Goal: Task Accomplishment & Management: Use online tool/utility

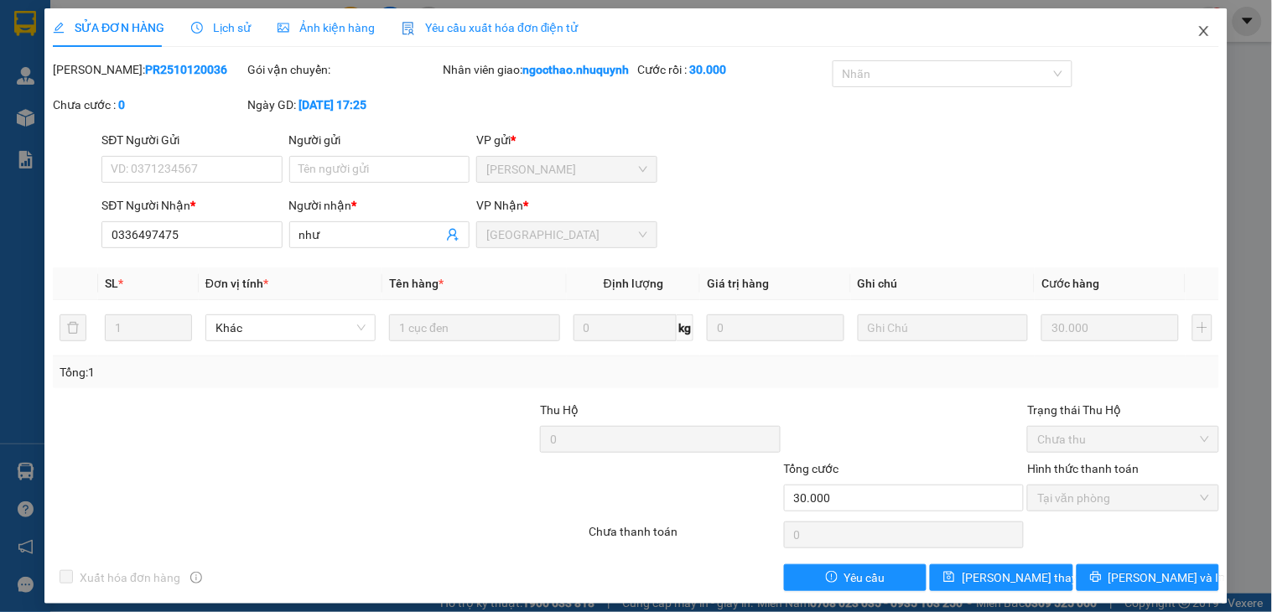
click at [1197, 34] on icon "close" at bounding box center [1203, 30] width 13 height 13
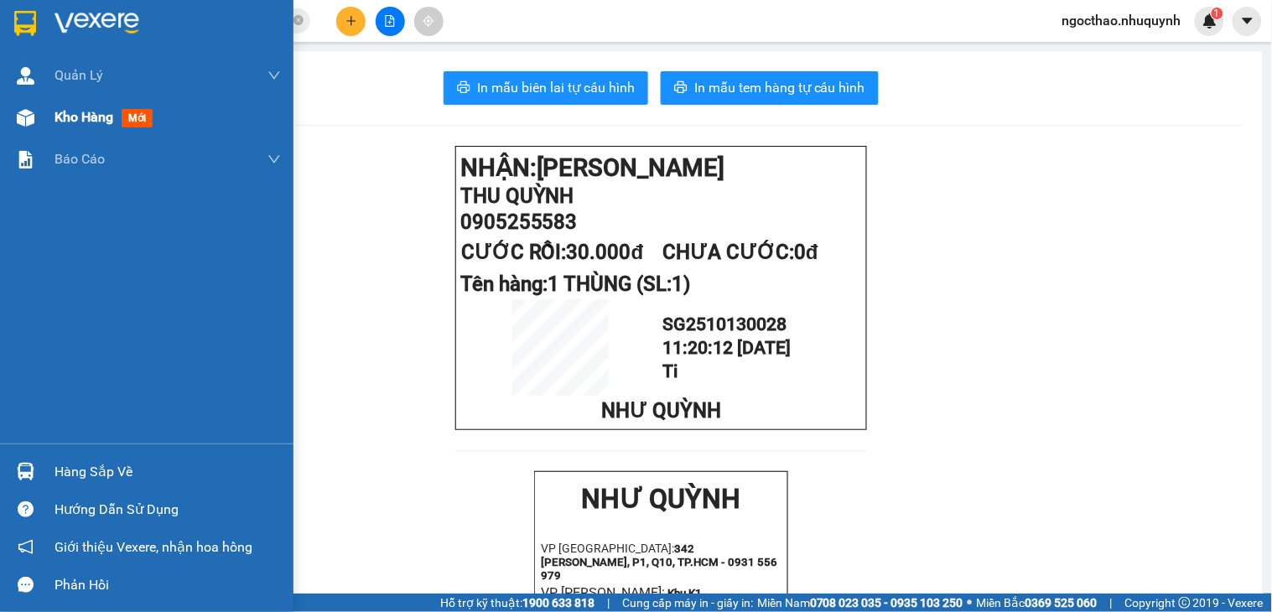
click at [94, 109] on span "Kho hàng" at bounding box center [83, 117] width 59 height 16
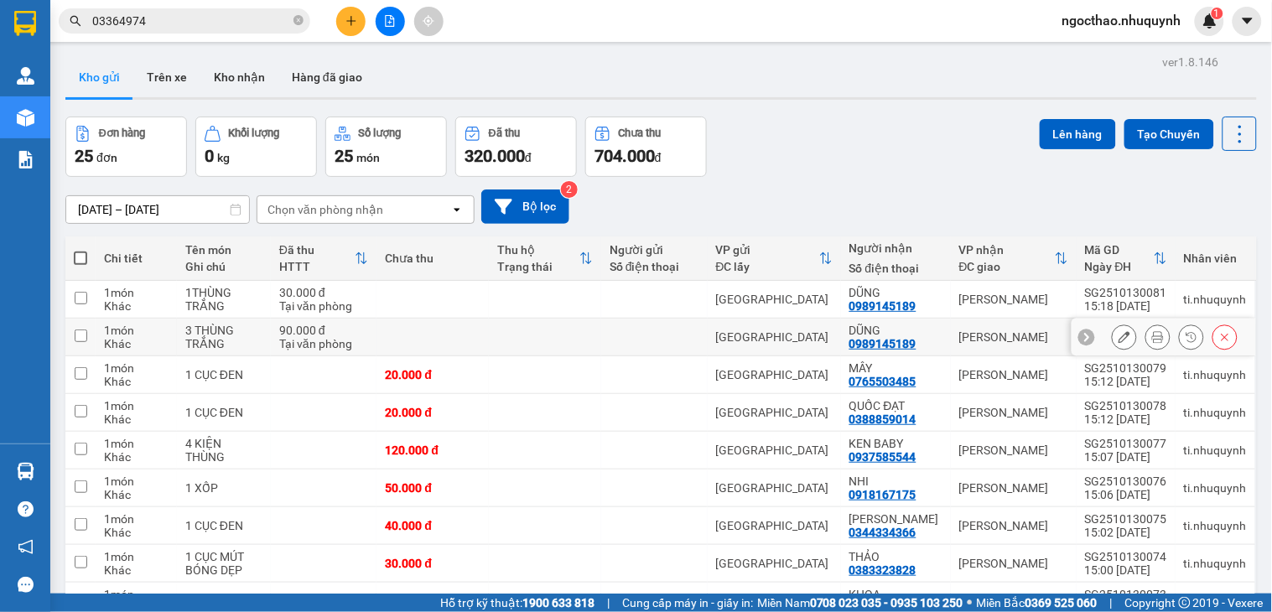
click at [1152, 338] on icon at bounding box center [1158, 337] width 12 height 12
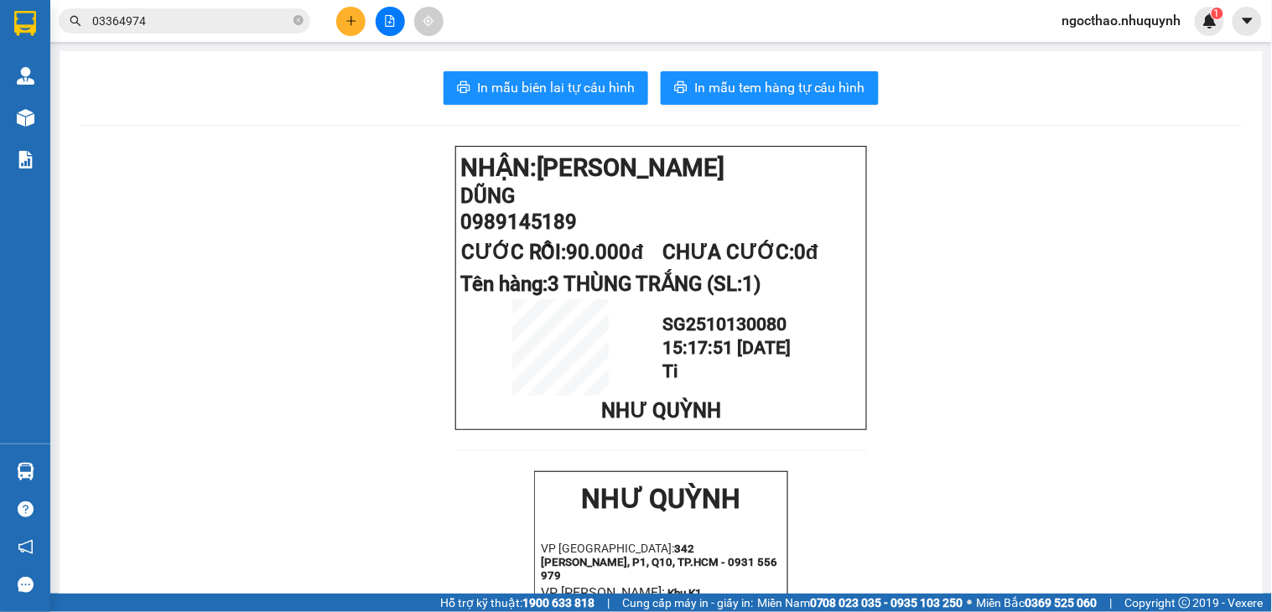
click at [610, 85] on span "In mẫu biên lai tự cấu hình" at bounding box center [556, 87] width 158 height 21
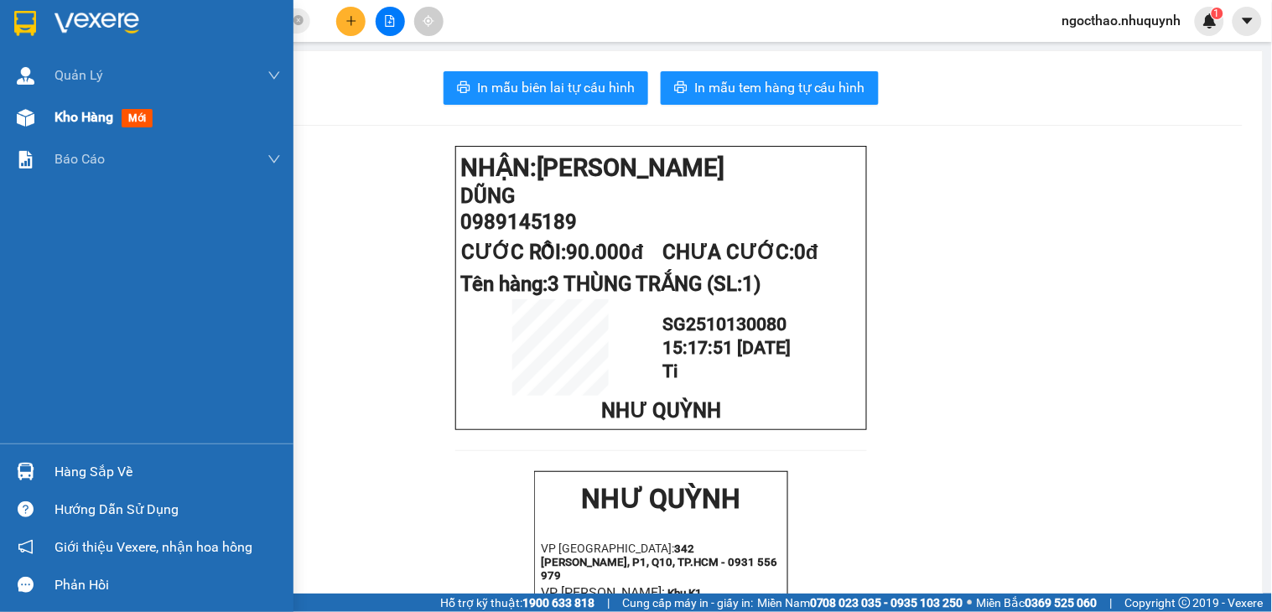
click at [101, 110] on span "Kho hàng" at bounding box center [83, 117] width 59 height 16
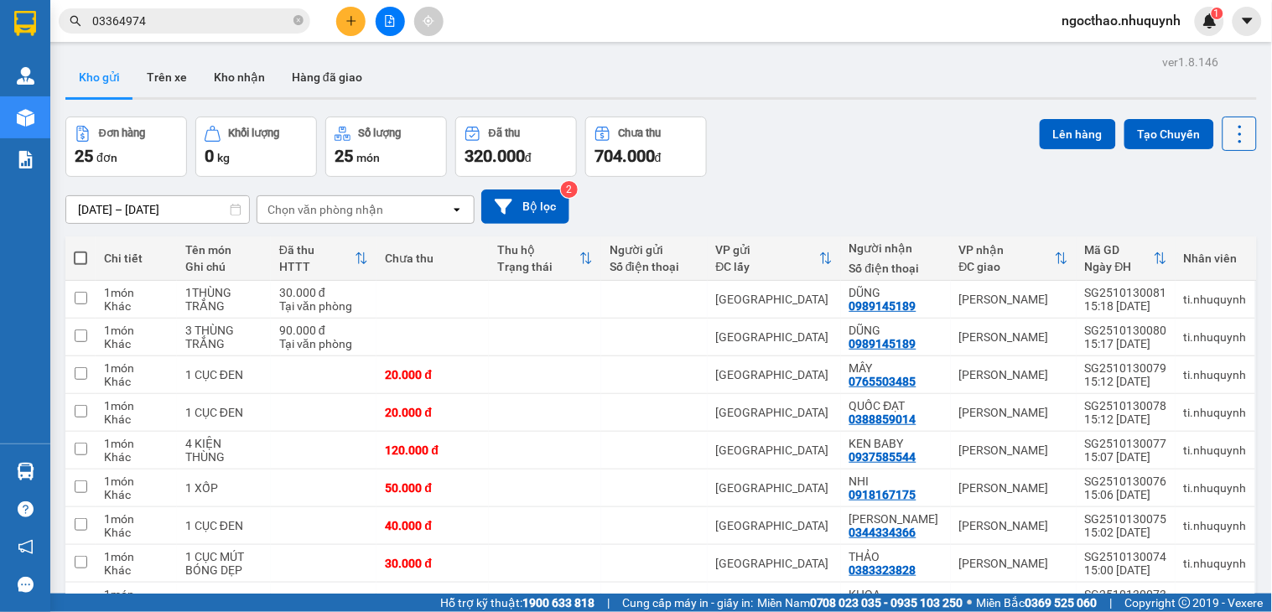
click at [1229, 135] on icon at bounding box center [1239, 133] width 23 height 23
click at [1188, 241] on span "Làm mới" at bounding box center [1200, 239] width 46 height 17
click at [1228, 135] on icon at bounding box center [1239, 133] width 23 height 23
click at [1186, 235] on span "Làm mới" at bounding box center [1200, 239] width 46 height 17
click at [1228, 139] on icon at bounding box center [1239, 133] width 23 height 23
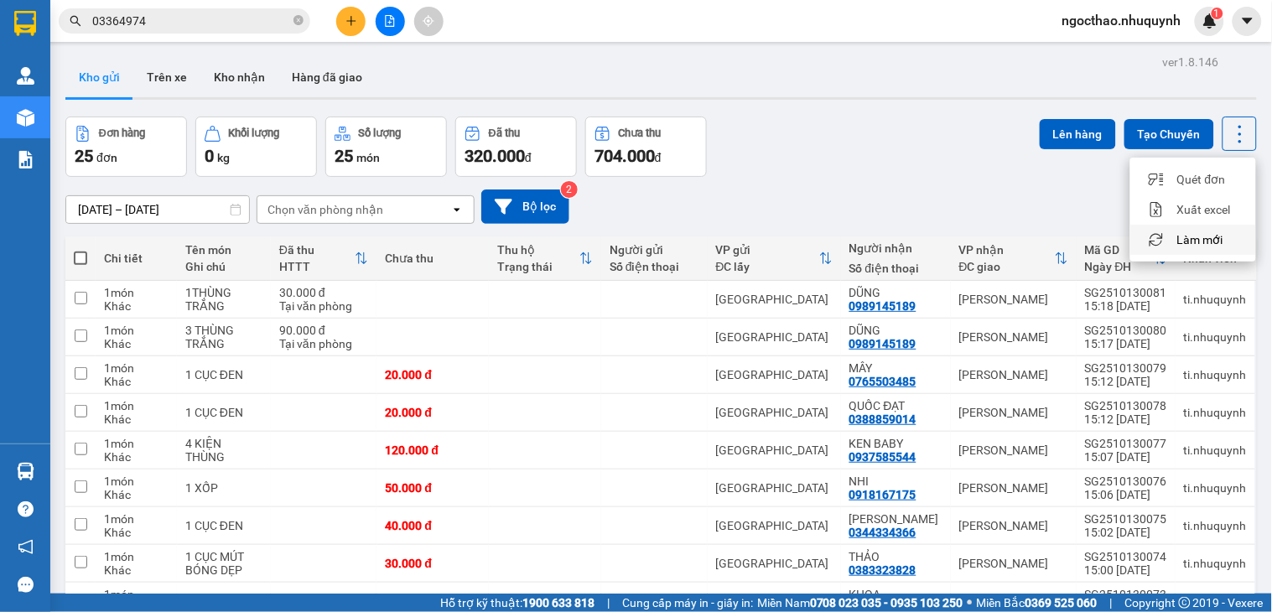
click at [1220, 237] on span "Làm mới" at bounding box center [1200, 239] width 46 height 17
click at [1228, 114] on div "ver 1.8.146 Kho gửi Trên xe Kho nhận Hàng đã giao Đơn hàng 25 đơn Khối lượng 0 …" at bounding box center [661, 384] width 1205 height 668
click at [1229, 126] on icon at bounding box center [1239, 133] width 23 height 23
click at [1209, 239] on span "Làm mới" at bounding box center [1200, 239] width 46 height 17
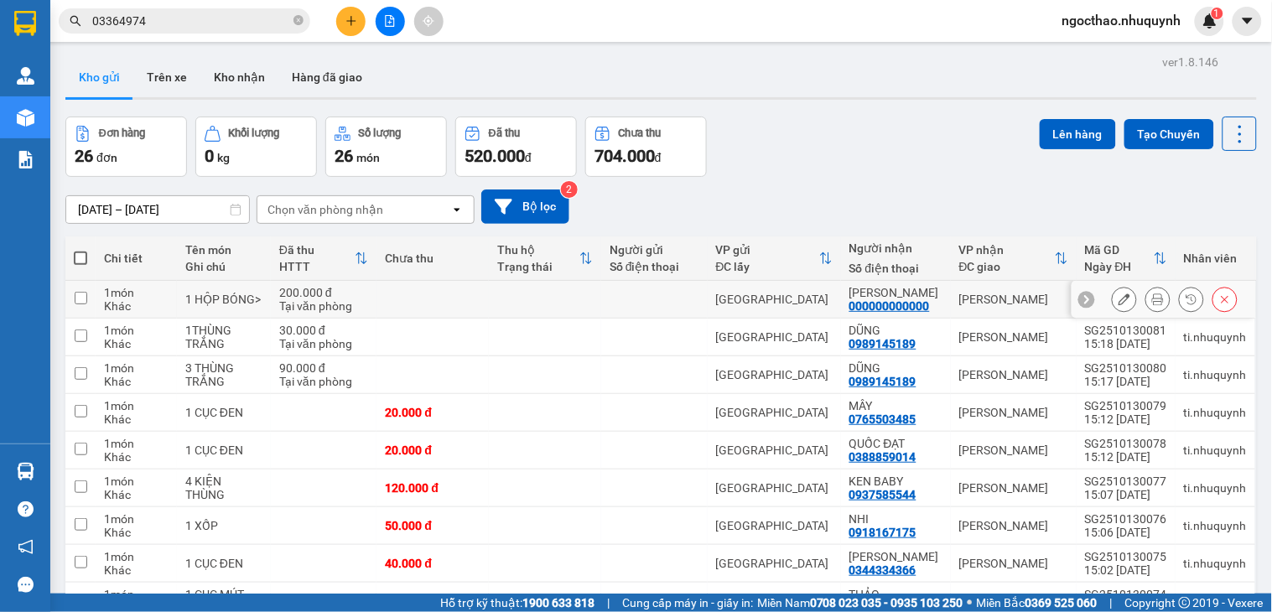
click at [1152, 305] on icon at bounding box center [1158, 299] width 12 height 12
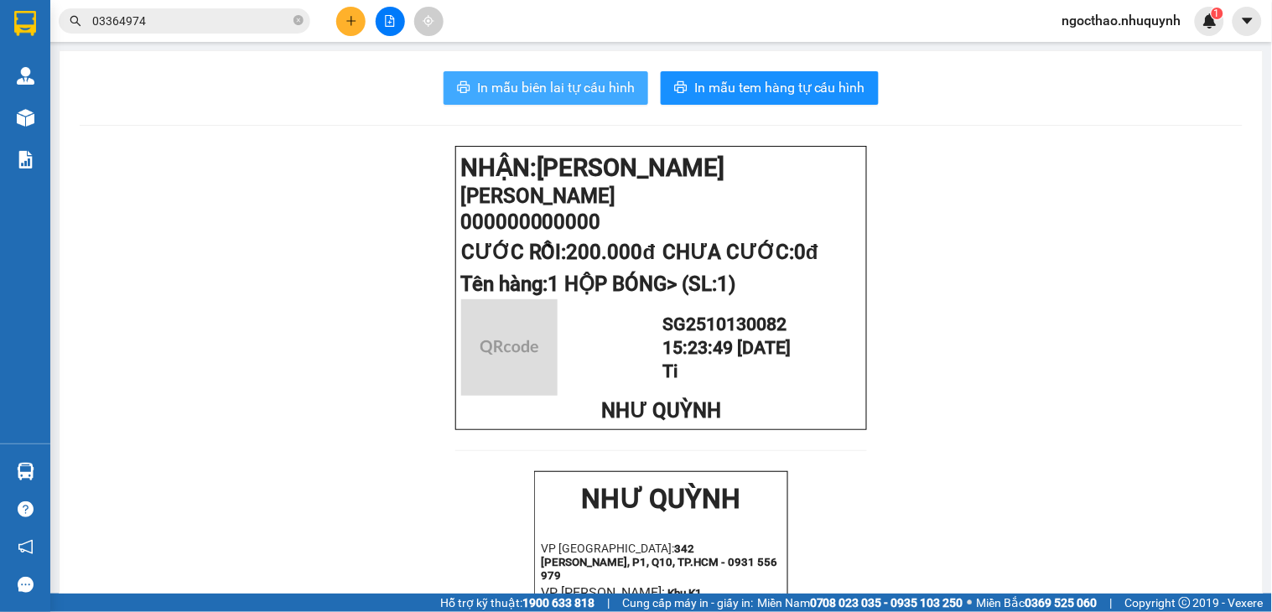
click at [545, 94] on span "In mẫu biên lai tự cấu hình" at bounding box center [556, 87] width 158 height 21
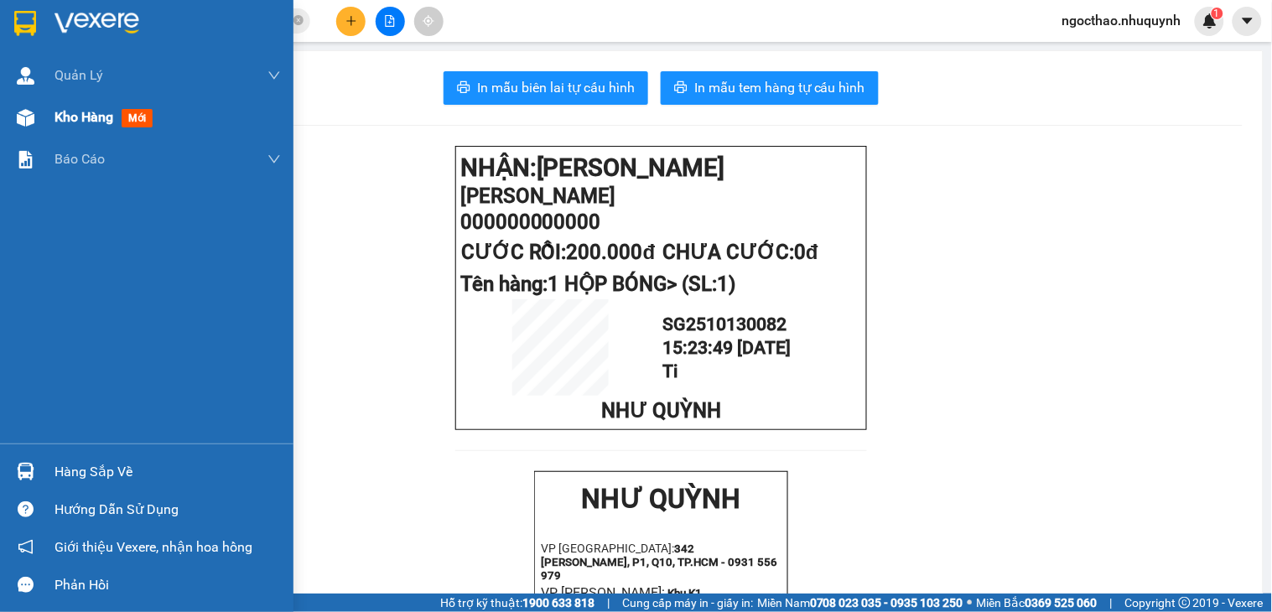
click at [127, 118] on span "mới" at bounding box center [137, 118] width 31 height 18
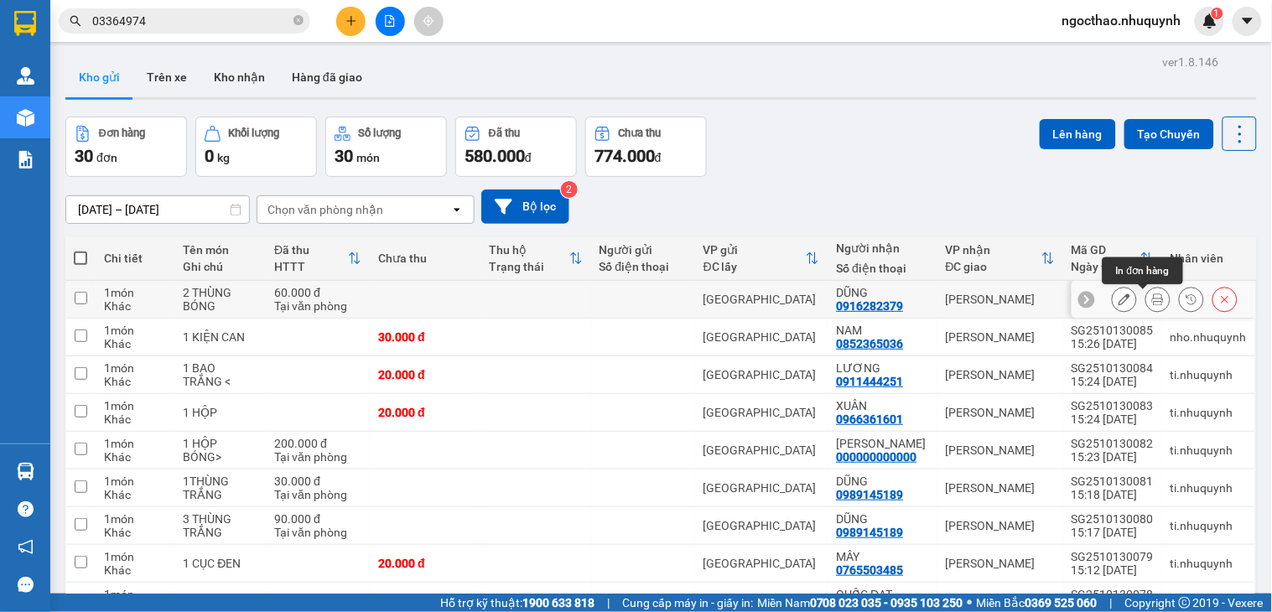
click at [1151, 304] on button at bounding box center [1157, 299] width 23 height 29
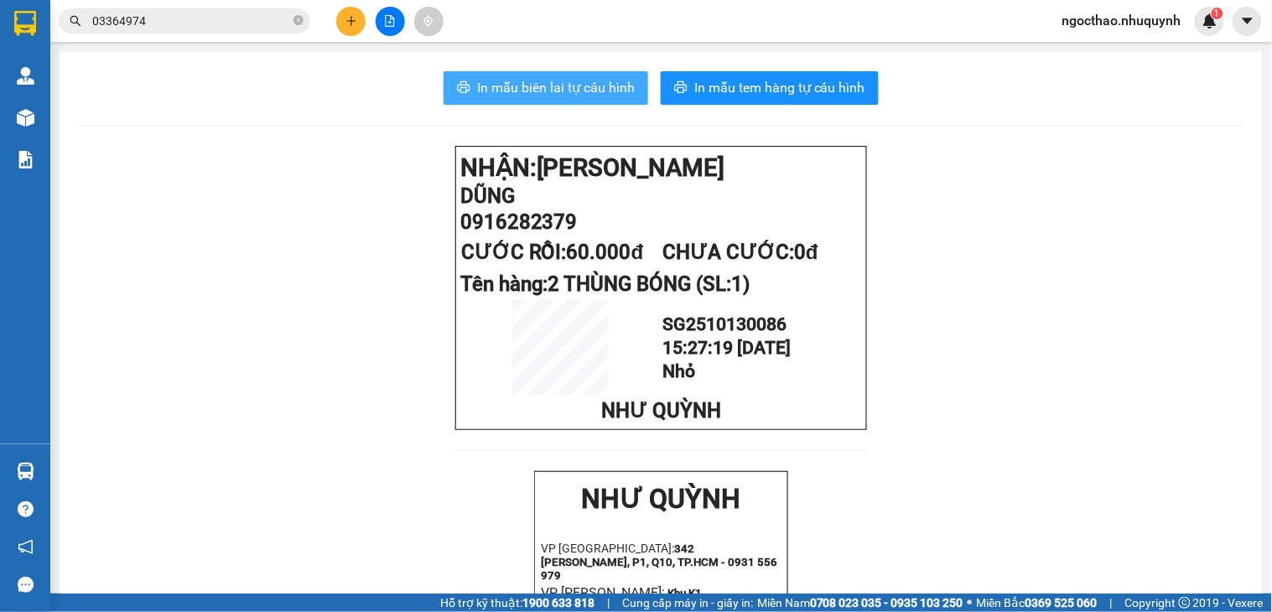
drag, startPoint x: 589, startPoint y: 90, endPoint x: 0, endPoint y: 144, distance: 591.1
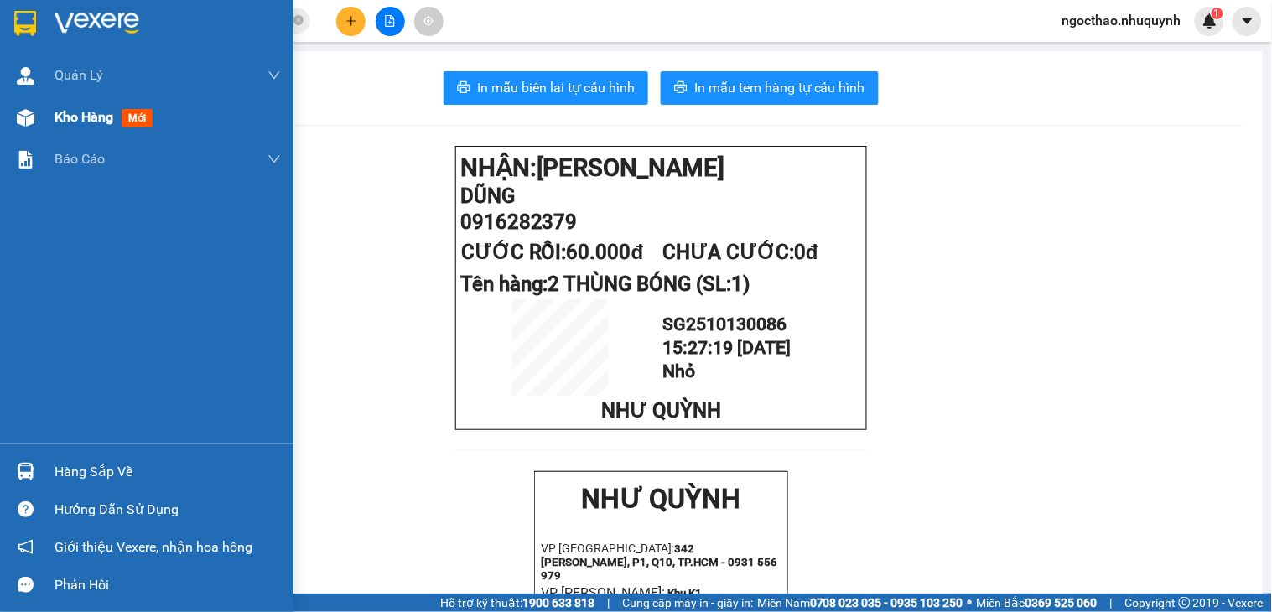
click at [63, 122] on span "Kho hàng" at bounding box center [83, 117] width 59 height 16
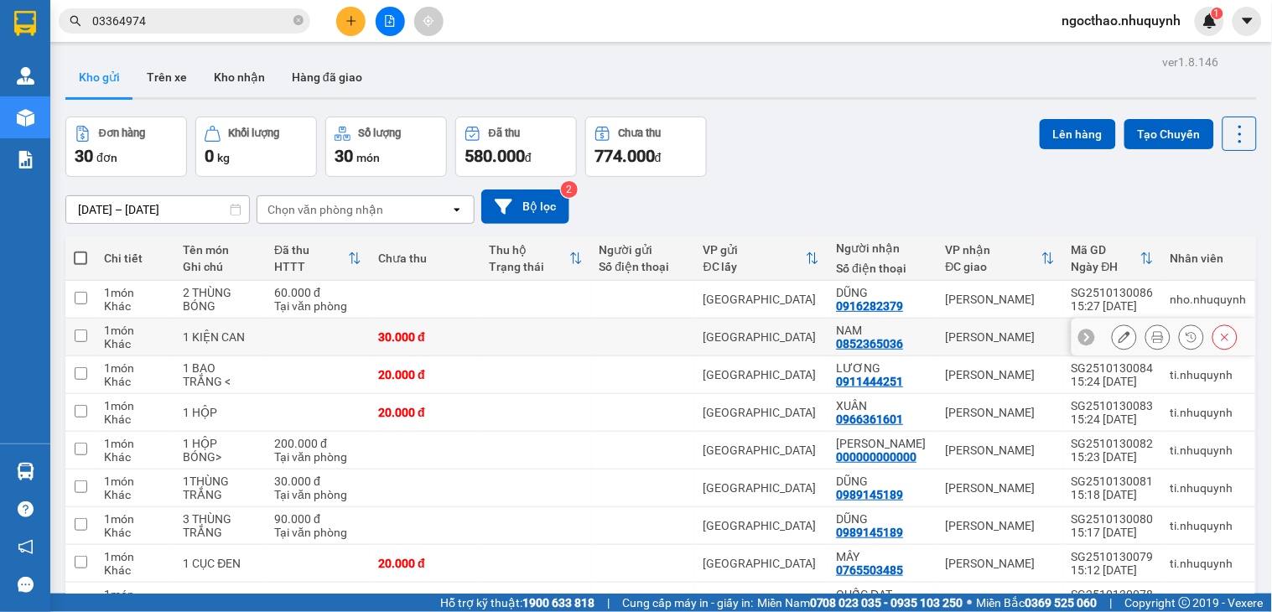
drag, startPoint x: 1160, startPoint y: 330, endPoint x: 1150, endPoint y: 337, distance: 12.1
click at [1153, 335] on div at bounding box center [1175, 336] width 126 height 25
click at [1149, 337] on button at bounding box center [1157, 337] width 23 height 29
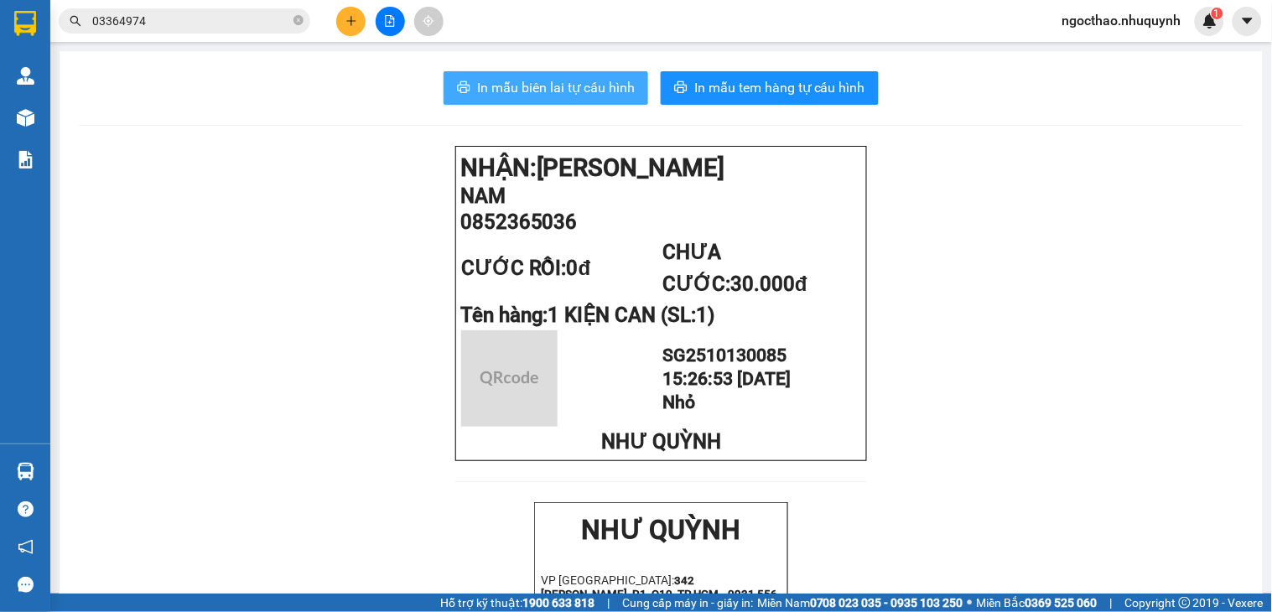
click at [554, 84] on span "In mẫu biên lai tự cấu hình" at bounding box center [556, 87] width 158 height 21
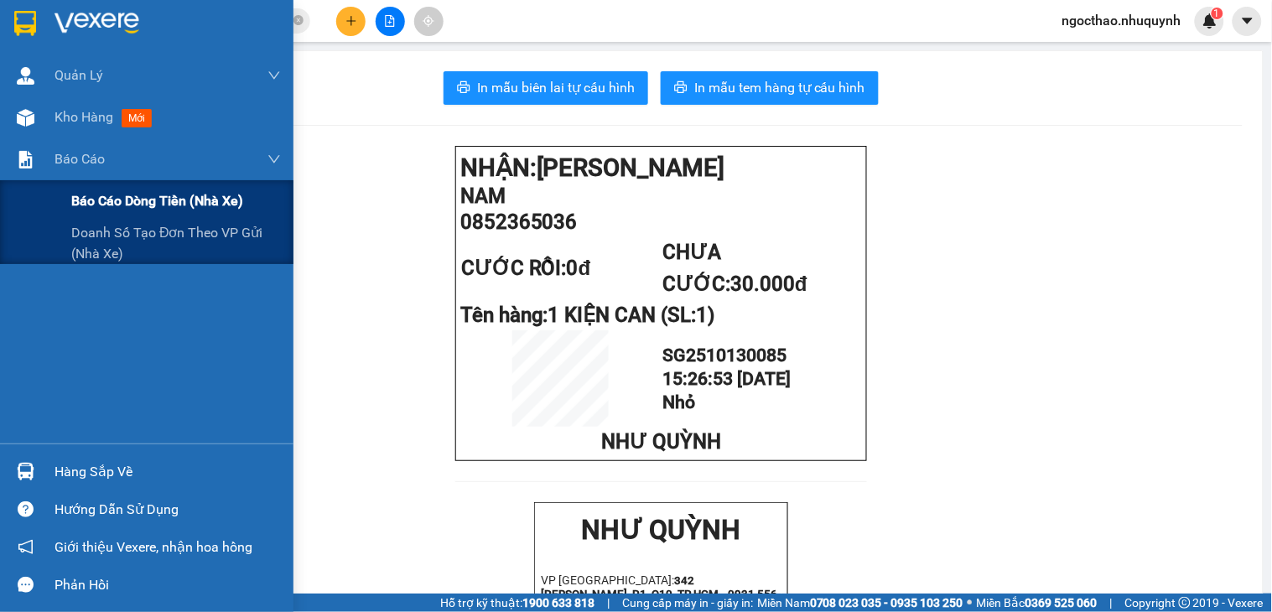
click at [134, 205] on span "Báo cáo dòng tiền (nhà xe)" at bounding box center [157, 200] width 172 height 21
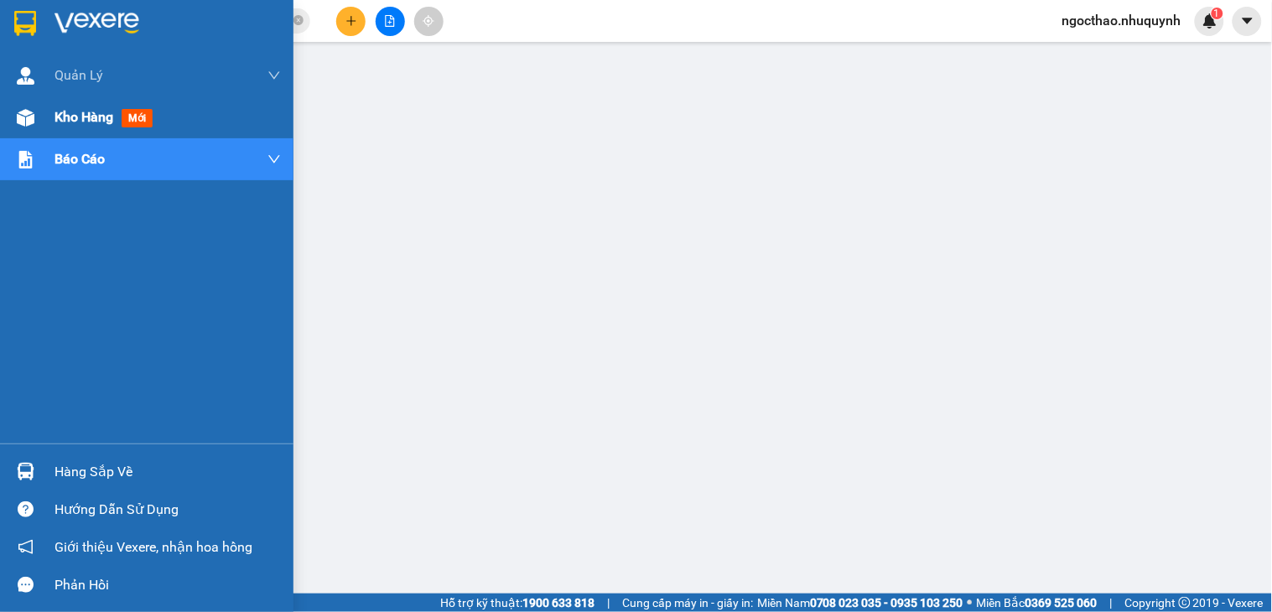
click at [62, 118] on span "Kho hàng" at bounding box center [83, 117] width 59 height 16
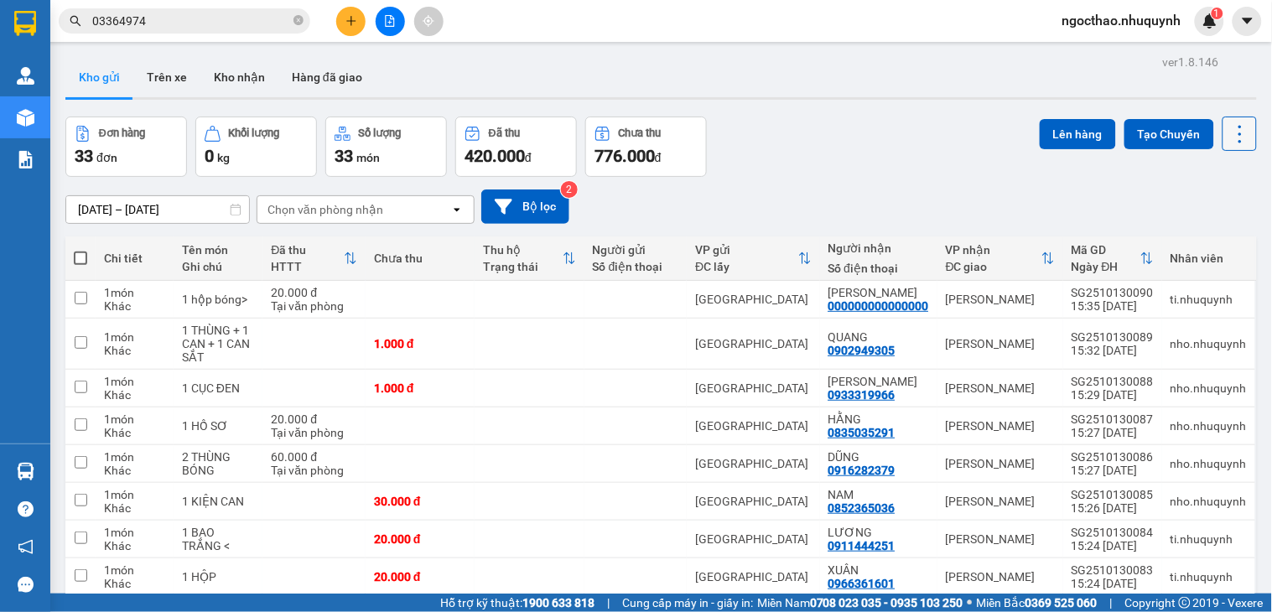
click at [1228, 122] on icon at bounding box center [1239, 133] width 23 height 23
click at [1204, 236] on span "Làm mới" at bounding box center [1200, 239] width 46 height 17
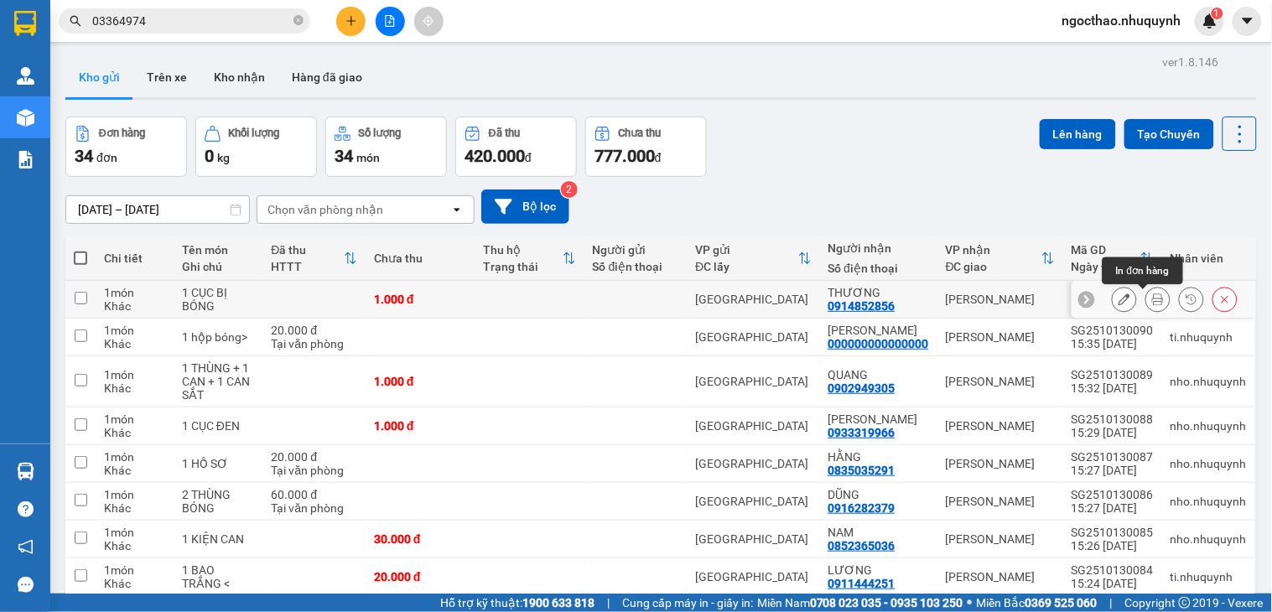
click at [1146, 304] on button at bounding box center [1157, 299] width 23 height 29
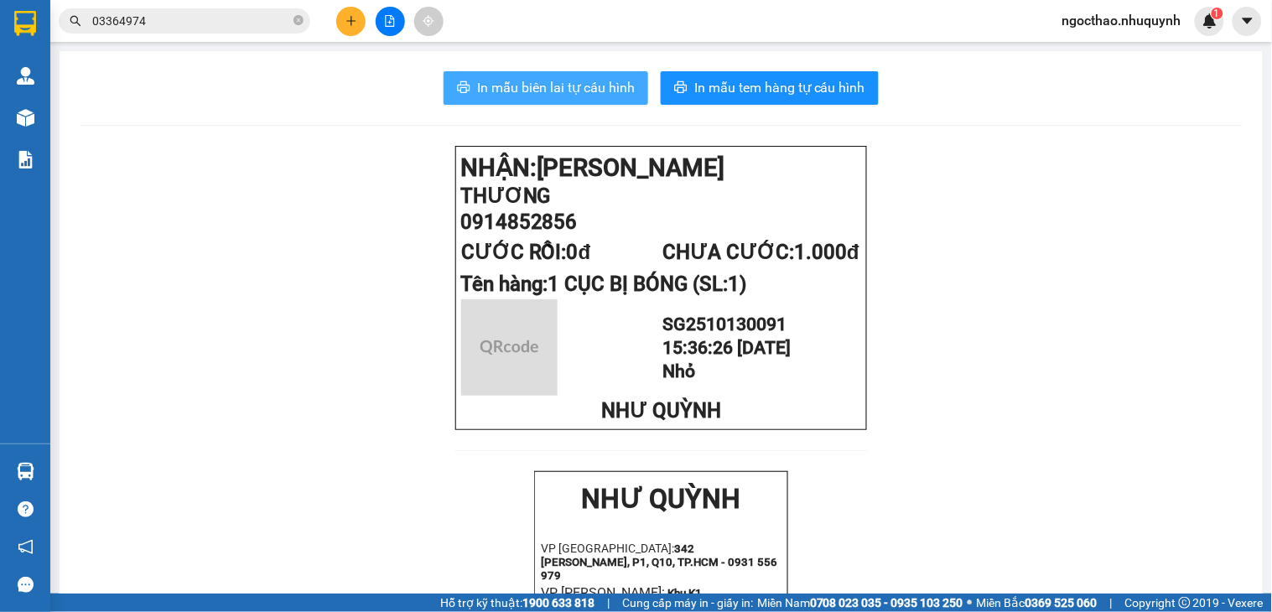
click at [490, 92] on span "In mẫu biên lai tự cấu hình" at bounding box center [556, 87] width 158 height 21
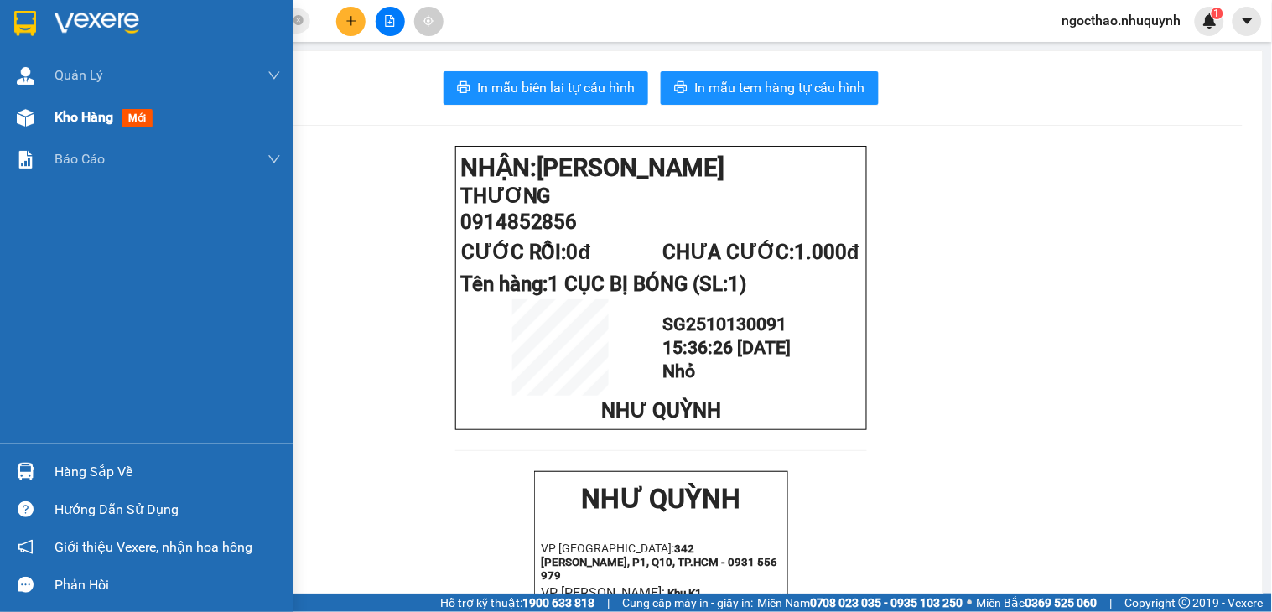
click at [77, 116] on span "Kho hàng" at bounding box center [83, 117] width 59 height 16
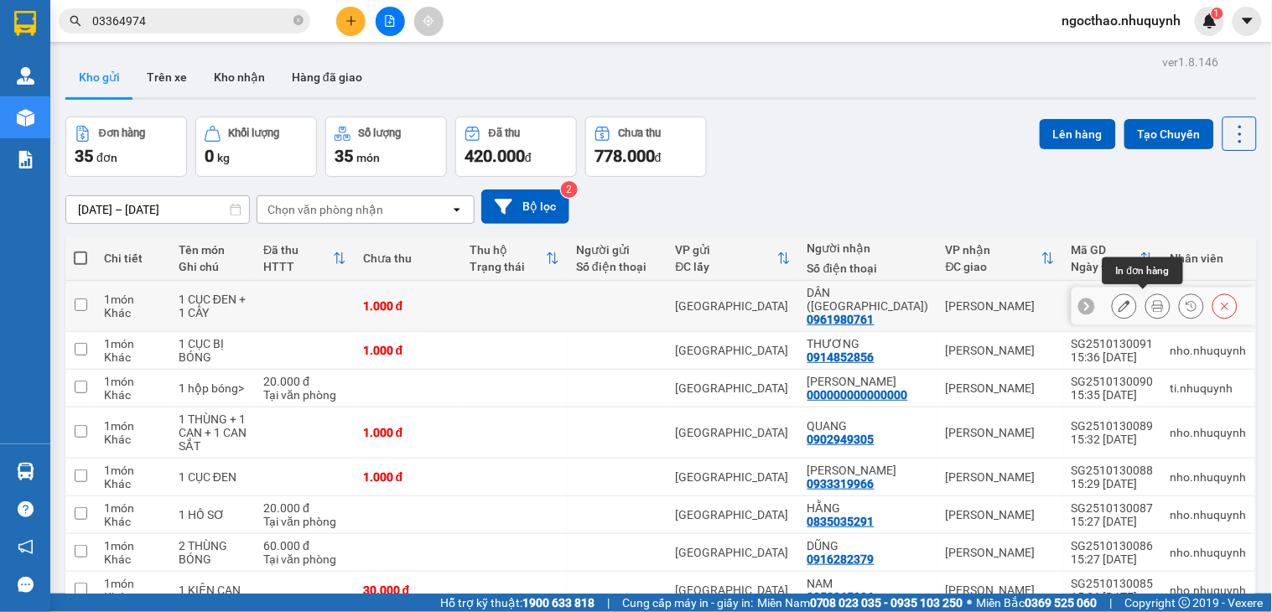
click at [1152, 303] on icon at bounding box center [1158, 306] width 12 height 12
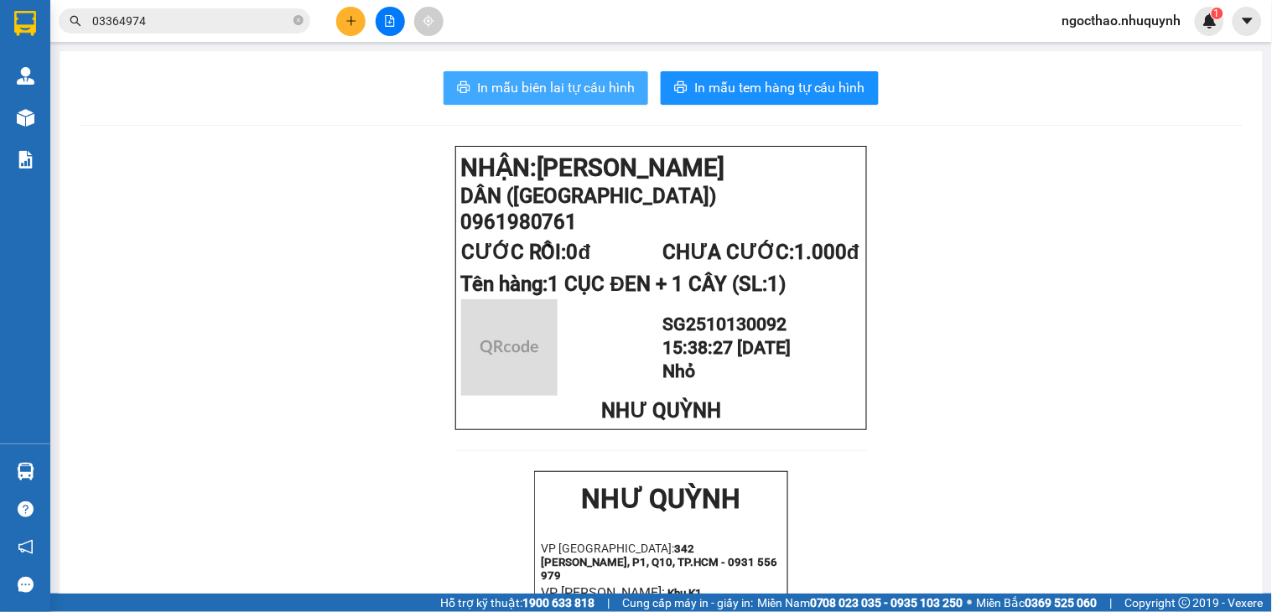
click at [532, 99] on button "In mẫu biên lai tự cấu hình" at bounding box center [546, 88] width 205 height 34
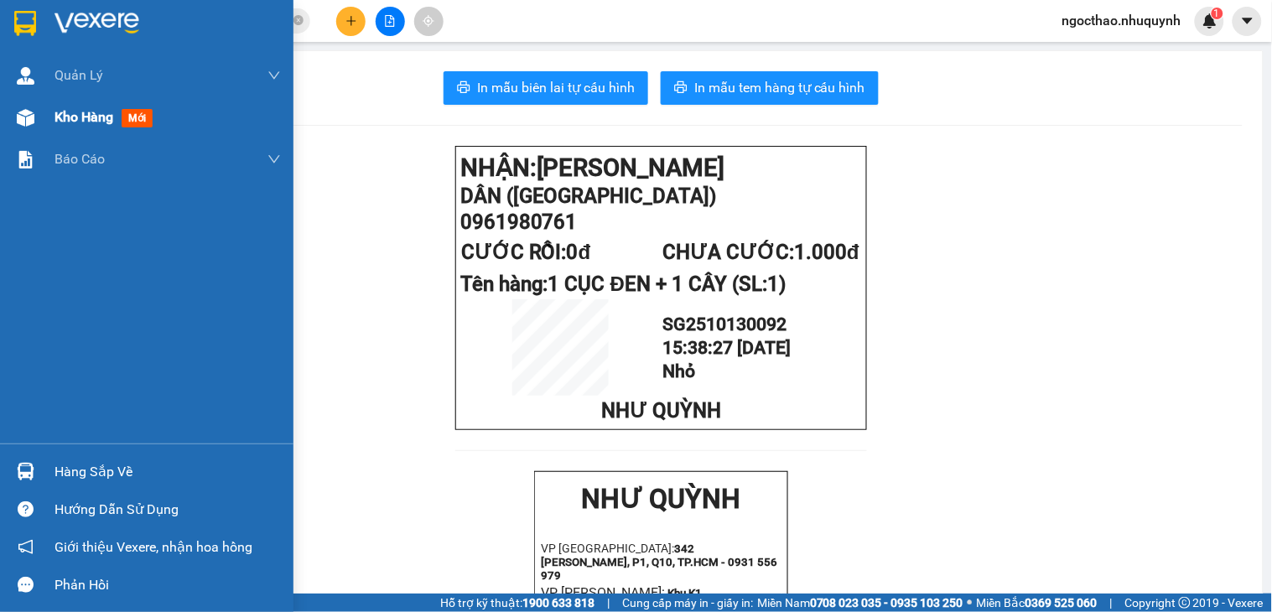
click at [38, 118] on div at bounding box center [25, 117] width 29 height 29
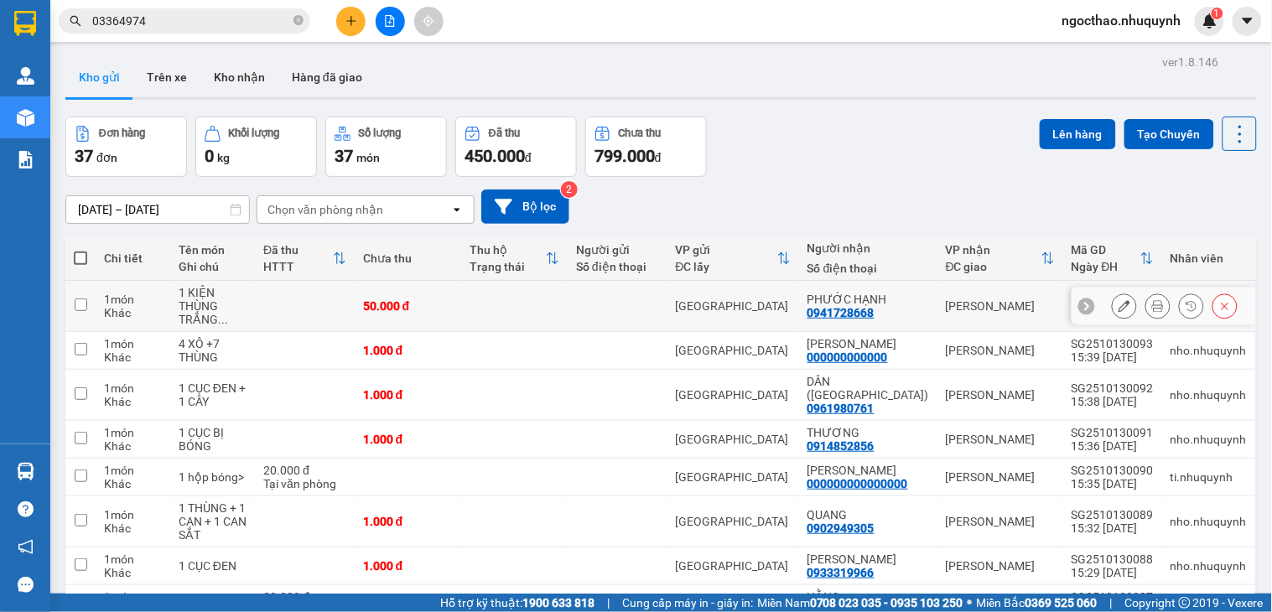
click at [1146, 315] on button at bounding box center [1157, 306] width 23 height 29
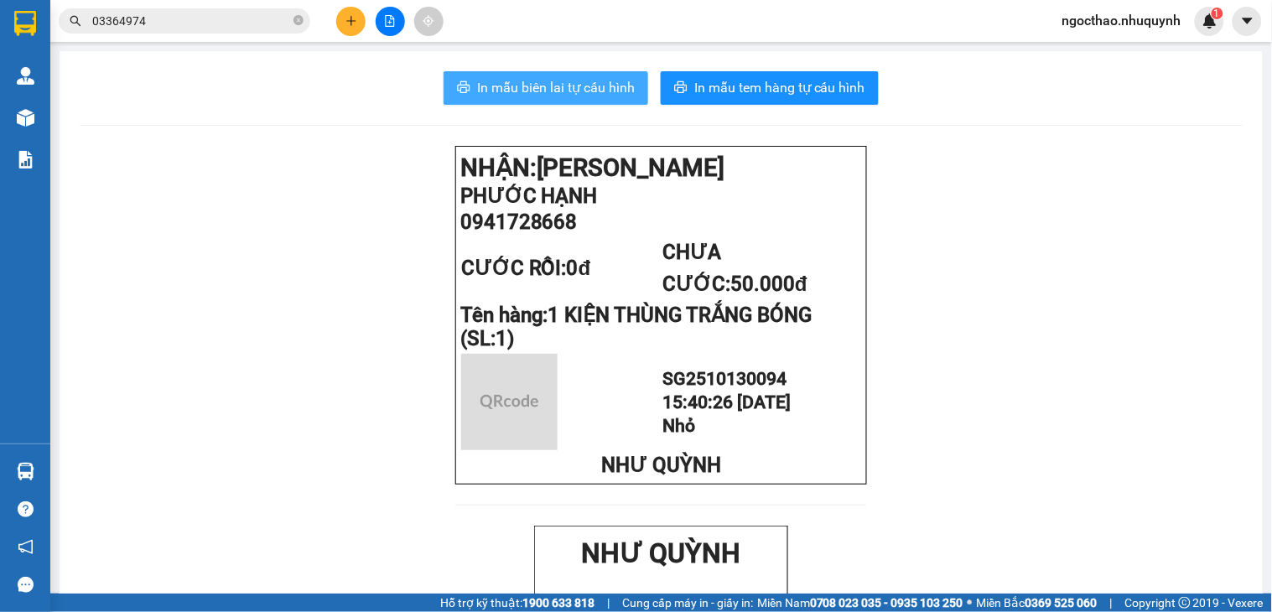
click at [534, 98] on button "In mẫu biên lai tự cấu hình" at bounding box center [546, 88] width 205 height 34
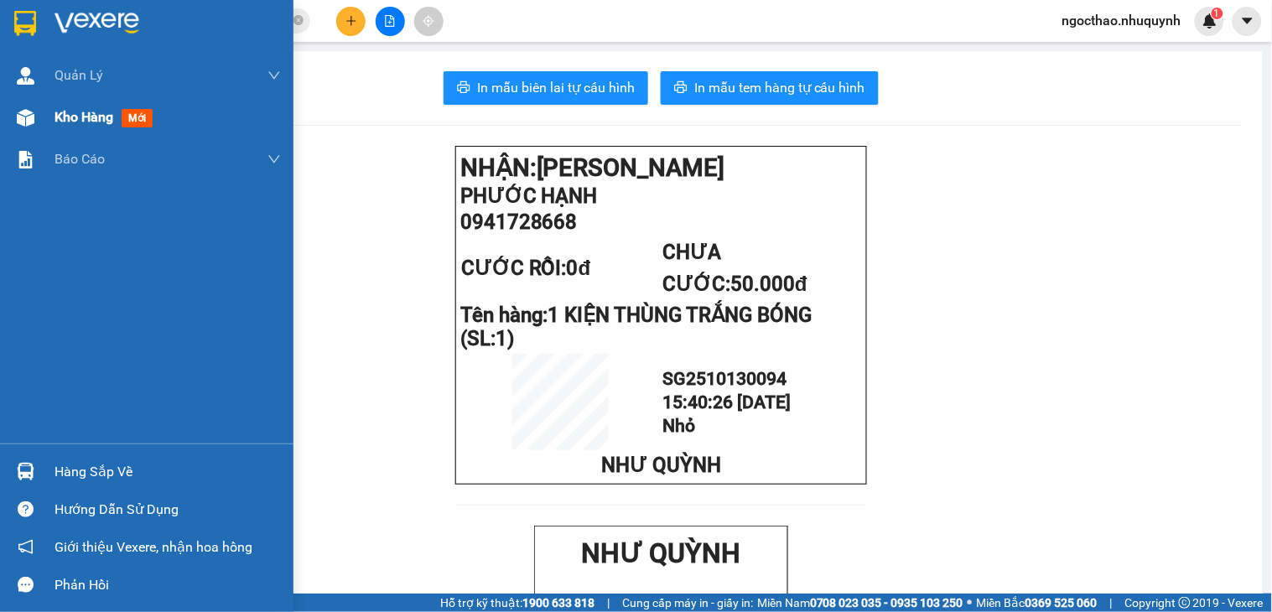
click at [46, 112] on div "Kho hàng mới" at bounding box center [146, 117] width 293 height 42
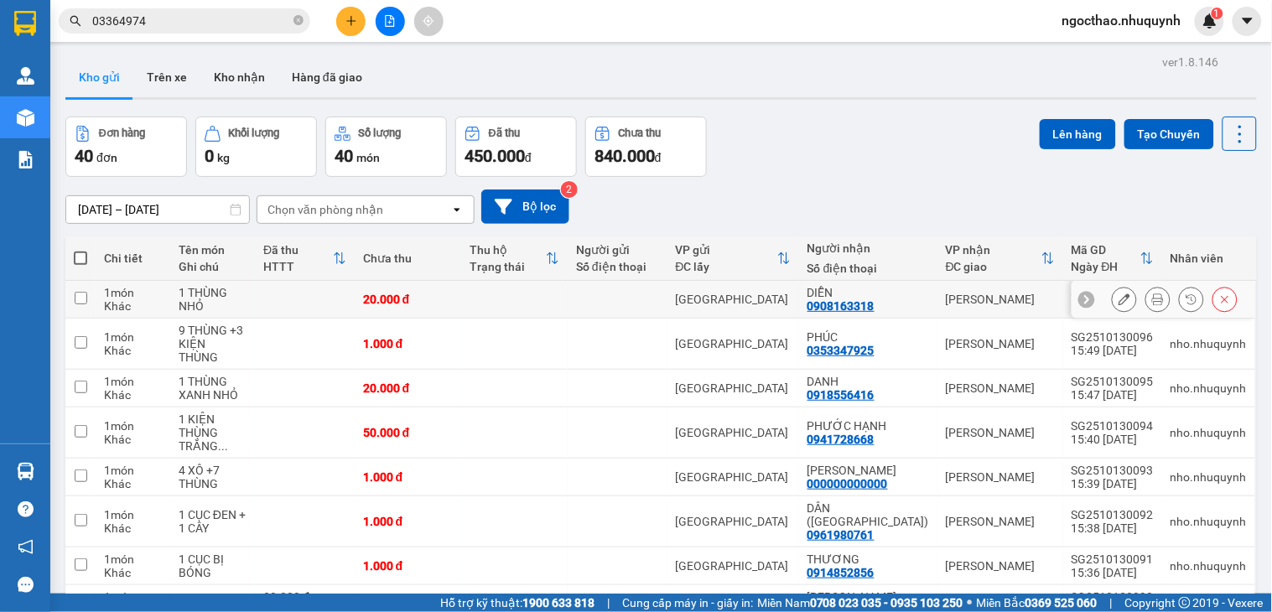
click at [1146, 309] on button at bounding box center [1157, 299] width 23 height 29
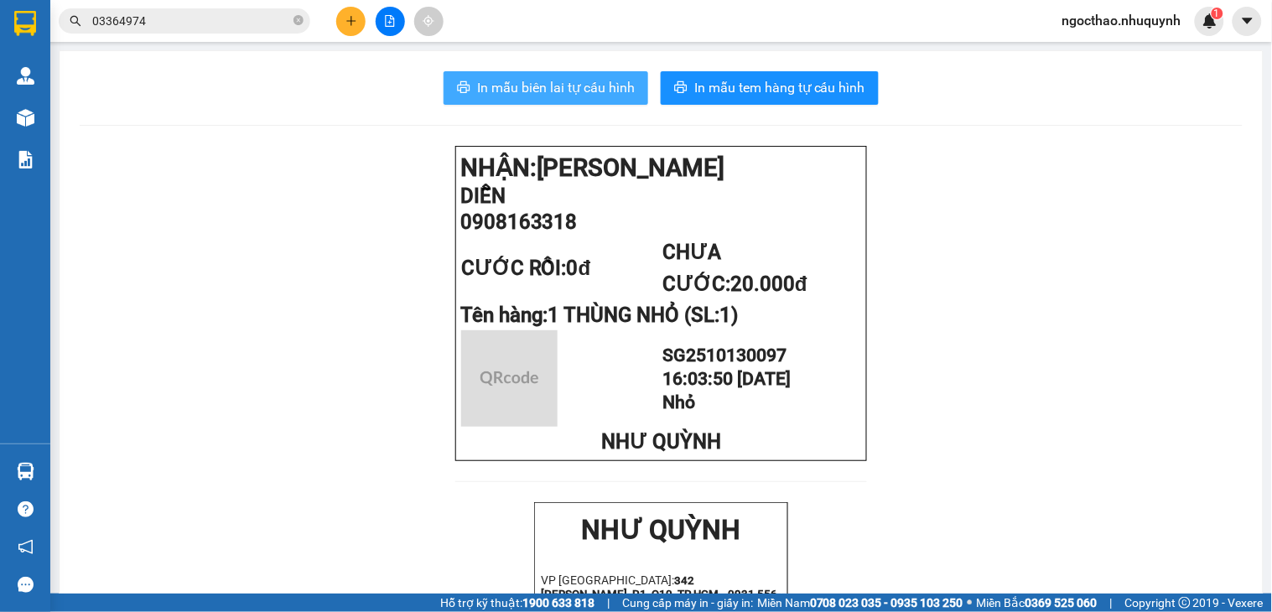
click at [568, 88] on span "In mẫu biên lai tự cấu hình" at bounding box center [556, 87] width 158 height 21
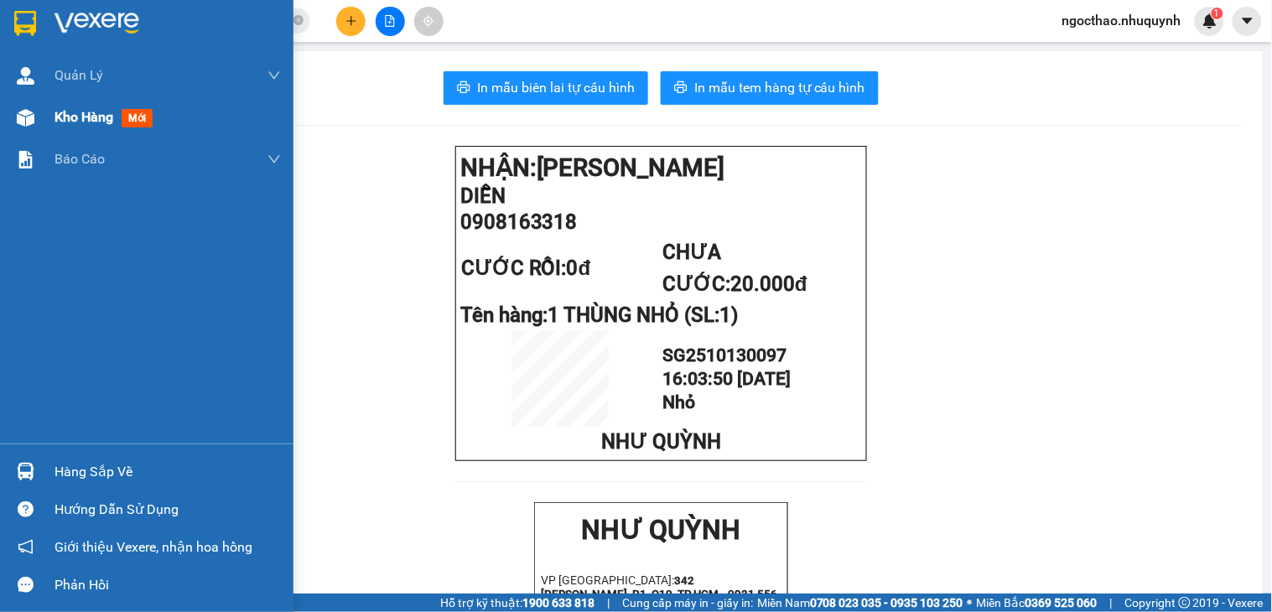
click at [54, 113] on span "Kho hàng" at bounding box center [83, 117] width 59 height 16
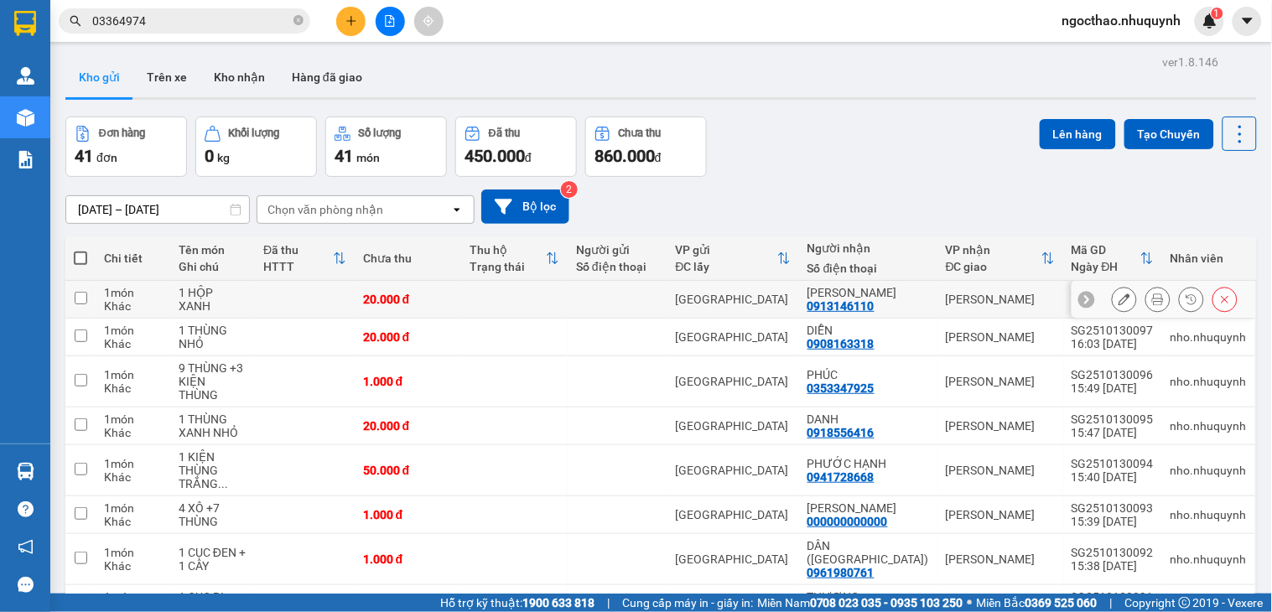
click at [1152, 303] on icon at bounding box center [1158, 299] width 12 height 12
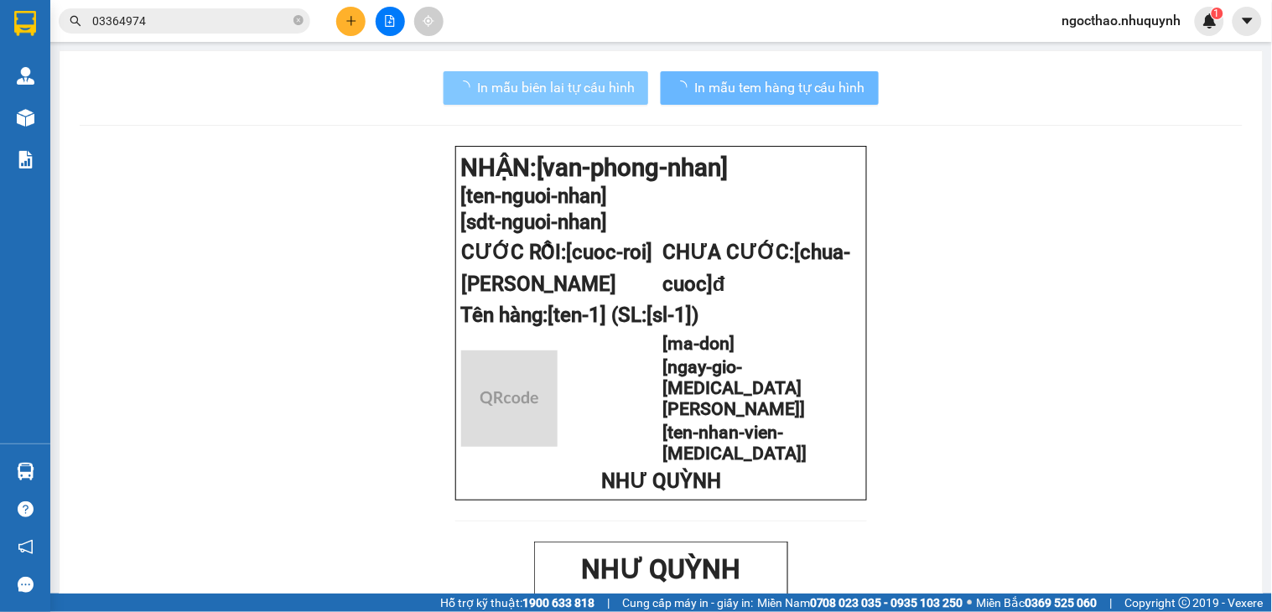
click at [564, 76] on button "In mẫu biên lai tự cấu hình" at bounding box center [546, 88] width 205 height 34
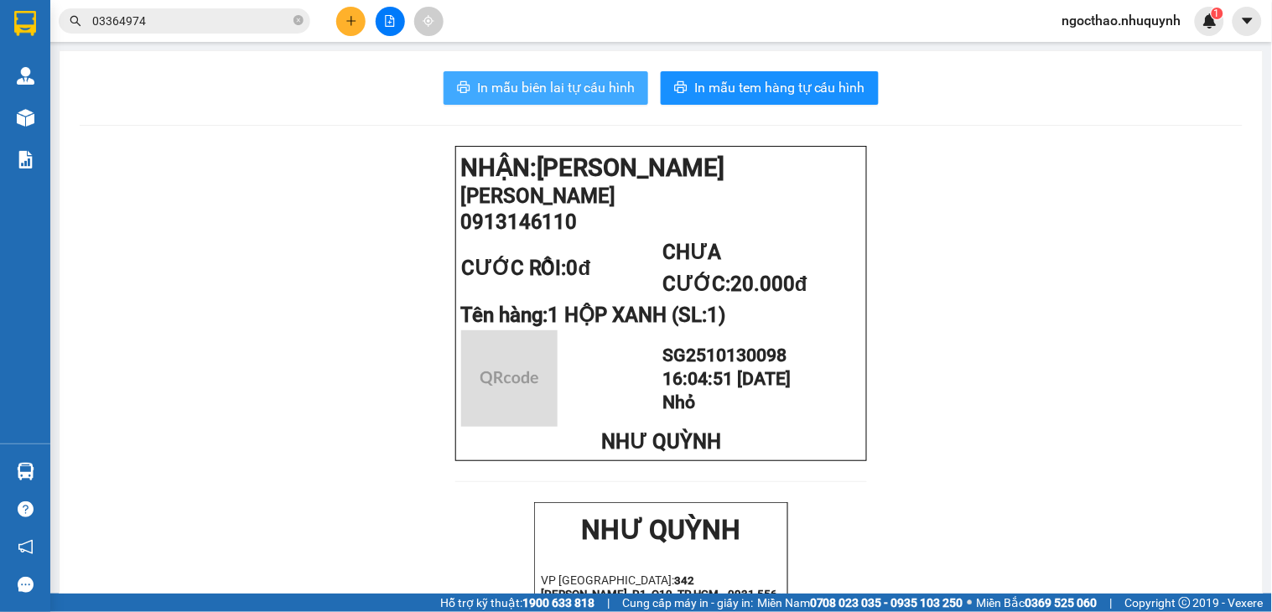
click at [580, 78] on span "In mẫu biên lai tự cấu hình" at bounding box center [556, 87] width 158 height 21
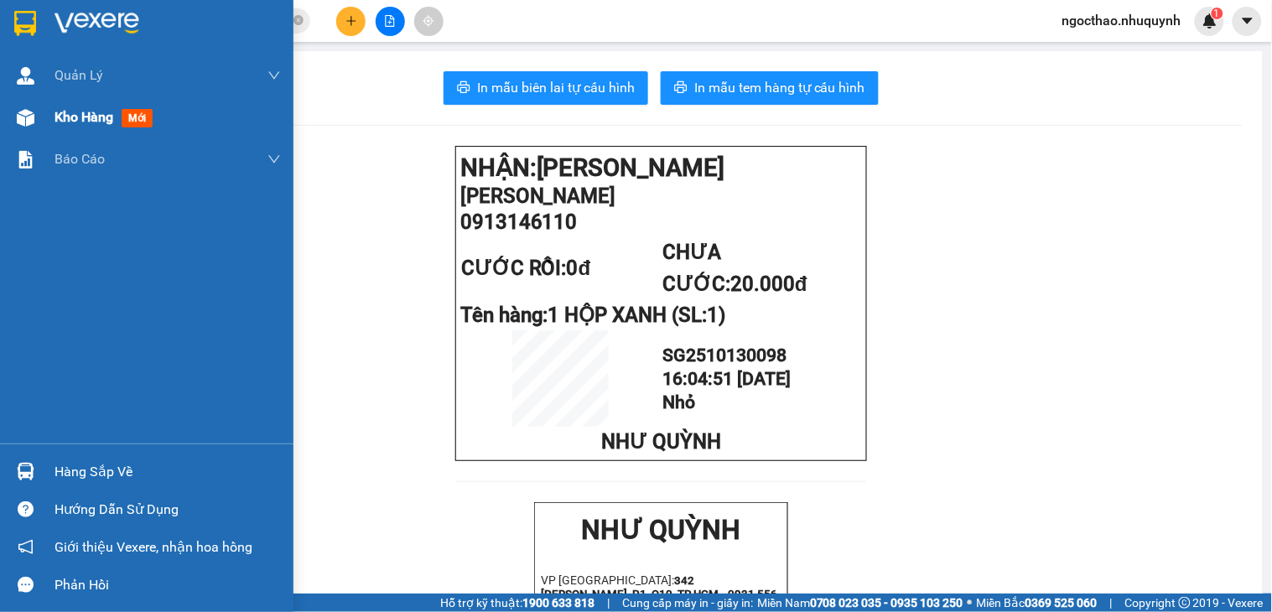
drag, startPoint x: 72, startPoint y: 122, endPoint x: 1271, endPoint y: 272, distance: 1208.4
click at [73, 121] on span "Kho hàng" at bounding box center [83, 117] width 59 height 16
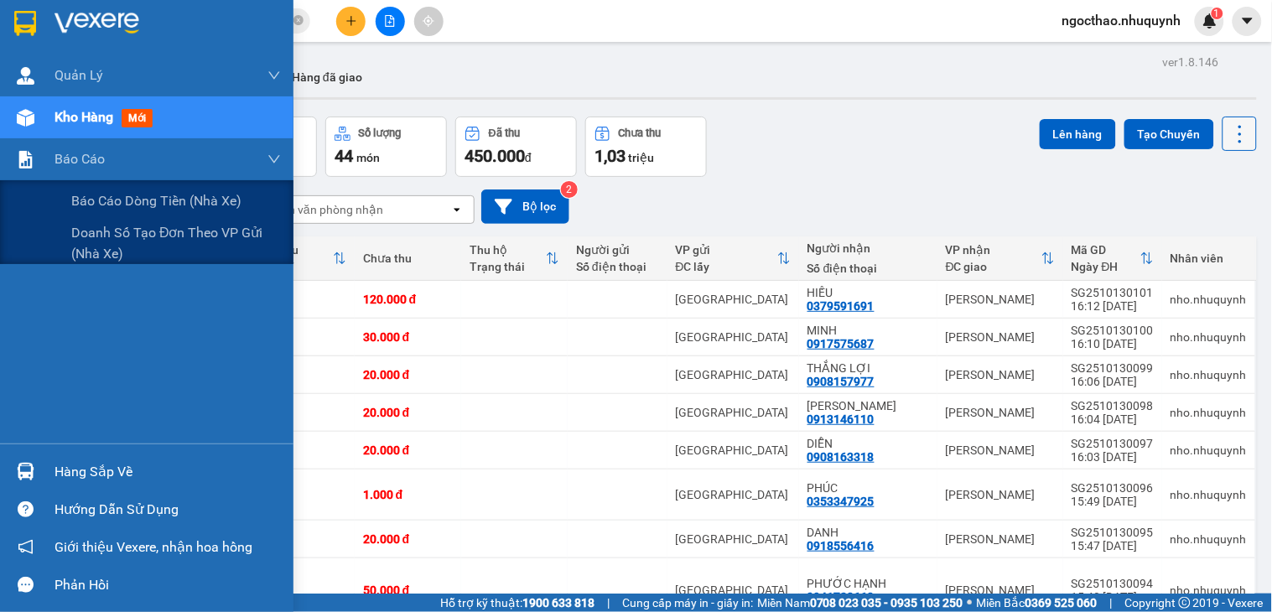
click at [1231, 139] on icon at bounding box center [1239, 133] width 23 height 23
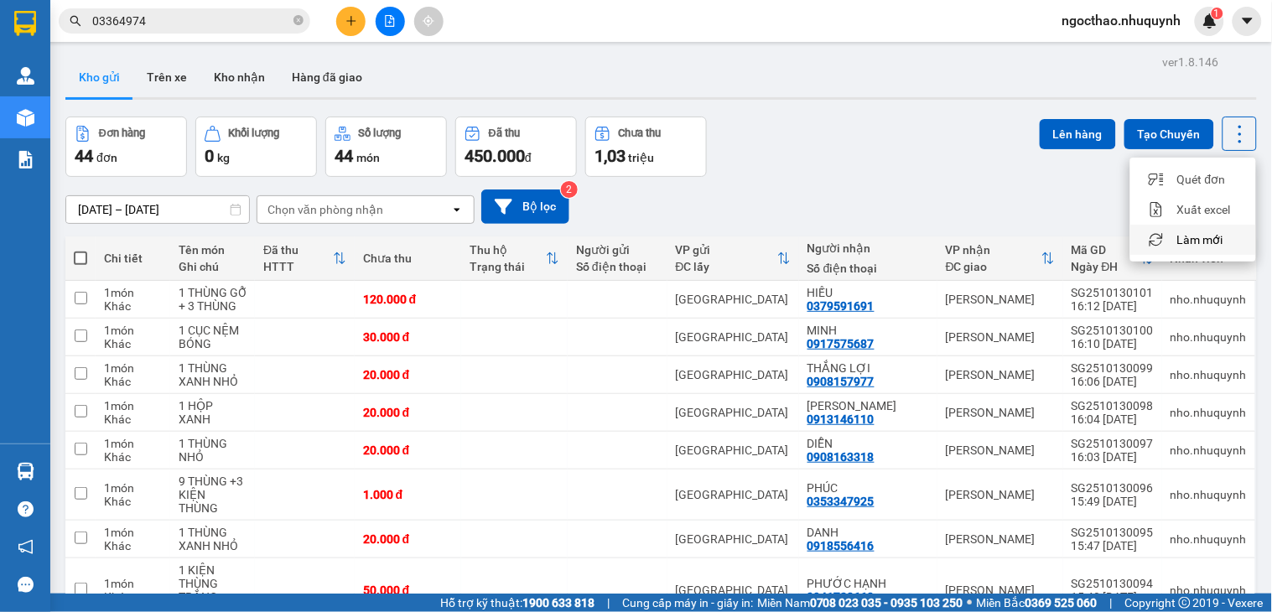
click at [1208, 239] on span "Làm mới" at bounding box center [1200, 239] width 46 height 17
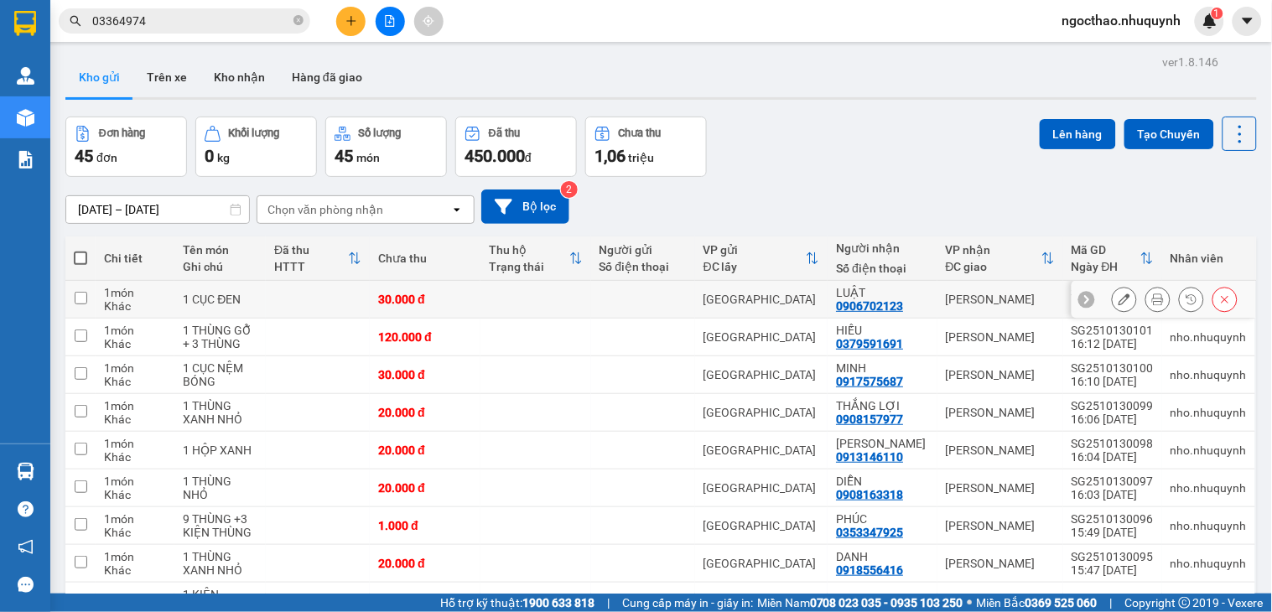
click at [1154, 304] on div at bounding box center [1175, 299] width 126 height 25
click at [1147, 303] on button at bounding box center [1157, 299] width 23 height 29
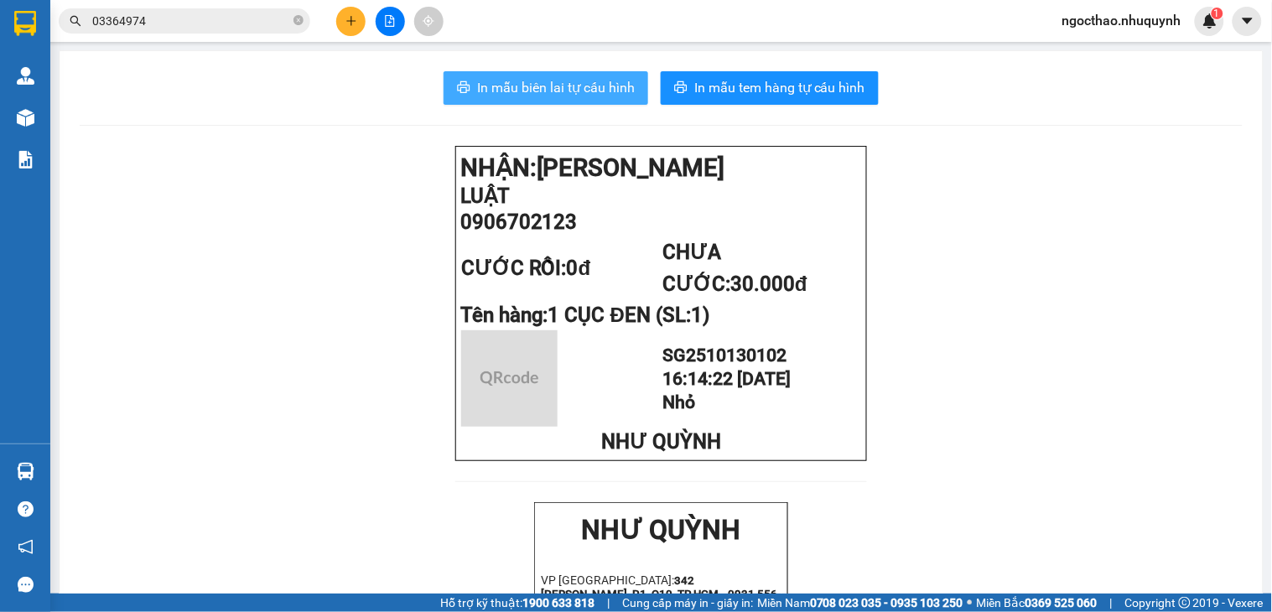
drag, startPoint x: 521, startPoint y: 80, endPoint x: 646, endPoint y: 340, distance: 288.4
click at [523, 80] on span "In mẫu biên lai tự cấu hình" at bounding box center [556, 87] width 158 height 21
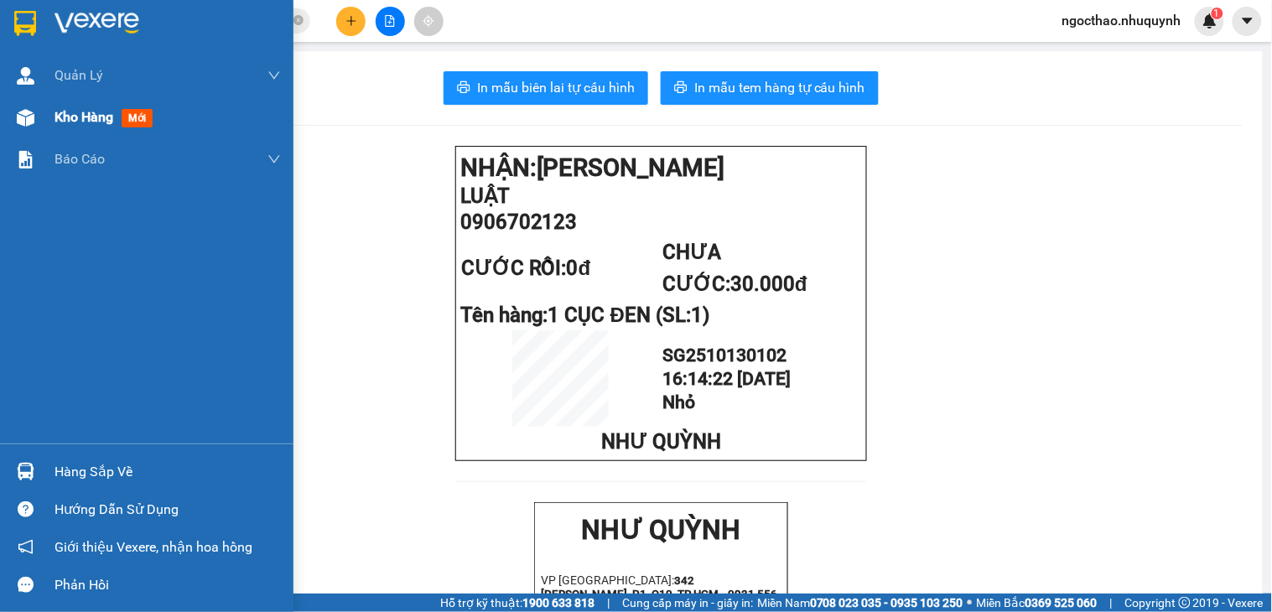
click at [70, 134] on div "Kho hàng mới" at bounding box center [167, 117] width 226 height 42
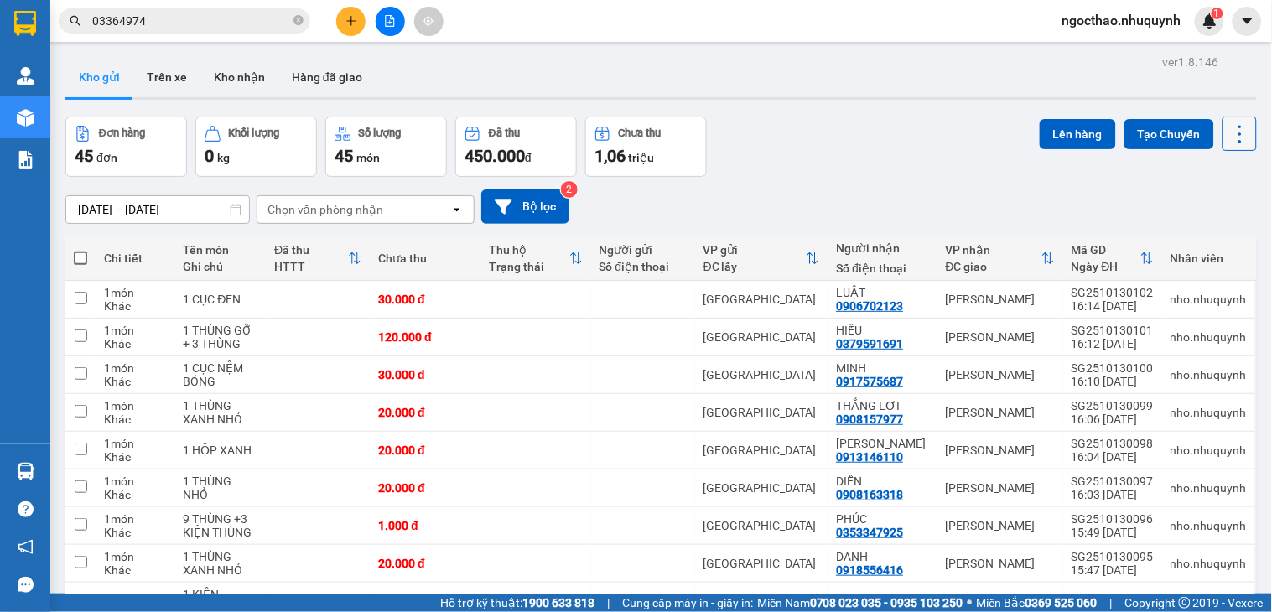
click at [1235, 135] on icon at bounding box center [1239, 133] width 23 height 23
click at [1211, 237] on span "Làm mới" at bounding box center [1200, 239] width 46 height 17
click at [1236, 127] on button at bounding box center [1239, 134] width 34 height 34
drag, startPoint x: 1204, startPoint y: 241, endPoint x: 1163, endPoint y: 252, distance: 42.7
click at [1202, 241] on span "Làm mới" at bounding box center [1200, 239] width 46 height 17
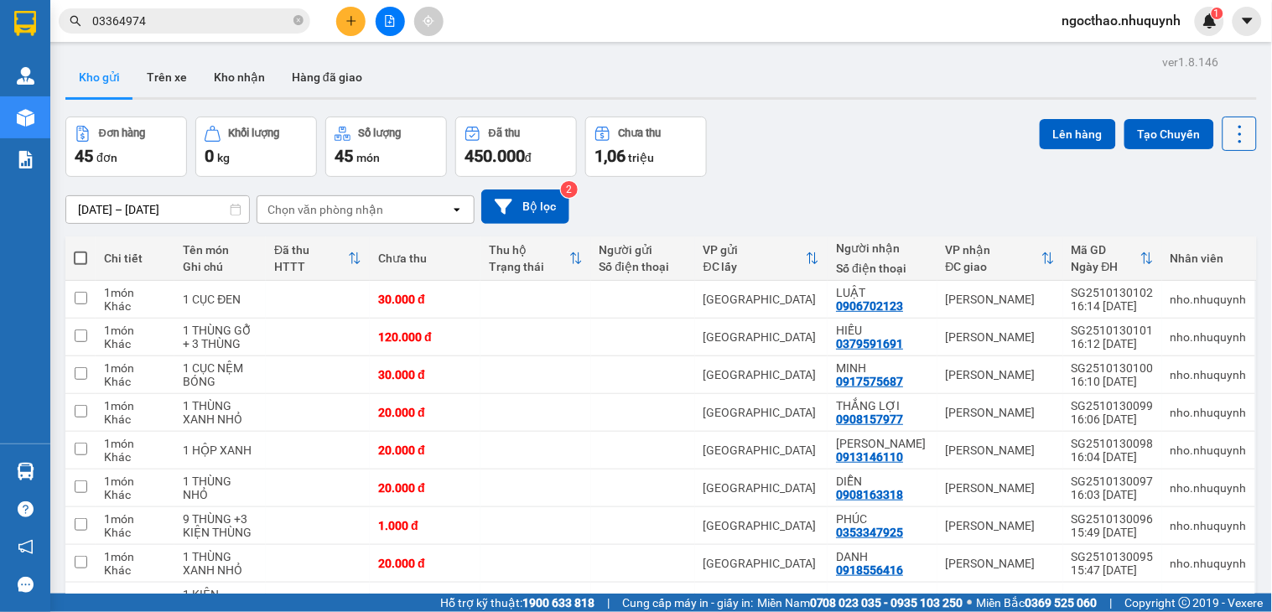
click at [1228, 143] on icon at bounding box center [1239, 133] width 23 height 23
click at [1201, 244] on span "Làm mới" at bounding box center [1200, 239] width 46 height 17
click at [1228, 141] on icon at bounding box center [1239, 133] width 23 height 23
click at [1207, 248] on li "Làm mới" at bounding box center [1193, 240] width 126 height 30
click at [1228, 143] on icon at bounding box center [1239, 133] width 23 height 23
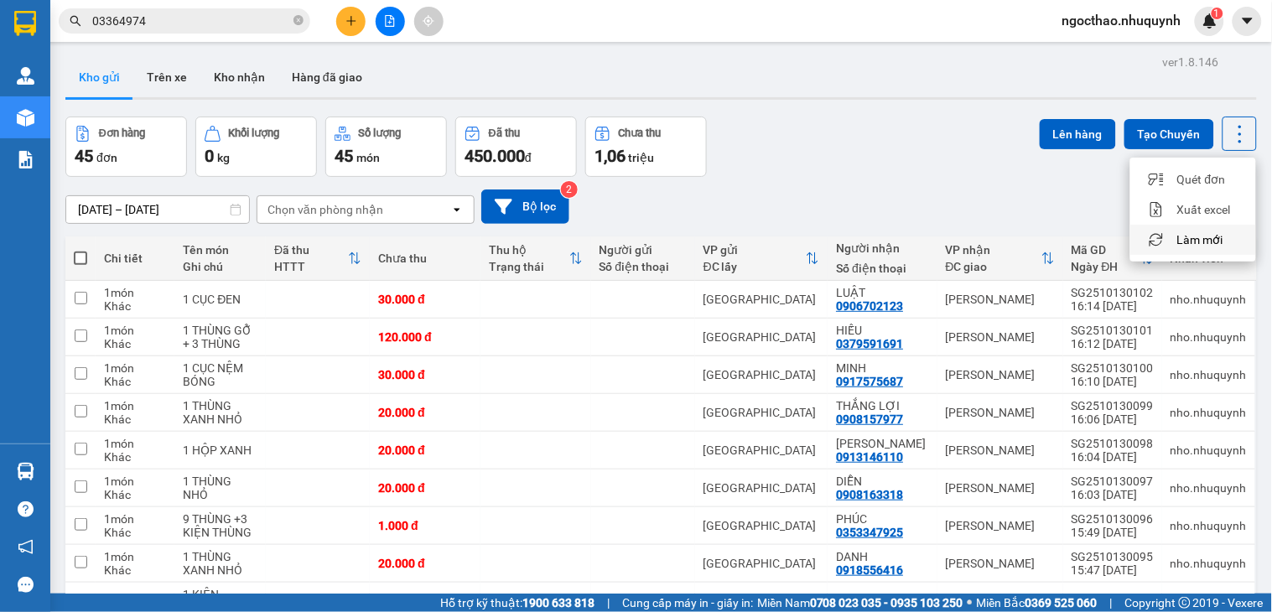
click at [1217, 241] on span "Làm mới" at bounding box center [1200, 239] width 46 height 17
click at [1228, 136] on icon at bounding box center [1239, 133] width 23 height 23
click at [1229, 236] on div "Làm mới" at bounding box center [1193, 239] width 99 height 17
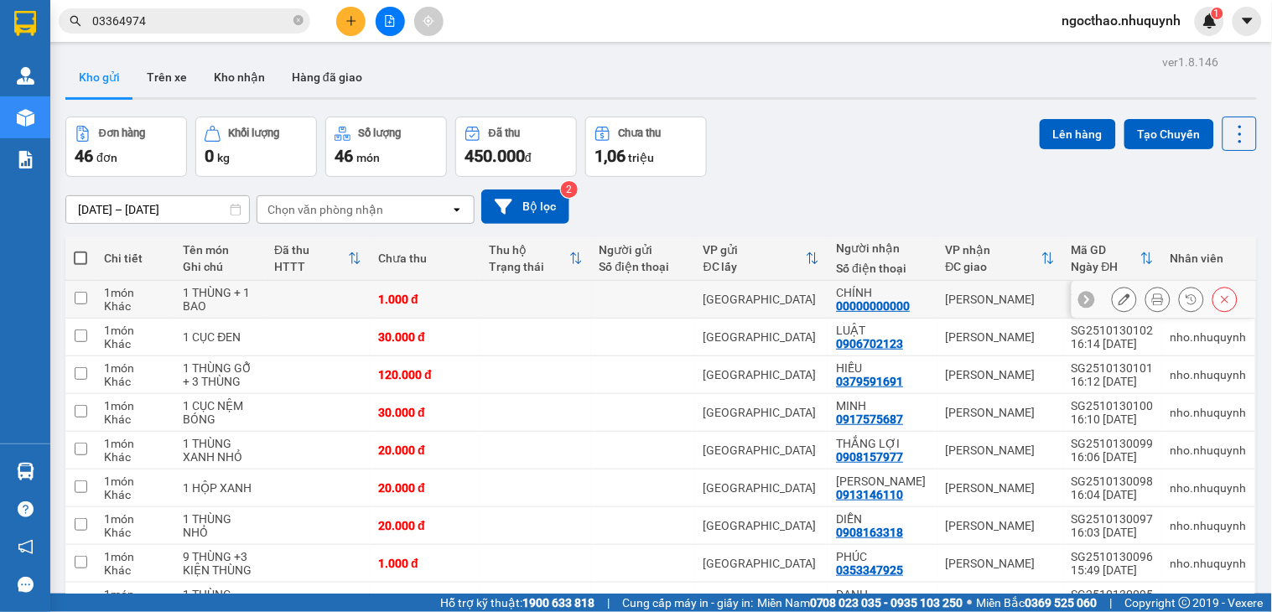
click at [1146, 304] on button at bounding box center [1157, 299] width 23 height 29
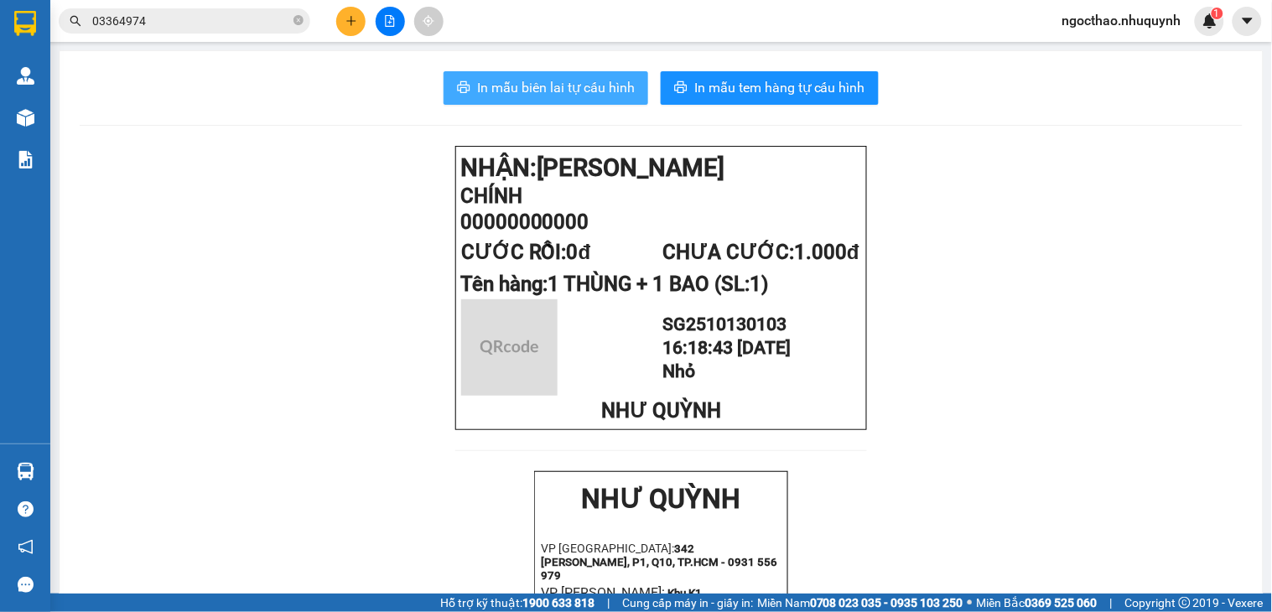
click at [564, 80] on span "In mẫu biên lai tự cấu hình" at bounding box center [556, 87] width 158 height 21
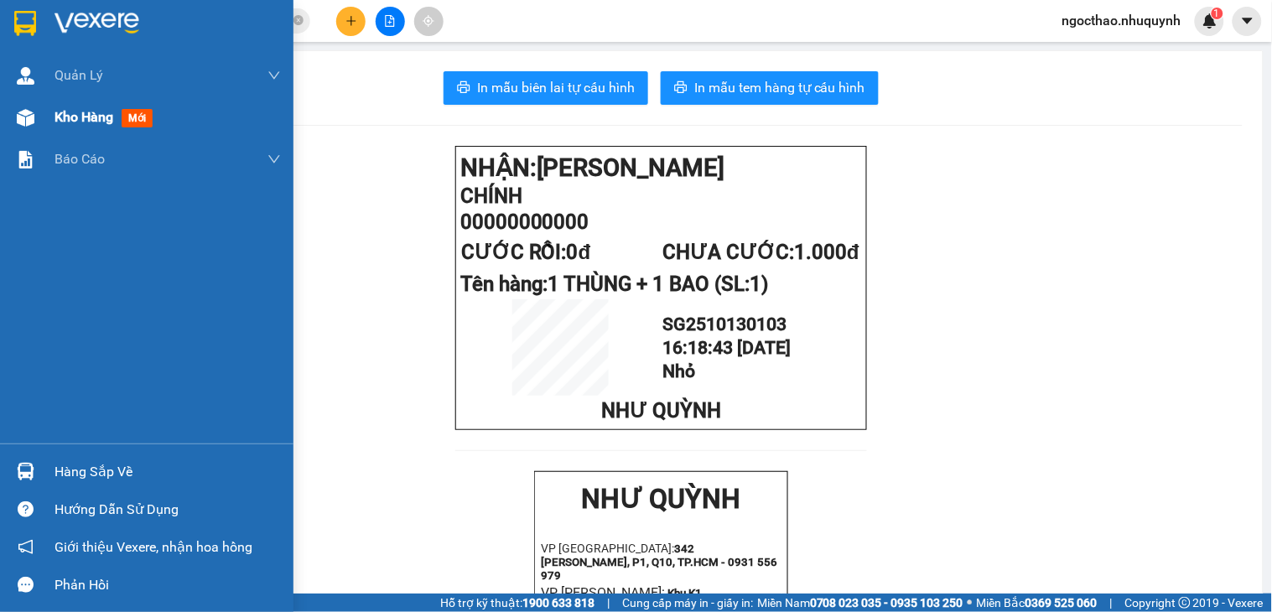
click at [57, 112] on div "Kho hàng mới" at bounding box center [146, 117] width 293 height 42
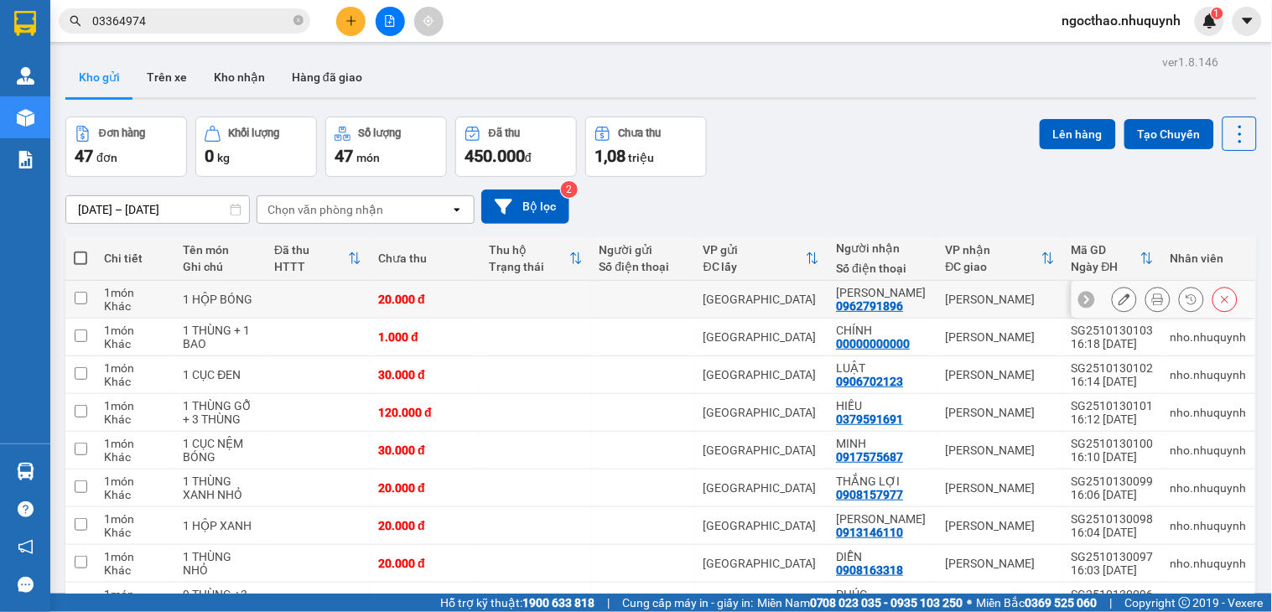
drag, startPoint x: 1155, startPoint y: 306, endPoint x: 1140, endPoint y: 299, distance: 15.8
click at [1147, 302] on div at bounding box center [1157, 299] width 25 height 25
click at [1152, 298] on icon at bounding box center [1158, 299] width 12 height 12
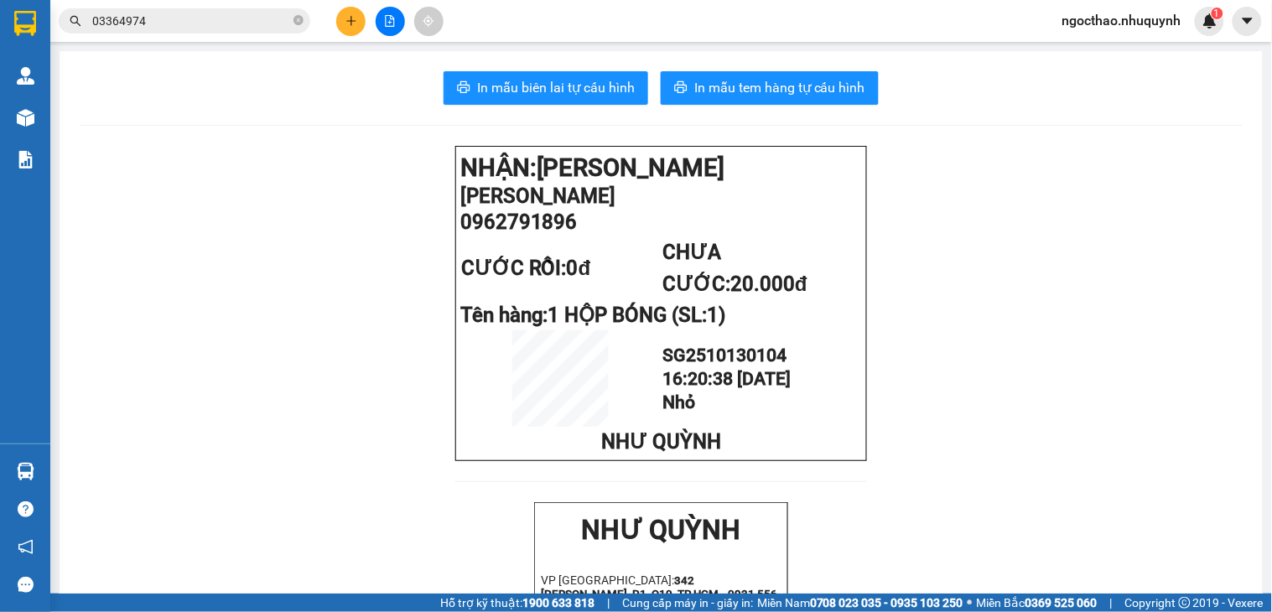
click at [585, 85] on span "In mẫu biên lai tự cấu hình" at bounding box center [556, 87] width 158 height 21
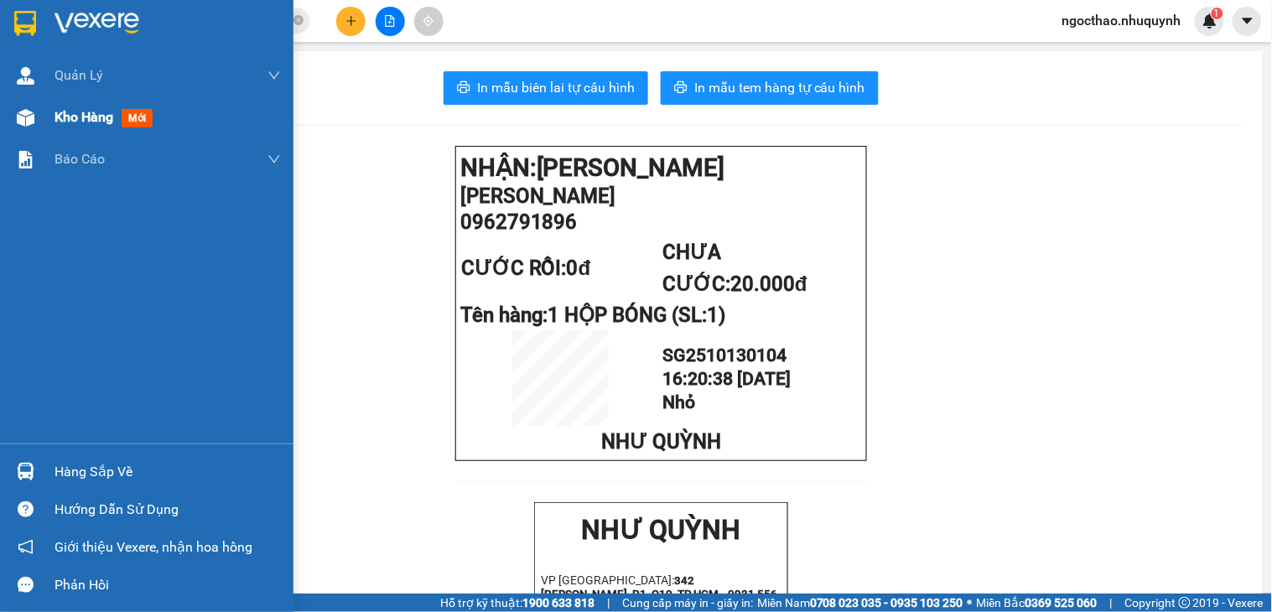
click at [56, 125] on span "Kho hàng" at bounding box center [83, 117] width 59 height 16
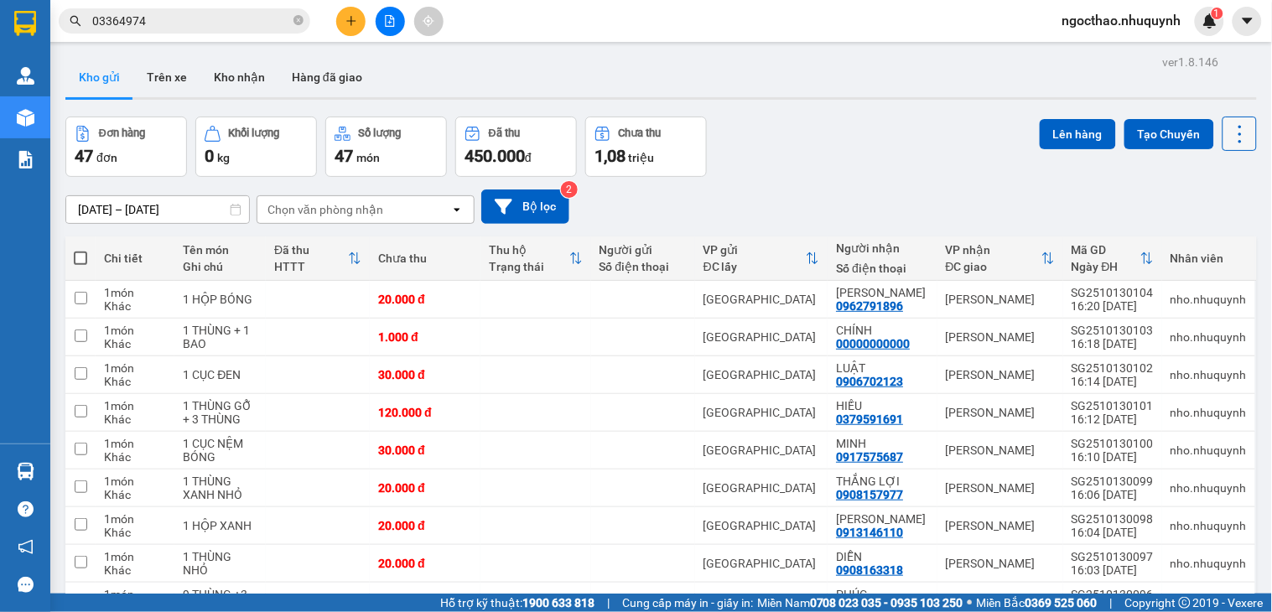
click at [1234, 138] on button at bounding box center [1239, 134] width 34 height 34
click at [1184, 246] on span "Làm mới" at bounding box center [1200, 239] width 46 height 17
click at [1228, 135] on icon at bounding box center [1239, 133] width 23 height 23
click at [1189, 247] on span "Làm mới" at bounding box center [1200, 239] width 46 height 17
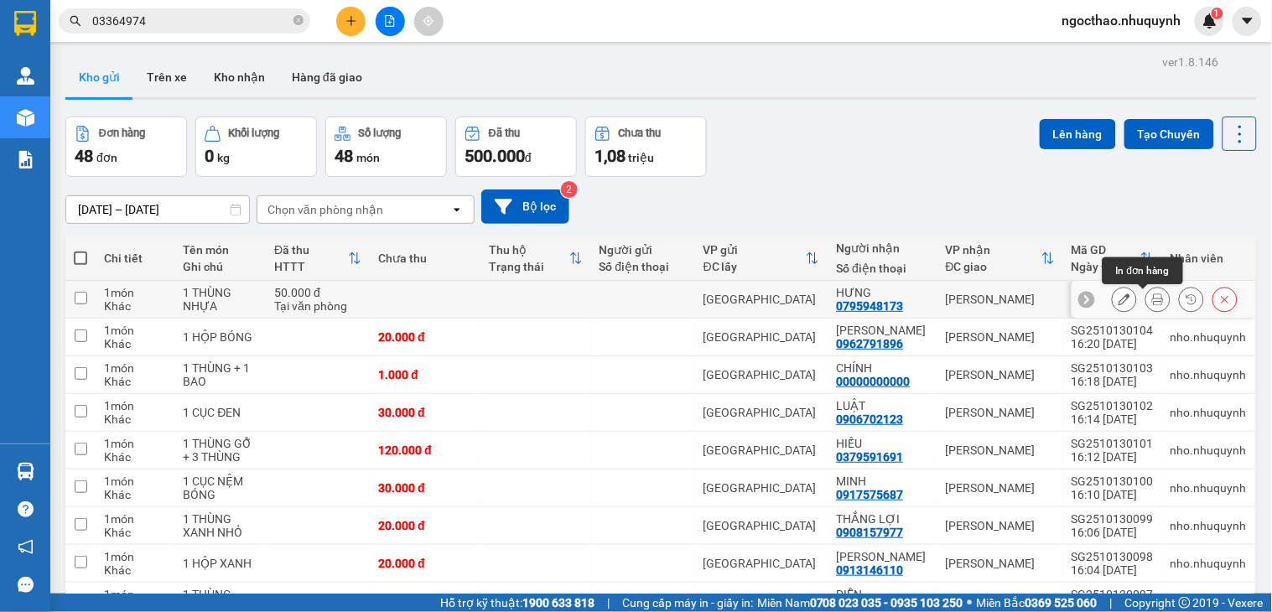
click at [1152, 303] on icon at bounding box center [1158, 299] width 12 height 12
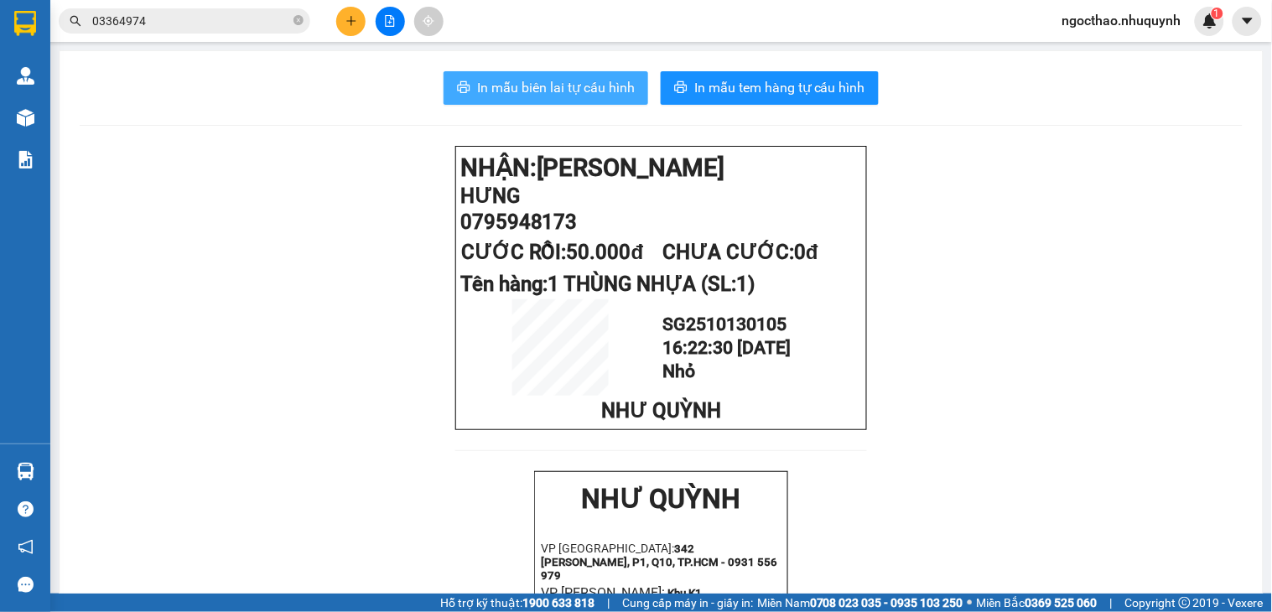
click at [538, 95] on span "In mẫu biên lai tự cấu hình" at bounding box center [556, 87] width 158 height 21
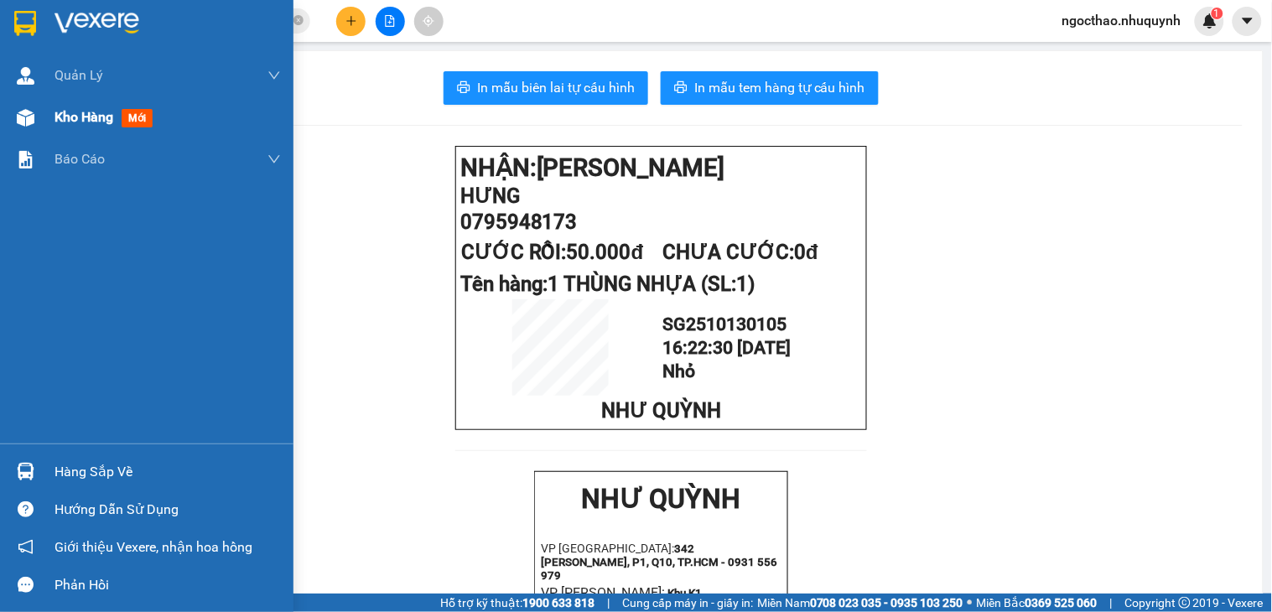
click at [141, 110] on span "mới" at bounding box center [137, 118] width 31 height 18
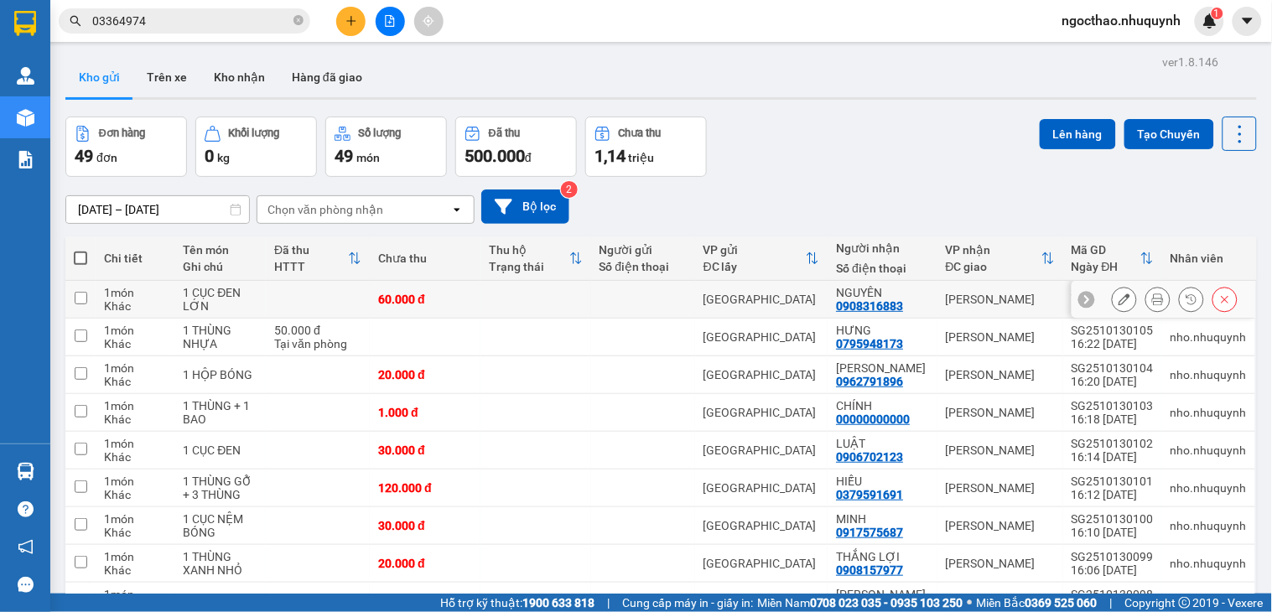
click at [1146, 294] on button at bounding box center [1157, 299] width 23 height 29
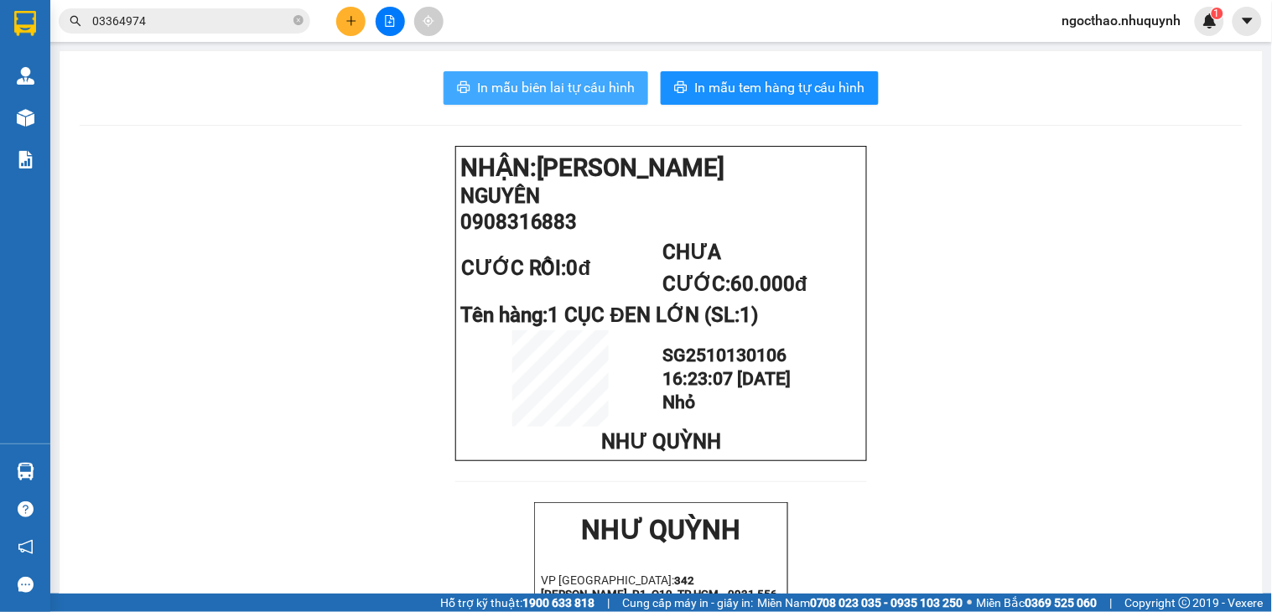
click at [616, 95] on span "In mẫu biên lai tự cấu hình" at bounding box center [556, 87] width 158 height 21
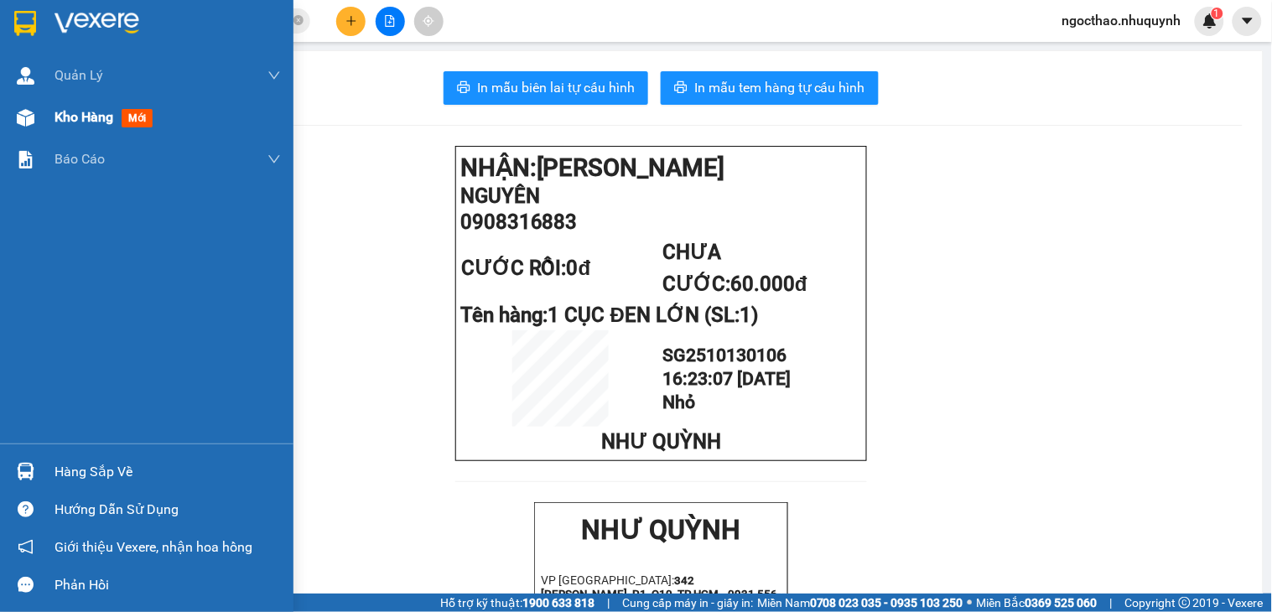
click at [48, 106] on div "Kho hàng mới" at bounding box center [146, 117] width 293 height 42
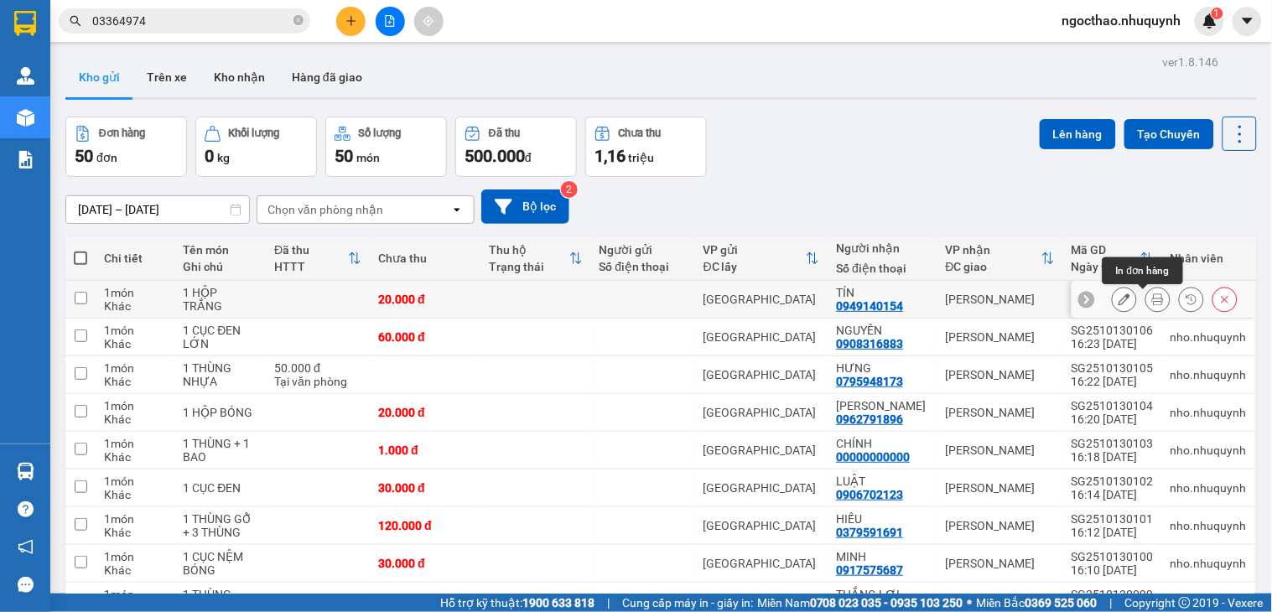
click at [1146, 308] on button at bounding box center [1157, 299] width 23 height 29
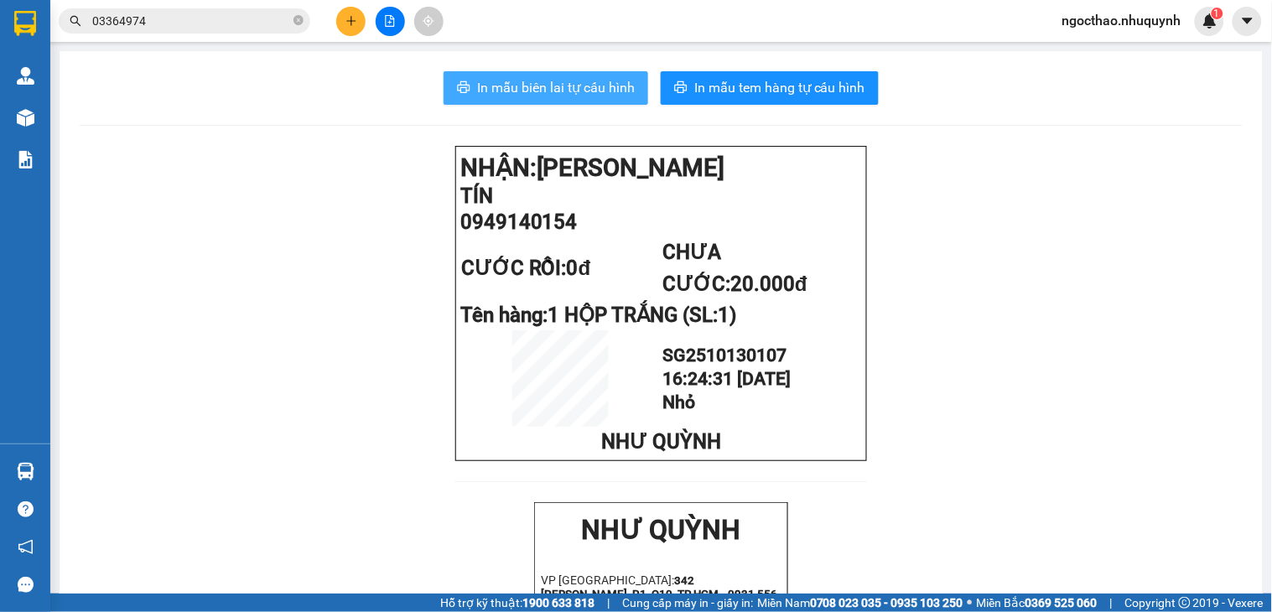
click at [482, 82] on span "In mẫu biên lai tự cấu hình" at bounding box center [556, 87] width 158 height 21
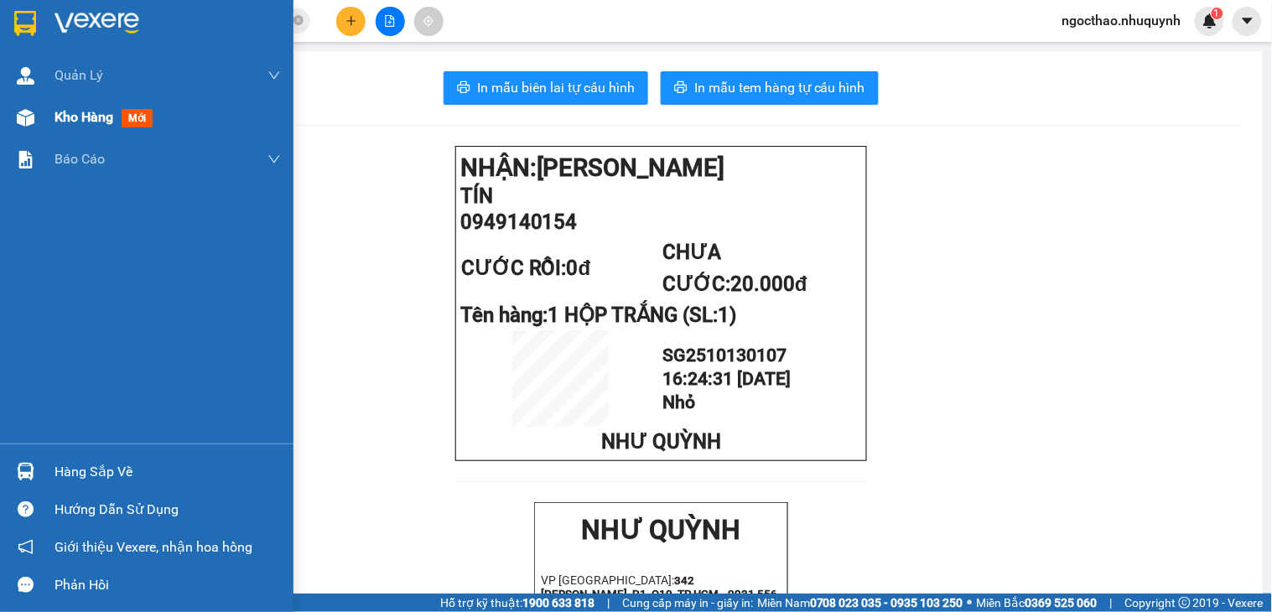
click at [134, 117] on span "mới" at bounding box center [137, 118] width 31 height 18
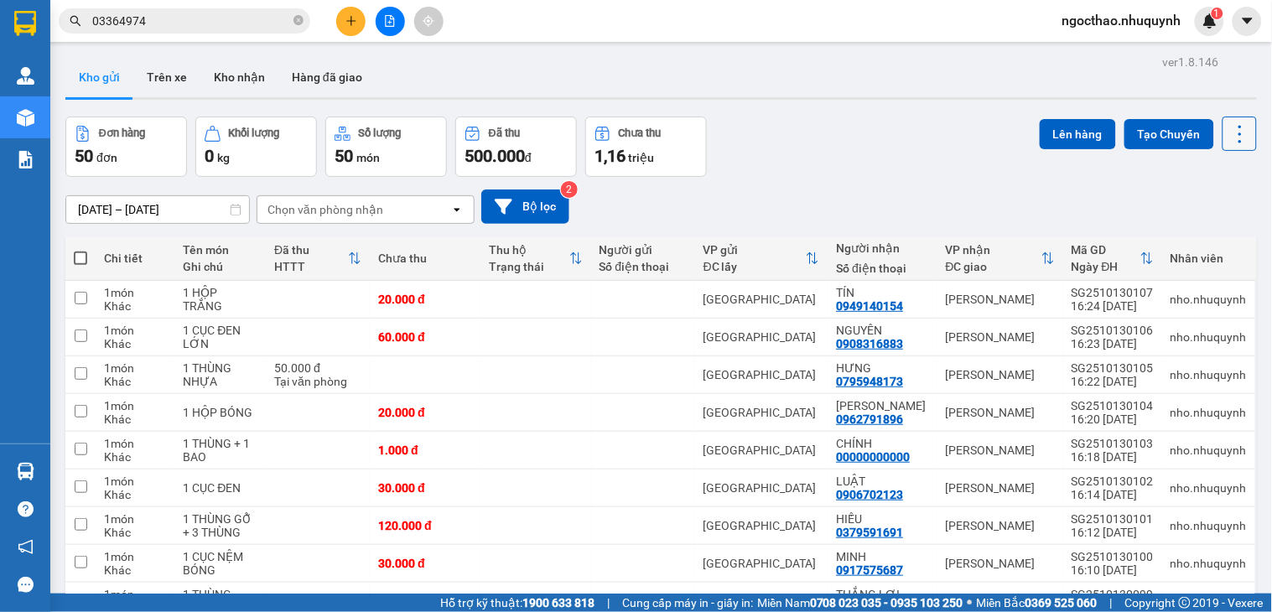
click at [1237, 138] on button at bounding box center [1239, 134] width 34 height 34
click at [1217, 246] on span "Làm mới" at bounding box center [1200, 239] width 46 height 17
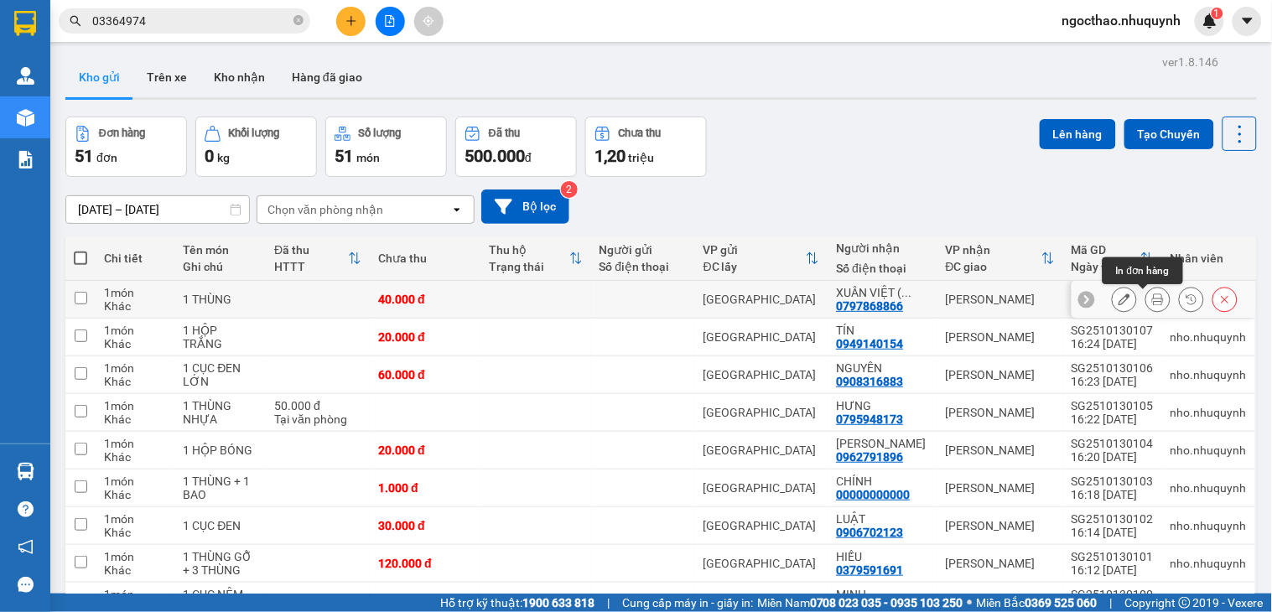
click at [1149, 291] on div at bounding box center [1157, 299] width 25 height 25
click at [1152, 298] on icon at bounding box center [1158, 299] width 12 height 12
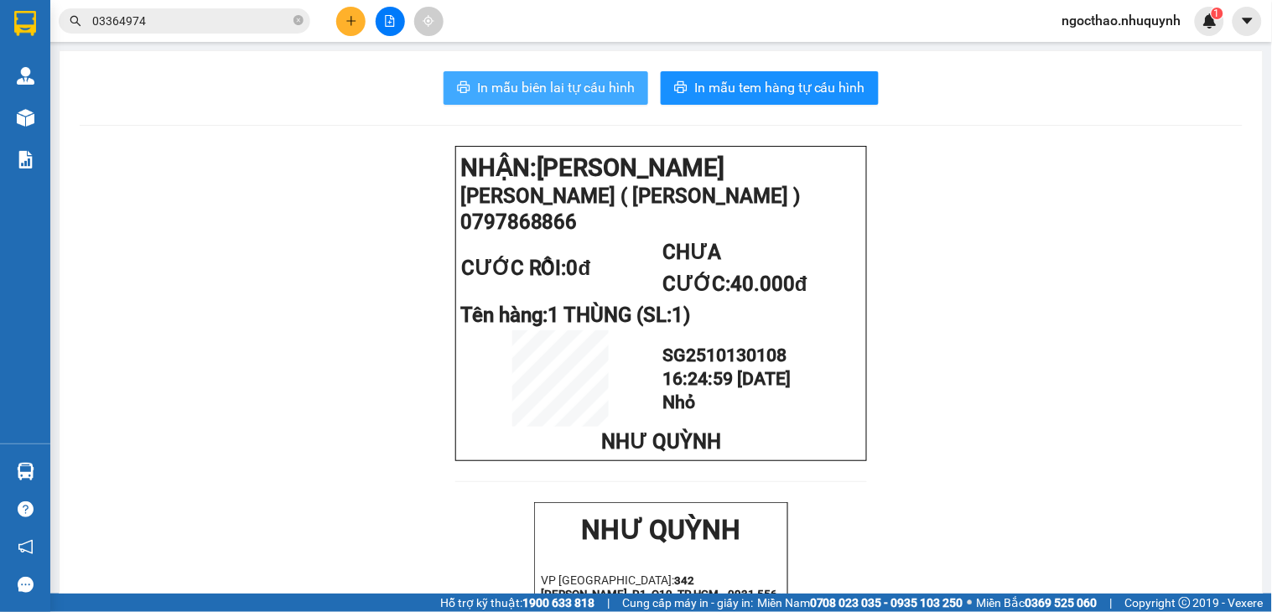
click at [604, 90] on span "In mẫu biên lai tự cấu hình" at bounding box center [556, 87] width 158 height 21
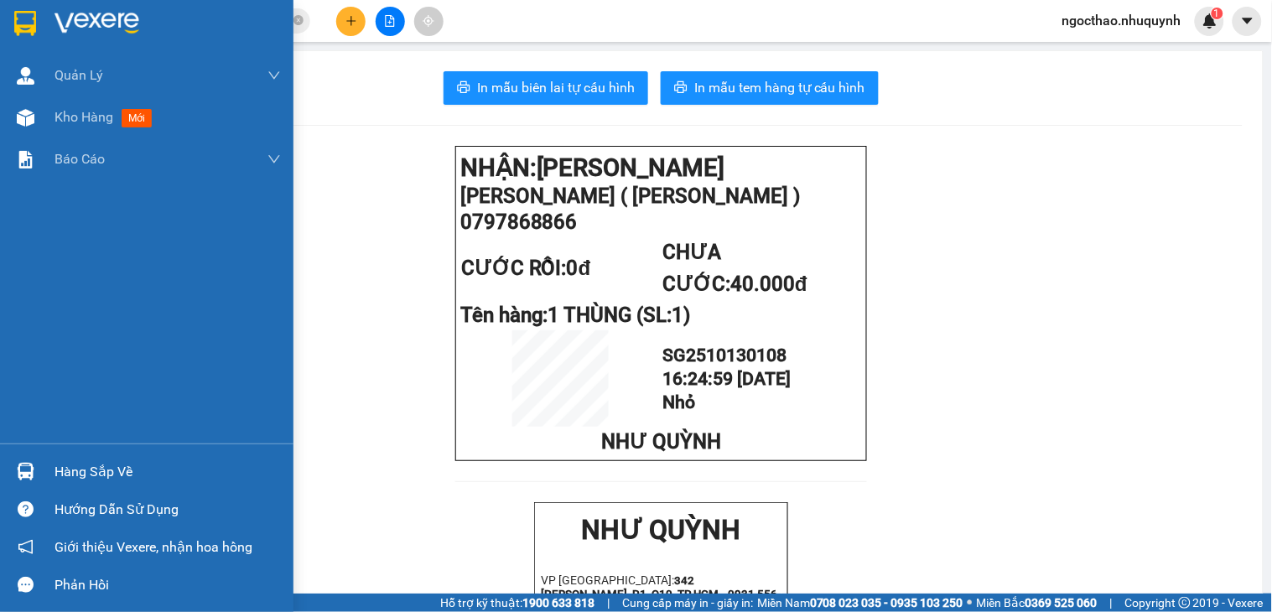
click at [32, 113] on img at bounding box center [26, 118] width 18 height 18
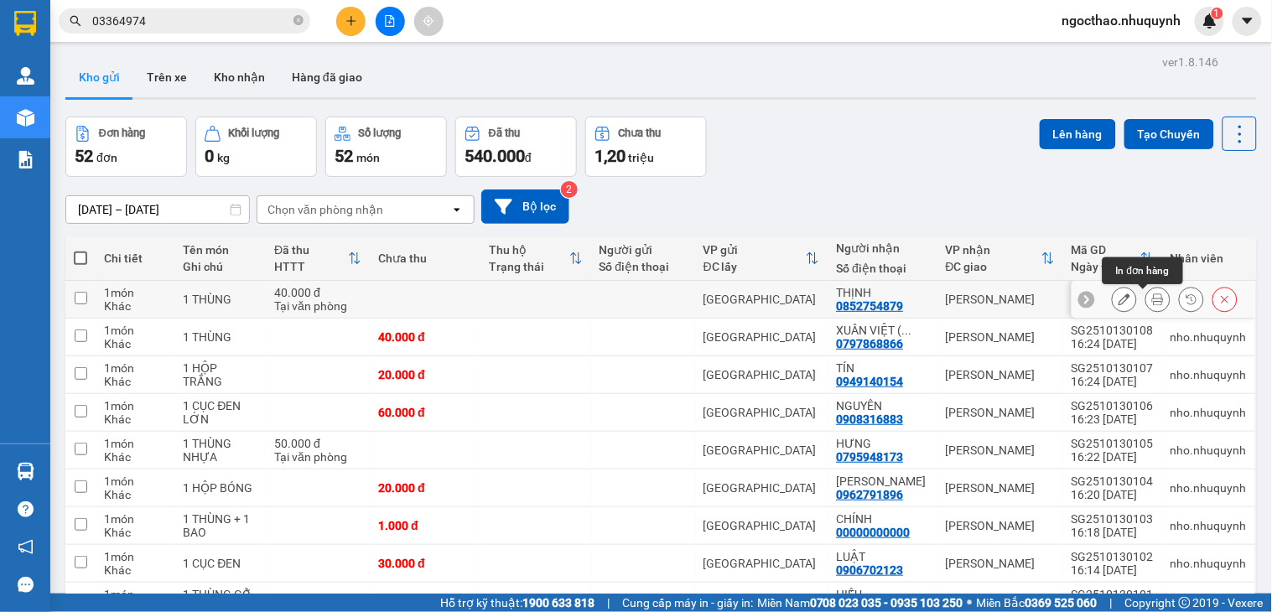
click at [1152, 303] on icon at bounding box center [1158, 299] width 12 height 12
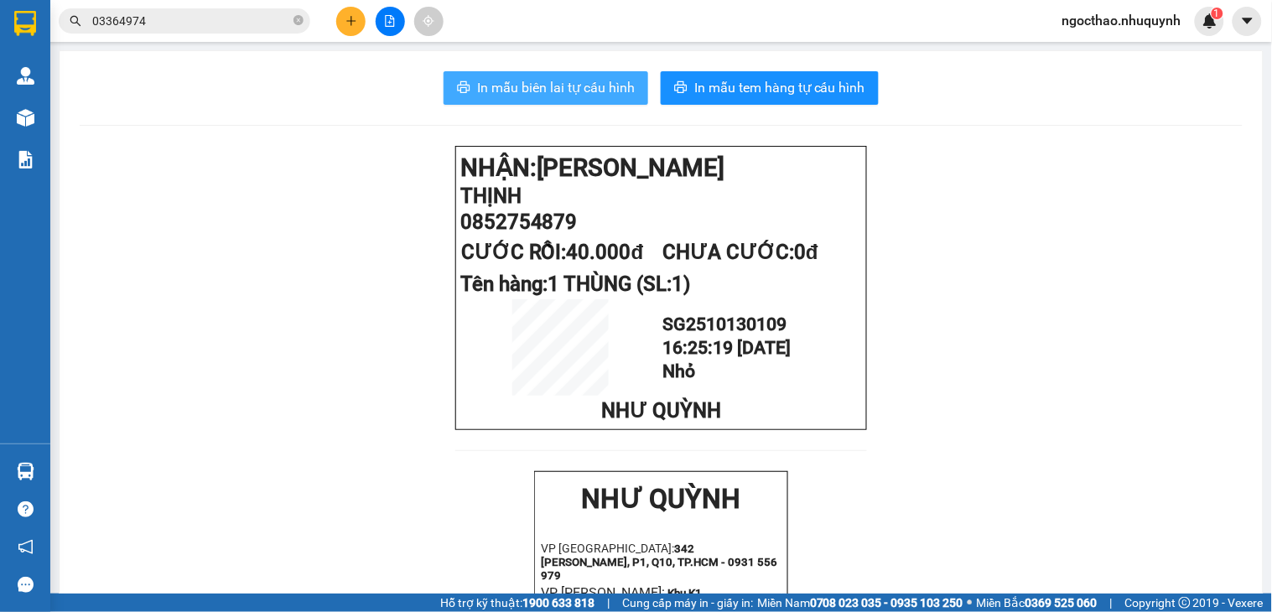
click at [520, 80] on span "In mẫu biên lai tự cấu hình" at bounding box center [556, 87] width 158 height 21
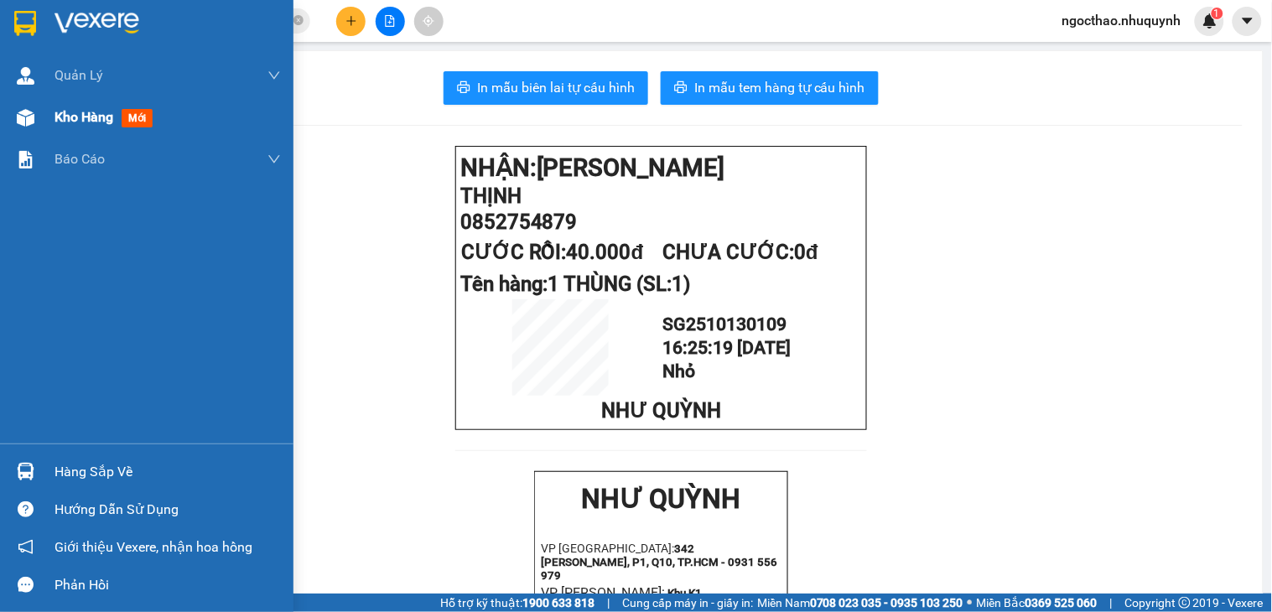
click at [87, 123] on span "Kho hàng" at bounding box center [83, 117] width 59 height 16
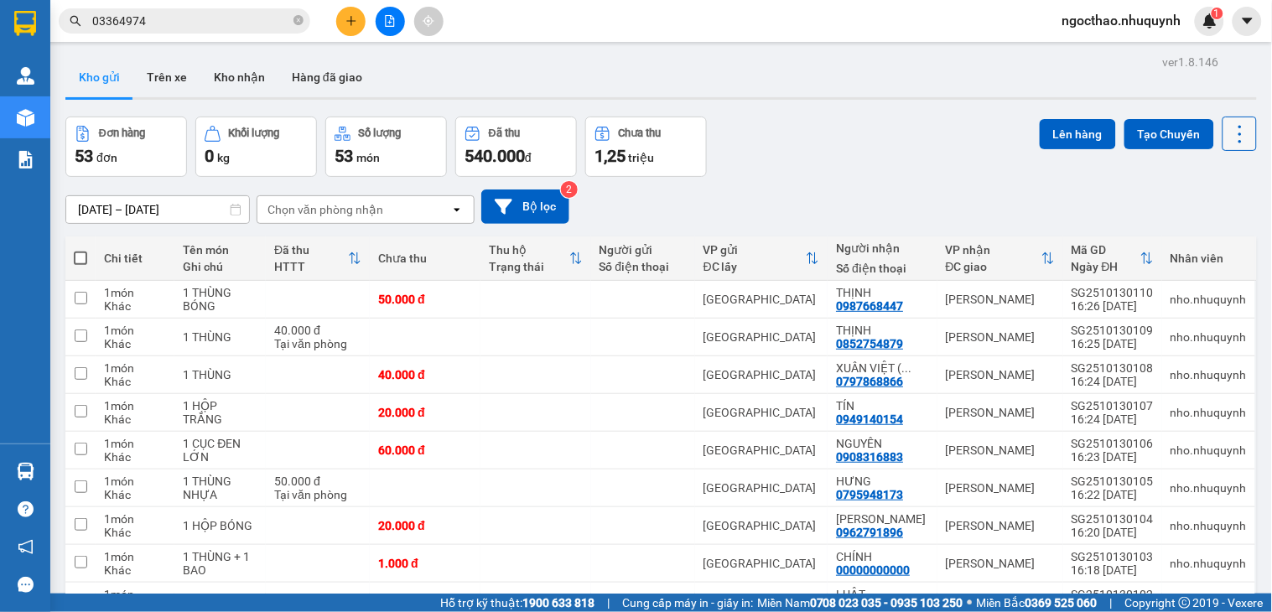
click at [1235, 140] on icon at bounding box center [1239, 133] width 23 height 23
click at [1196, 248] on li "Làm mới" at bounding box center [1193, 240] width 126 height 30
click at [1152, 298] on icon at bounding box center [1158, 299] width 12 height 12
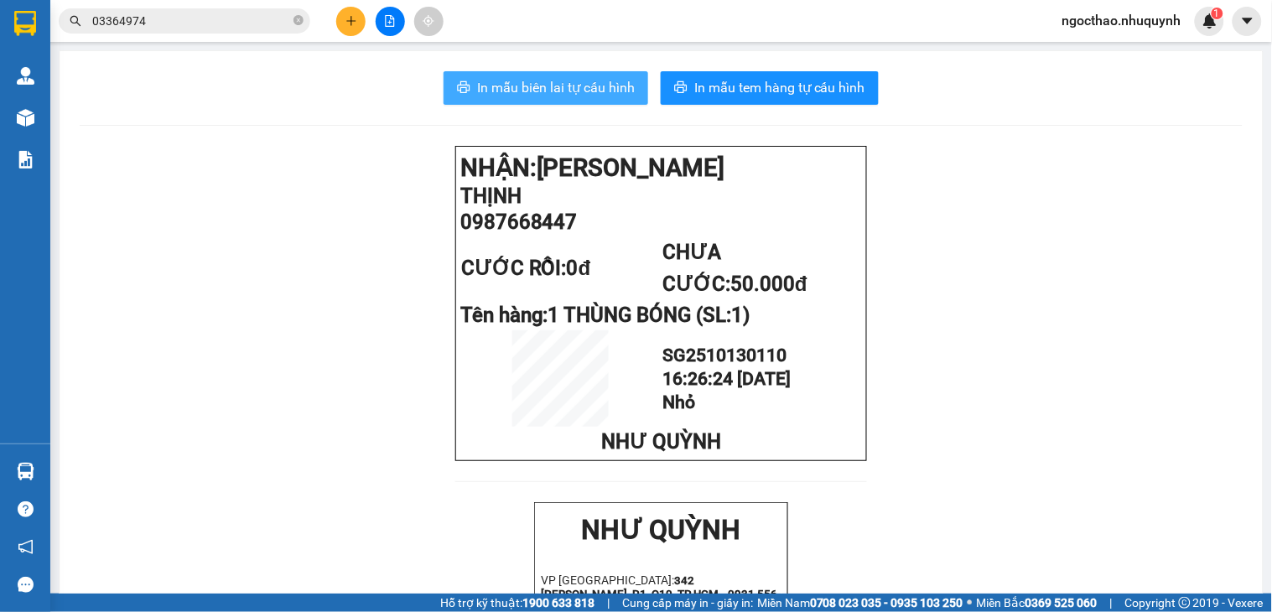
click at [520, 86] on span "In mẫu biên lai tự cấu hình" at bounding box center [556, 87] width 158 height 21
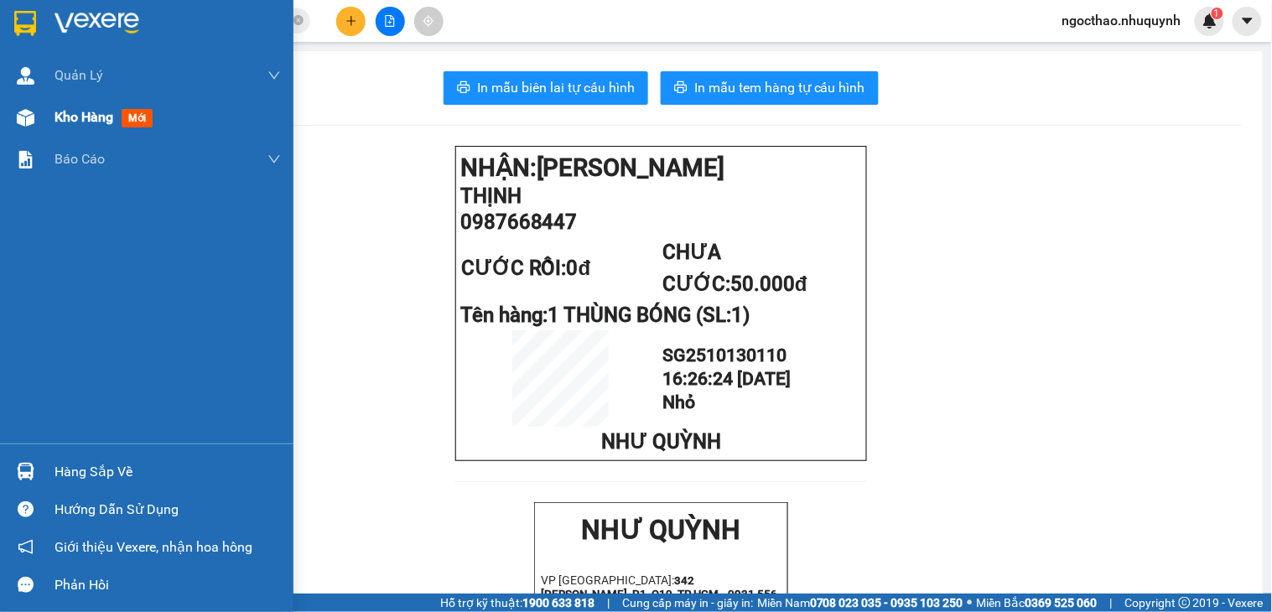
click at [12, 112] on div at bounding box center [25, 117] width 29 height 29
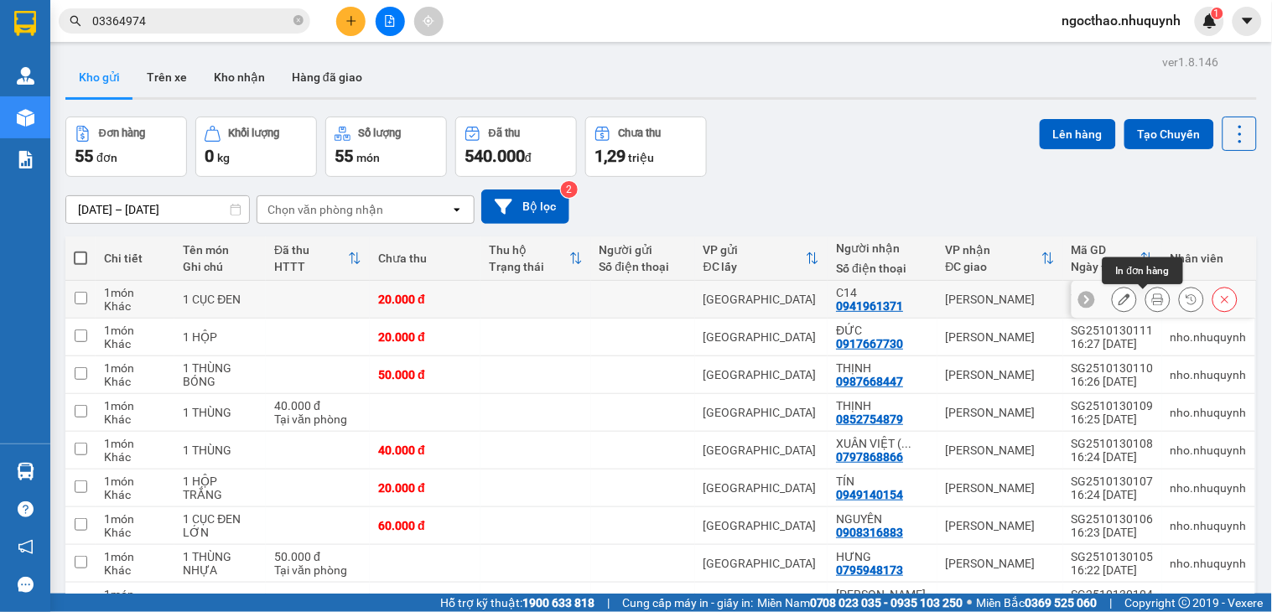
click at [1152, 300] on icon at bounding box center [1158, 299] width 12 height 12
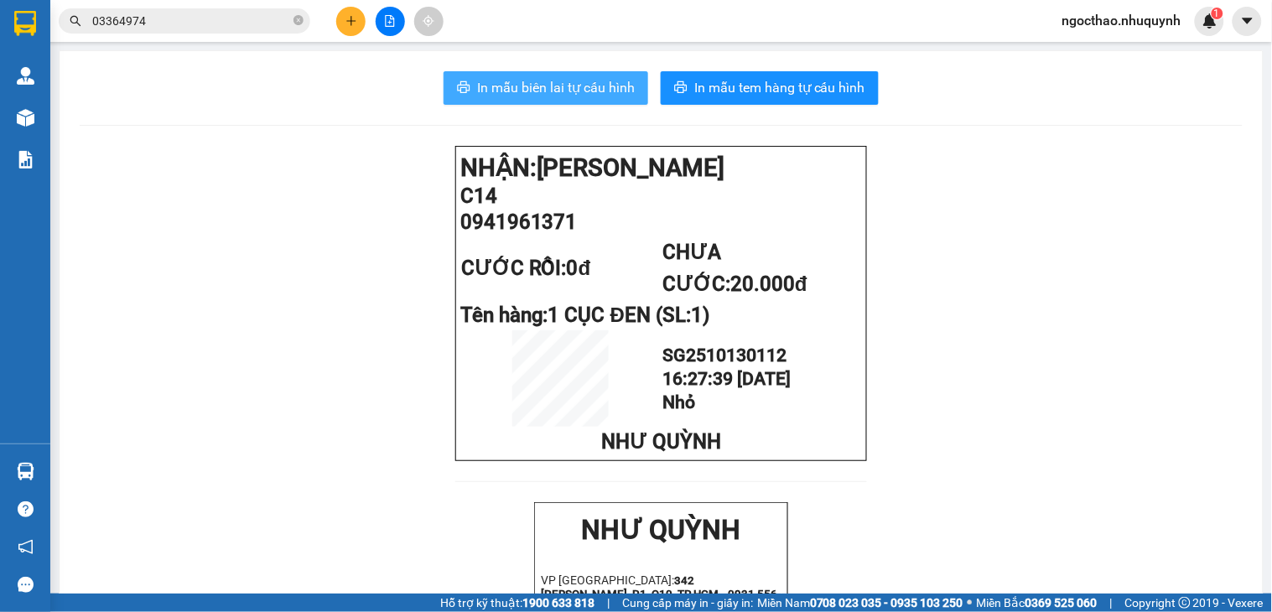
click at [478, 87] on span "In mẫu biên lai tự cấu hình" at bounding box center [556, 87] width 158 height 21
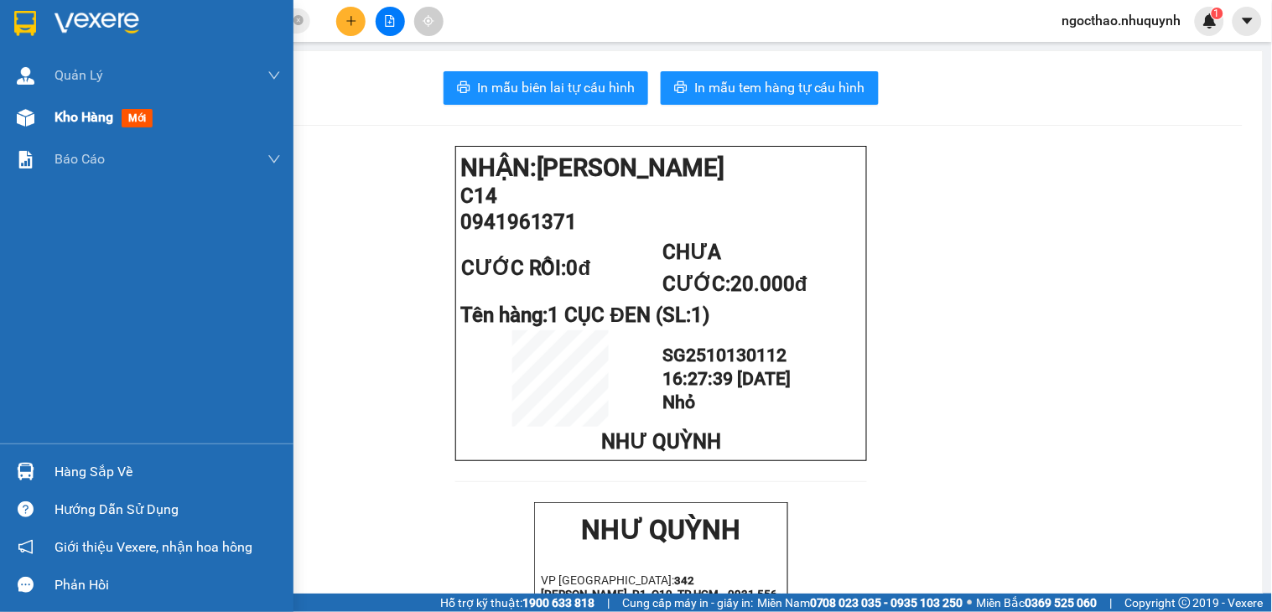
click at [69, 109] on span "Kho hàng" at bounding box center [83, 117] width 59 height 16
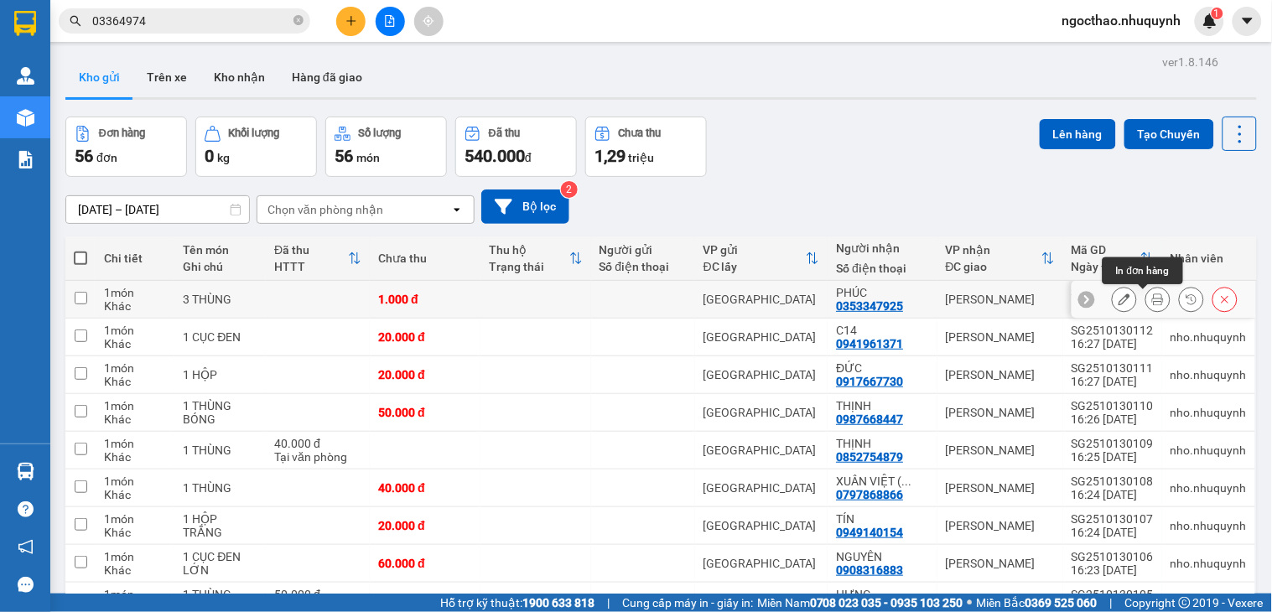
click at [1147, 308] on button at bounding box center [1157, 299] width 23 height 29
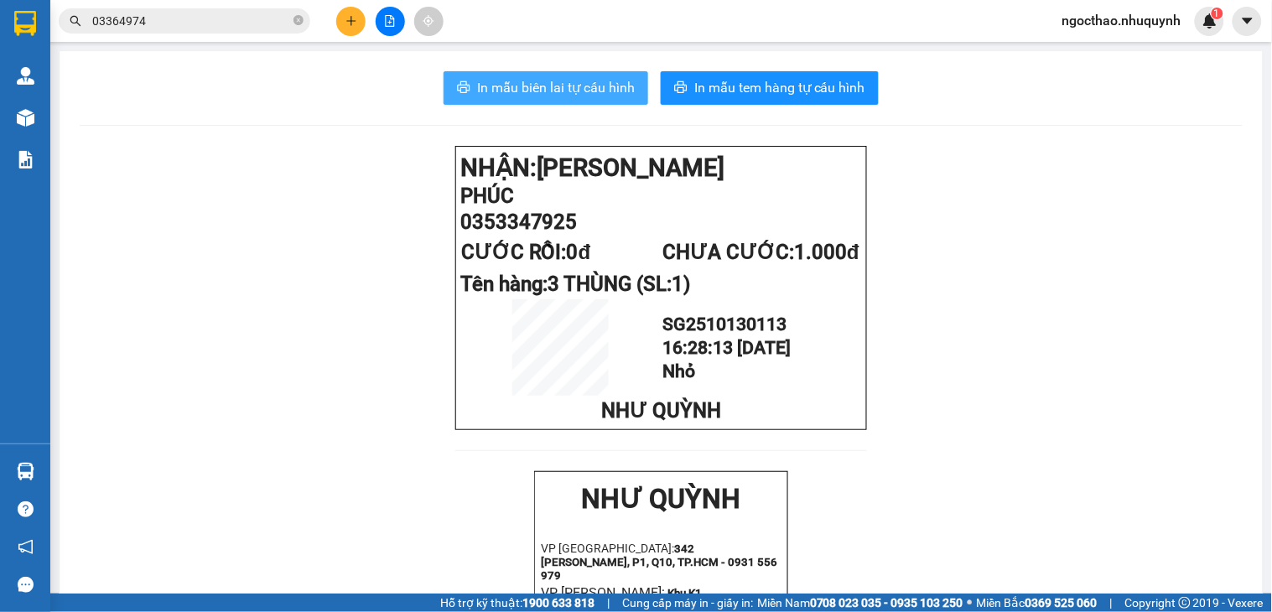
click at [547, 78] on span "In mẫu biên lai tự cấu hình" at bounding box center [556, 87] width 158 height 21
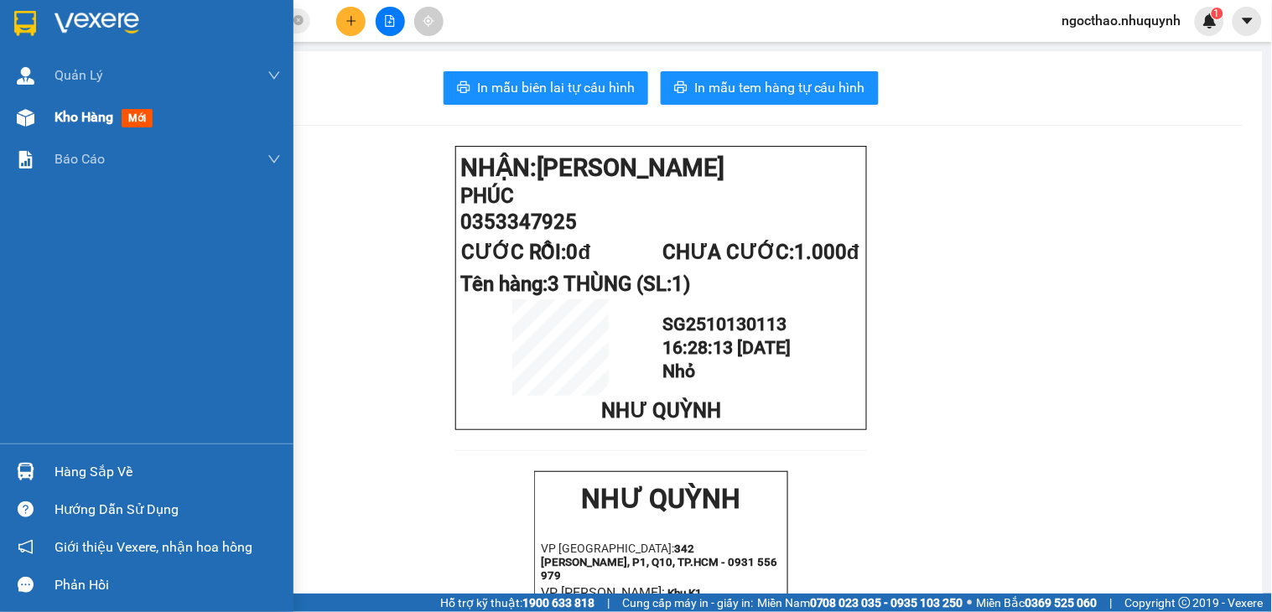
click at [93, 102] on div "Kho hàng mới" at bounding box center [167, 117] width 226 height 42
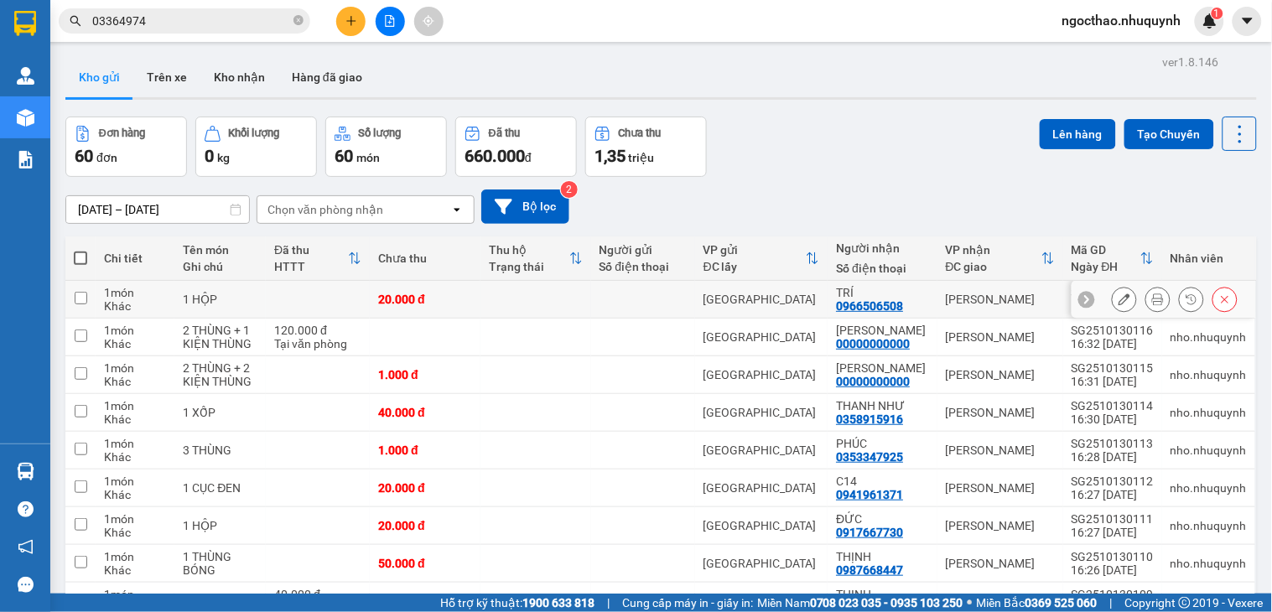
click at [1146, 305] on button at bounding box center [1157, 299] width 23 height 29
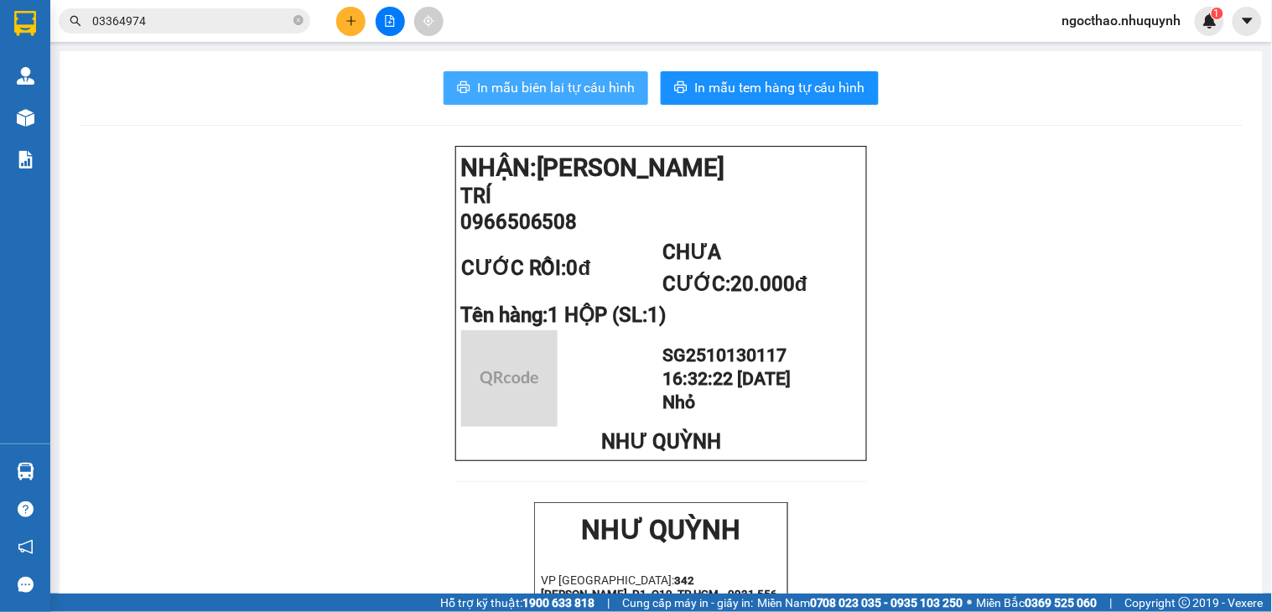
click at [568, 95] on span "In mẫu biên lai tự cấu hình" at bounding box center [556, 87] width 158 height 21
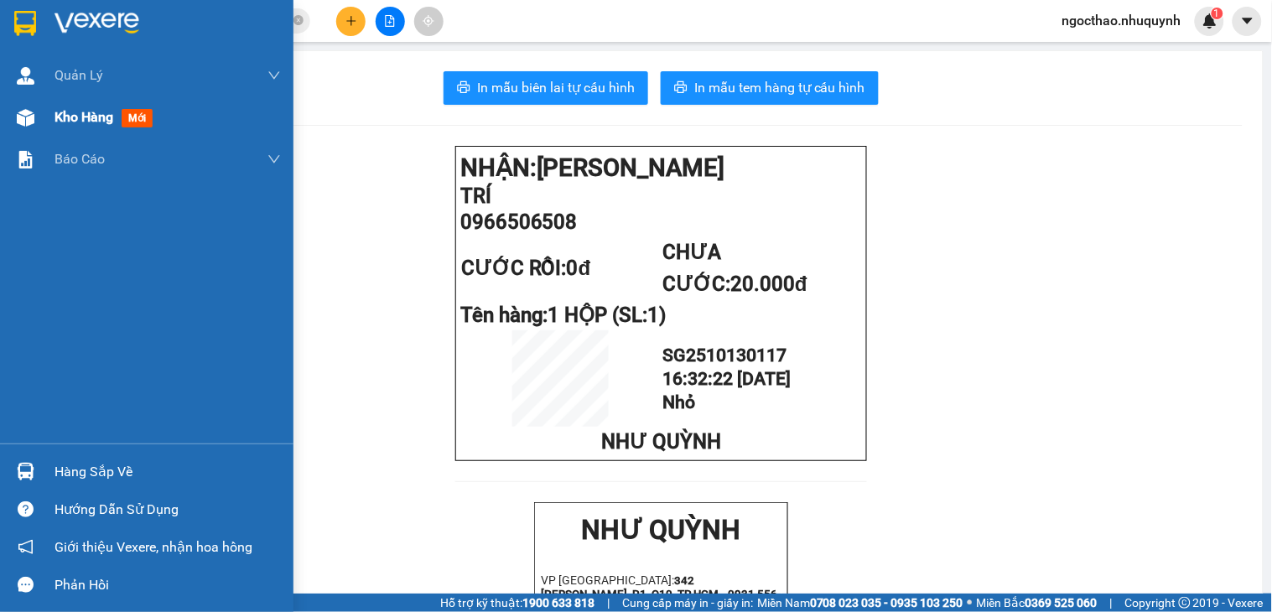
click at [44, 126] on div "Kho hàng mới" at bounding box center [146, 117] width 293 height 42
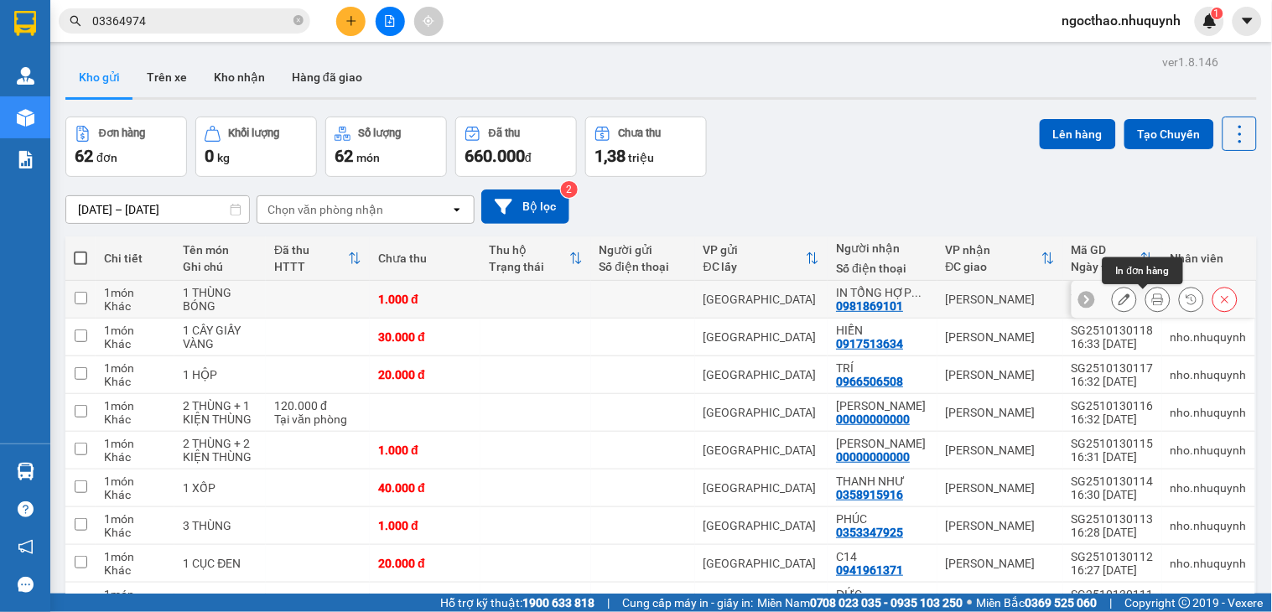
click at [1146, 305] on button at bounding box center [1157, 299] width 23 height 29
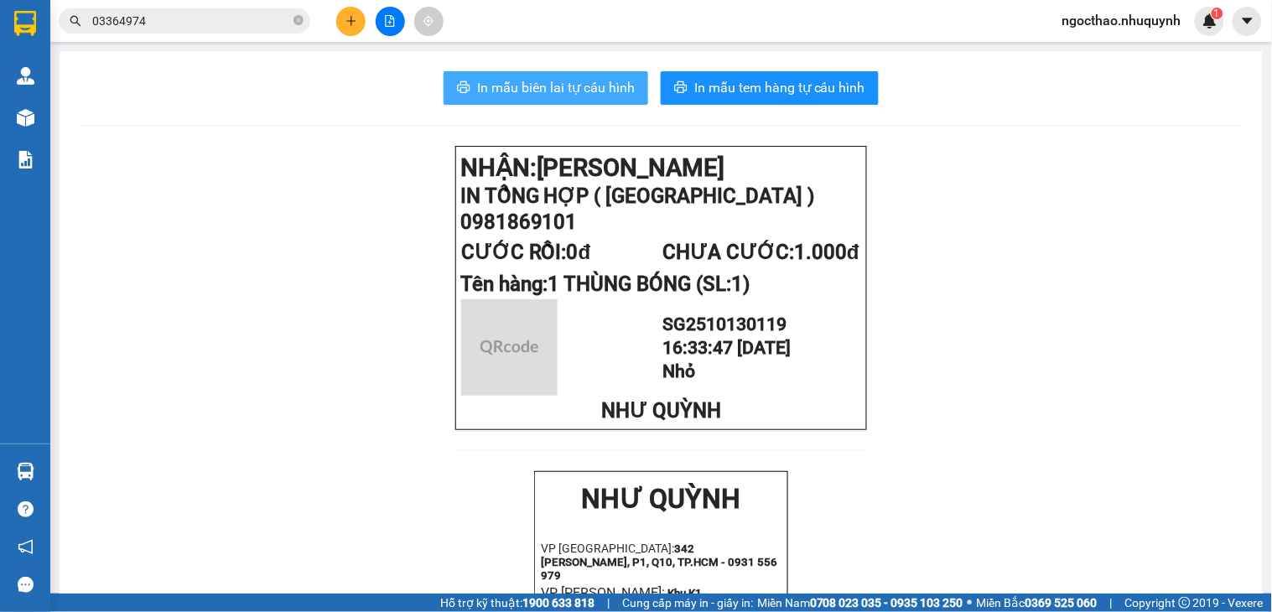
drag, startPoint x: 532, startPoint y: 78, endPoint x: 618, endPoint y: 129, distance: 100.4
click at [532, 77] on span "In mẫu biên lai tự cấu hình" at bounding box center [556, 87] width 158 height 21
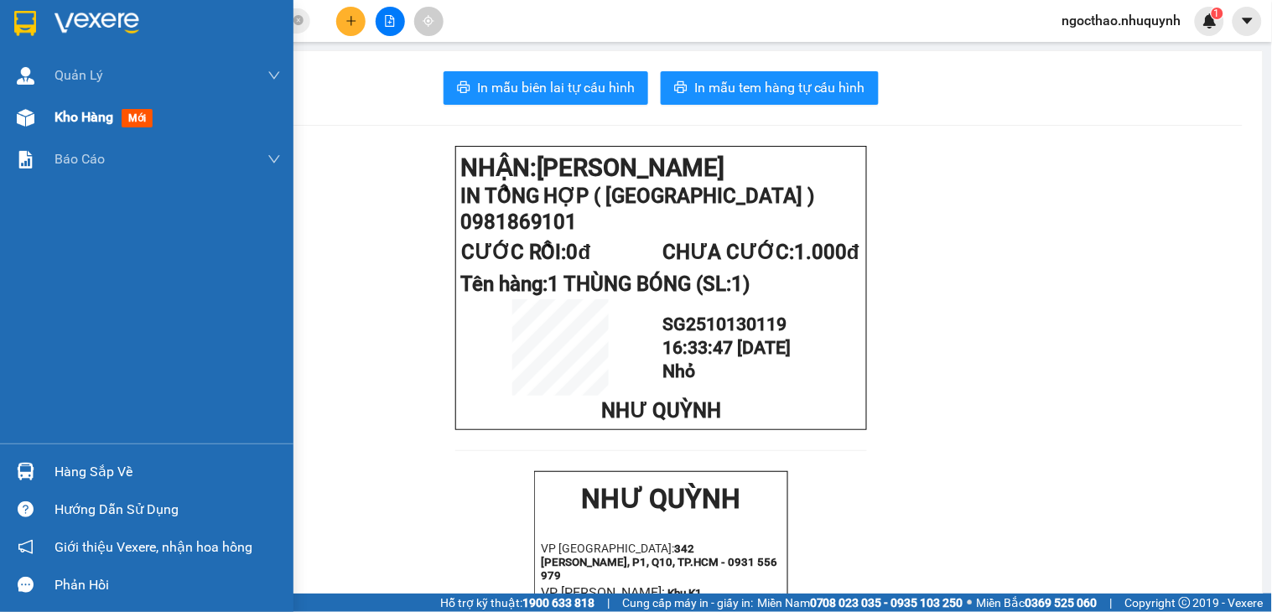
click at [86, 125] on span "Kho hàng" at bounding box center [83, 117] width 59 height 16
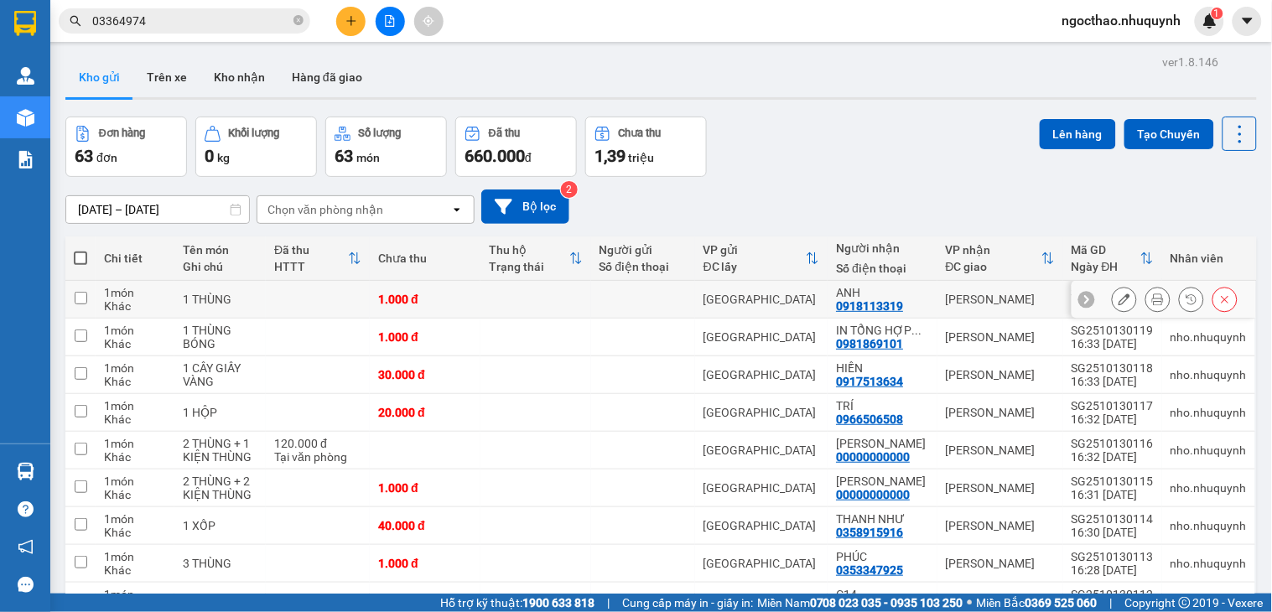
click at [1152, 300] on icon at bounding box center [1158, 299] width 12 height 12
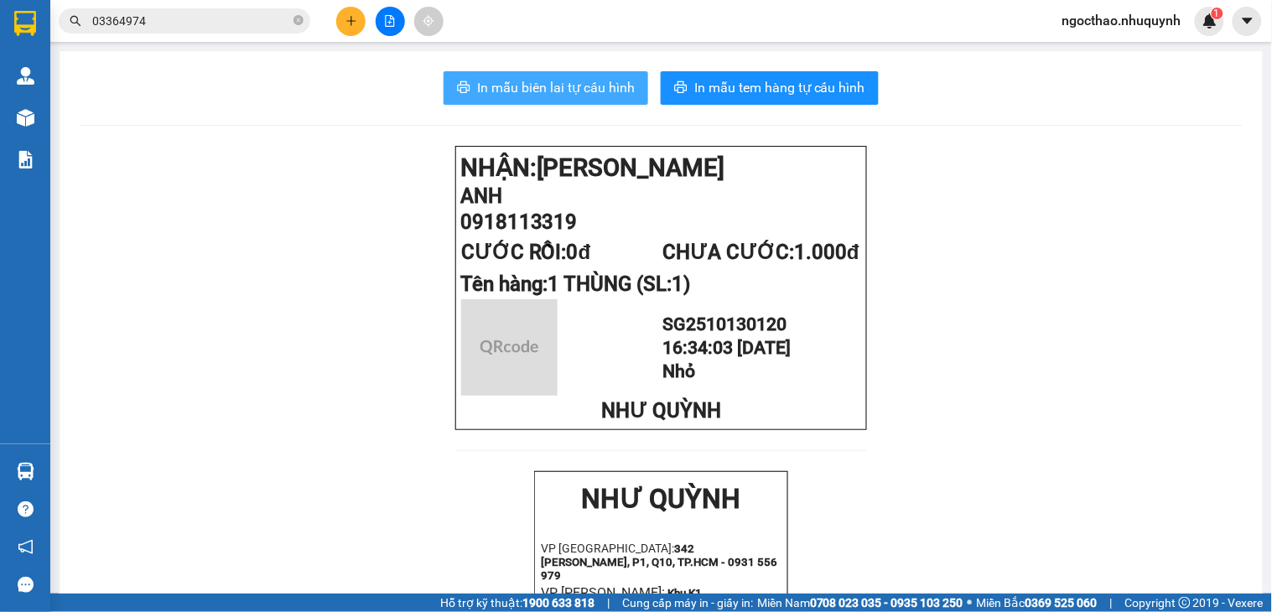
drag, startPoint x: 534, startPoint y: 85, endPoint x: 715, endPoint y: 310, distance: 289.2
click at [541, 86] on span "In mẫu biên lai tự cấu hình" at bounding box center [556, 87] width 158 height 21
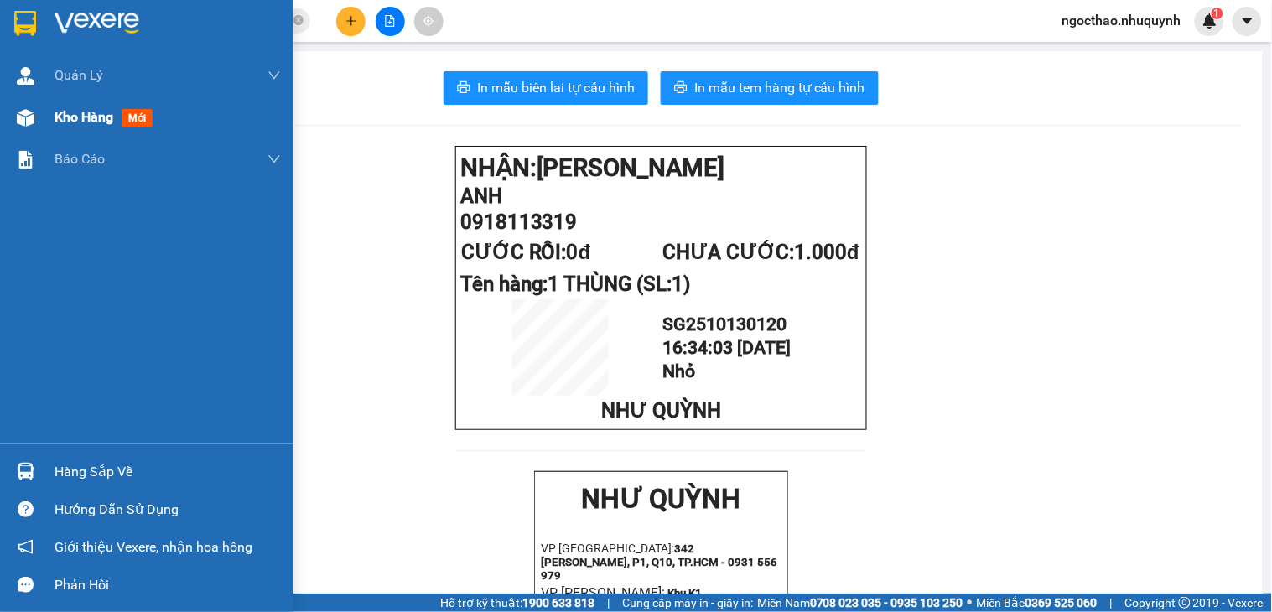
click at [98, 113] on span "Kho hàng" at bounding box center [83, 117] width 59 height 16
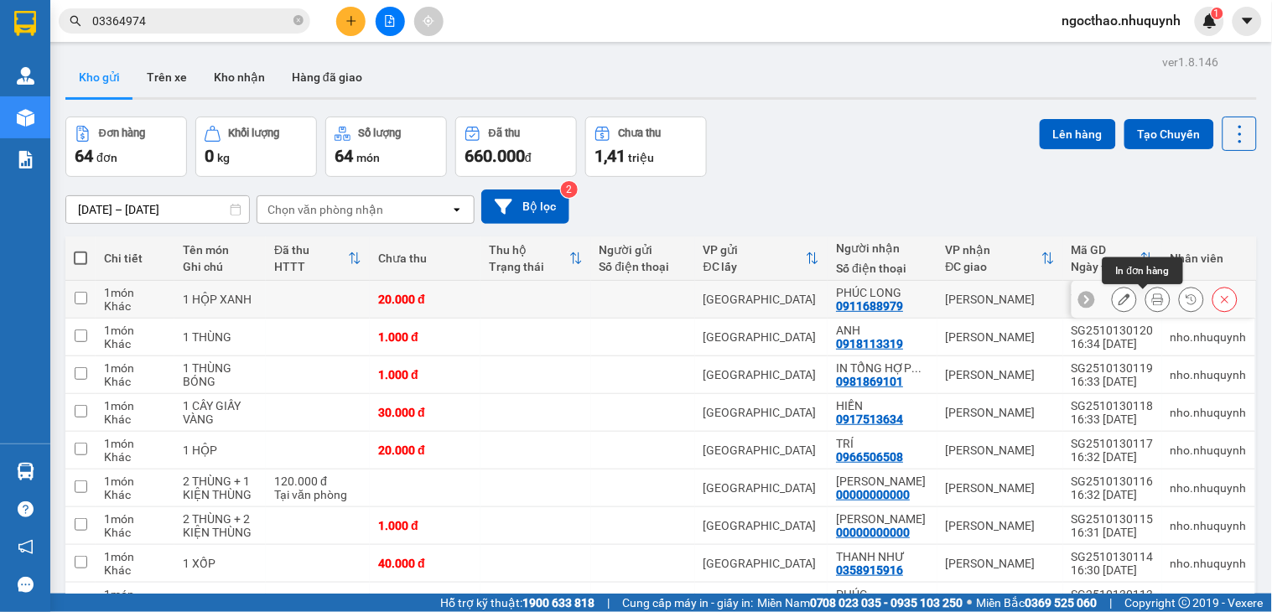
click at [1152, 298] on icon at bounding box center [1158, 299] width 12 height 12
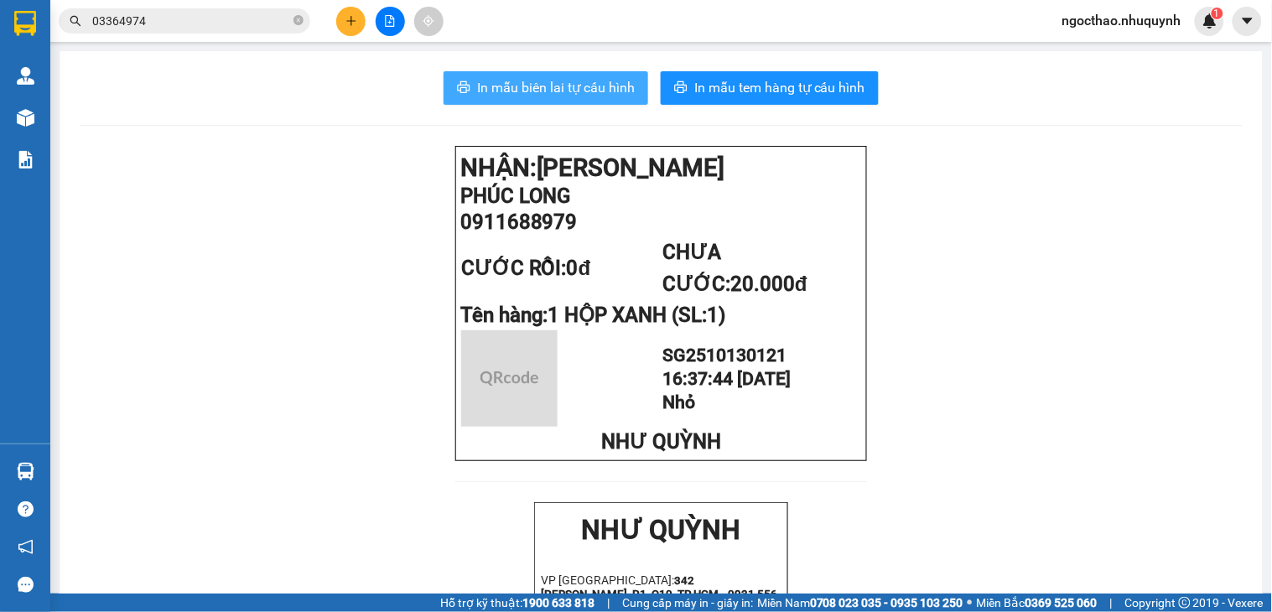
click at [562, 71] on button "In mẫu biên lai tự cấu hình" at bounding box center [546, 88] width 205 height 34
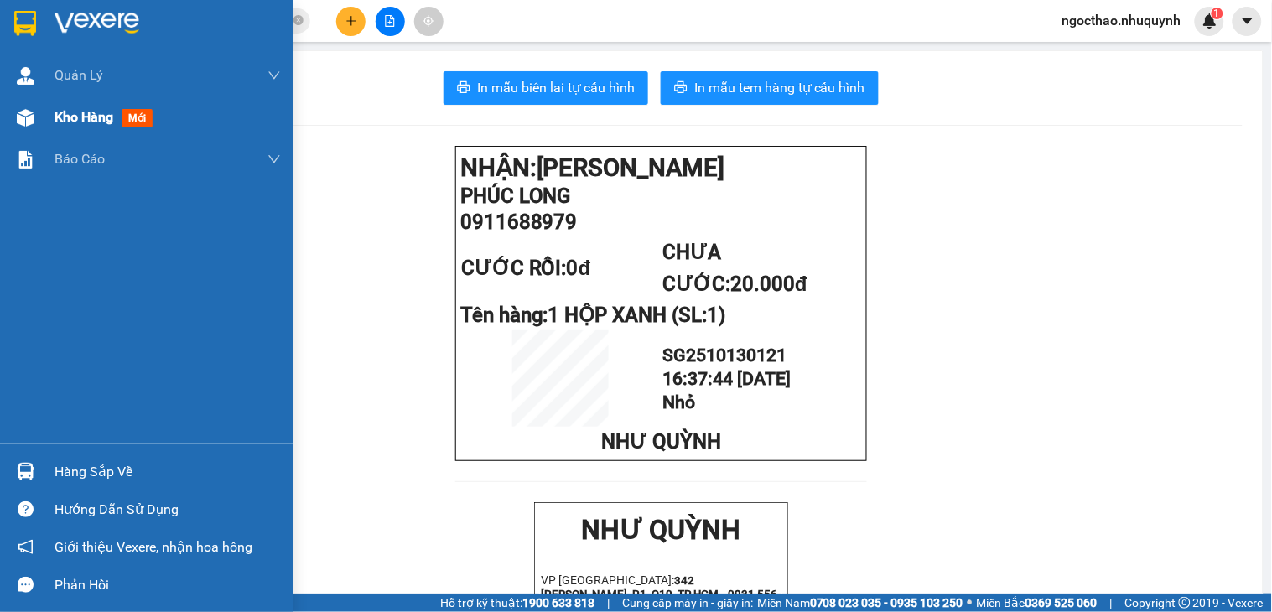
click at [63, 109] on span "Kho hàng" at bounding box center [83, 117] width 59 height 16
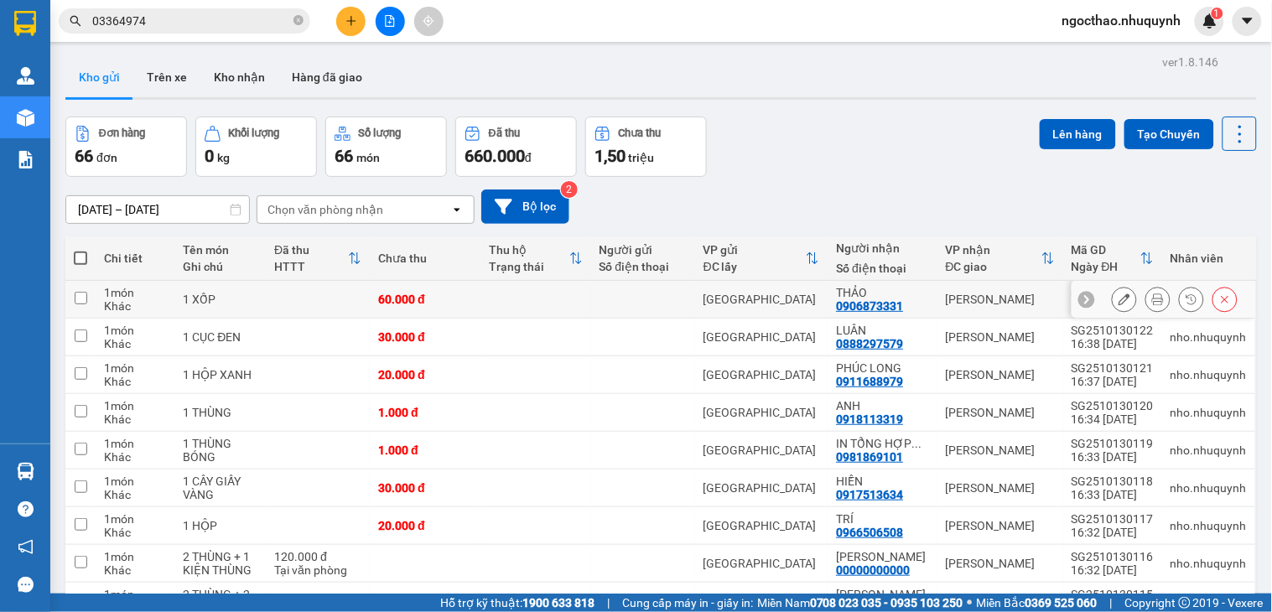
click at [1152, 304] on icon at bounding box center [1158, 299] width 12 height 12
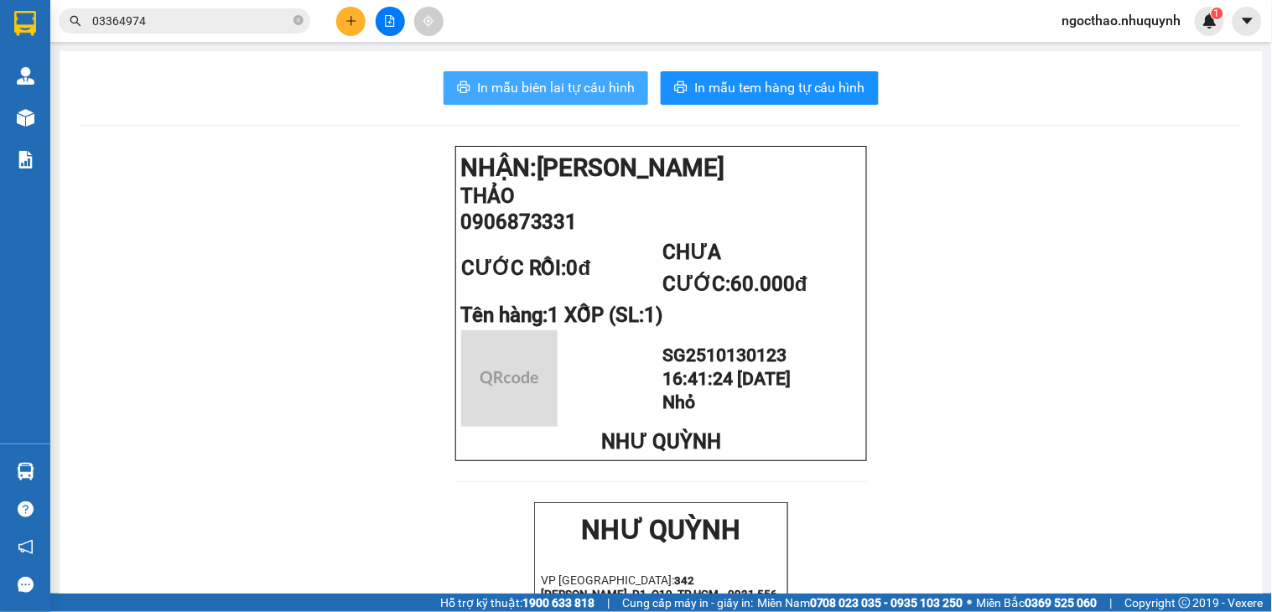
click at [608, 95] on span "In mẫu biên lai tự cấu hình" at bounding box center [556, 87] width 158 height 21
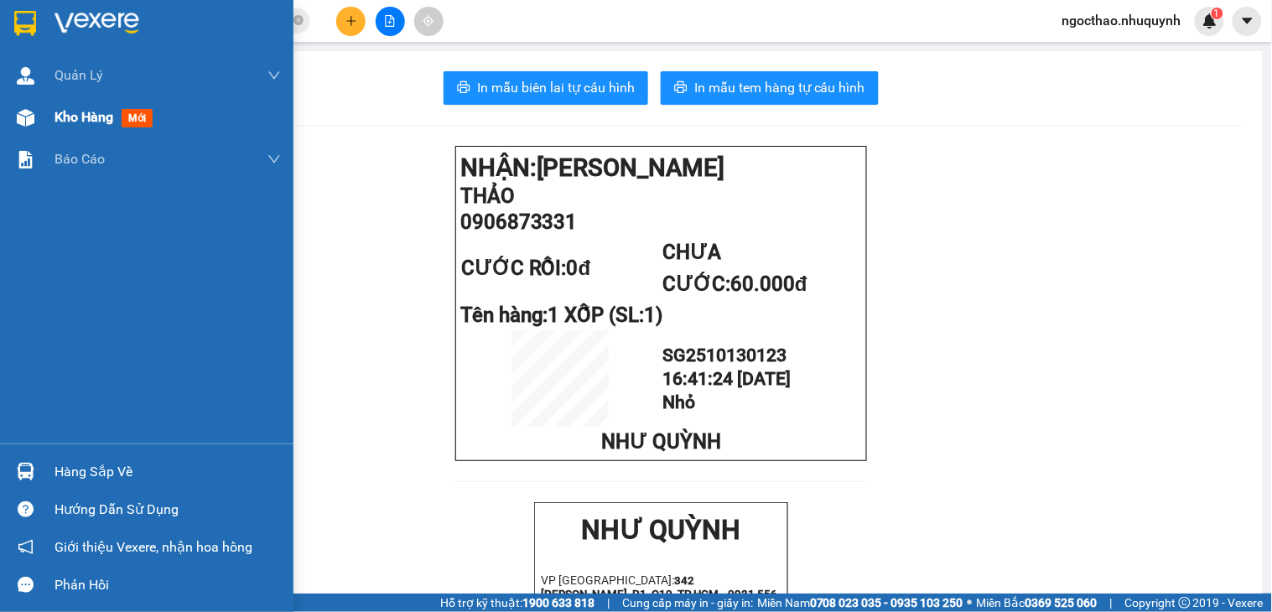
click at [65, 127] on div "Kho hàng mới" at bounding box center [106, 116] width 105 height 21
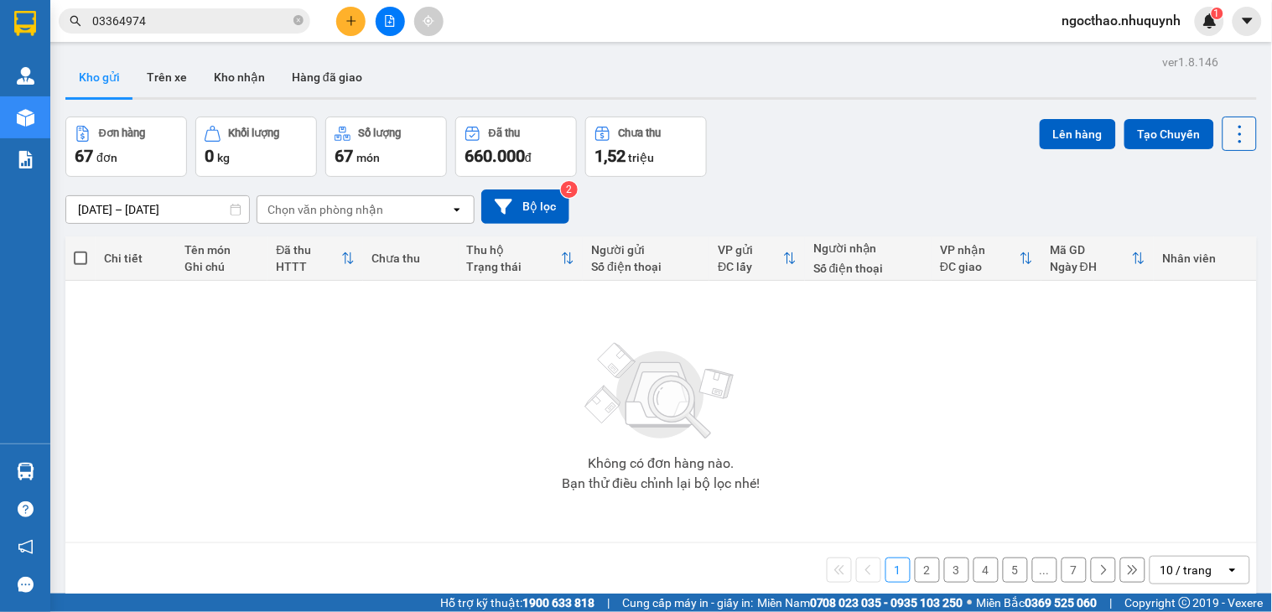
click at [1237, 132] on button at bounding box center [1239, 134] width 34 height 34
click at [1217, 238] on span "Làm mới" at bounding box center [1200, 239] width 46 height 17
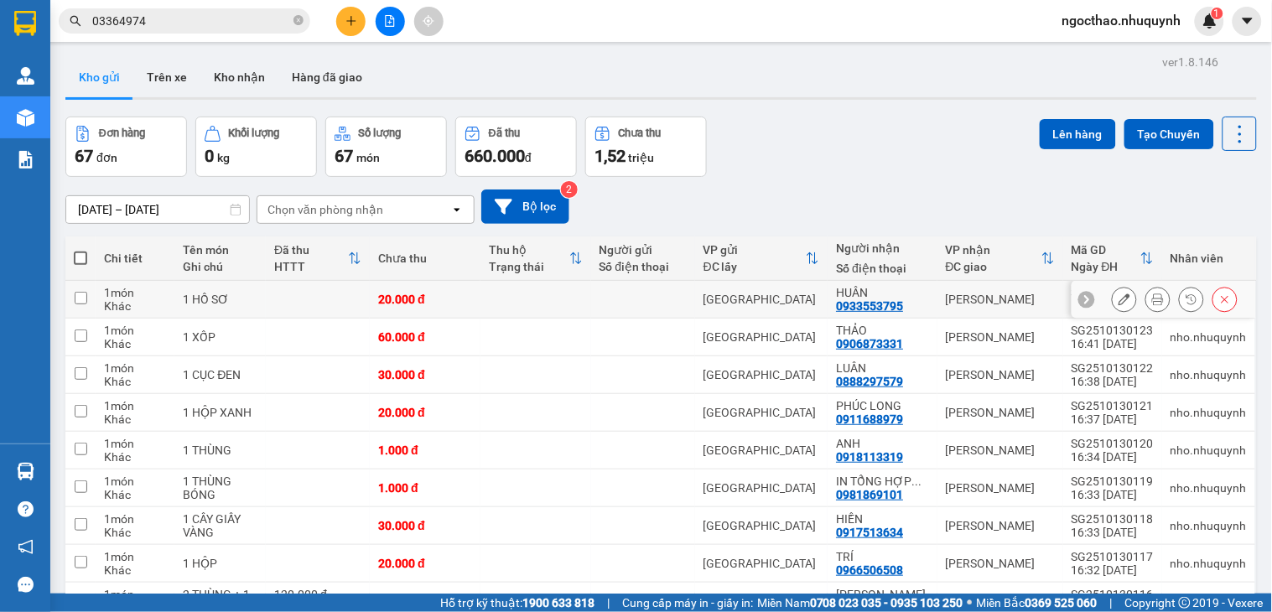
click at [1146, 300] on button at bounding box center [1157, 299] width 23 height 29
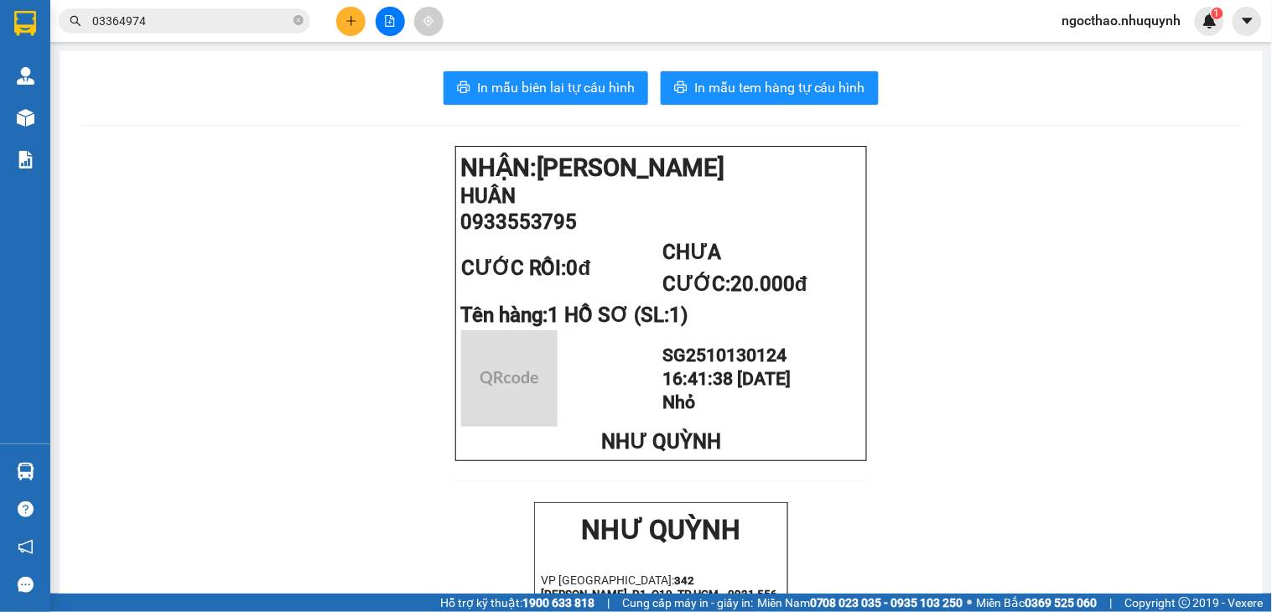
drag, startPoint x: 537, startPoint y: 95, endPoint x: 598, endPoint y: 123, distance: 66.8
click at [539, 95] on span "In mẫu biên lai tự cấu hình" at bounding box center [556, 87] width 158 height 21
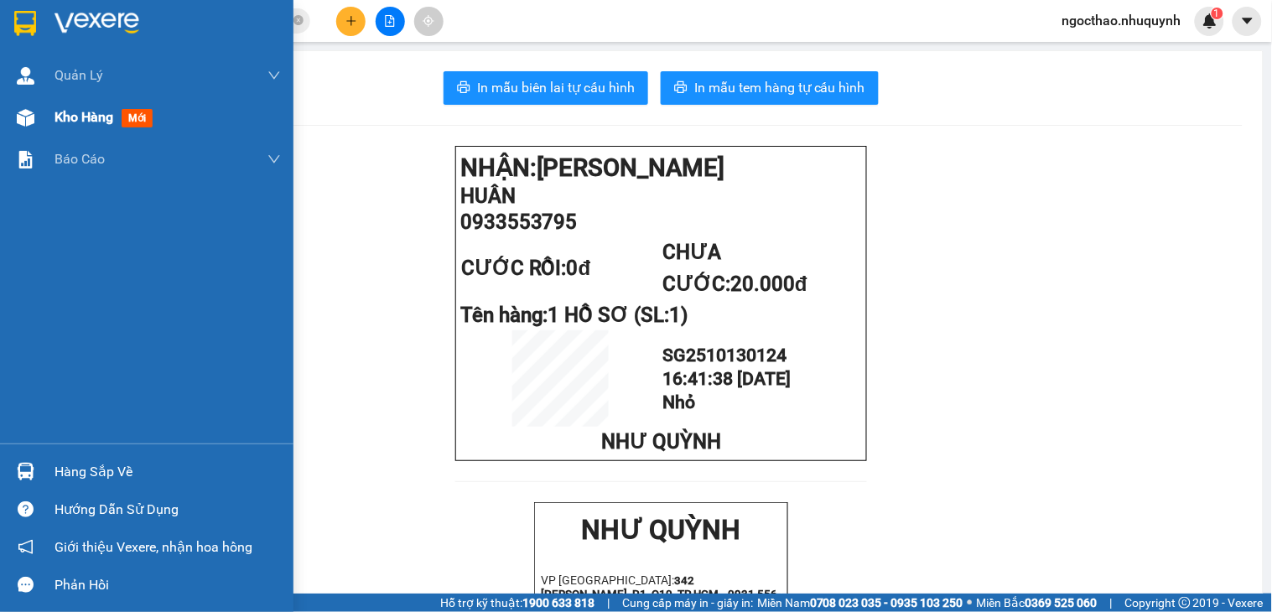
click at [113, 114] on span "Kho hàng" at bounding box center [83, 117] width 59 height 16
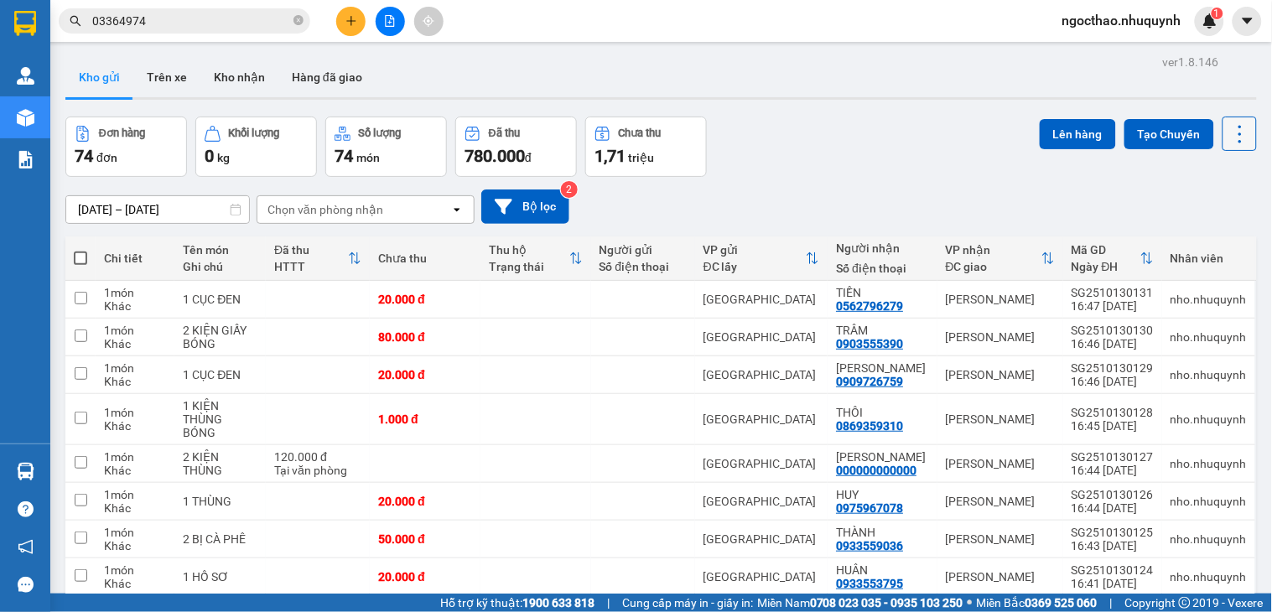
click at [1228, 132] on icon at bounding box center [1239, 133] width 23 height 23
click at [1204, 236] on span "Làm mới" at bounding box center [1200, 239] width 46 height 17
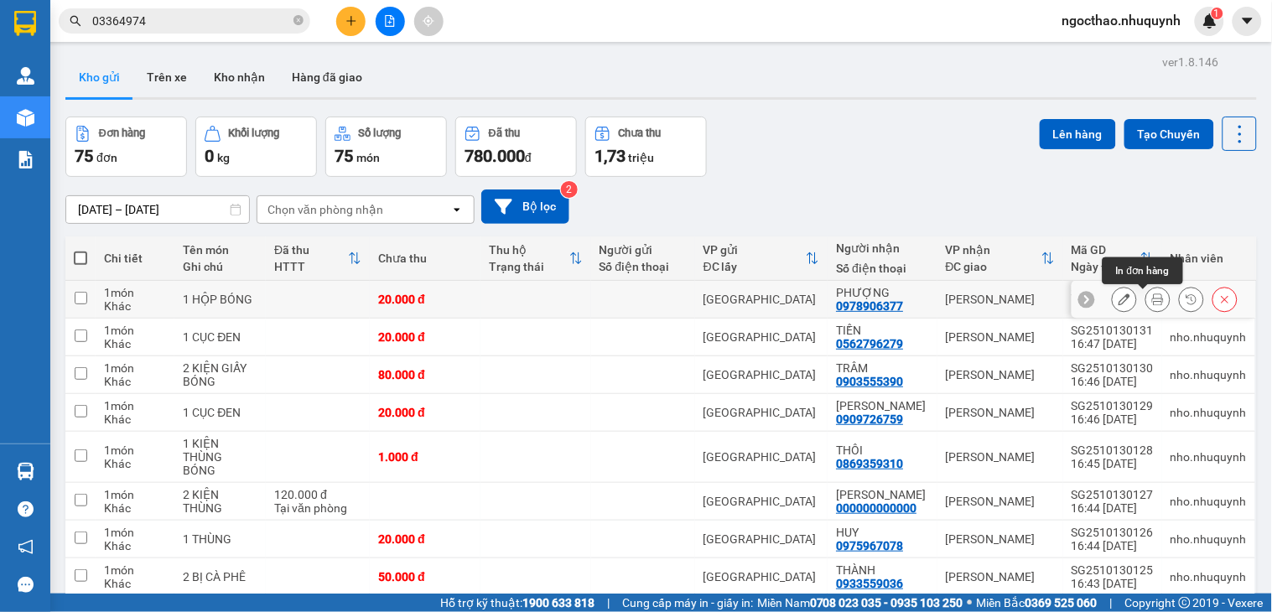
click at [1147, 302] on button at bounding box center [1157, 299] width 23 height 29
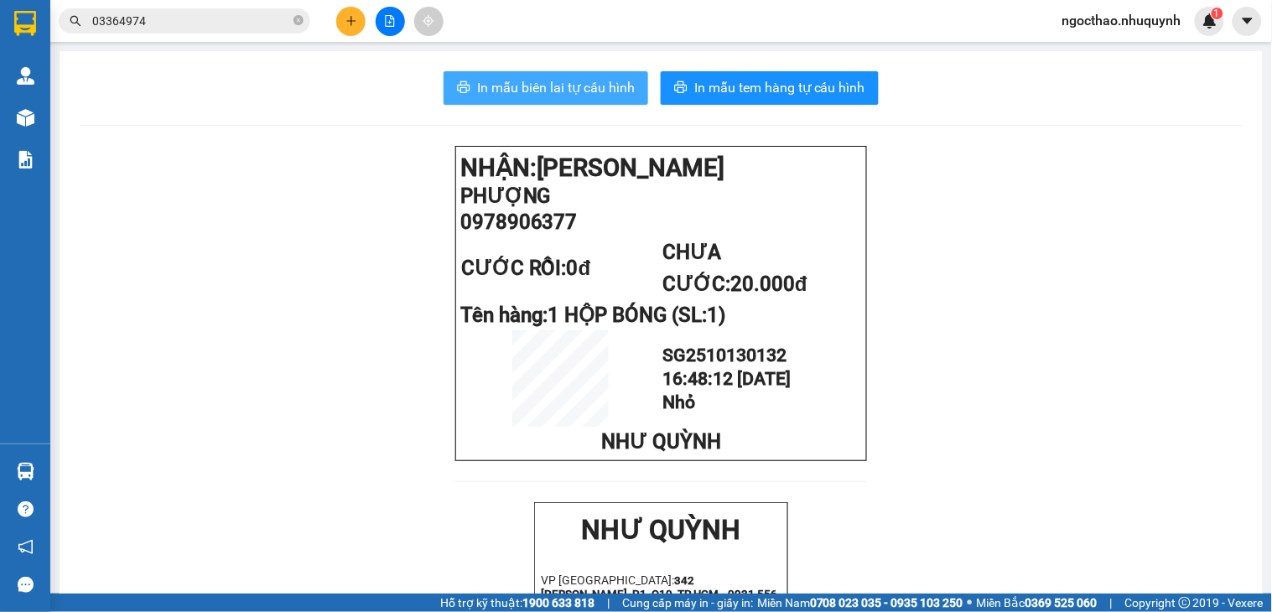
drag, startPoint x: 584, startPoint y: 87, endPoint x: 599, endPoint y: 82, distance: 15.9
click at [587, 87] on span "In mẫu biên lai tự cấu hình" at bounding box center [556, 87] width 158 height 21
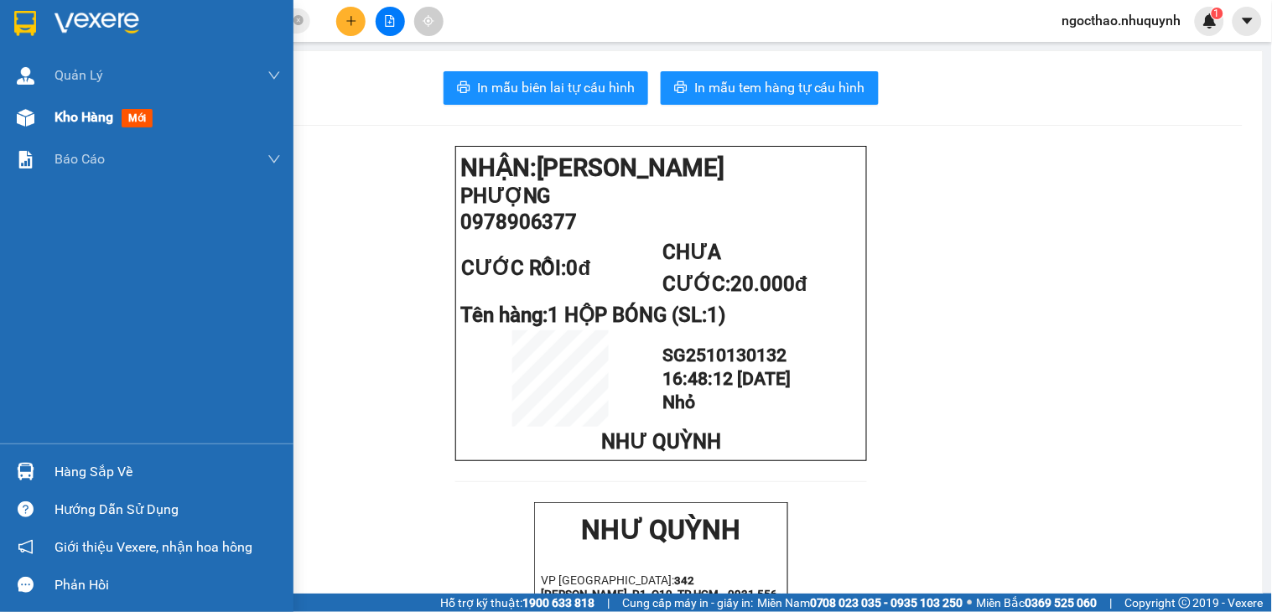
click at [103, 120] on span "Kho hàng" at bounding box center [83, 117] width 59 height 16
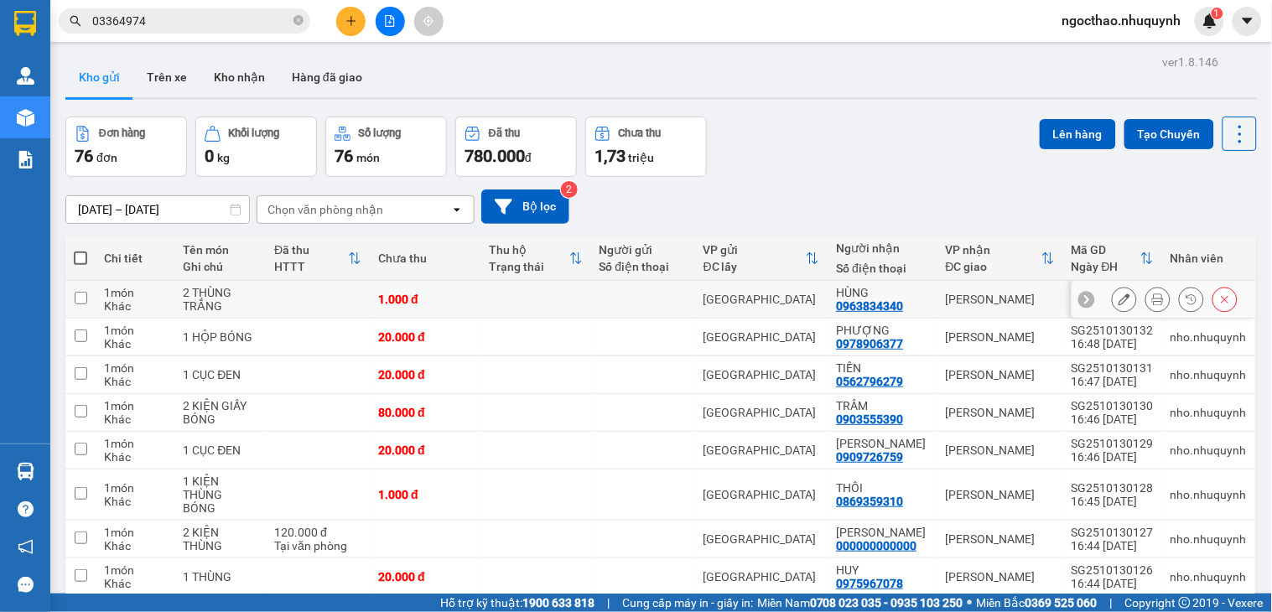
click at [1149, 296] on button at bounding box center [1157, 299] width 23 height 29
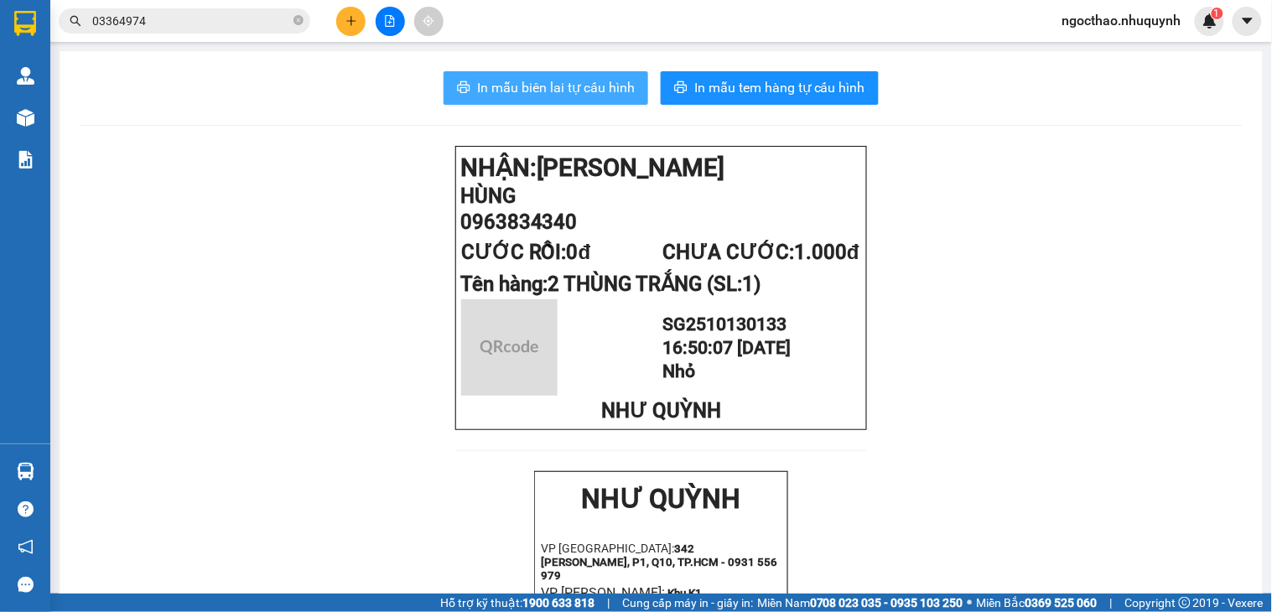
drag, startPoint x: 537, startPoint y: 98, endPoint x: 579, endPoint y: 106, distance: 43.6
click at [541, 99] on button "In mẫu biên lai tự cấu hình" at bounding box center [546, 88] width 205 height 34
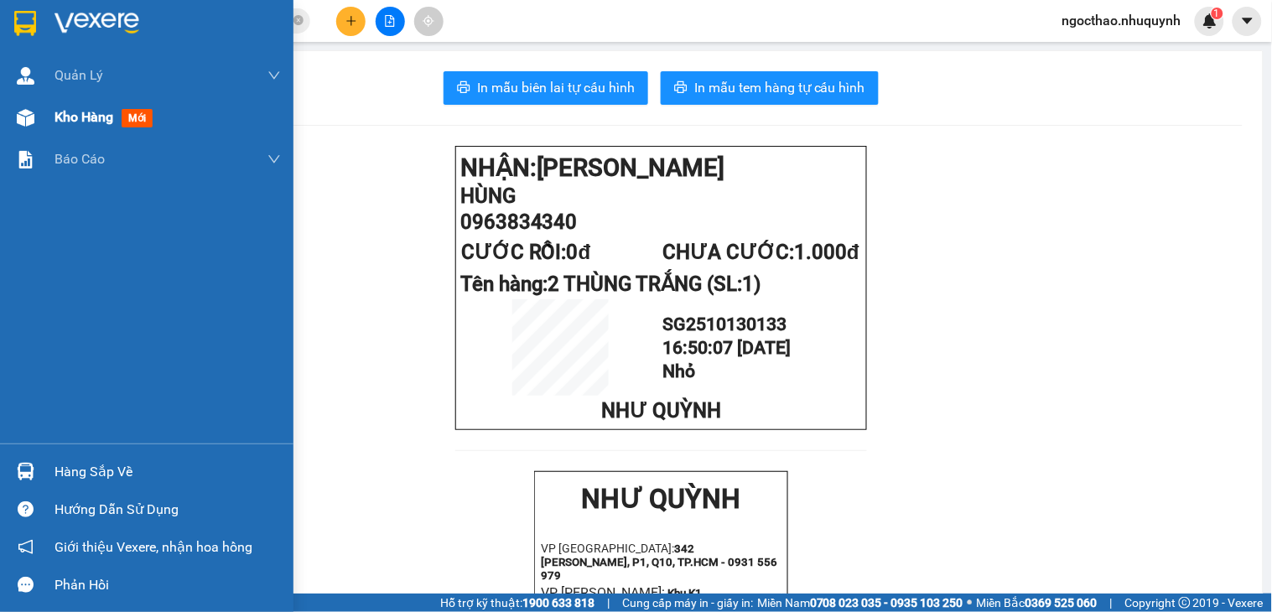
click at [107, 115] on span "Kho hàng" at bounding box center [83, 117] width 59 height 16
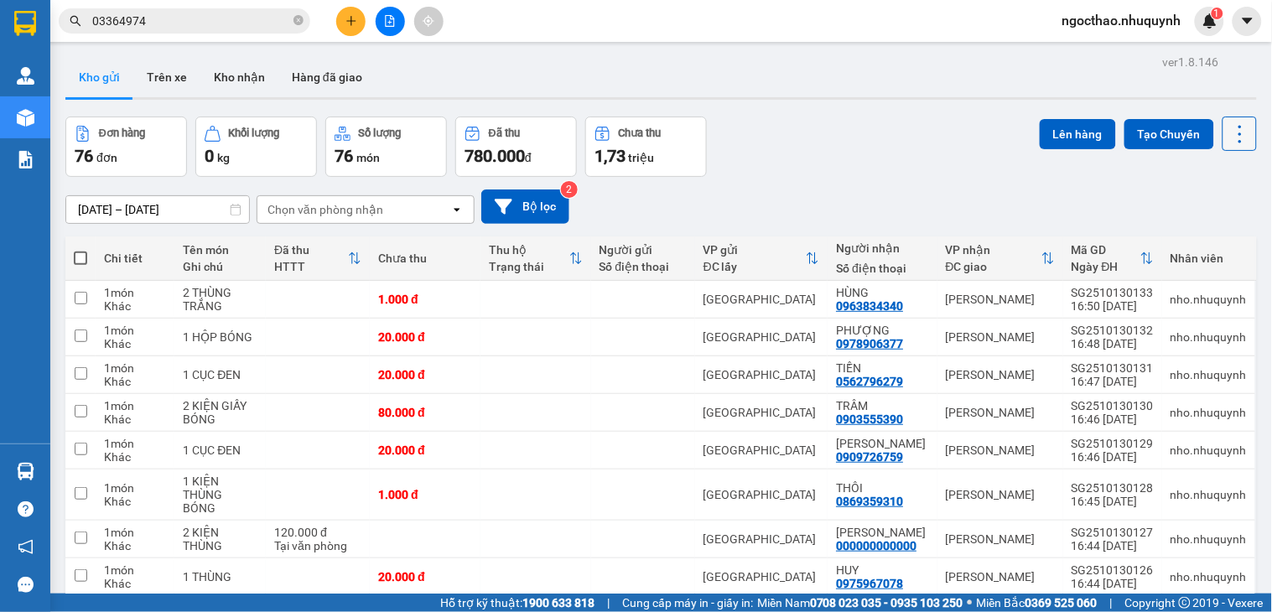
click at [1228, 144] on icon at bounding box center [1239, 133] width 23 height 23
click at [1201, 241] on span "Làm mới" at bounding box center [1200, 239] width 46 height 17
click at [1222, 140] on button at bounding box center [1239, 134] width 34 height 34
click at [1206, 235] on span "Làm mới" at bounding box center [1200, 239] width 46 height 17
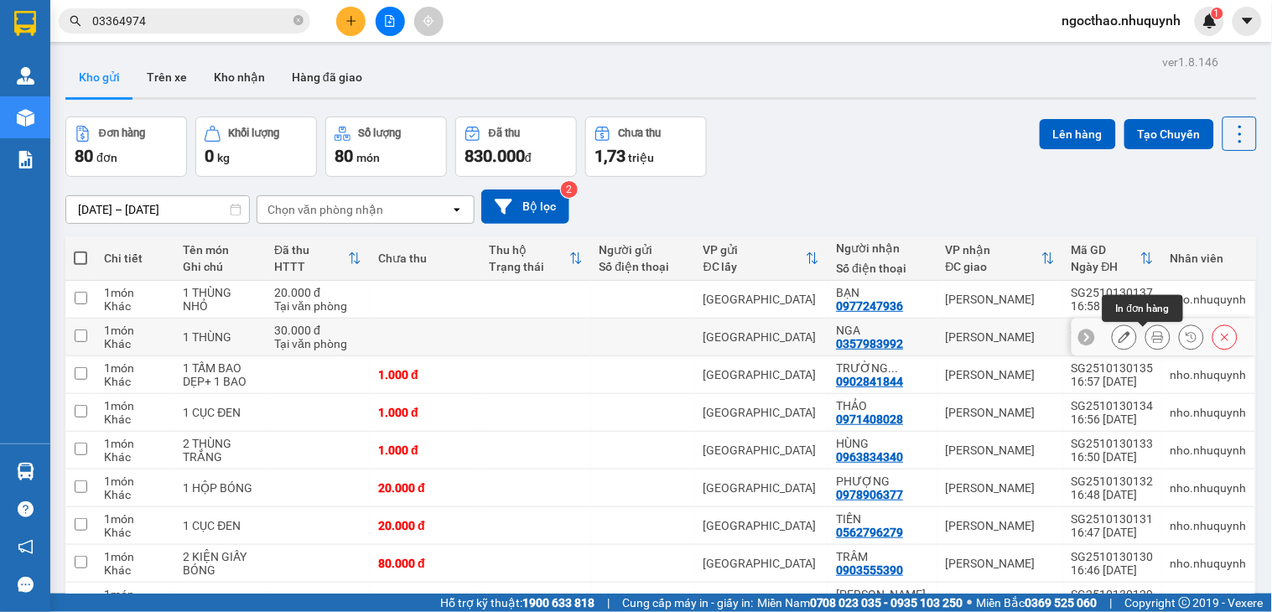
click at [1152, 339] on icon at bounding box center [1158, 337] width 12 height 12
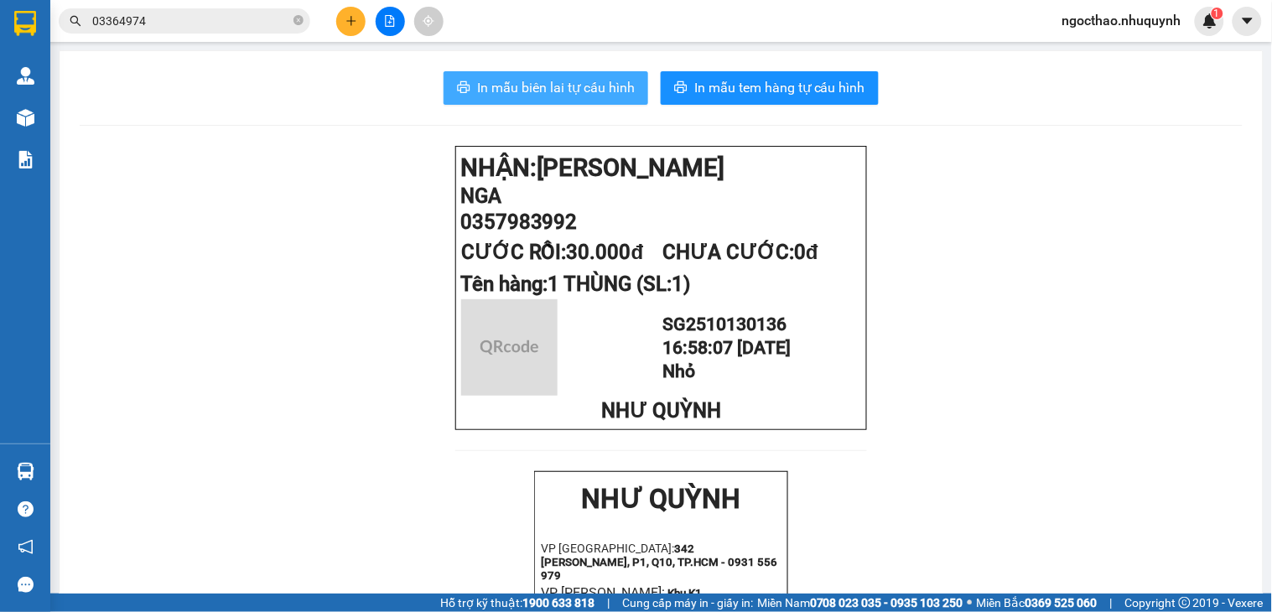
drag, startPoint x: 543, startPoint y: 78, endPoint x: 619, endPoint y: 158, distance: 109.7
click at [545, 79] on span "In mẫu biên lai tự cấu hình" at bounding box center [556, 87] width 158 height 21
click at [599, 98] on button "In mẫu biên lai tự cấu hình" at bounding box center [546, 88] width 205 height 34
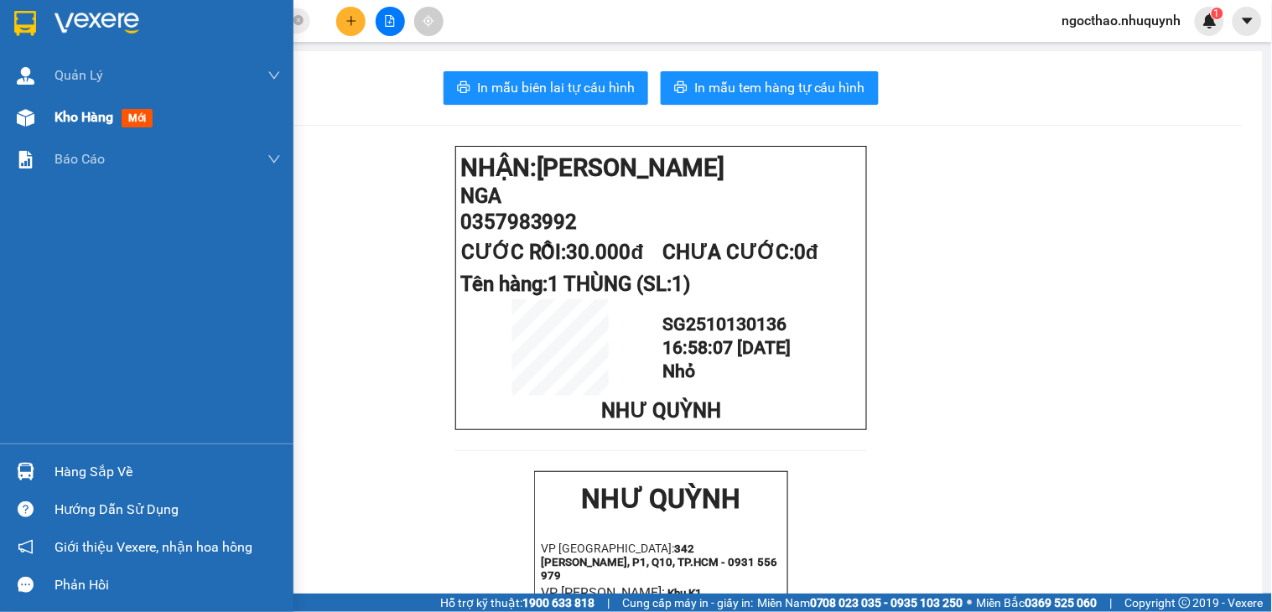
click at [106, 124] on span "Kho hàng" at bounding box center [83, 117] width 59 height 16
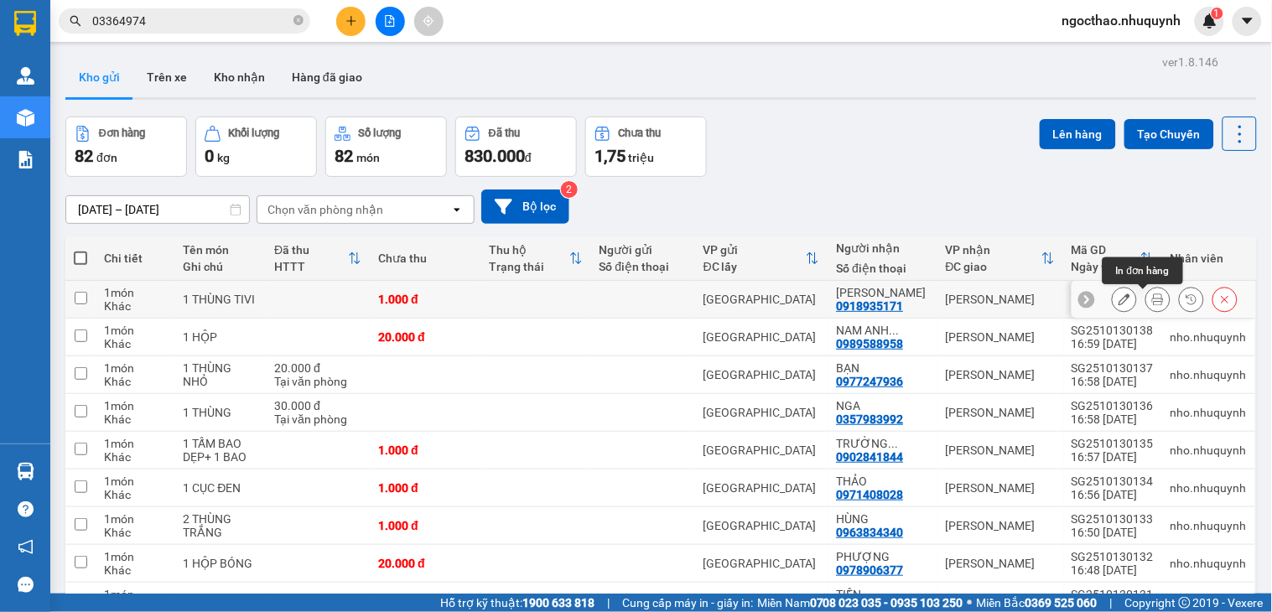
click at [1152, 303] on icon at bounding box center [1158, 299] width 12 height 12
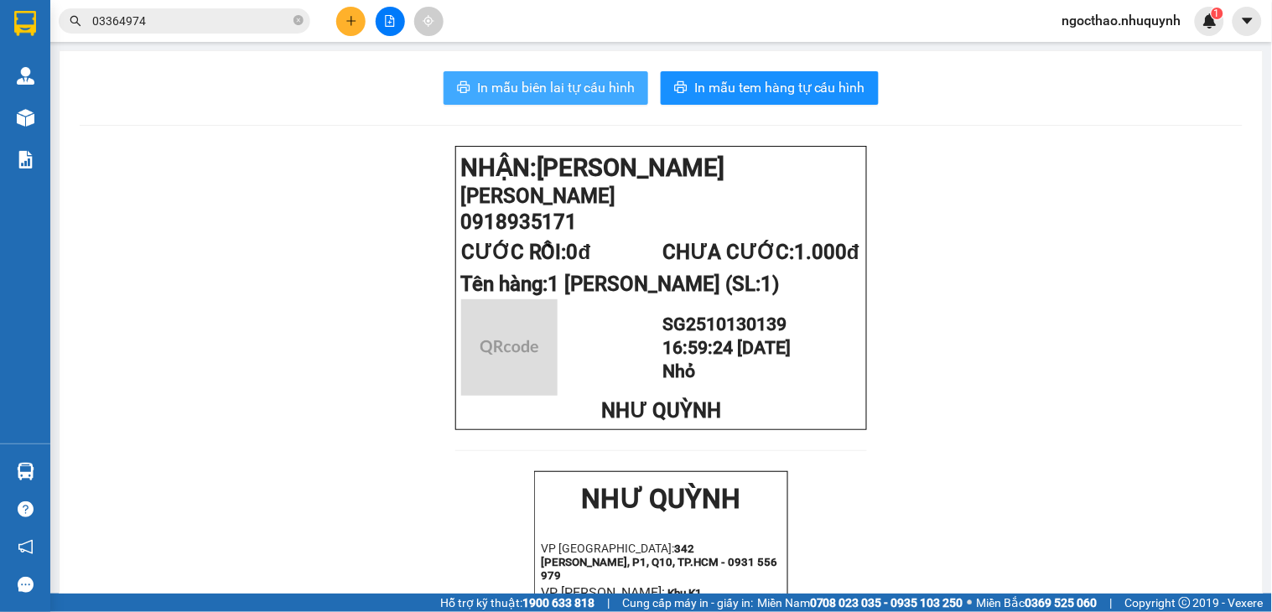
click at [579, 73] on button "In mẫu biên lai tự cấu hình" at bounding box center [546, 88] width 205 height 34
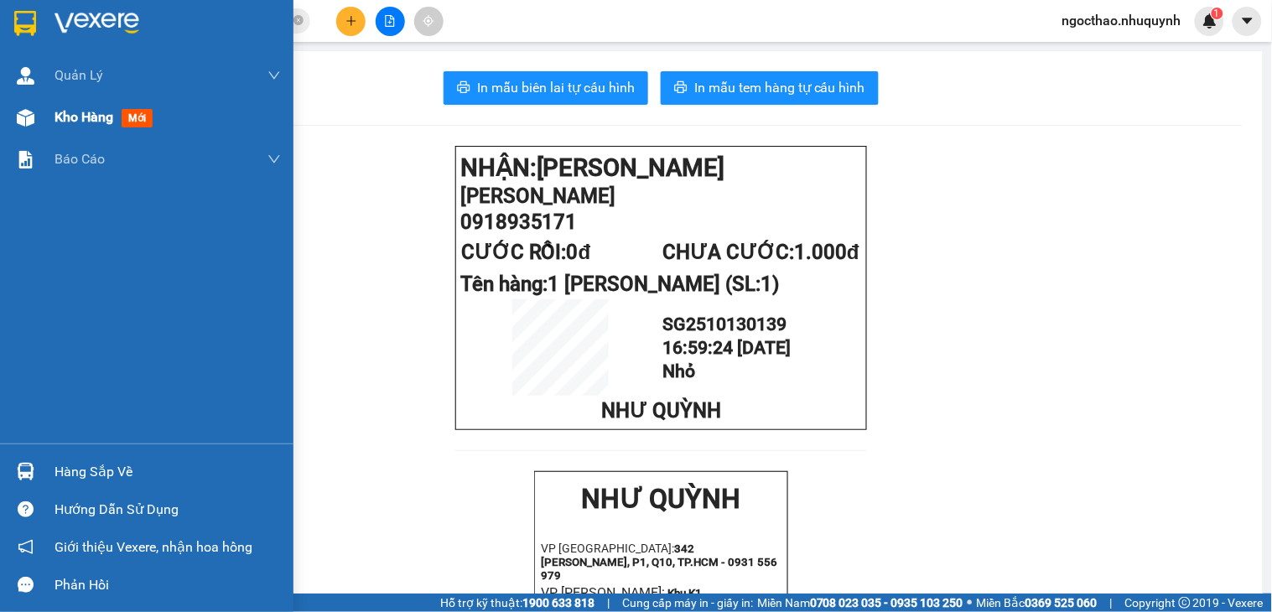
click at [89, 101] on div "Kho hàng mới" at bounding box center [167, 117] width 226 height 42
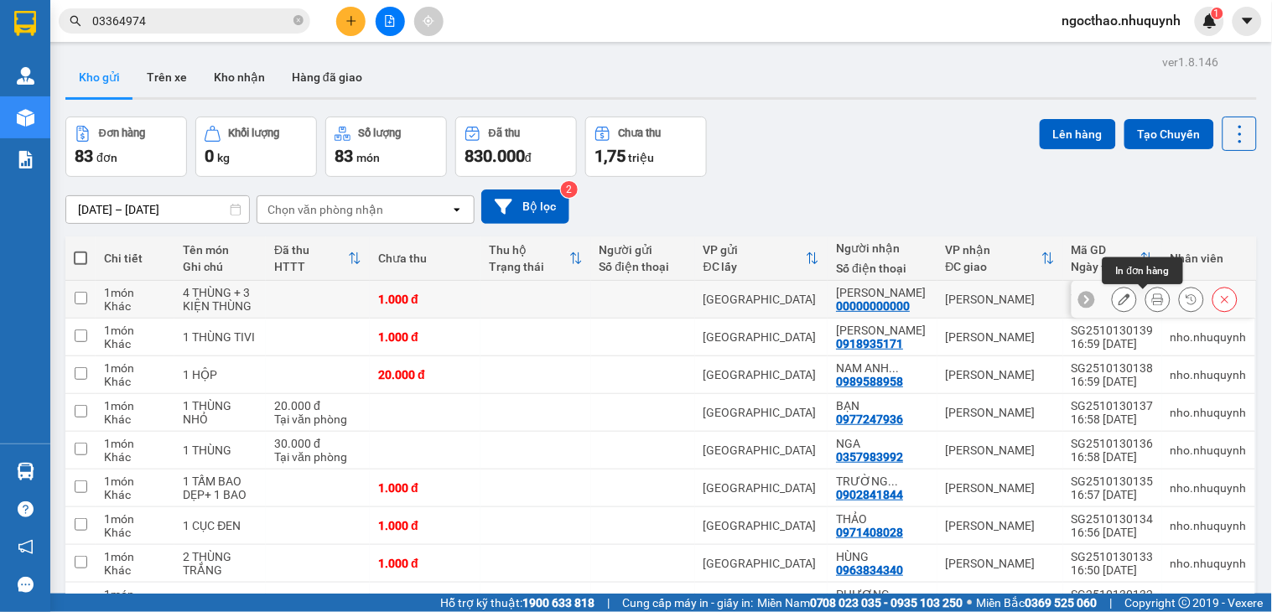
click at [1146, 296] on button at bounding box center [1157, 299] width 23 height 29
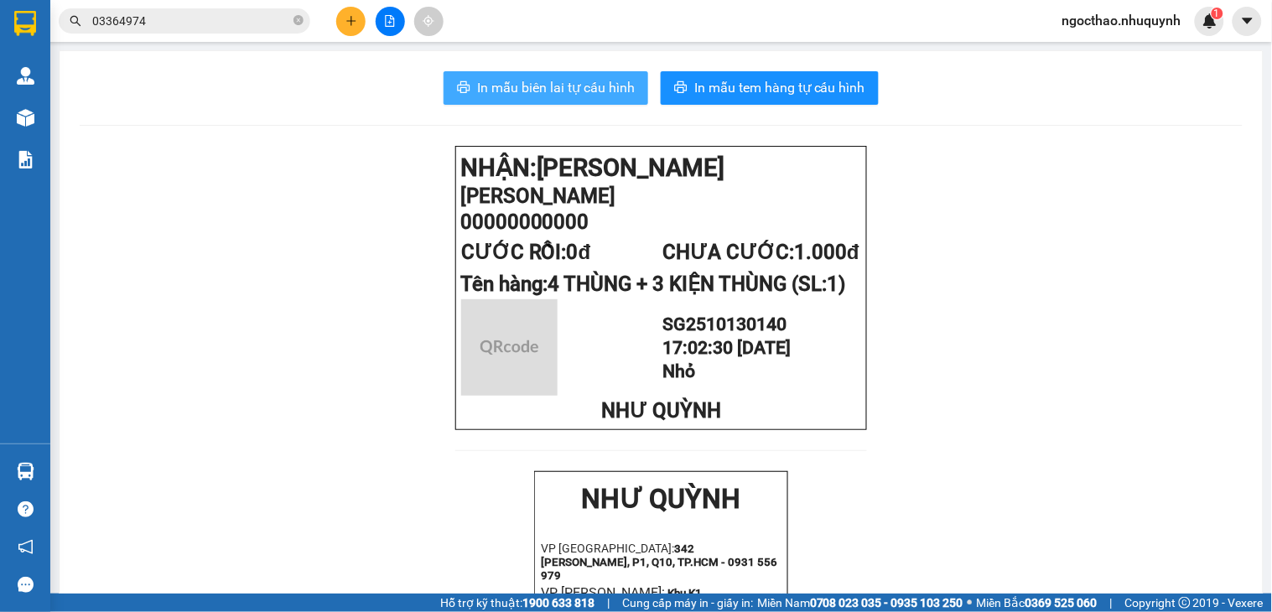
click at [568, 88] on span "In mẫu biên lai tự cấu hình" at bounding box center [556, 87] width 158 height 21
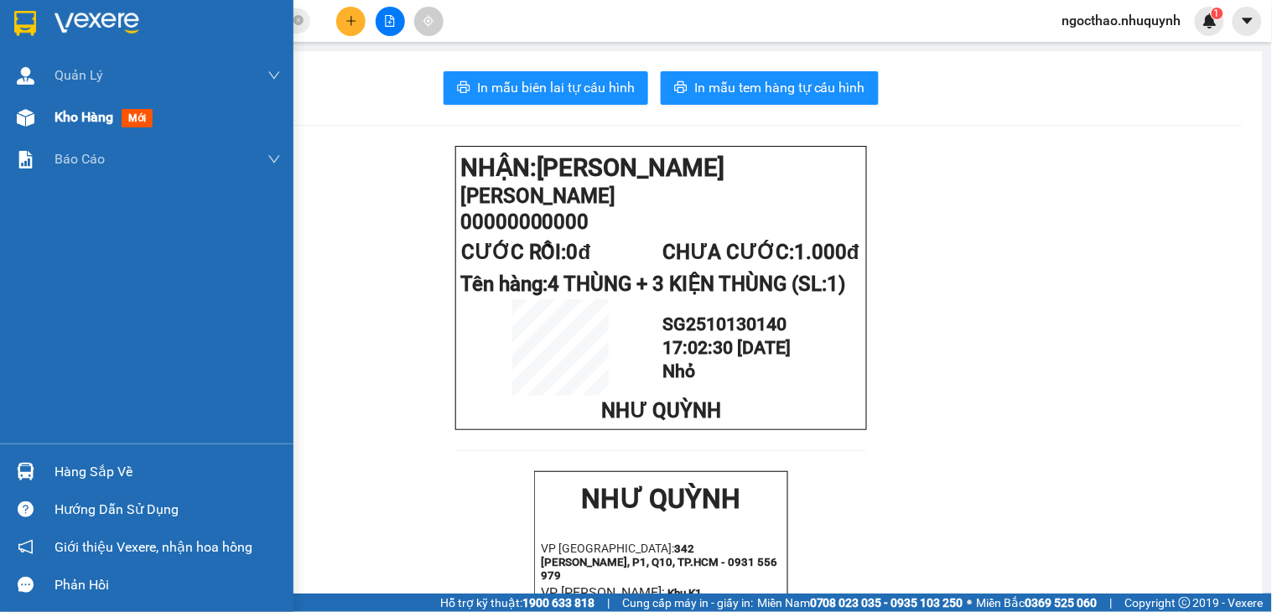
click at [62, 126] on div "Kho hàng mới" at bounding box center [106, 116] width 105 height 21
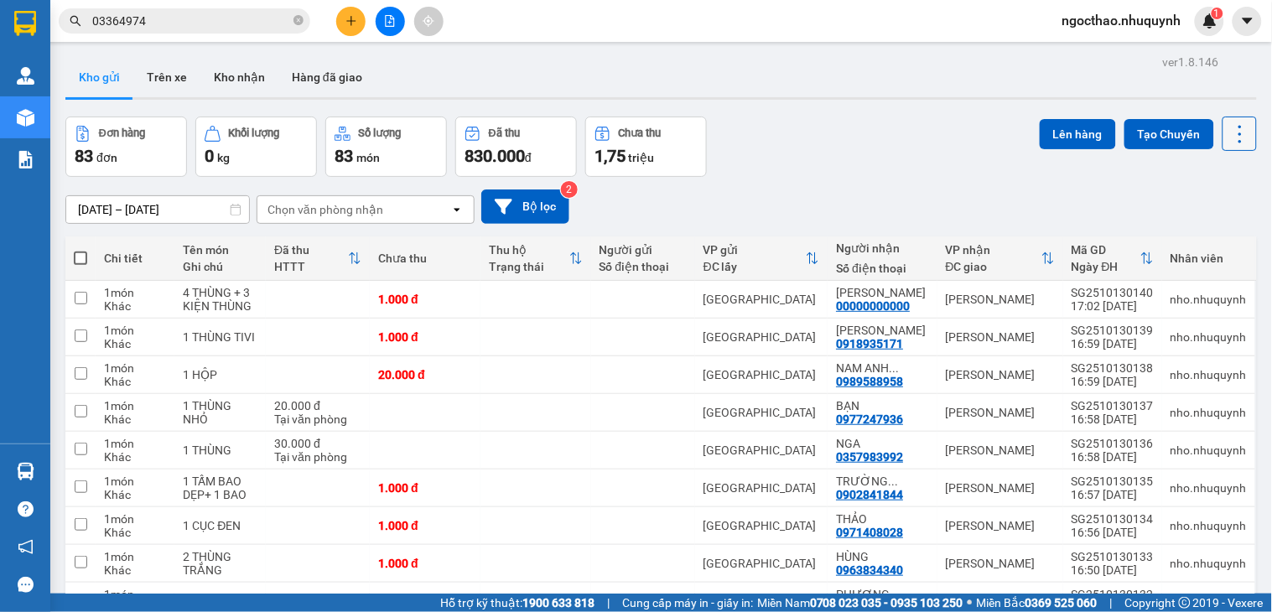
click at [1228, 131] on icon at bounding box center [1239, 133] width 23 height 23
click at [1207, 238] on span "Làm mới" at bounding box center [1200, 239] width 46 height 17
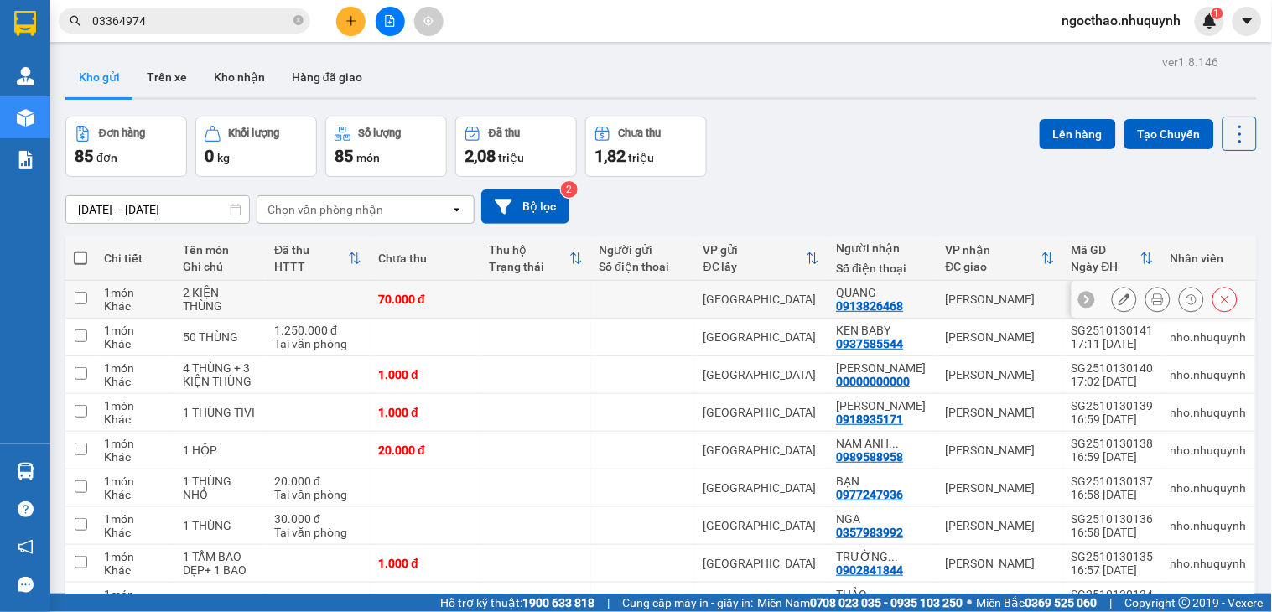
click at [1152, 305] on icon at bounding box center [1158, 299] width 12 height 12
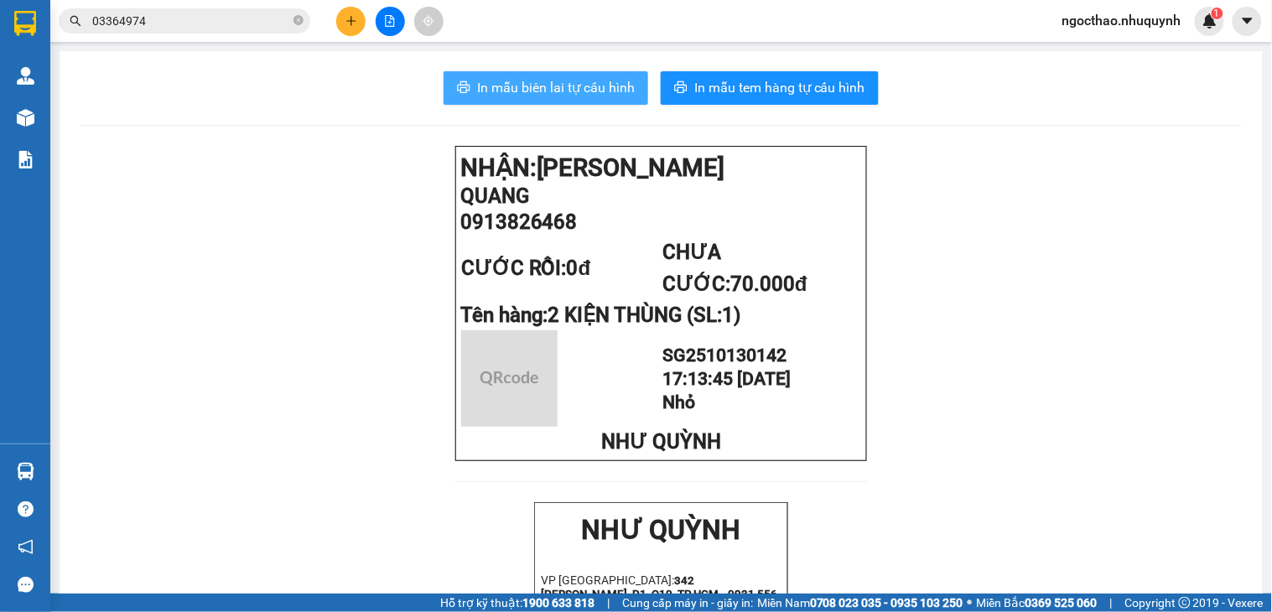
click at [554, 98] on button "In mẫu biên lai tự cấu hình" at bounding box center [546, 88] width 205 height 34
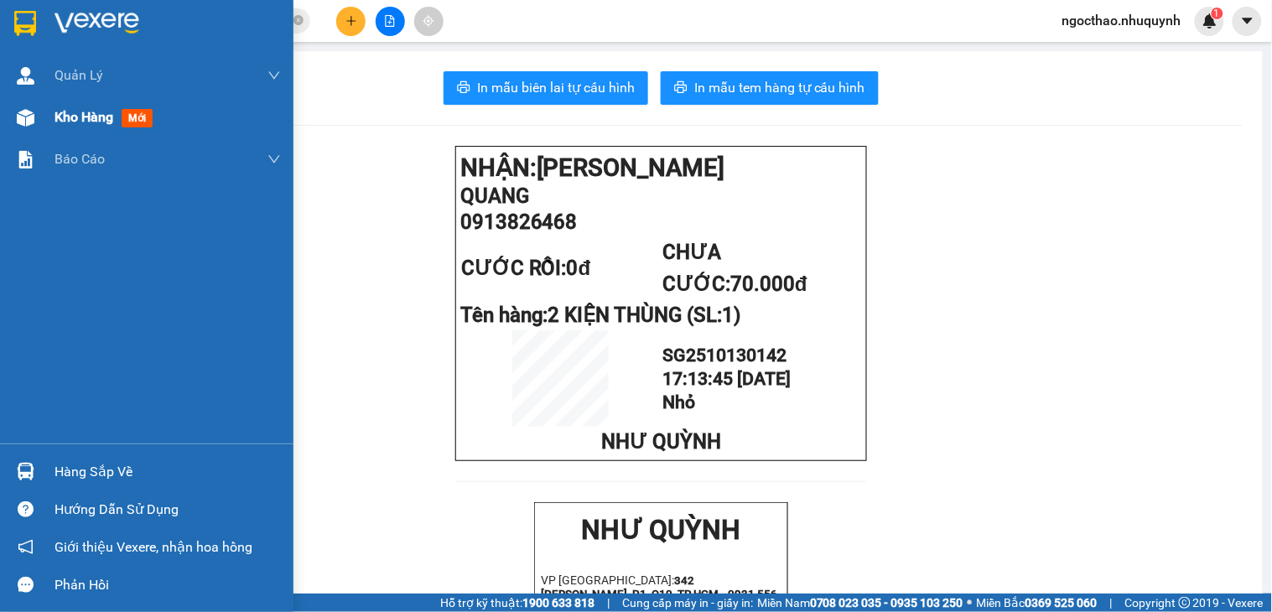
click at [63, 98] on div "Kho hàng mới" at bounding box center [167, 117] width 226 height 42
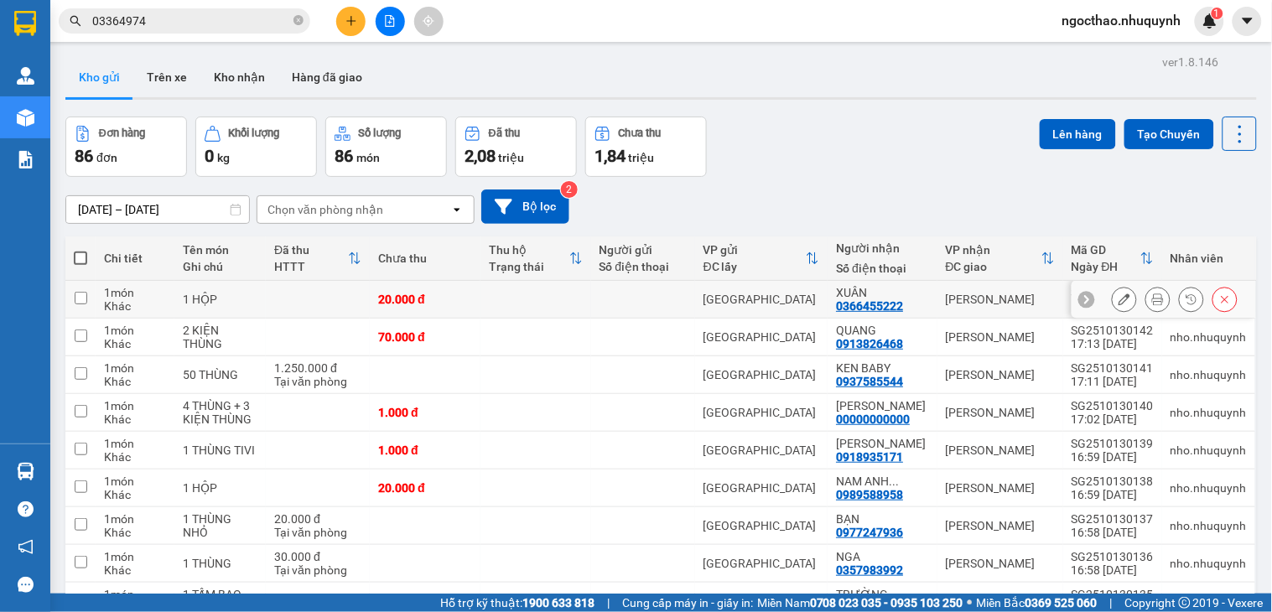
click at [1146, 293] on button at bounding box center [1157, 299] width 23 height 29
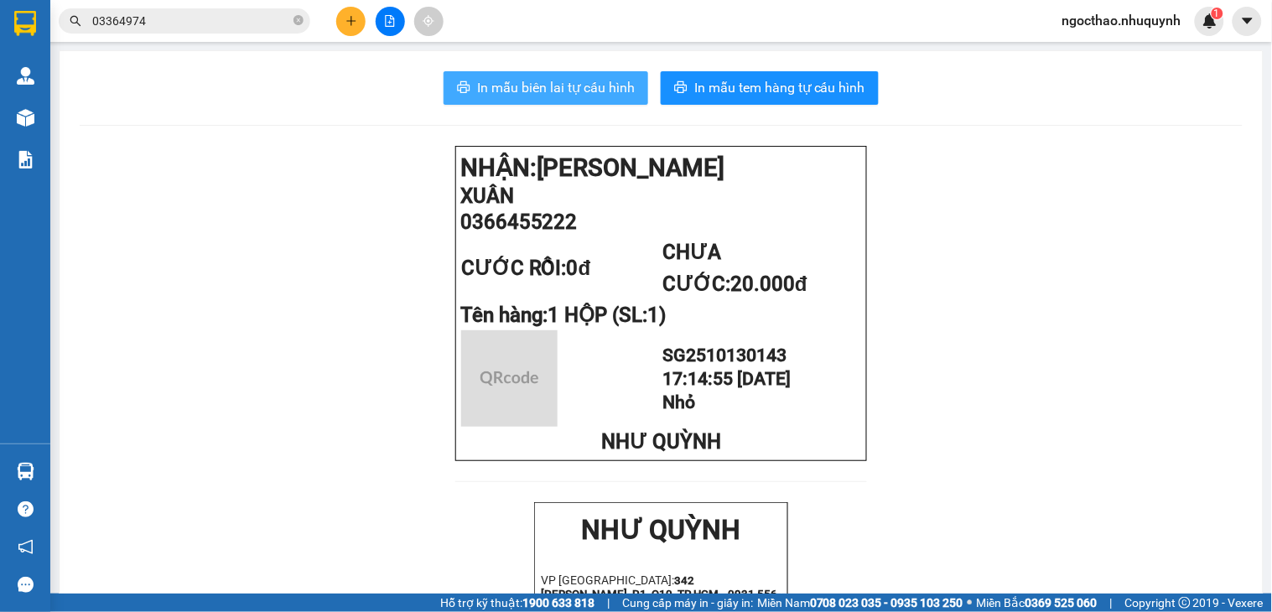
click at [534, 85] on span "In mẫu biên lai tự cấu hình" at bounding box center [556, 87] width 158 height 21
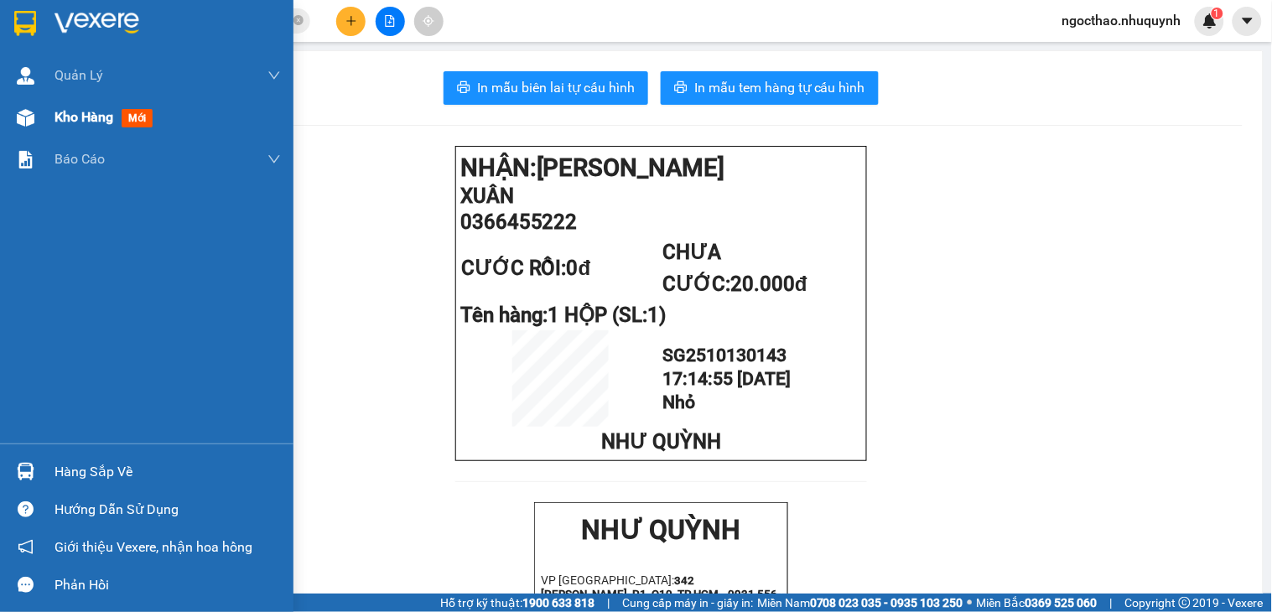
click at [86, 114] on span "Kho hàng" at bounding box center [83, 117] width 59 height 16
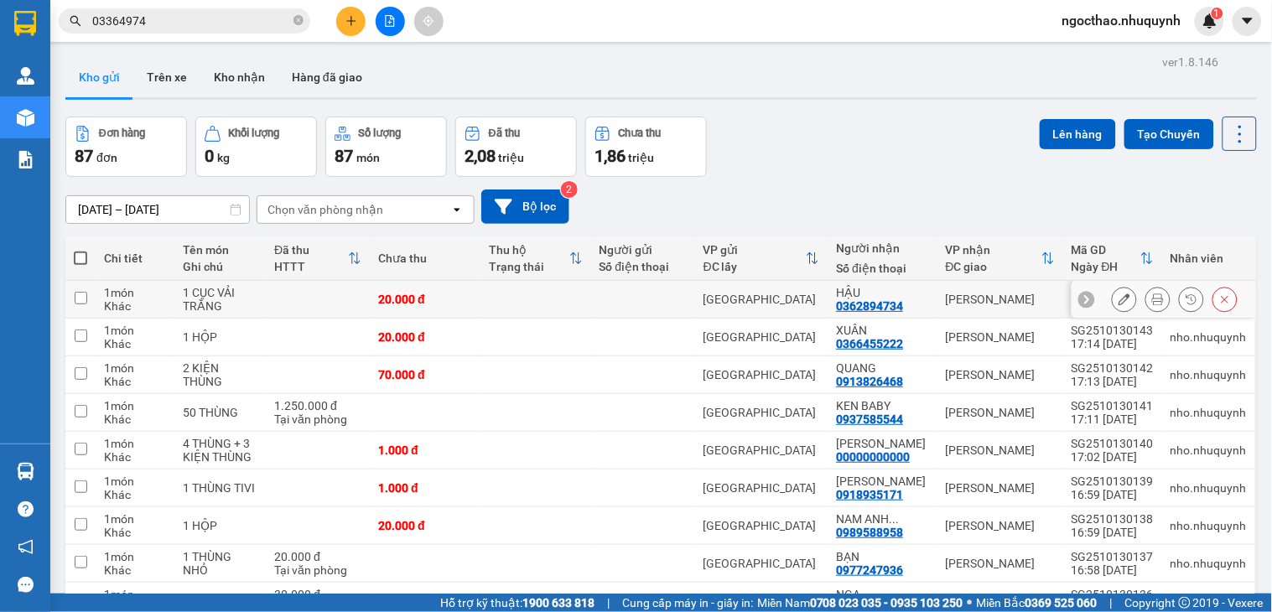
click at [1151, 298] on button at bounding box center [1157, 299] width 23 height 29
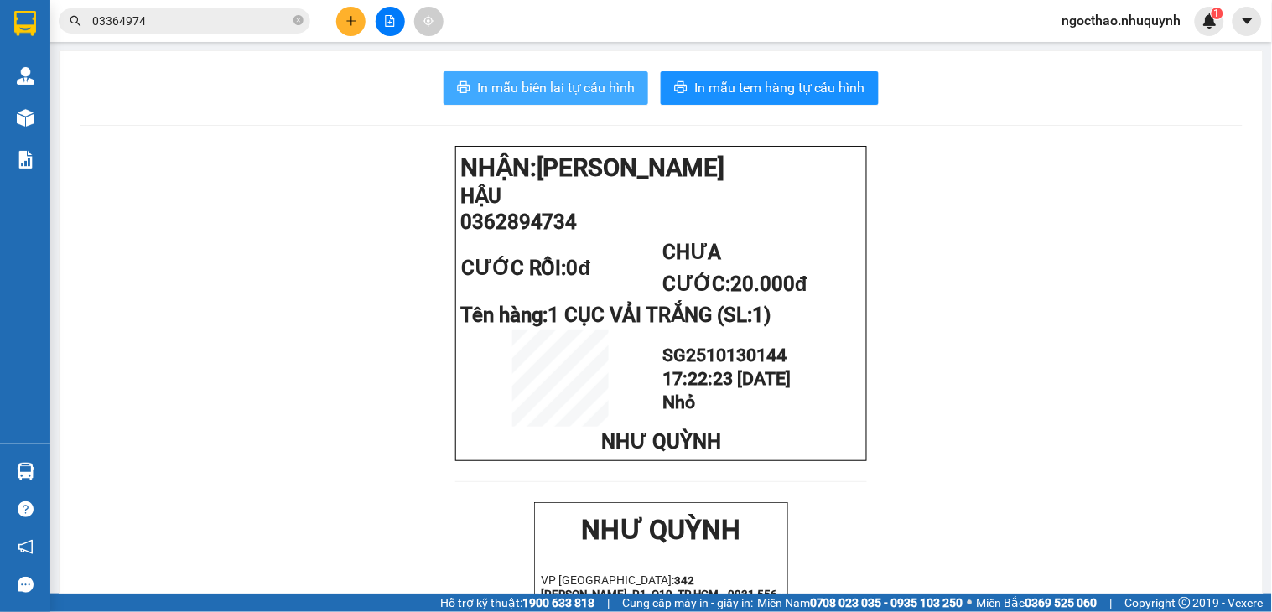
click at [579, 80] on span "In mẫu biên lai tự cấu hình" at bounding box center [556, 87] width 158 height 21
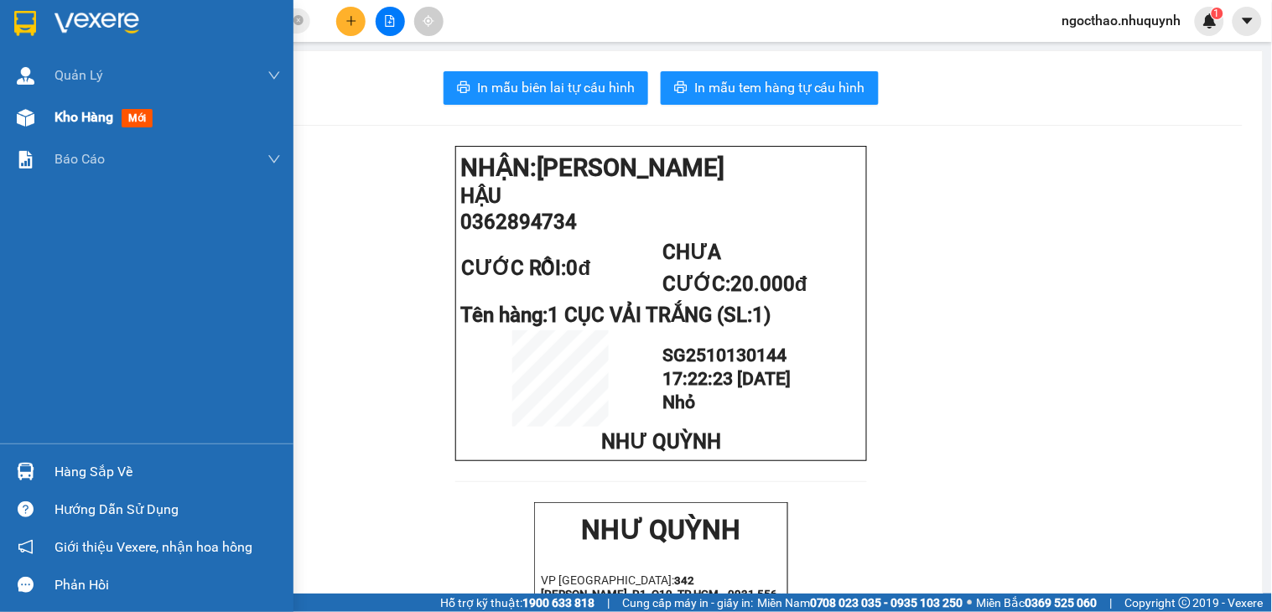
click at [75, 119] on span "Kho hàng" at bounding box center [83, 117] width 59 height 16
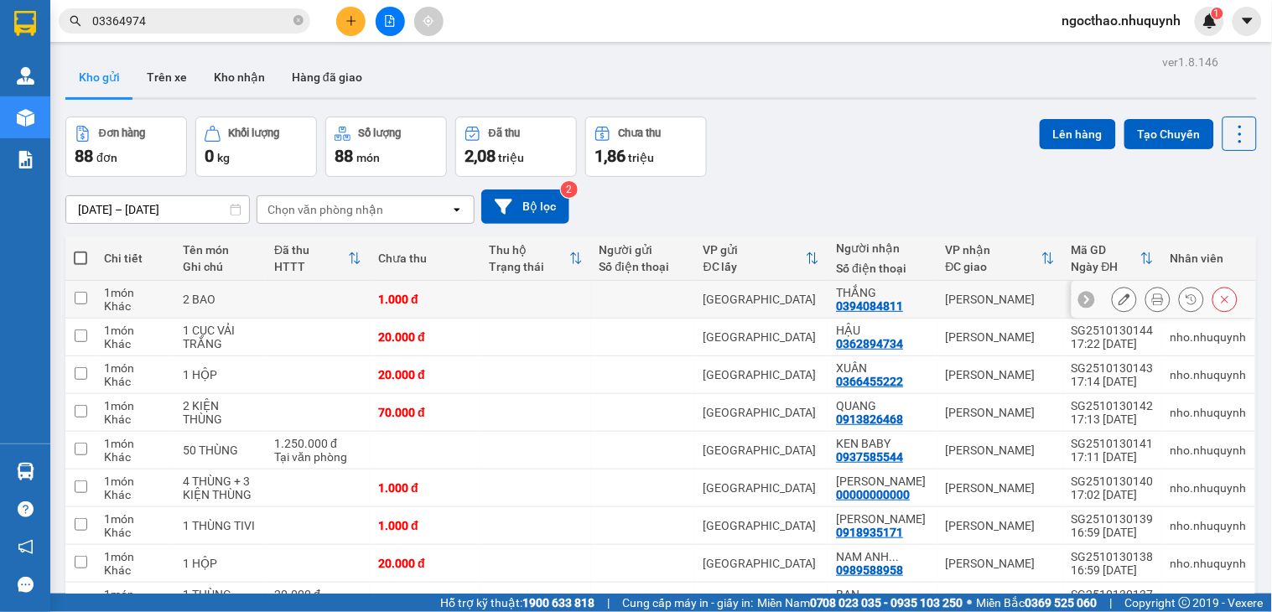
click at [1152, 305] on icon at bounding box center [1158, 299] width 12 height 12
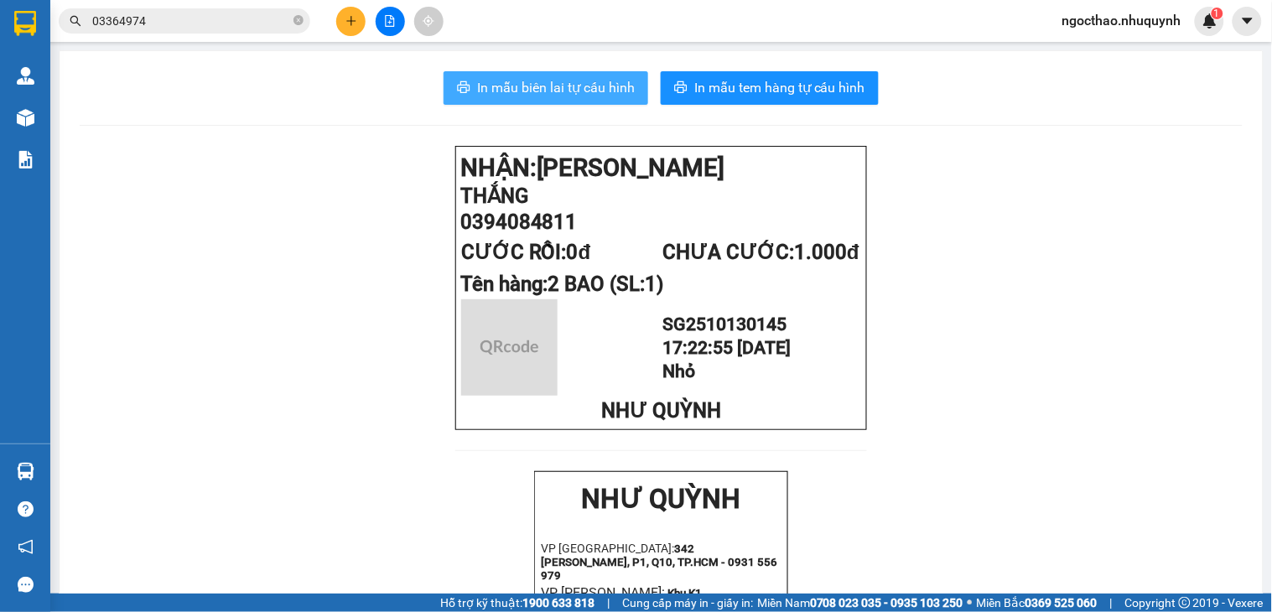
click at [552, 97] on span "In mẫu biên lai tự cấu hình" at bounding box center [556, 87] width 158 height 21
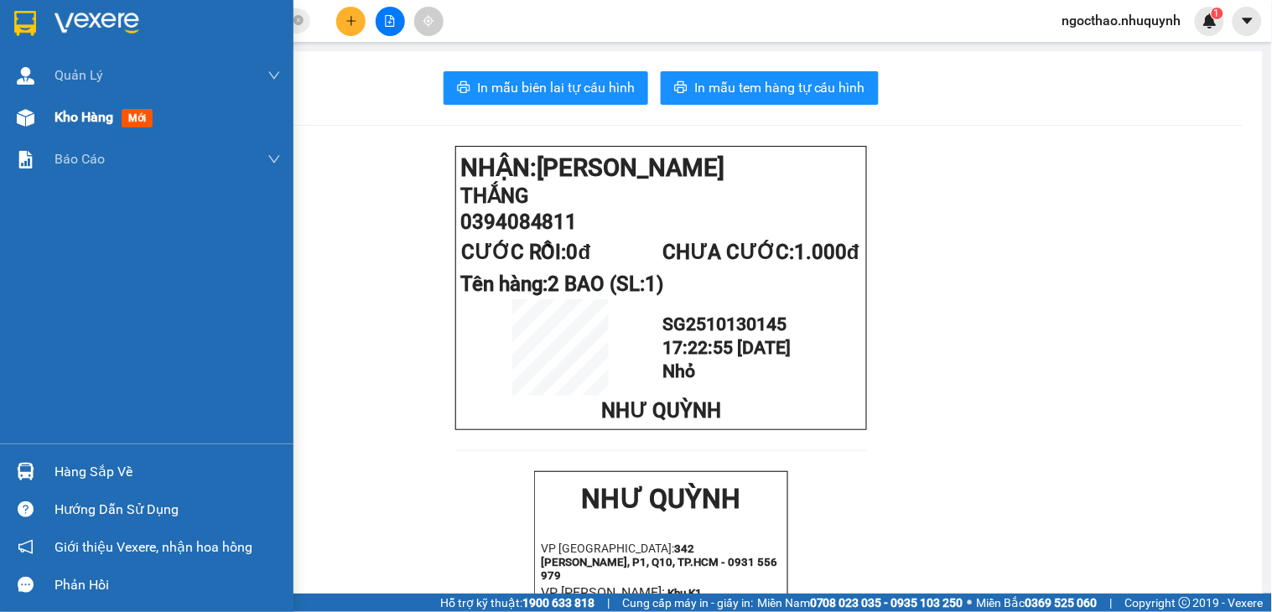
click at [90, 102] on div "Kho hàng mới" at bounding box center [167, 117] width 226 height 42
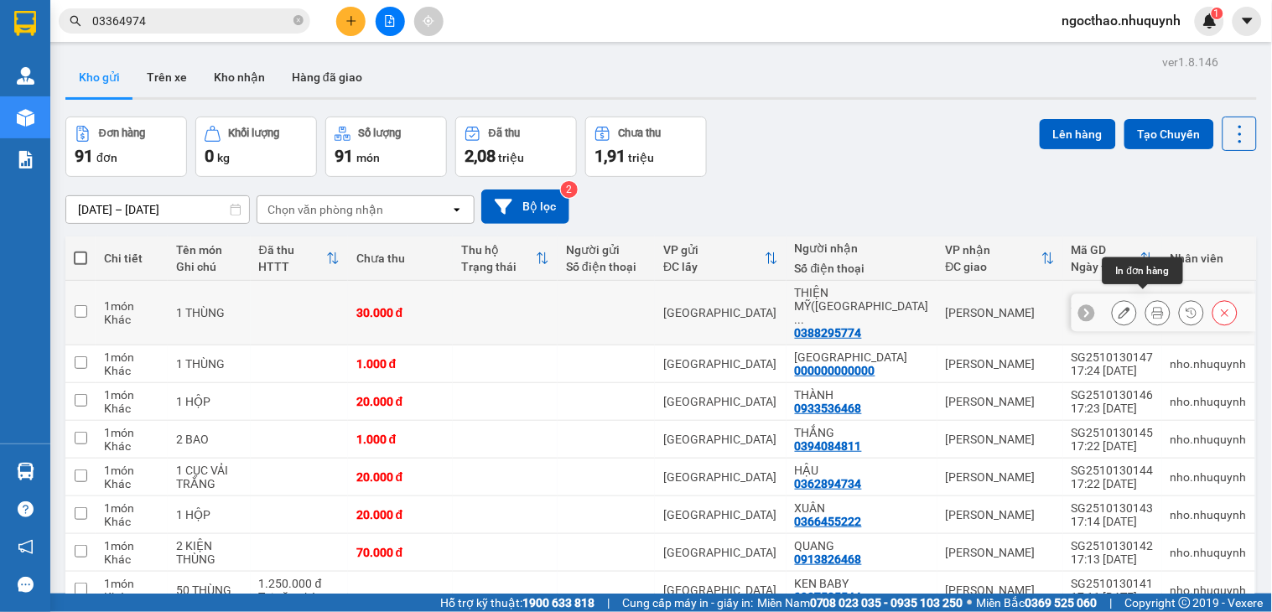
click at [1152, 307] on icon at bounding box center [1158, 313] width 12 height 12
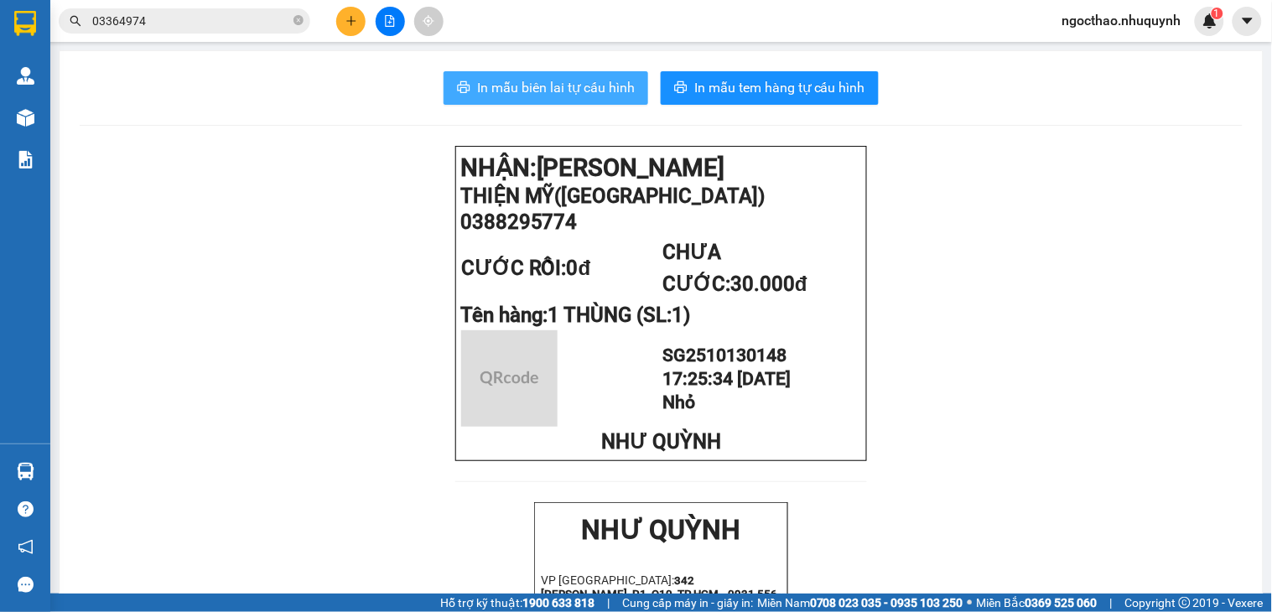
click at [501, 84] on span "In mẫu biên lai tự cấu hình" at bounding box center [556, 87] width 158 height 21
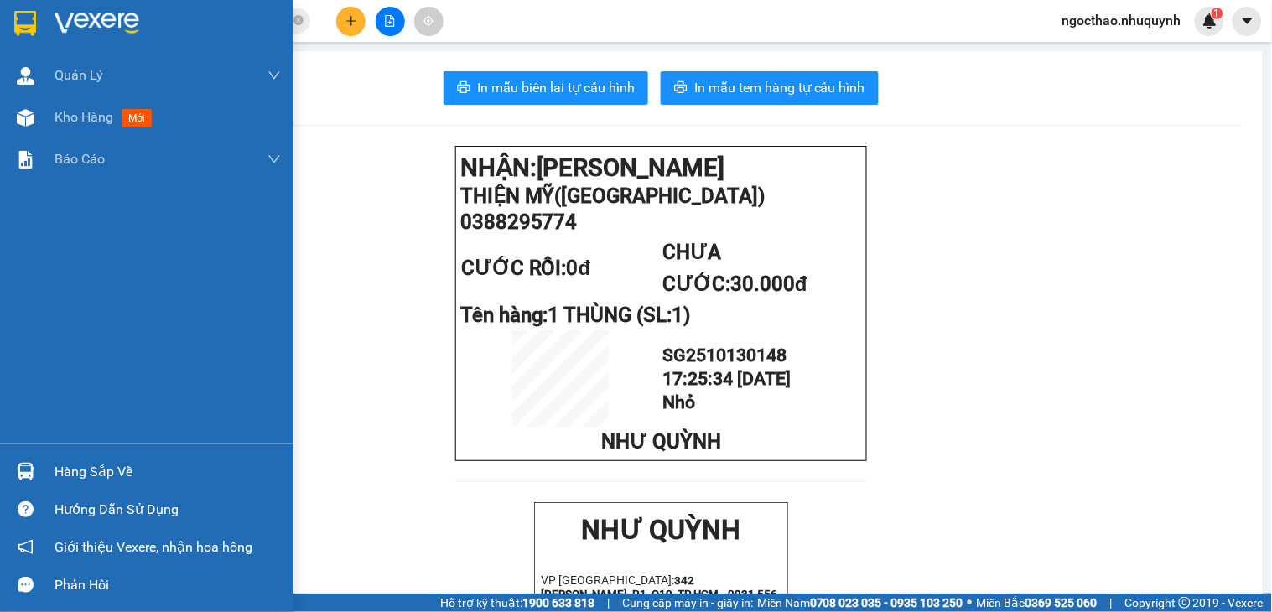
drag, startPoint x: 63, startPoint y: 105, endPoint x: 597, endPoint y: 13, distance: 541.8
click at [69, 110] on div "Kho hàng mới" at bounding box center [167, 117] width 226 height 42
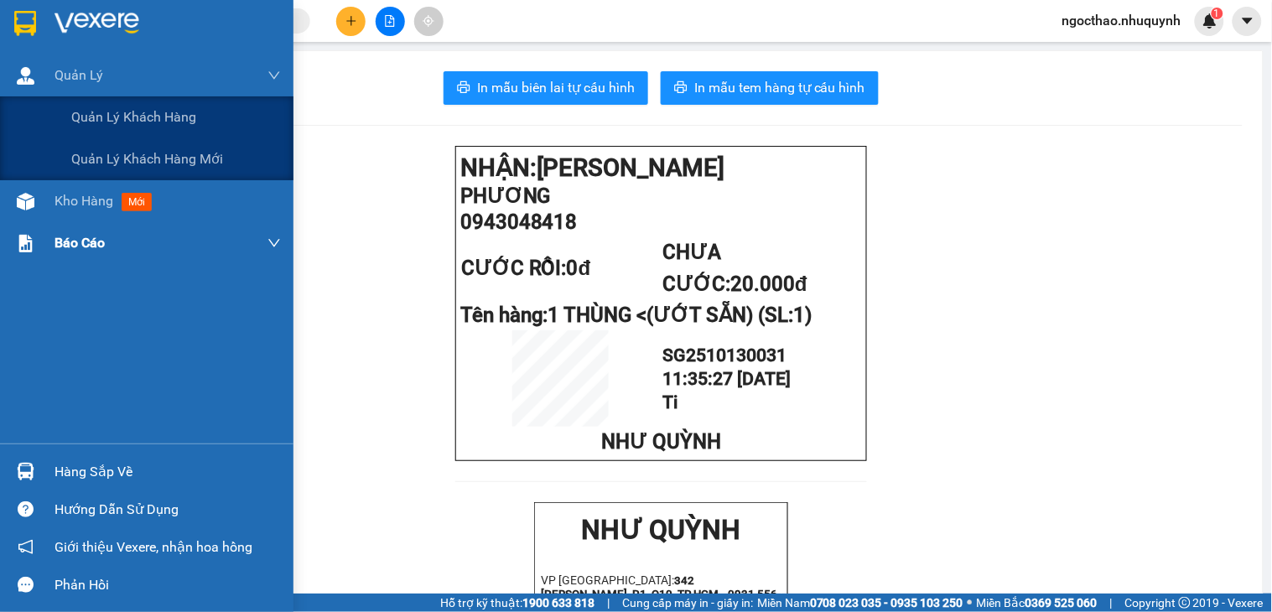
click at [39, 210] on div "Quản [PERSON_NAME] lý khách hàng Quản lý khách hàng mới Kho hàng mới Báo cáo Bá…" at bounding box center [146, 248] width 293 height 389
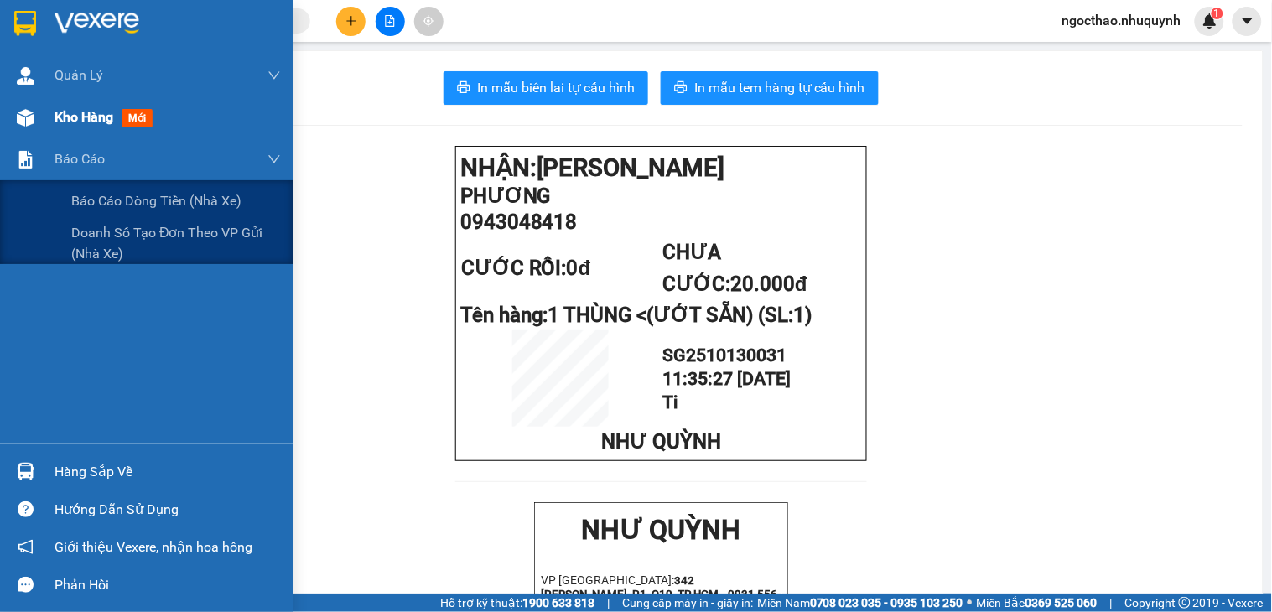
click at [109, 127] on div "Kho hàng mới" at bounding box center [106, 116] width 105 height 21
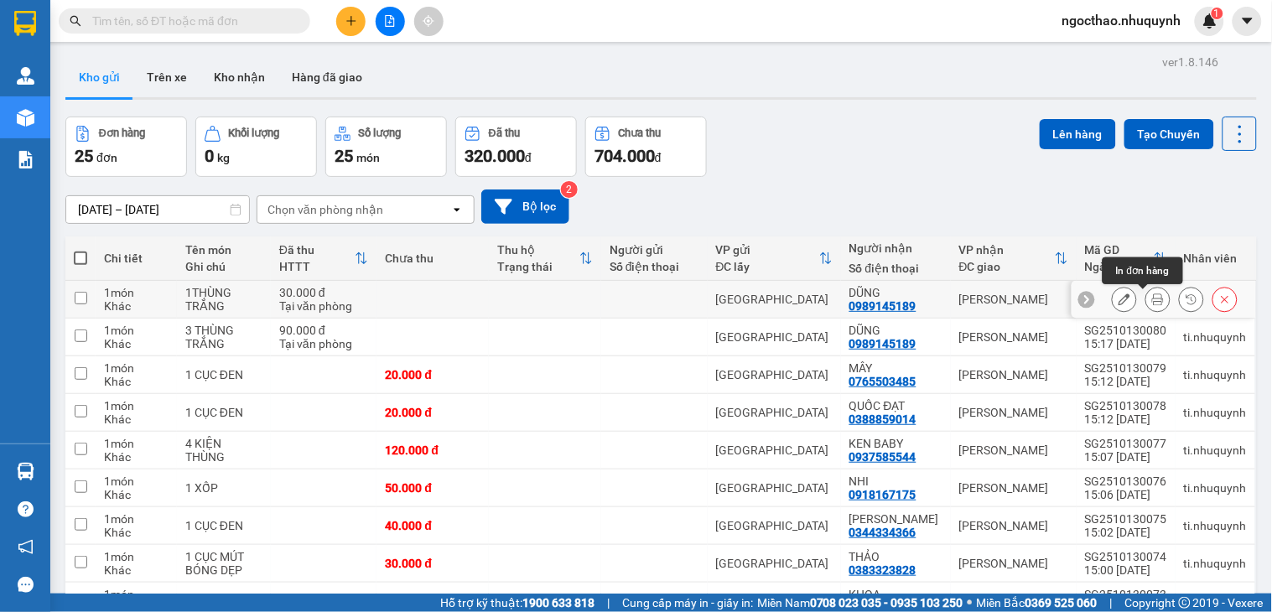
click at [1149, 307] on button at bounding box center [1157, 299] width 23 height 29
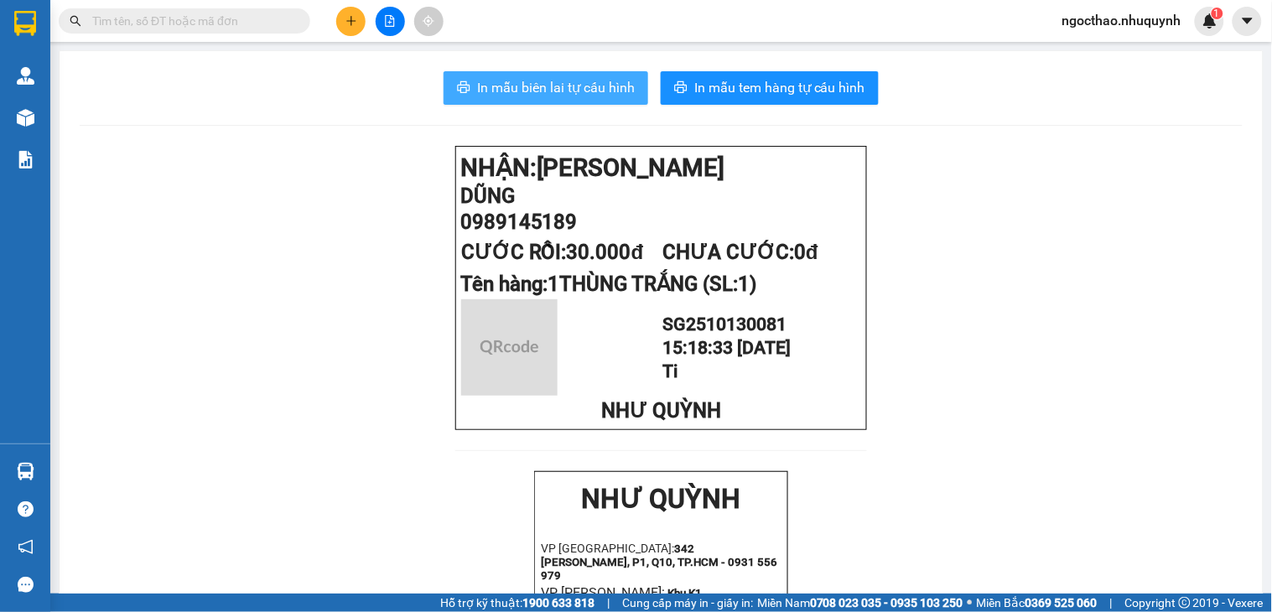
click at [563, 76] on button "In mẫu biên lai tự cấu hình" at bounding box center [546, 88] width 205 height 34
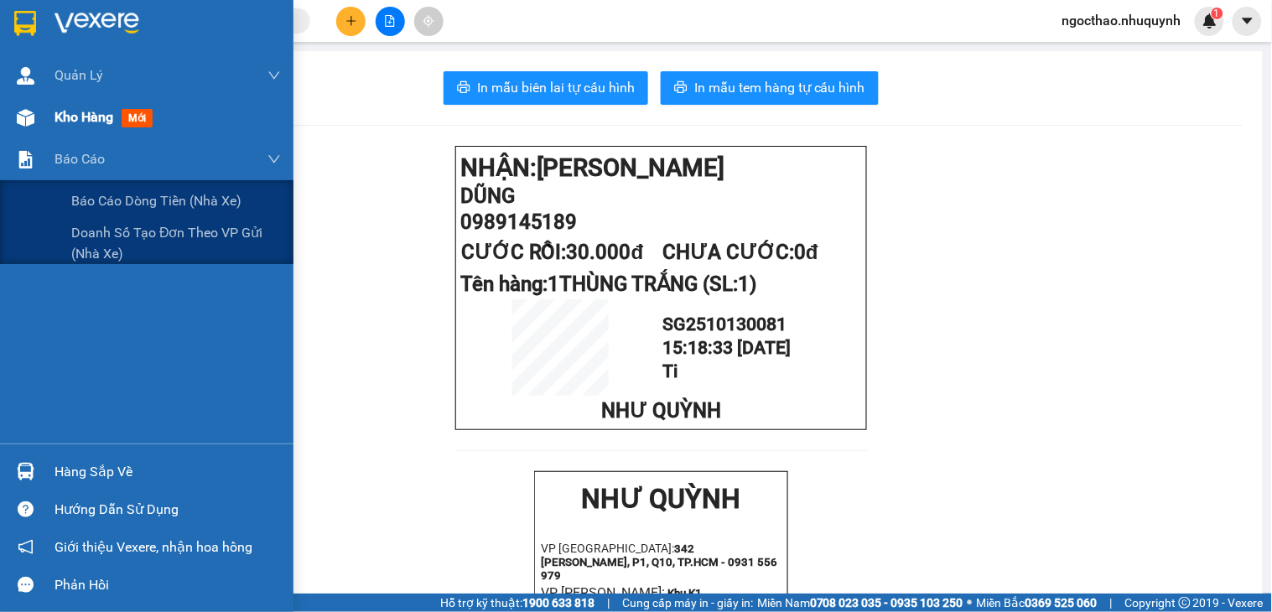
click at [85, 124] on span "Kho hàng" at bounding box center [83, 117] width 59 height 16
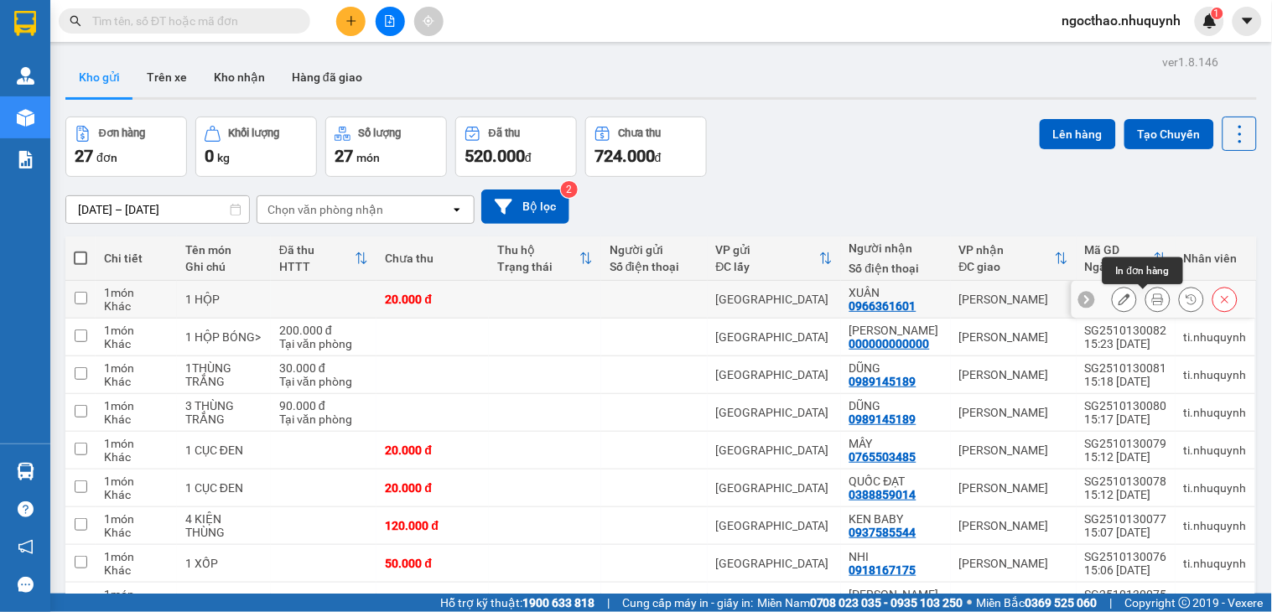
click at [1152, 298] on icon at bounding box center [1158, 299] width 12 height 12
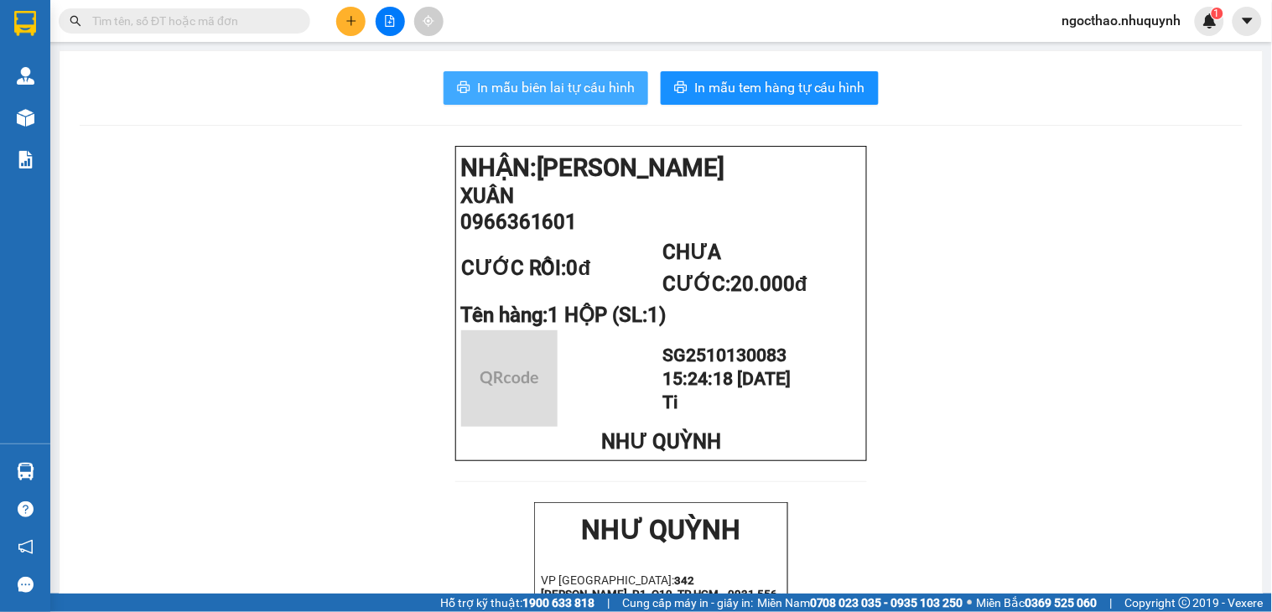
click at [574, 98] on button "In mẫu biên lai tự cấu hình" at bounding box center [546, 88] width 205 height 34
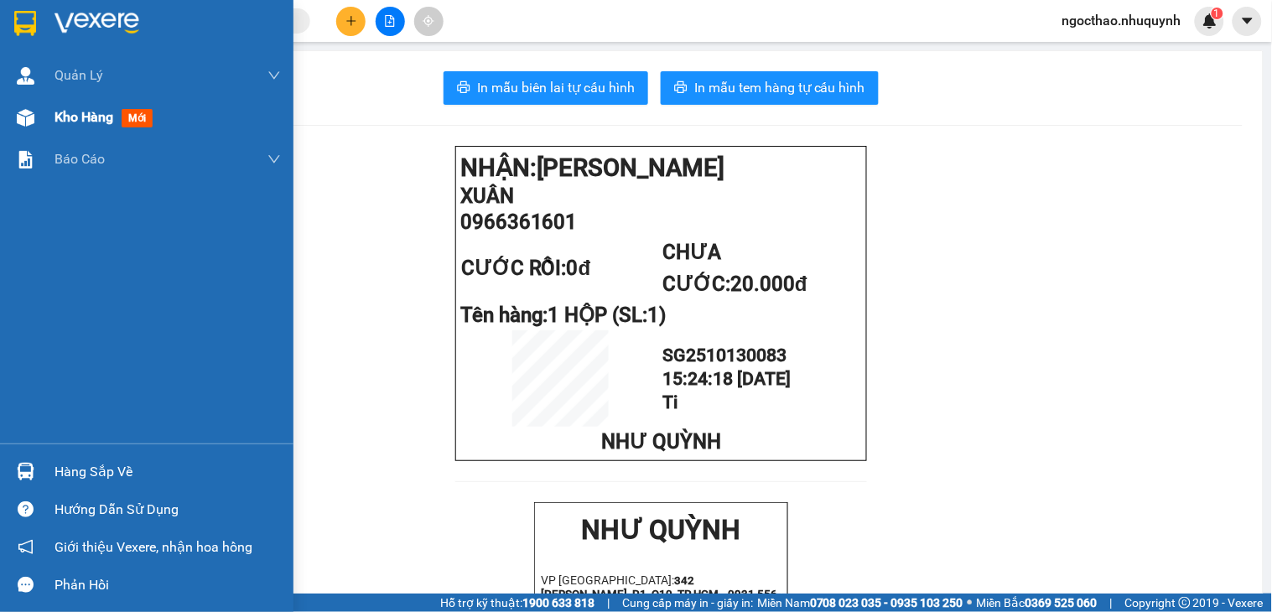
click at [75, 116] on span "Kho hàng" at bounding box center [83, 117] width 59 height 16
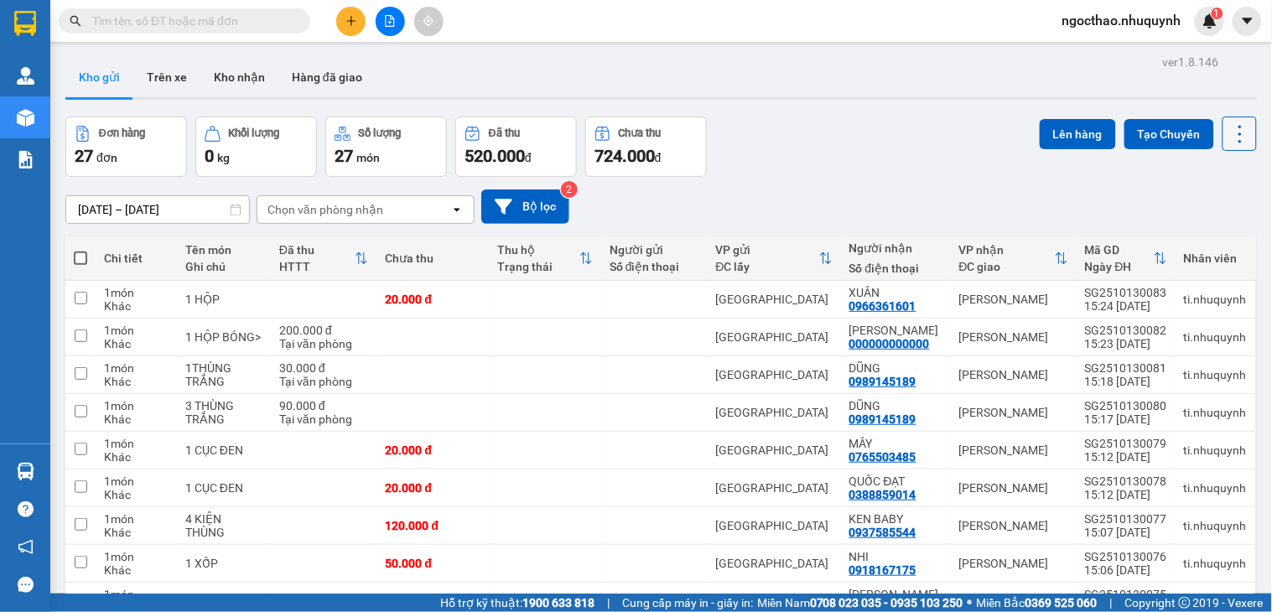
click at [1228, 138] on icon at bounding box center [1239, 133] width 23 height 23
click at [1202, 238] on span "Làm mới" at bounding box center [1200, 239] width 46 height 17
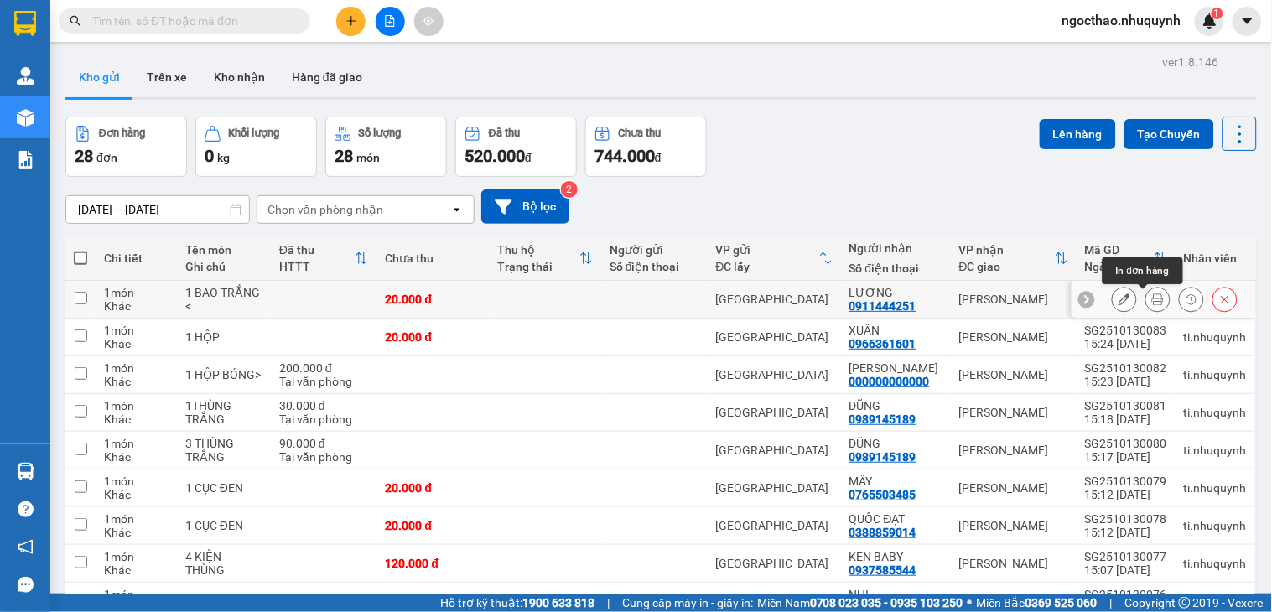
click at [1152, 295] on icon at bounding box center [1158, 299] width 12 height 12
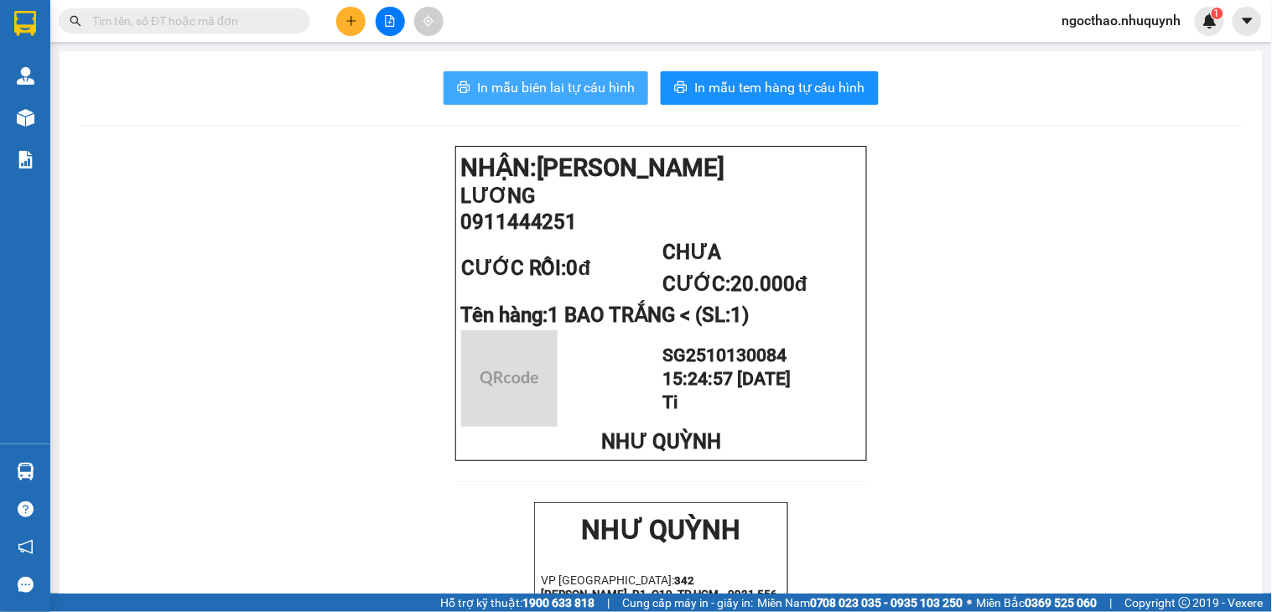
click at [505, 90] on span "In mẫu biên lai tự cấu hình" at bounding box center [556, 87] width 158 height 21
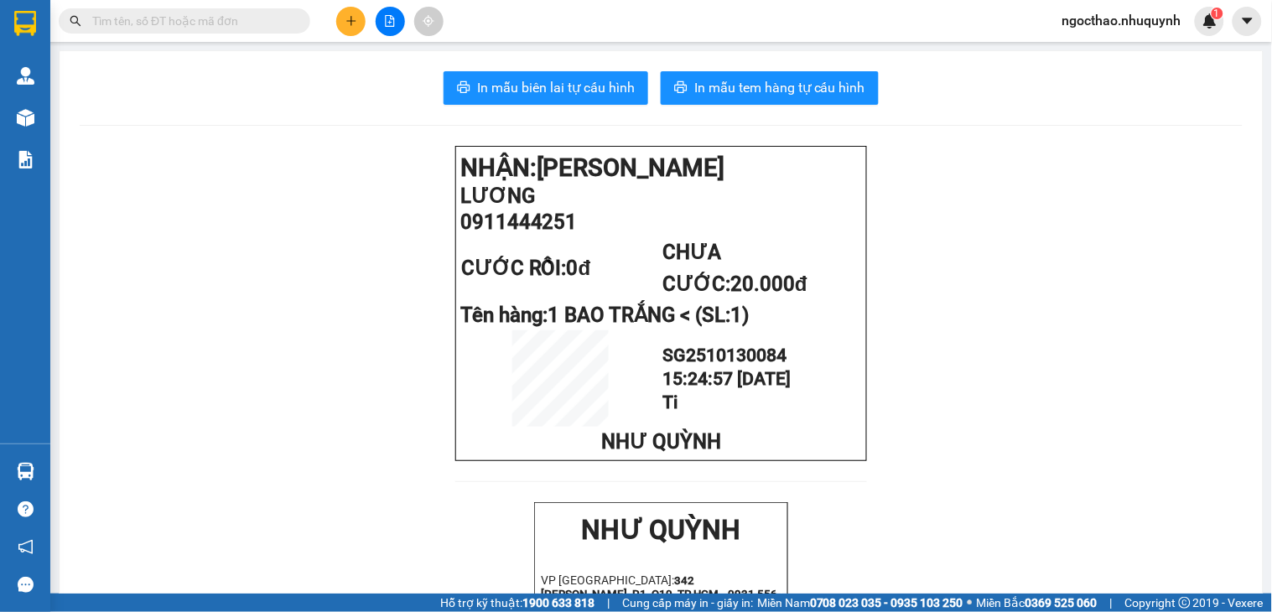
click at [287, 25] on input "text" at bounding box center [191, 21] width 198 height 18
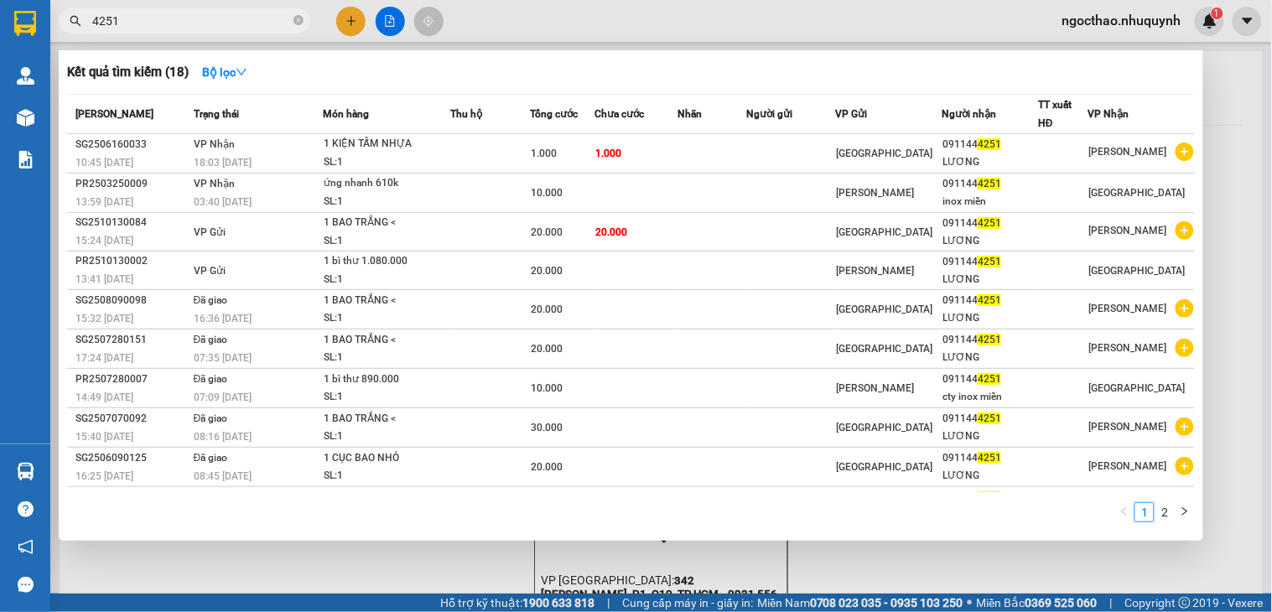
type input "4251"
drag, startPoint x: 1010, startPoint y: 591, endPoint x: 679, endPoint y: 441, distance: 363.6
click at [1002, 581] on div at bounding box center [636, 306] width 1272 height 612
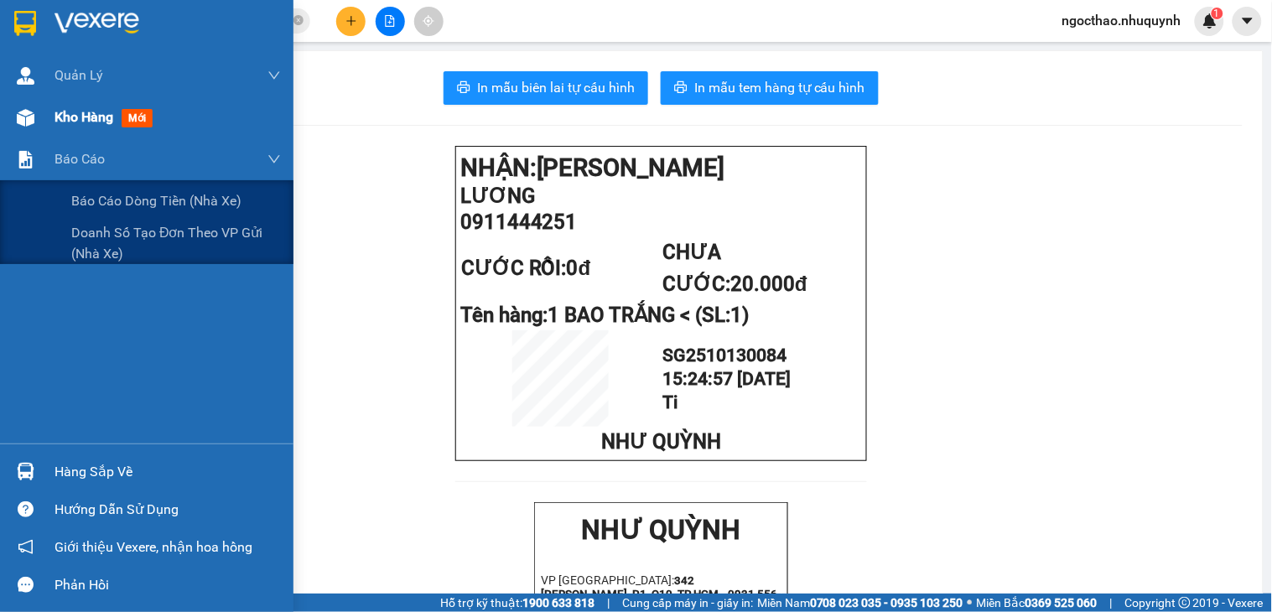
click at [60, 134] on div "Kho hàng mới" at bounding box center [167, 117] width 226 height 42
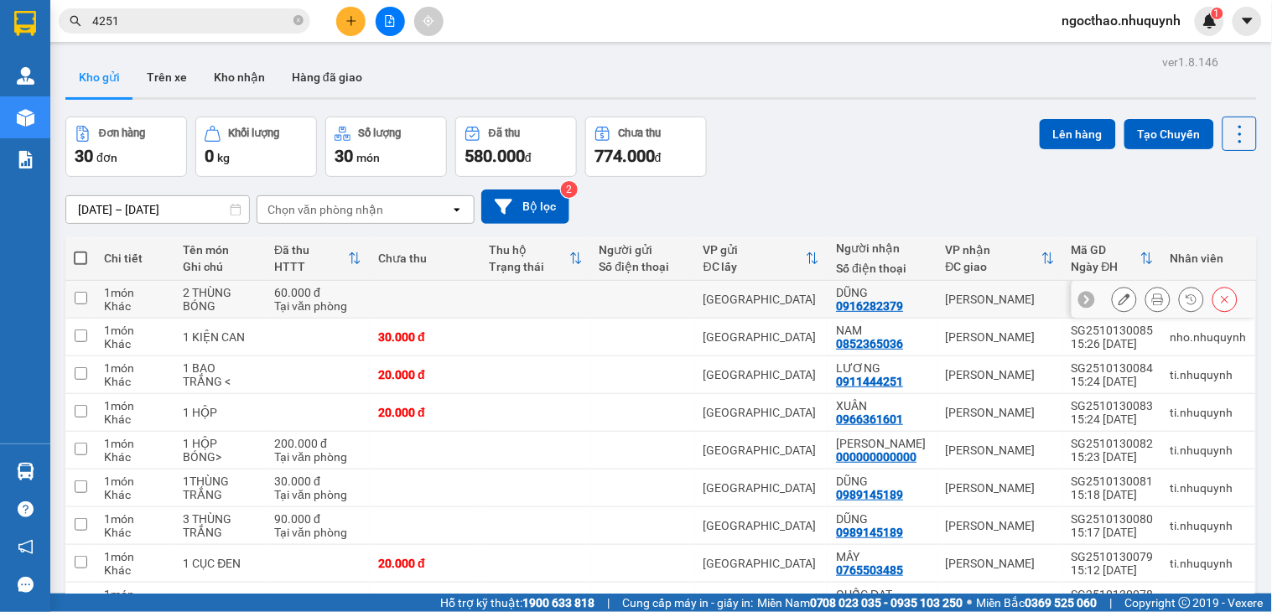
click at [1146, 302] on button at bounding box center [1157, 299] width 23 height 29
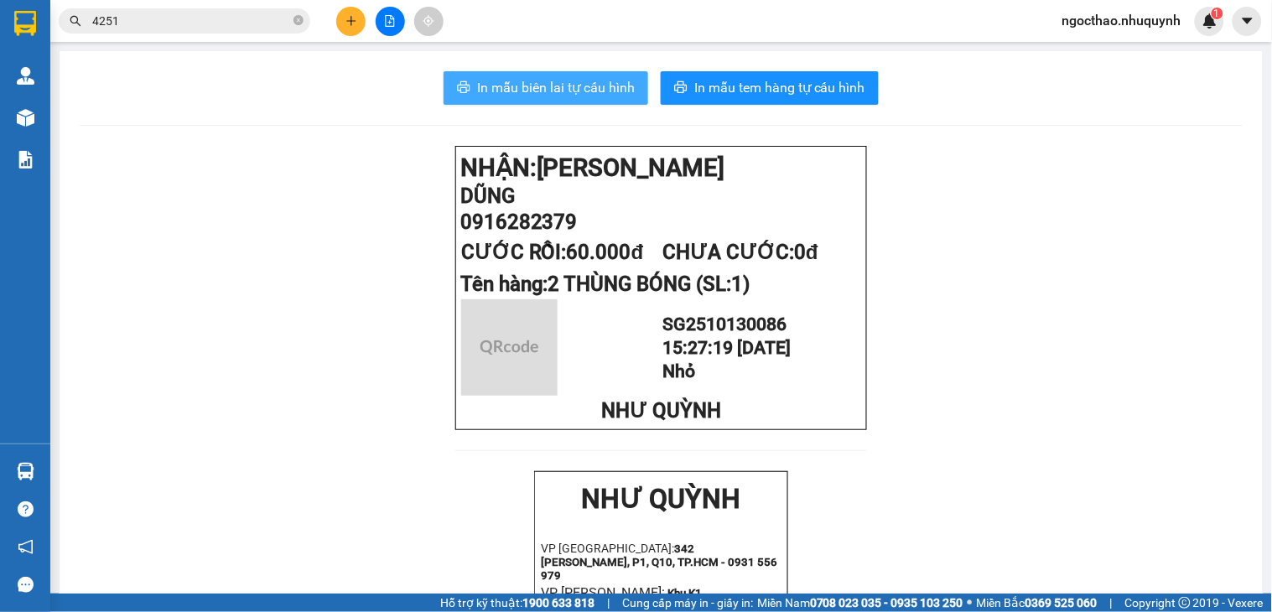
click at [572, 85] on span "In mẫu biên lai tự cấu hình" at bounding box center [556, 87] width 158 height 21
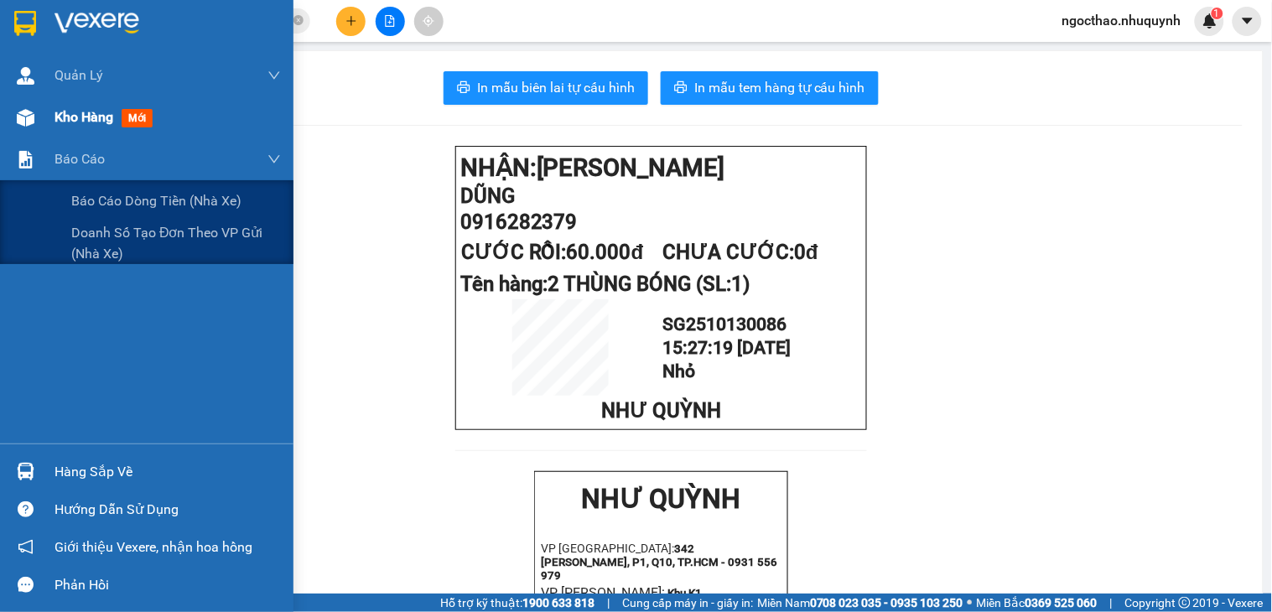
click at [81, 115] on span "Kho hàng" at bounding box center [83, 117] width 59 height 16
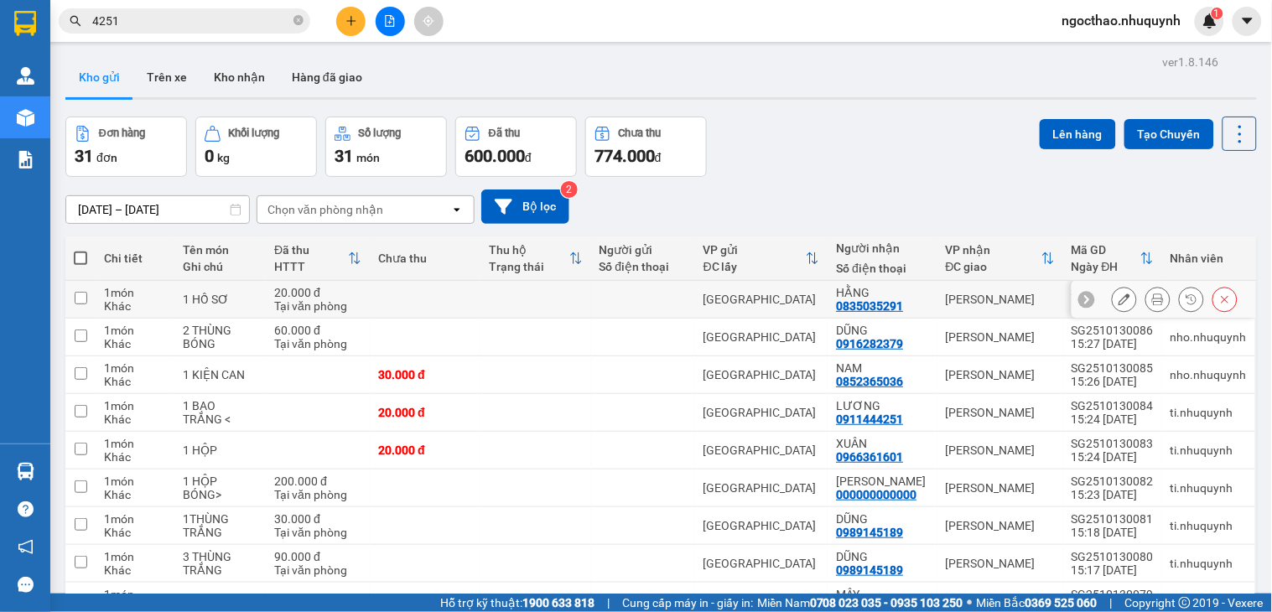
click at [1146, 309] on button at bounding box center [1157, 299] width 23 height 29
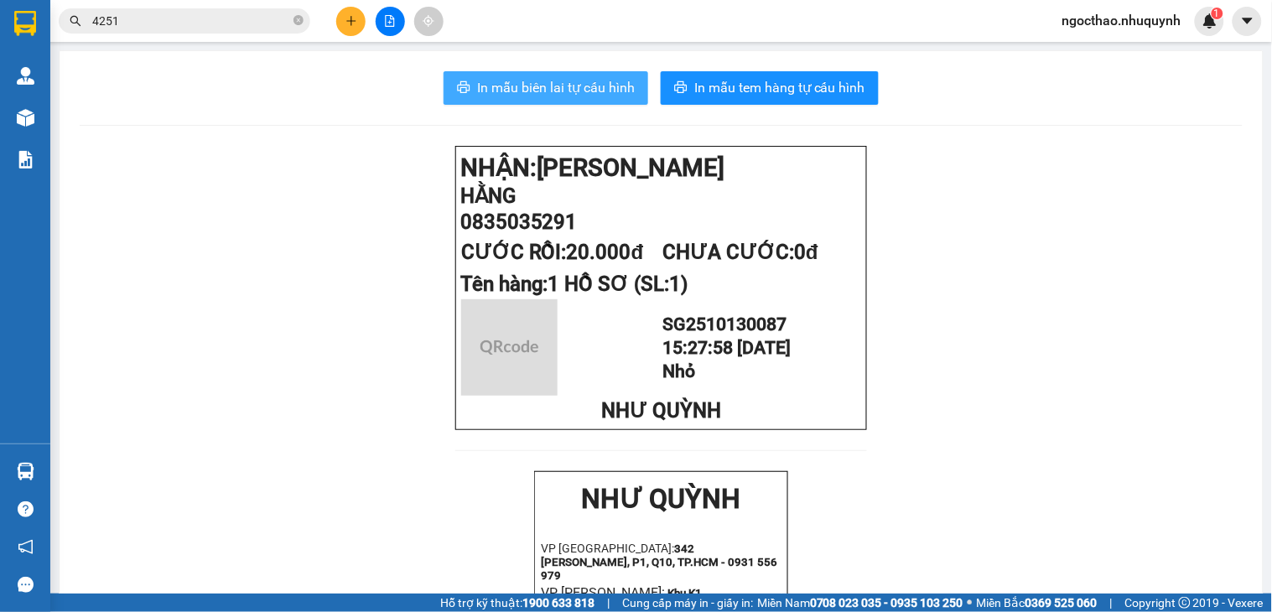
click at [478, 91] on span "In mẫu biên lai tự cấu hình" at bounding box center [556, 87] width 158 height 21
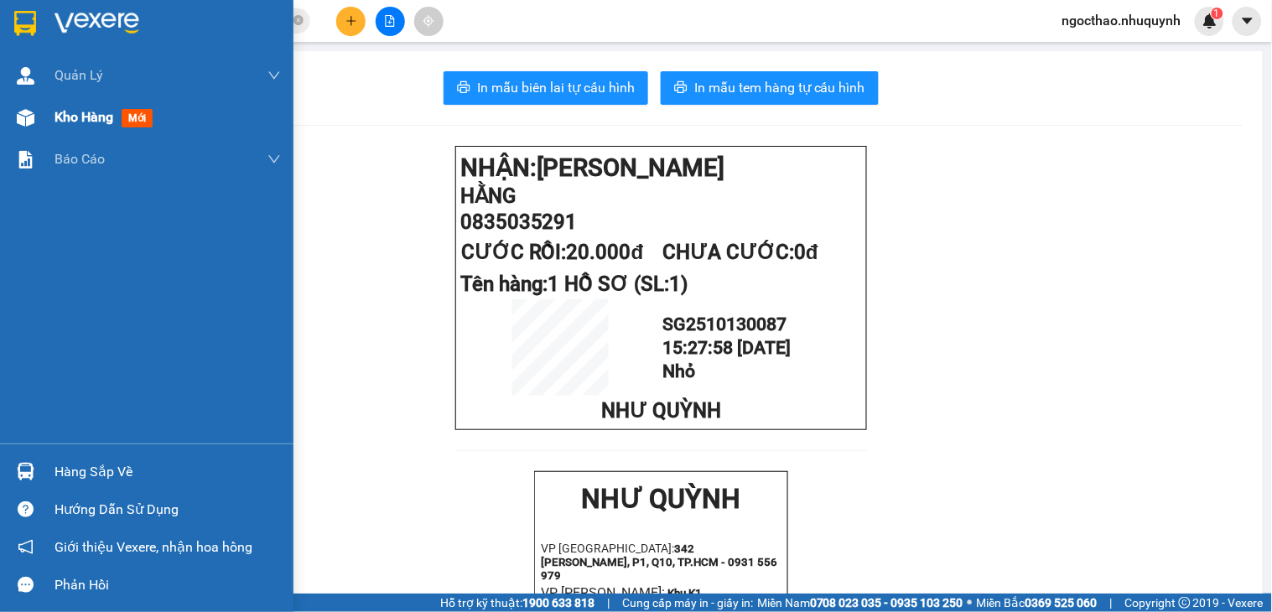
click at [67, 124] on span "Kho hàng" at bounding box center [83, 117] width 59 height 16
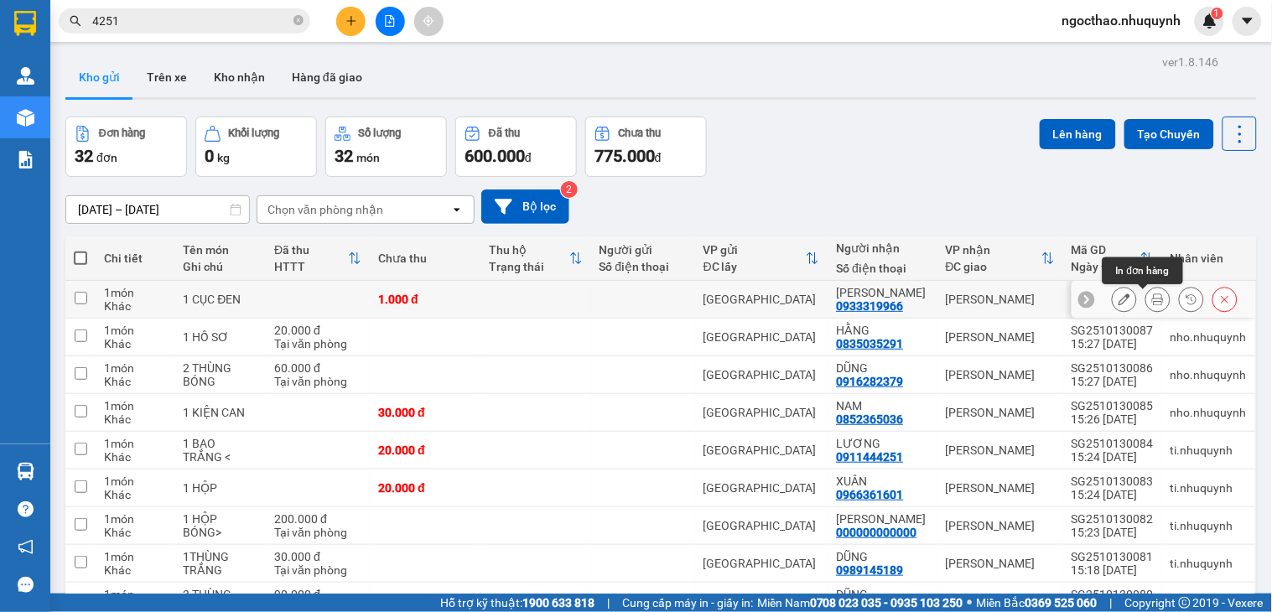
click at [1146, 308] on button at bounding box center [1157, 299] width 23 height 29
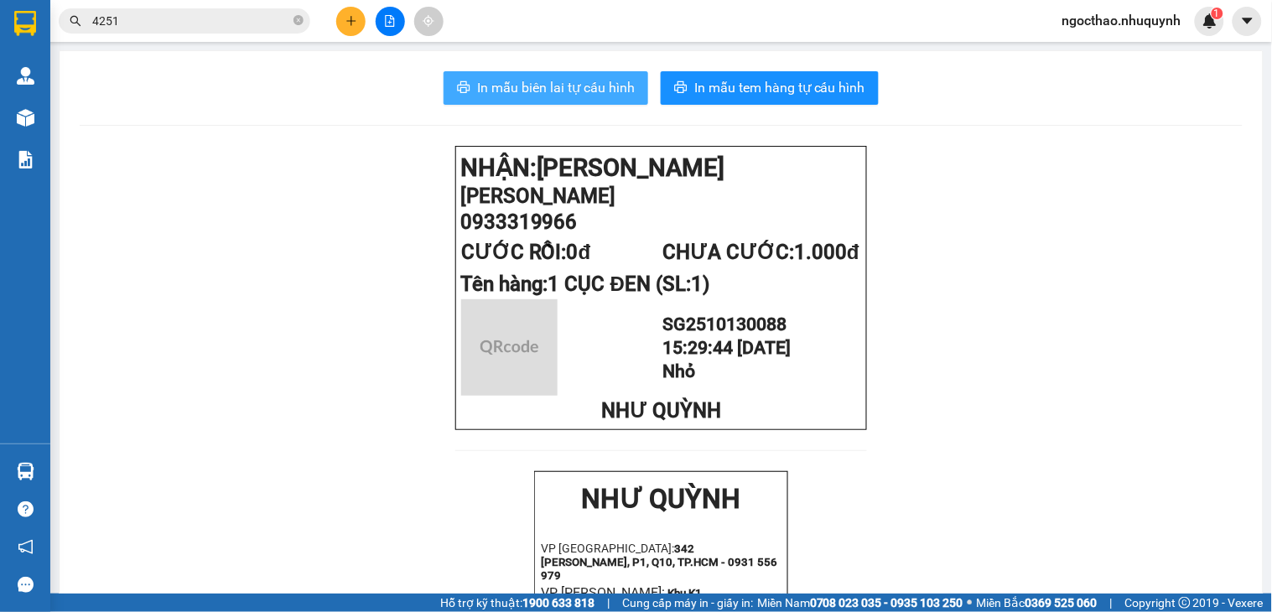
drag, startPoint x: 518, startPoint y: 87, endPoint x: 630, endPoint y: 163, distance: 135.8
click at [521, 87] on span "In mẫu biên lai tự cấu hình" at bounding box center [556, 87] width 158 height 21
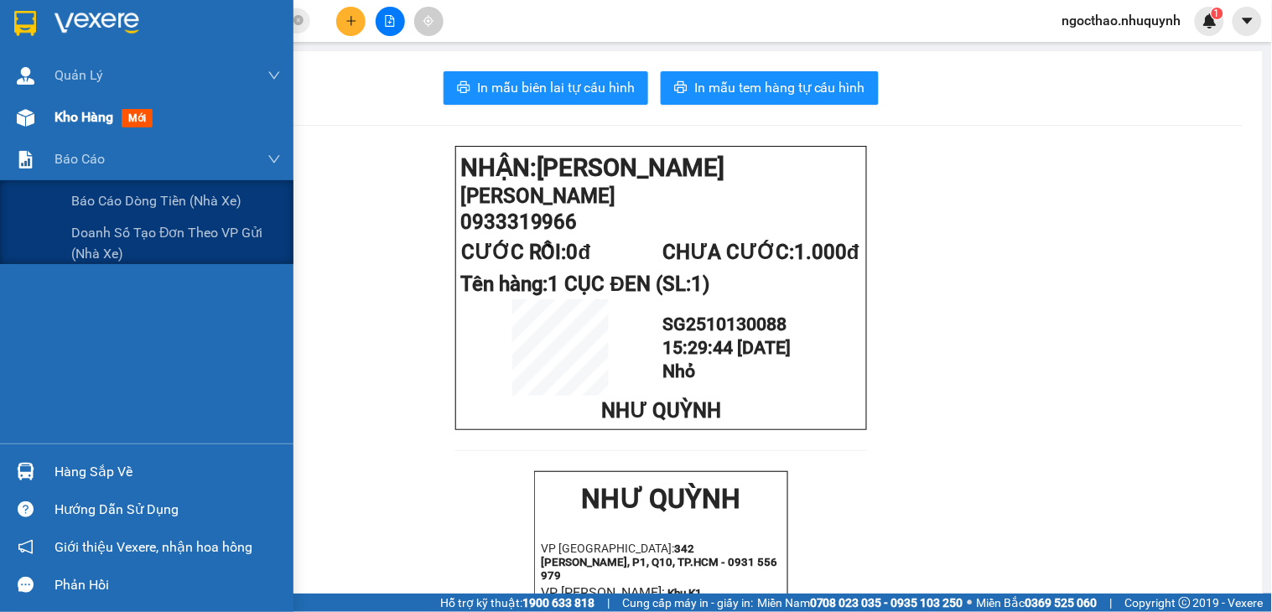
click at [53, 127] on div "Kho hàng mới" at bounding box center [146, 117] width 293 height 42
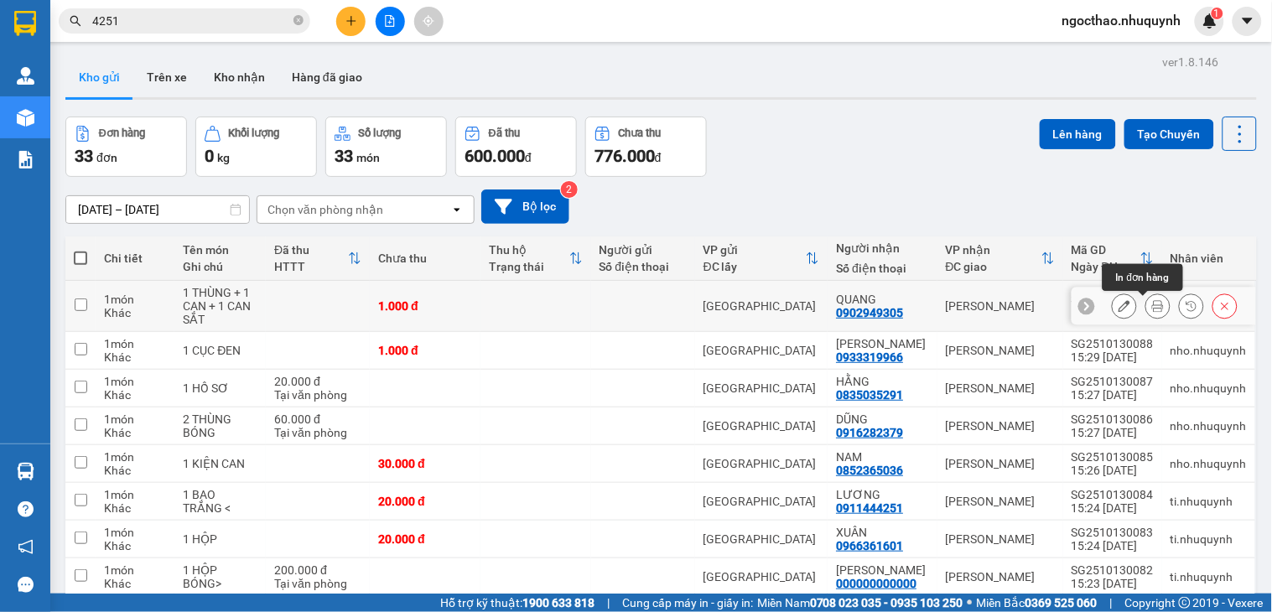
click at [1152, 307] on icon at bounding box center [1158, 306] width 12 height 12
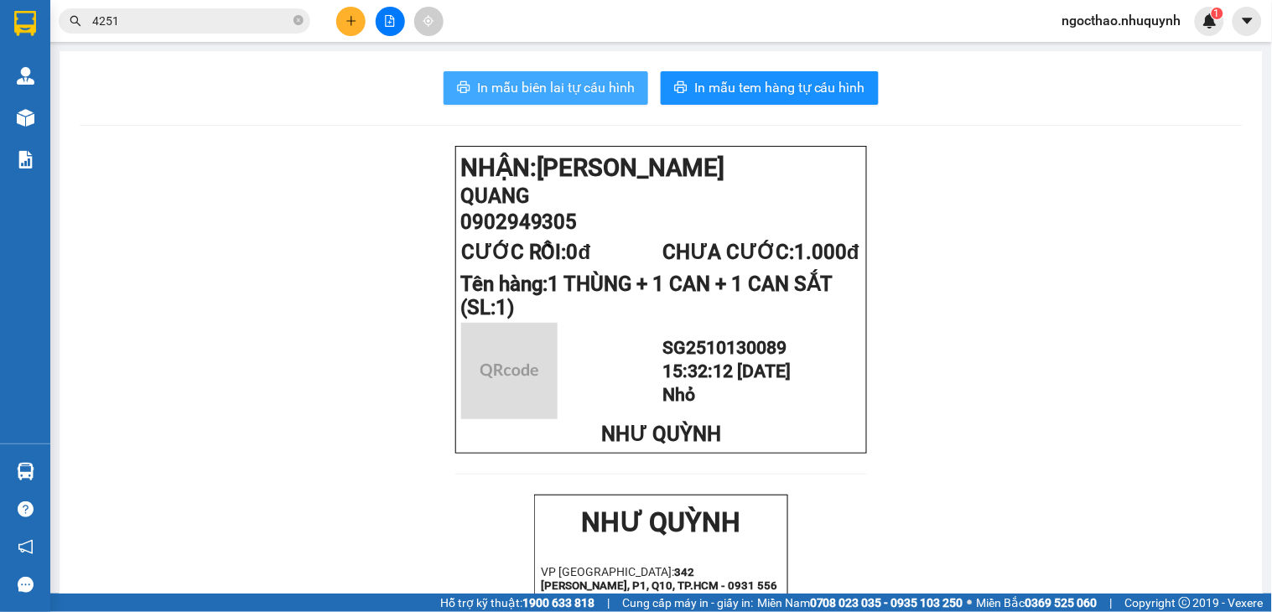
drag, startPoint x: 591, startPoint y: 98, endPoint x: 700, endPoint y: 334, distance: 259.6
click at [592, 98] on button "In mẫu biên lai tự cấu hình" at bounding box center [546, 88] width 205 height 34
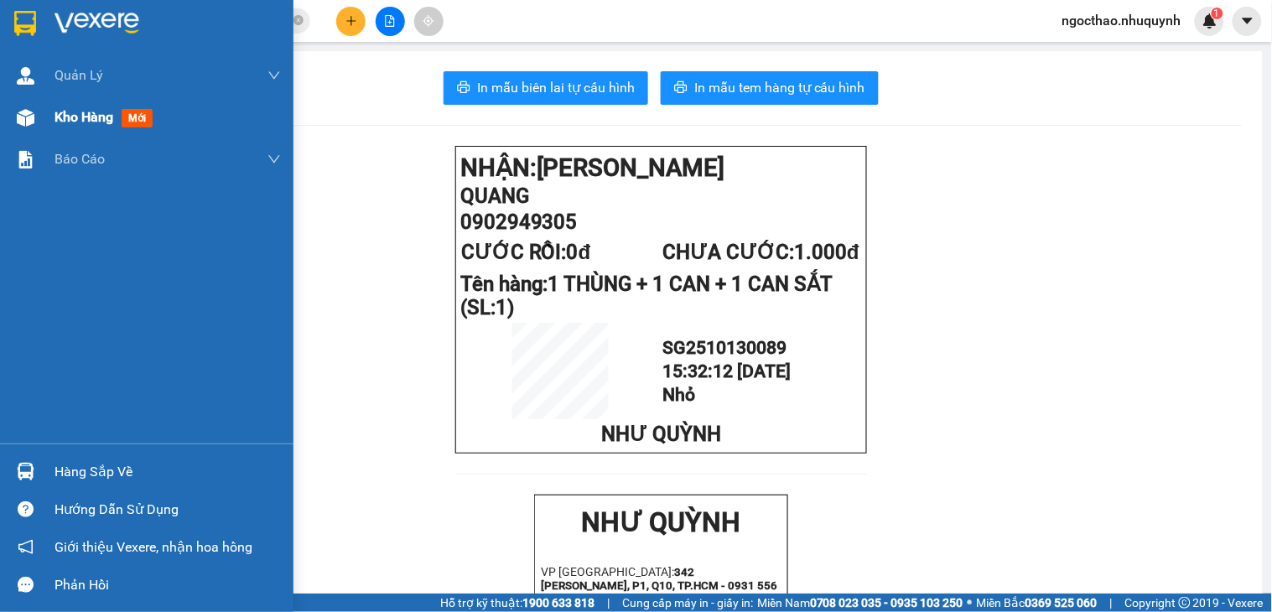
click at [69, 112] on span "Kho hàng" at bounding box center [83, 117] width 59 height 16
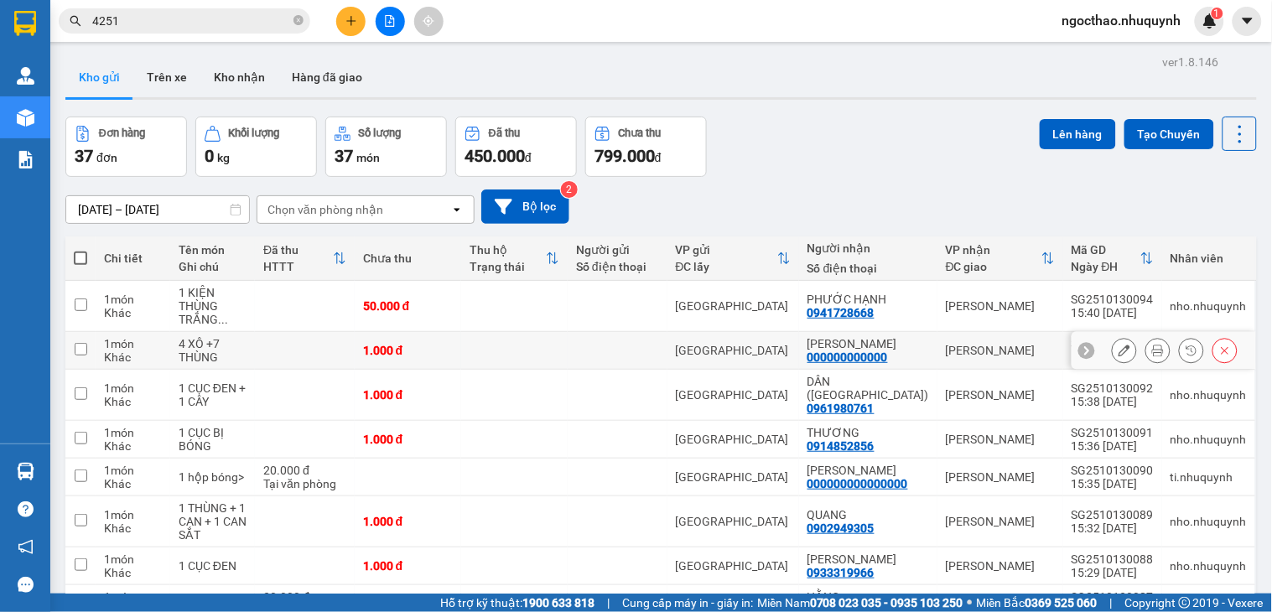
click at [1152, 354] on icon at bounding box center [1158, 351] width 12 height 12
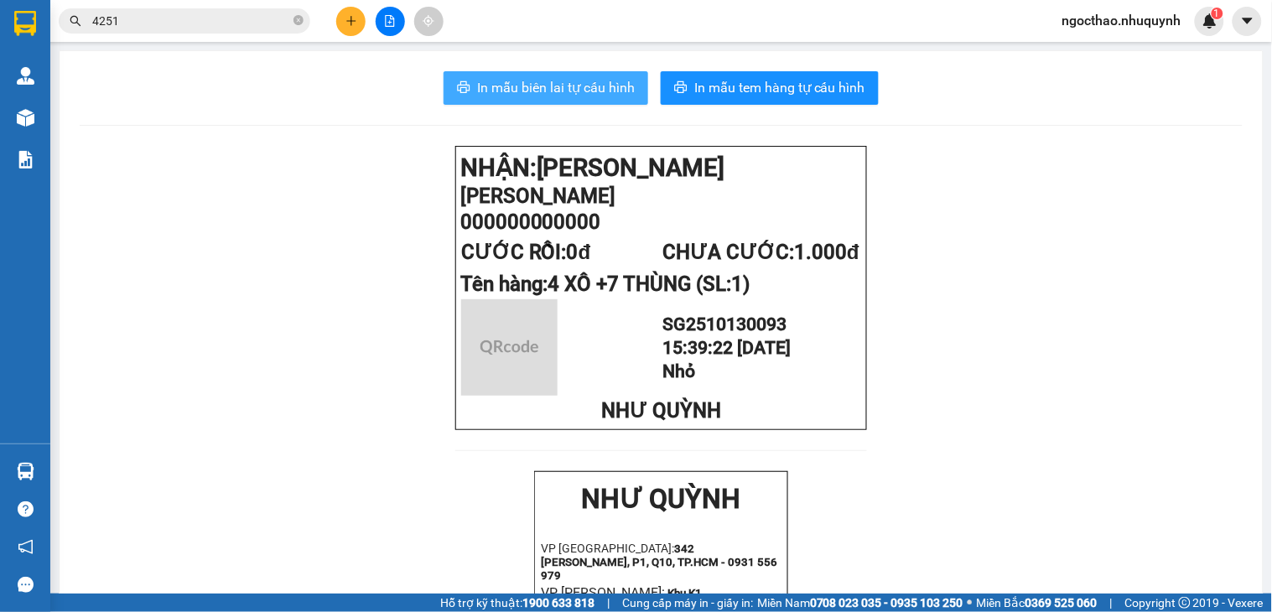
click at [559, 80] on span "In mẫu biên lai tự cấu hình" at bounding box center [556, 87] width 158 height 21
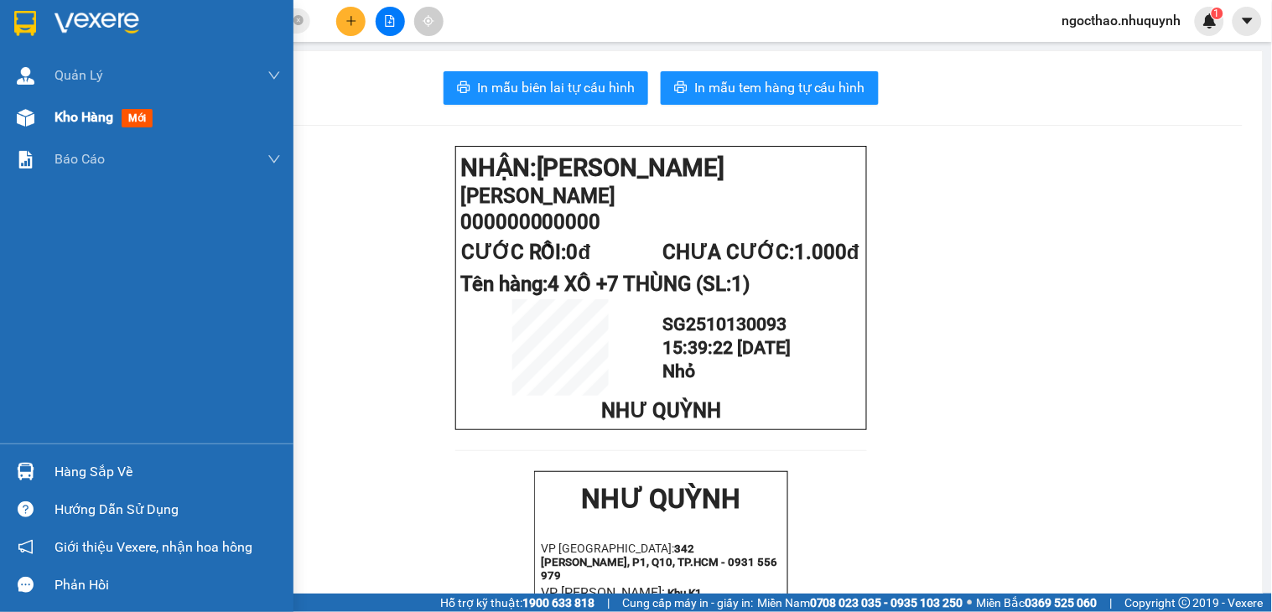
click at [62, 104] on div "Kho hàng mới" at bounding box center [167, 117] width 226 height 42
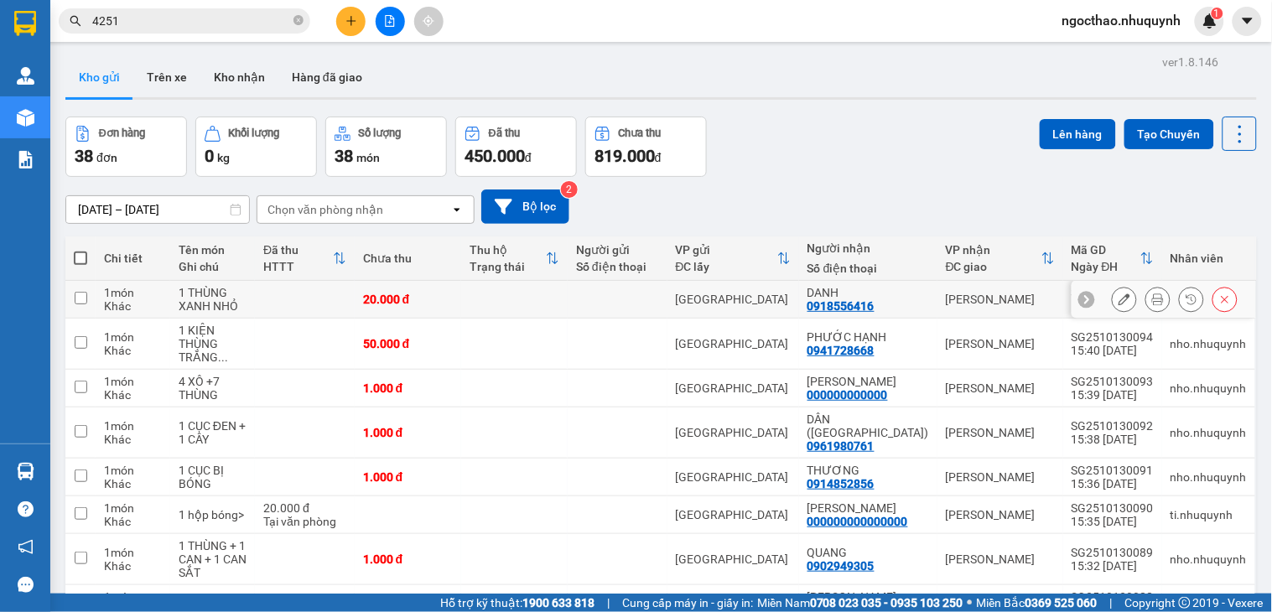
click at [1152, 305] on icon at bounding box center [1158, 299] width 12 height 12
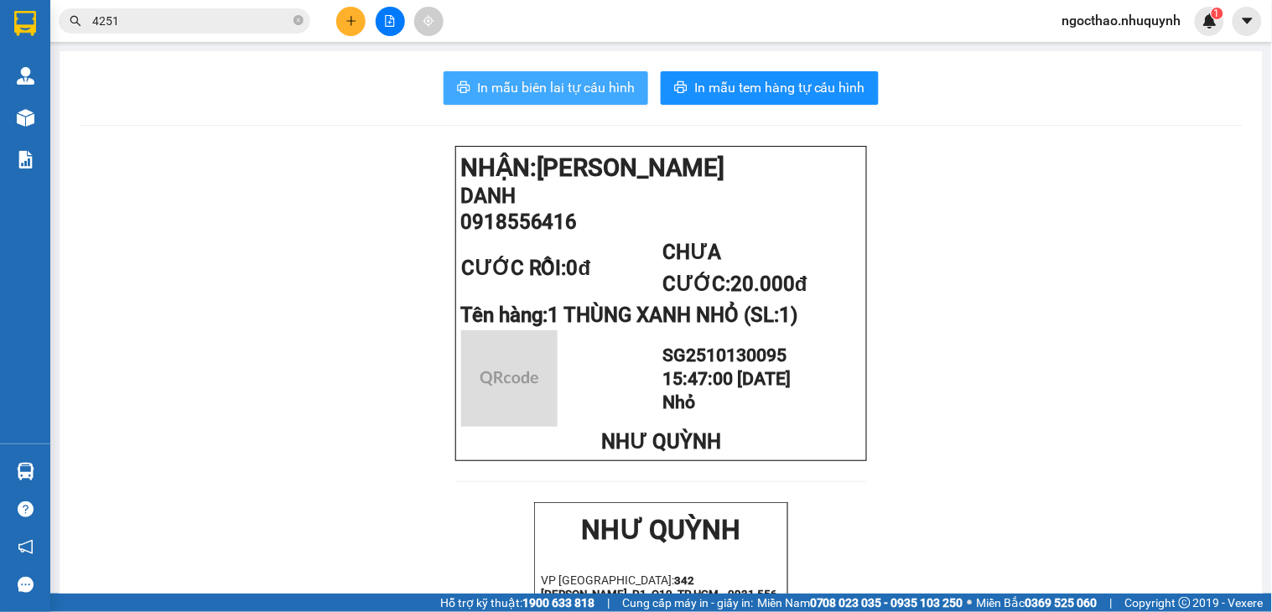
click at [583, 72] on button "In mẫu biên lai tự cấu hình" at bounding box center [546, 88] width 205 height 34
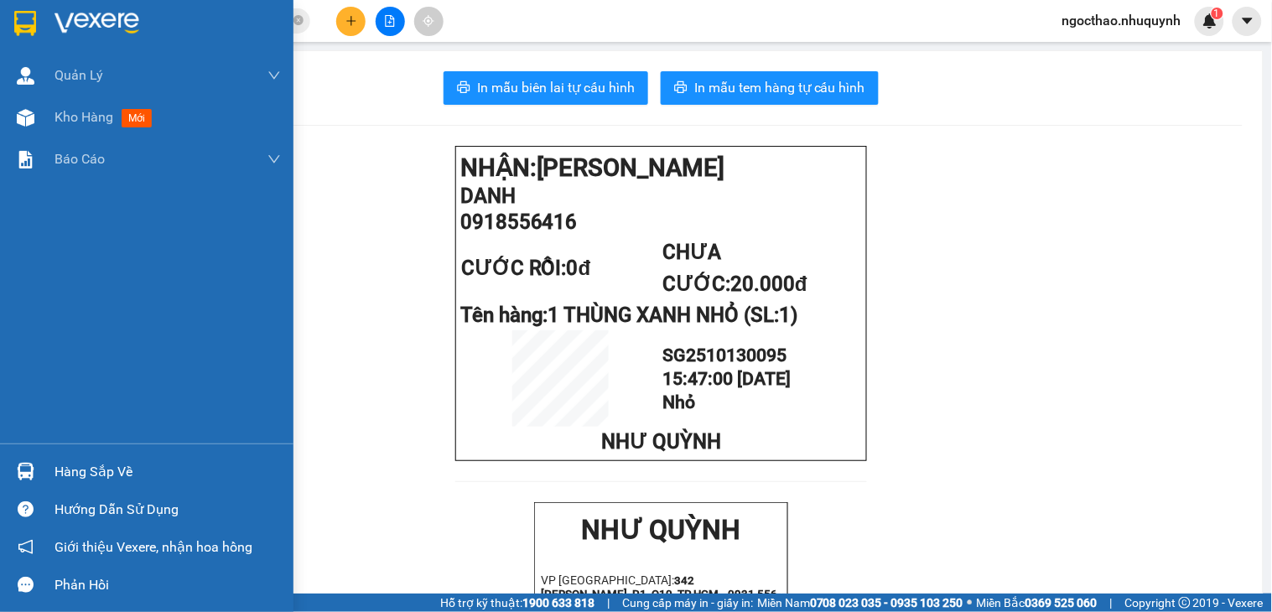
drag, startPoint x: 63, startPoint y: 122, endPoint x: 791, endPoint y: 1, distance: 738.7
click at [64, 122] on span "Kho hàng" at bounding box center [83, 117] width 59 height 16
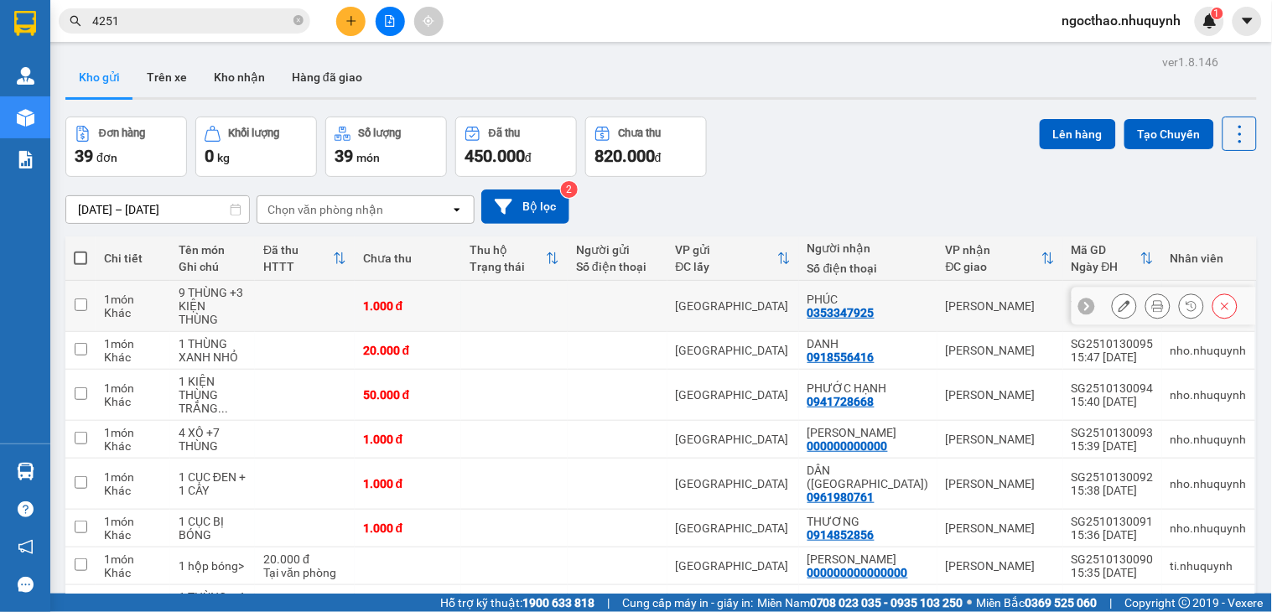
click at [1155, 302] on div at bounding box center [1175, 305] width 126 height 25
click at [1152, 302] on icon at bounding box center [1158, 306] width 12 height 12
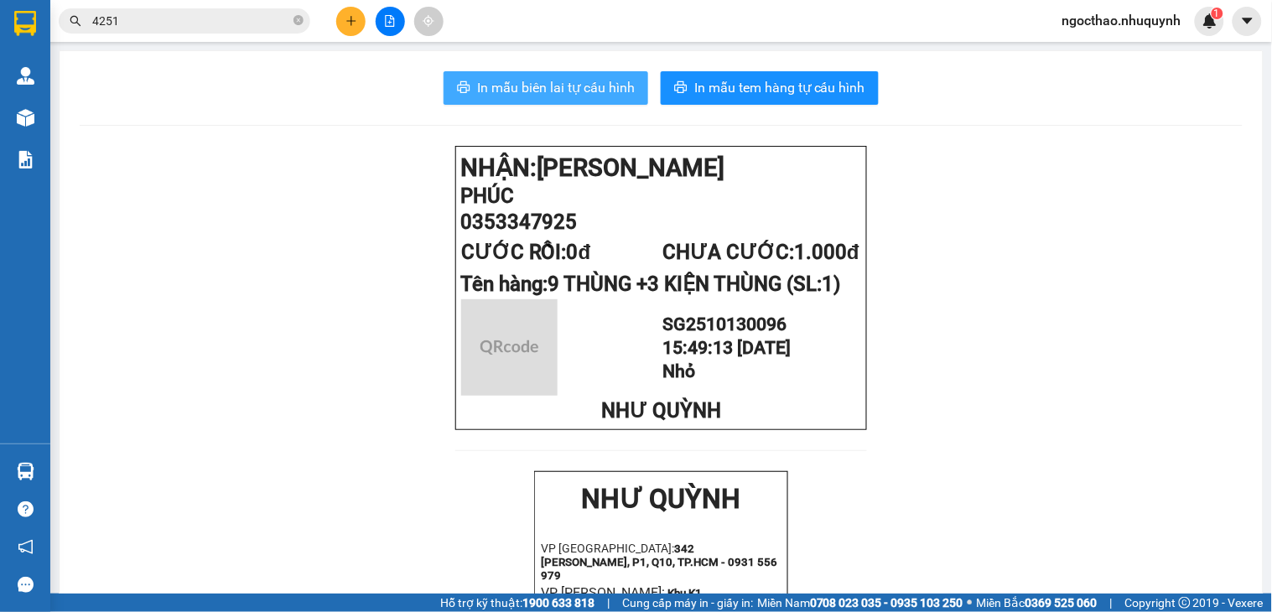
click at [613, 87] on span "In mẫu biên lai tự cấu hình" at bounding box center [556, 87] width 158 height 21
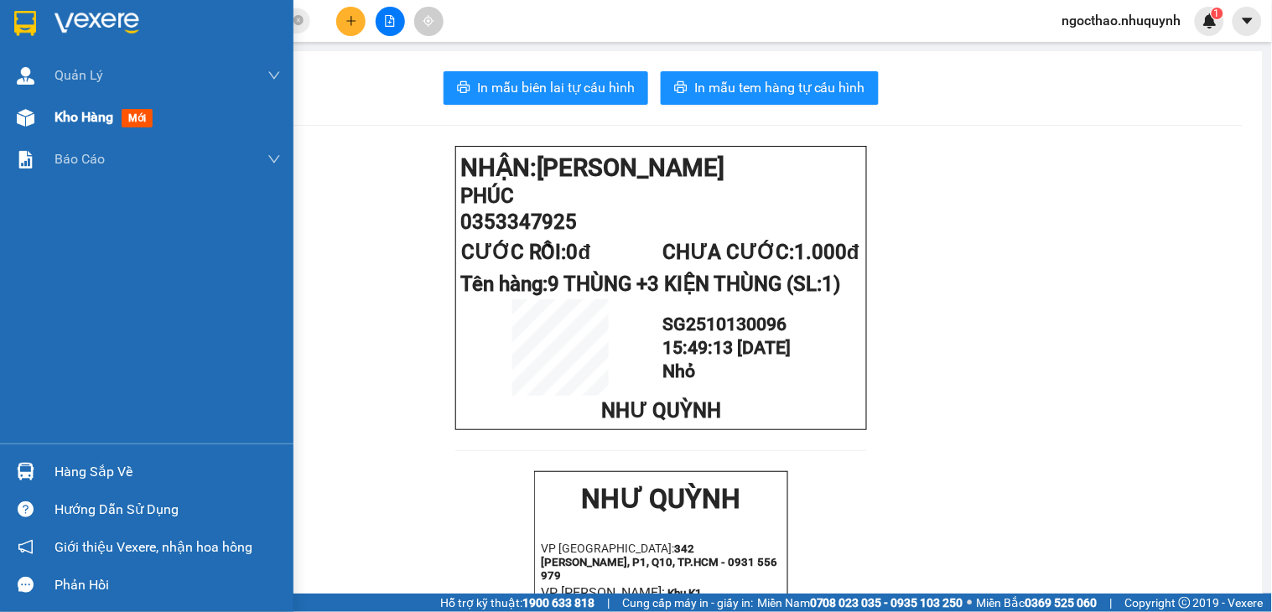
click at [39, 115] on div "Kho hàng mới" at bounding box center [146, 117] width 293 height 42
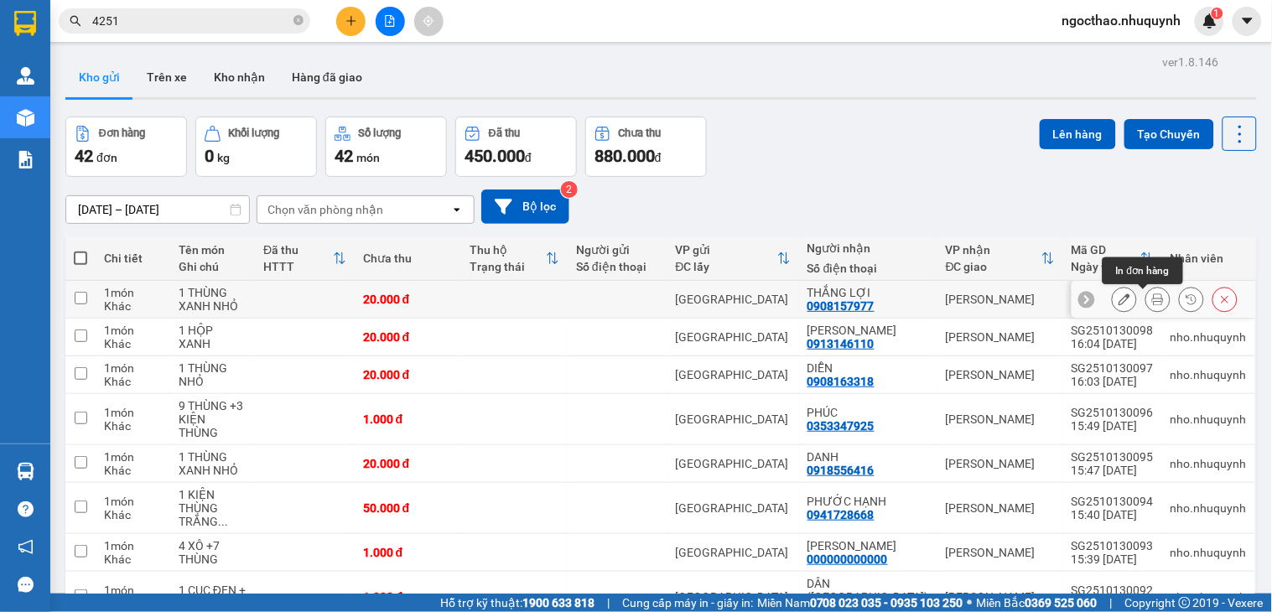
click at [1146, 299] on button at bounding box center [1157, 299] width 23 height 29
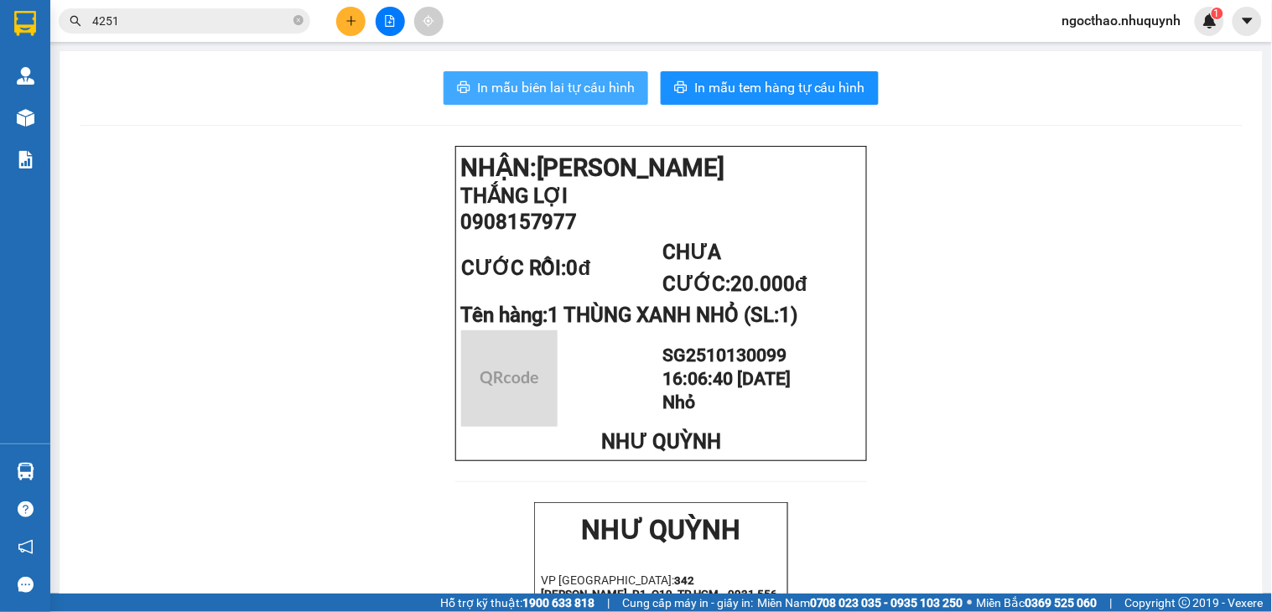
click at [546, 101] on button "In mẫu biên lai tự cấu hình" at bounding box center [546, 88] width 205 height 34
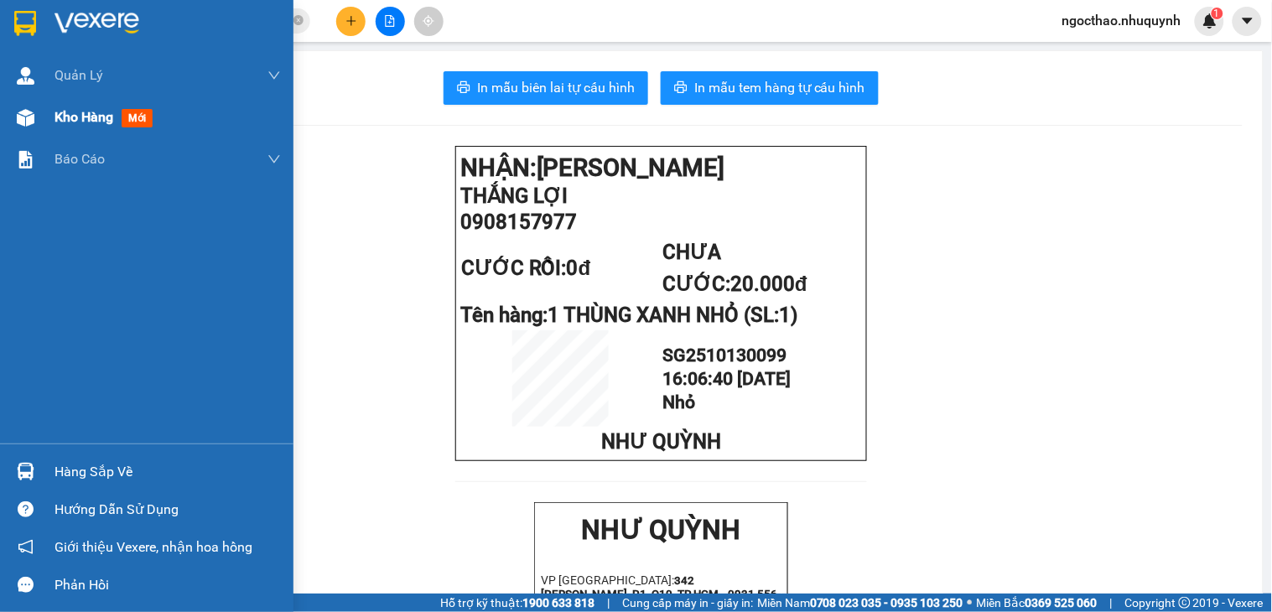
click at [80, 115] on span "Kho hàng" at bounding box center [83, 117] width 59 height 16
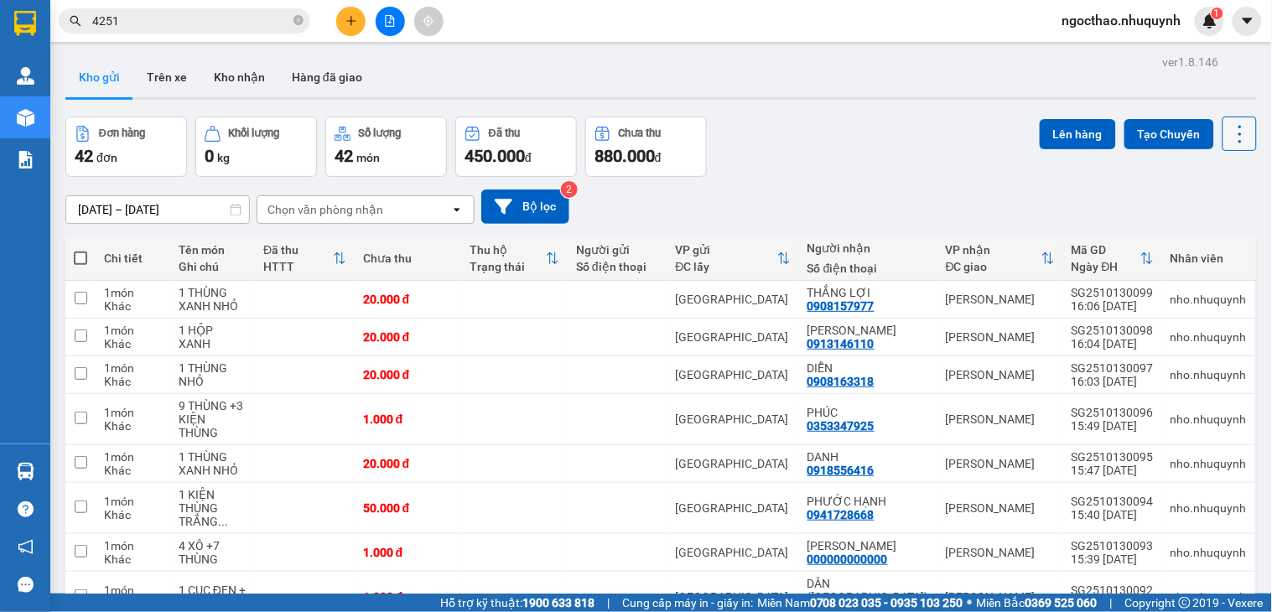
click at [1228, 132] on icon at bounding box center [1239, 133] width 23 height 23
click at [1217, 237] on span "Làm mới" at bounding box center [1200, 239] width 46 height 17
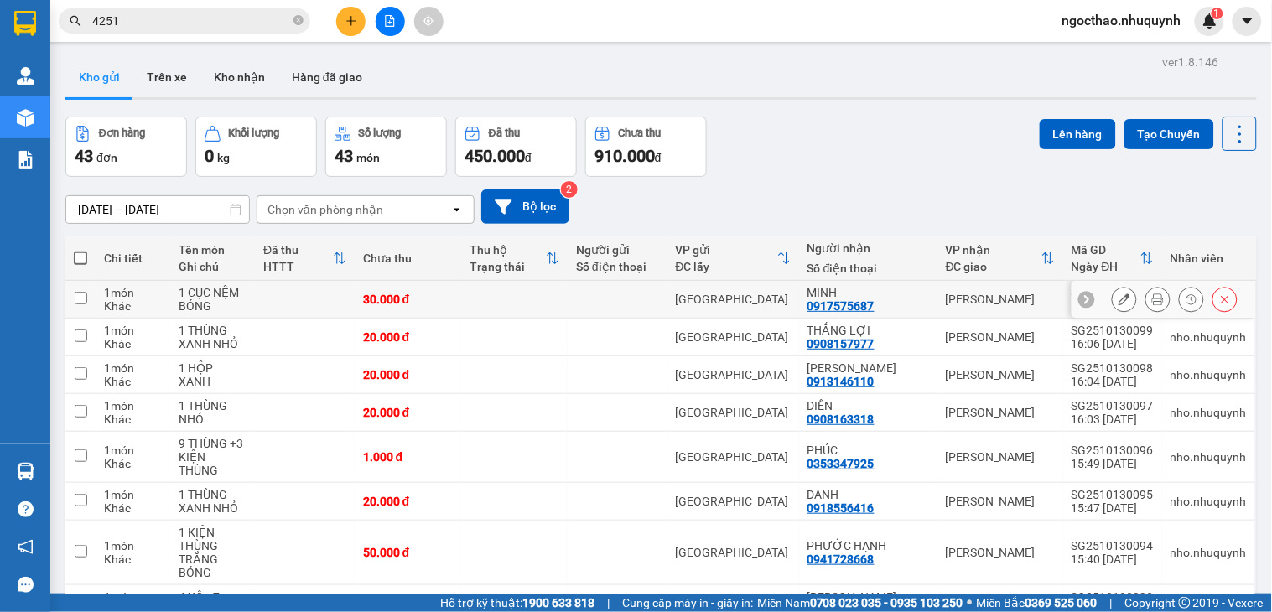
click at [1149, 304] on button at bounding box center [1157, 299] width 23 height 29
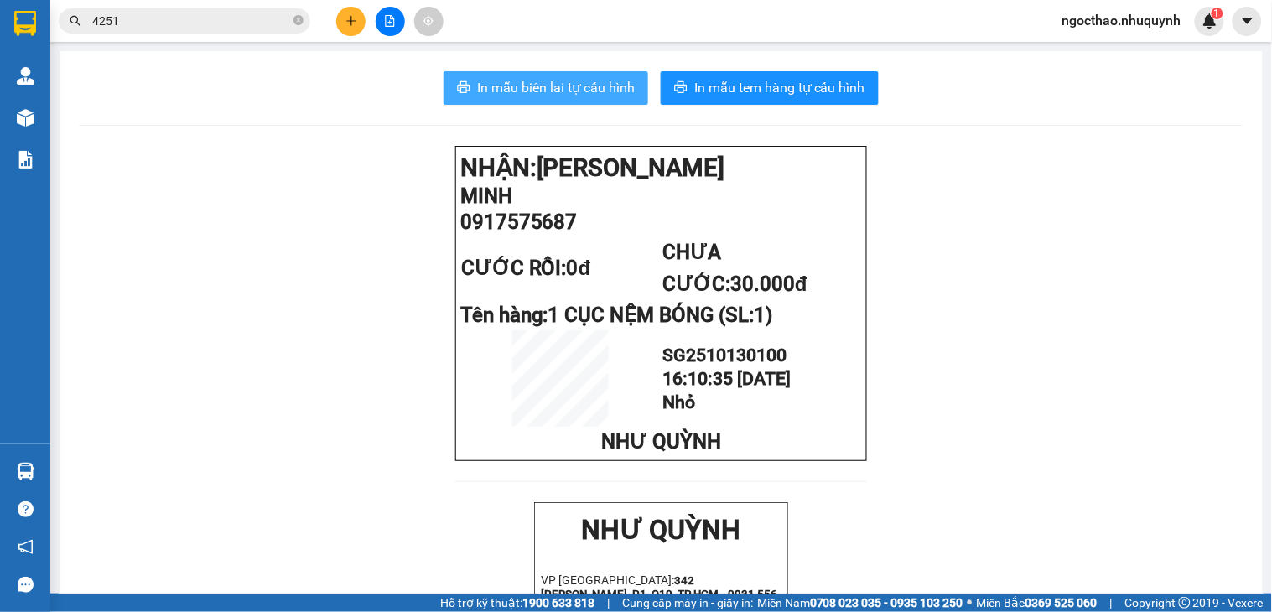
click at [595, 88] on span "In mẫu biên lai tự cấu hình" at bounding box center [556, 87] width 158 height 21
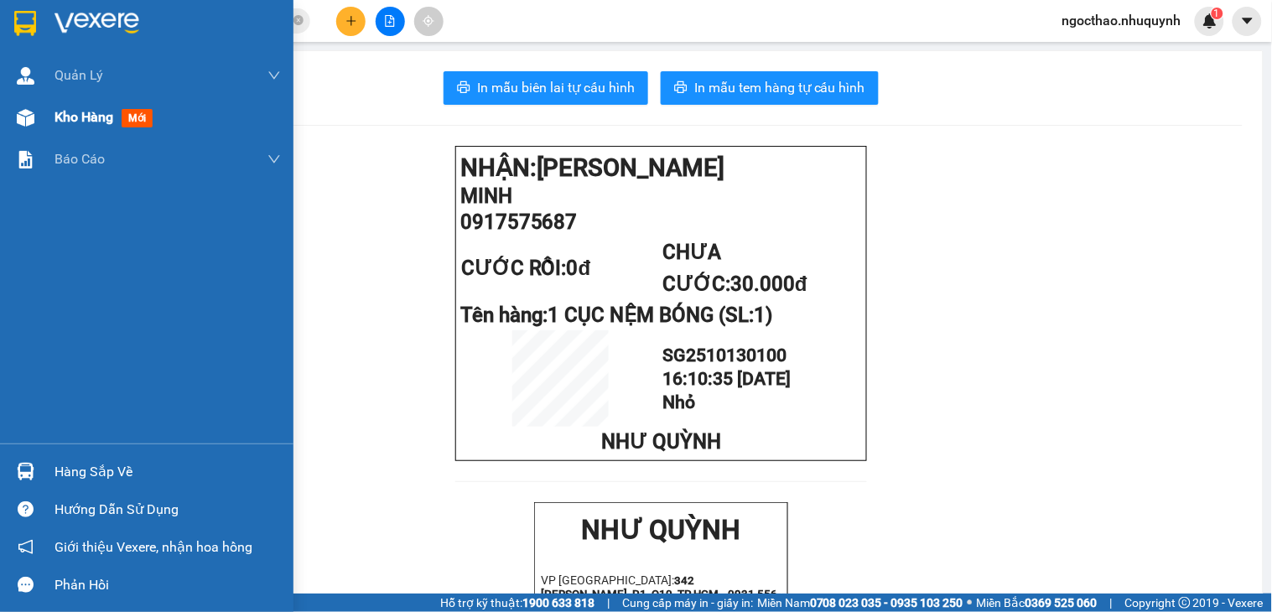
click at [56, 104] on div "Kho hàng mới" at bounding box center [167, 117] width 226 height 42
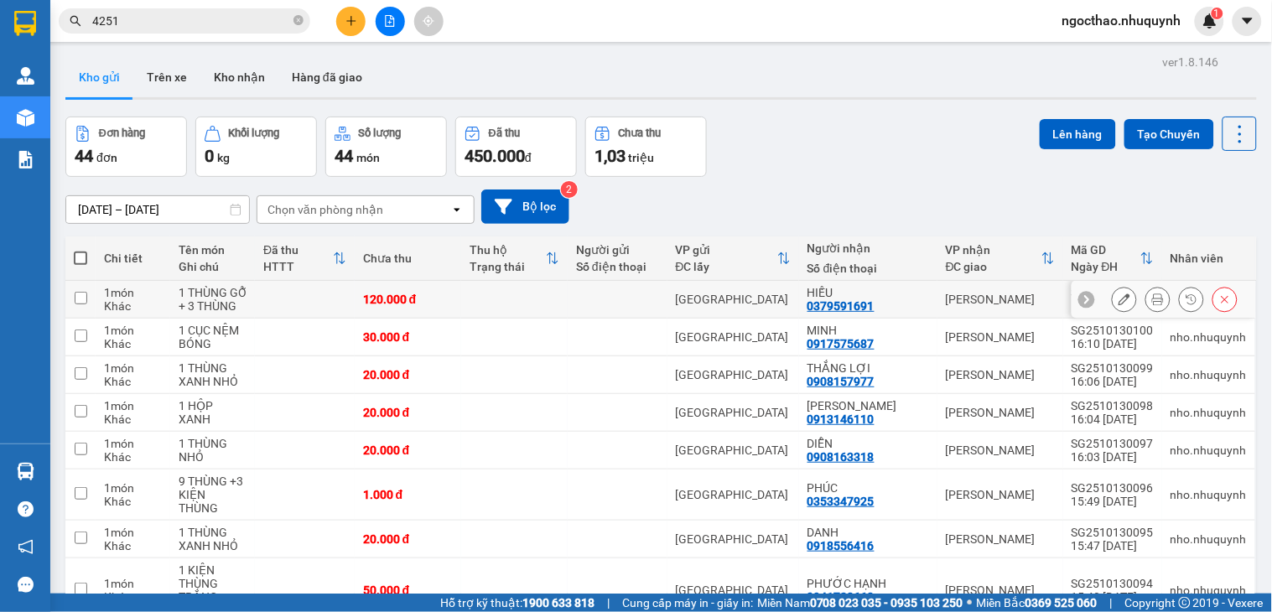
click at [1146, 299] on button at bounding box center [1157, 299] width 23 height 29
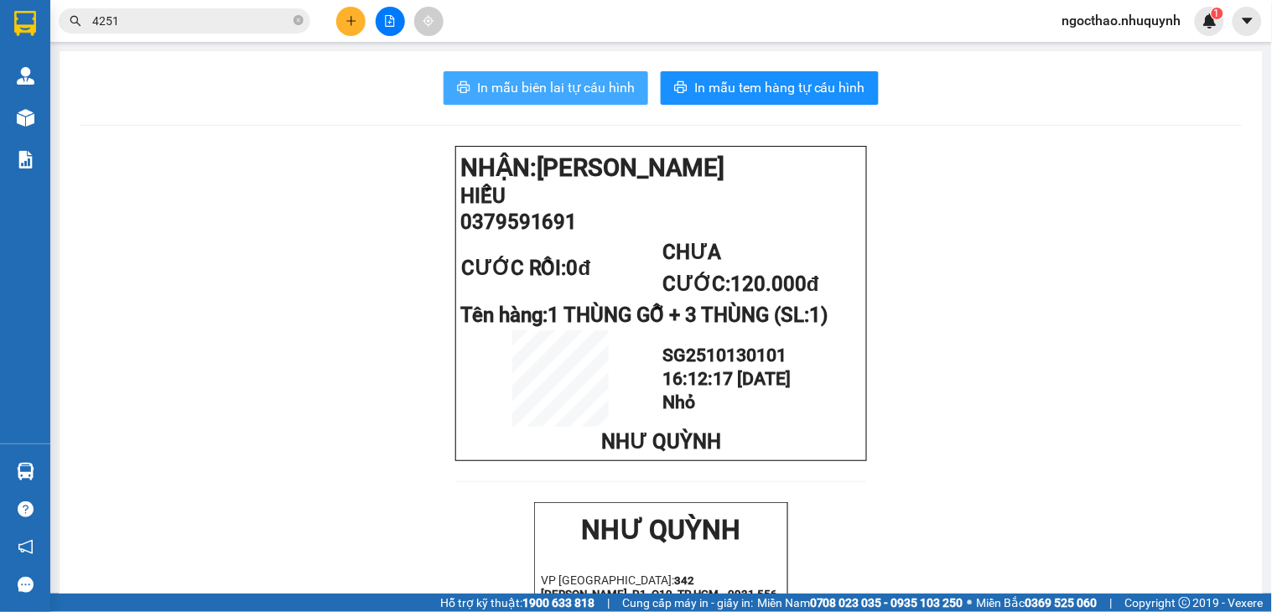
drag, startPoint x: 589, startPoint y: 107, endPoint x: 604, endPoint y: 79, distance: 31.9
click at [604, 79] on span "In mẫu biên lai tự cấu hình" at bounding box center [556, 87] width 158 height 21
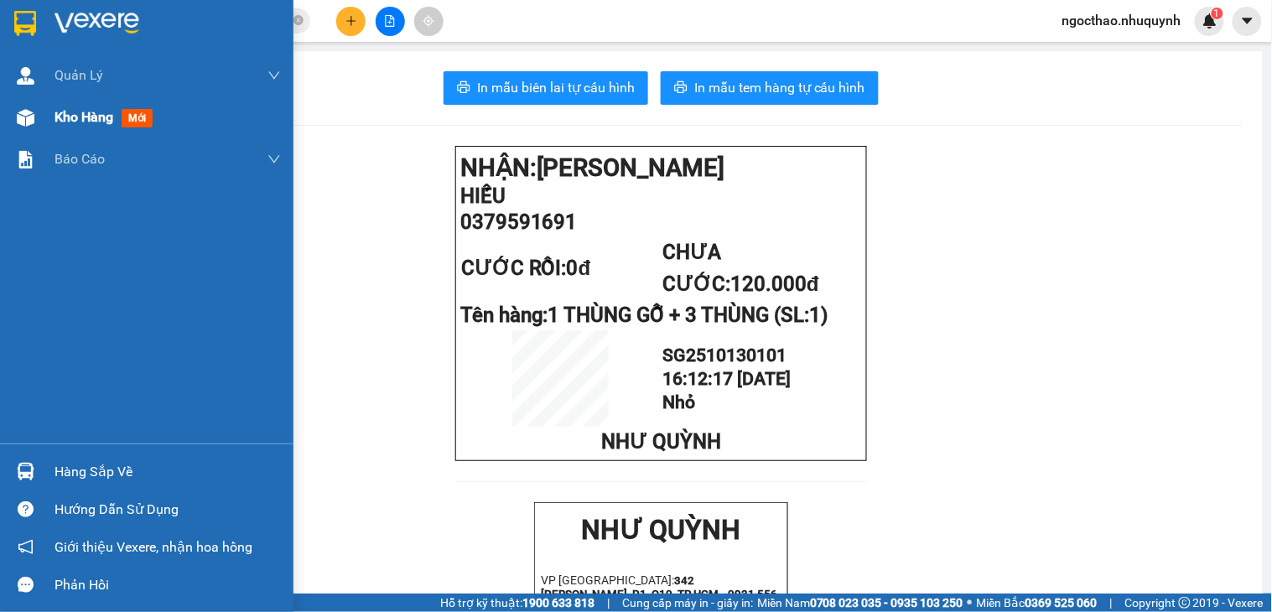
click at [101, 117] on span "Kho hàng" at bounding box center [83, 117] width 59 height 16
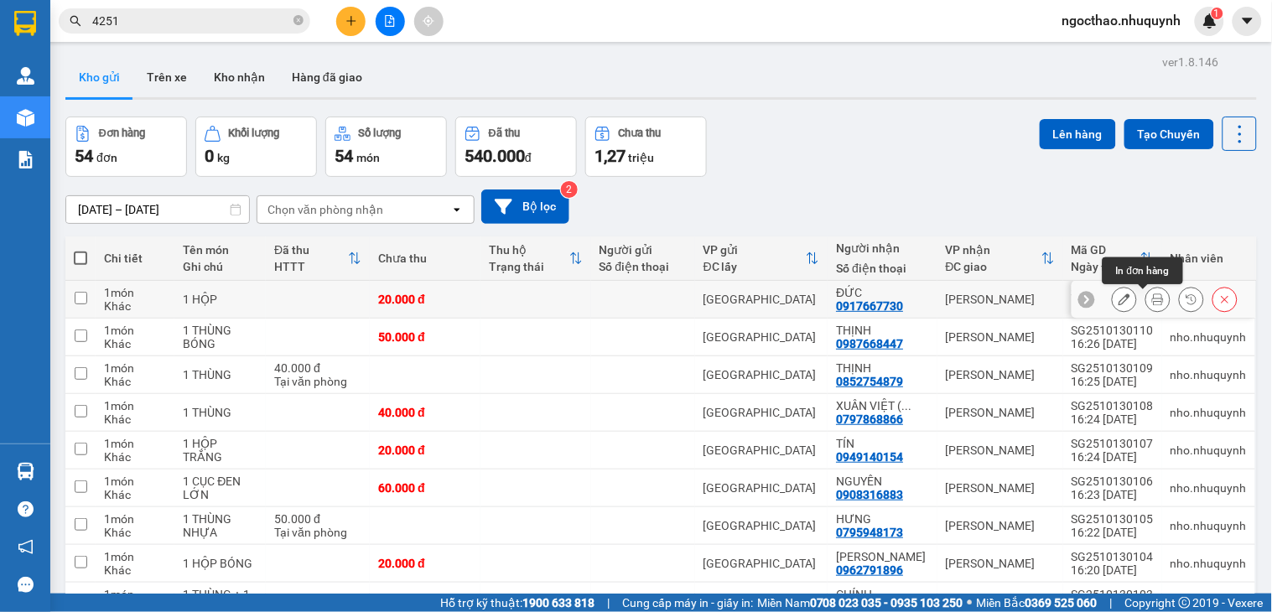
click at [1152, 304] on icon at bounding box center [1158, 299] width 12 height 12
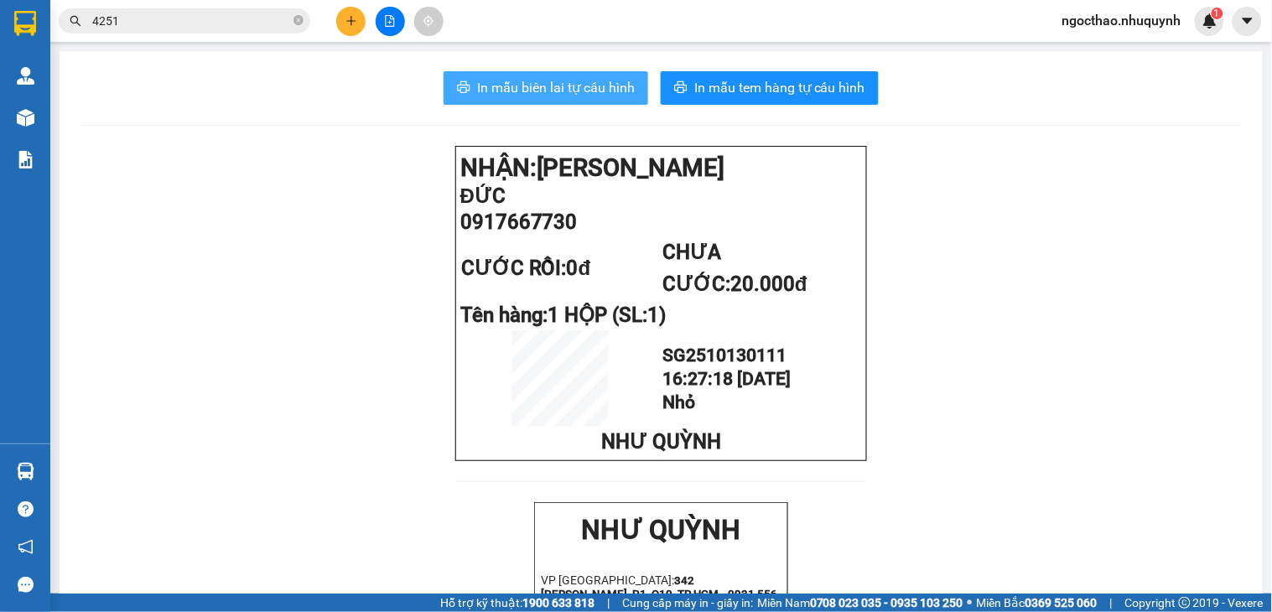
click at [622, 97] on span "In mẫu biên lai tự cấu hình" at bounding box center [556, 87] width 158 height 21
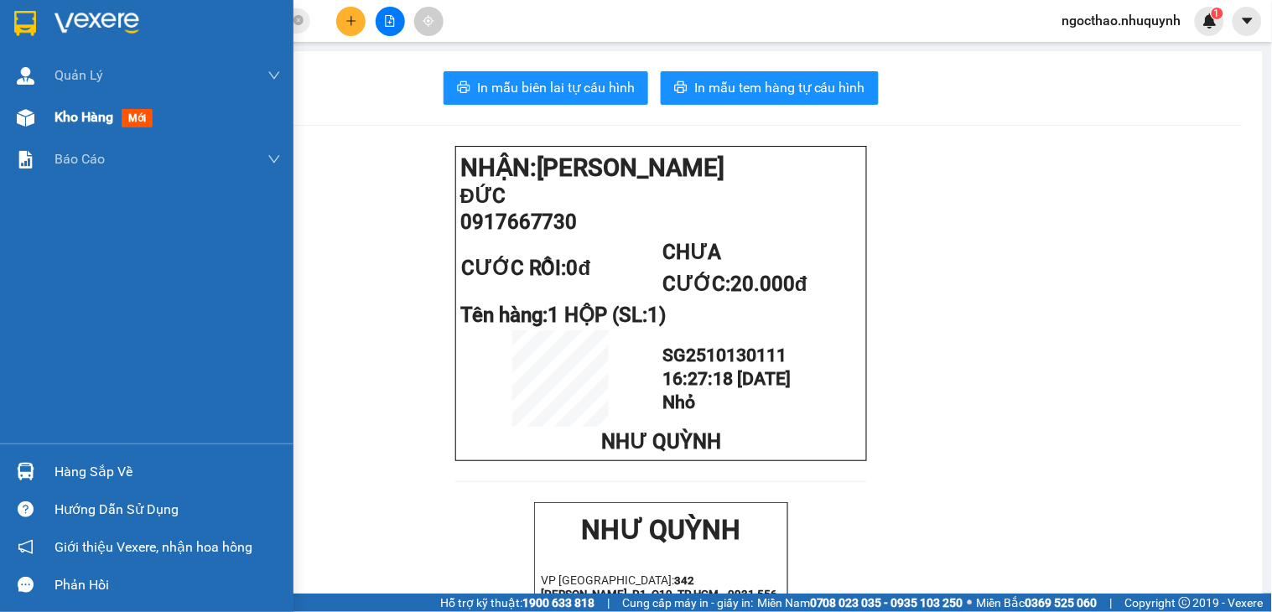
click at [90, 116] on span "Kho hàng" at bounding box center [83, 117] width 59 height 16
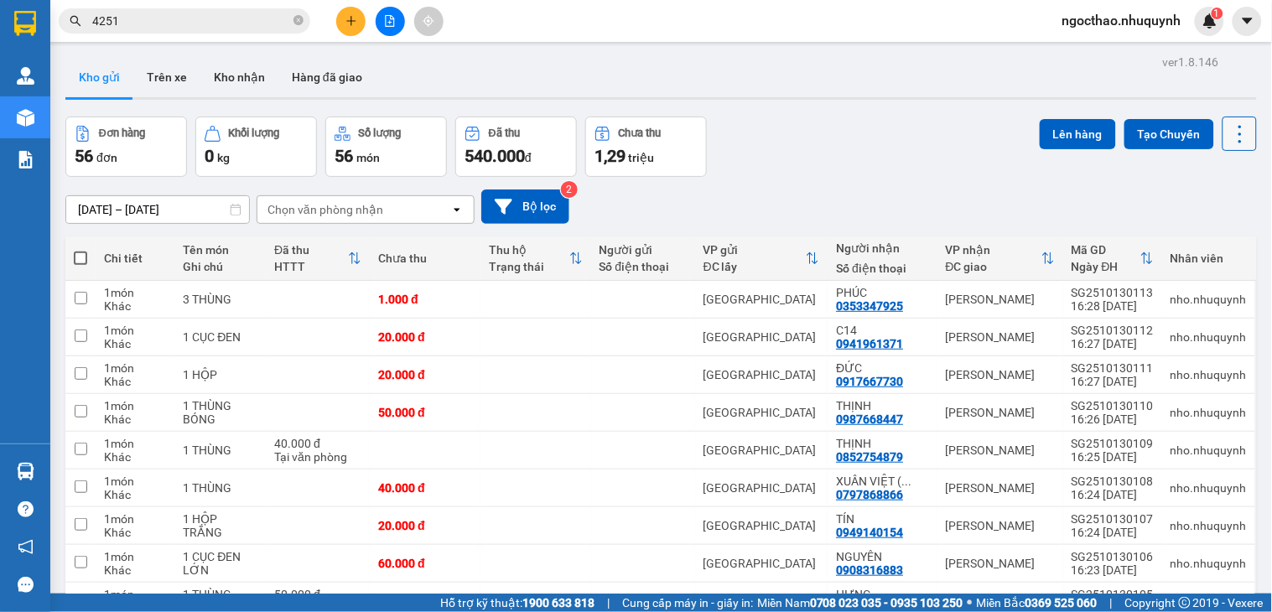
click at [1228, 127] on icon at bounding box center [1239, 133] width 23 height 23
click at [1213, 236] on span "Làm mới" at bounding box center [1200, 239] width 46 height 17
click at [1222, 117] on button at bounding box center [1239, 134] width 34 height 34
click at [1185, 241] on span "Làm mới" at bounding box center [1200, 239] width 46 height 17
click at [1228, 138] on icon at bounding box center [1239, 133] width 23 height 23
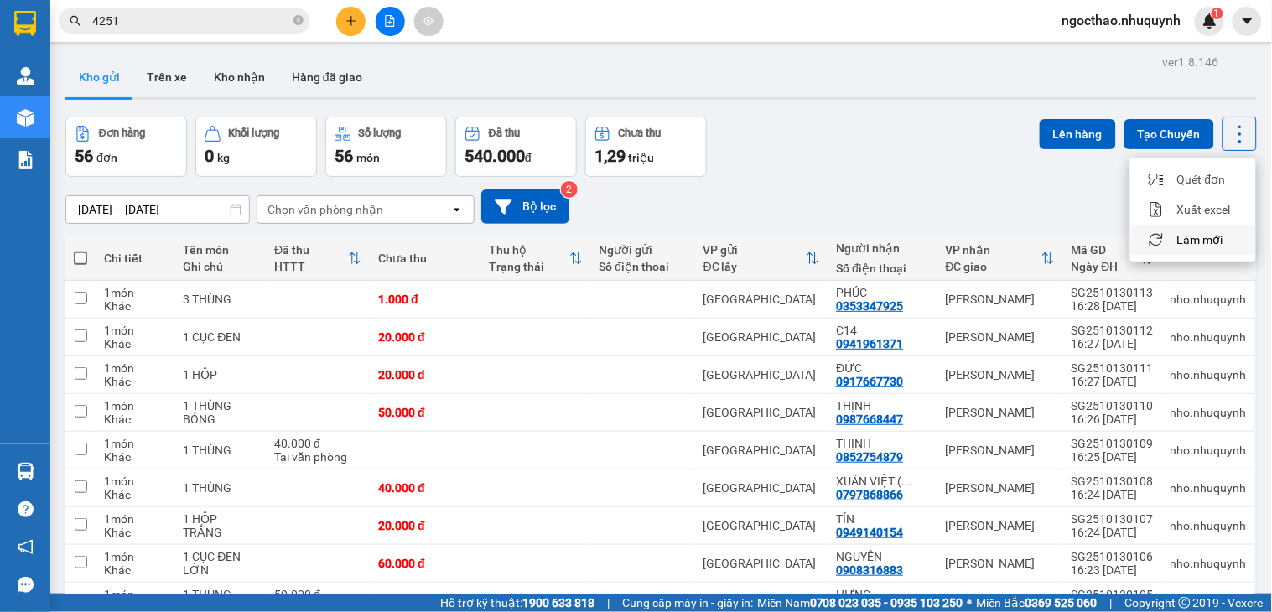
click at [1196, 236] on span "Làm mới" at bounding box center [1200, 239] width 46 height 17
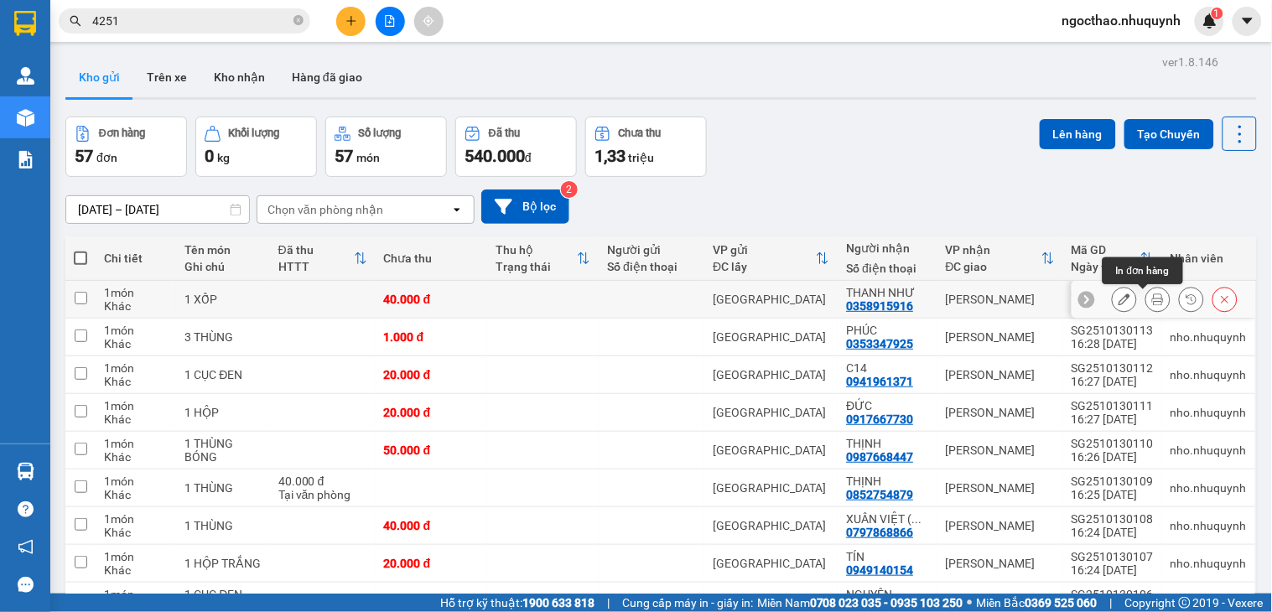
click at [1149, 300] on button at bounding box center [1157, 299] width 23 height 29
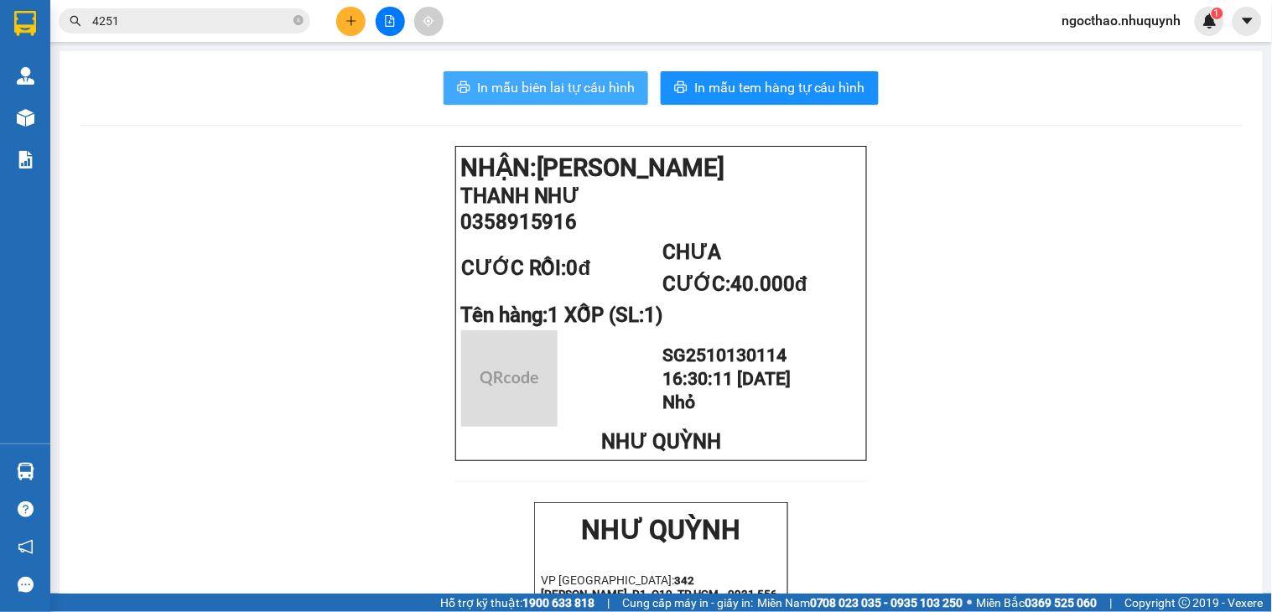
click at [559, 86] on span "In mẫu biên lai tự cấu hình" at bounding box center [556, 87] width 158 height 21
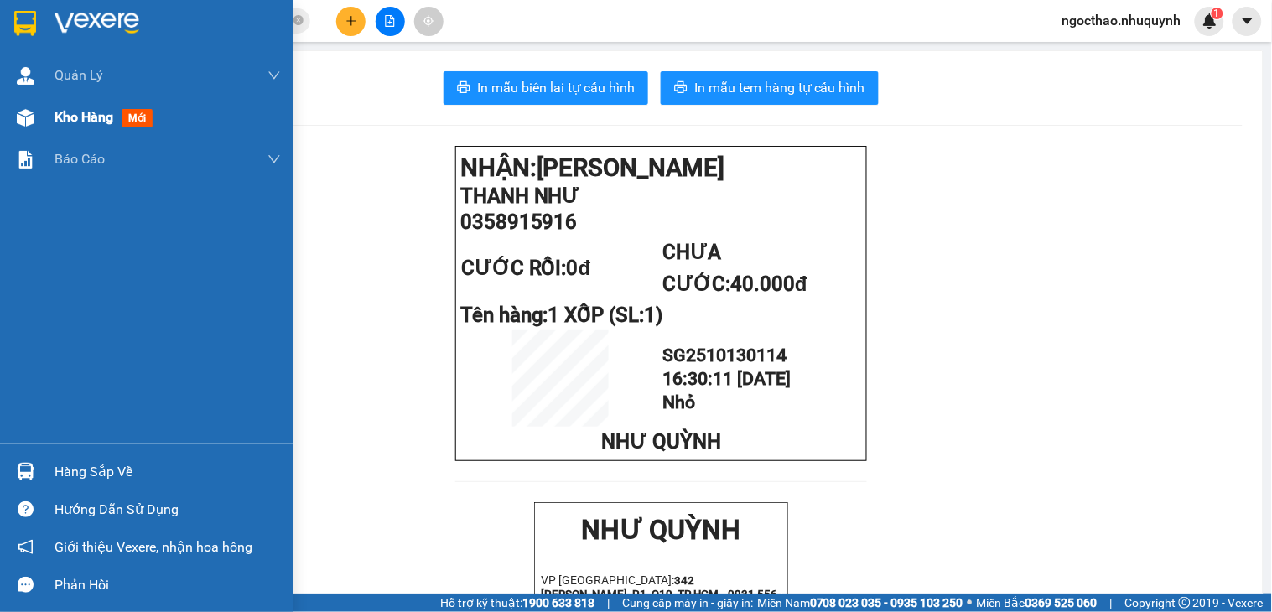
click at [69, 117] on span "Kho hàng" at bounding box center [83, 117] width 59 height 16
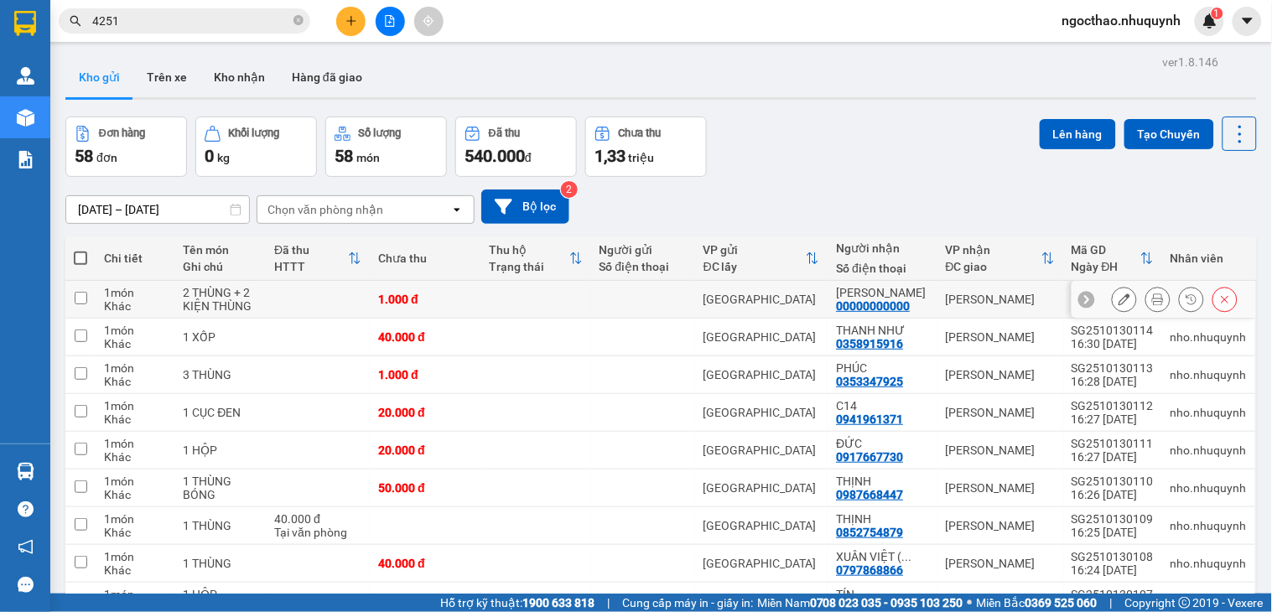
click at [1152, 303] on icon at bounding box center [1158, 299] width 12 height 12
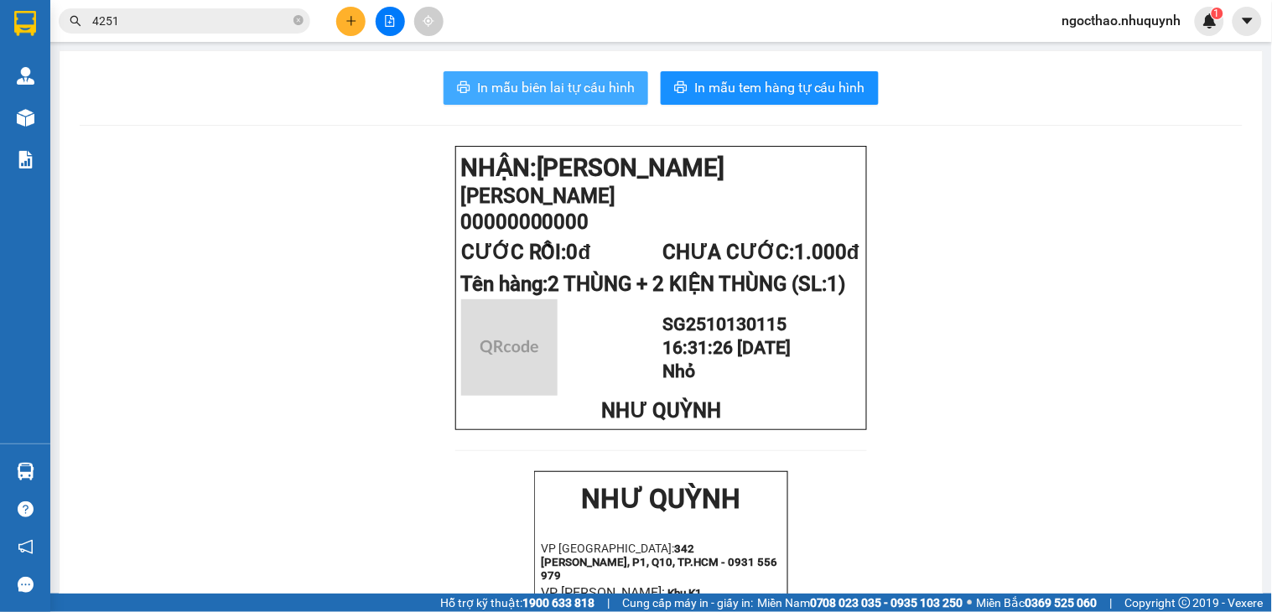
drag, startPoint x: 547, startPoint y: 67, endPoint x: 579, endPoint y: 80, distance: 34.3
click at [579, 80] on span "In mẫu biên lai tự cấu hình" at bounding box center [556, 87] width 158 height 21
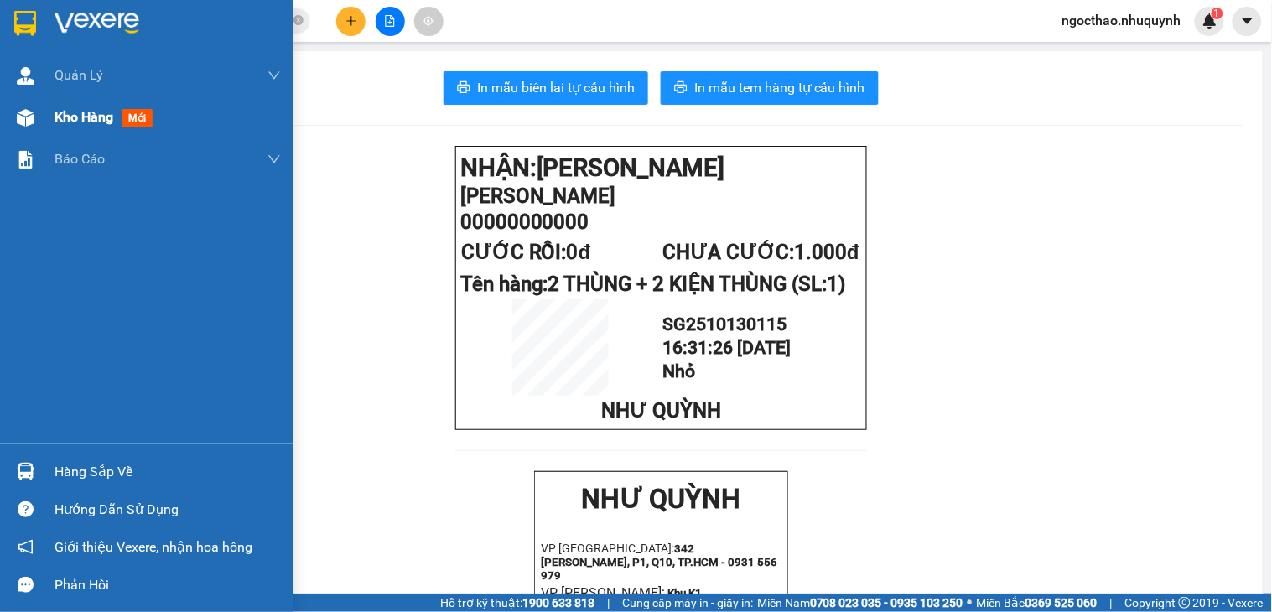
click at [65, 110] on span "Kho hàng" at bounding box center [83, 117] width 59 height 16
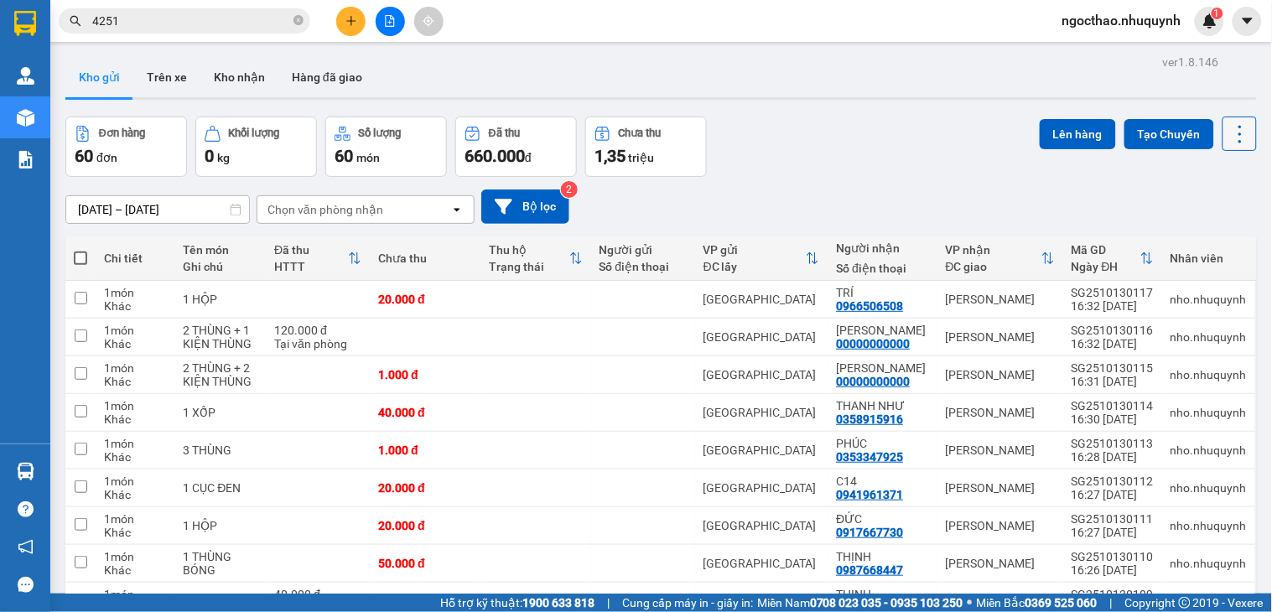
click at [1237, 132] on button at bounding box center [1239, 134] width 34 height 34
click at [1206, 244] on span "Làm mới" at bounding box center [1200, 239] width 46 height 17
click at [1152, 338] on icon at bounding box center [1158, 337] width 12 height 12
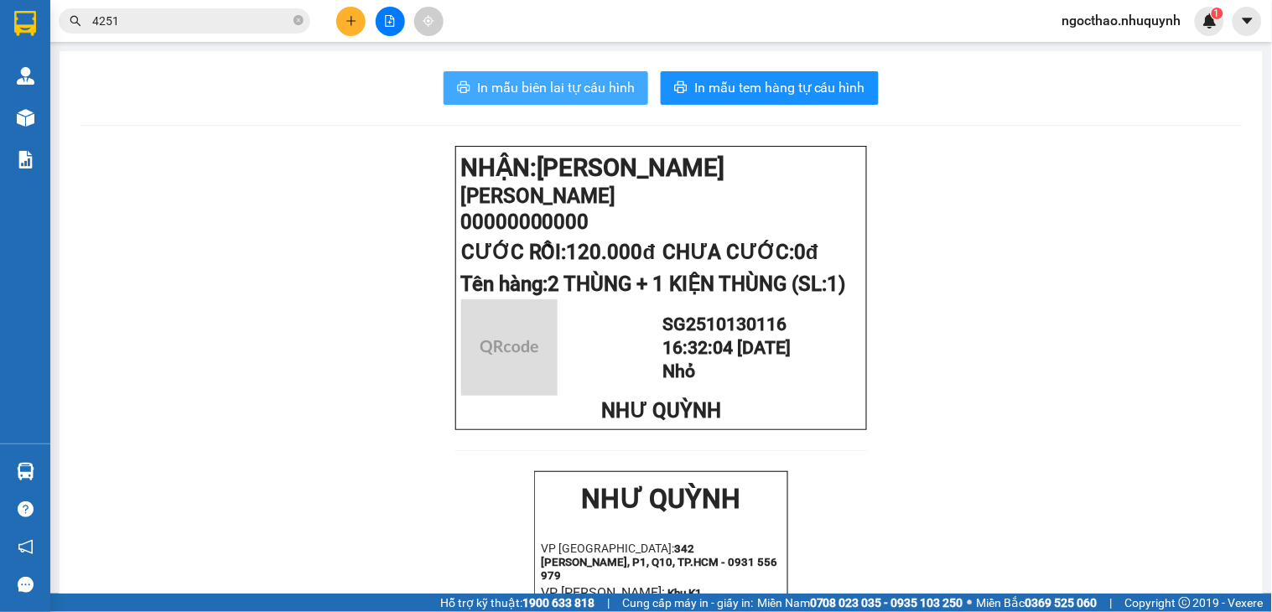
click at [582, 84] on span "In mẫu biên lai tự cấu hình" at bounding box center [556, 87] width 158 height 21
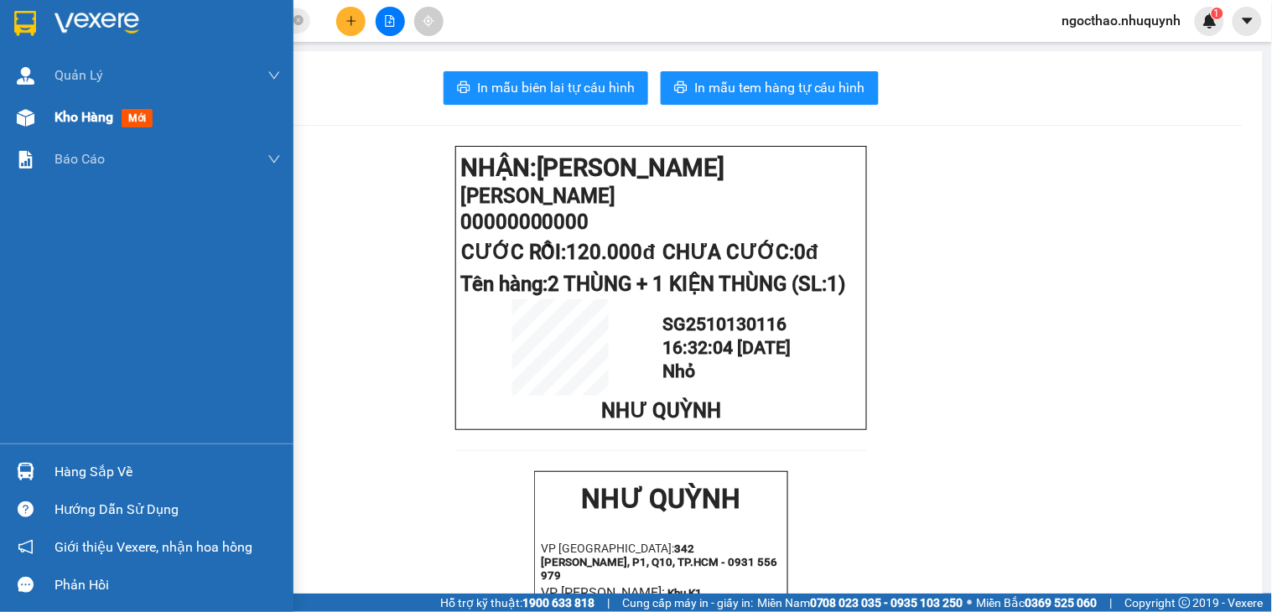
click at [75, 122] on span "Kho hàng" at bounding box center [83, 117] width 59 height 16
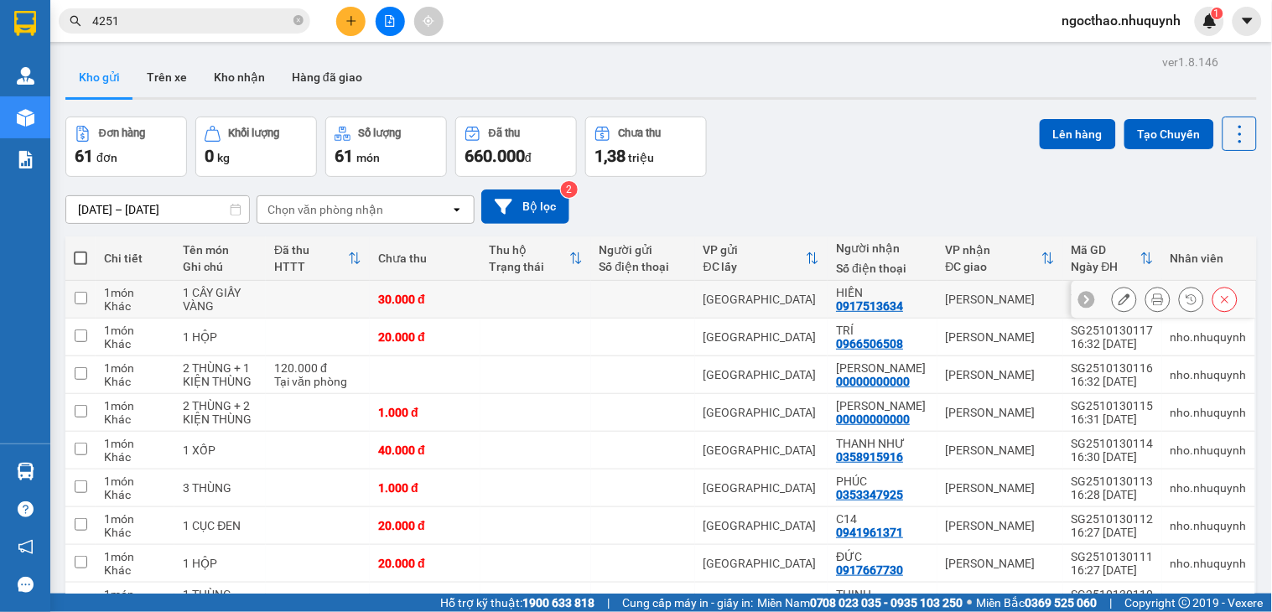
click at [1152, 299] on icon at bounding box center [1158, 299] width 12 height 12
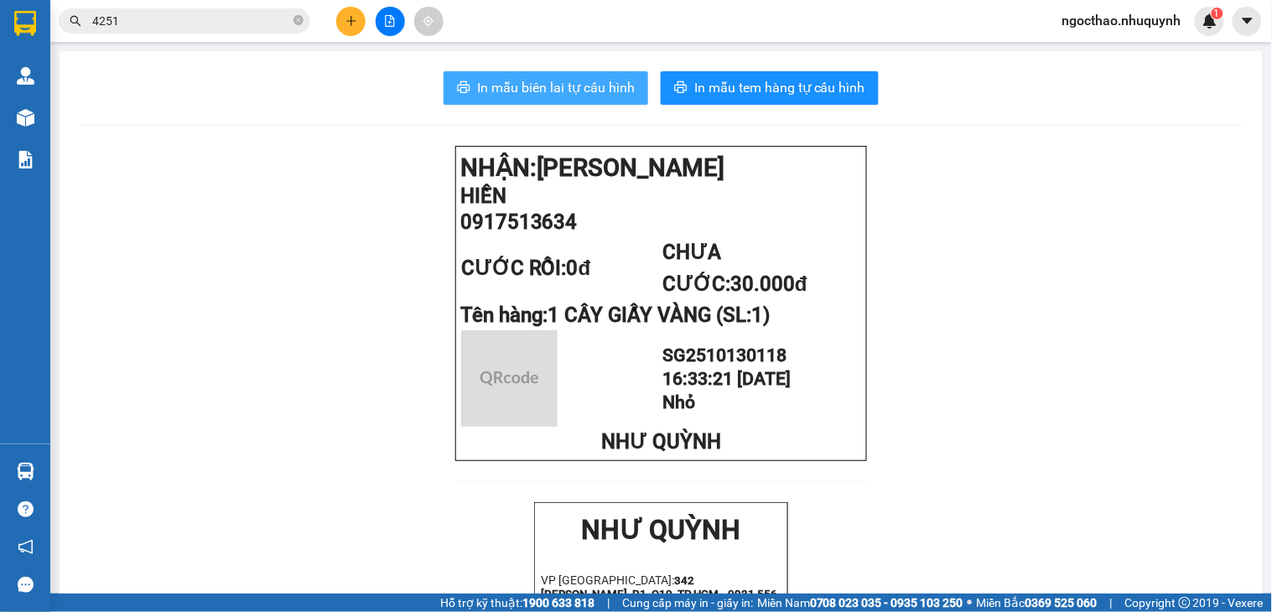
drag, startPoint x: 568, startPoint y: 82, endPoint x: 710, endPoint y: 264, distance: 230.6
click at [570, 82] on span "In mẫu biên lai tự cấu hình" at bounding box center [556, 87] width 158 height 21
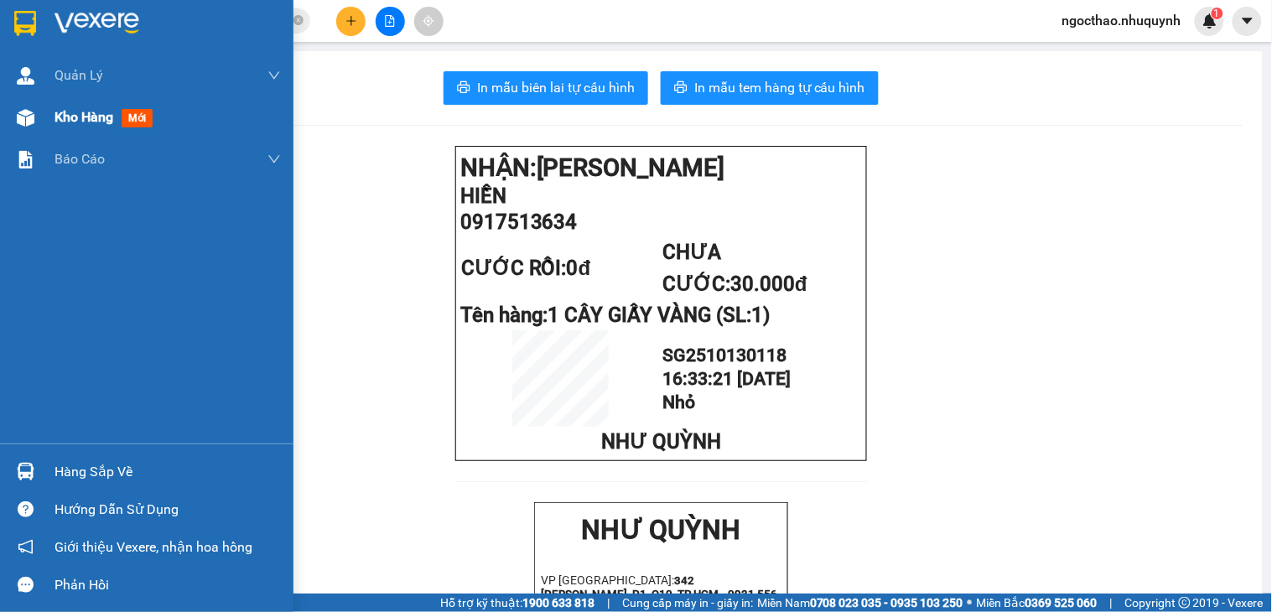
click at [67, 111] on span "Kho hàng" at bounding box center [83, 117] width 59 height 16
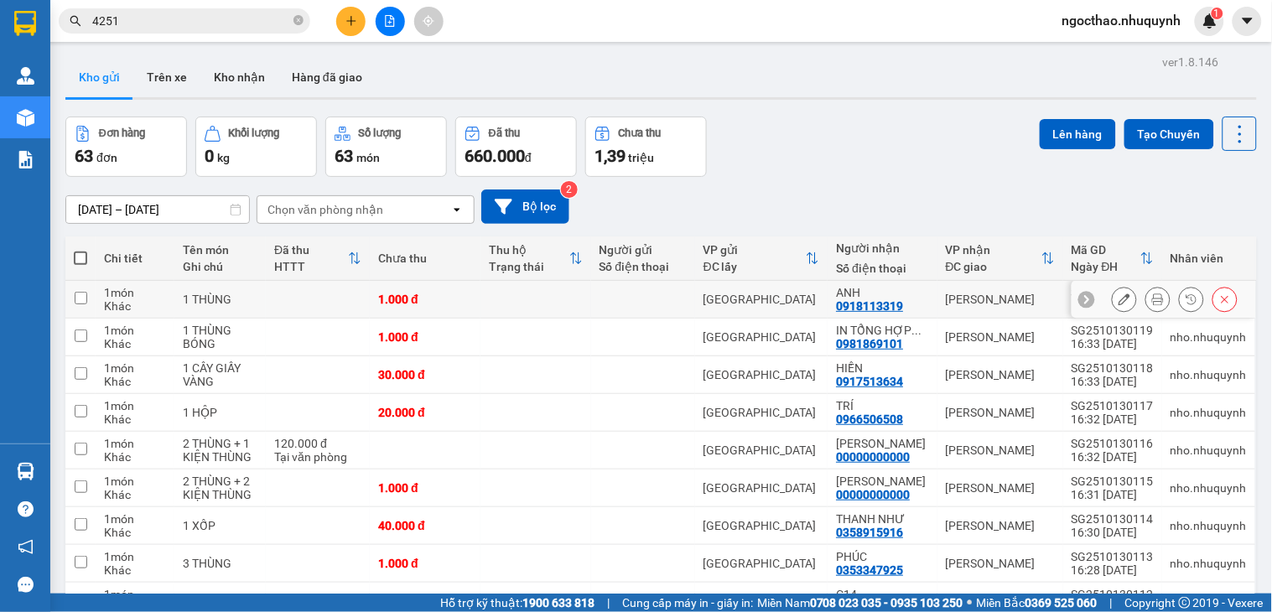
click at [1145, 311] on div at bounding box center [1157, 299] width 25 height 25
click at [1152, 305] on icon at bounding box center [1158, 299] width 12 height 12
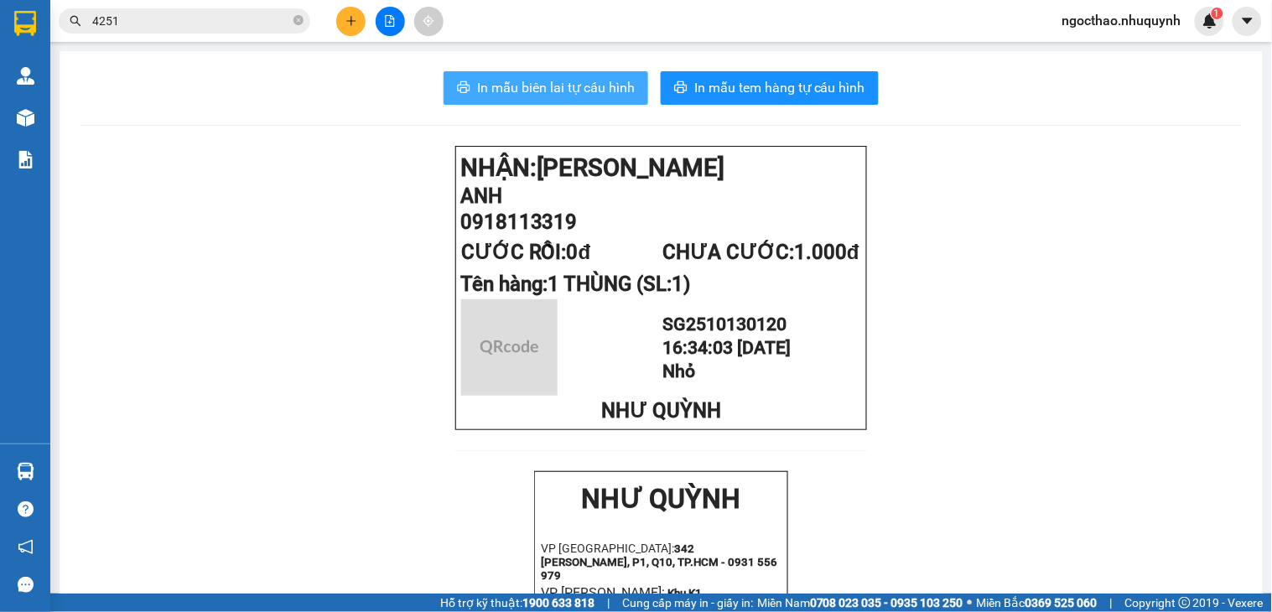
click at [602, 97] on span "In mẫu biên lai tự cấu hình" at bounding box center [556, 87] width 158 height 21
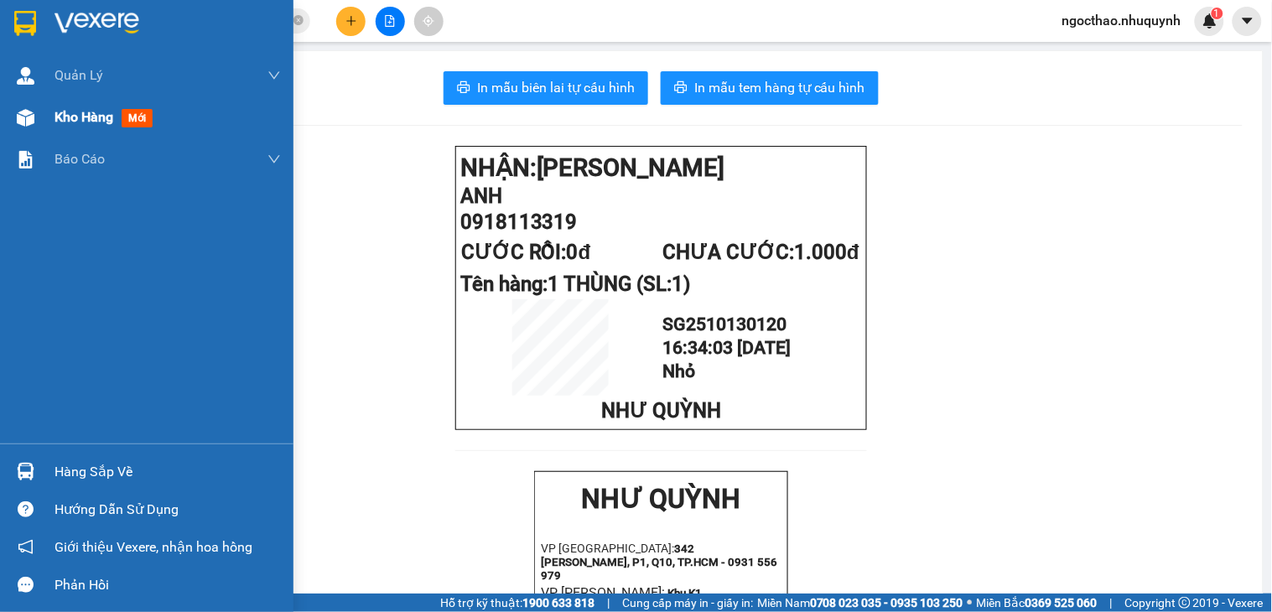
click at [94, 131] on div "Kho hàng mới" at bounding box center [167, 117] width 226 height 42
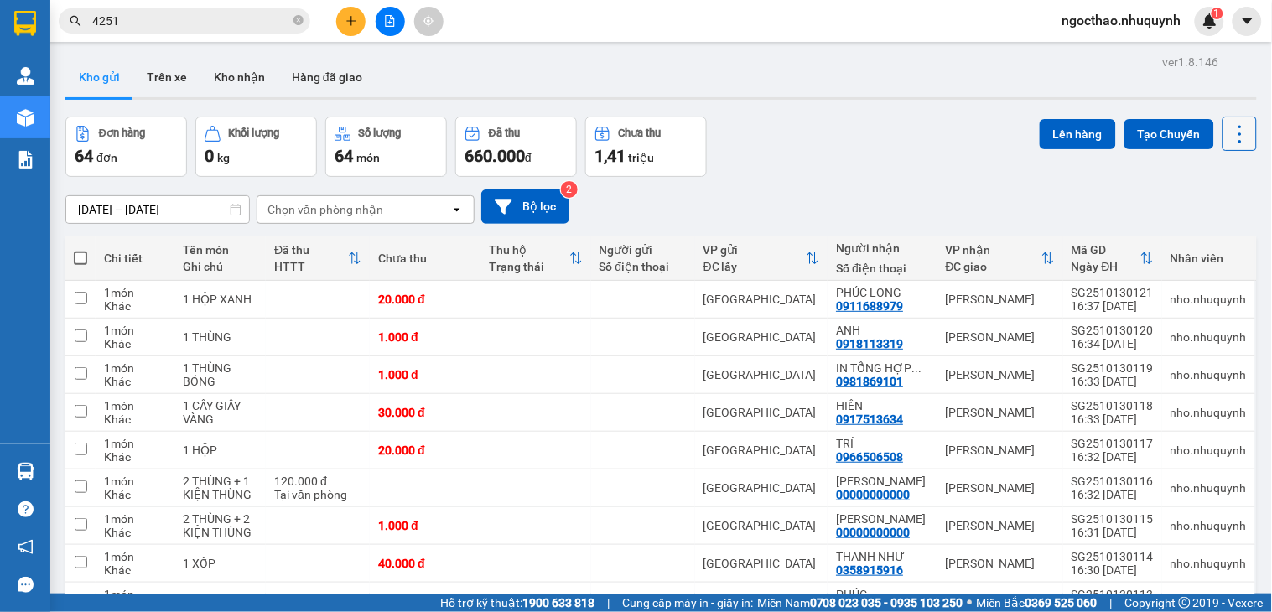
click at [1228, 144] on icon at bounding box center [1239, 133] width 23 height 23
click at [1210, 240] on span "Làm mới" at bounding box center [1200, 239] width 46 height 17
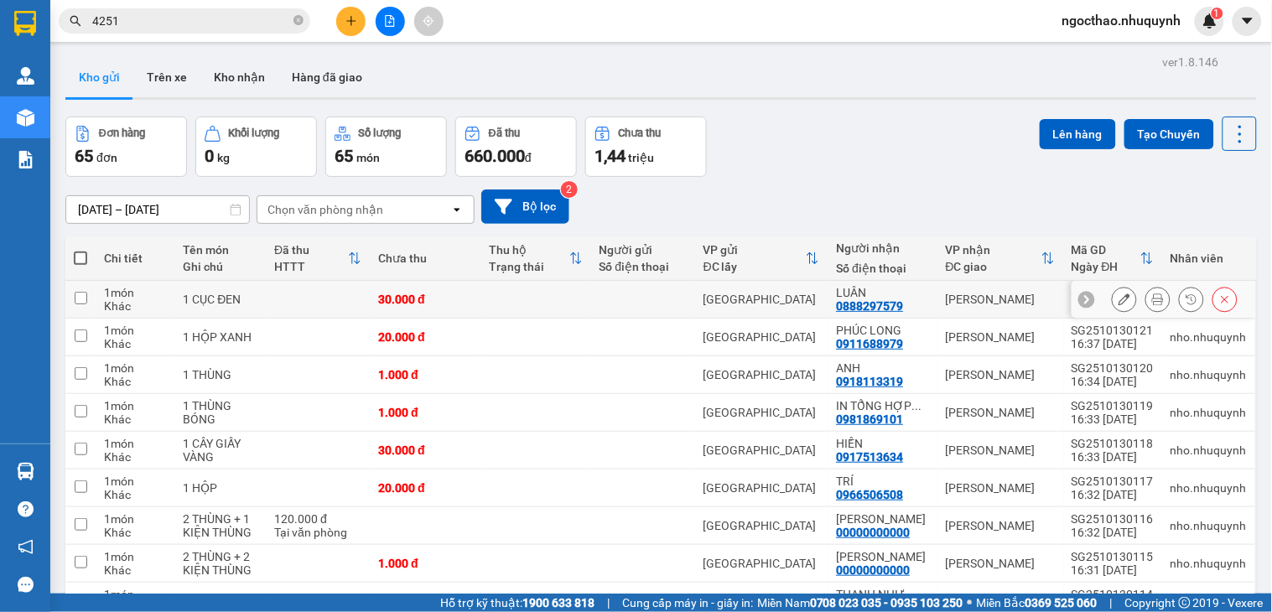
click at [1152, 304] on icon at bounding box center [1158, 299] width 12 height 12
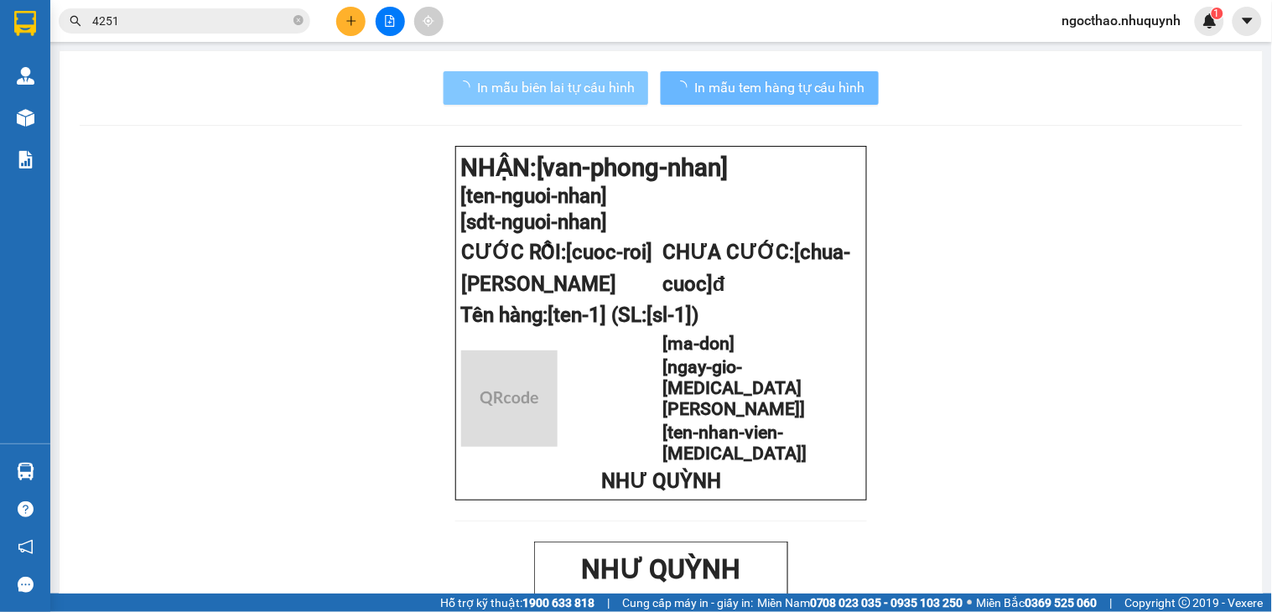
click at [558, 73] on button "In mẫu biên lai tự cấu hình" at bounding box center [546, 88] width 205 height 34
click at [574, 79] on span "In mẫu biên lai tự cấu hình" at bounding box center [556, 87] width 158 height 21
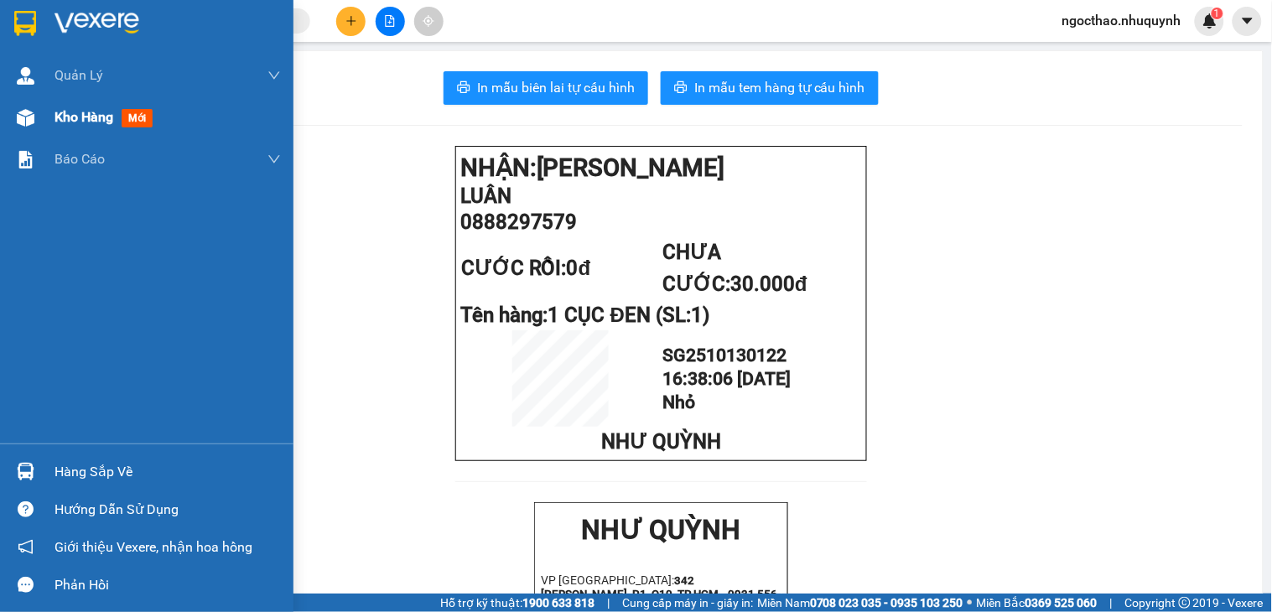
click at [77, 122] on span "Kho hàng" at bounding box center [83, 117] width 59 height 16
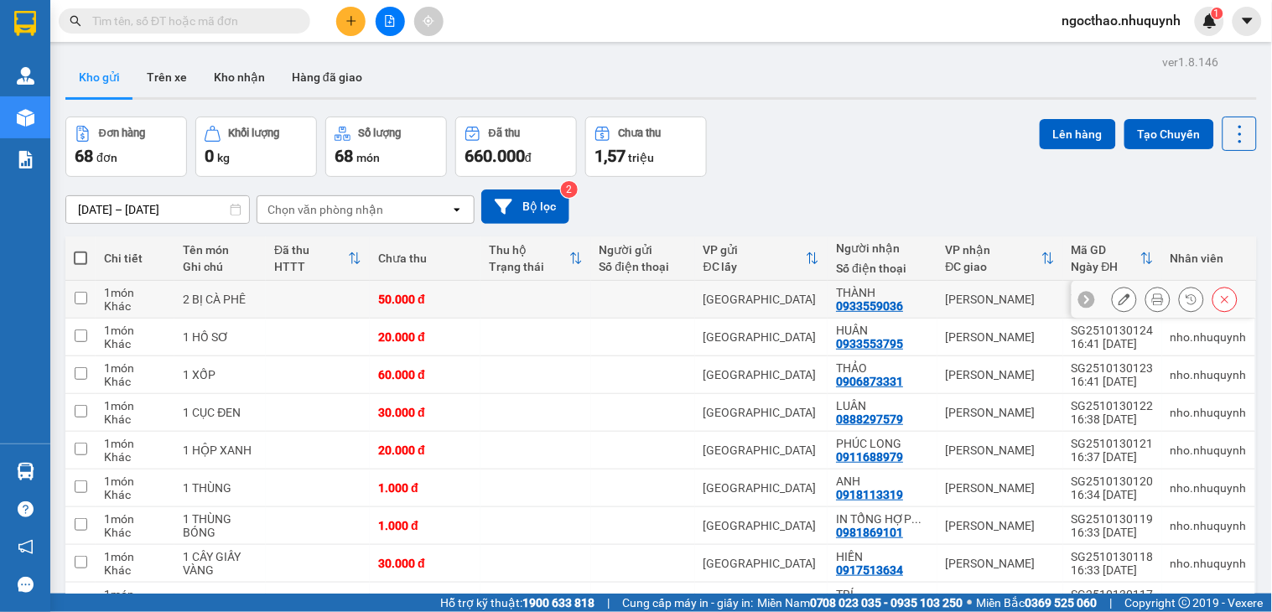
click at [1150, 303] on button at bounding box center [1157, 299] width 23 height 29
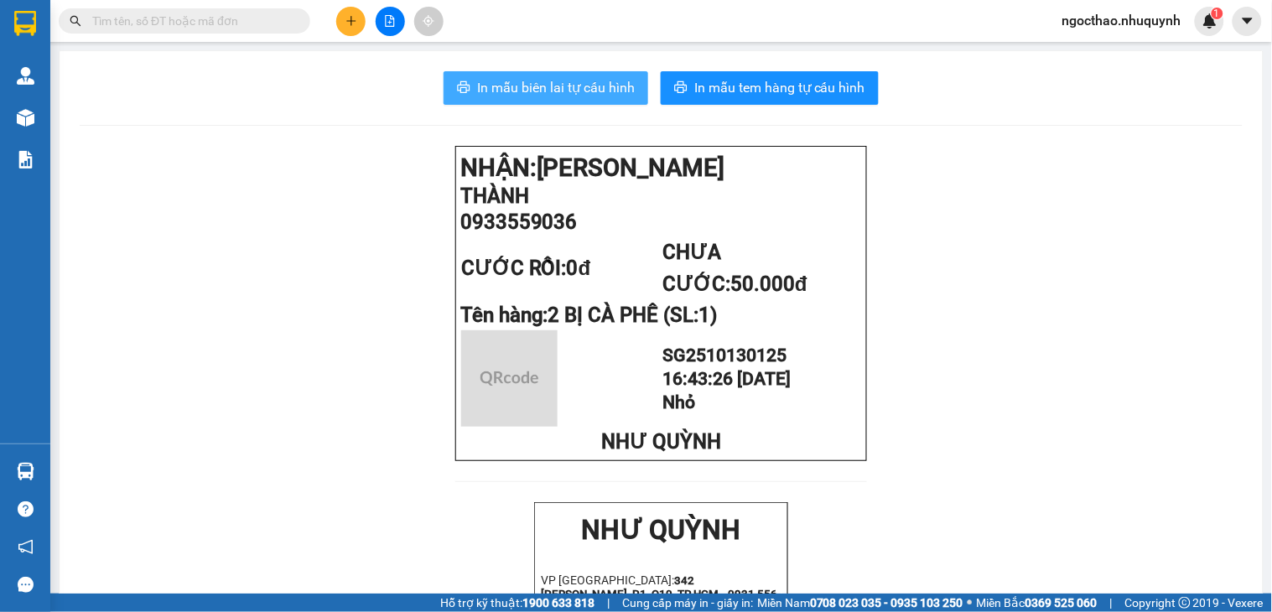
drag, startPoint x: 605, startPoint y: 91, endPoint x: 697, endPoint y: 183, distance: 130.4
click at [605, 92] on span "In mẫu biên lai tự cấu hình" at bounding box center [556, 87] width 158 height 21
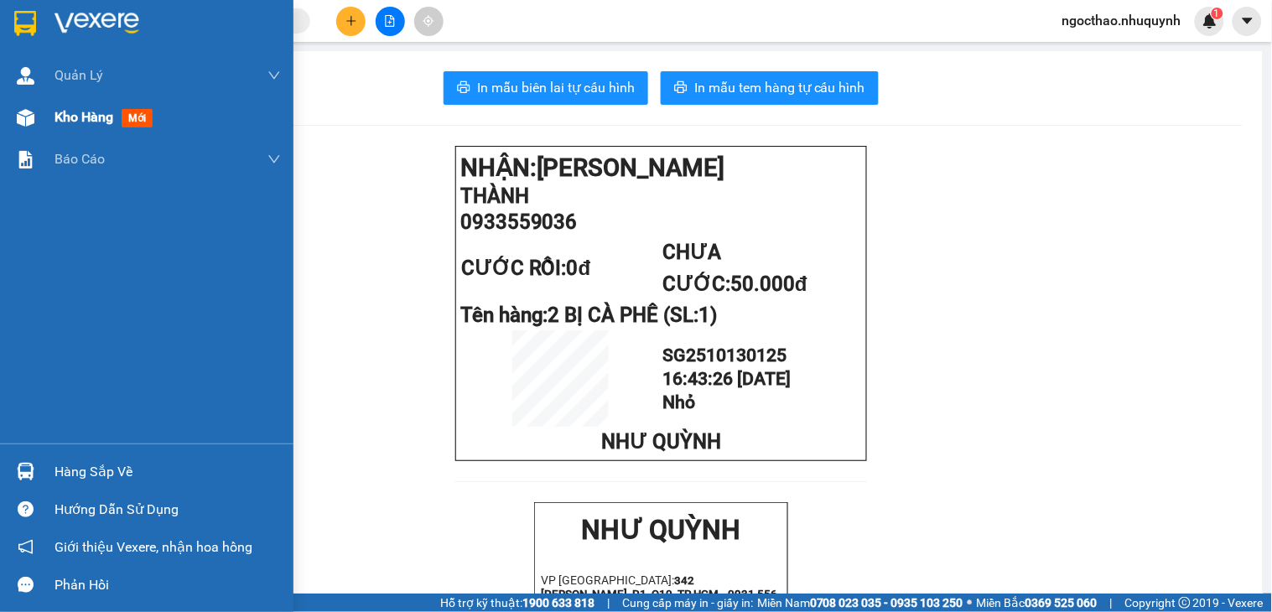
click at [79, 113] on span "Kho hàng" at bounding box center [83, 117] width 59 height 16
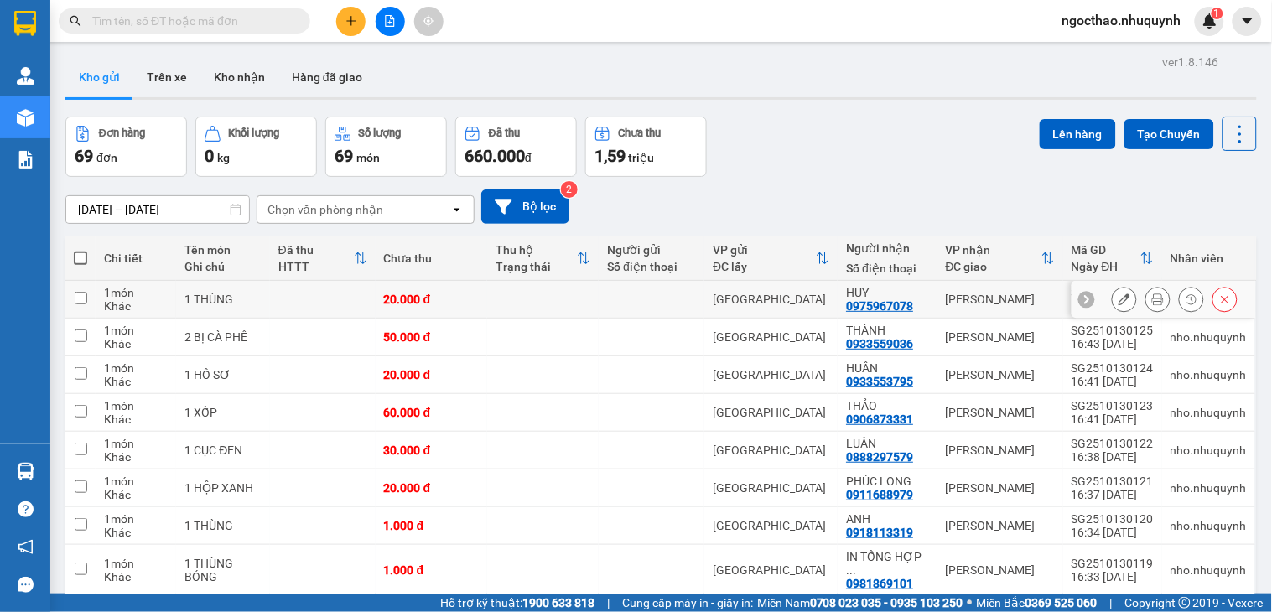
click at [1149, 303] on button at bounding box center [1157, 299] width 23 height 29
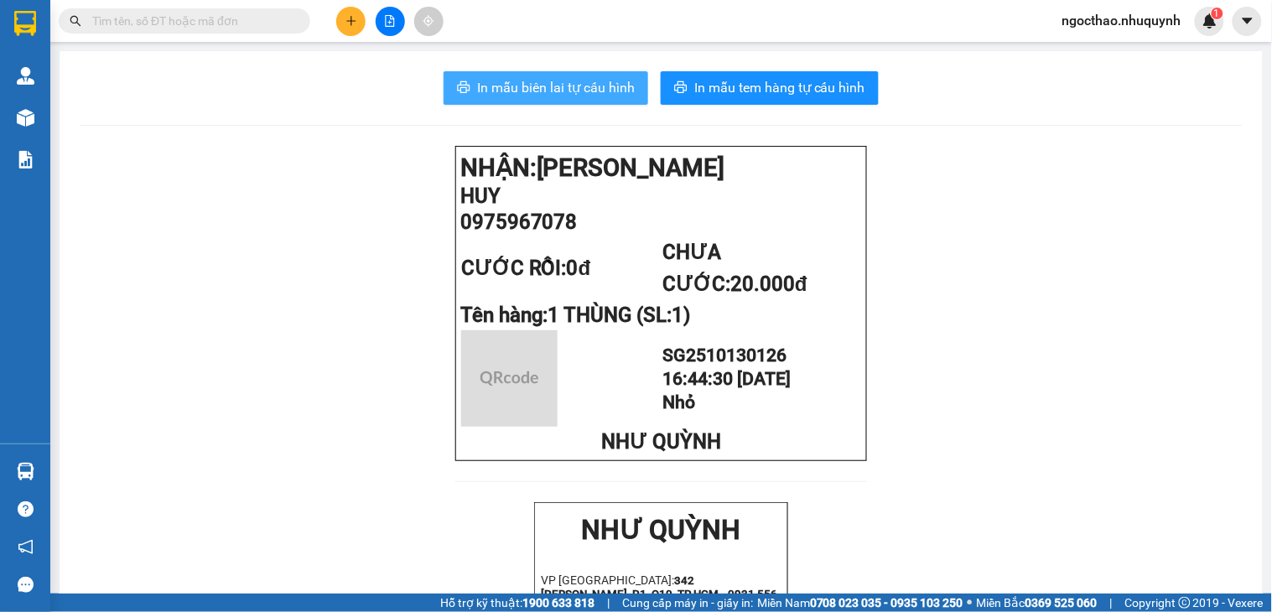
click at [568, 95] on span "In mẫu biên lai tự cấu hình" at bounding box center [556, 87] width 158 height 21
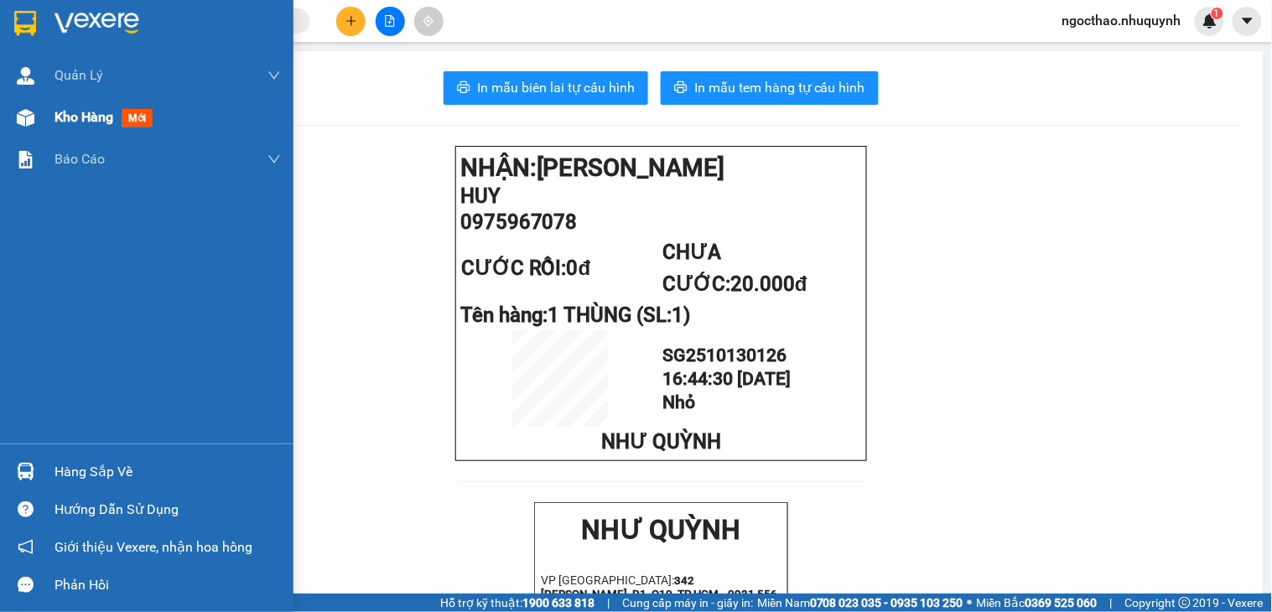
click at [80, 114] on span "Kho hàng" at bounding box center [83, 117] width 59 height 16
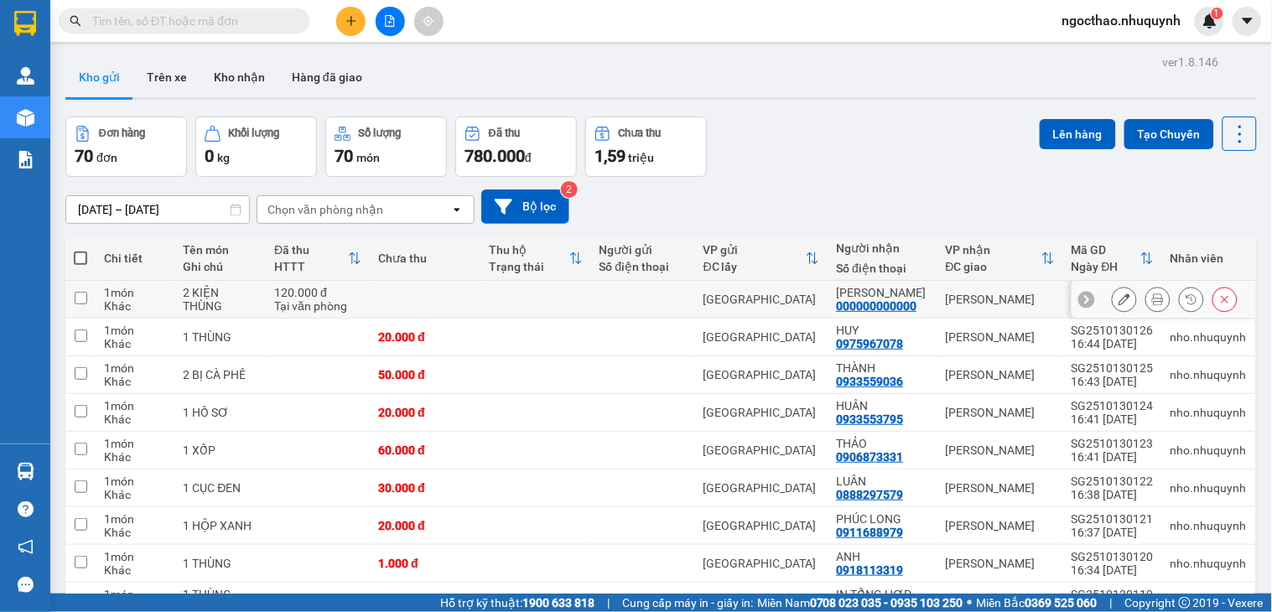
click at [1127, 298] on div at bounding box center [1175, 299] width 126 height 25
click at [1152, 296] on icon at bounding box center [1158, 299] width 12 height 12
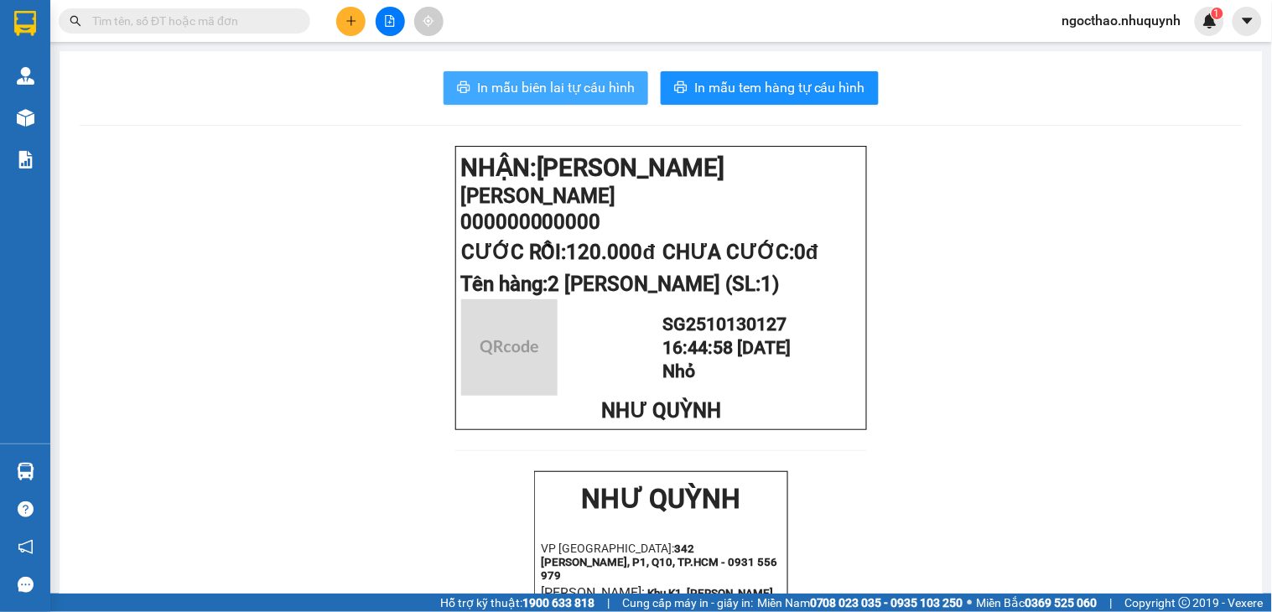
click at [585, 91] on span "In mẫu biên lai tự cấu hình" at bounding box center [556, 87] width 158 height 21
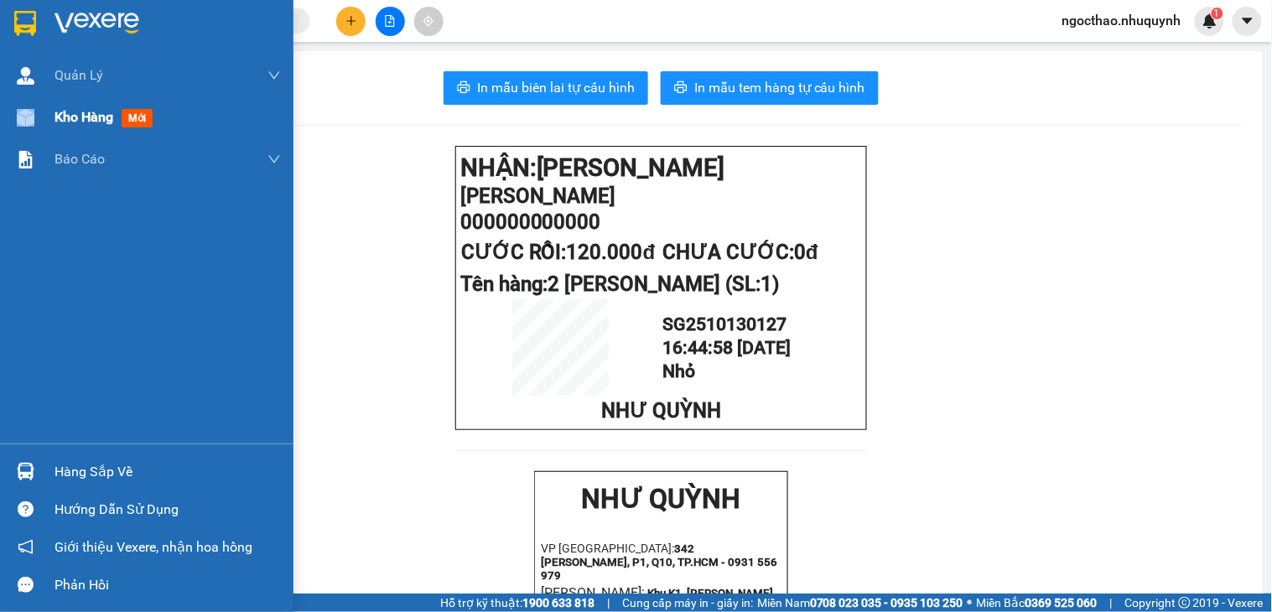
drag, startPoint x: 0, startPoint y: 106, endPoint x: 63, endPoint y: 112, distance: 63.2
click at [63, 112] on div "Kho hàng mới" at bounding box center [146, 117] width 293 height 42
click at [64, 112] on span "Kho hàng" at bounding box center [83, 117] width 59 height 16
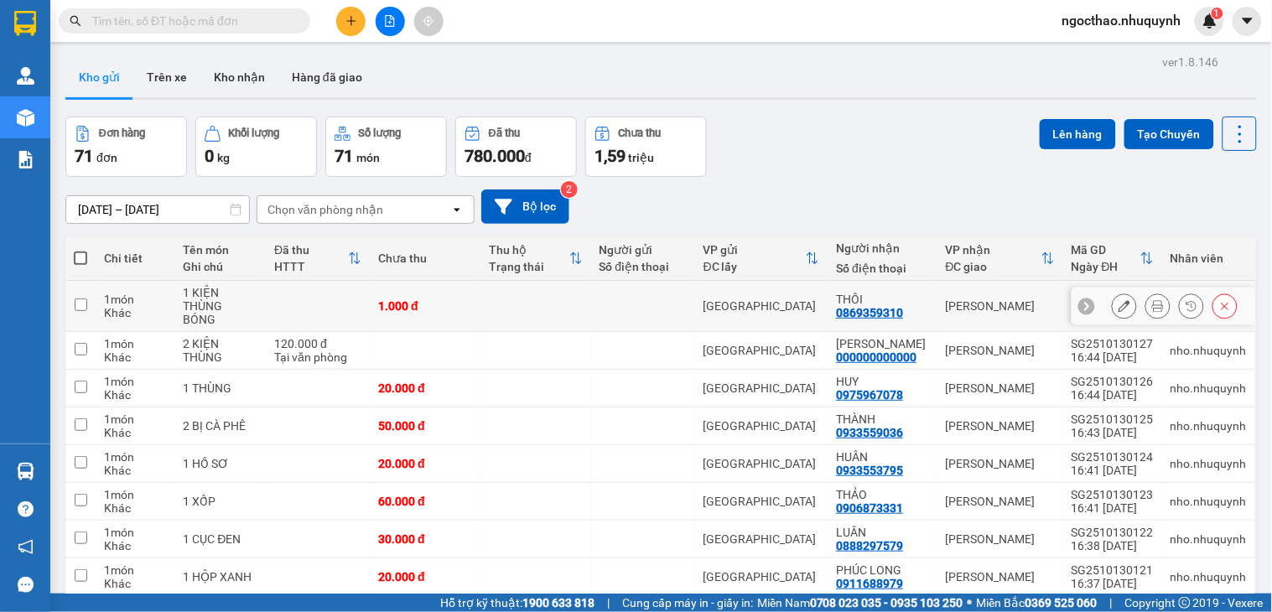
drag, startPoint x: 1133, startPoint y: 292, endPoint x: 1136, endPoint y: 307, distance: 15.5
click at [1145, 296] on div at bounding box center [1157, 305] width 25 height 25
click at [1152, 307] on icon at bounding box center [1158, 306] width 12 height 12
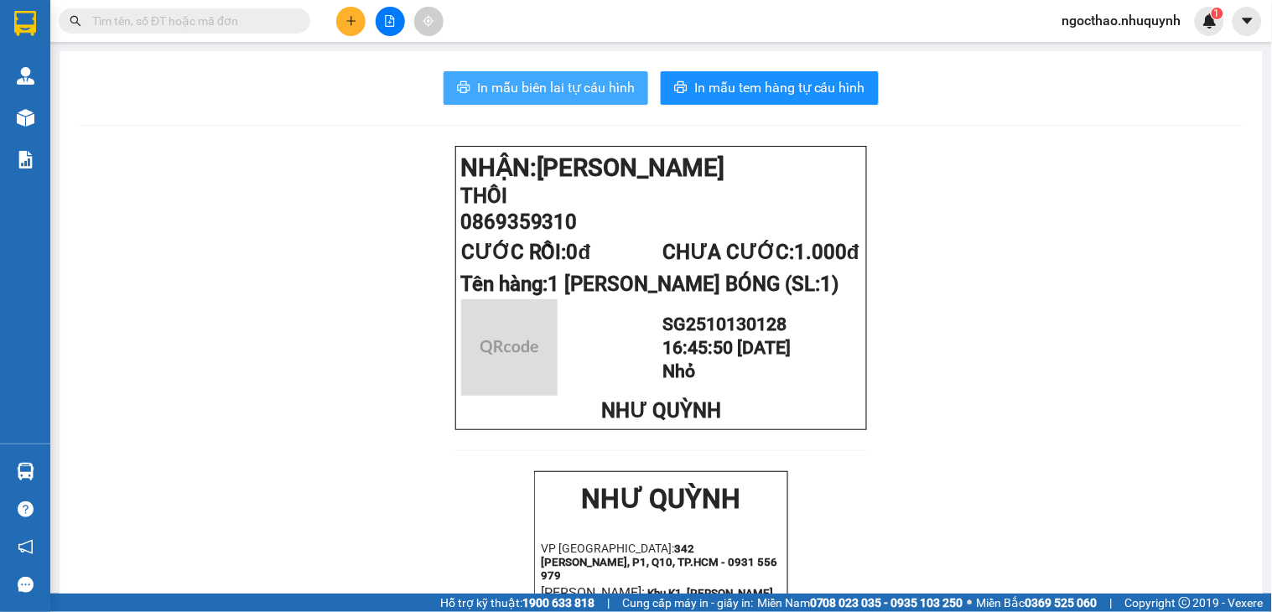
drag, startPoint x: 547, startPoint y: 71, endPoint x: 558, endPoint y: 95, distance: 25.9
click at [549, 82] on button "In mẫu biên lai tự cấu hình" at bounding box center [546, 88] width 205 height 34
drag, startPoint x: 558, startPoint y: 95, endPoint x: 833, endPoint y: 378, distance: 394.9
click at [558, 96] on span "In mẫu biên lai tự cấu hình" at bounding box center [556, 87] width 158 height 21
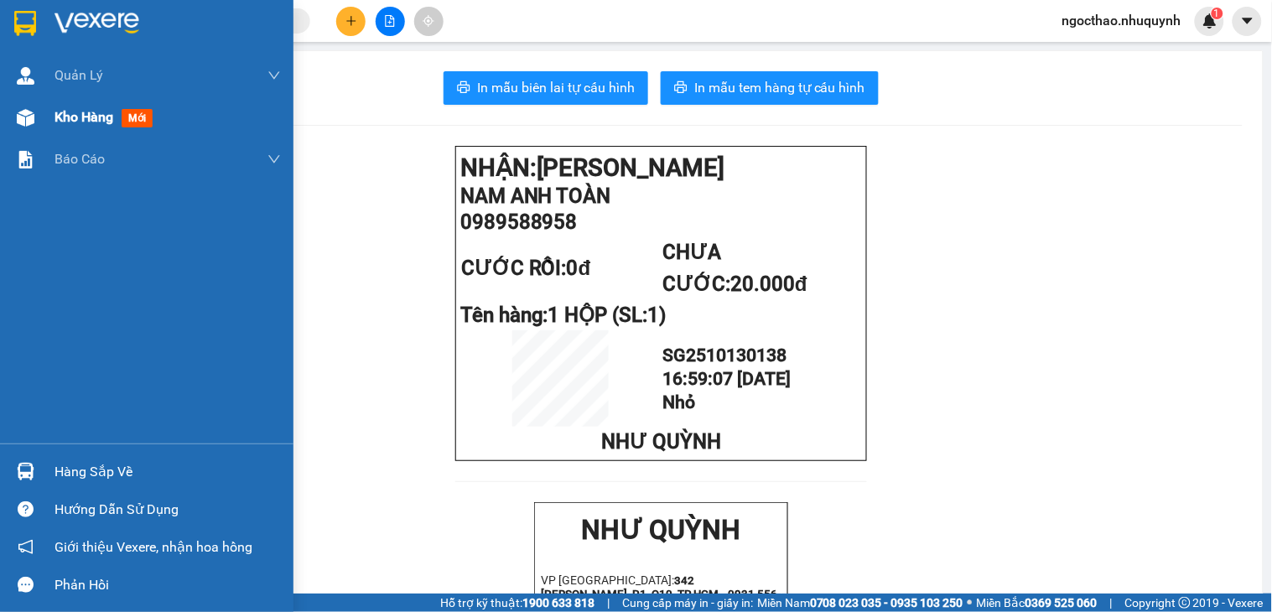
drag, startPoint x: 87, startPoint y: 103, endPoint x: 218, endPoint y: 116, distance: 131.4
click at [87, 103] on div "Kho hàng mới" at bounding box center [167, 117] width 226 height 42
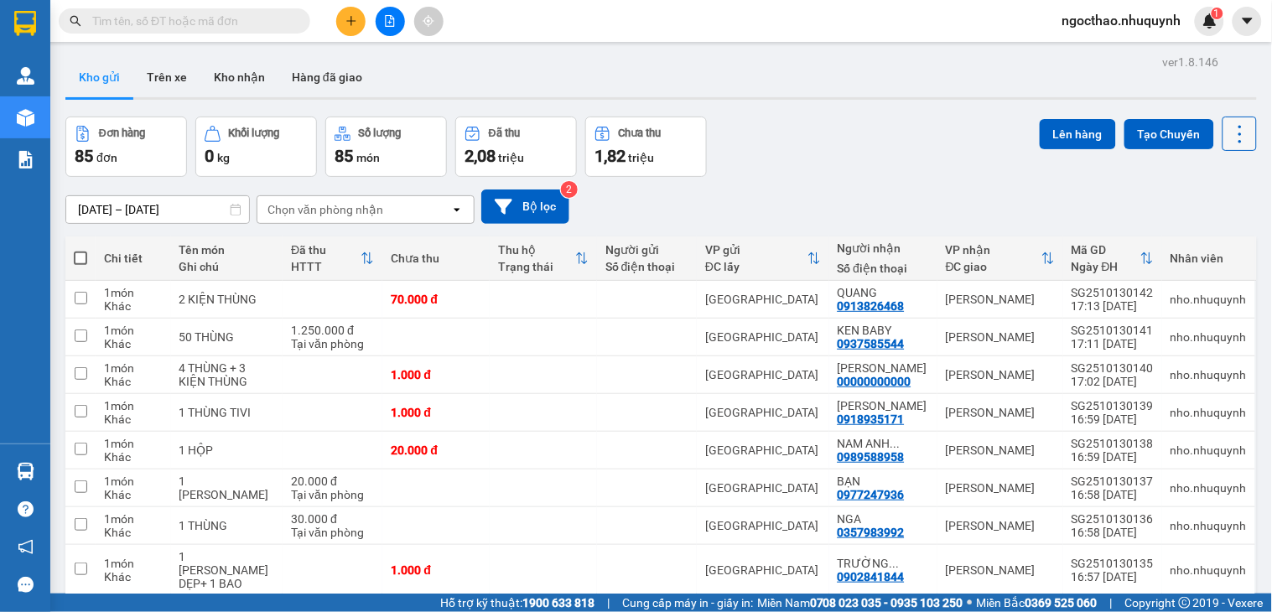
click at [1238, 139] on icon at bounding box center [1239, 134] width 3 height 18
click at [1202, 243] on span "Làm mới" at bounding box center [1200, 239] width 46 height 17
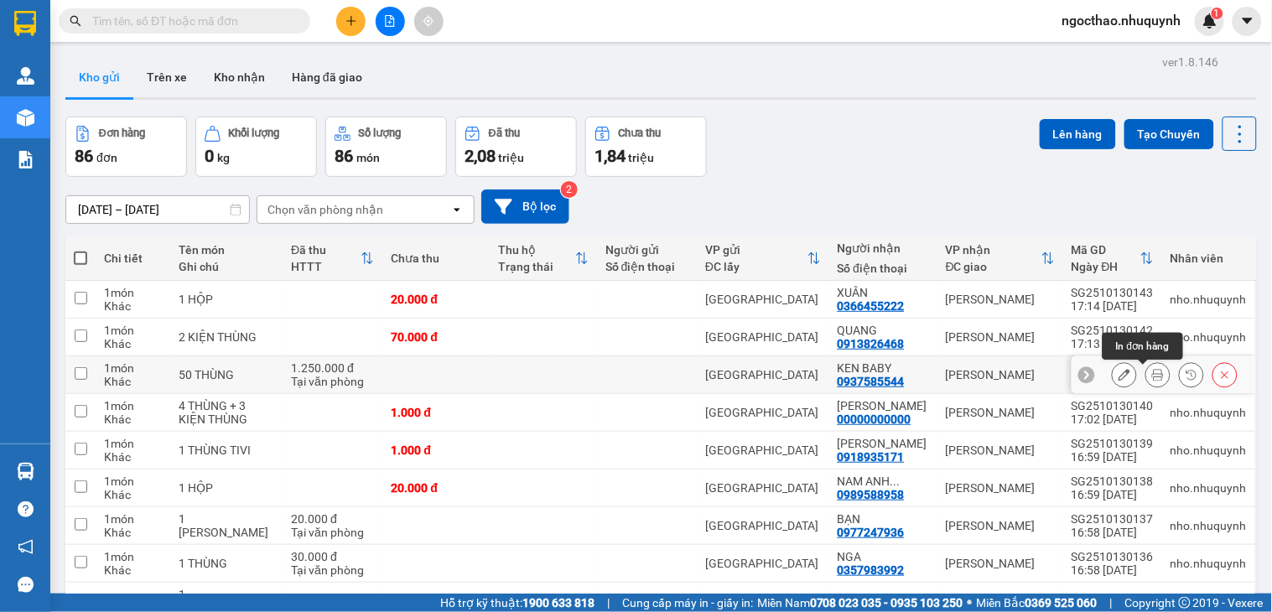
click at [1152, 373] on icon at bounding box center [1158, 375] width 12 height 12
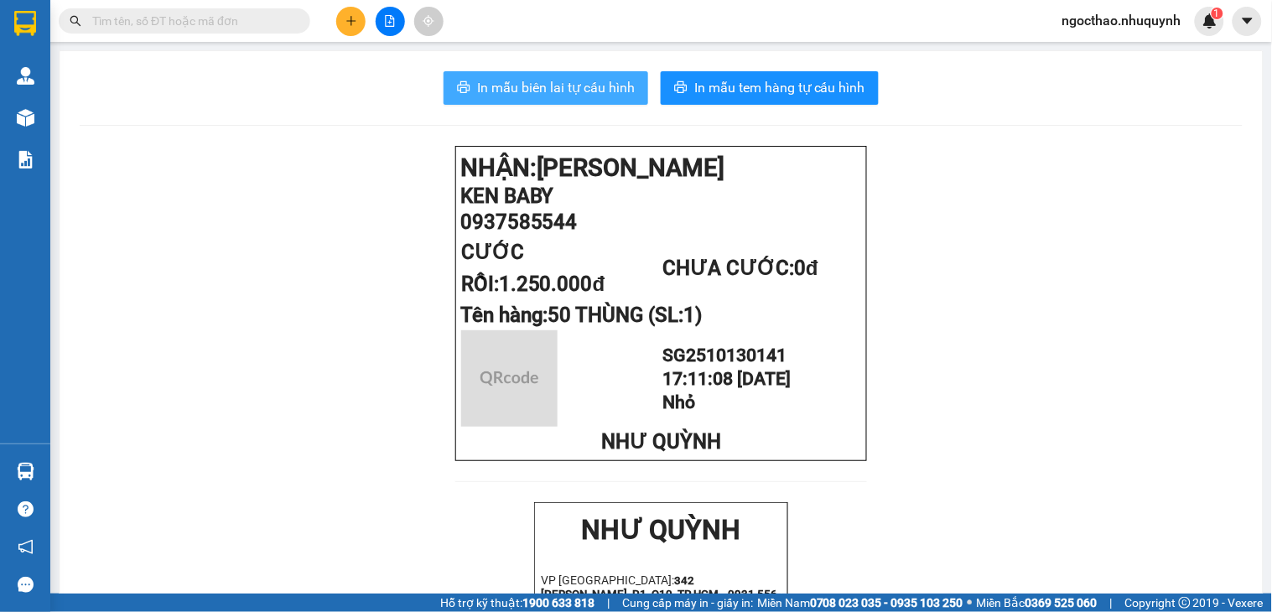
click at [576, 82] on span "In mẫu biên lai tự cấu hình" at bounding box center [556, 87] width 158 height 21
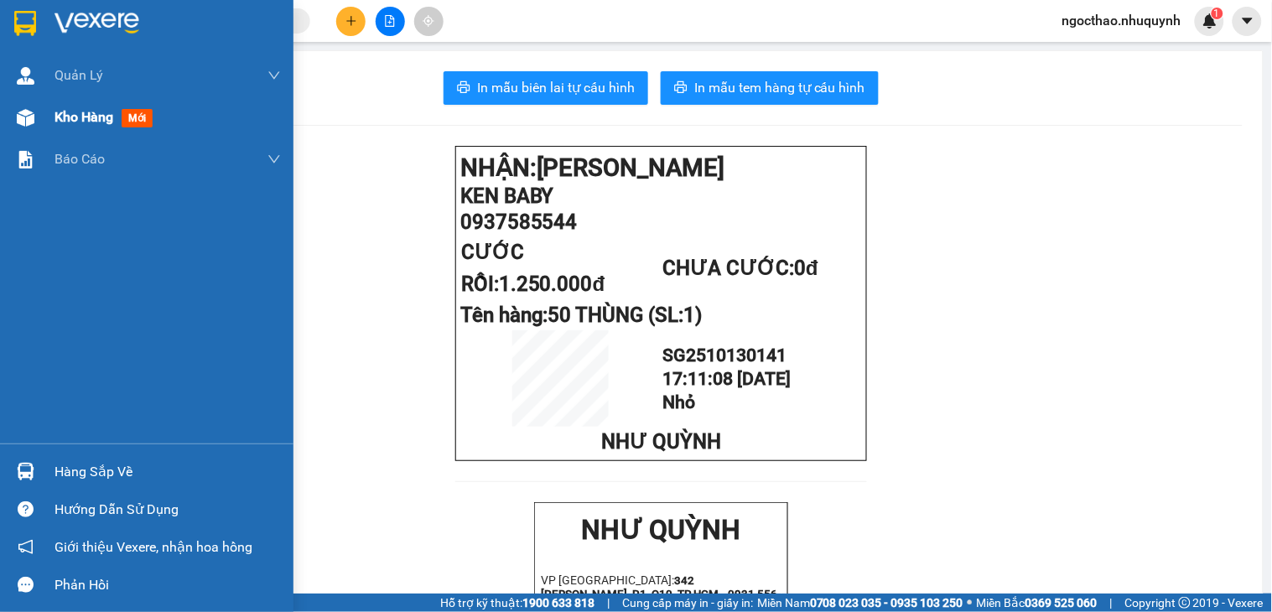
click at [101, 109] on span "Kho hàng" at bounding box center [83, 117] width 59 height 16
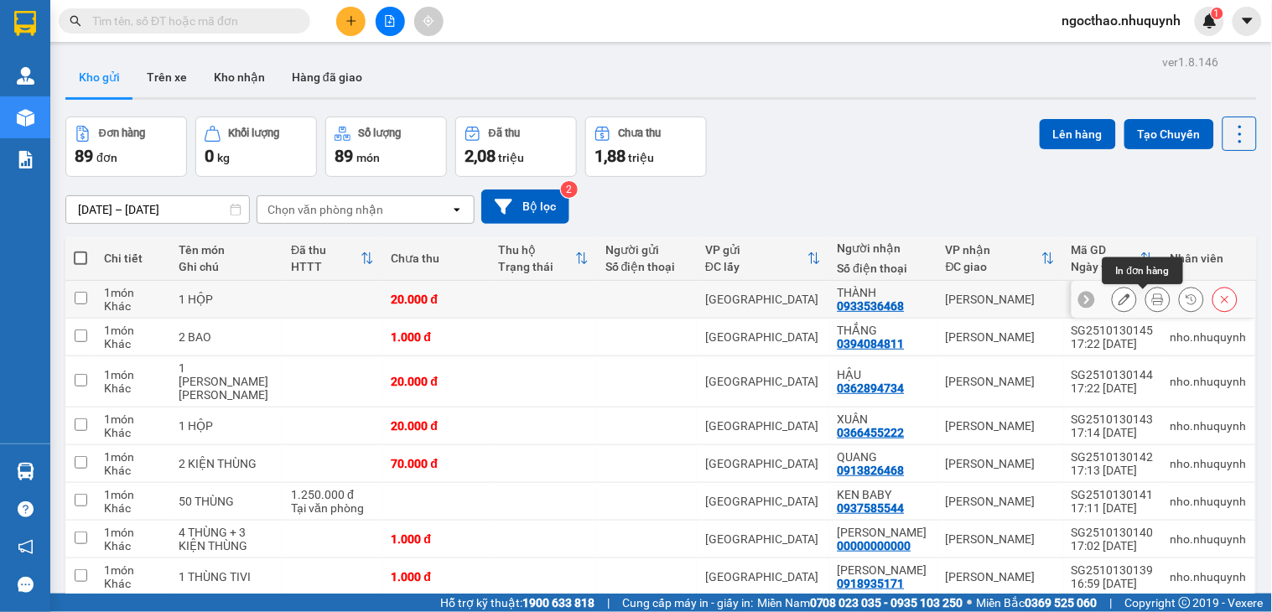
click at [1146, 293] on button at bounding box center [1157, 299] width 23 height 29
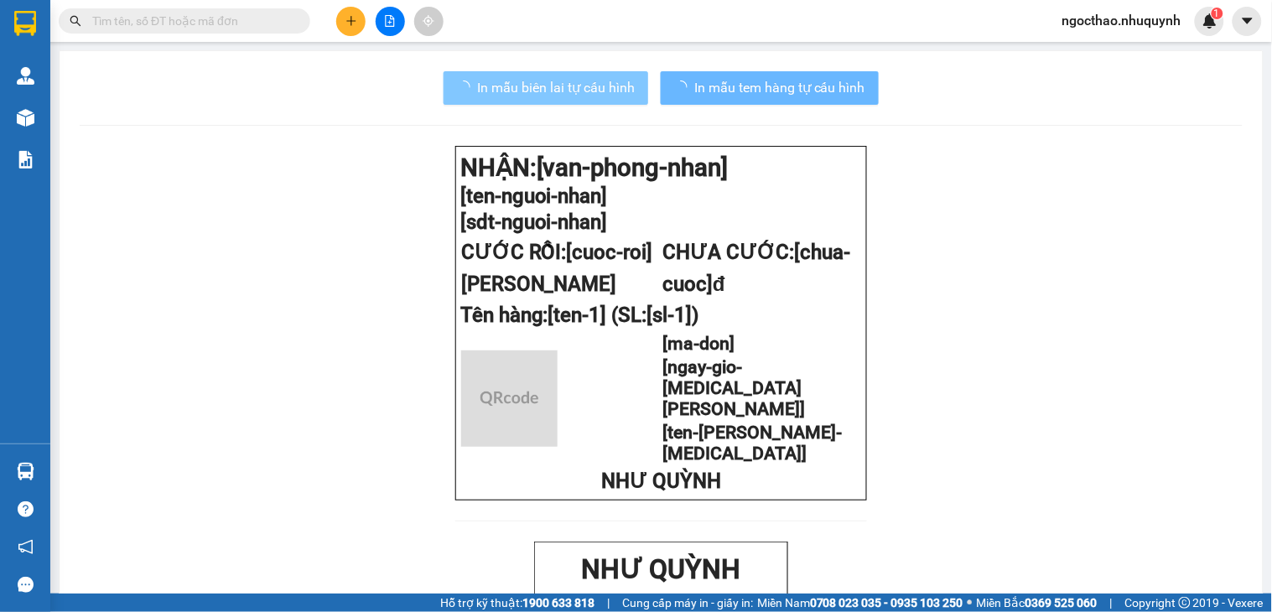
click at [571, 78] on span "In mẫu biên lai tự cấu hình" at bounding box center [556, 87] width 158 height 21
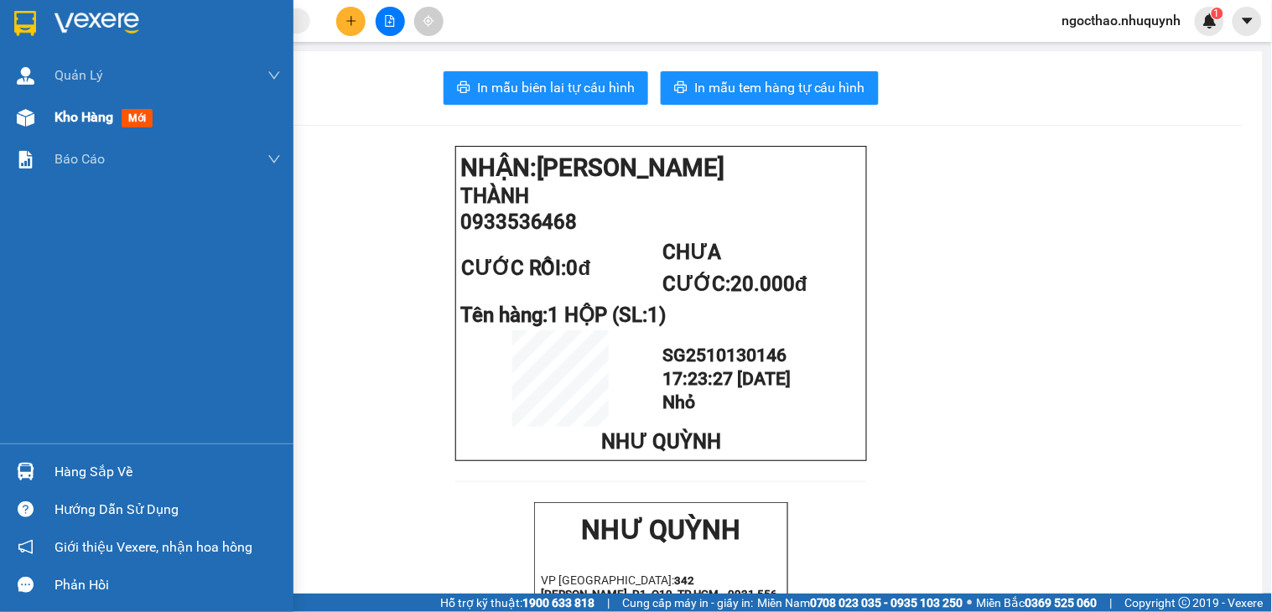
click at [65, 118] on span "Kho hàng" at bounding box center [83, 117] width 59 height 16
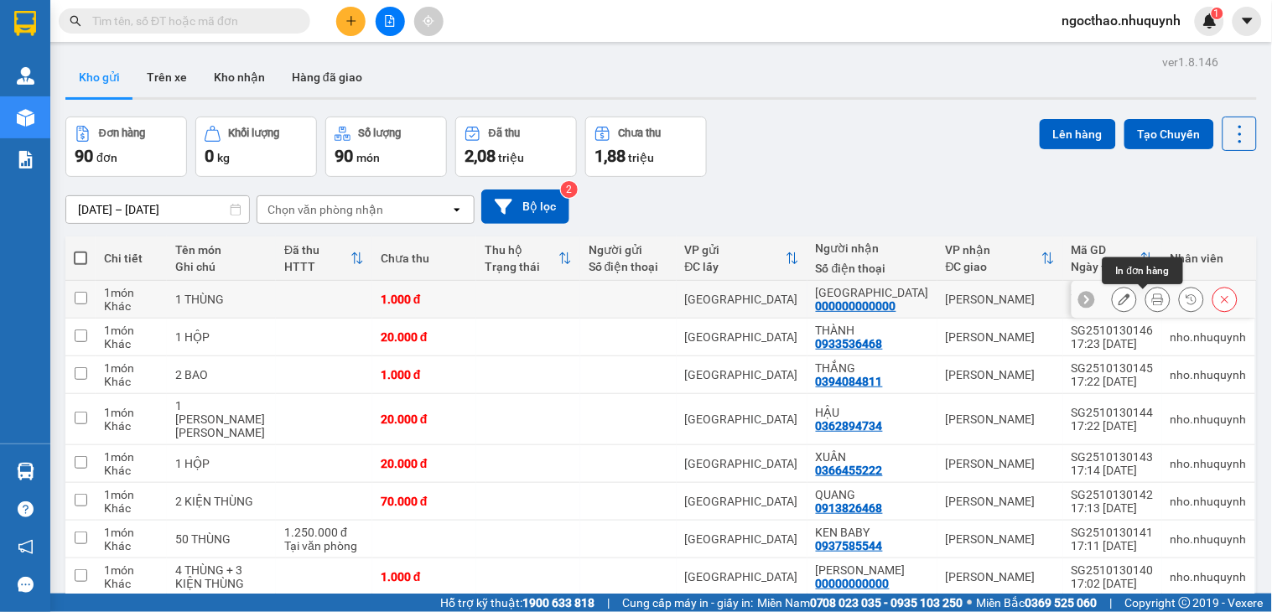
click at [1152, 303] on icon at bounding box center [1158, 299] width 12 height 12
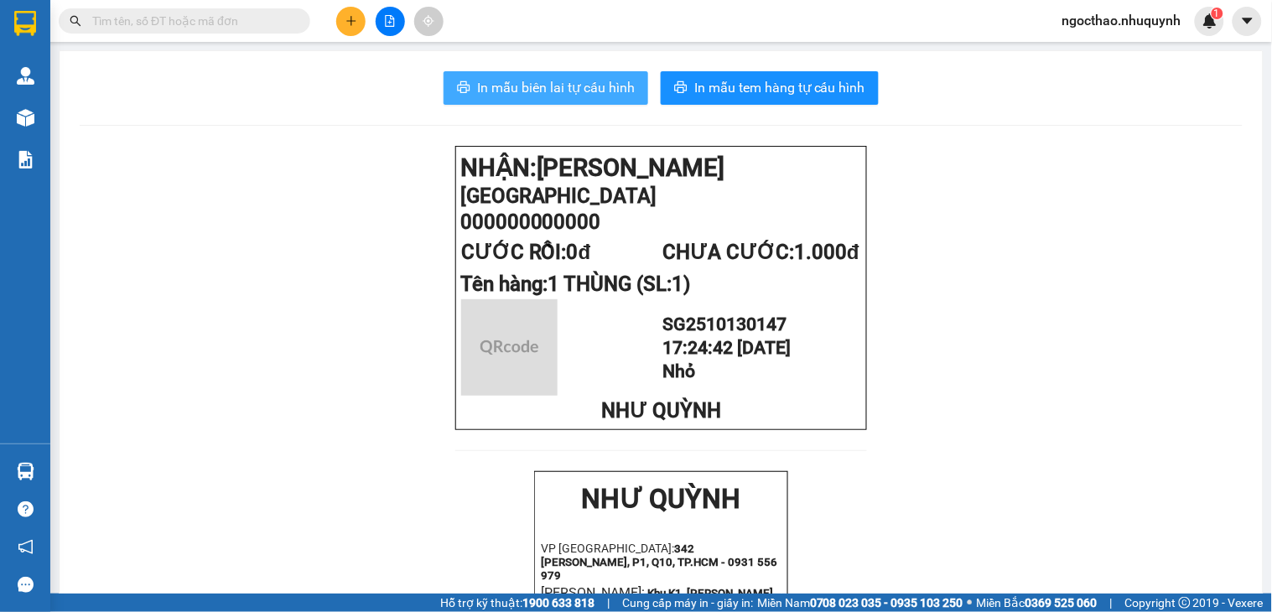
click at [564, 86] on span "In mẫu biên lai tự cấu hình" at bounding box center [556, 87] width 158 height 21
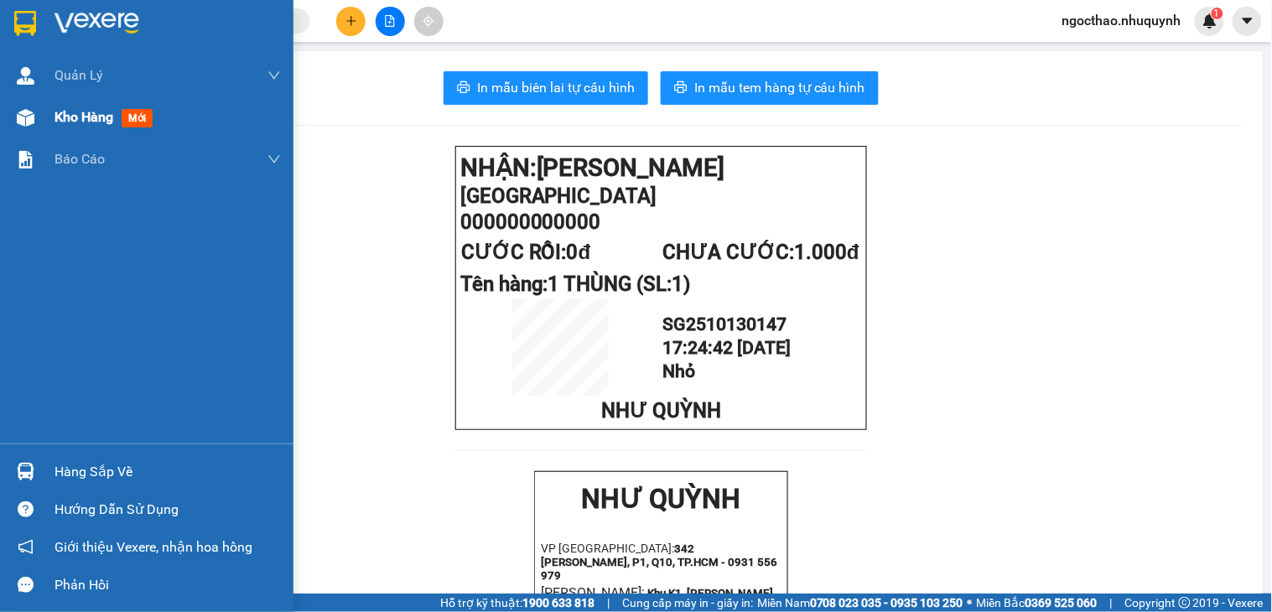
click at [67, 124] on span "Kho hàng" at bounding box center [83, 117] width 59 height 16
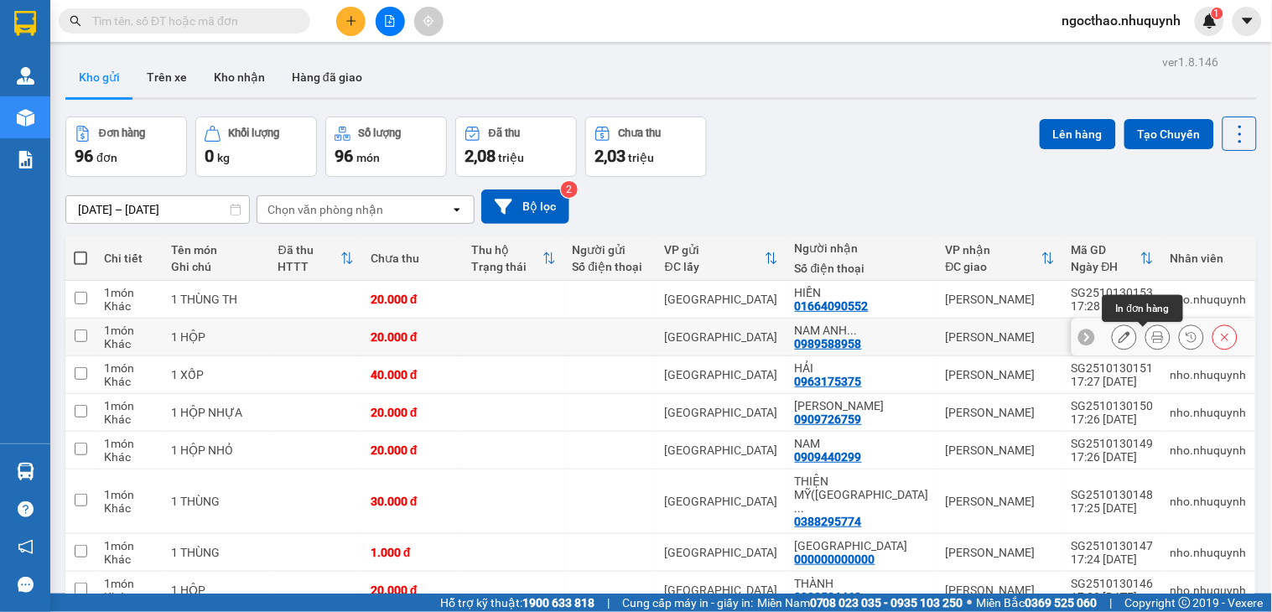
click at [1146, 339] on button at bounding box center [1157, 337] width 23 height 29
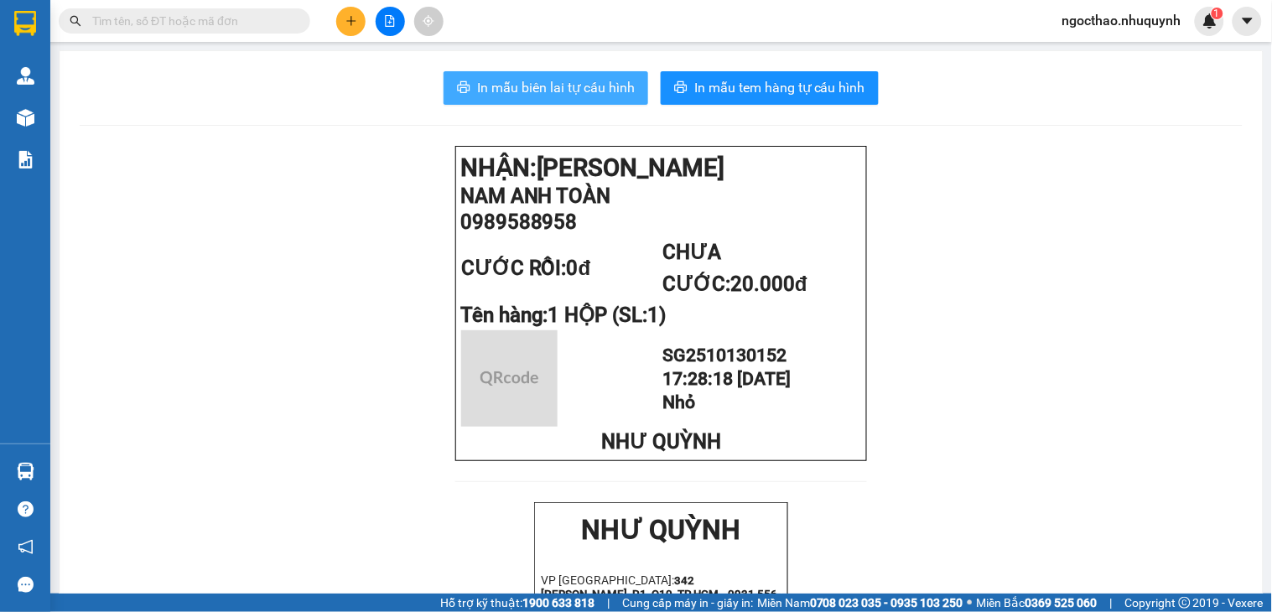
click at [540, 99] on button "In mẫu biên lai tự cấu hình" at bounding box center [546, 88] width 205 height 34
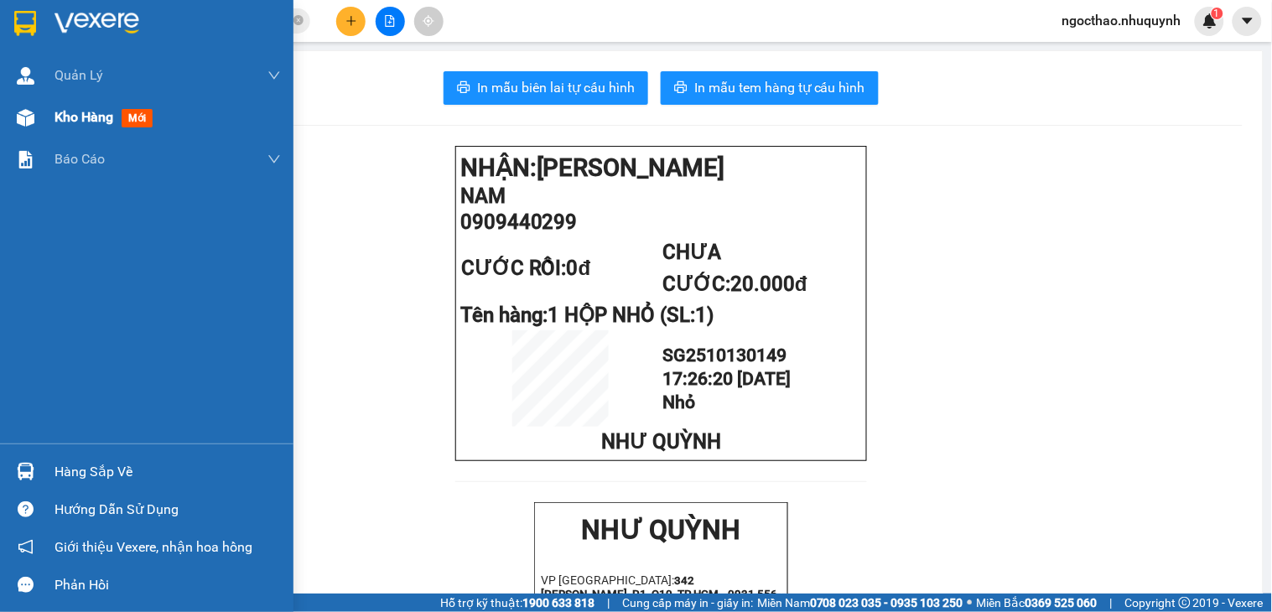
click at [72, 121] on span "Kho hàng" at bounding box center [83, 117] width 59 height 16
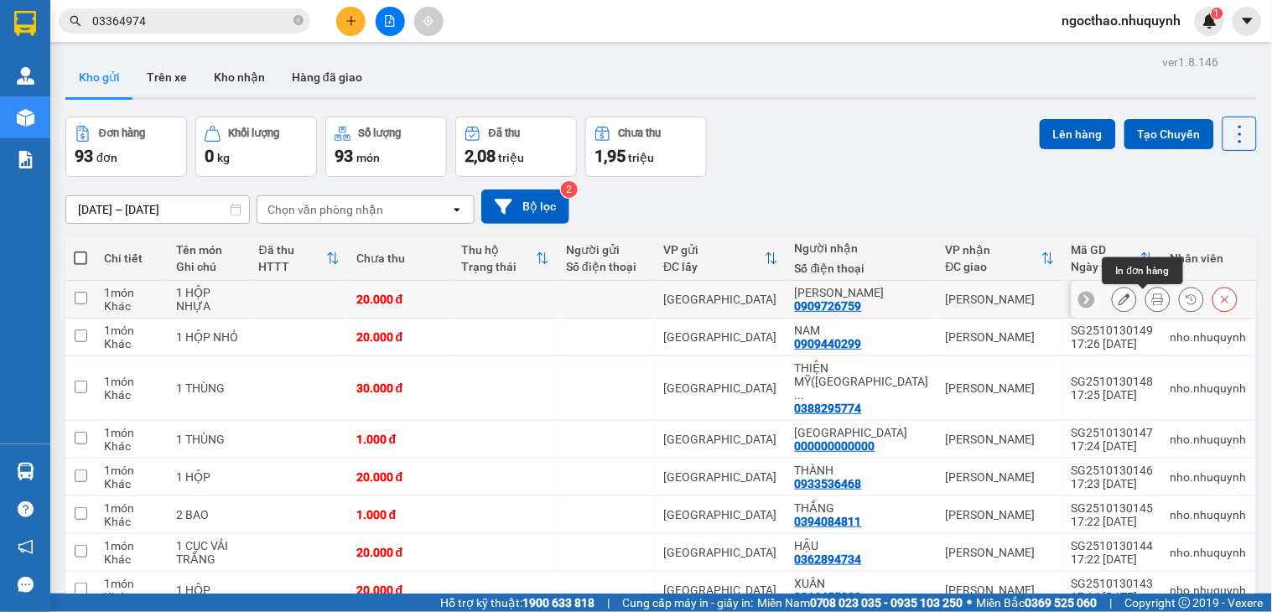
click at [1151, 308] on button at bounding box center [1157, 299] width 23 height 29
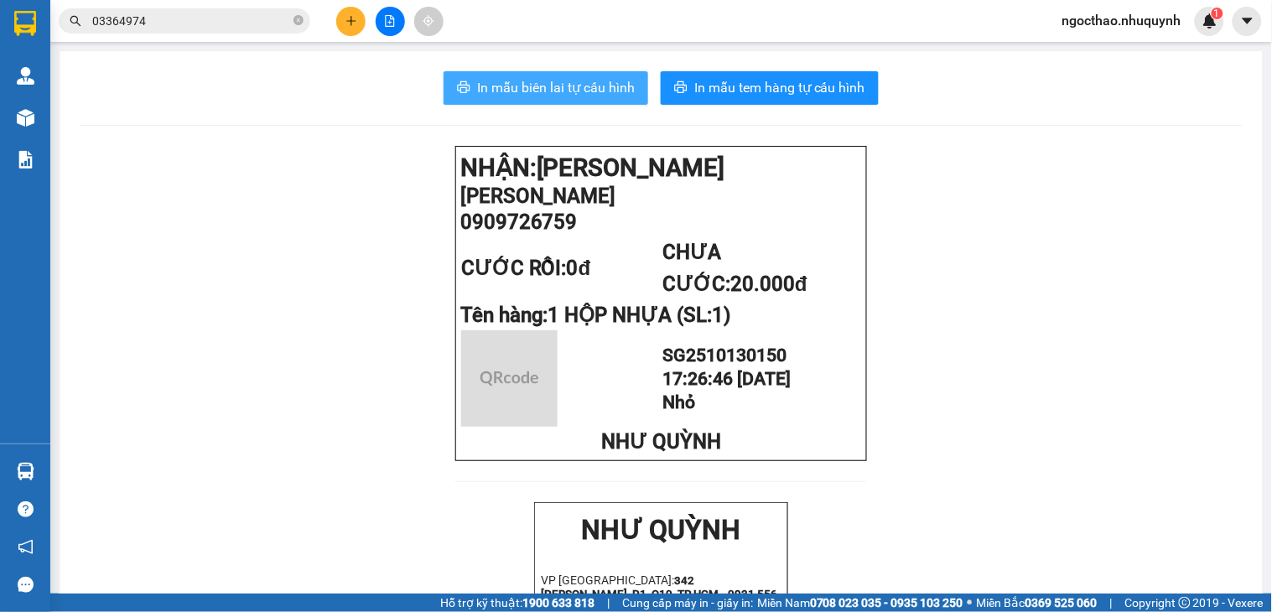
click at [584, 85] on span "In mẫu biên lai tự cấu hình" at bounding box center [556, 87] width 158 height 21
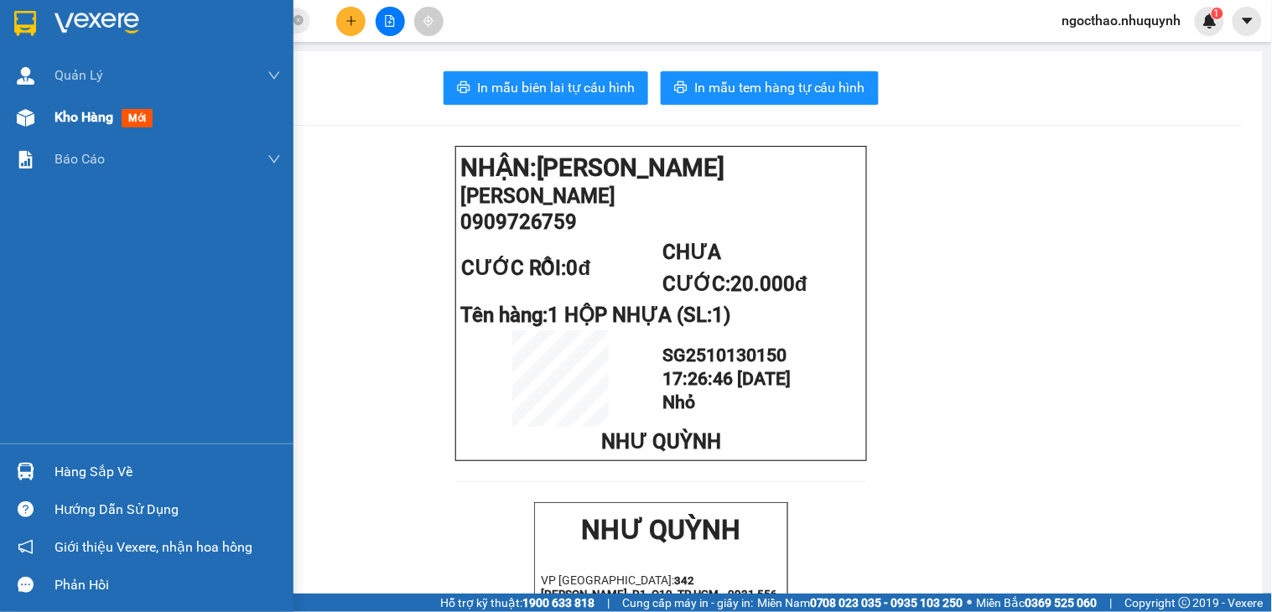
click at [65, 115] on span "Kho hàng" at bounding box center [83, 117] width 59 height 16
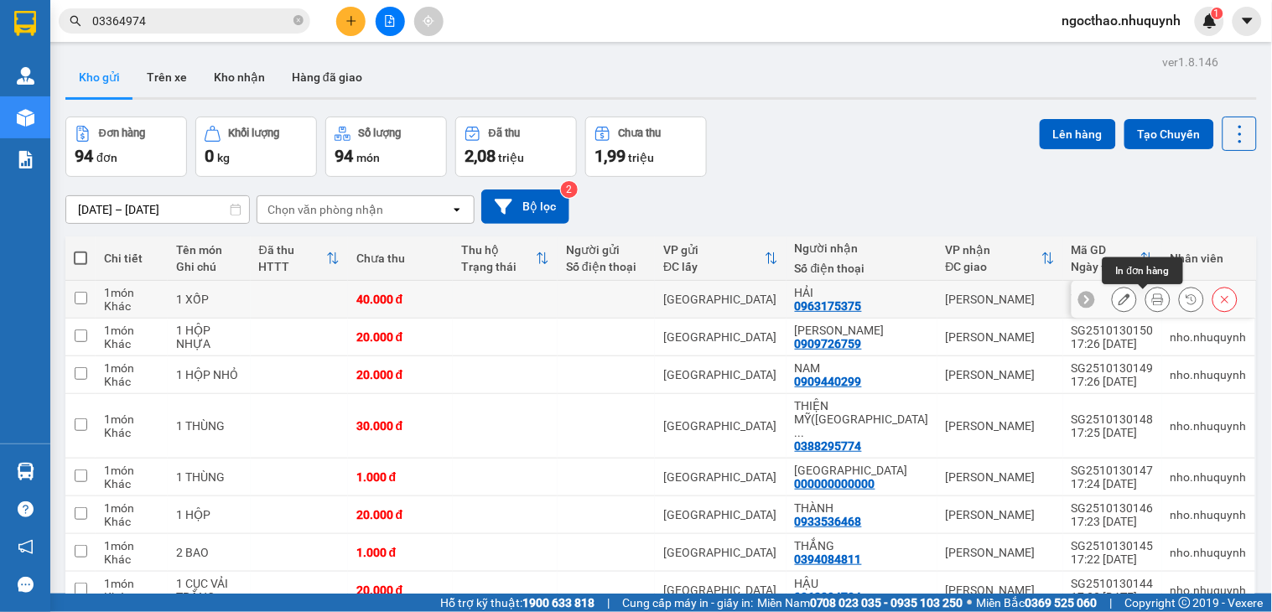
click at [1146, 302] on button at bounding box center [1157, 299] width 23 height 29
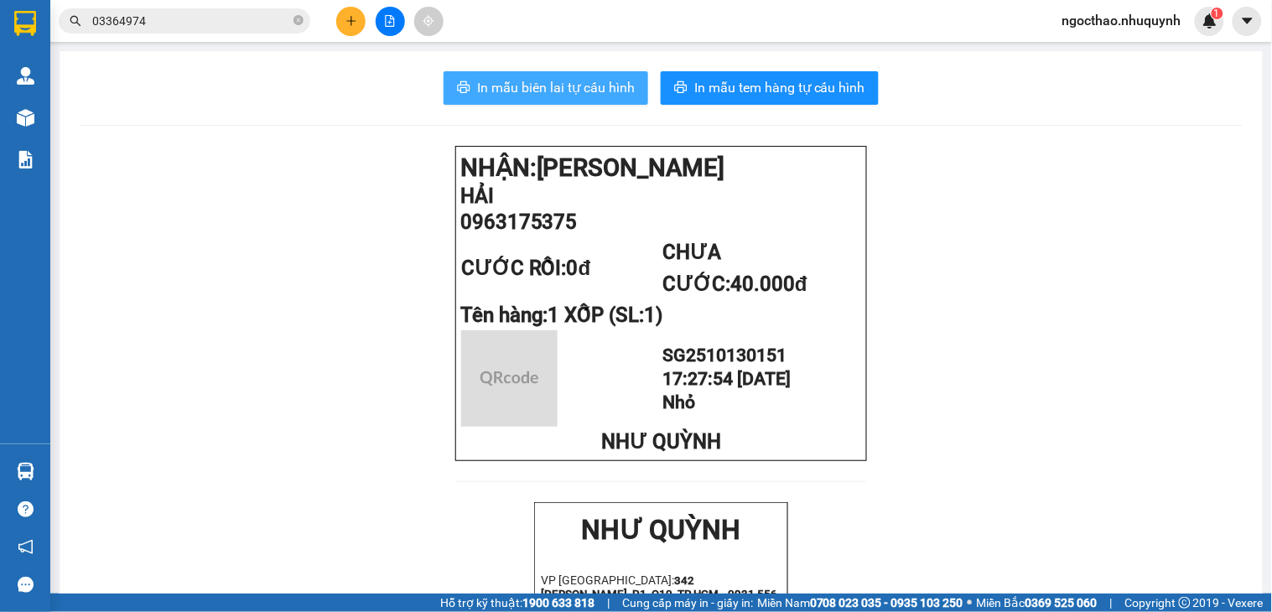
click at [620, 102] on button "In mẫu biên lai tự cấu hình" at bounding box center [546, 88] width 205 height 34
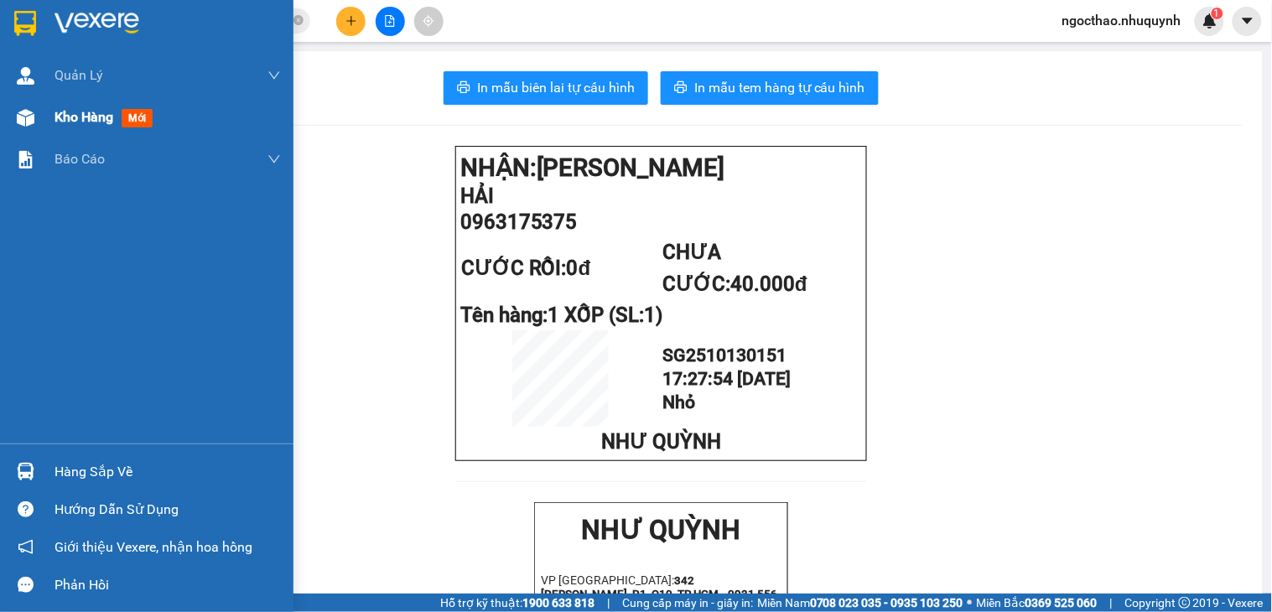
click at [51, 114] on div "Kho hàng mới" at bounding box center [146, 117] width 293 height 42
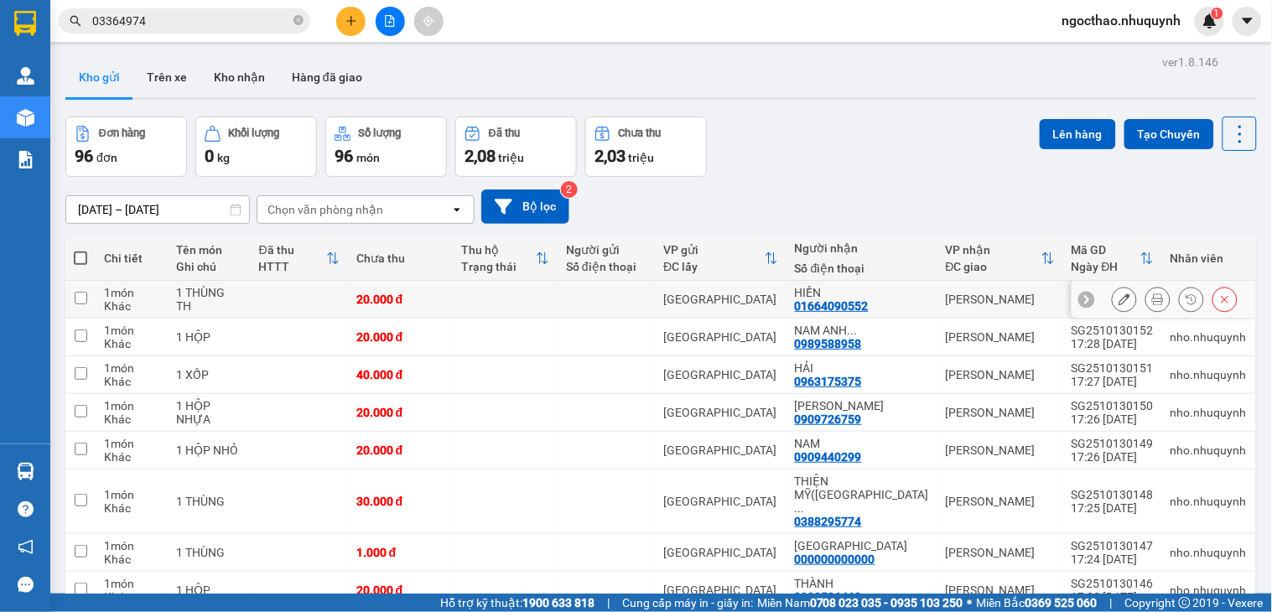
click at [1152, 299] on icon at bounding box center [1158, 299] width 12 height 12
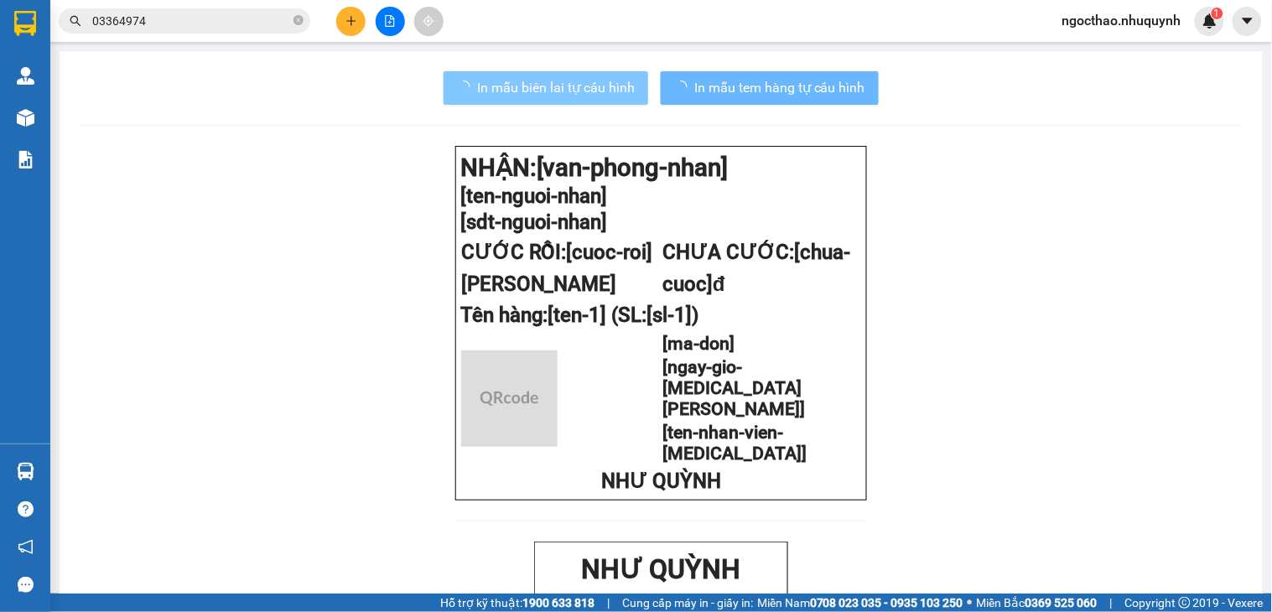
click at [584, 94] on span "In mẫu biên lai tự cấu hình" at bounding box center [556, 87] width 158 height 21
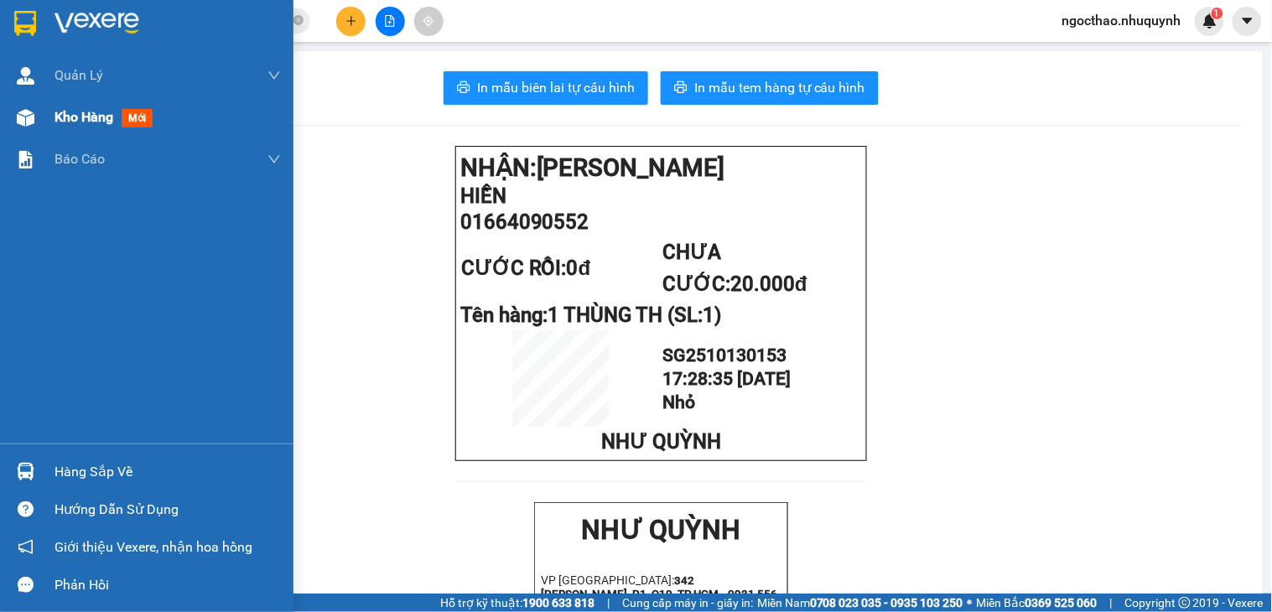
click at [69, 110] on span "Kho hàng" at bounding box center [83, 117] width 59 height 16
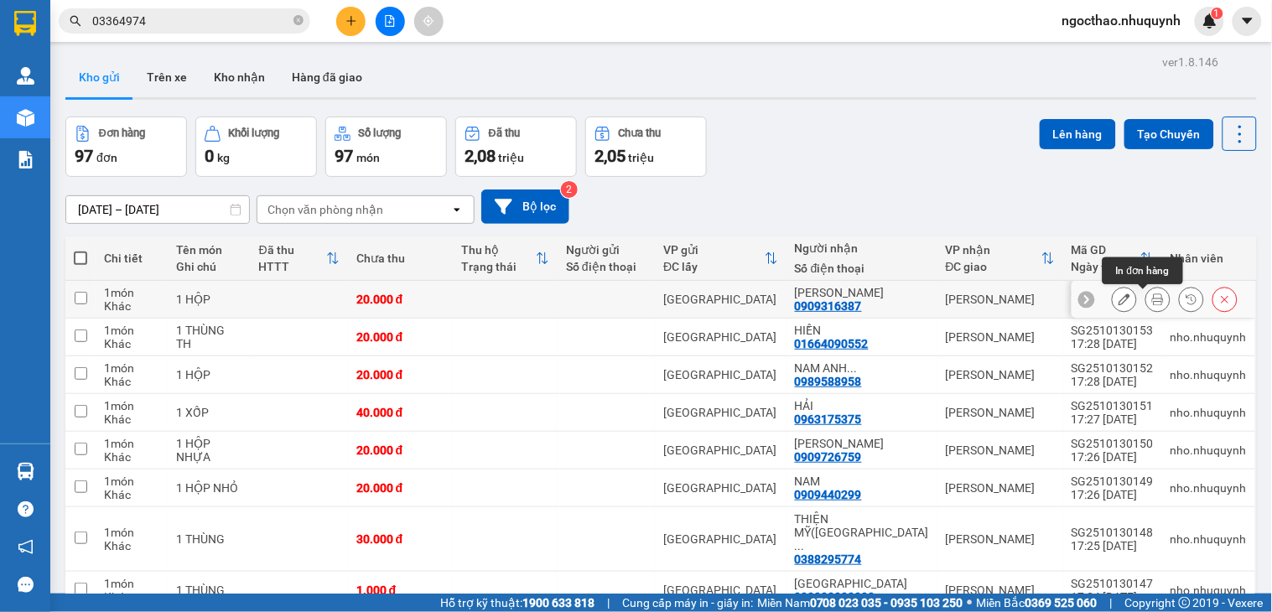
click at [1146, 299] on button at bounding box center [1157, 299] width 23 height 29
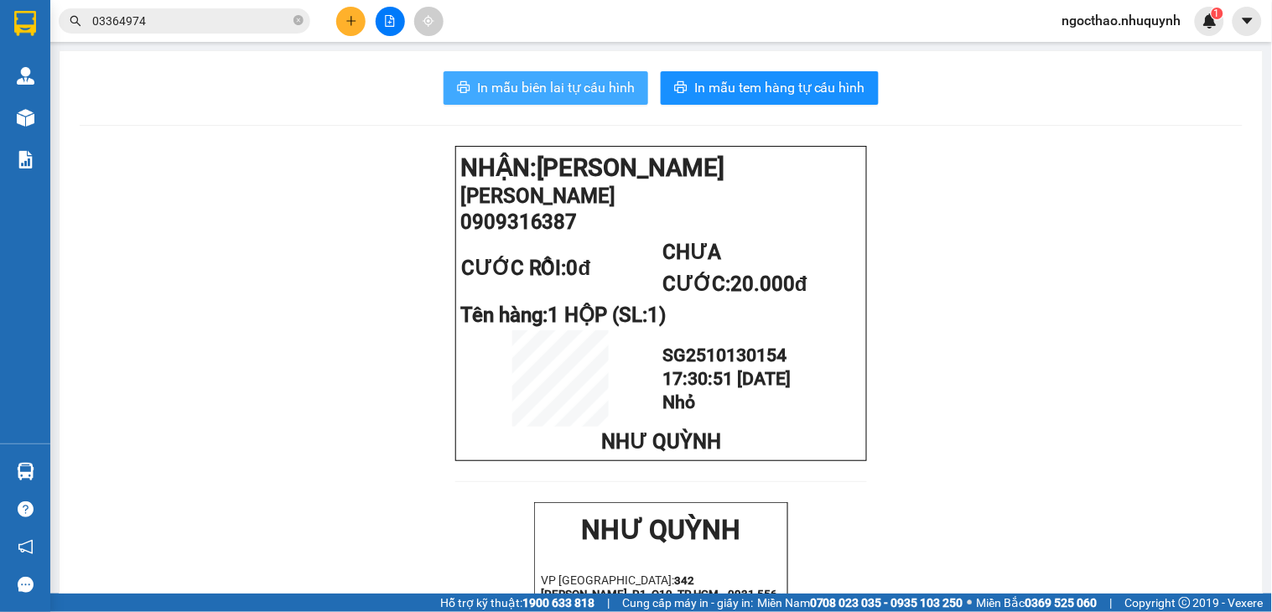
click at [581, 94] on span "In mẫu biên lai tự cấu hình" at bounding box center [556, 87] width 158 height 21
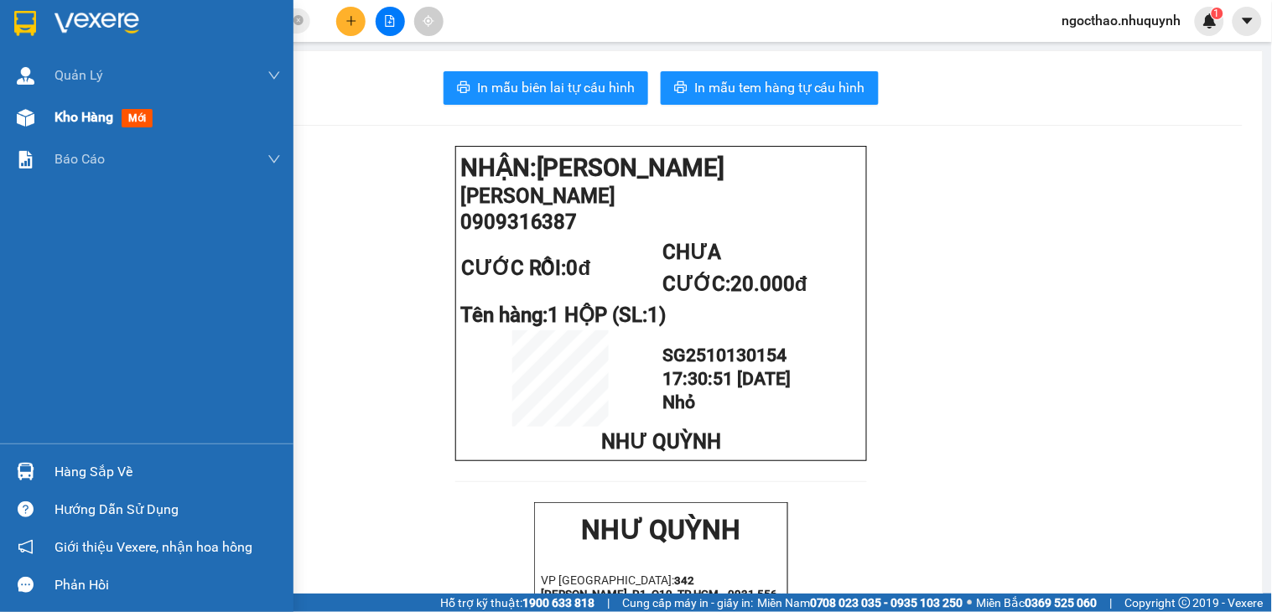
click at [70, 114] on span "Kho hàng" at bounding box center [83, 117] width 59 height 16
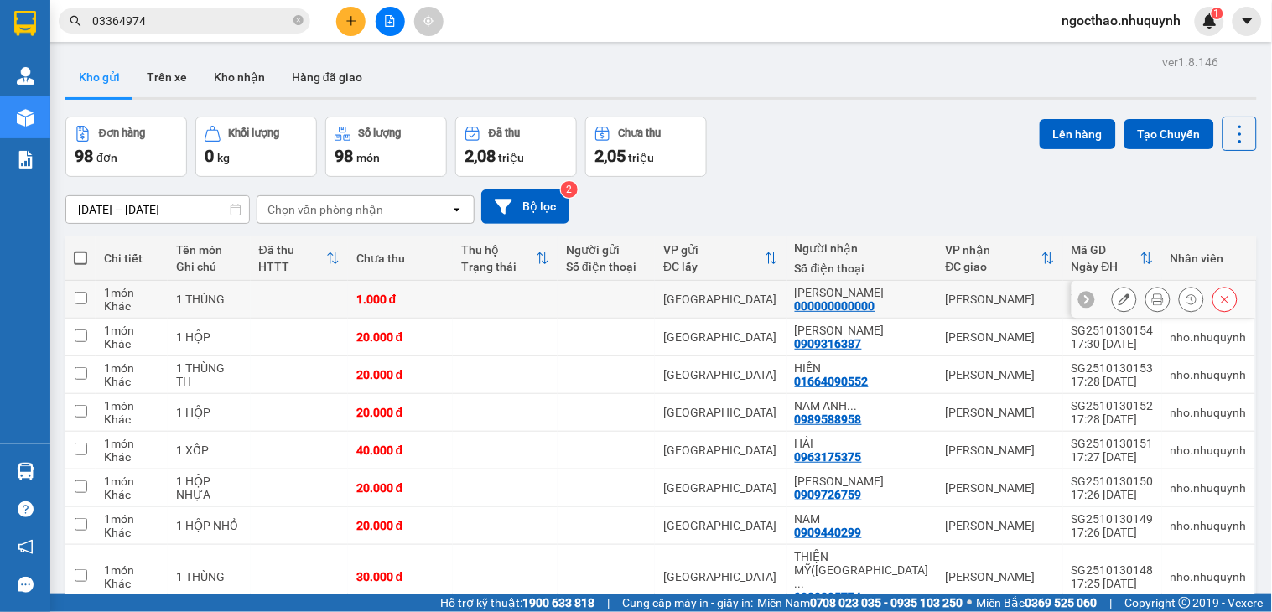
drag, startPoint x: 1125, startPoint y: 304, endPoint x: 1138, endPoint y: 298, distance: 13.5
click at [1128, 303] on div at bounding box center [1175, 299] width 126 height 25
click at [1152, 298] on icon at bounding box center [1158, 299] width 12 height 12
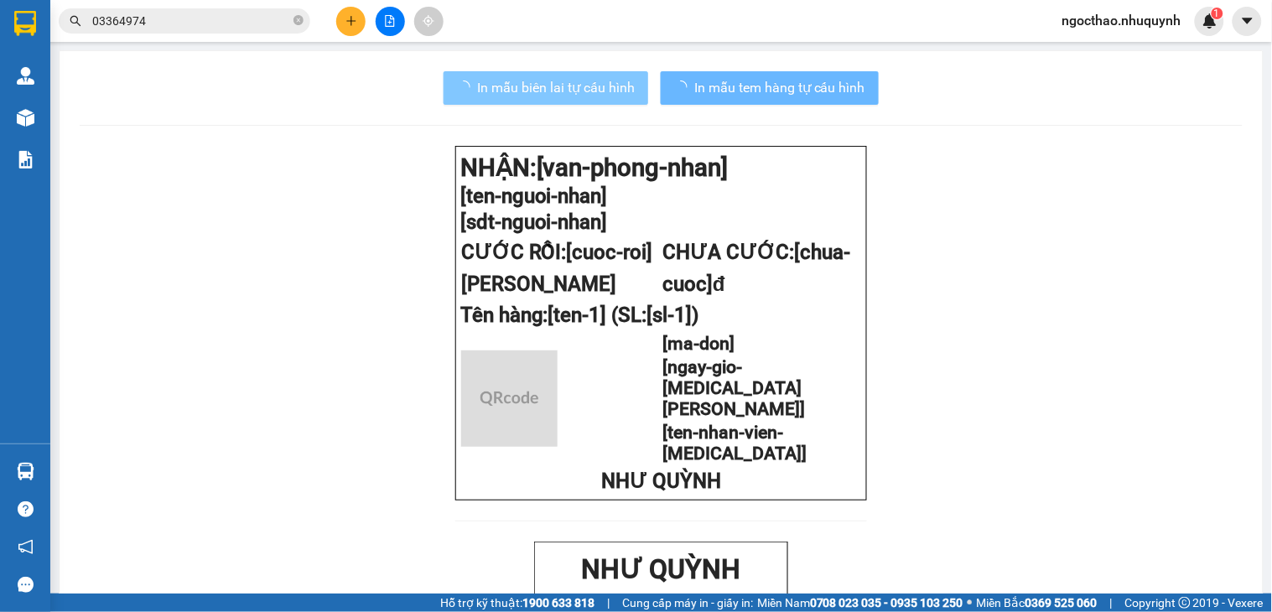
drag, startPoint x: 554, startPoint y: 91, endPoint x: 568, endPoint y: 88, distance: 14.5
click at [554, 90] on span "In mẫu biên lai tự cấu hình" at bounding box center [556, 87] width 158 height 21
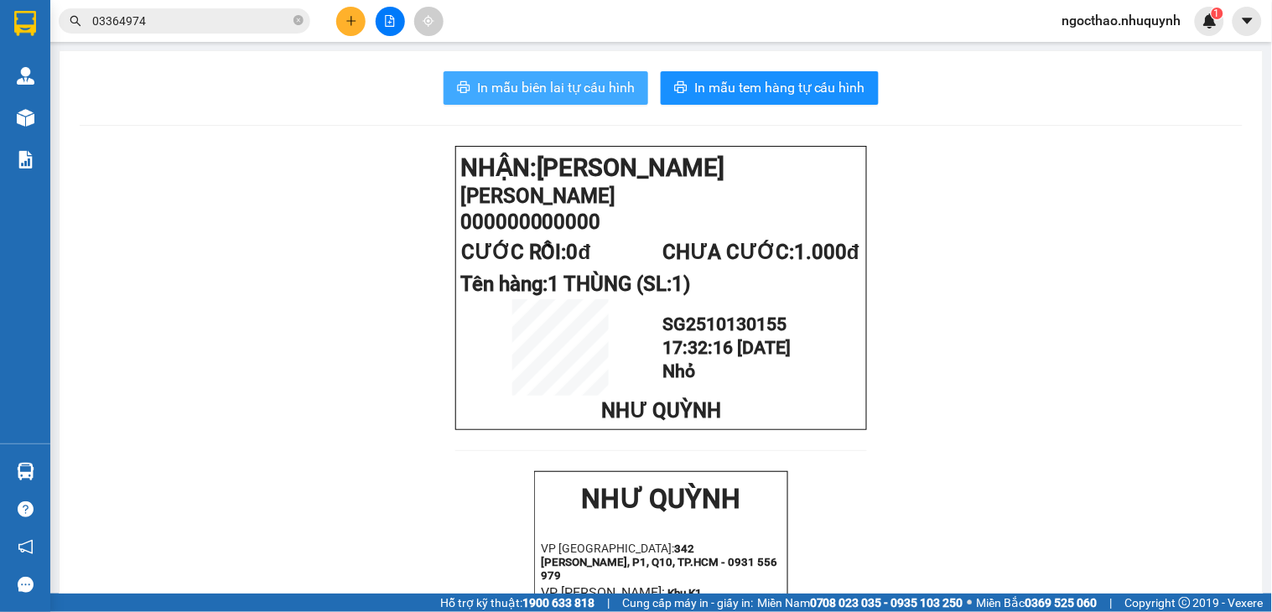
click at [559, 86] on span "In mẫu biên lai tự cấu hình" at bounding box center [556, 87] width 158 height 21
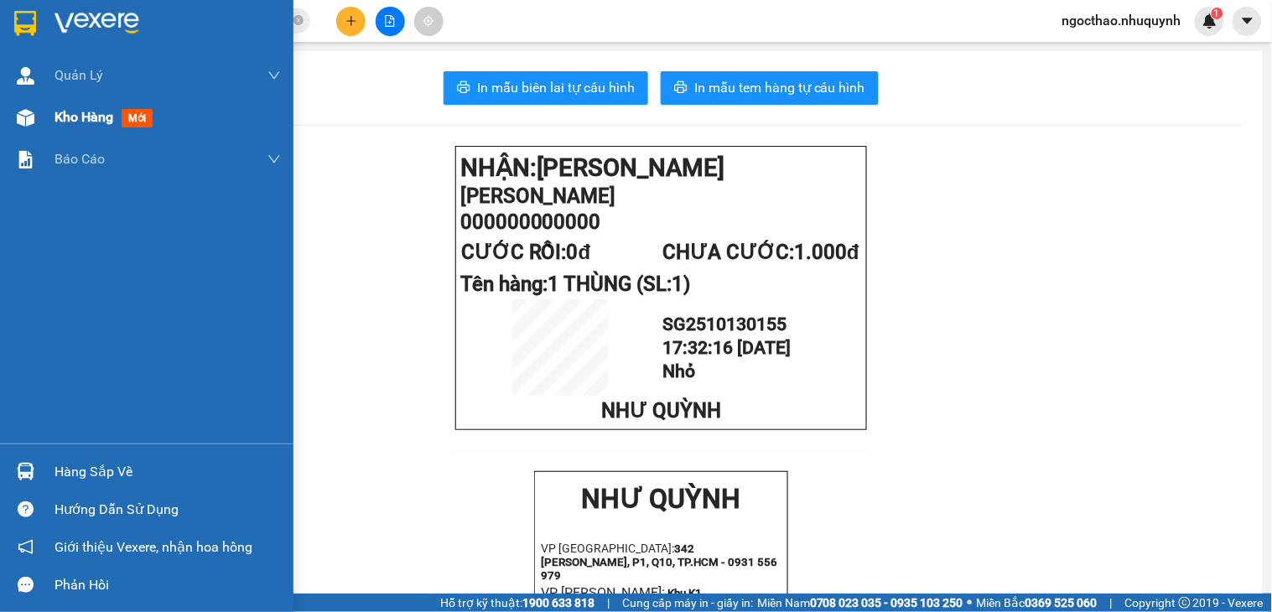
click at [118, 96] on div "Kho hàng mới" at bounding box center [167, 117] width 226 height 42
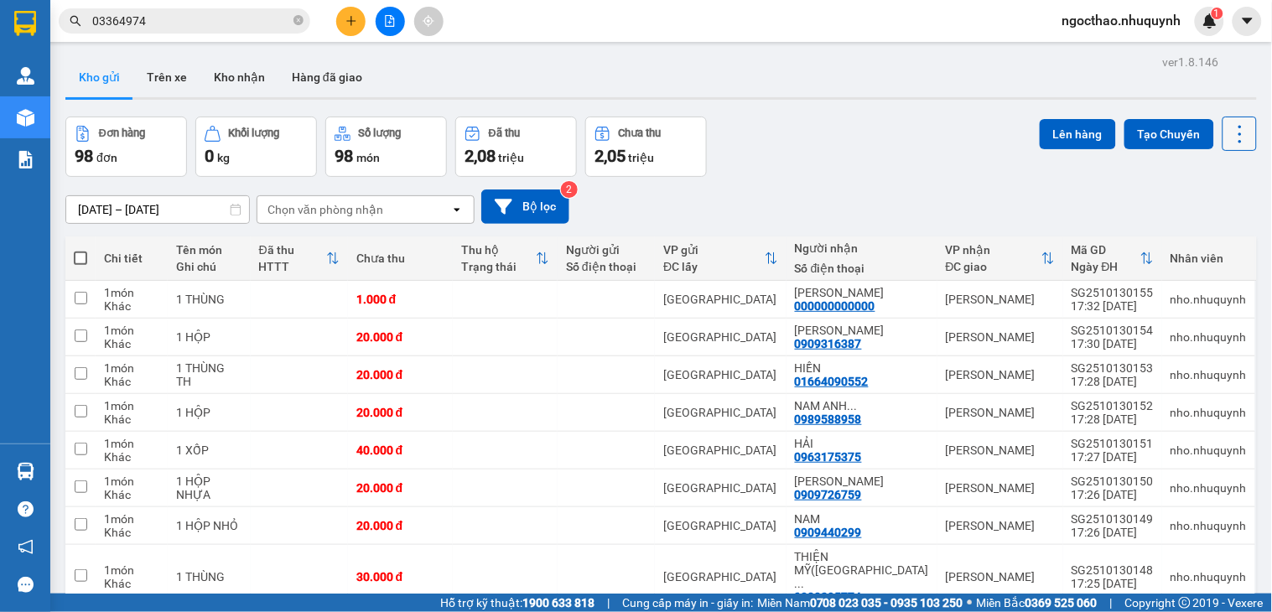
click at [1228, 140] on icon at bounding box center [1239, 133] width 23 height 23
click at [1203, 241] on span "Làm mới" at bounding box center [1200, 239] width 46 height 17
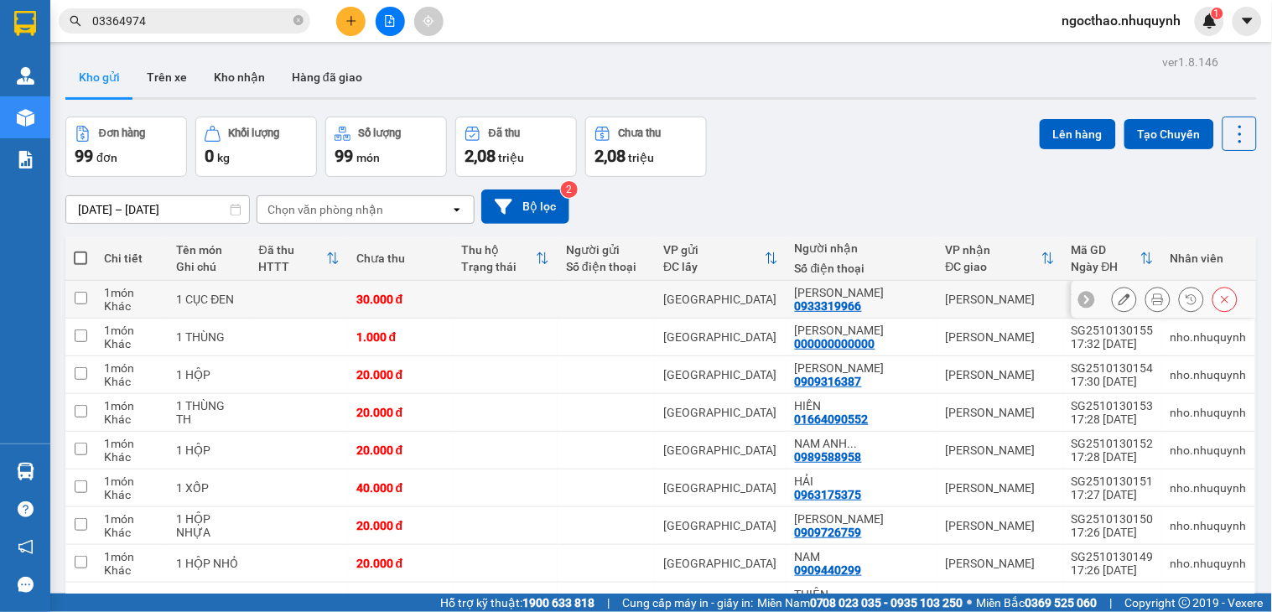
click at [1152, 302] on icon at bounding box center [1158, 299] width 12 height 12
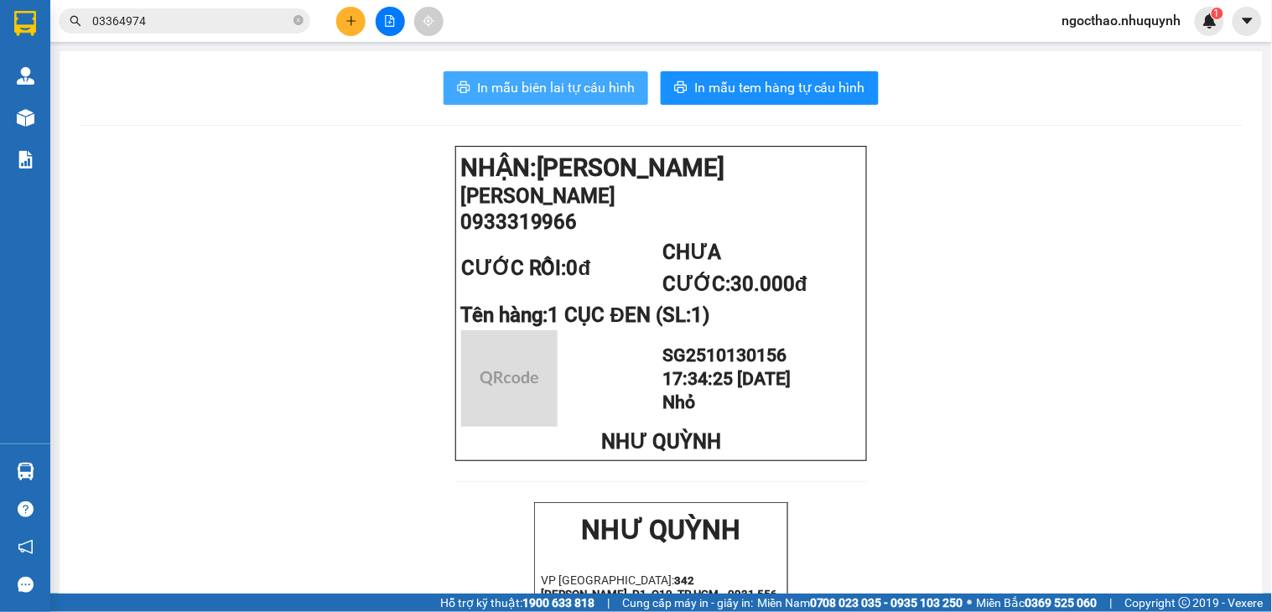
click at [537, 104] on button "In mẫu biên lai tự cấu hình" at bounding box center [546, 88] width 205 height 34
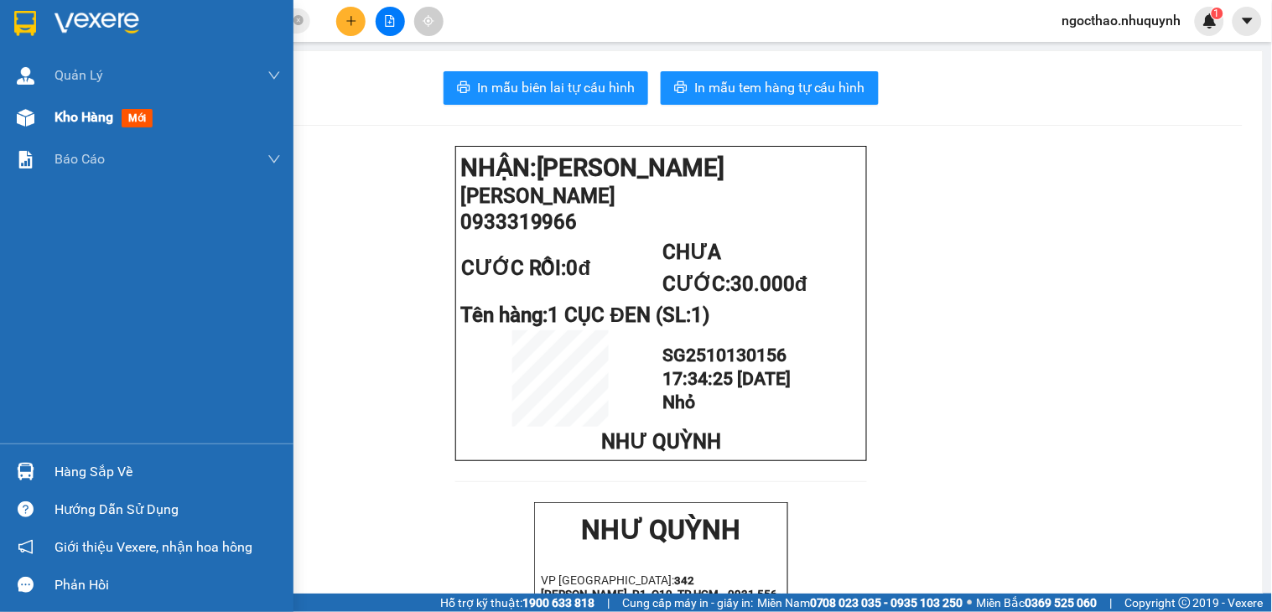
click at [74, 115] on span "Kho hàng" at bounding box center [83, 117] width 59 height 16
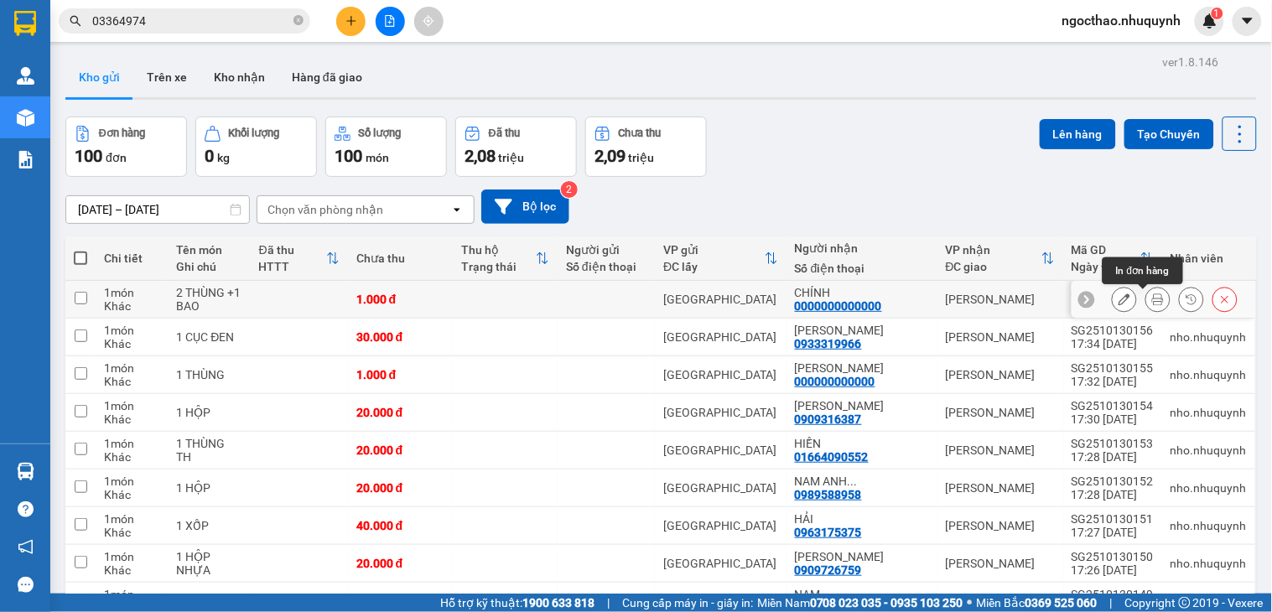
click at [1152, 303] on icon at bounding box center [1158, 299] width 12 height 12
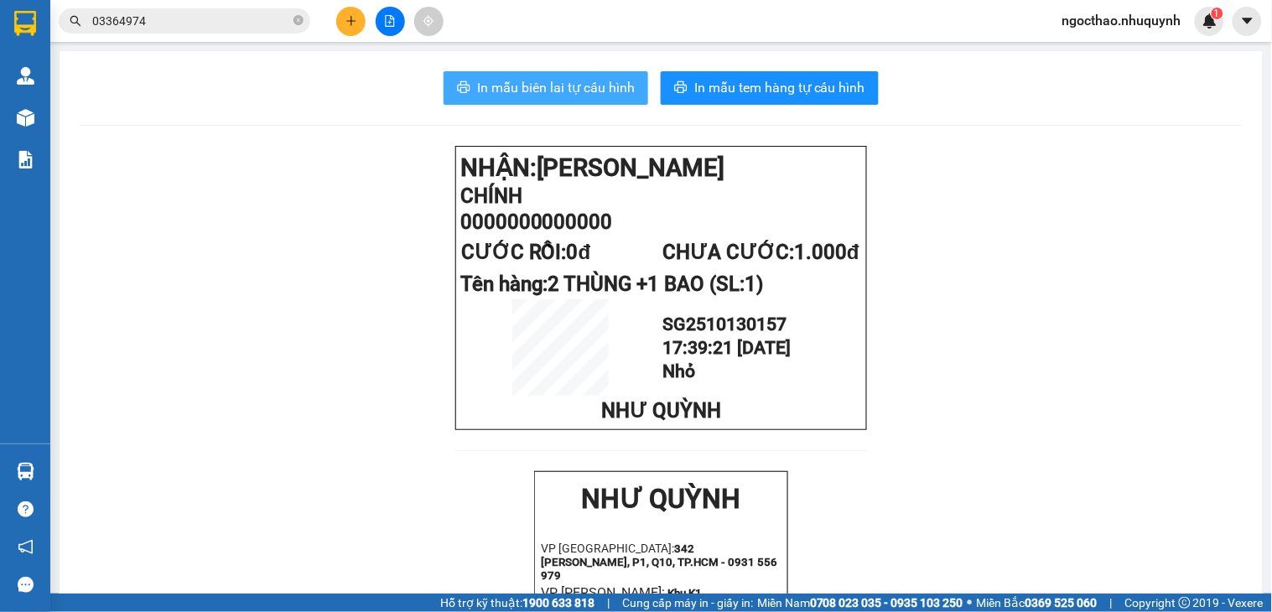
click at [571, 99] on button "In mẫu biên lai tự cấu hình" at bounding box center [546, 88] width 205 height 34
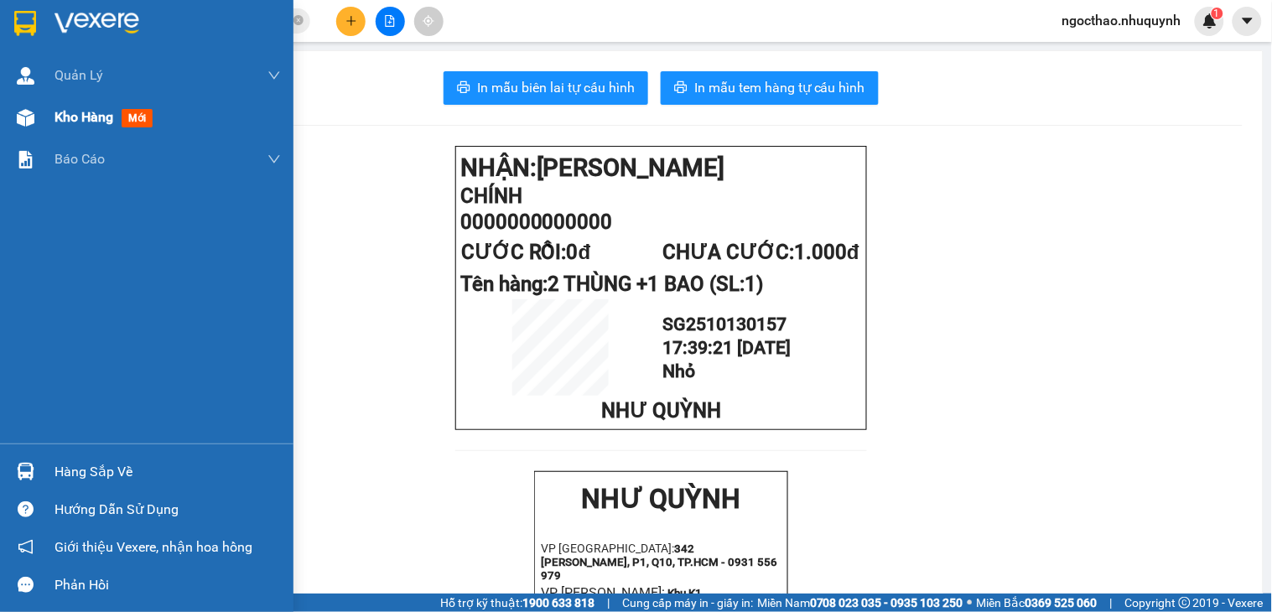
click at [79, 101] on div "Kho hàng mới" at bounding box center [167, 117] width 226 height 42
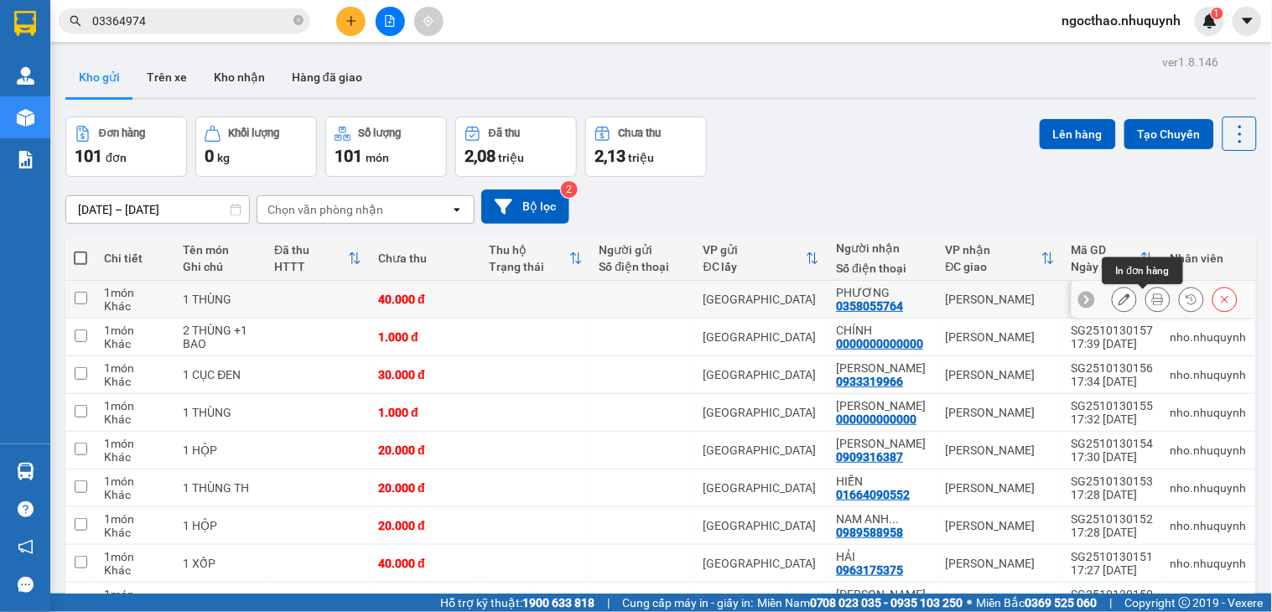
click at [1152, 298] on icon at bounding box center [1158, 299] width 12 height 12
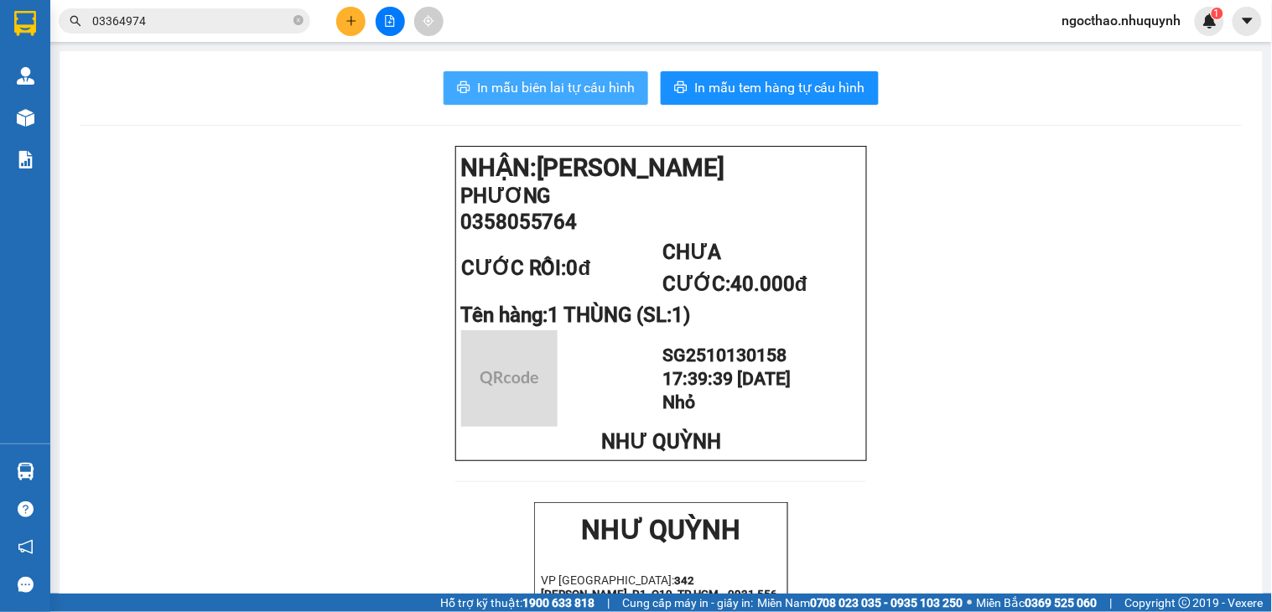
click at [608, 94] on span "In mẫu biên lai tự cấu hình" at bounding box center [556, 87] width 158 height 21
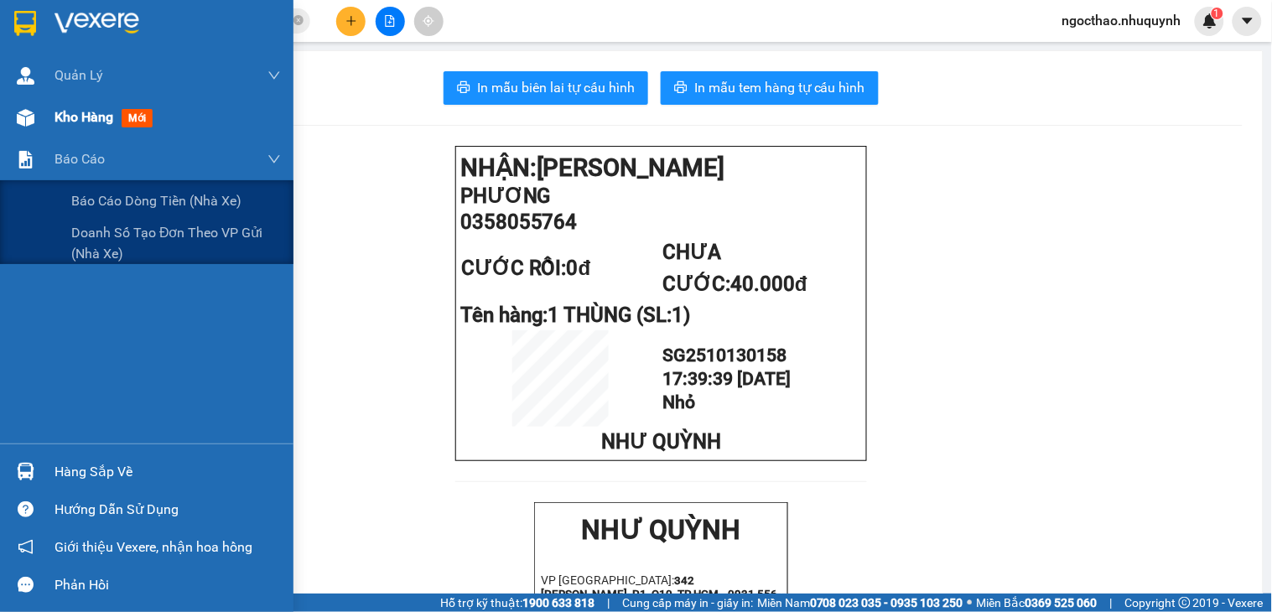
click at [65, 118] on span "Kho hàng" at bounding box center [83, 117] width 59 height 16
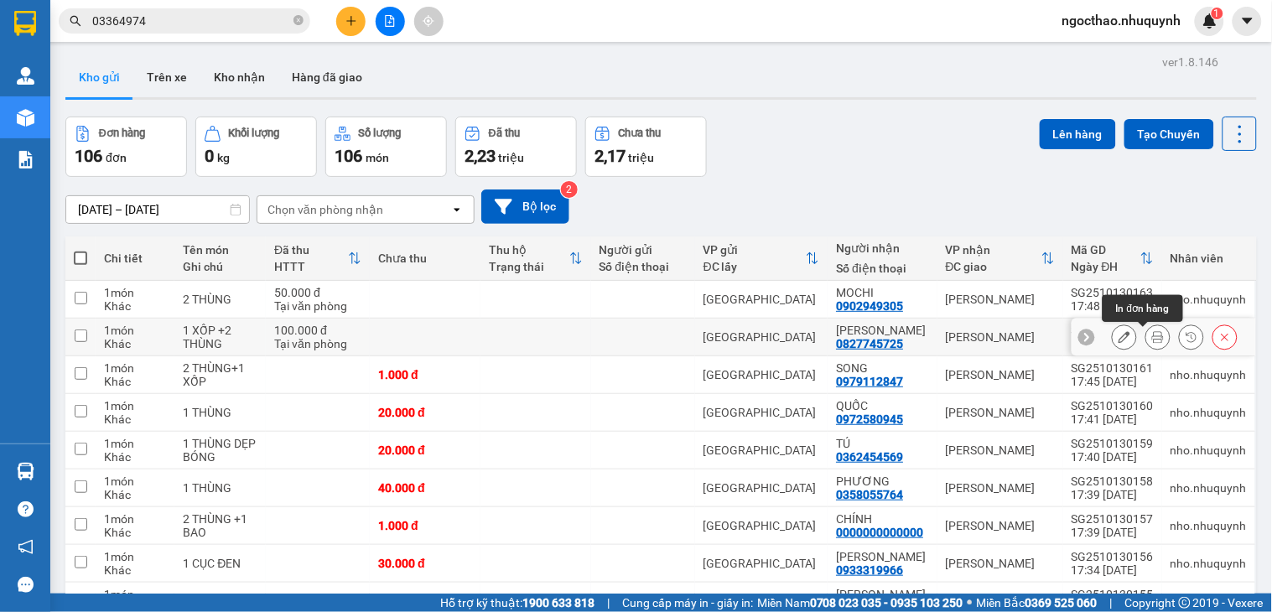
click at [1152, 335] on icon at bounding box center [1158, 337] width 12 height 12
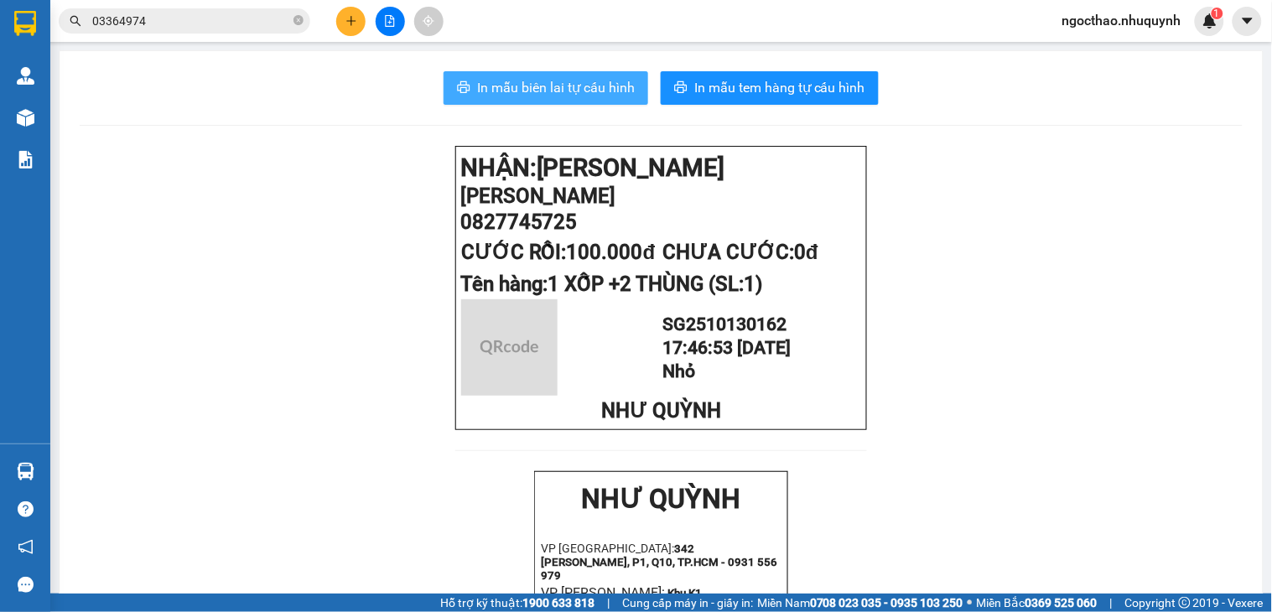
drag, startPoint x: 574, startPoint y: 74, endPoint x: 663, endPoint y: 134, distance: 107.4
click at [574, 73] on button "In mẫu biên lai tự cấu hình" at bounding box center [546, 88] width 205 height 34
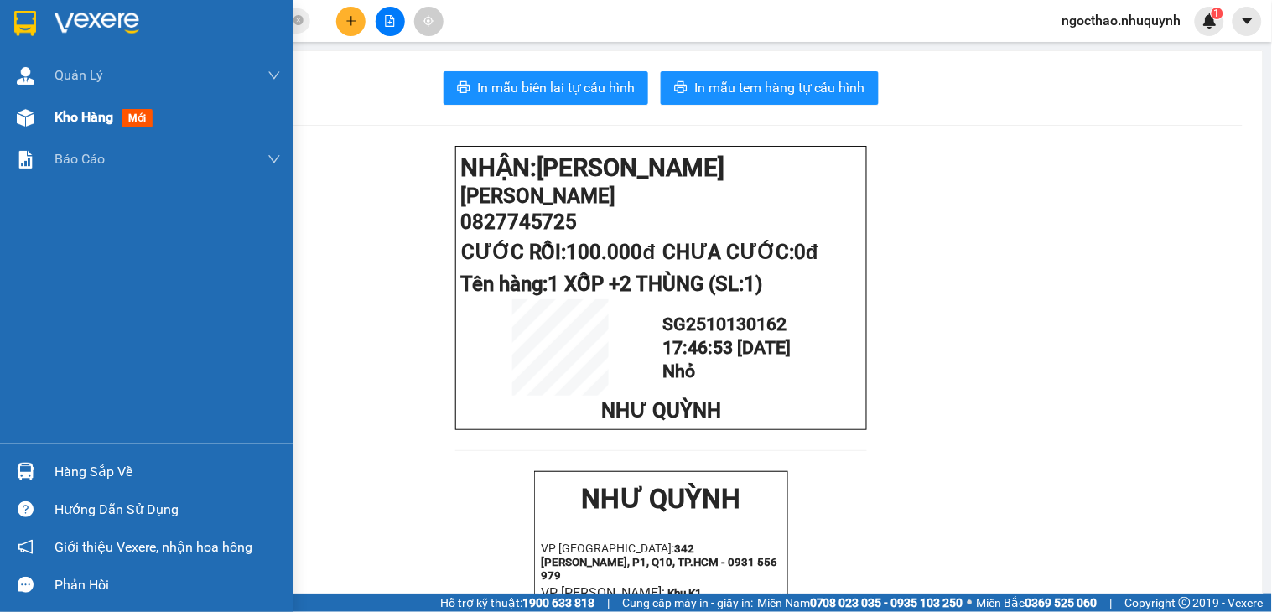
click at [103, 104] on div "Kho hàng mới" at bounding box center [167, 117] width 226 height 42
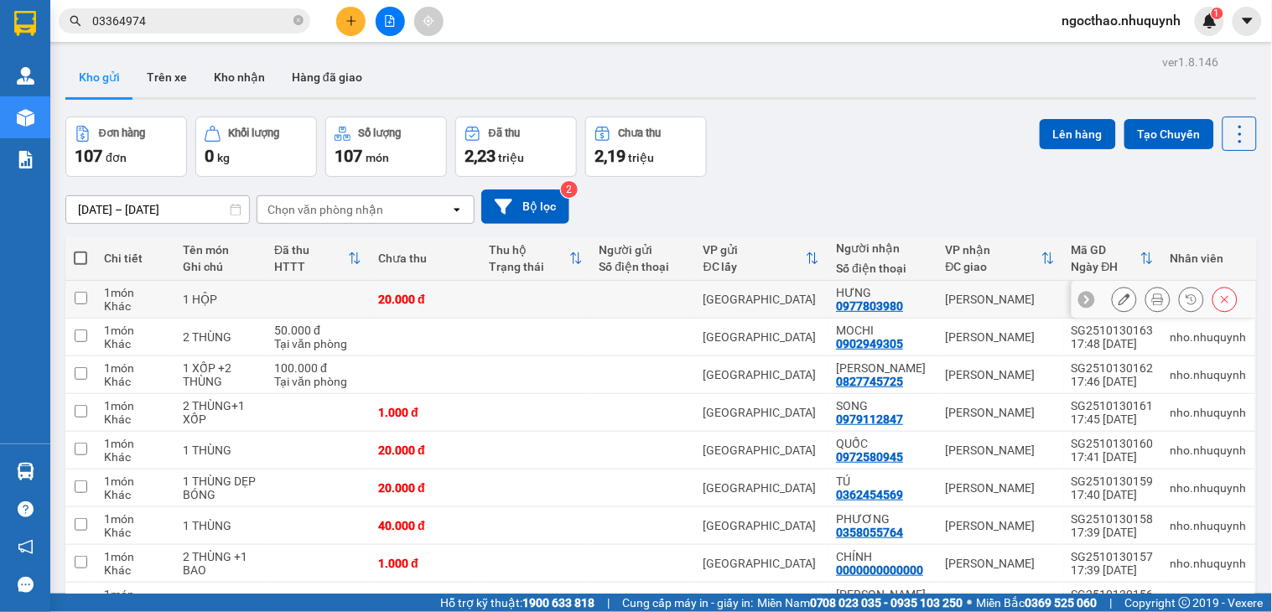
click at [1152, 295] on icon at bounding box center [1158, 299] width 12 height 12
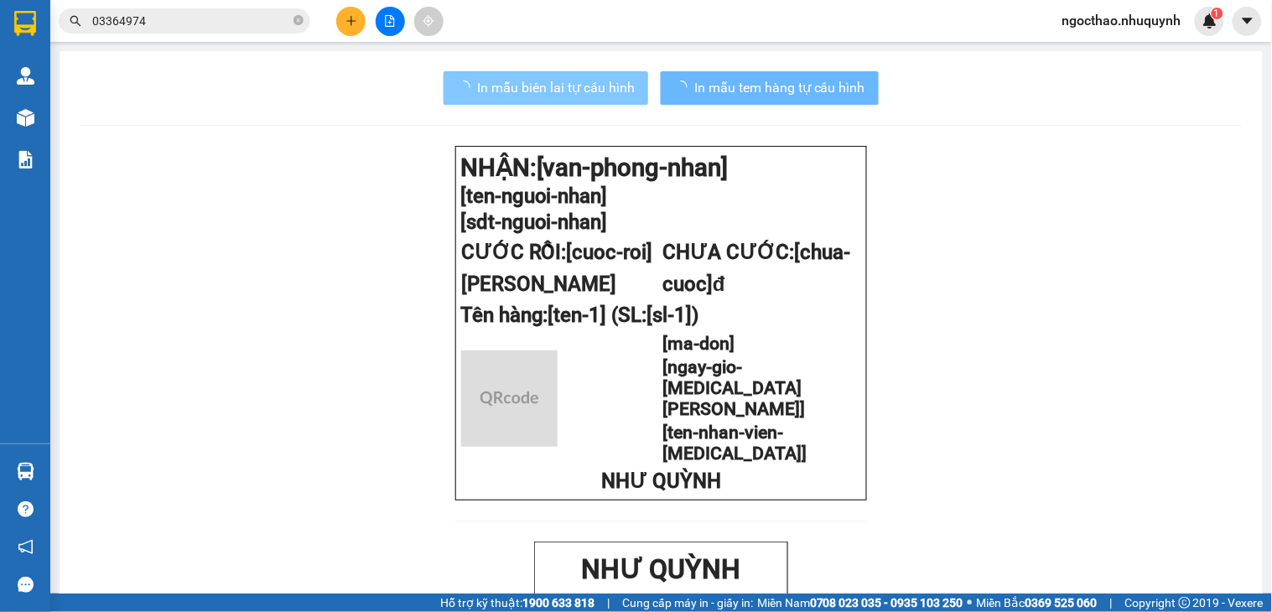
click at [594, 98] on button "In mẫu biên lai tự cấu hình" at bounding box center [546, 88] width 205 height 34
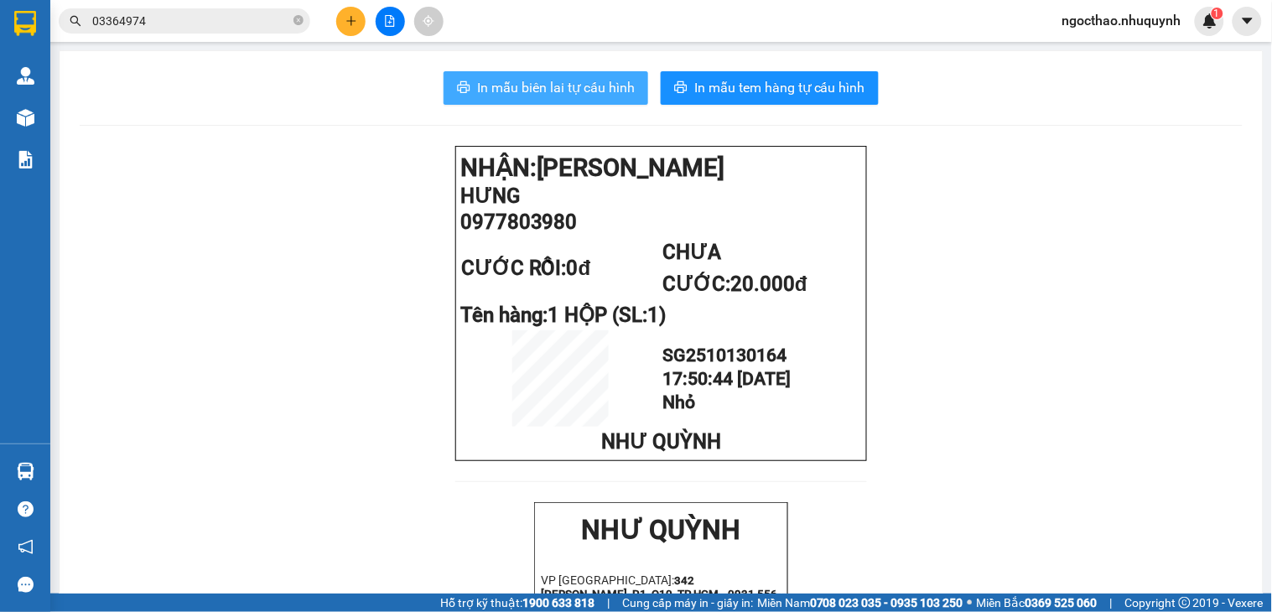
click at [605, 98] on button "In mẫu biên lai tự cấu hình" at bounding box center [546, 88] width 205 height 34
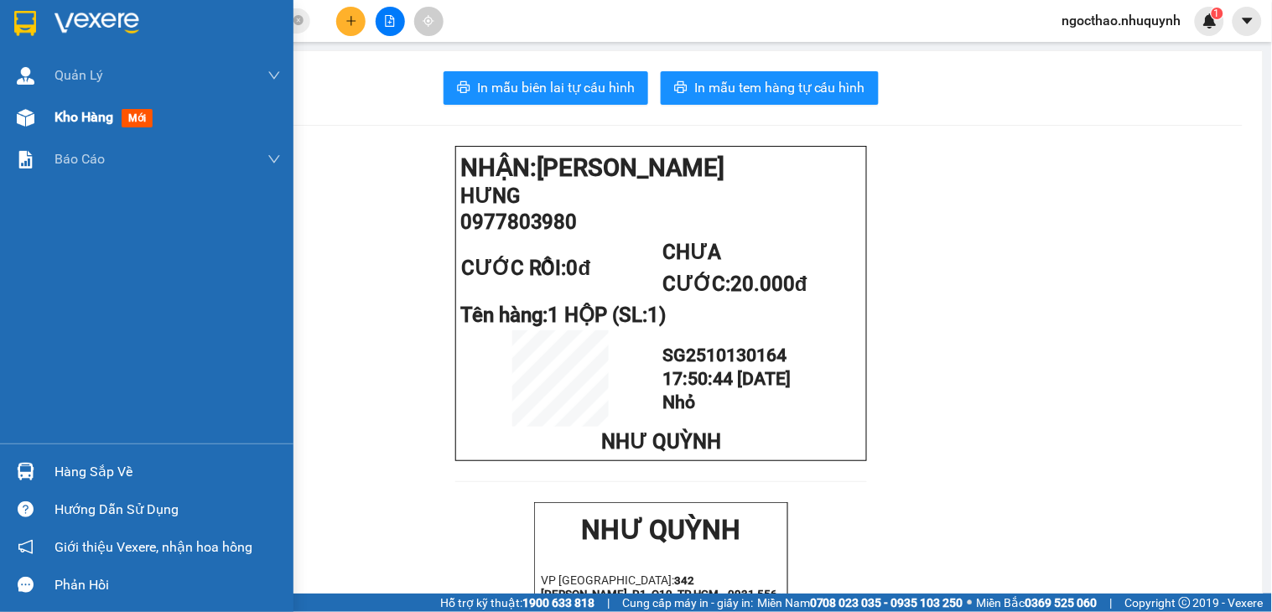
click at [63, 112] on span "Kho hàng" at bounding box center [83, 117] width 59 height 16
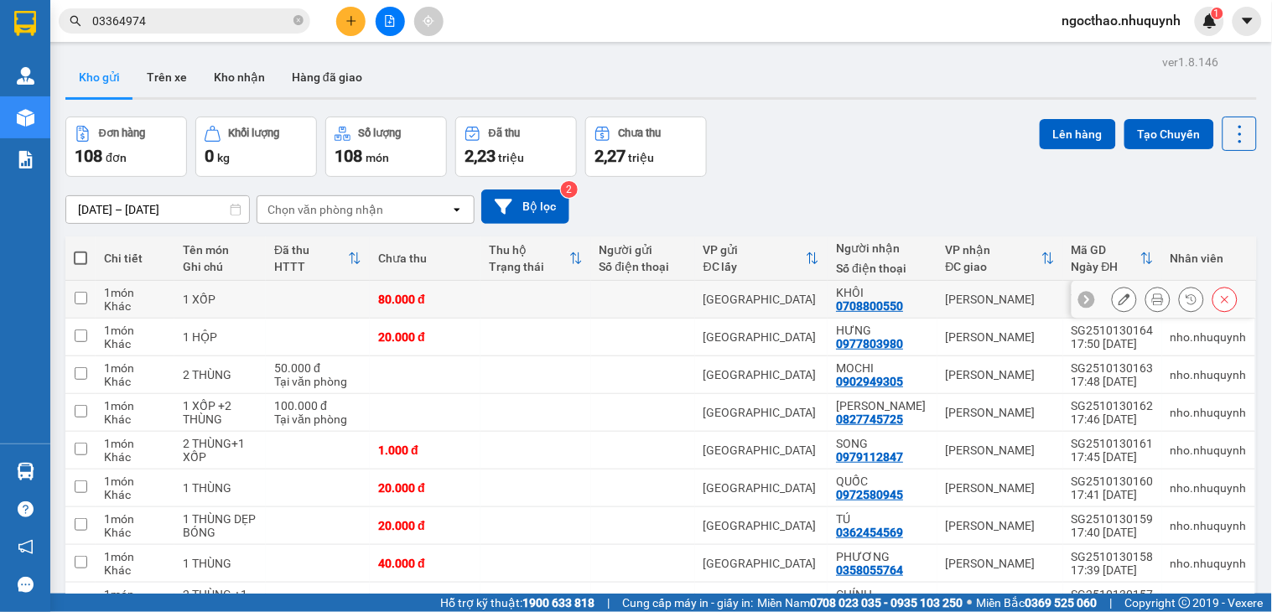
click at [1145, 302] on div at bounding box center [1157, 299] width 25 height 25
click at [1146, 302] on button at bounding box center [1157, 299] width 23 height 29
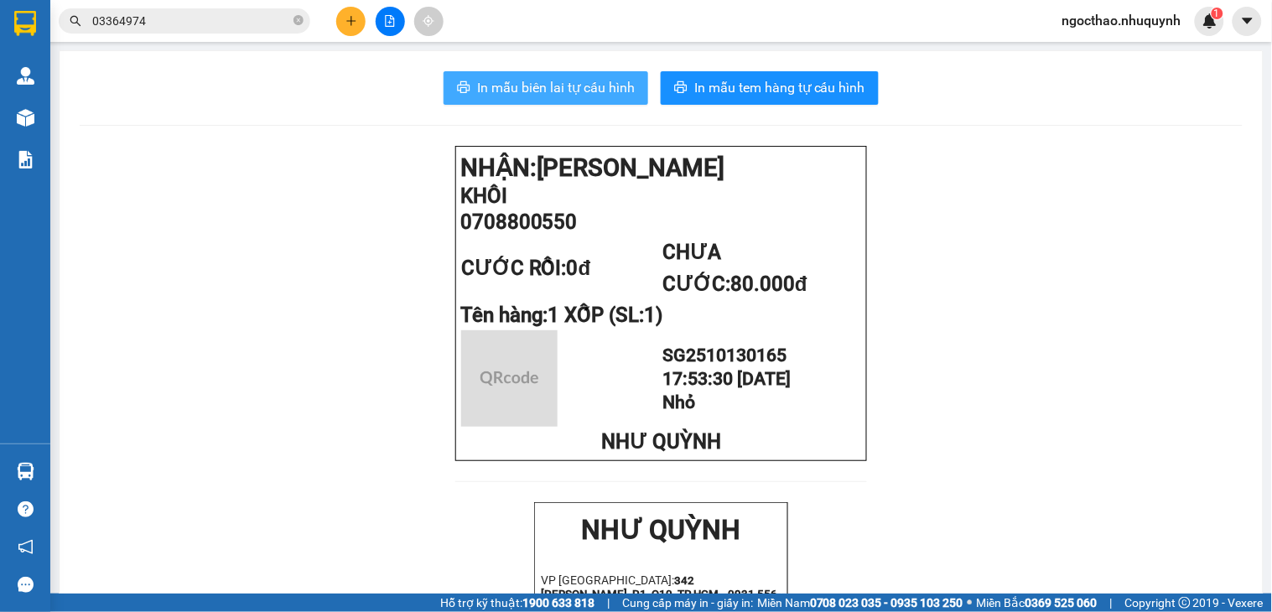
click at [600, 86] on span "In mẫu biên lai tự cấu hình" at bounding box center [556, 87] width 158 height 21
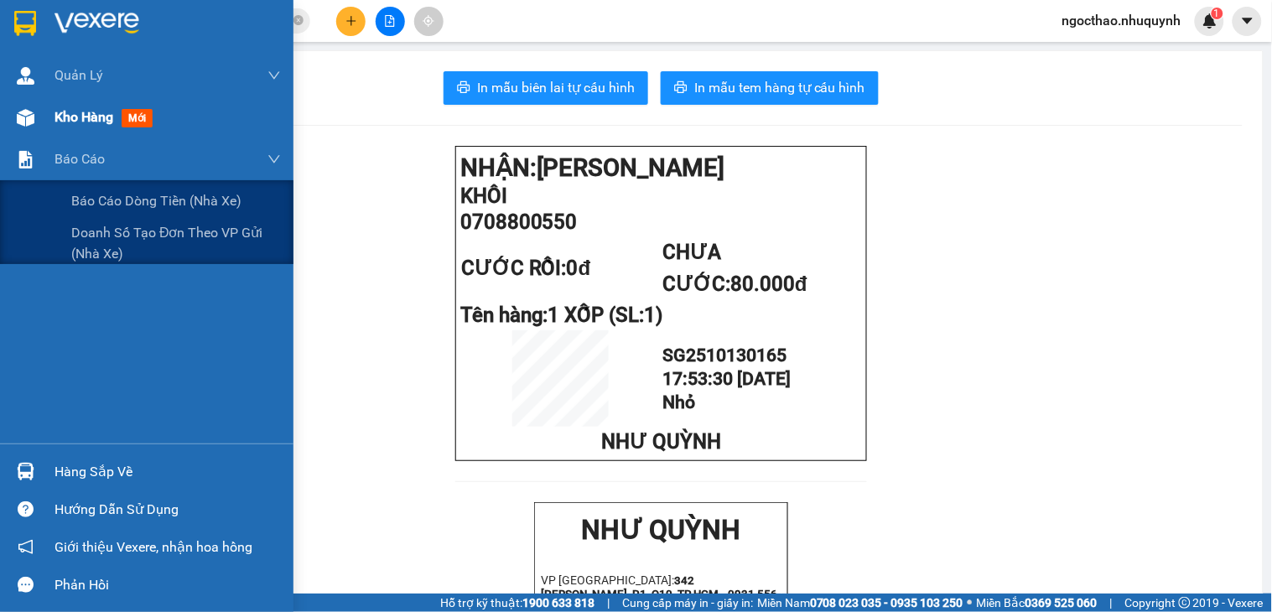
drag, startPoint x: 121, startPoint y: 139, endPoint x: 80, endPoint y: 129, distance: 42.3
click at [97, 134] on div "Quản [PERSON_NAME] lý khách hàng Quản lý khách hàng mới Kho hàng mới Báo cáo Bá…" at bounding box center [146, 248] width 293 height 389
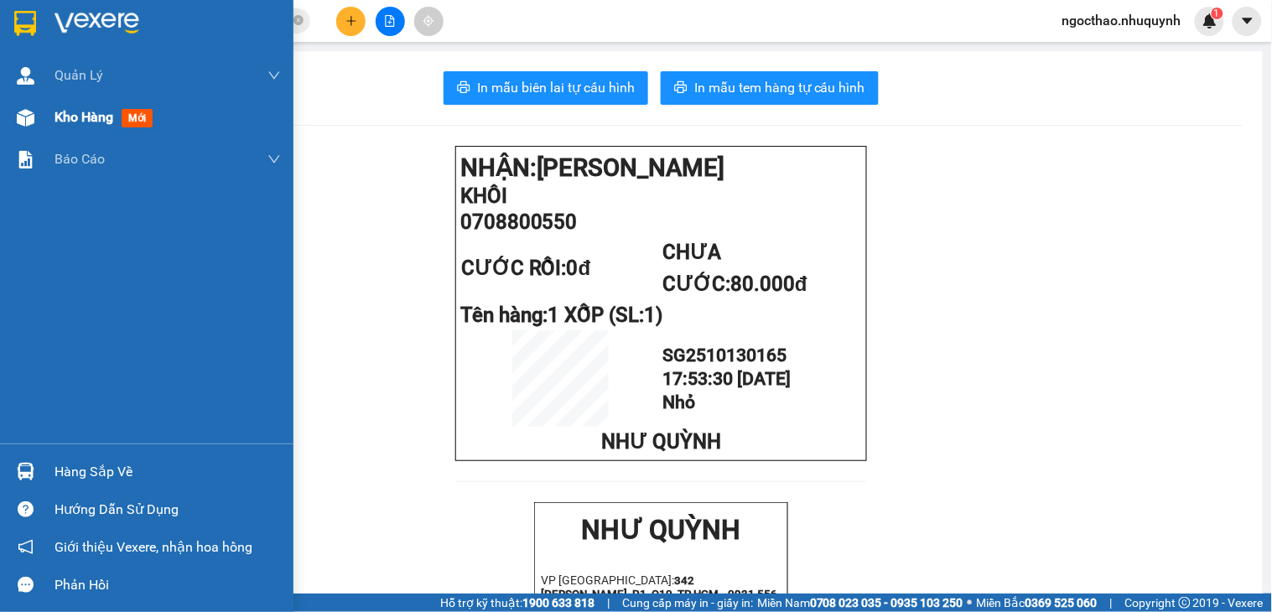
click at [80, 129] on div "Kho hàng mới" at bounding box center [167, 117] width 226 height 42
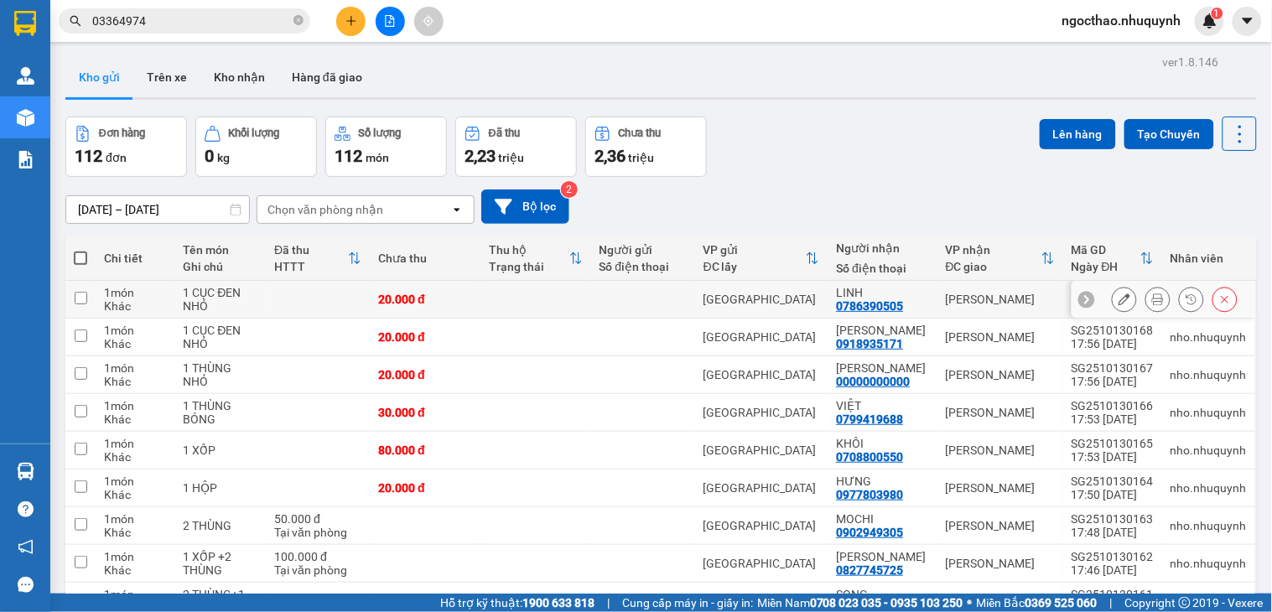
click at [1152, 300] on icon at bounding box center [1158, 299] width 12 height 12
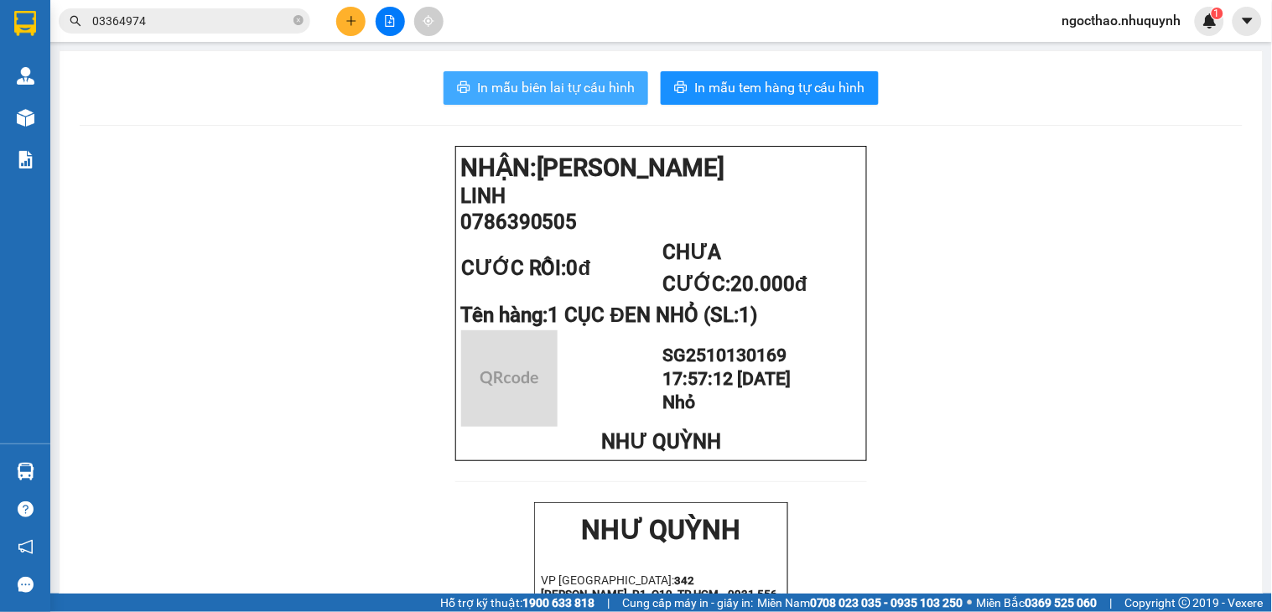
click at [582, 96] on span "In mẫu biên lai tự cấu hình" at bounding box center [556, 87] width 158 height 21
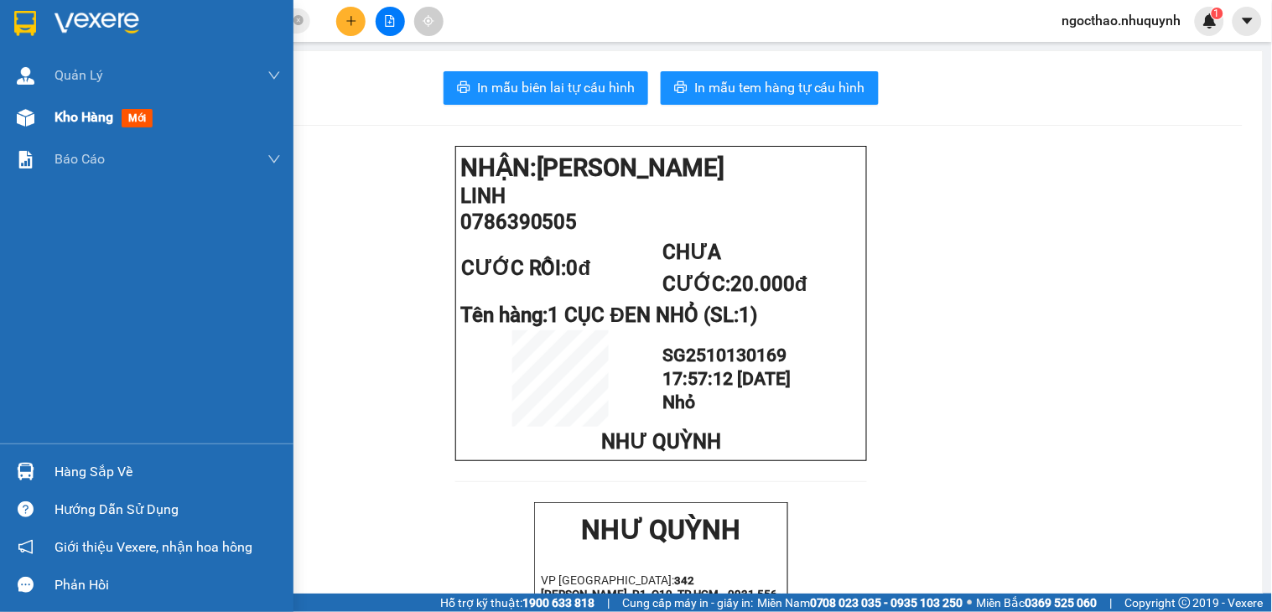
click at [65, 123] on span "Kho hàng" at bounding box center [83, 117] width 59 height 16
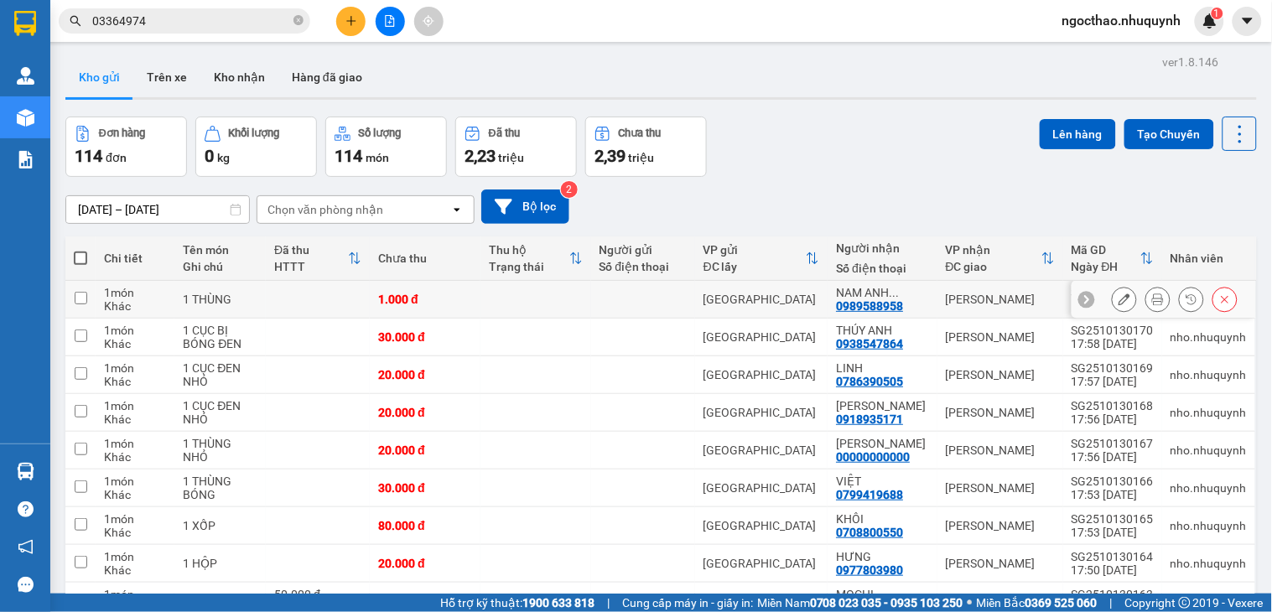
drag, startPoint x: 1155, startPoint y: 299, endPoint x: 1146, endPoint y: 302, distance: 9.6
click at [1149, 300] on div at bounding box center [1175, 299] width 126 height 25
click at [1152, 302] on icon at bounding box center [1158, 299] width 12 height 12
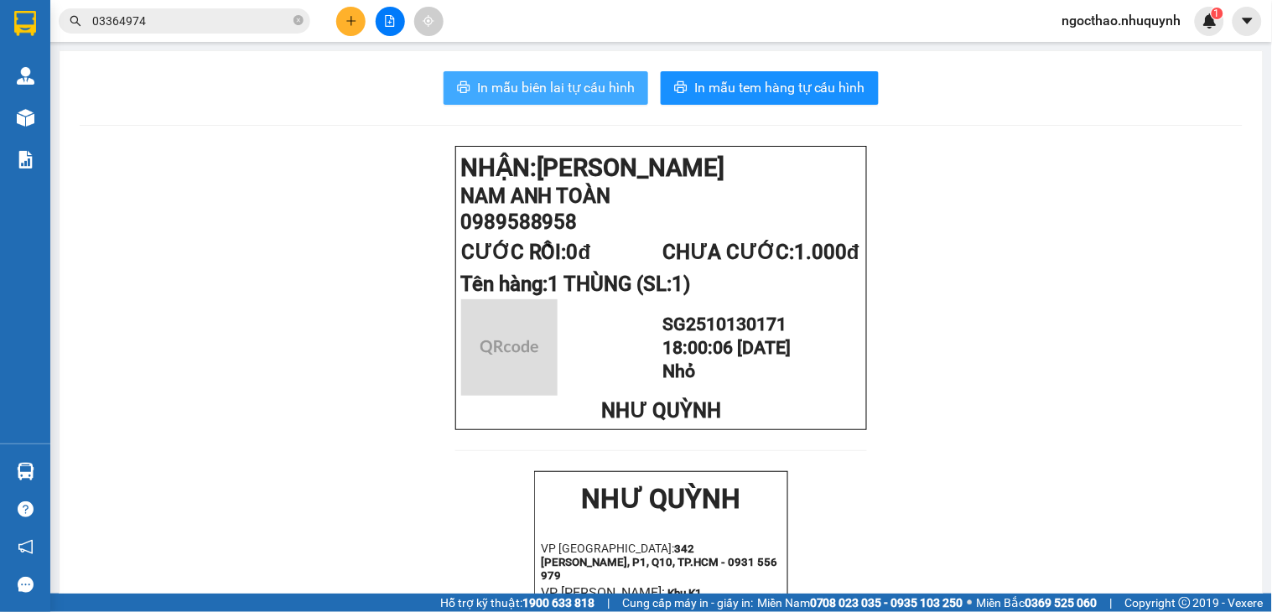
click at [574, 80] on span "In mẫu biên lai tự cấu hình" at bounding box center [556, 87] width 158 height 21
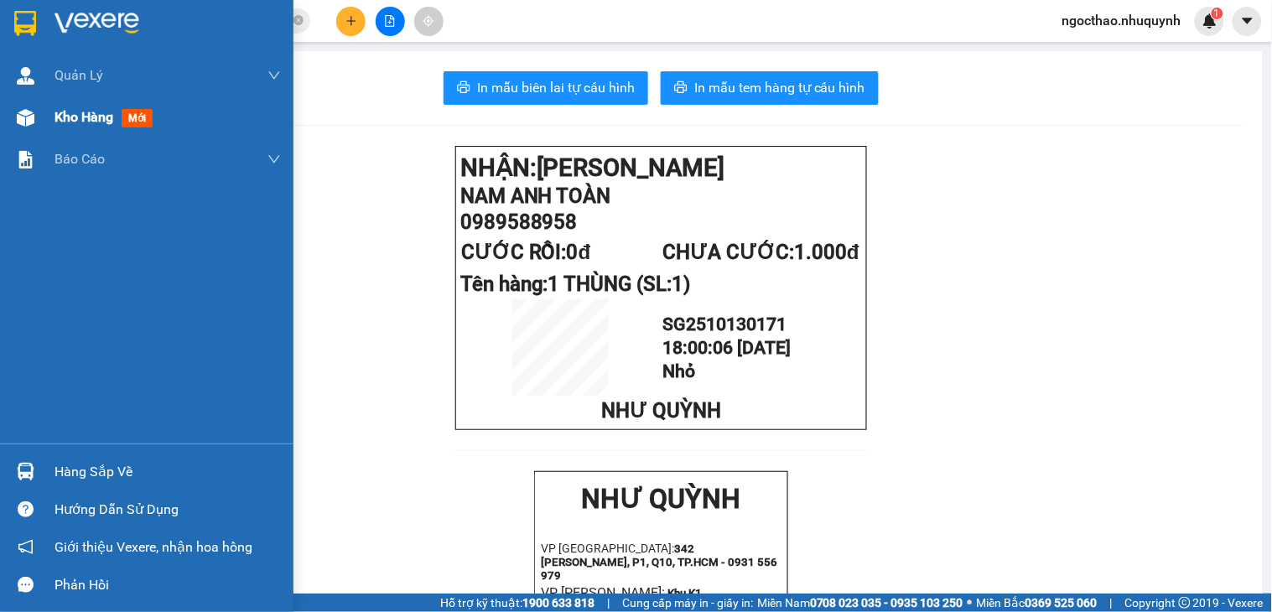
click at [84, 130] on div "Kho hàng mới" at bounding box center [167, 117] width 226 height 42
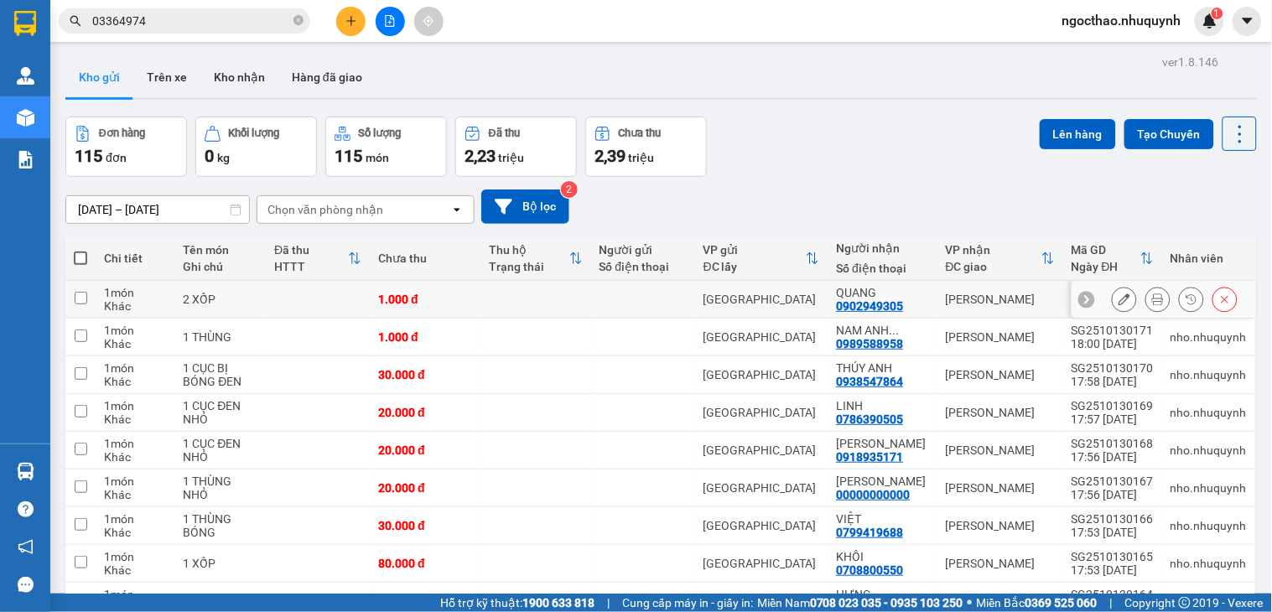
click at [1151, 306] on button at bounding box center [1157, 299] width 23 height 29
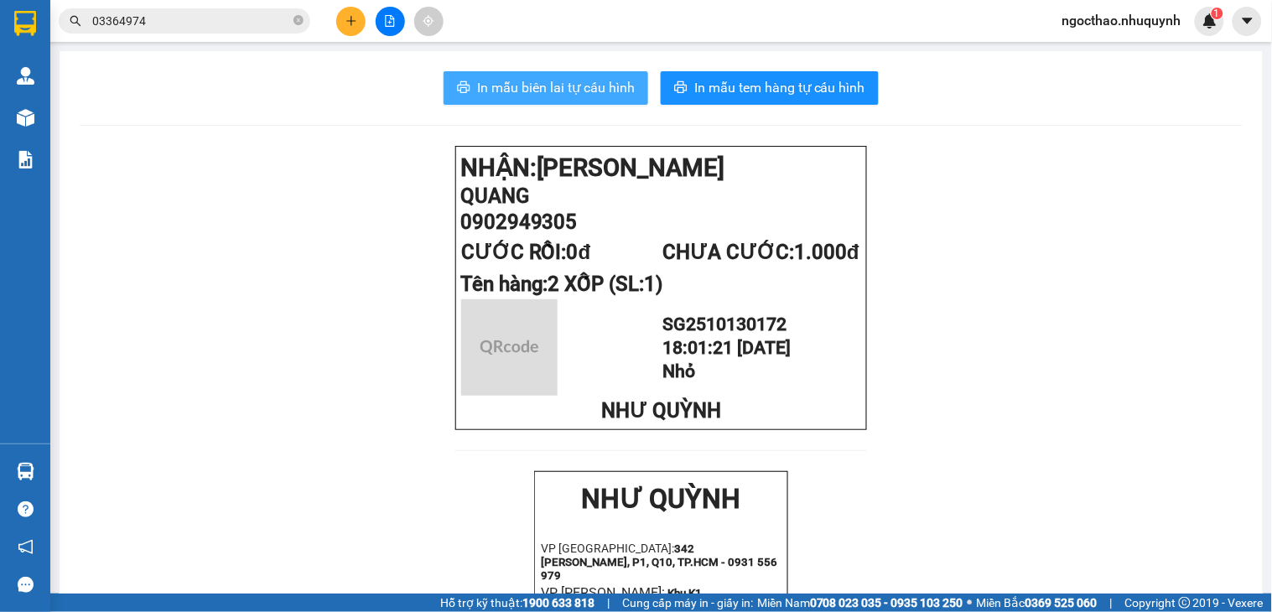
click at [588, 86] on span "In mẫu biên lai tự cấu hình" at bounding box center [556, 87] width 158 height 21
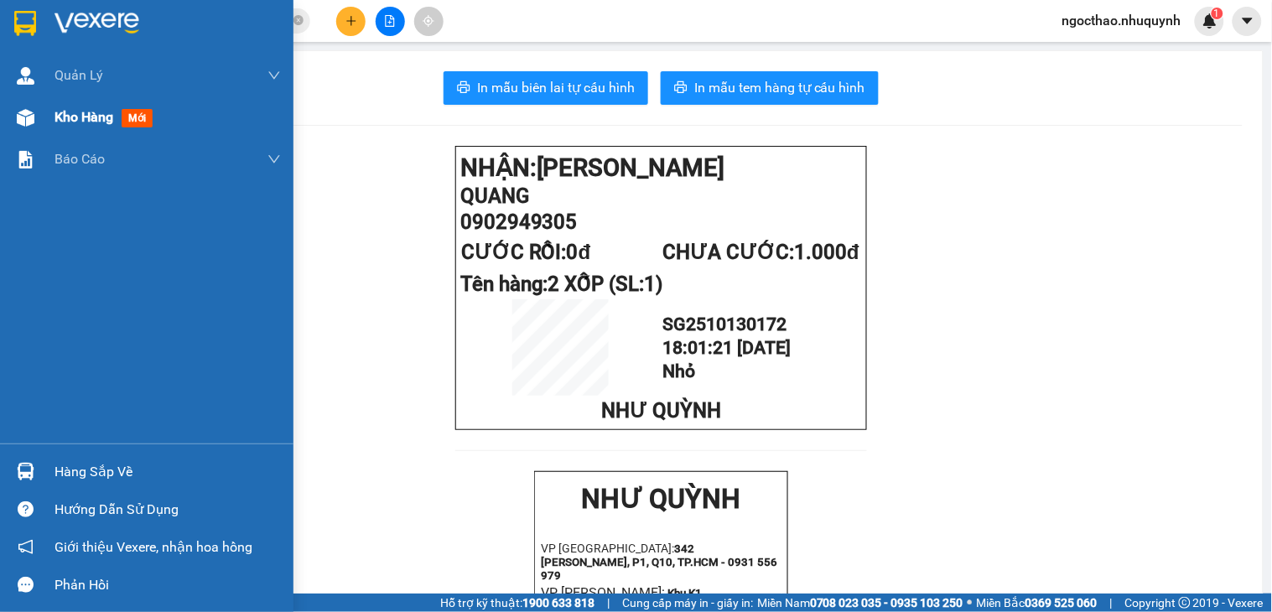
click at [61, 123] on span "Kho hàng" at bounding box center [83, 117] width 59 height 16
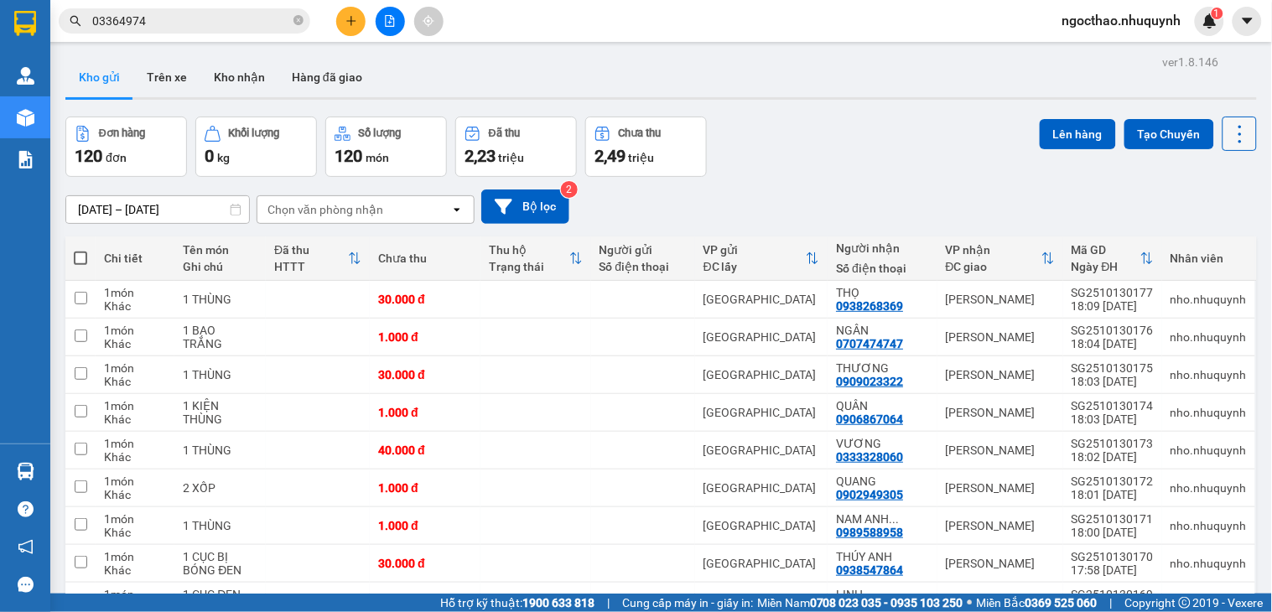
click at [1228, 135] on icon at bounding box center [1239, 133] width 23 height 23
click at [1212, 233] on span "Làm mới" at bounding box center [1200, 239] width 46 height 17
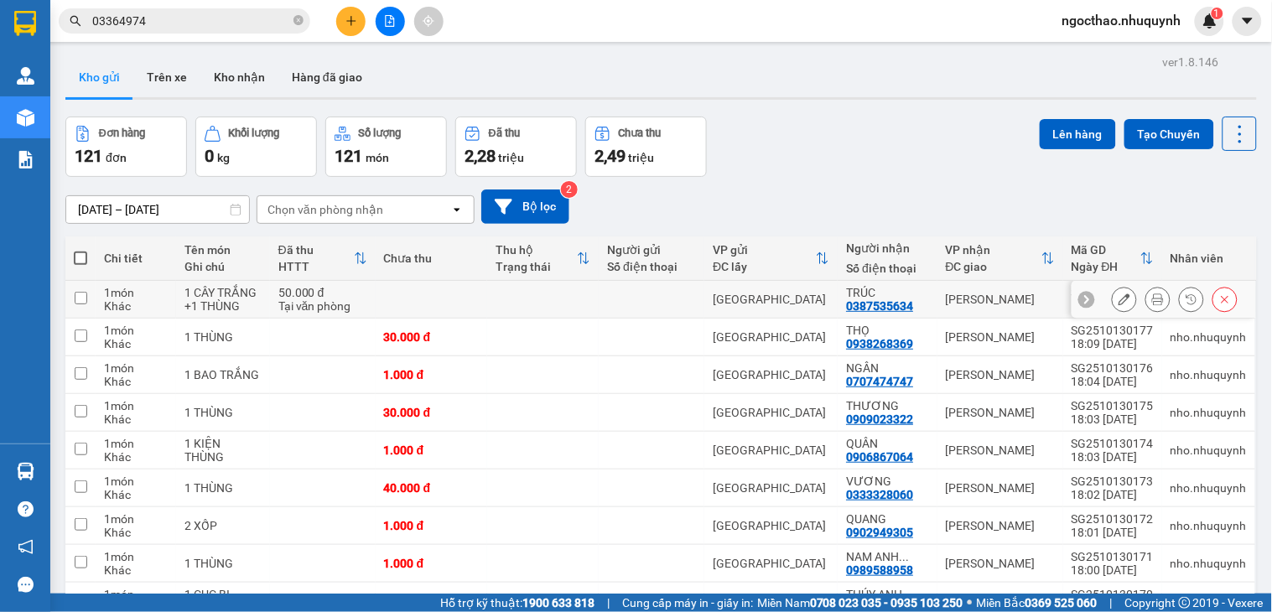
click at [1147, 298] on button at bounding box center [1157, 299] width 23 height 29
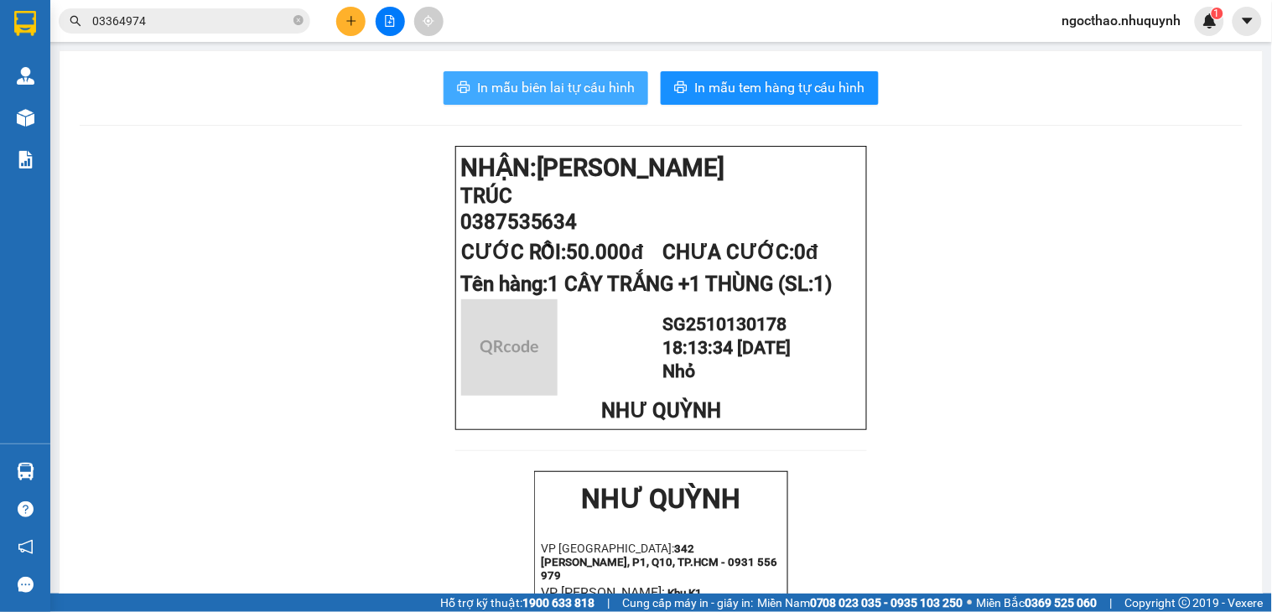
click at [580, 80] on span "In mẫu biên lai tự cấu hình" at bounding box center [556, 87] width 158 height 21
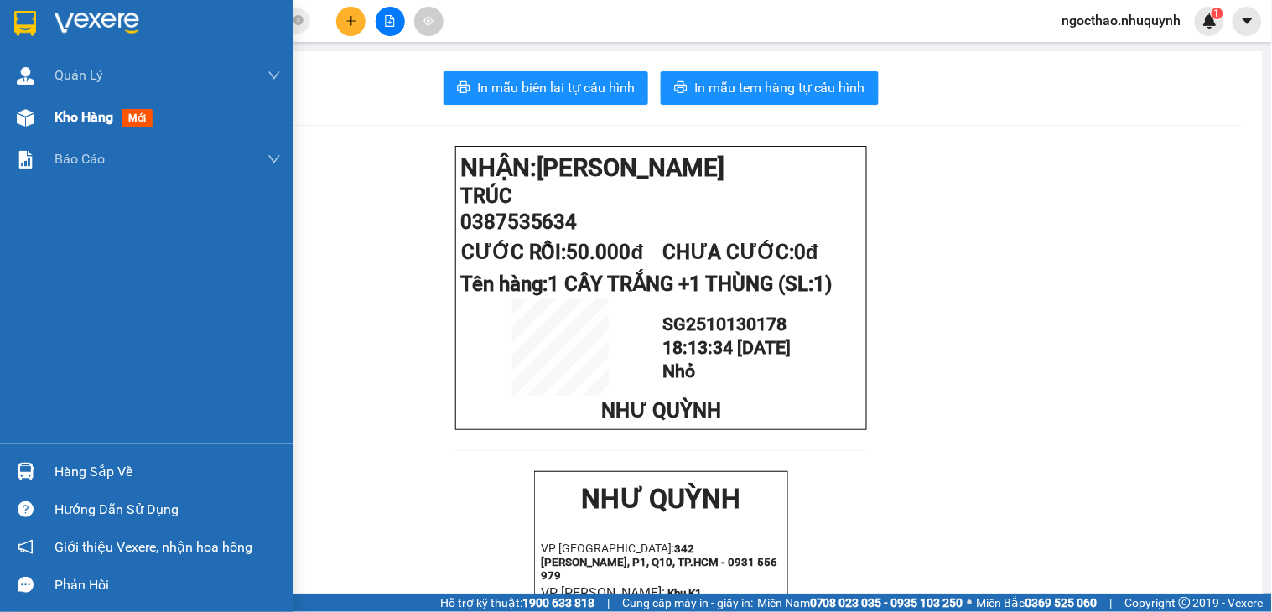
click at [90, 119] on span "Kho hàng" at bounding box center [83, 117] width 59 height 16
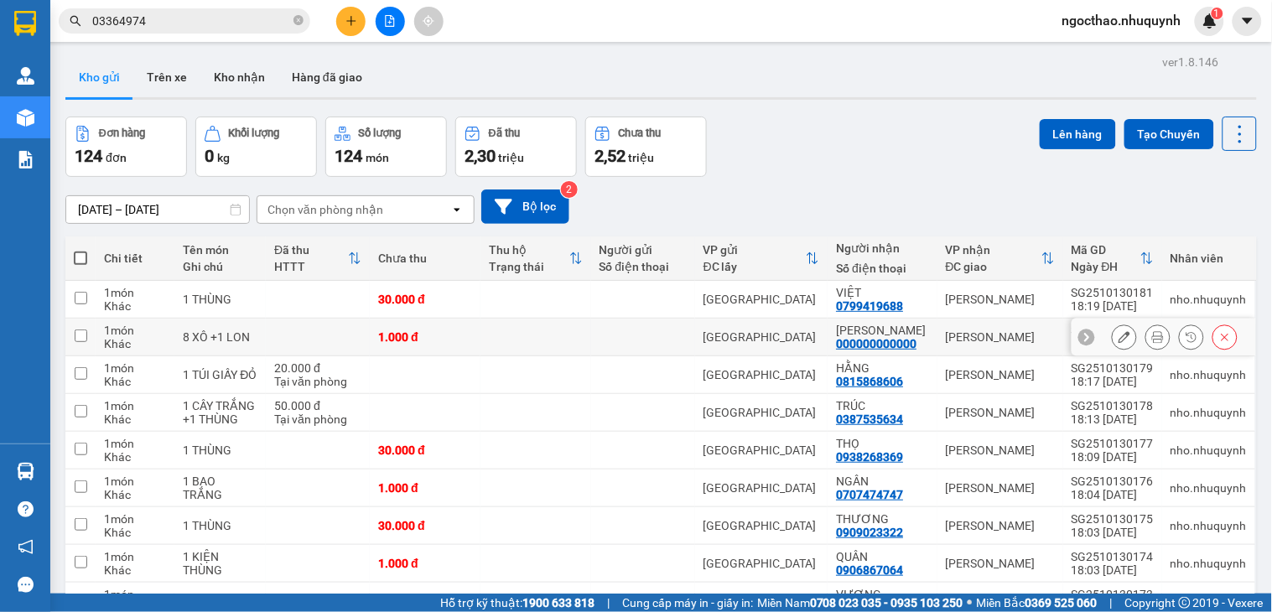
click at [1152, 338] on icon at bounding box center [1158, 337] width 12 height 12
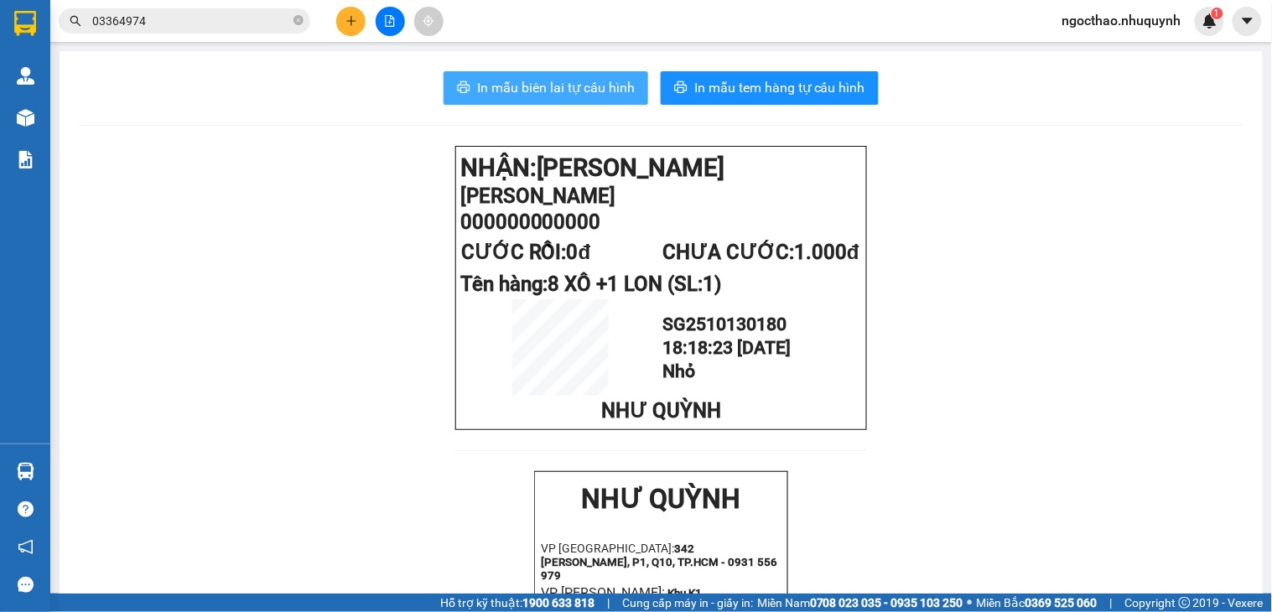
click at [622, 101] on button "In mẫu biên lai tự cấu hình" at bounding box center [546, 88] width 205 height 34
click at [601, 89] on span "In mẫu biên lai tự cấu hình" at bounding box center [556, 87] width 158 height 21
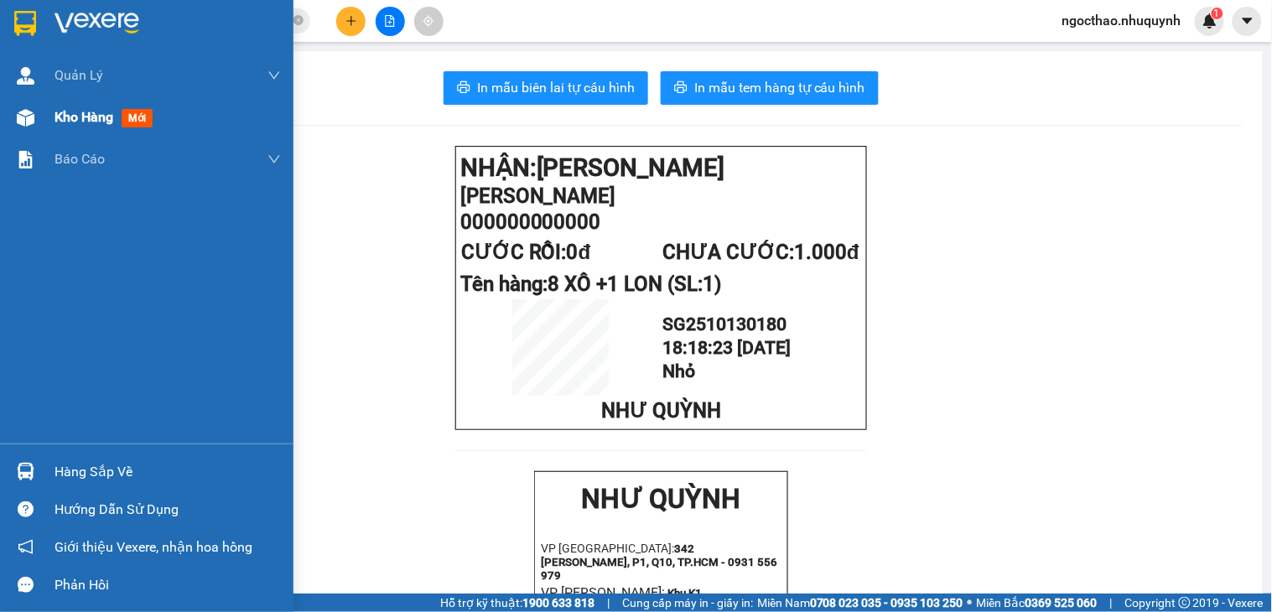
click at [62, 118] on span "Kho hàng" at bounding box center [83, 117] width 59 height 16
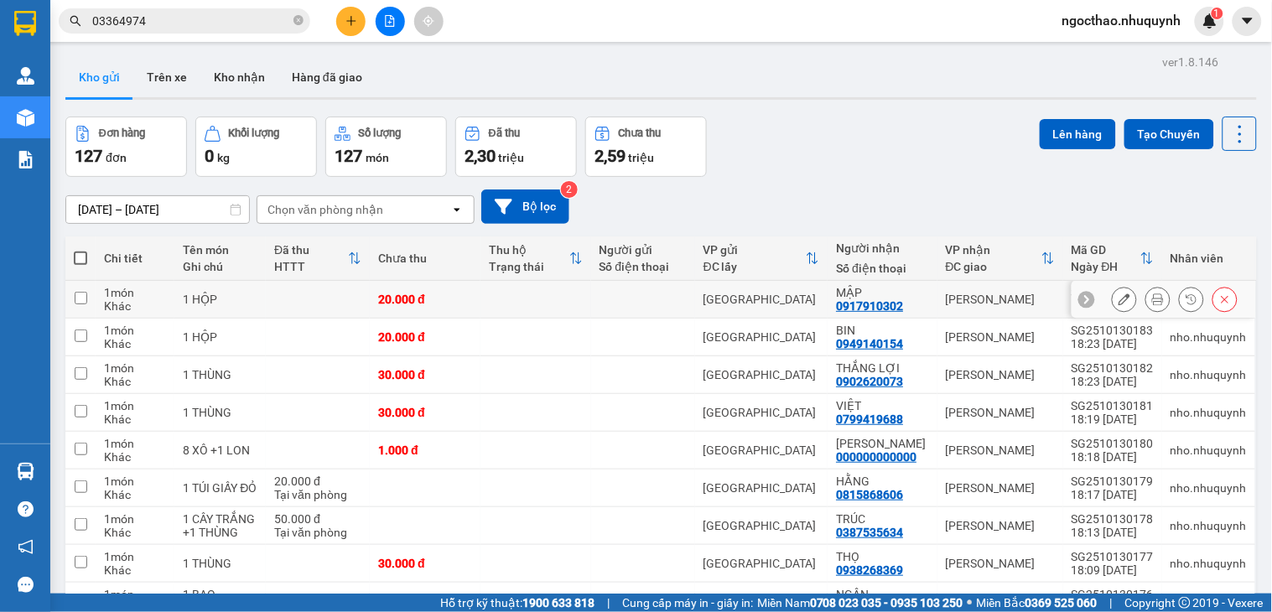
click at [1152, 303] on icon at bounding box center [1158, 299] width 12 height 12
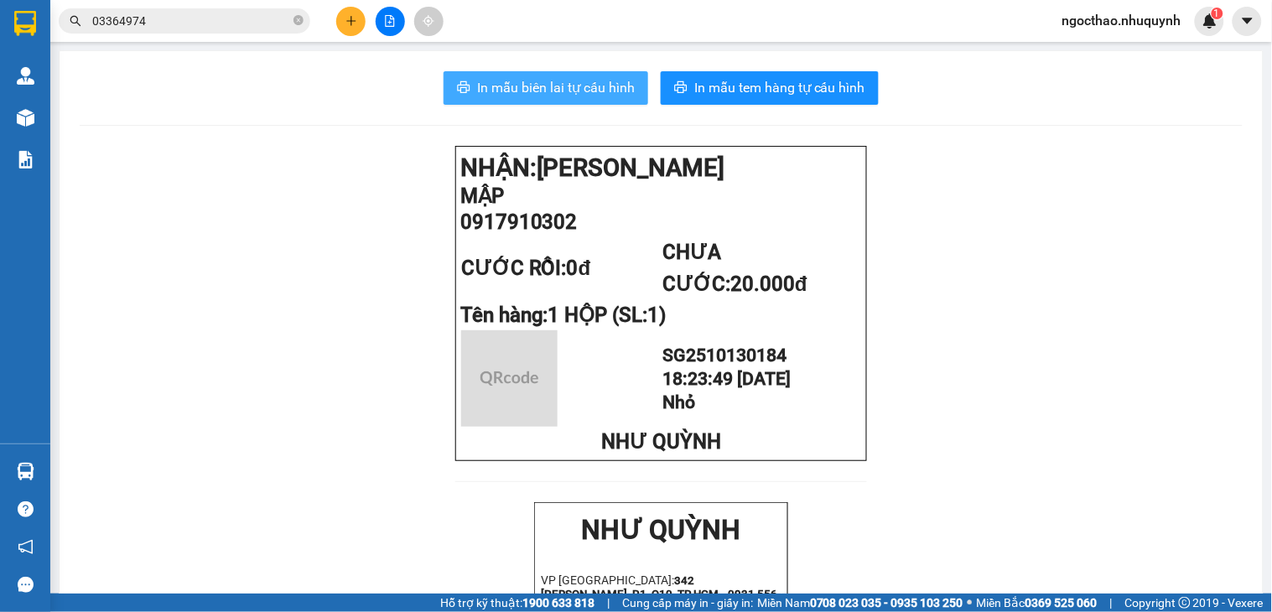
click at [551, 86] on span "In mẫu biên lai tự cấu hình" at bounding box center [556, 87] width 158 height 21
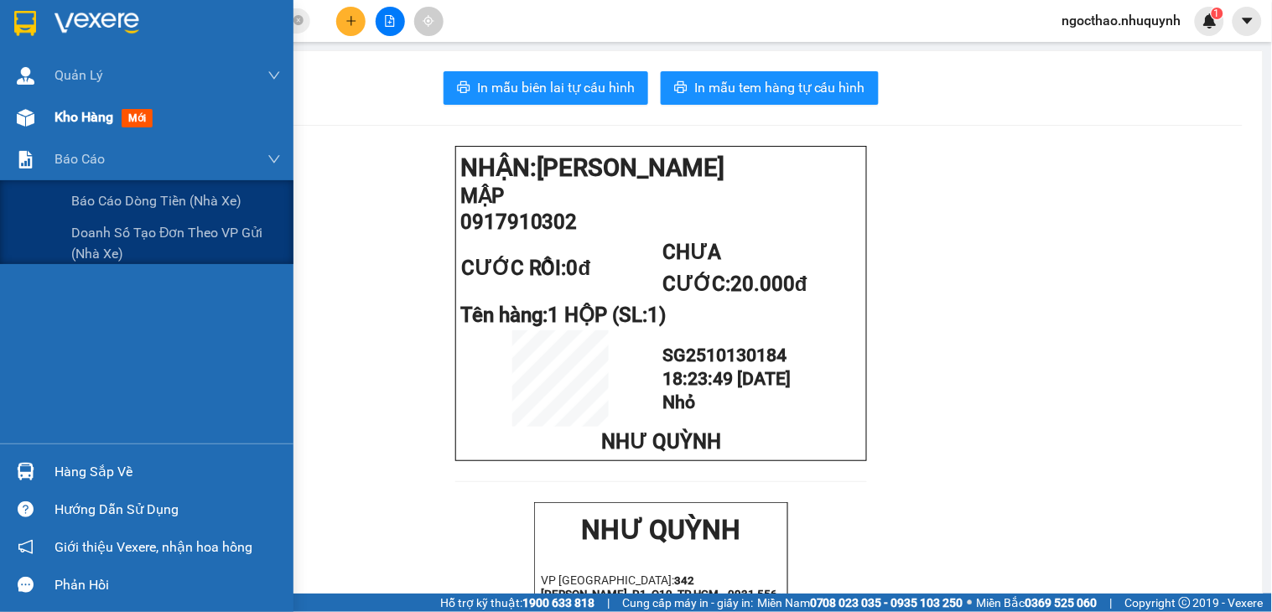
click at [91, 119] on span "Kho hàng" at bounding box center [83, 117] width 59 height 16
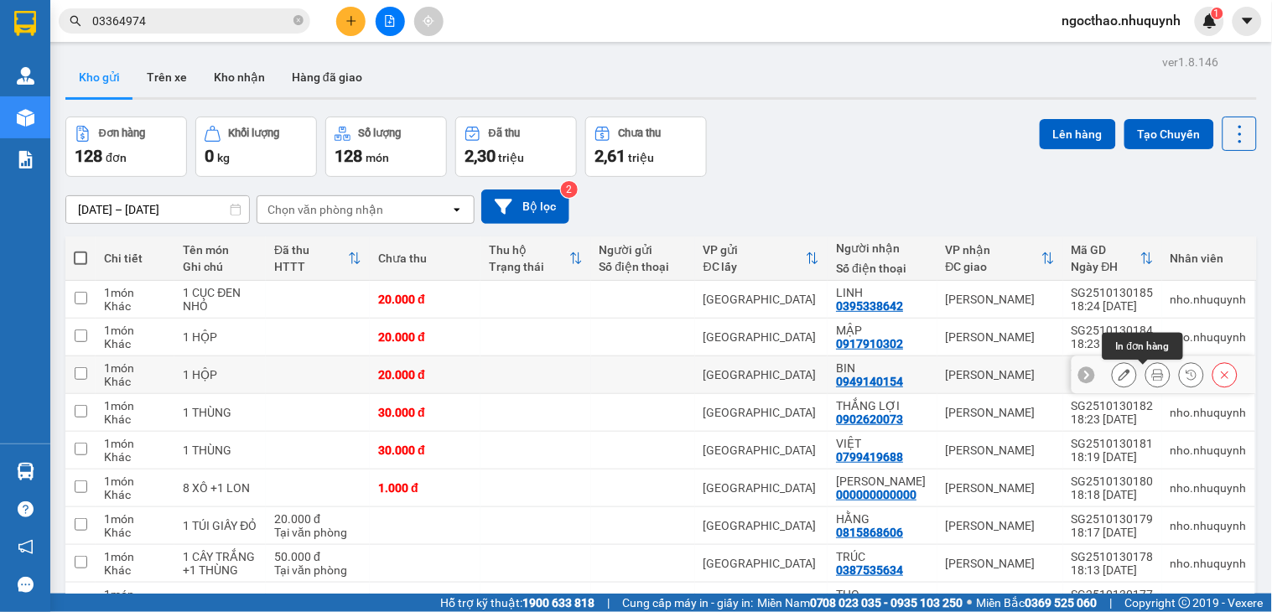
click at [1152, 373] on icon at bounding box center [1158, 375] width 12 height 12
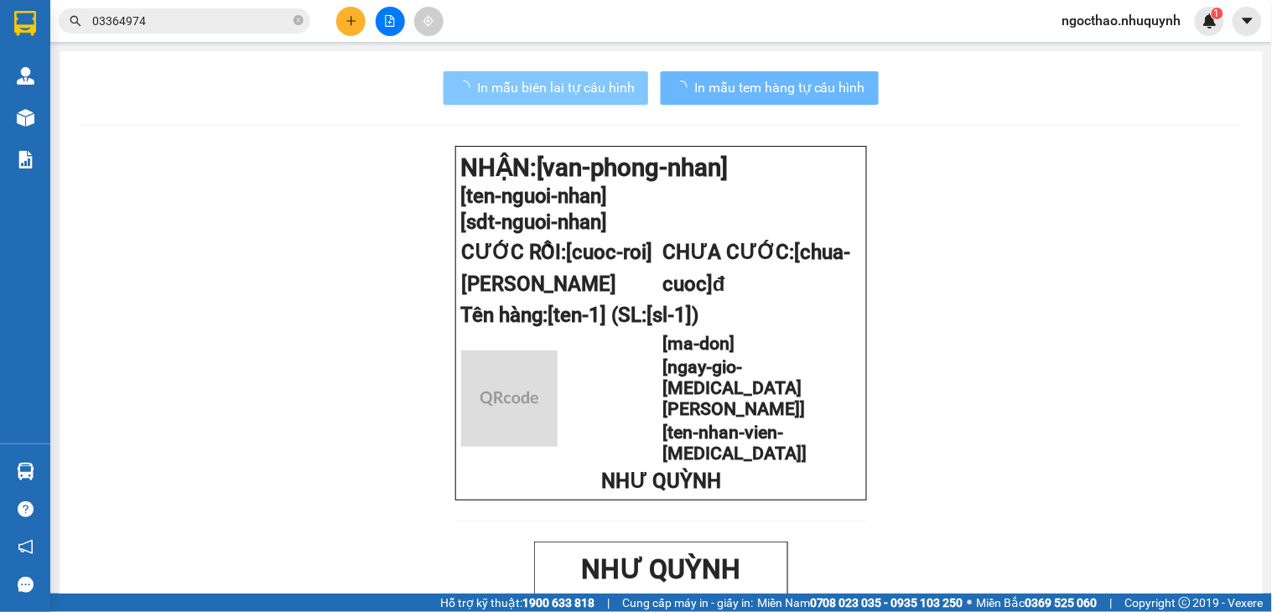
click at [595, 97] on span "In mẫu biên lai tự cấu hình" at bounding box center [556, 87] width 158 height 21
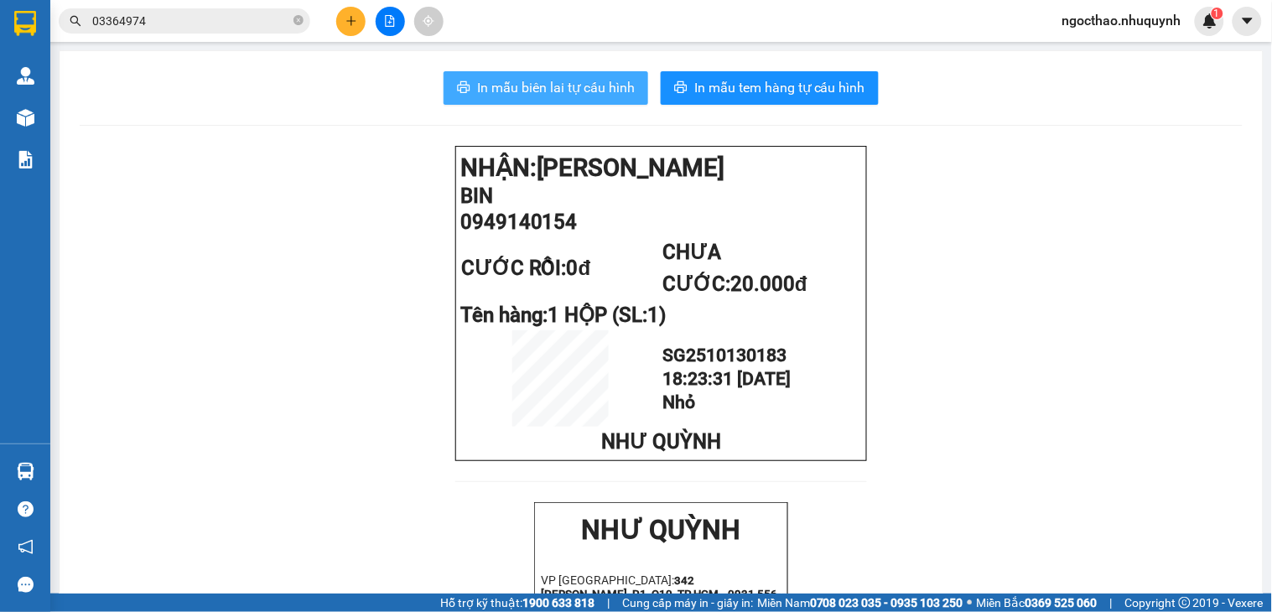
click at [579, 91] on span "In mẫu biên lai tự cấu hình" at bounding box center [556, 87] width 158 height 21
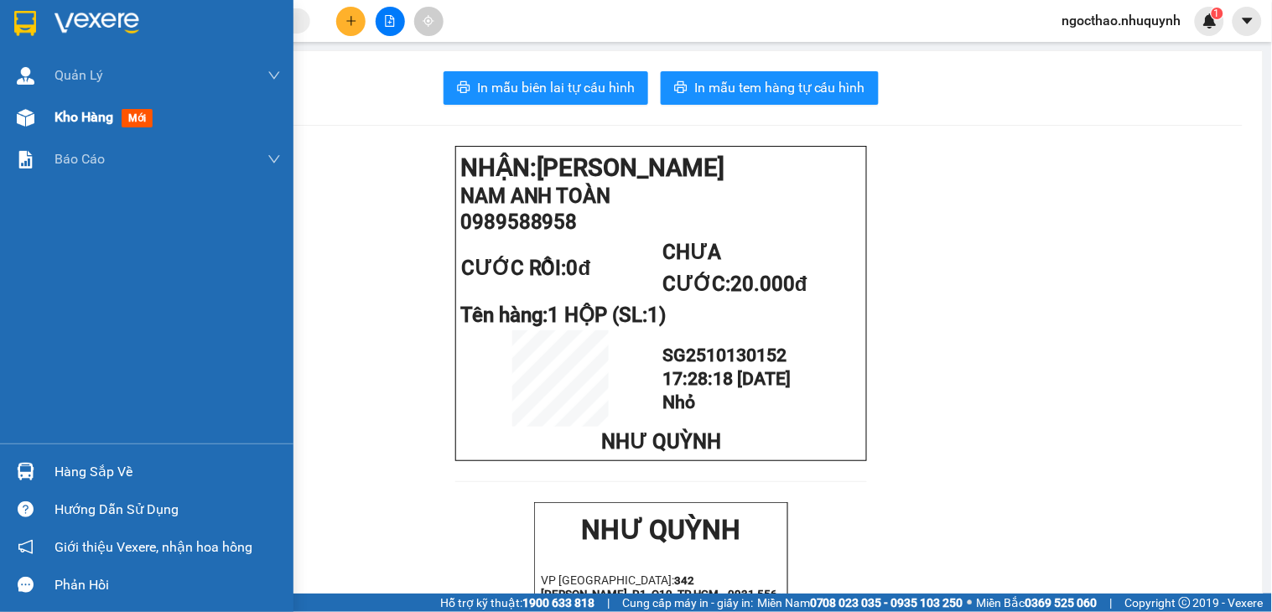
click at [70, 96] on div "Kho hàng mới" at bounding box center [167, 117] width 226 height 42
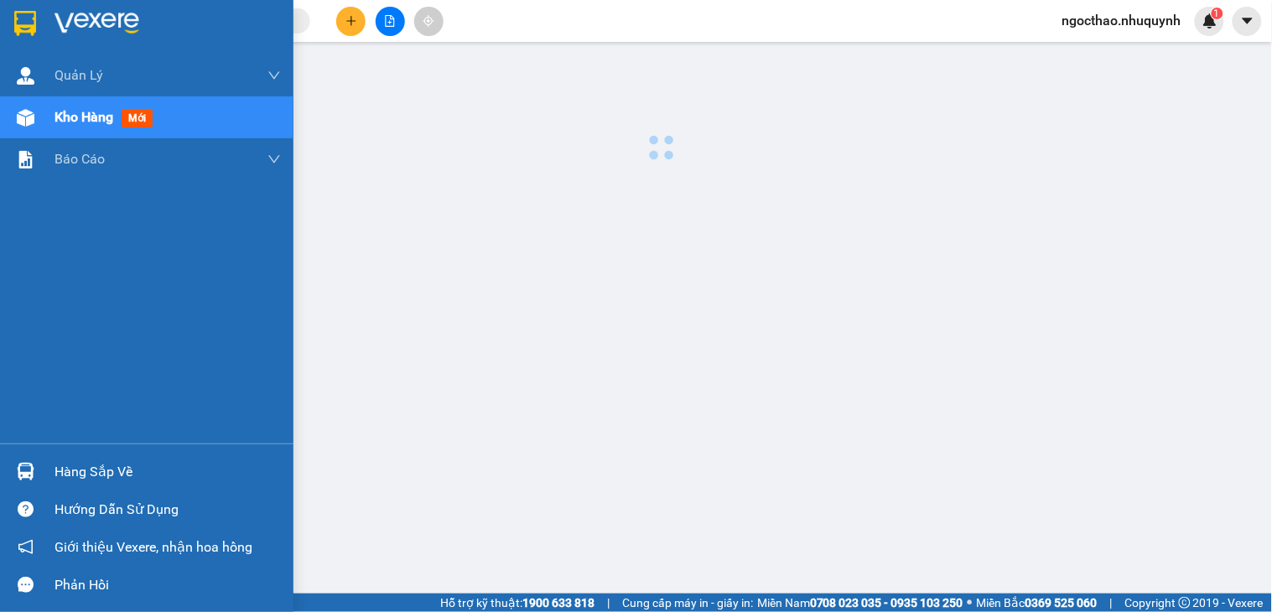
click at [80, 118] on span "Kho hàng" at bounding box center [83, 117] width 59 height 16
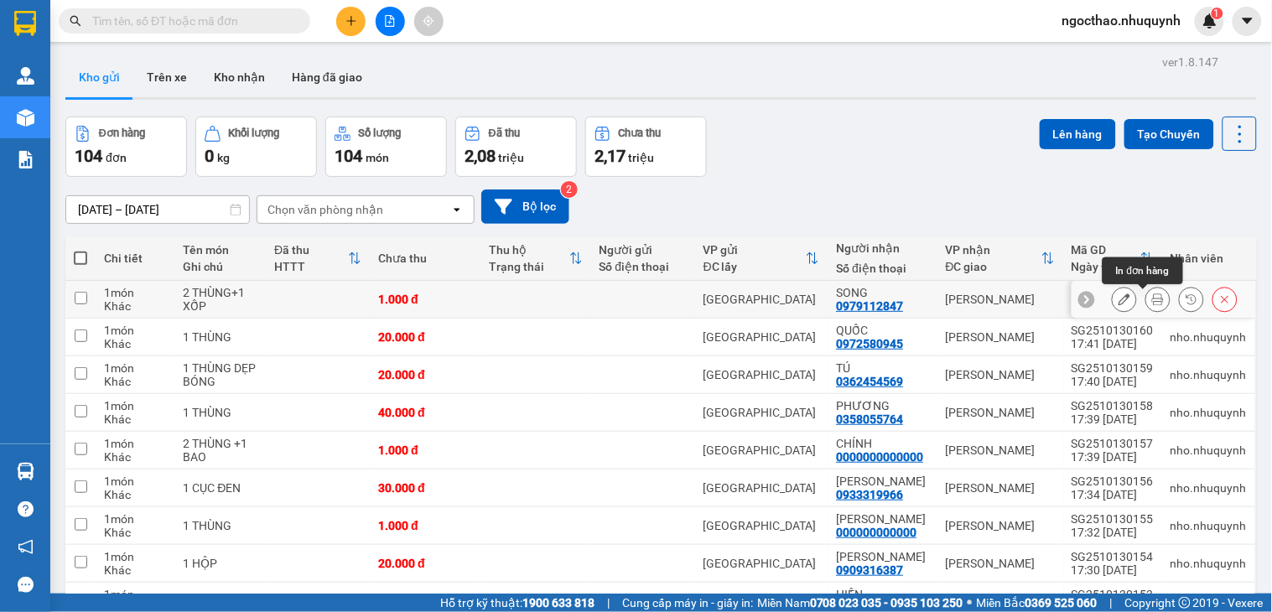
click at [1146, 307] on button at bounding box center [1157, 299] width 23 height 29
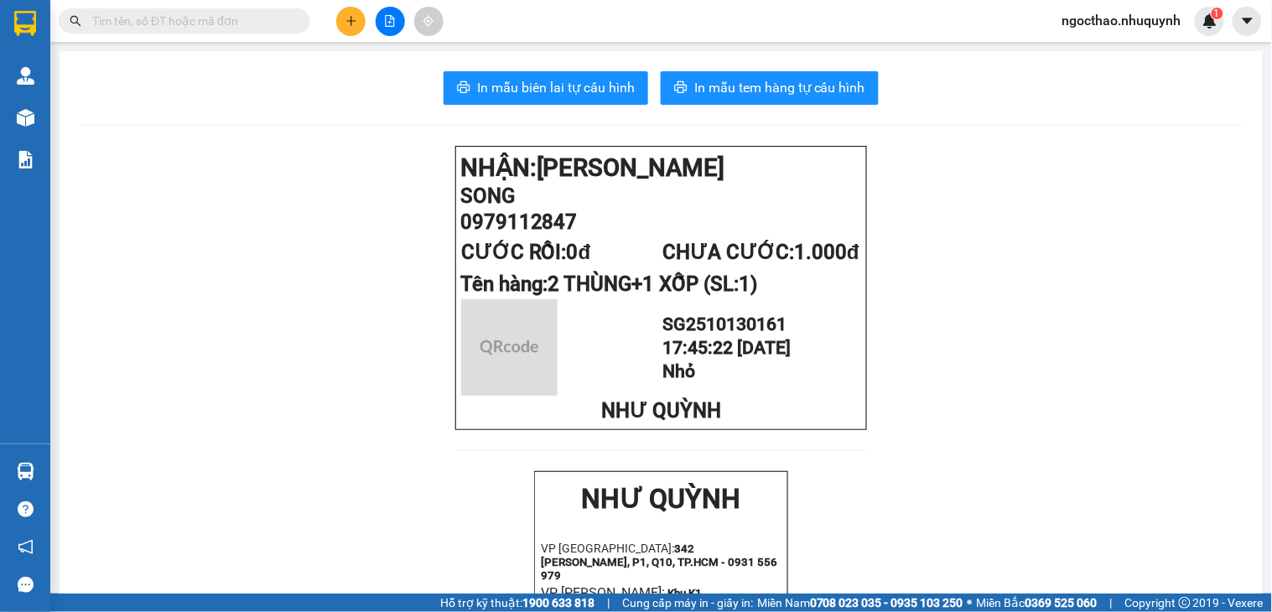
click at [605, 94] on span "In mẫu biên lai tự cấu hình" at bounding box center [556, 87] width 158 height 21
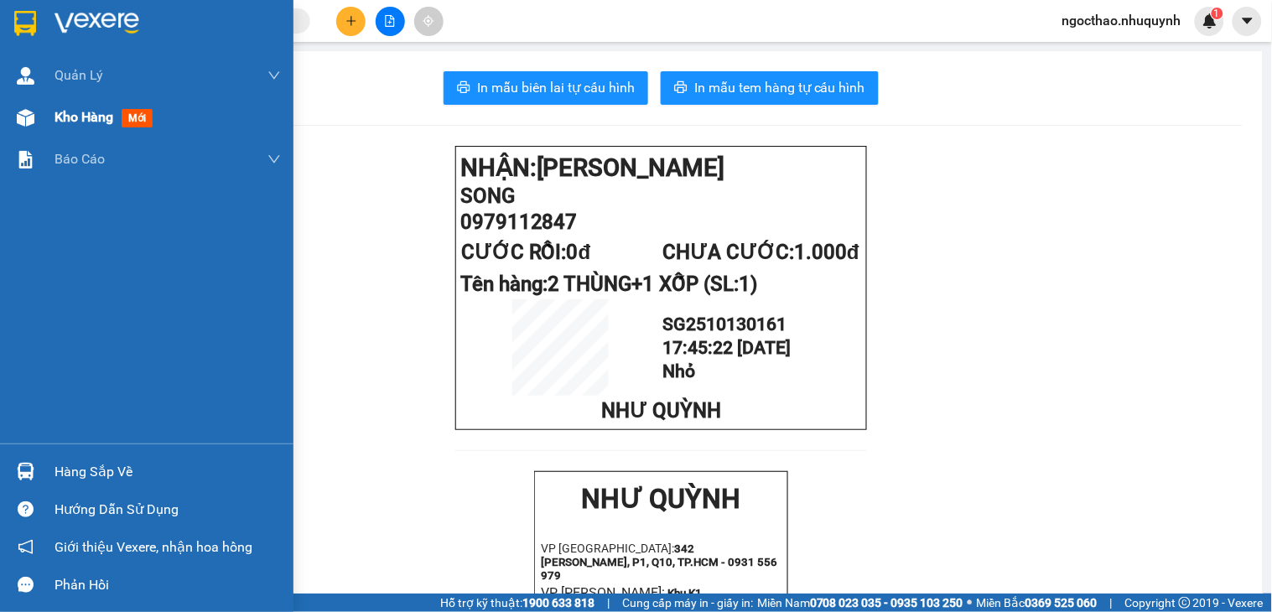
click at [53, 119] on div "Kho hàng mới" at bounding box center [146, 117] width 293 height 42
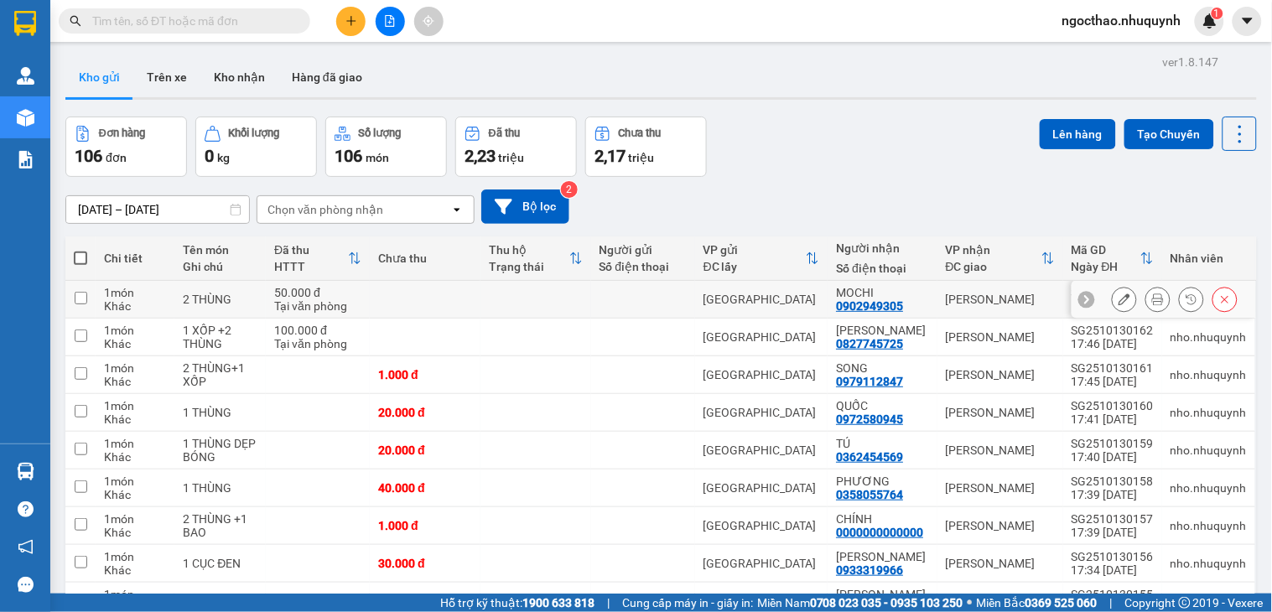
click at [1129, 302] on div at bounding box center [1175, 299] width 126 height 25
click at [1145, 302] on div at bounding box center [1157, 299] width 25 height 25
click at [1146, 304] on button at bounding box center [1157, 299] width 23 height 29
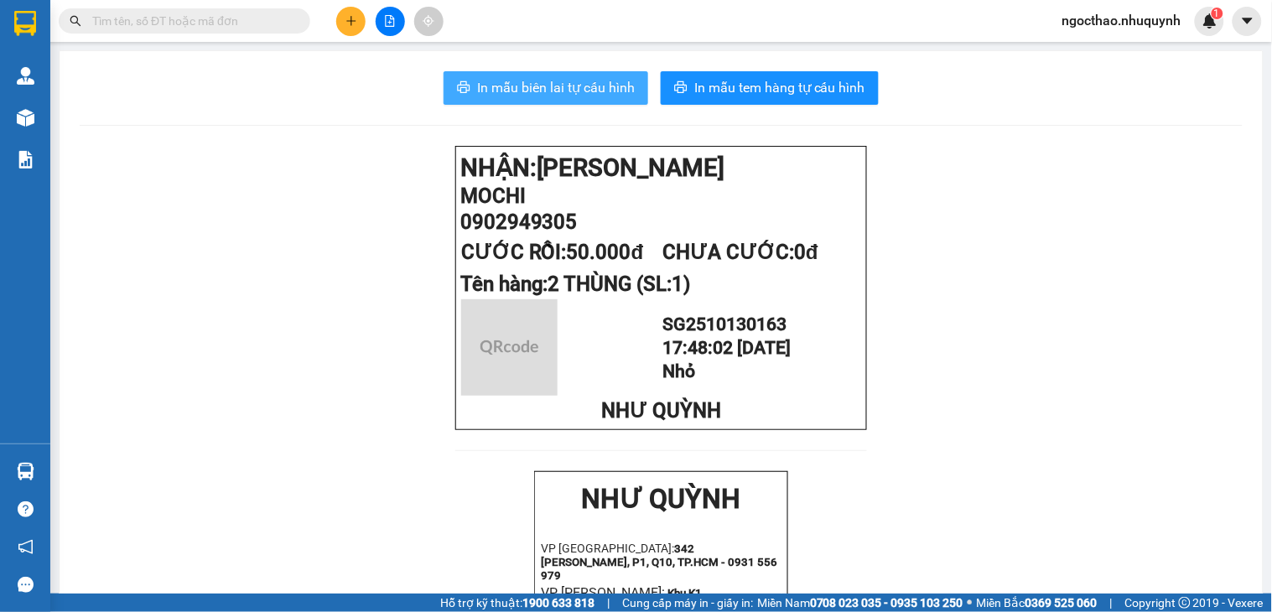
click at [538, 72] on button "In mẫu biên lai tự cấu hình" at bounding box center [546, 88] width 205 height 34
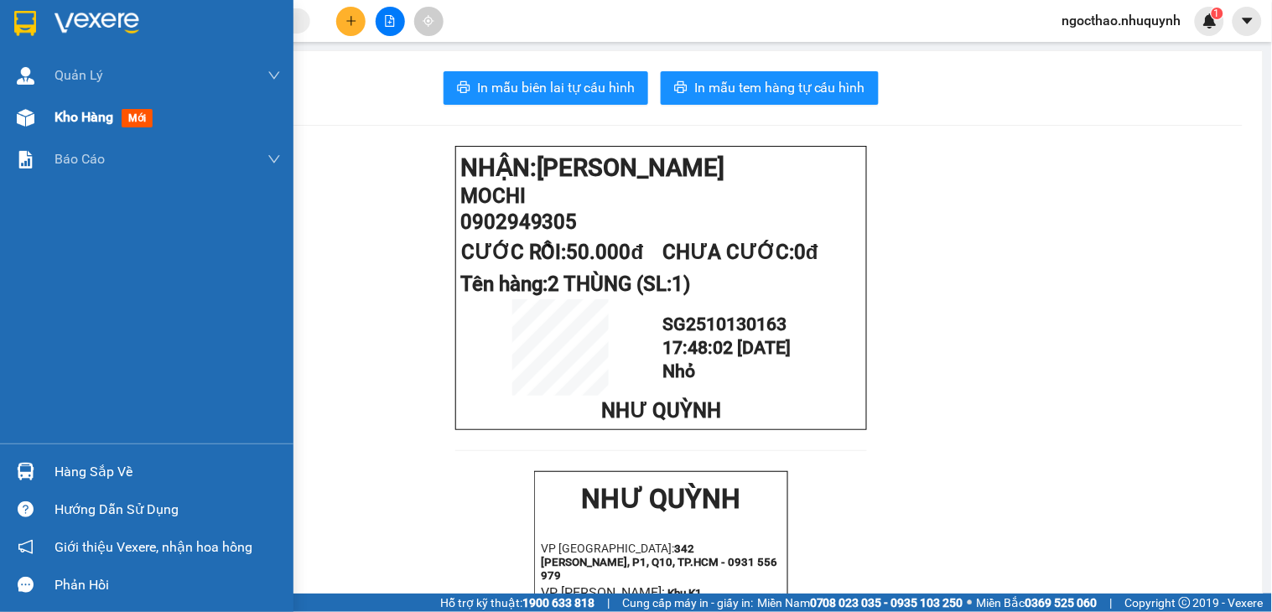
click at [82, 118] on span "Kho hàng" at bounding box center [83, 117] width 59 height 16
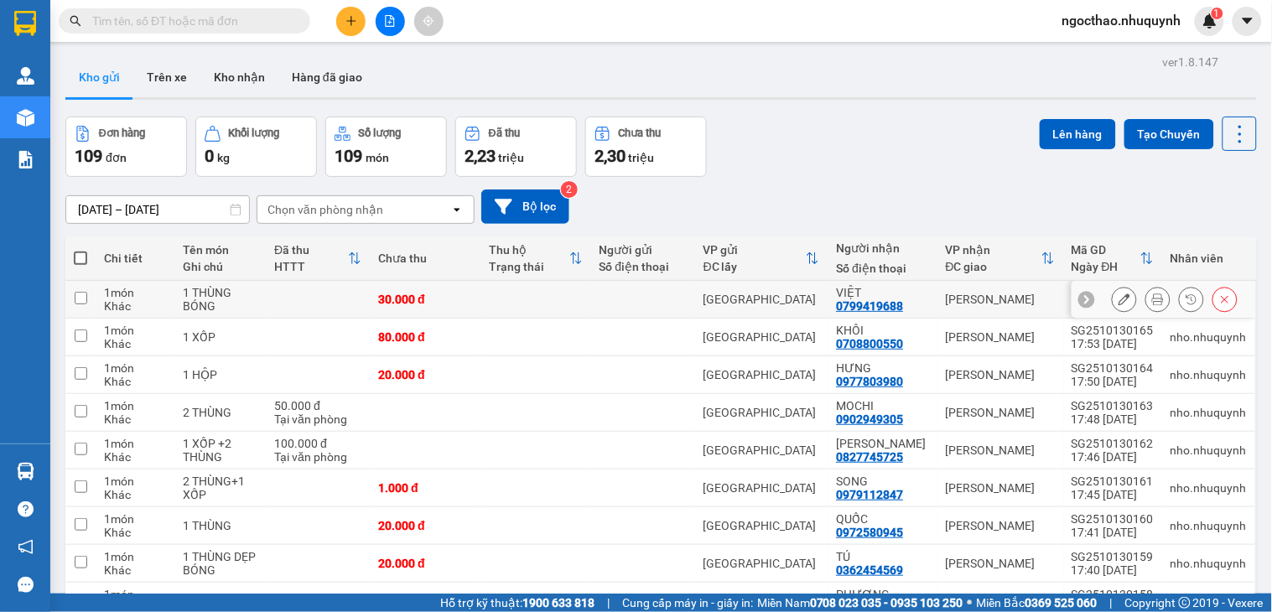
click at [1152, 304] on icon at bounding box center [1158, 299] width 12 height 12
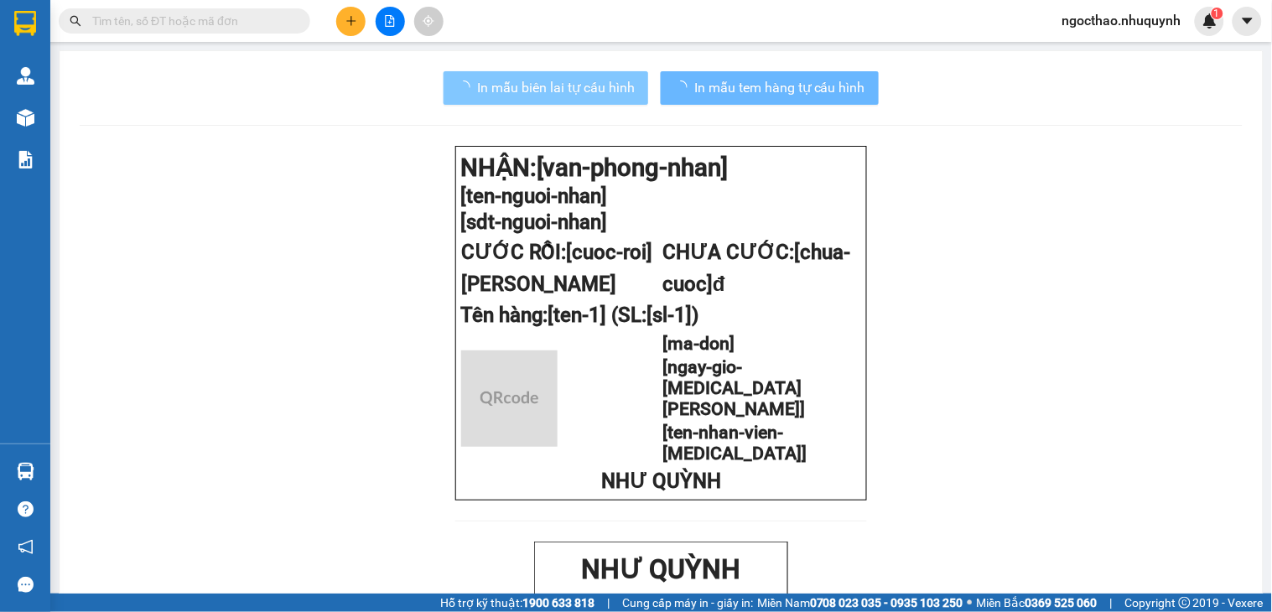
click at [595, 82] on span "In mẫu biên lai tự cấu hình" at bounding box center [556, 87] width 158 height 21
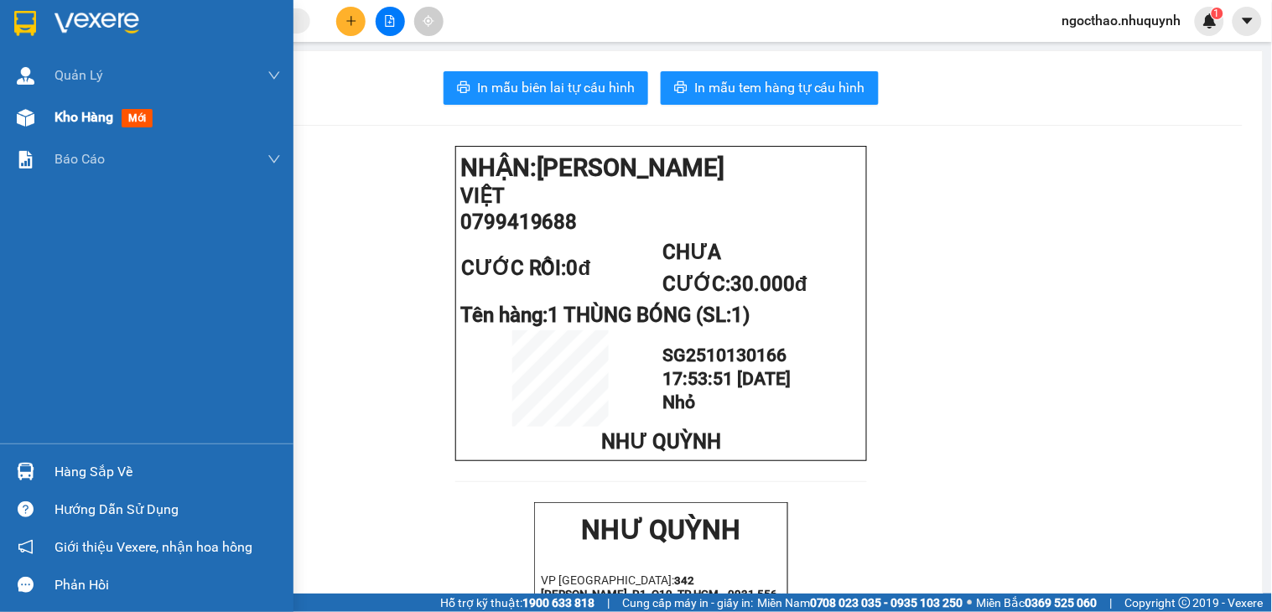
click at [53, 105] on div "Kho hàng mới" at bounding box center [146, 117] width 293 height 42
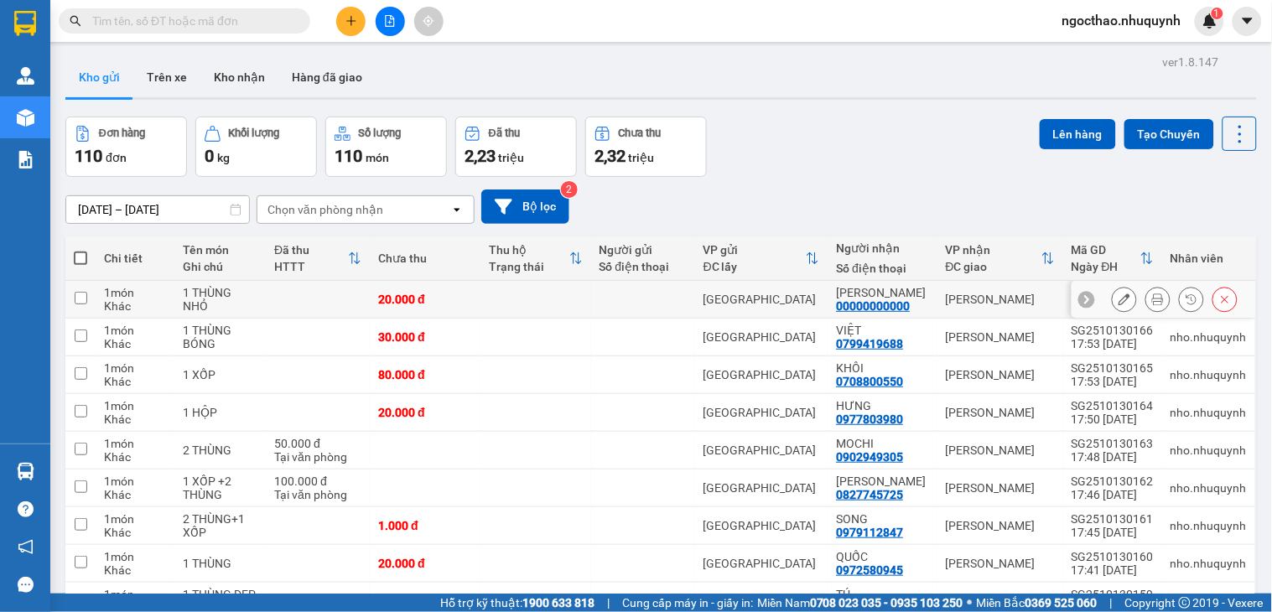
click at [1146, 298] on button at bounding box center [1157, 299] width 23 height 29
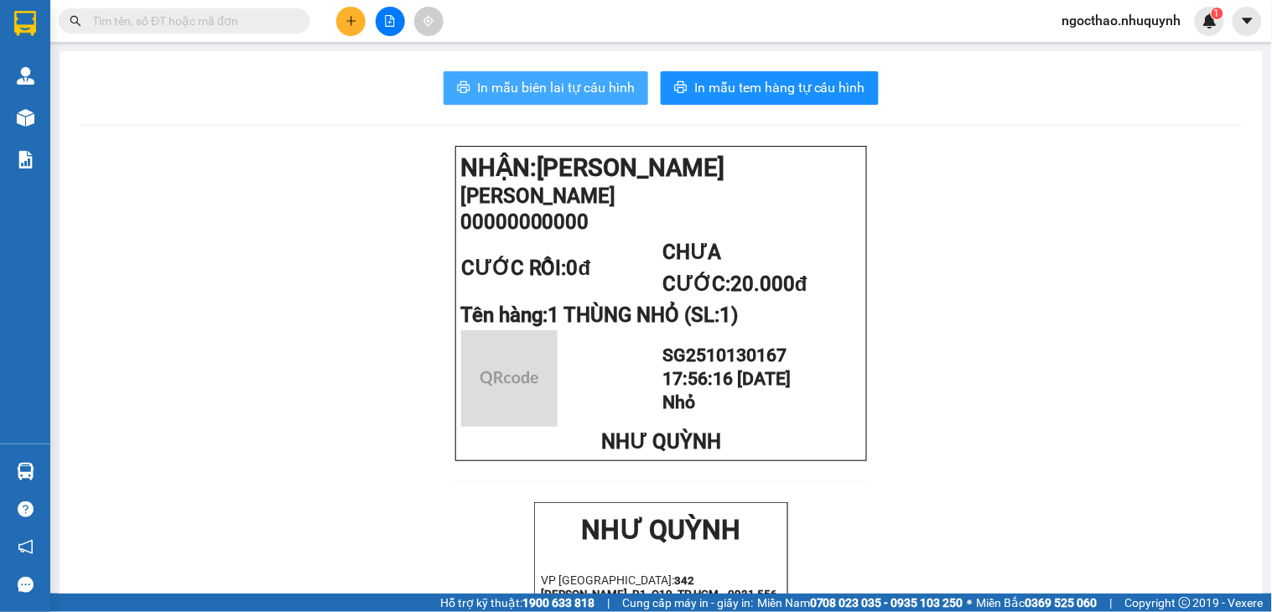
click at [562, 86] on span "In mẫu biên lai tự cấu hình" at bounding box center [556, 87] width 158 height 21
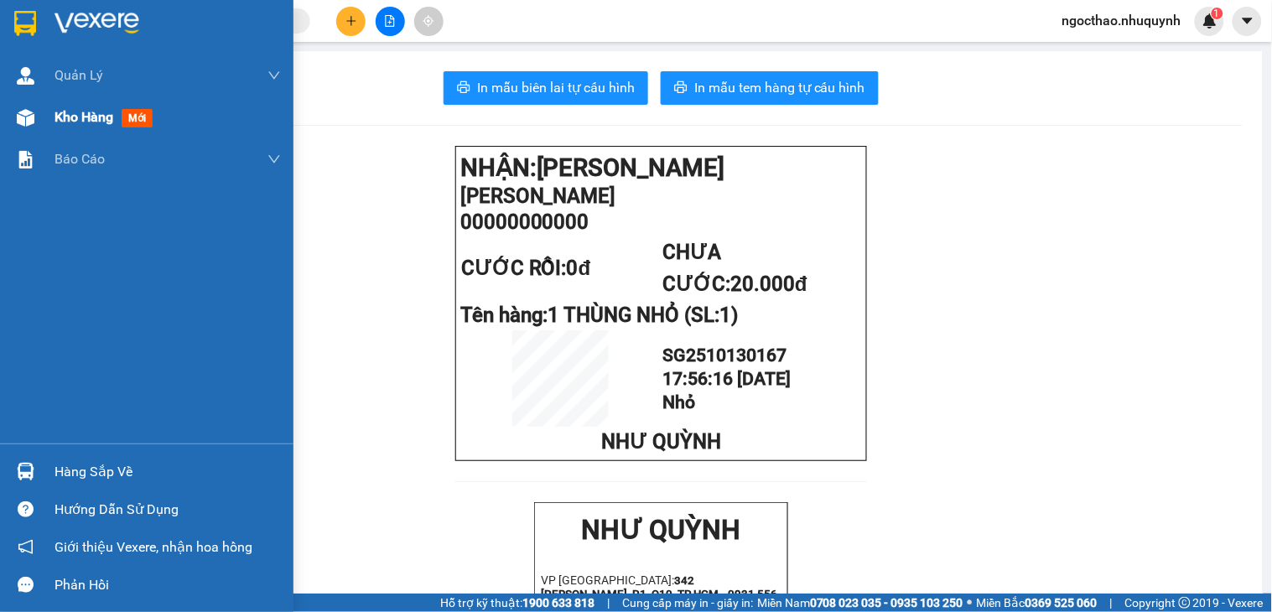
click at [65, 114] on span "Kho hàng" at bounding box center [83, 117] width 59 height 16
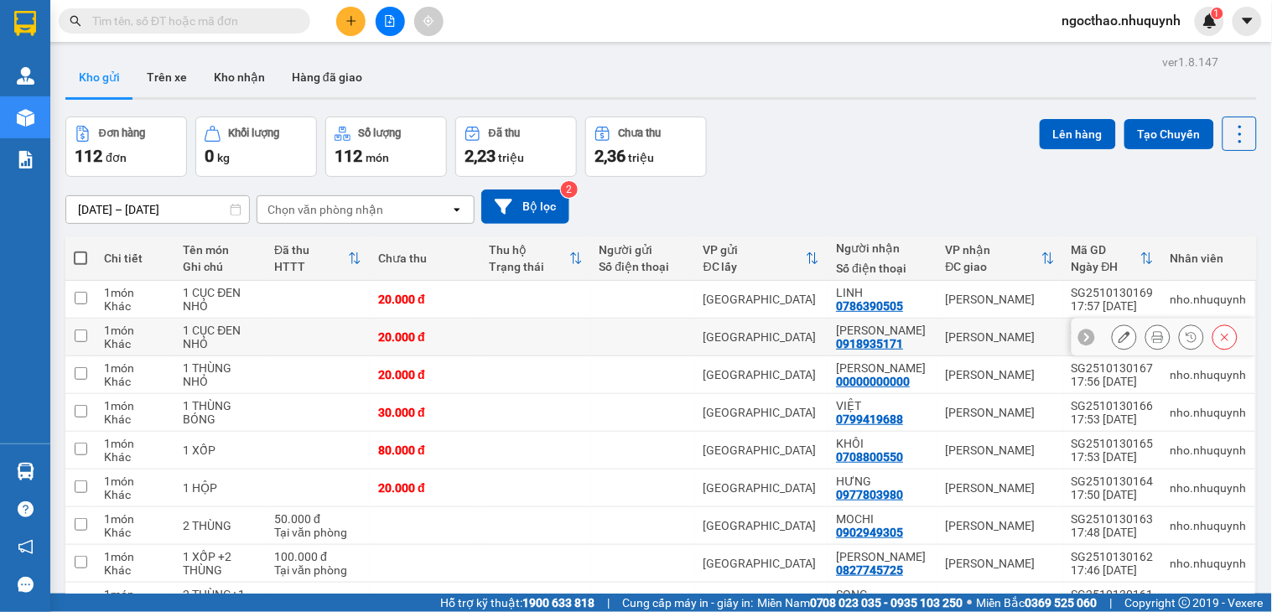
click at [1152, 337] on icon at bounding box center [1158, 337] width 12 height 12
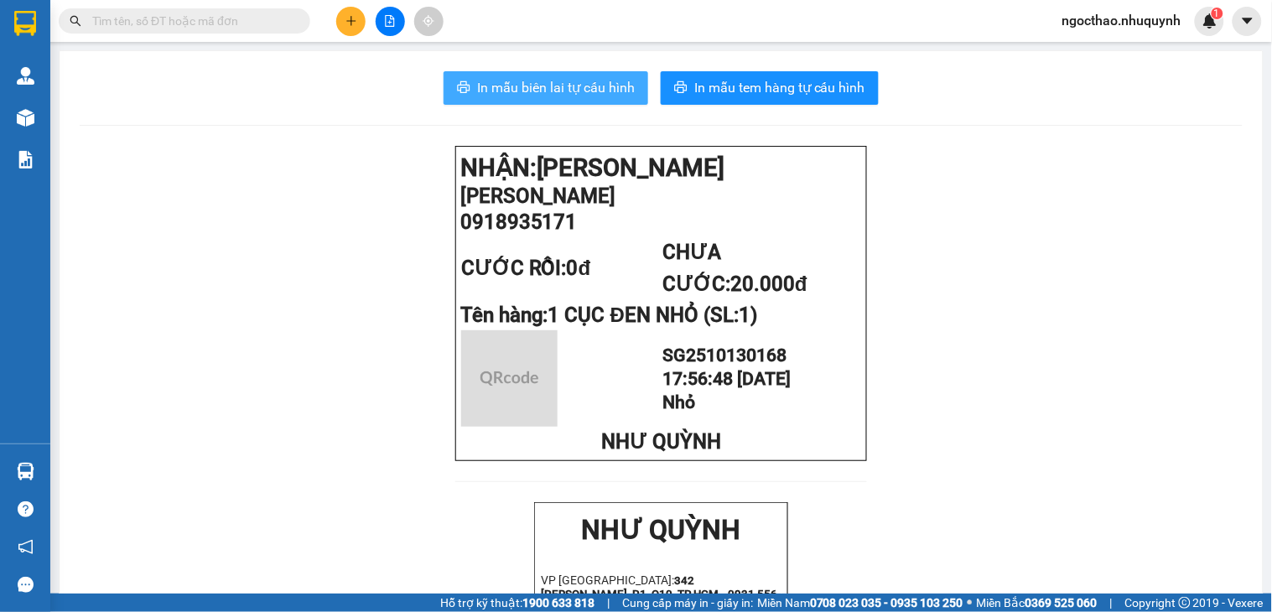
click at [602, 96] on span "In mẫu biên lai tự cấu hình" at bounding box center [556, 87] width 158 height 21
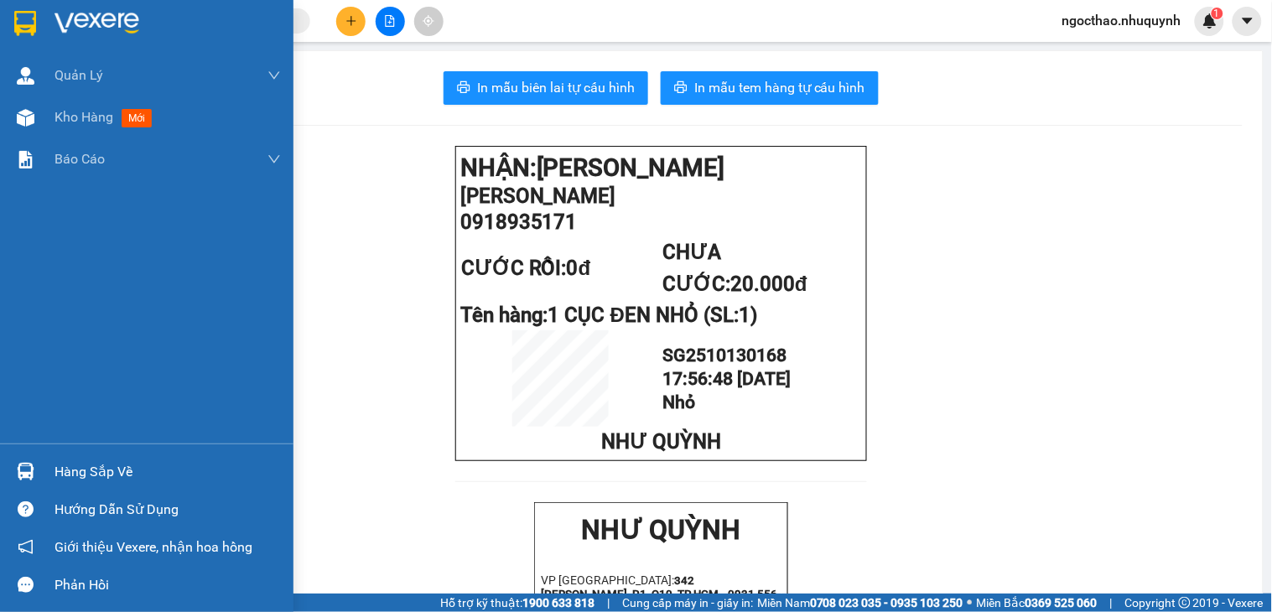
drag, startPoint x: 55, startPoint y: 132, endPoint x: 730, endPoint y: 597, distance: 819.3
click at [60, 130] on div "Kho hàng mới" at bounding box center [167, 117] width 226 height 42
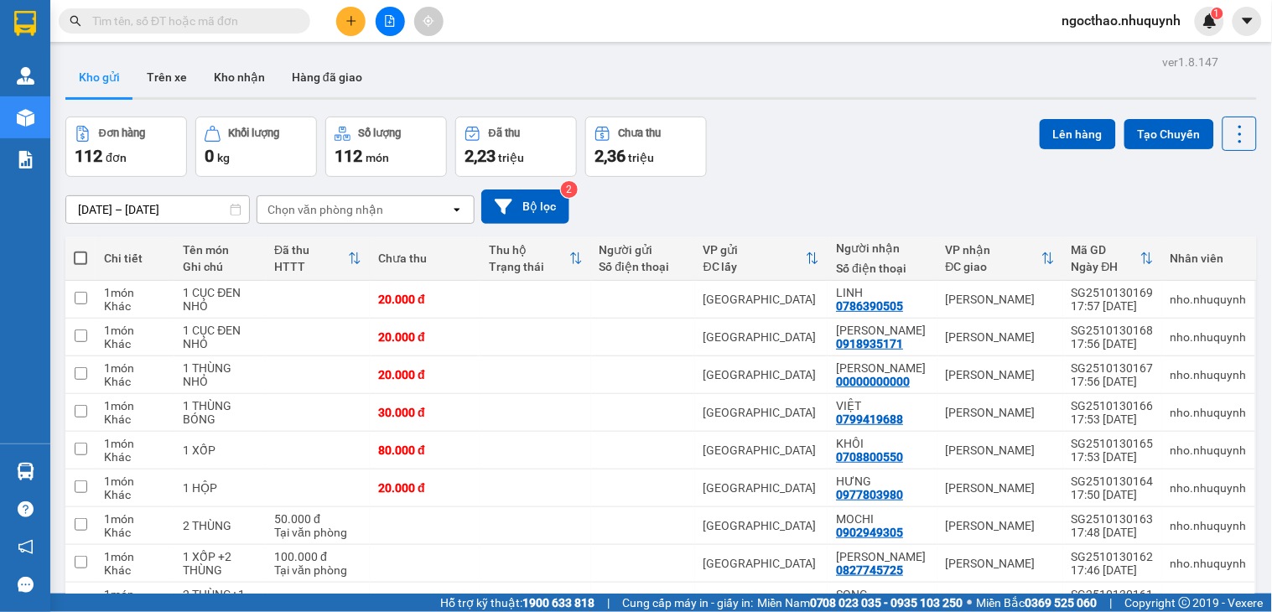
drag, startPoint x: 1249, startPoint y: 107, endPoint x: 1229, endPoint y: 128, distance: 29.1
click at [1248, 107] on main "ver 1.8.147 Kho gửi Trên xe Kho nhận Hàng đã giao Đơn hàng 112 đơn Khối lượng 0…" at bounding box center [636, 297] width 1272 height 594
click at [1229, 128] on icon at bounding box center [1239, 133] width 23 height 23
drag, startPoint x: 1191, startPoint y: 240, endPoint x: 1170, endPoint y: 241, distance: 21.0
click at [1187, 241] on span "Làm mới" at bounding box center [1200, 239] width 46 height 17
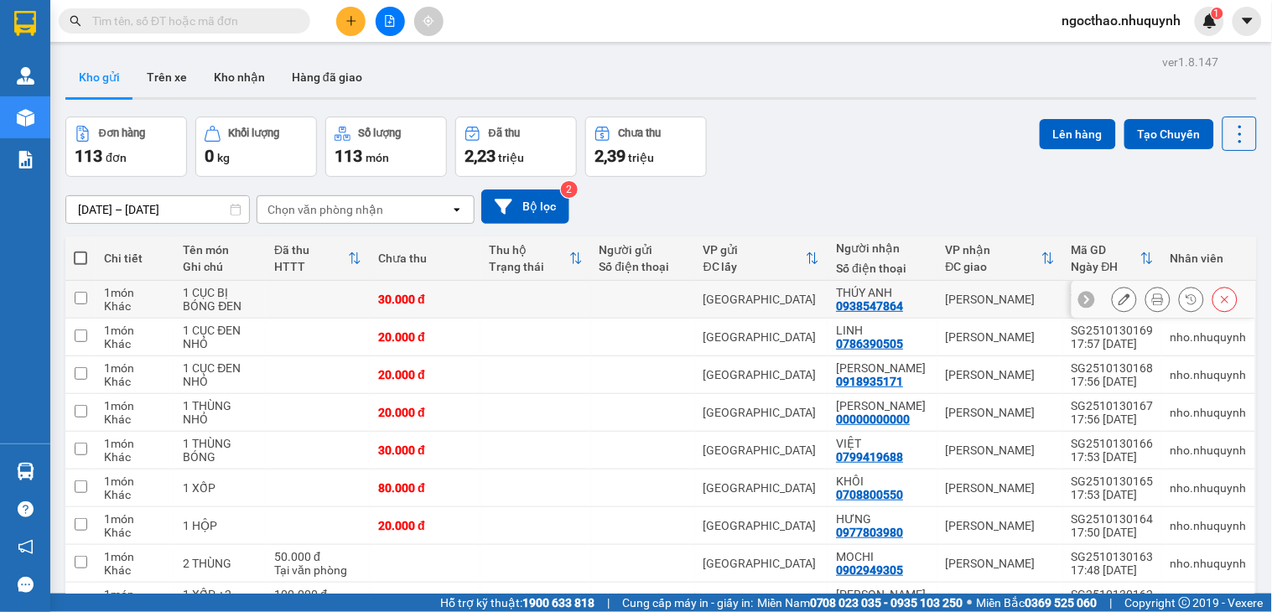
click at [1146, 304] on button at bounding box center [1157, 299] width 23 height 29
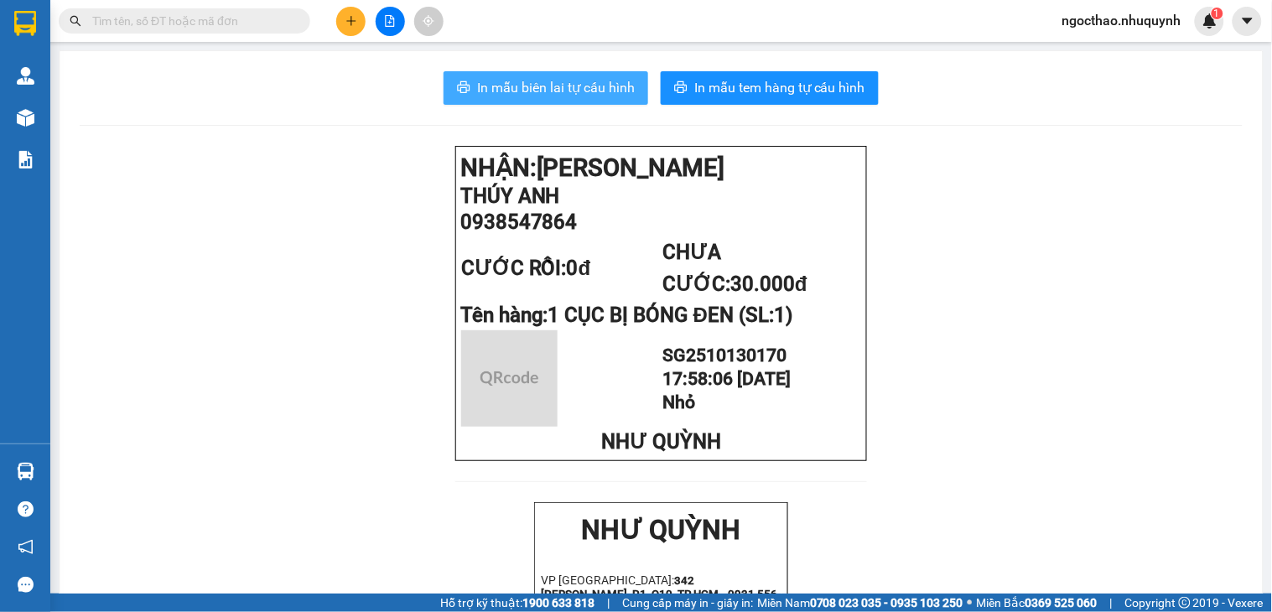
click at [570, 102] on button "In mẫu biên lai tự cấu hình" at bounding box center [546, 88] width 205 height 34
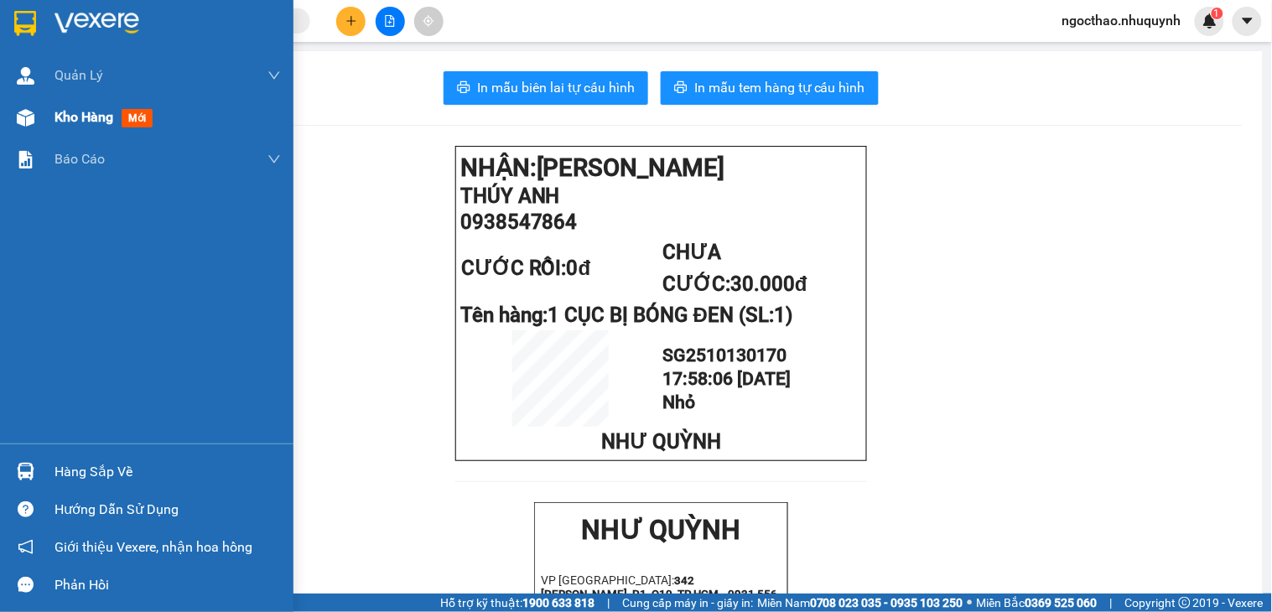
click at [50, 113] on div "Kho hàng mới" at bounding box center [146, 117] width 293 height 42
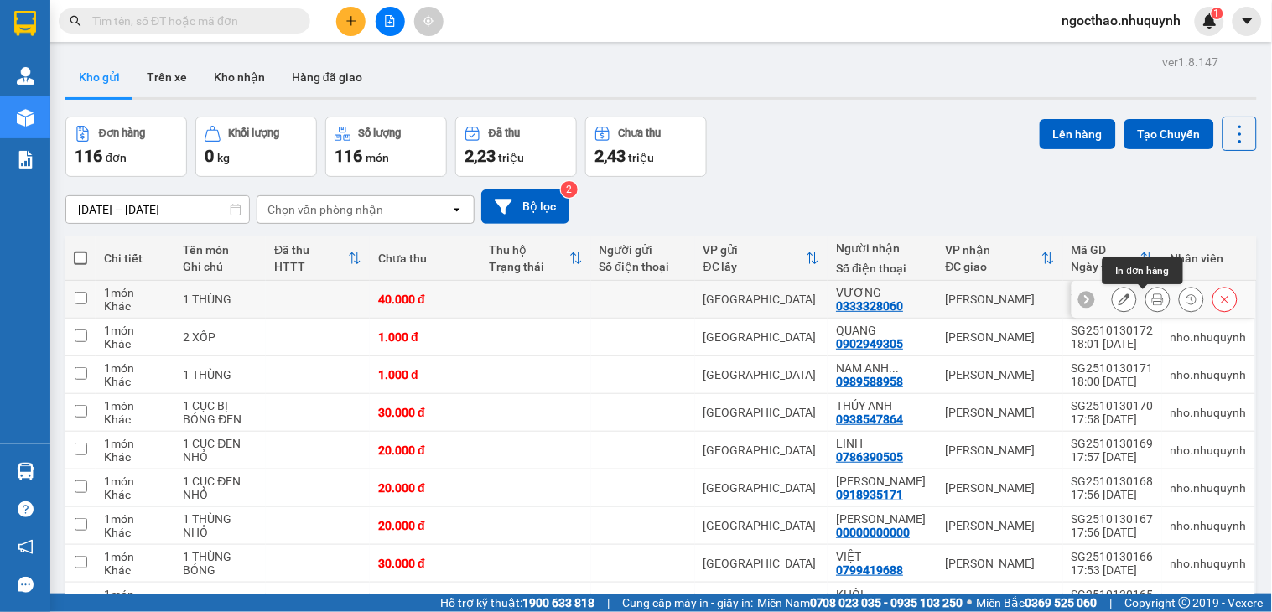
click at [1152, 304] on icon at bounding box center [1158, 299] width 12 height 12
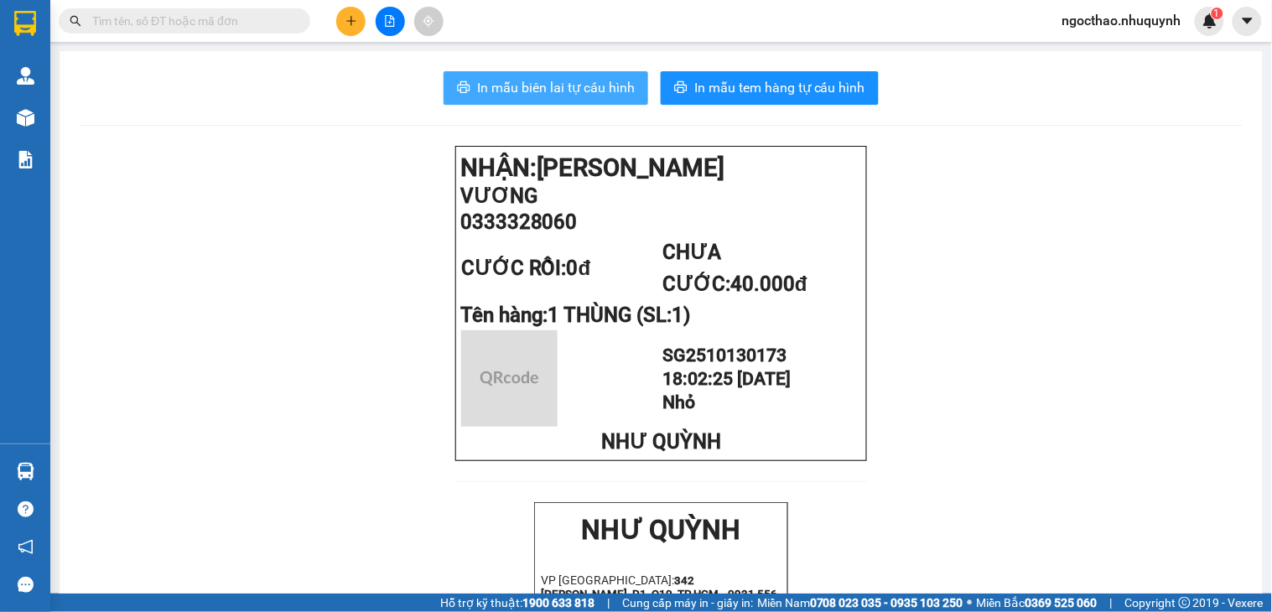
click at [525, 88] on span "In mẫu biên lai tự cấu hình" at bounding box center [556, 87] width 158 height 21
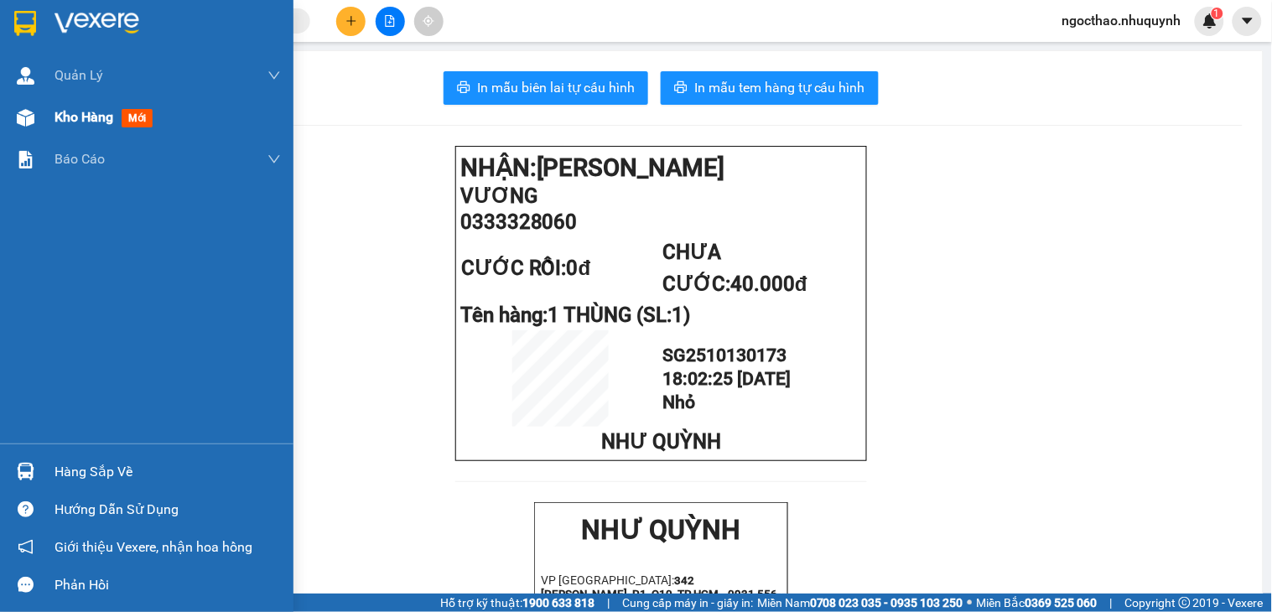
click at [70, 132] on div "Kho hàng mới" at bounding box center [167, 117] width 226 height 42
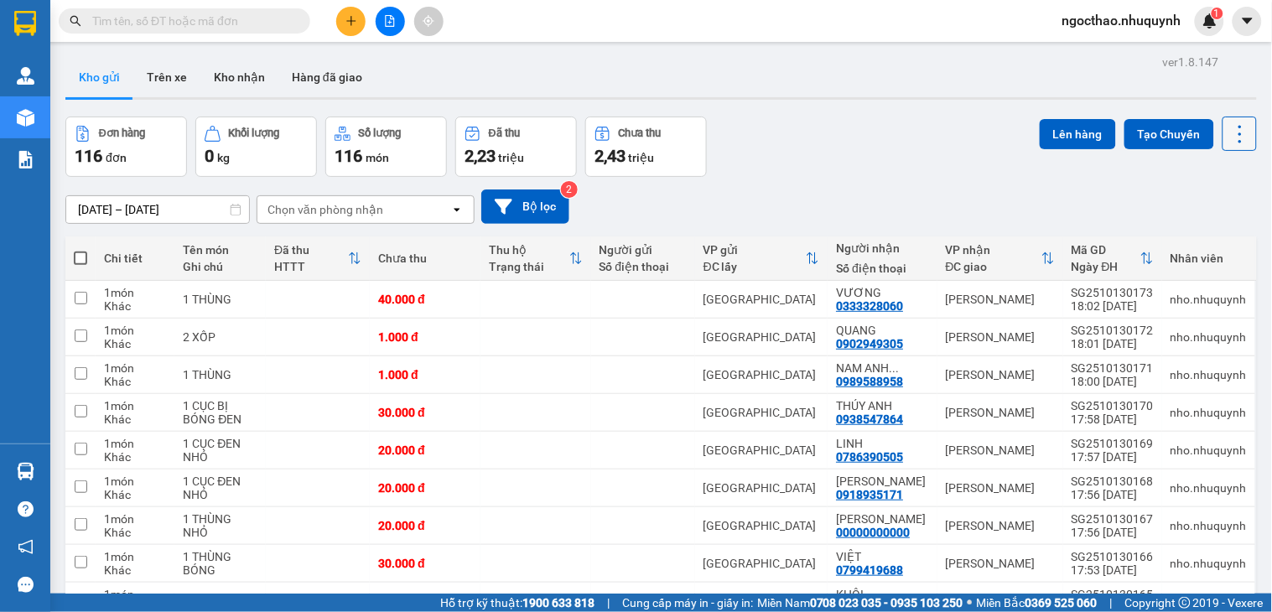
click at [1228, 127] on icon at bounding box center [1239, 133] width 23 height 23
click at [1194, 241] on span "Làm mới" at bounding box center [1200, 239] width 46 height 17
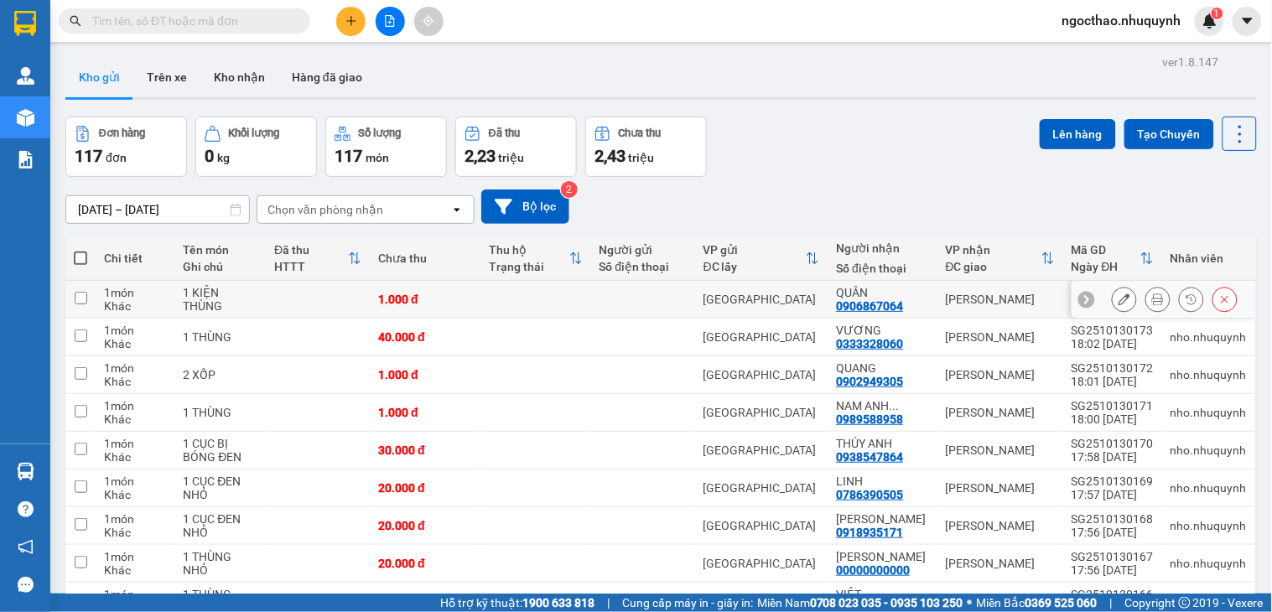
click at [1152, 299] on icon at bounding box center [1158, 299] width 12 height 12
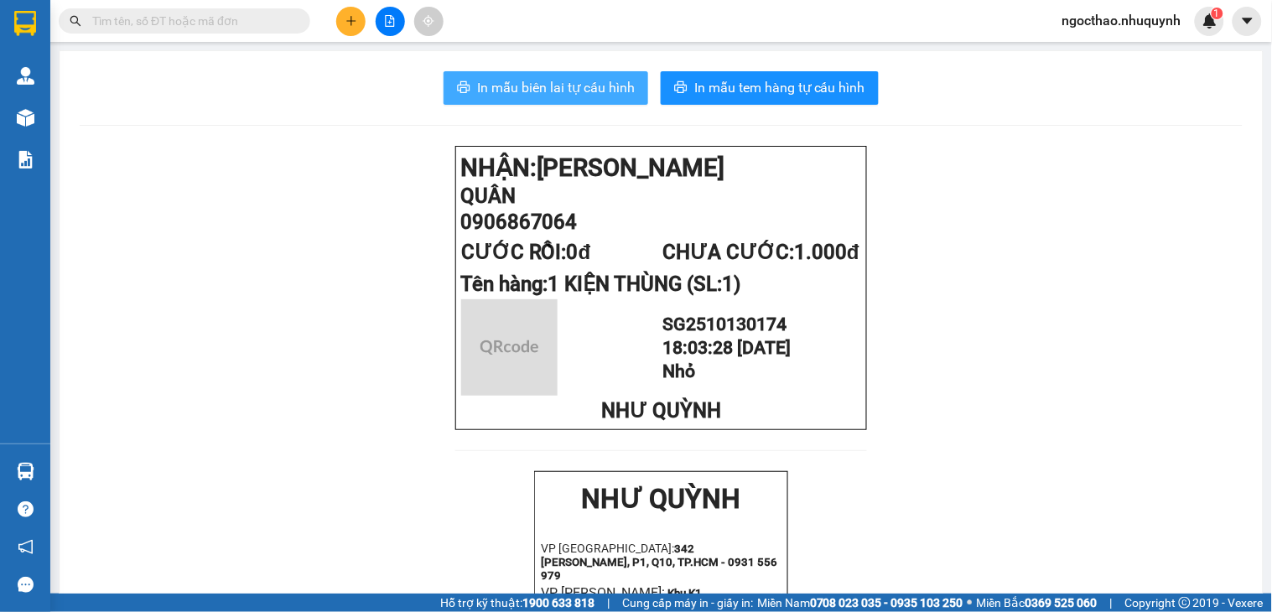
click at [537, 85] on span "In mẫu biên lai tự cấu hình" at bounding box center [556, 87] width 158 height 21
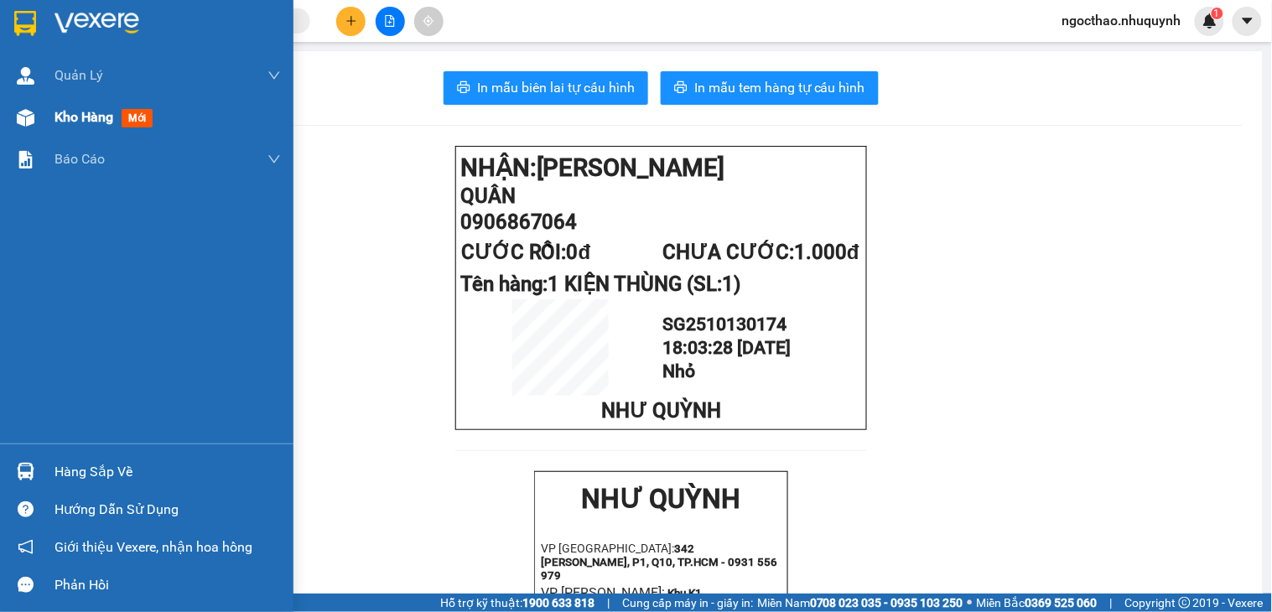
click at [73, 132] on div "Kho hàng mới" at bounding box center [167, 117] width 226 height 42
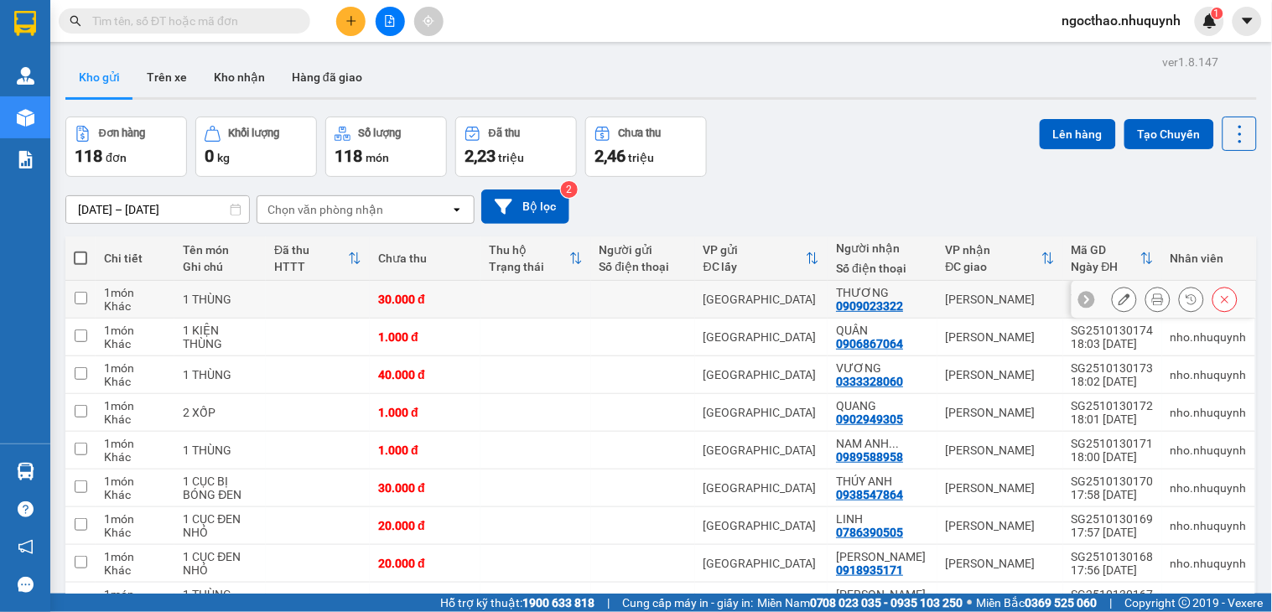
click at [1146, 311] on button at bounding box center [1157, 299] width 23 height 29
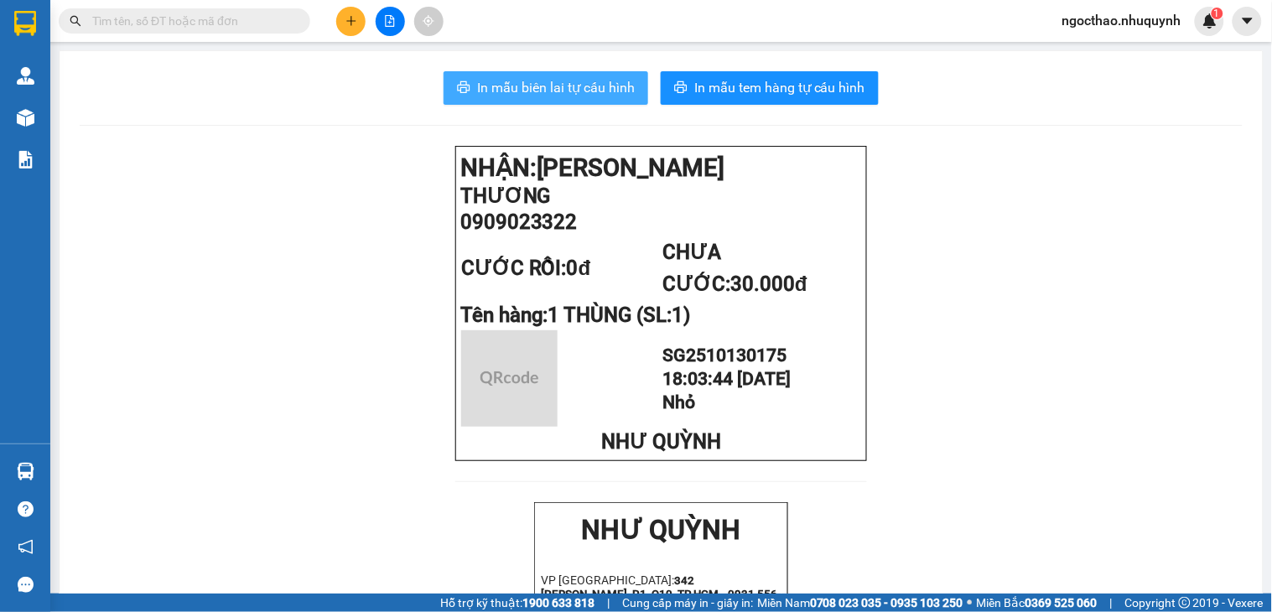
click at [587, 91] on span "In mẫu biên lai tự cấu hình" at bounding box center [556, 87] width 158 height 21
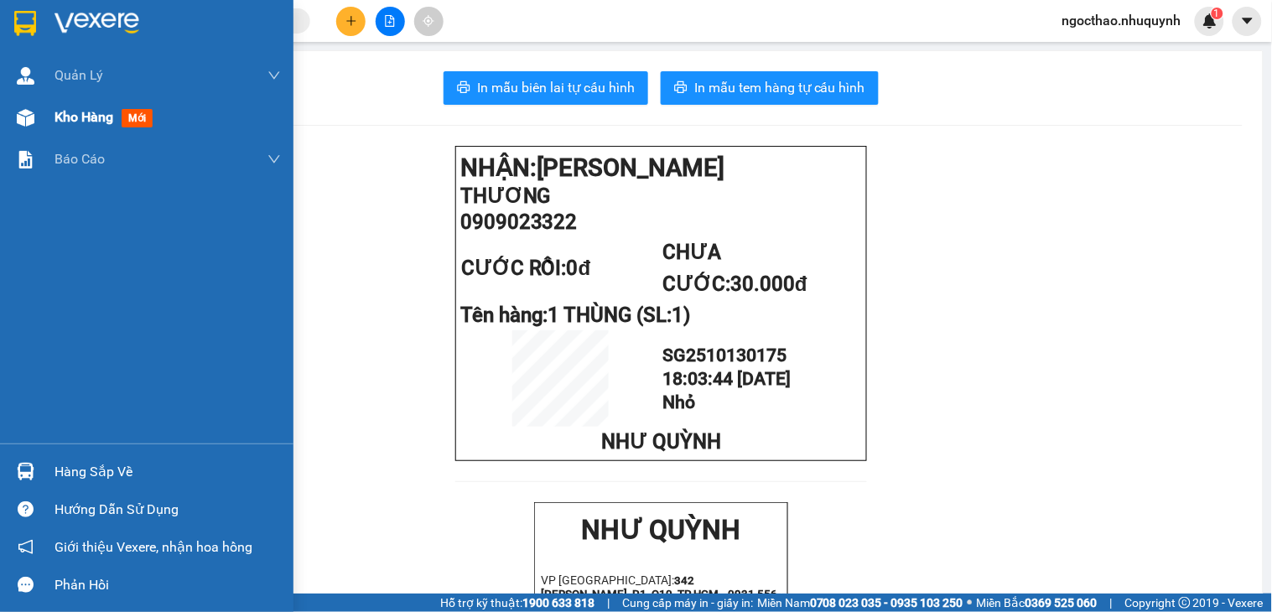
click at [79, 121] on span "Kho hàng" at bounding box center [83, 117] width 59 height 16
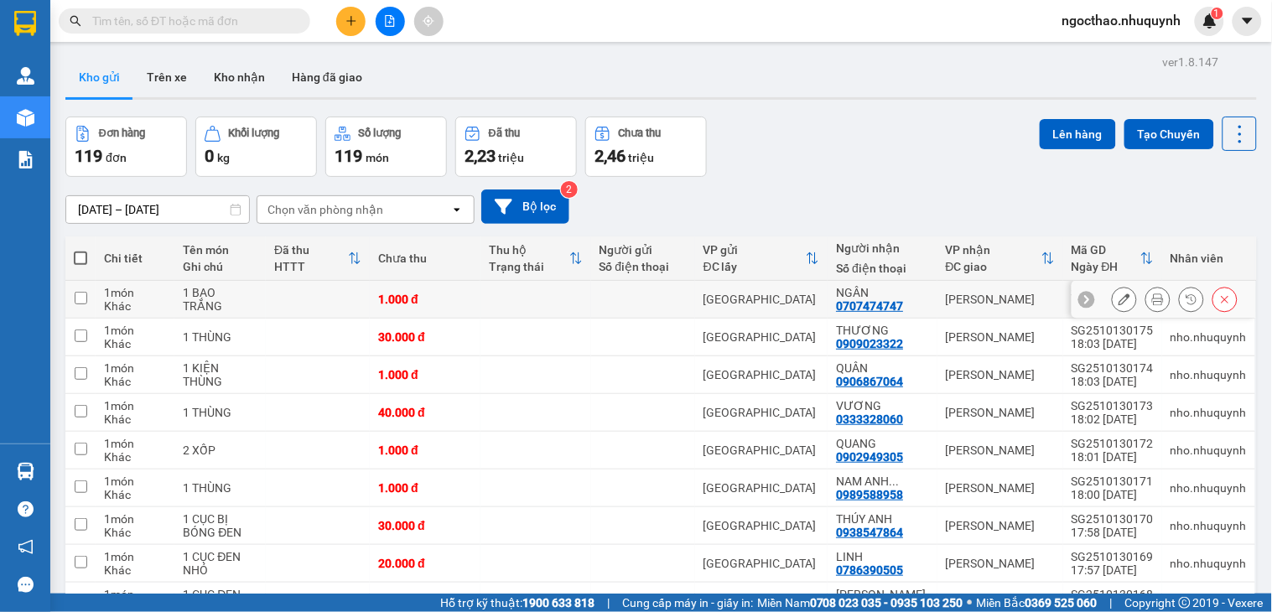
click at [1152, 299] on icon at bounding box center [1158, 299] width 12 height 12
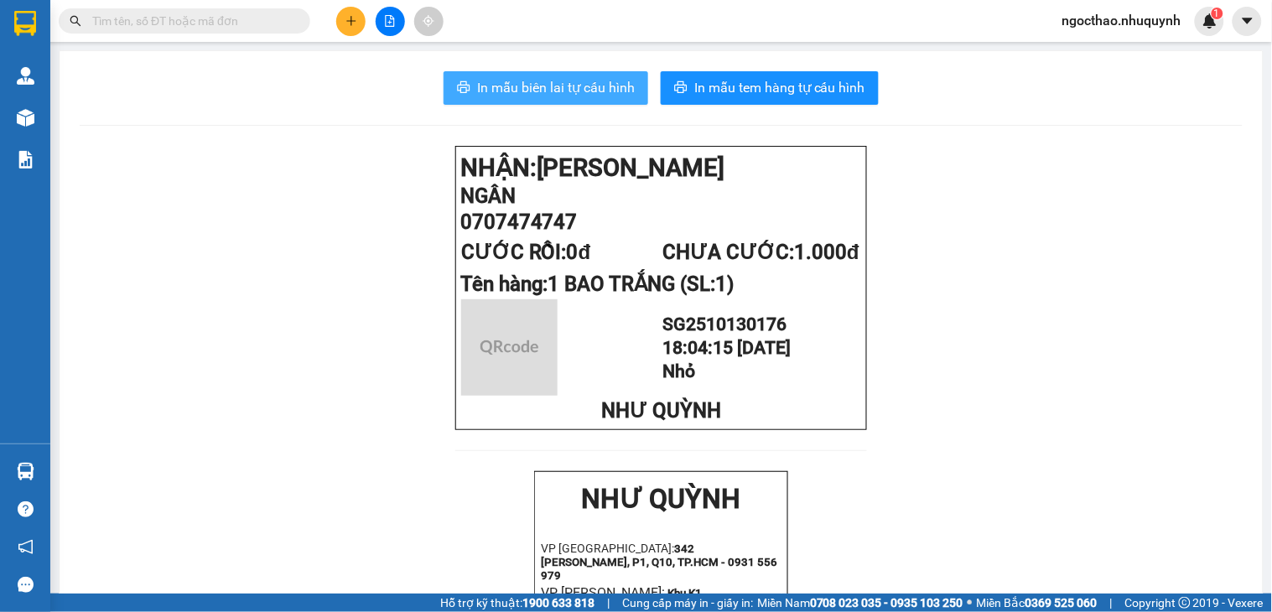
drag, startPoint x: 567, startPoint y: 77, endPoint x: 577, endPoint y: 78, distance: 10.1
click at [567, 77] on span "In mẫu biên lai tự cấu hình" at bounding box center [556, 87] width 158 height 21
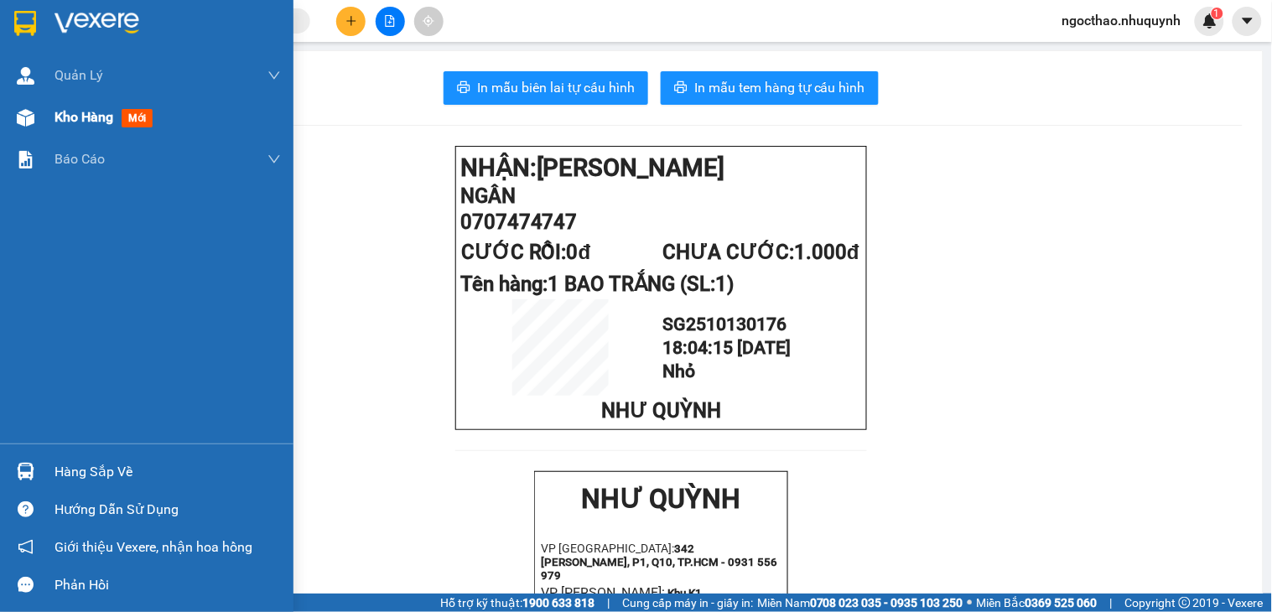
click at [65, 109] on span "Kho hàng" at bounding box center [83, 117] width 59 height 16
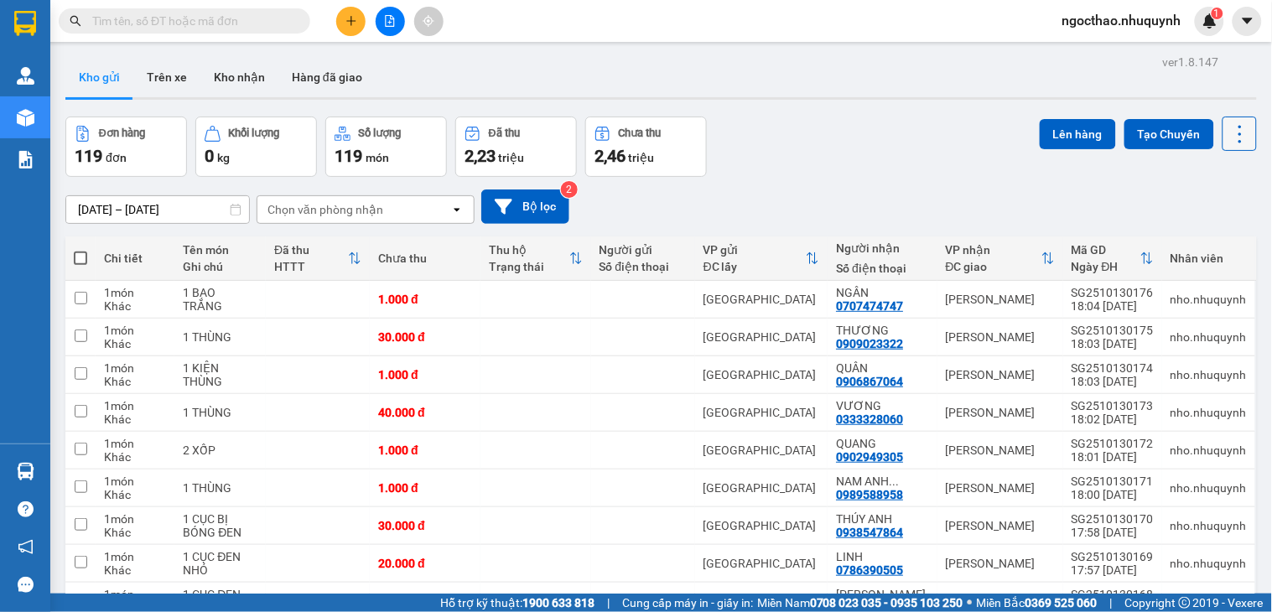
click at [1222, 149] on button at bounding box center [1239, 134] width 34 height 34
click at [1201, 232] on span "Làm mới" at bounding box center [1200, 239] width 46 height 17
drag, startPoint x: 1222, startPoint y: 153, endPoint x: 1225, endPoint y: 135, distance: 17.8
click at [1225, 135] on div "Lên hàng Tạo Chuyến" at bounding box center [1148, 147] width 217 height 60
click at [1228, 135] on icon at bounding box center [1239, 133] width 23 height 23
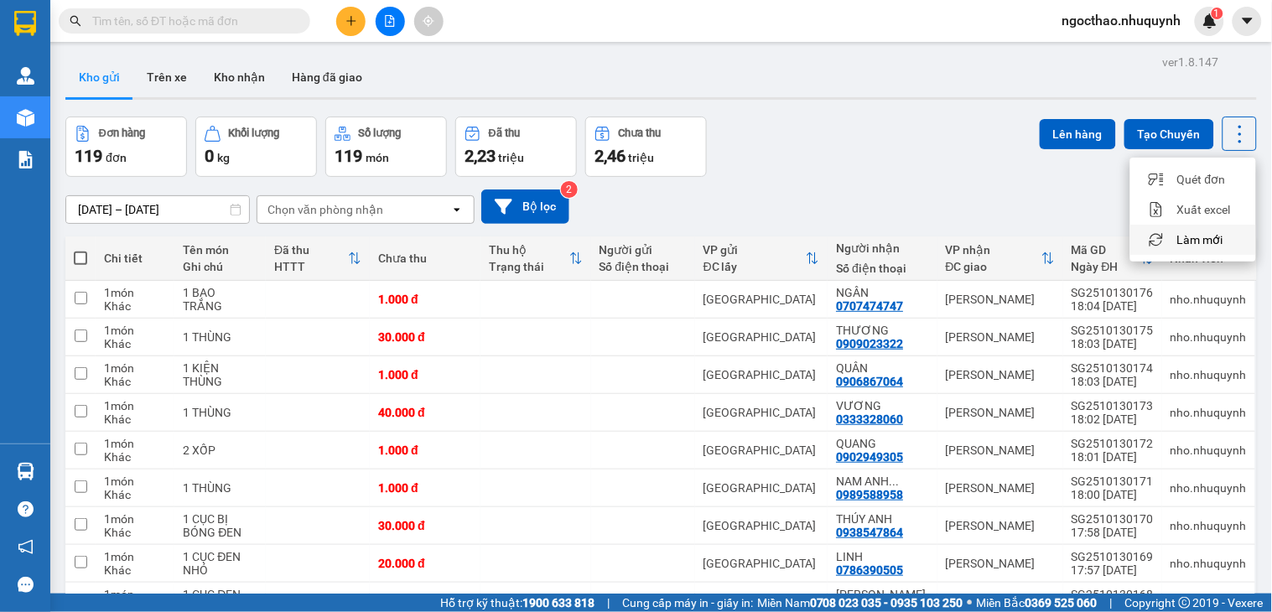
click at [1208, 231] on span "Làm mới" at bounding box center [1200, 239] width 46 height 17
click at [1233, 130] on icon at bounding box center [1239, 133] width 23 height 23
click at [1197, 241] on span "Làm mới" at bounding box center [1200, 239] width 46 height 17
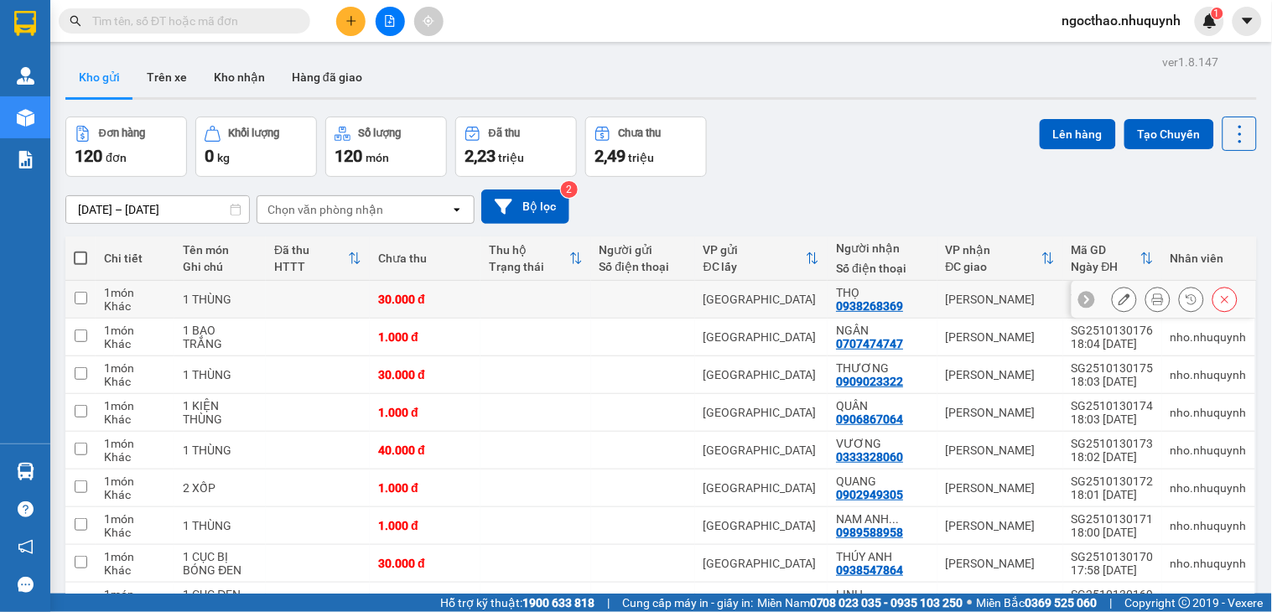
click at [1152, 303] on icon at bounding box center [1158, 299] width 12 height 12
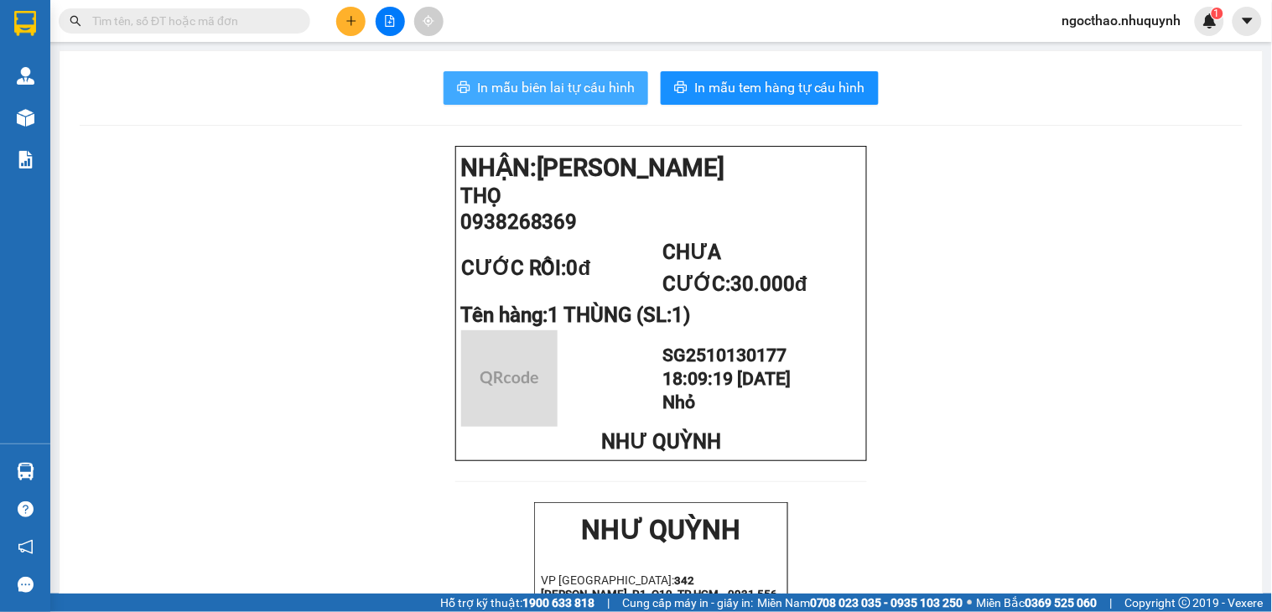
drag, startPoint x: 547, startPoint y: 75, endPoint x: 553, endPoint y: 82, distance: 8.9
click at [548, 75] on button "In mẫu biên lai tự cấu hình" at bounding box center [546, 88] width 205 height 34
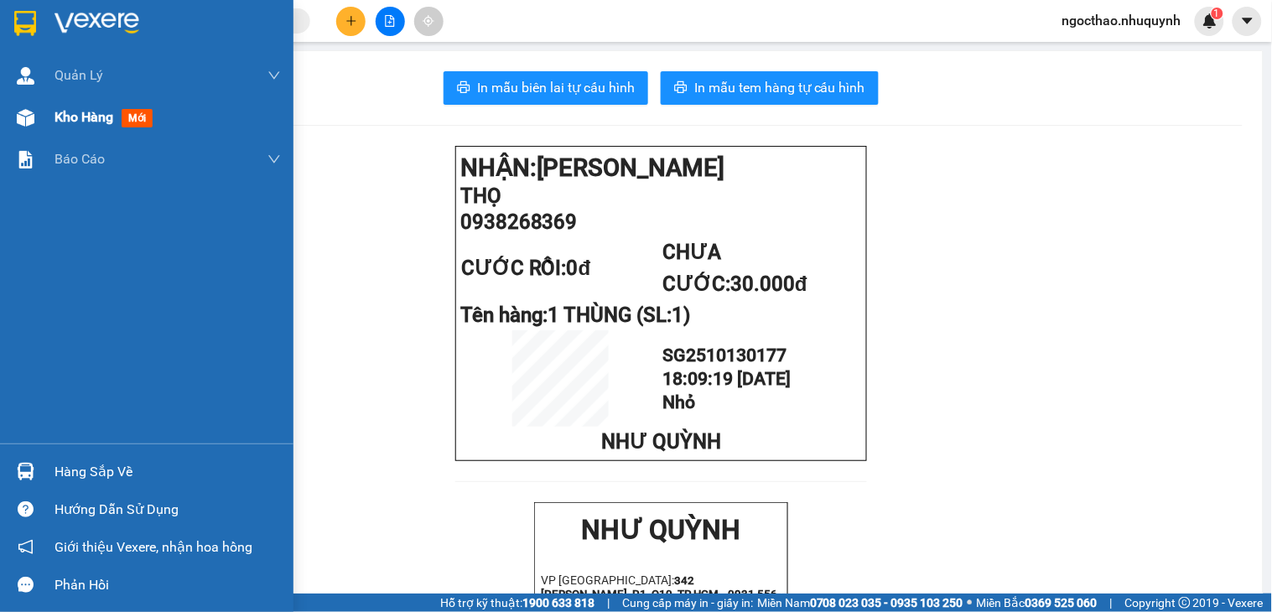
click at [39, 118] on div at bounding box center [25, 117] width 29 height 29
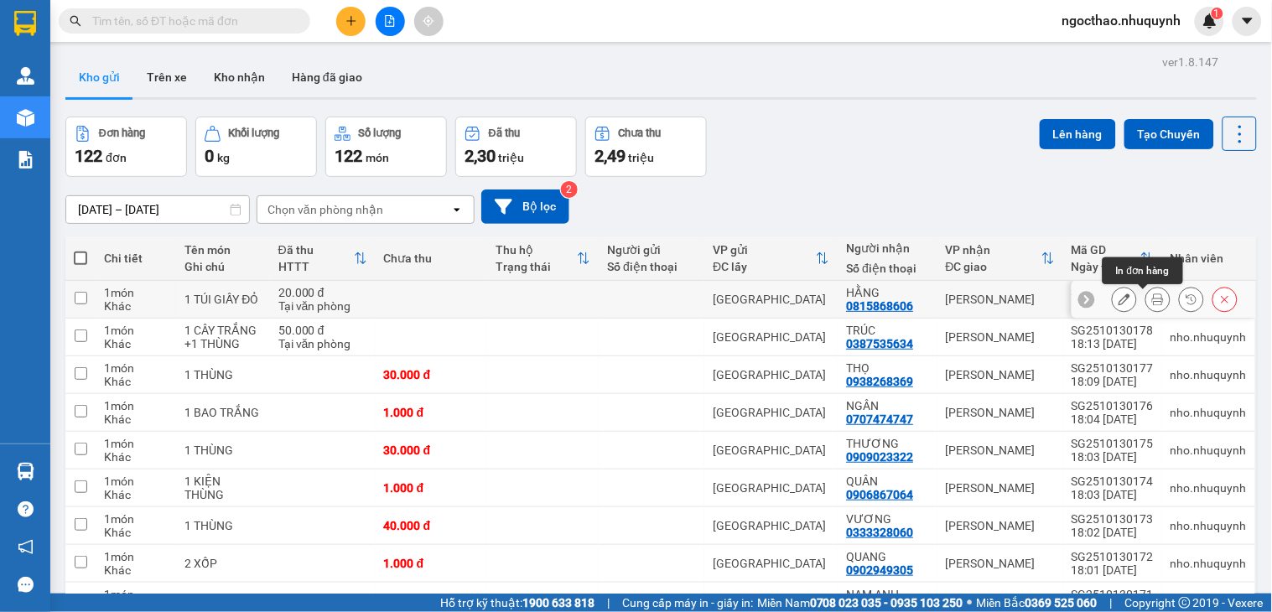
click at [1150, 305] on button at bounding box center [1157, 299] width 23 height 29
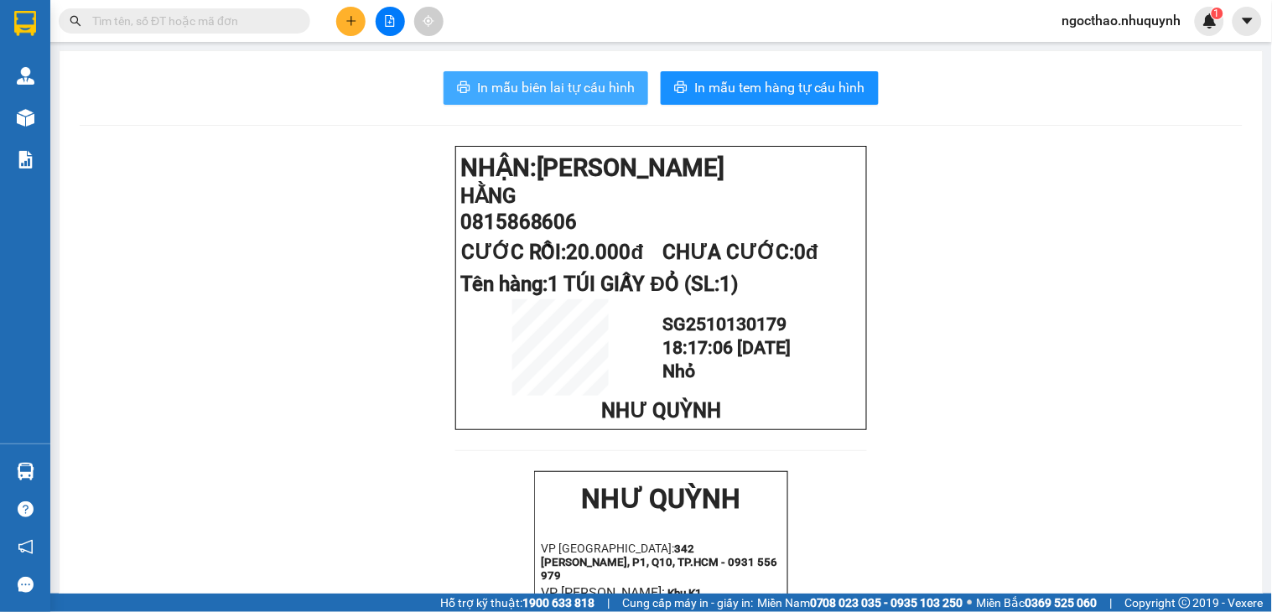
click at [567, 93] on span "In mẫu biên lai tự cấu hình" at bounding box center [556, 87] width 158 height 21
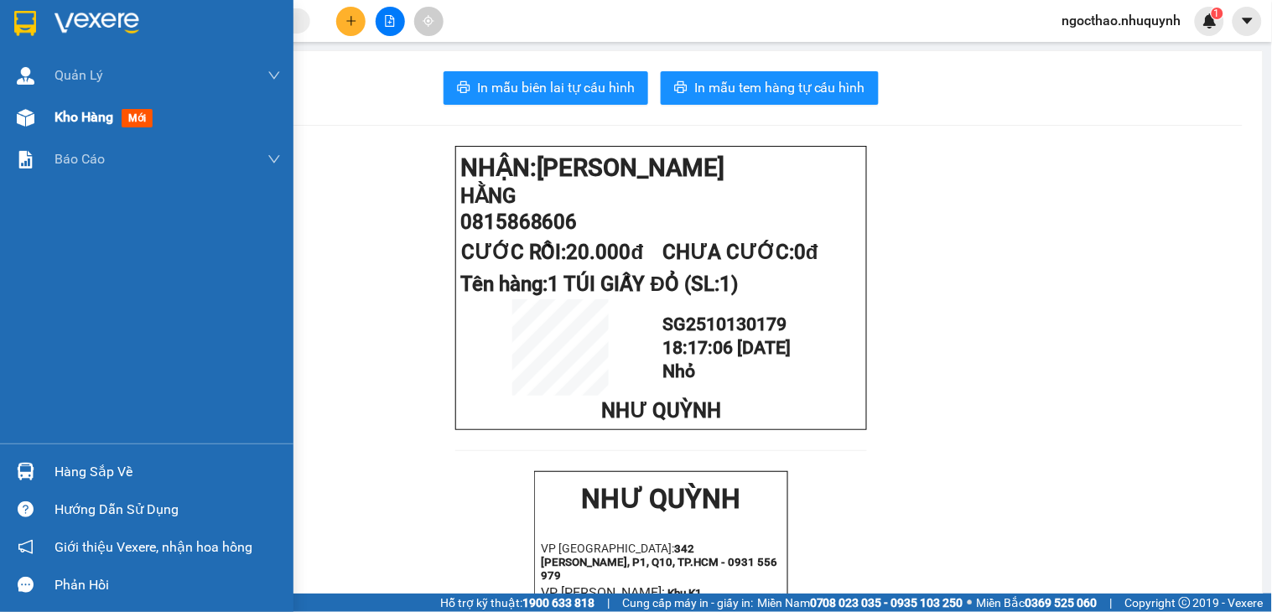
click at [74, 119] on span "Kho hàng" at bounding box center [83, 117] width 59 height 16
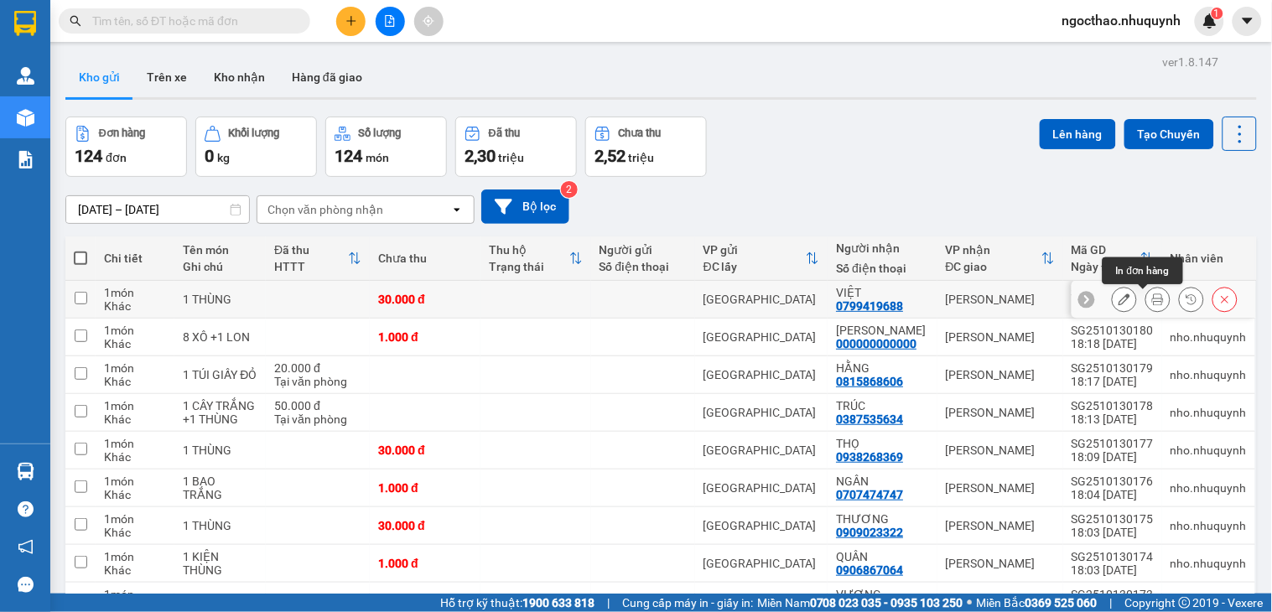
click at [1146, 309] on button at bounding box center [1157, 299] width 23 height 29
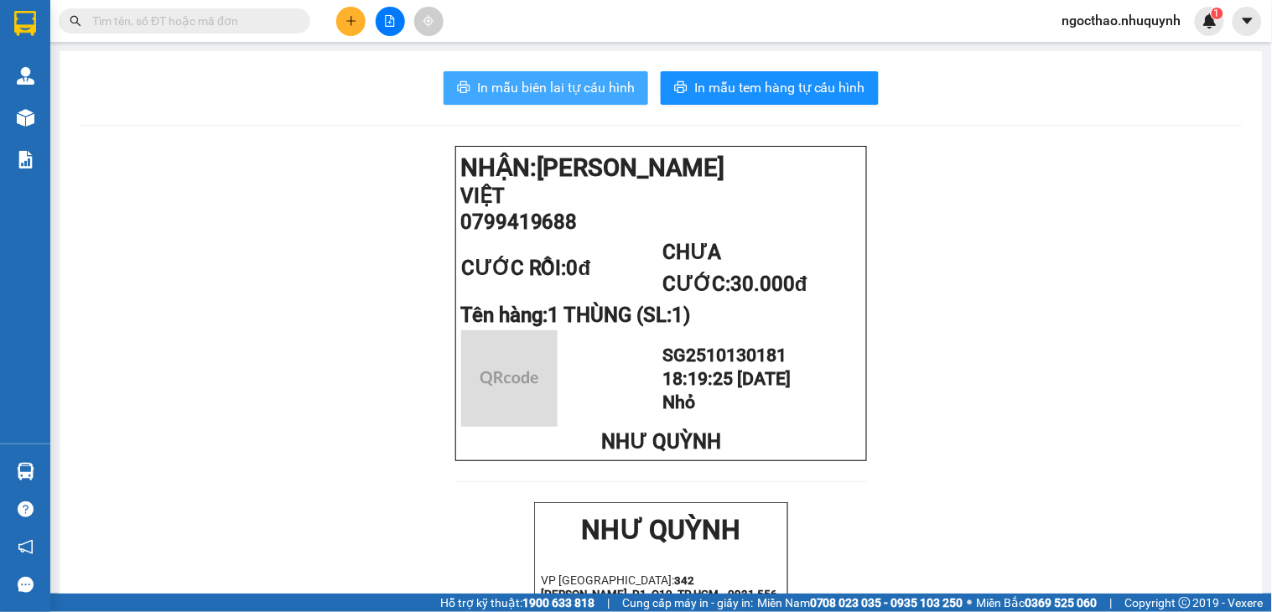
click at [571, 92] on span "In mẫu biên lai tự cấu hình" at bounding box center [556, 87] width 158 height 21
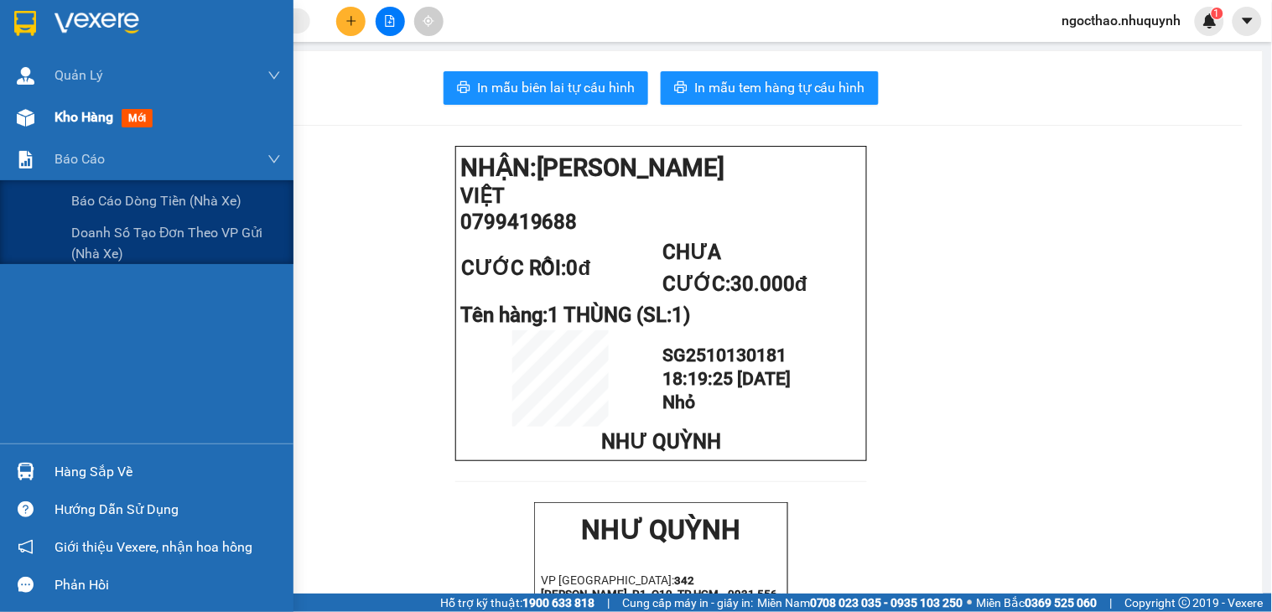
click at [78, 121] on span "Kho hàng" at bounding box center [83, 117] width 59 height 16
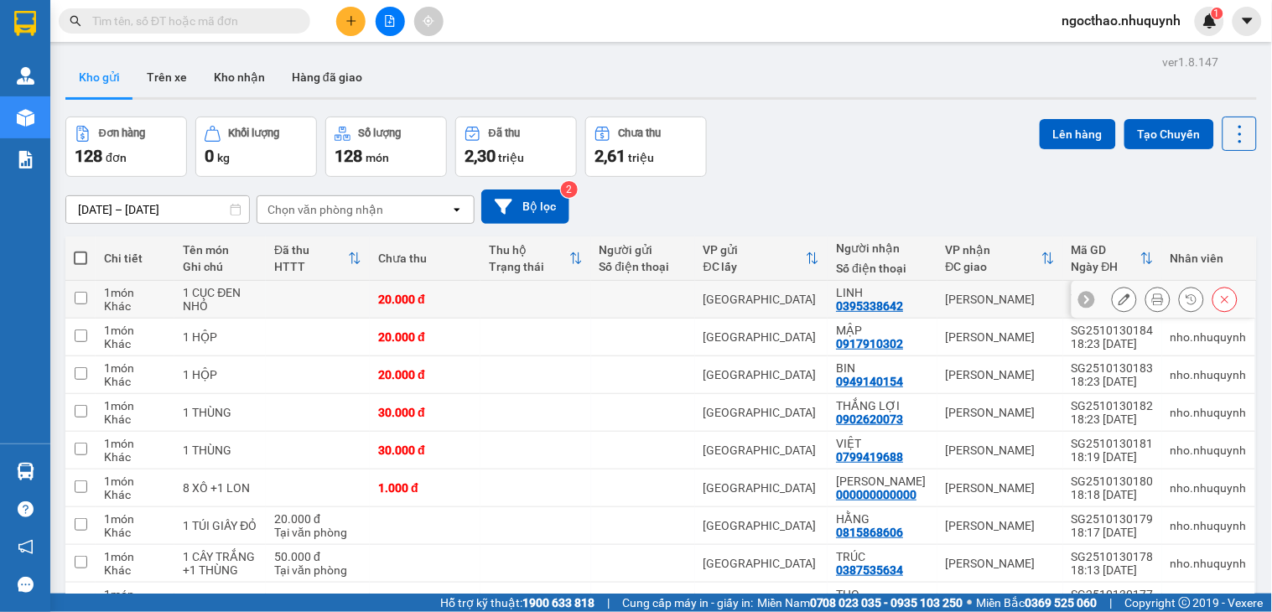
click at [1146, 304] on button at bounding box center [1157, 299] width 23 height 29
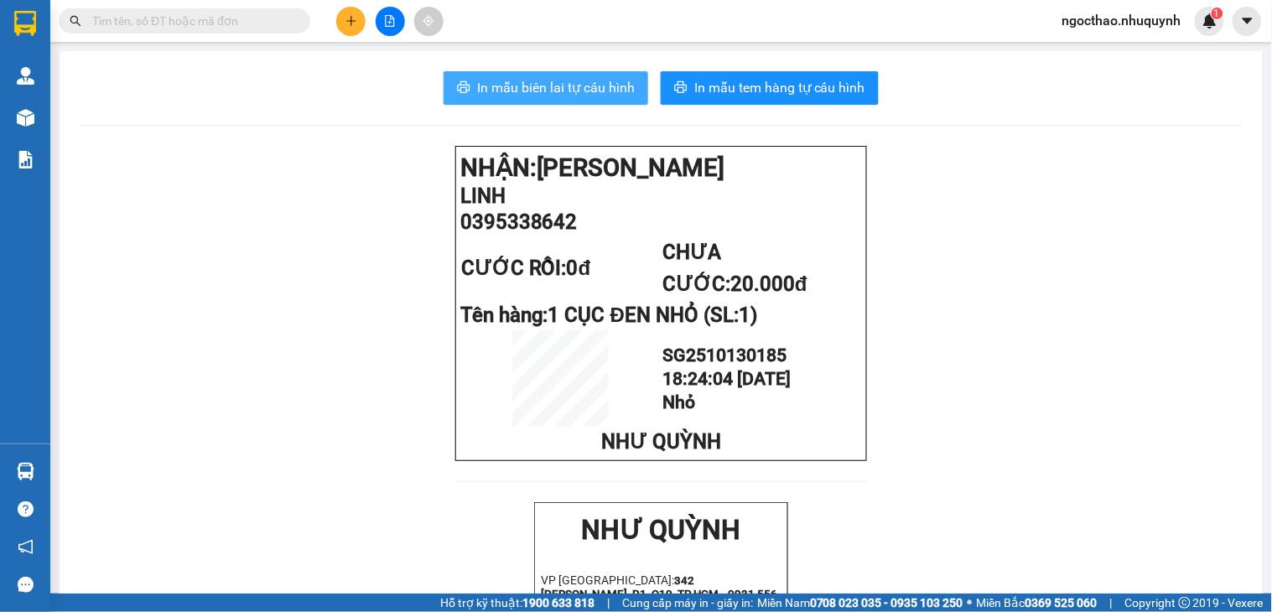
click at [546, 88] on span "In mẫu biên lai tự cấu hình" at bounding box center [556, 87] width 158 height 21
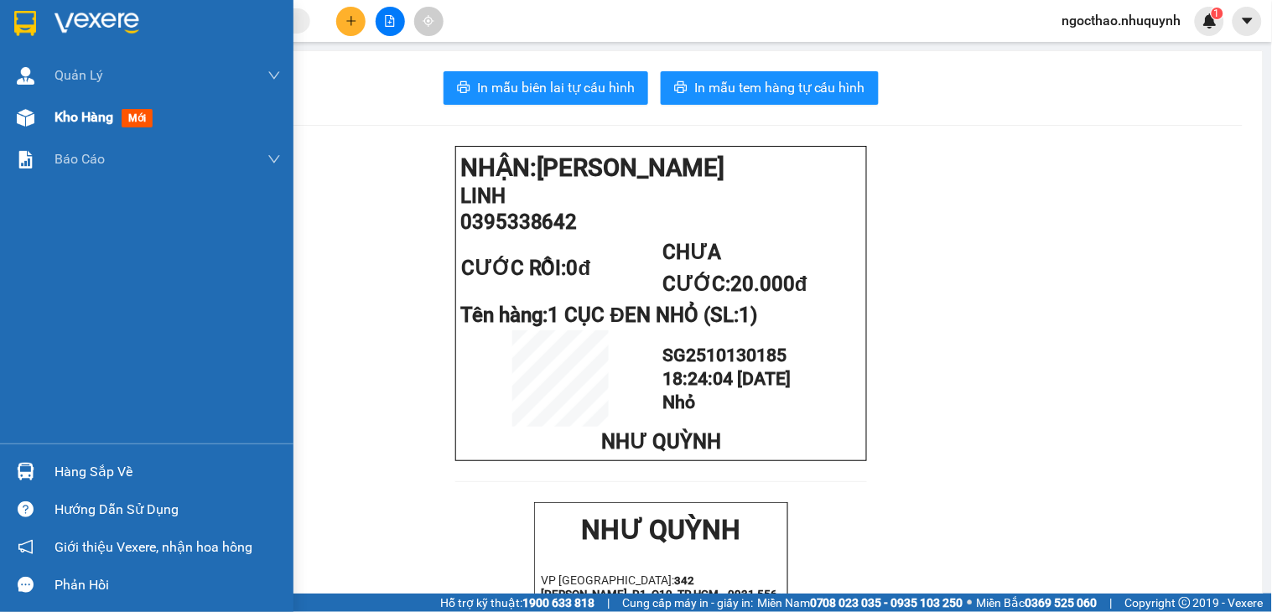
click at [92, 112] on span "Kho hàng" at bounding box center [83, 117] width 59 height 16
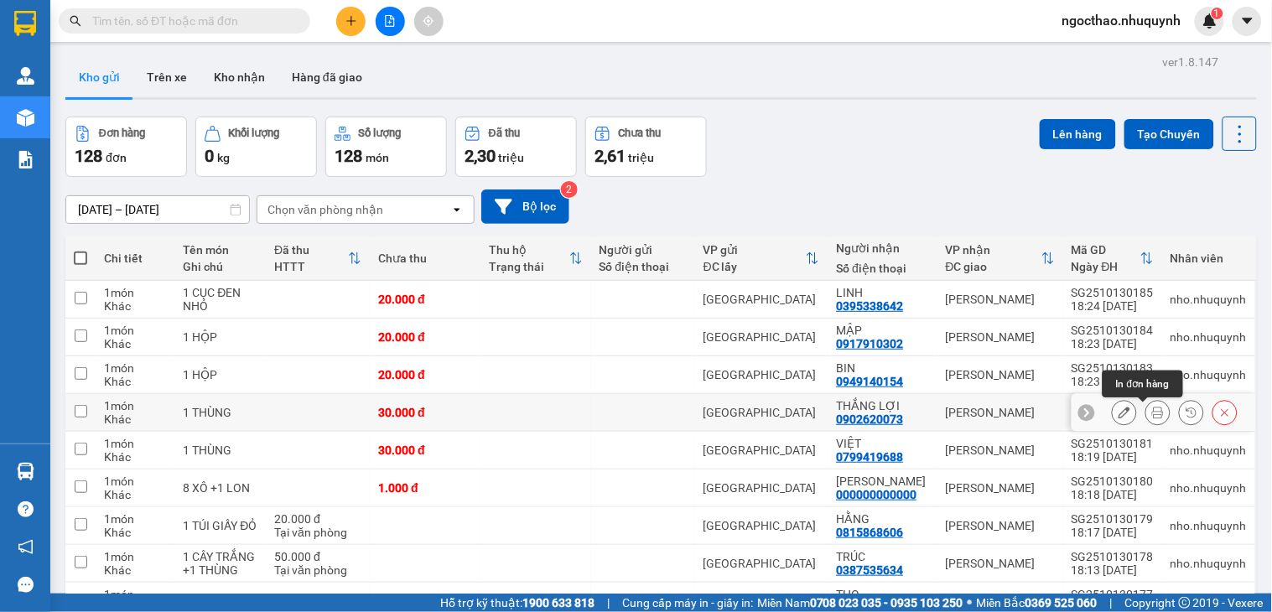
click at [1152, 415] on icon at bounding box center [1158, 413] width 12 height 12
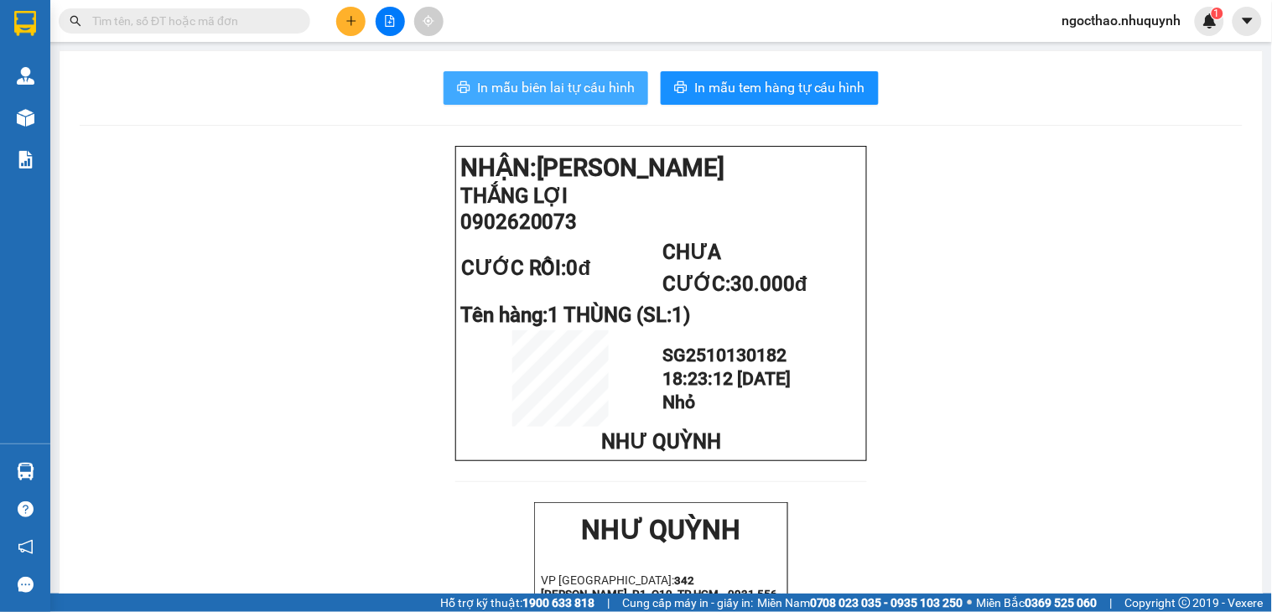
drag, startPoint x: 636, startPoint y: 86, endPoint x: 708, endPoint y: 129, distance: 84.3
click at [636, 85] on button "In mẫu biên lai tự cấu hình" at bounding box center [546, 88] width 205 height 34
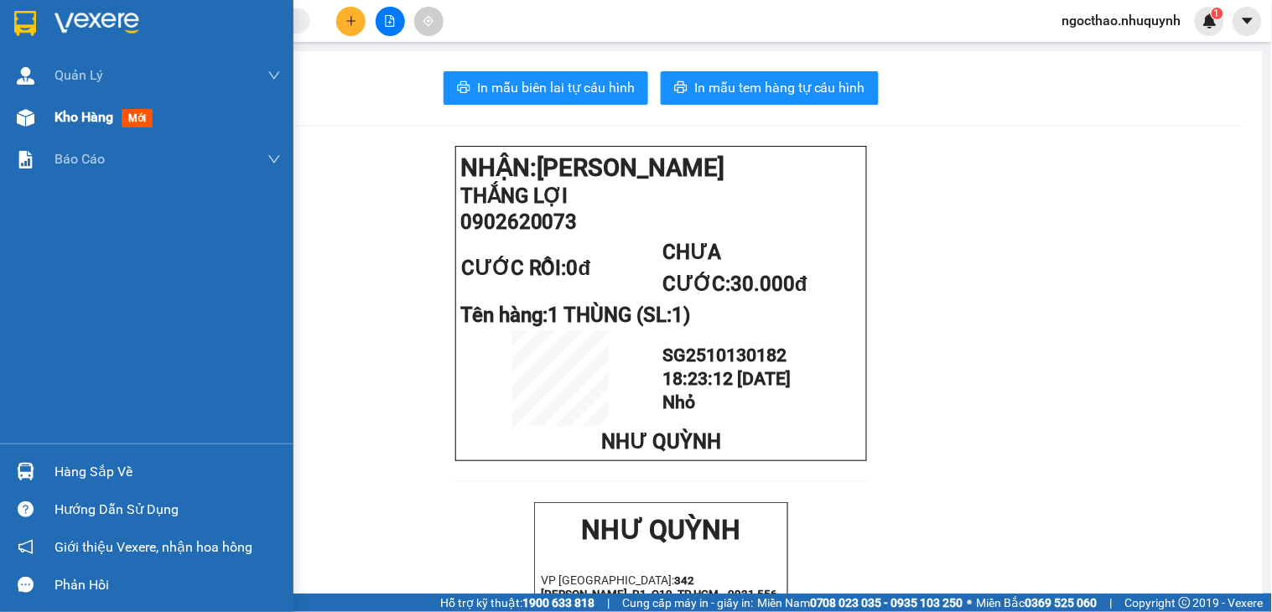
click at [68, 124] on span "Kho hàng" at bounding box center [83, 117] width 59 height 16
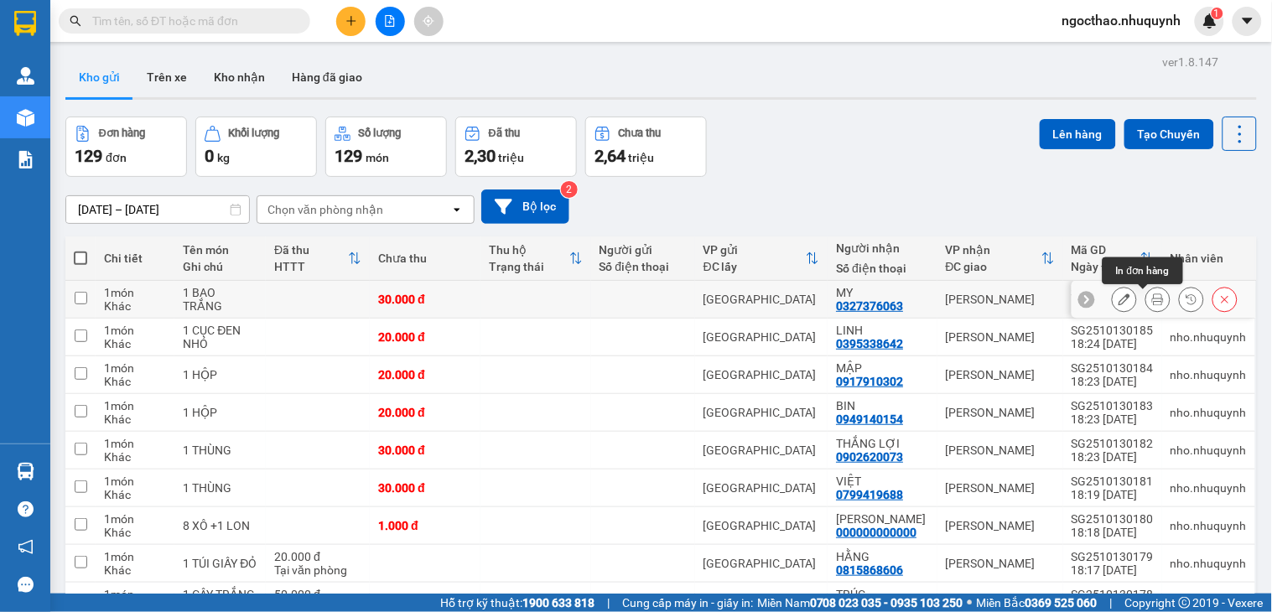
click at [1146, 309] on button at bounding box center [1157, 299] width 23 height 29
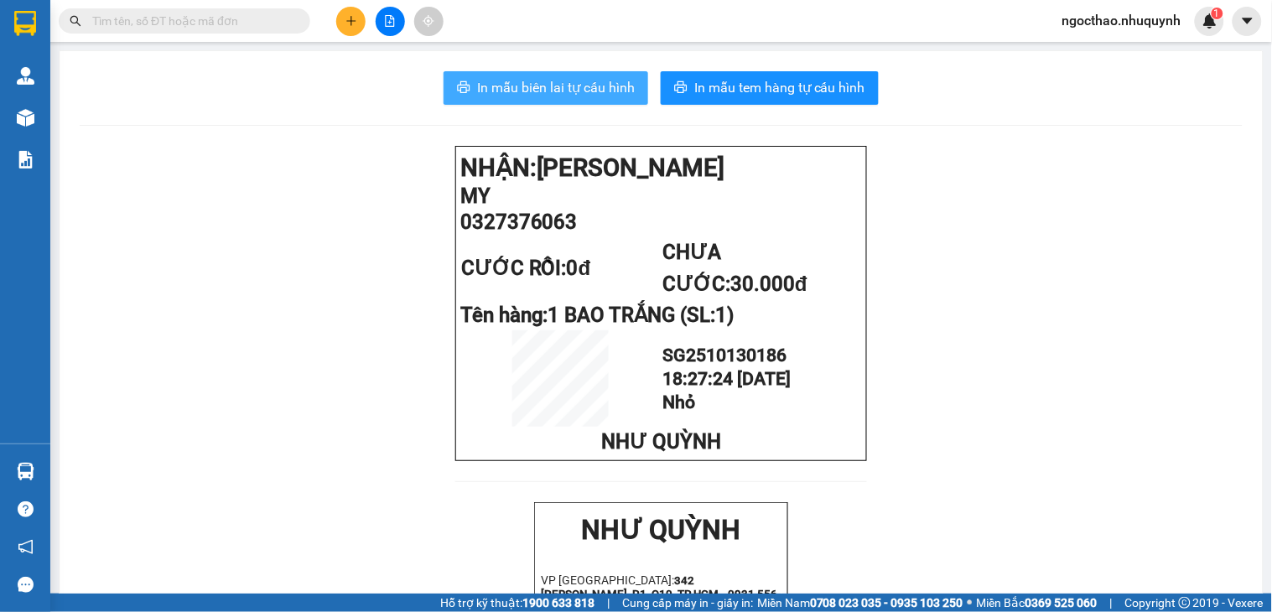
click at [610, 86] on span "In mẫu biên lai tự cấu hình" at bounding box center [556, 87] width 158 height 21
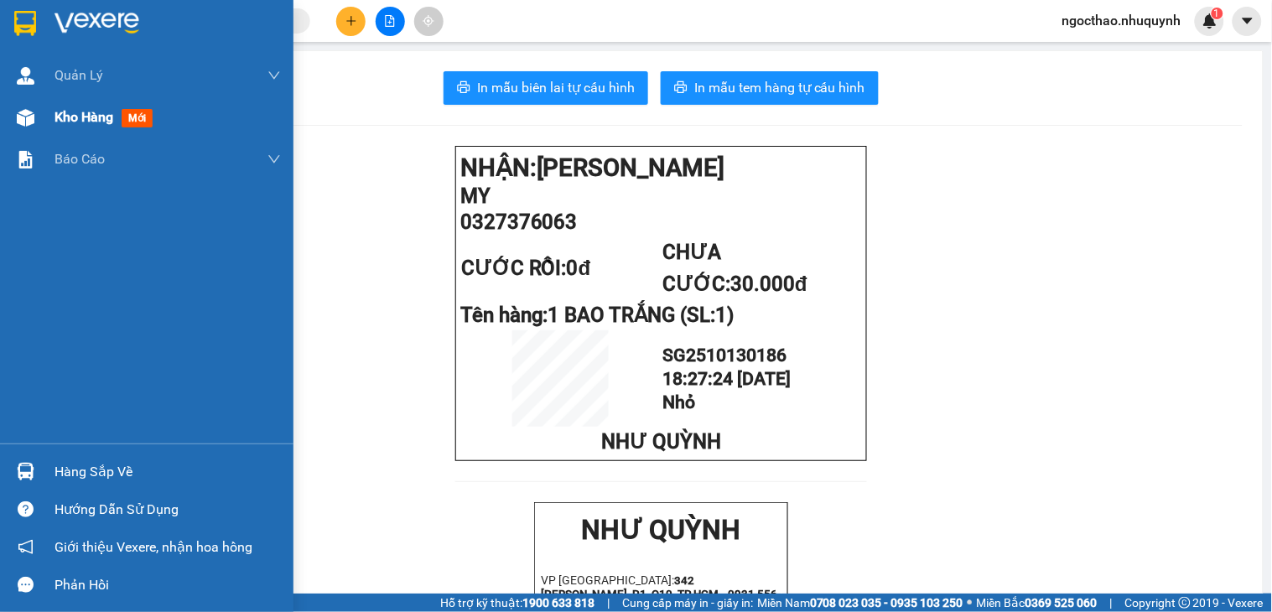
click at [72, 112] on span "Kho hàng" at bounding box center [83, 117] width 59 height 16
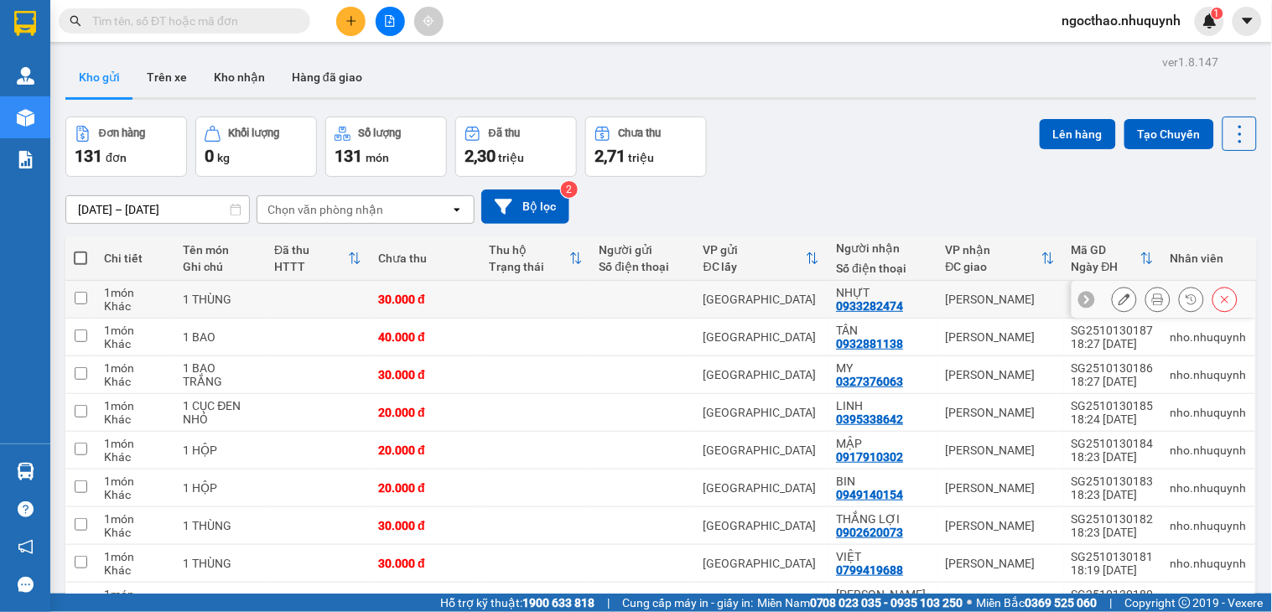
click at [1146, 304] on button at bounding box center [1157, 299] width 23 height 29
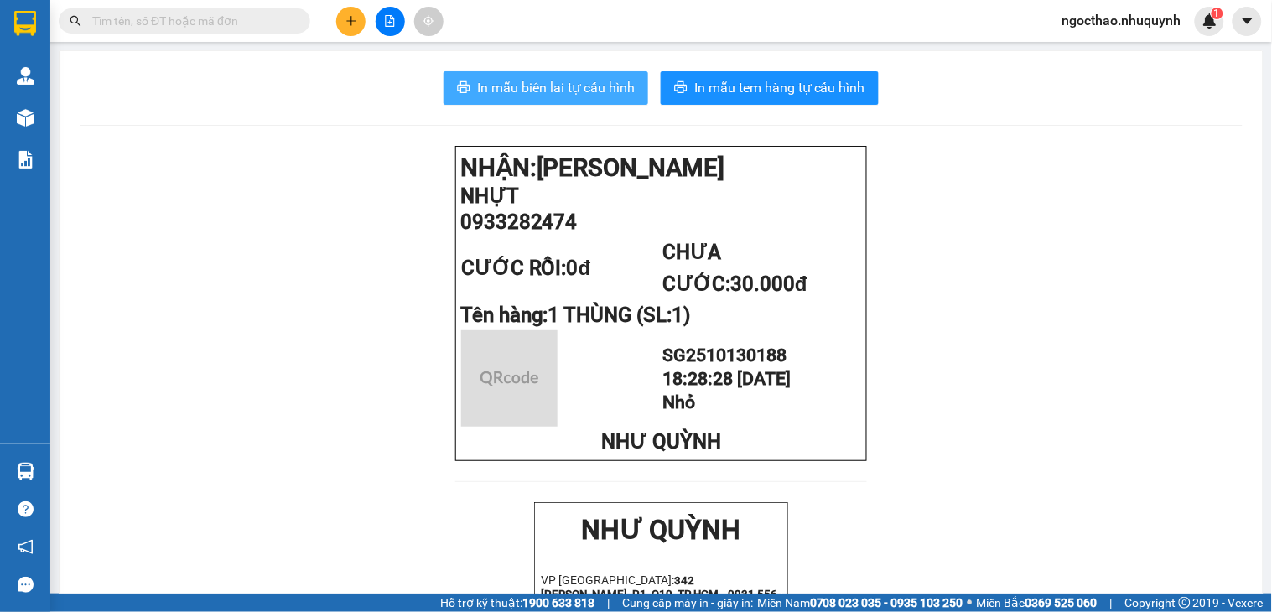
click at [560, 76] on button "In mẫu biên lai tự cấu hình" at bounding box center [546, 88] width 205 height 34
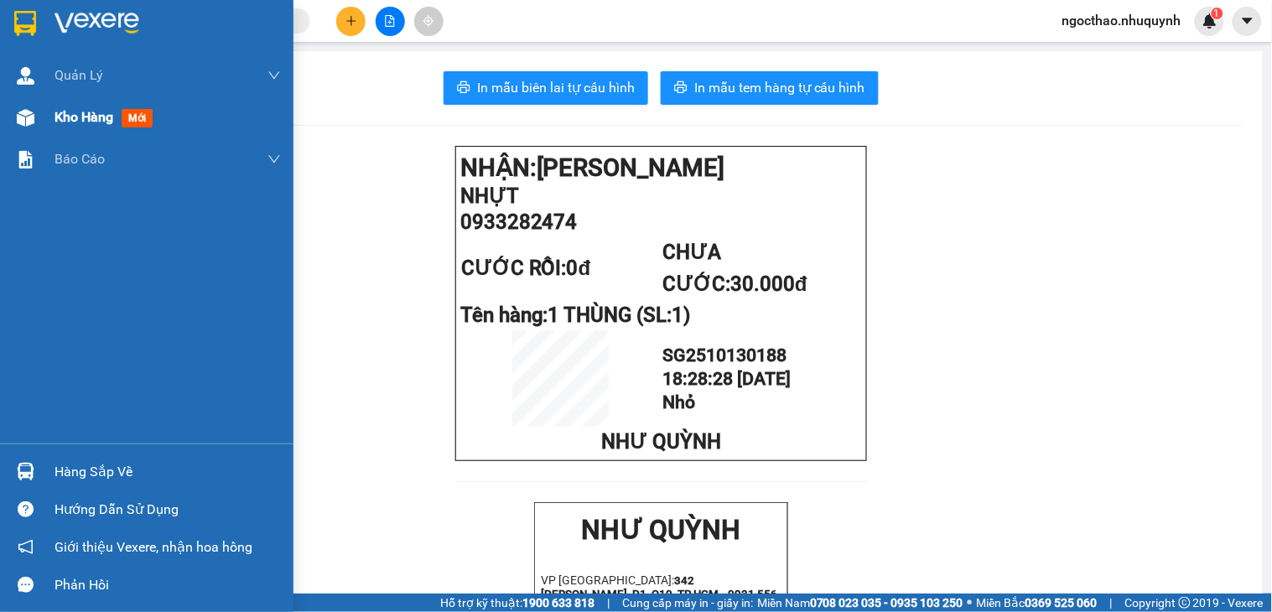
click at [69, 128] on div "Kho hàng mới" at bounding box center [167, 117] width 226 height 42
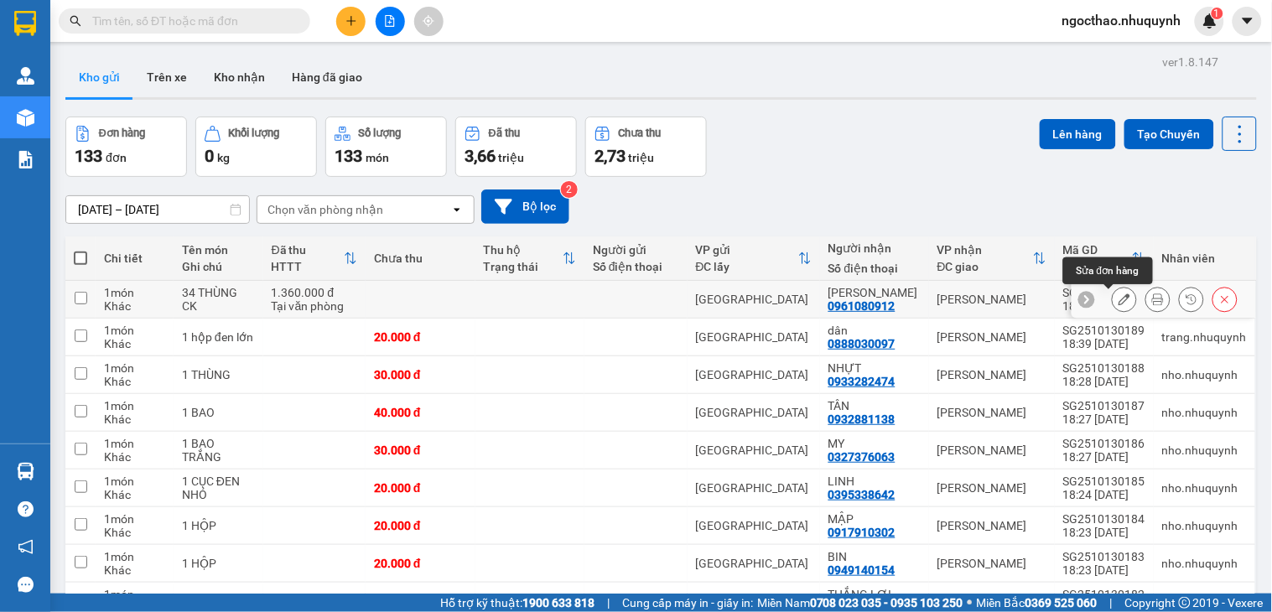
click at [1152, 298] on icon at bounding box center [1158, 299] width 12 height 12
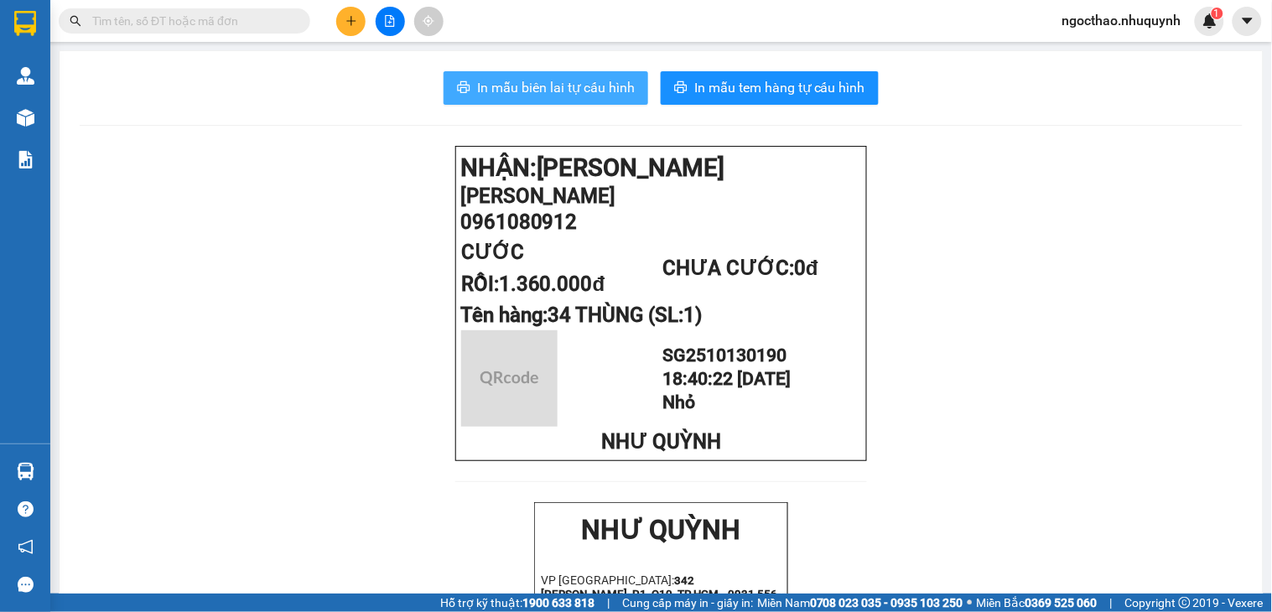
drag, startPoint x: 585, startPoint y: 93, endPoint x: 599, endPoint y: 96, distance: 14.6
click at [587, 93] on span "In mẫu biên lai tự cấu hình" at bounding box center [556, 87] width 158 height 21
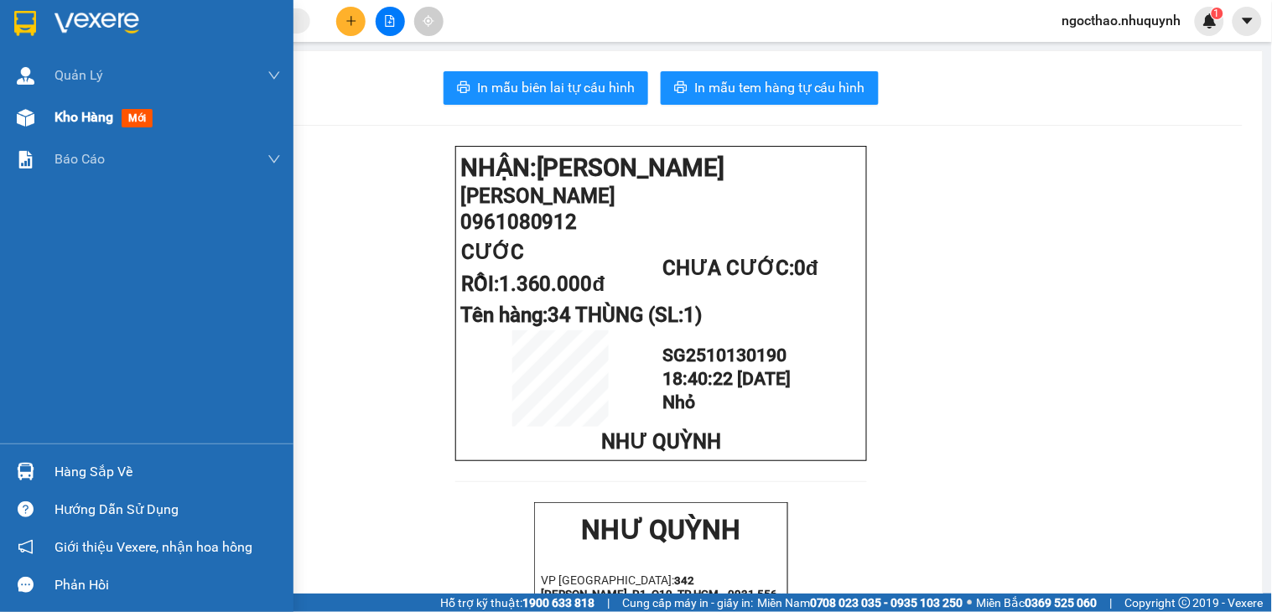
click at [65, 127] on div "Kho hàng mới" at bounding box center [106, 116] width 105 height 21
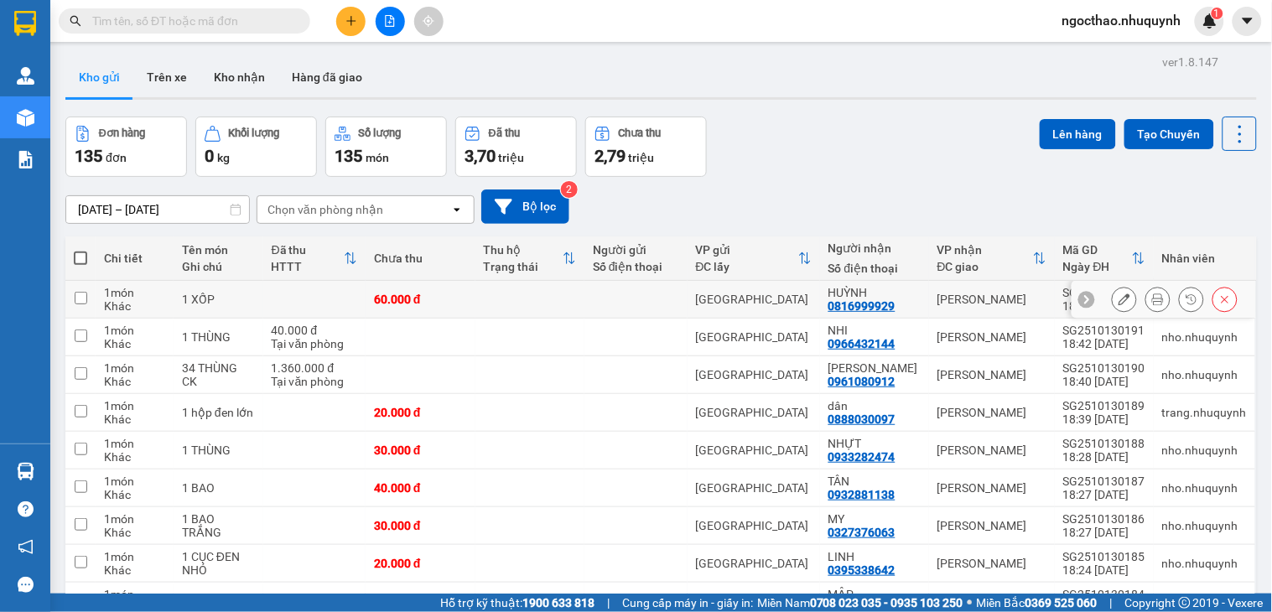
click at [1152, 305] on div at bounding box center [1175, 299] width 126 height 25
click at [1150, 305] on button at bounding box center [1157, 299] width 23 height 29
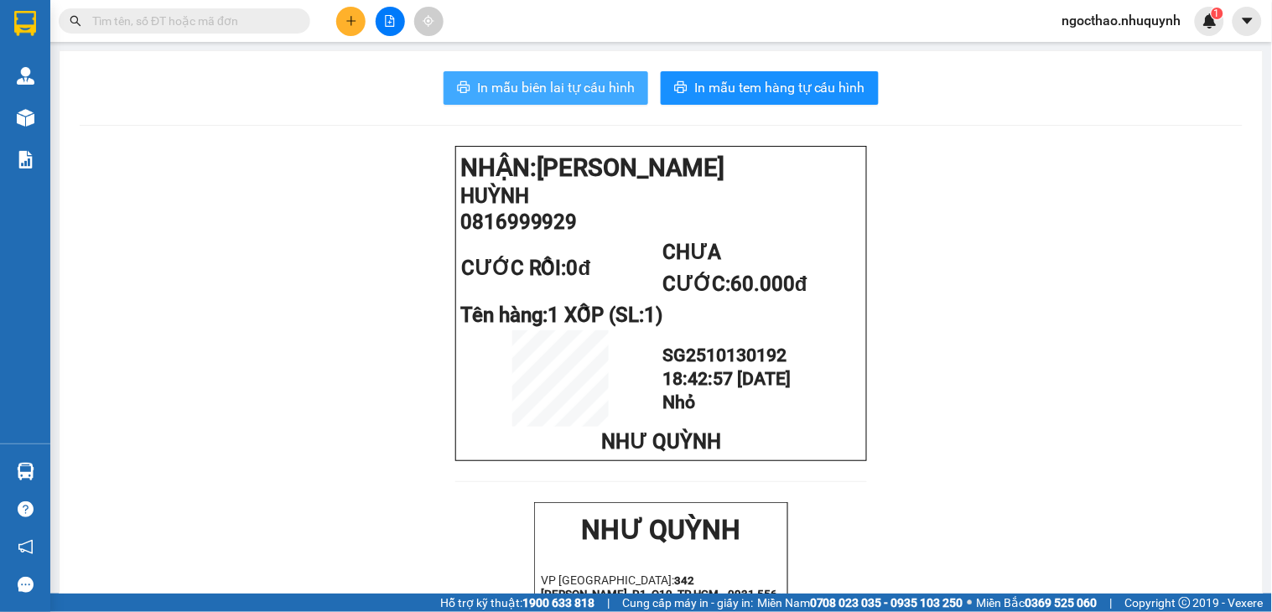
click at [609, 96] on span "In mẫu biên lai tự cấu hình" at bounding box center [556, 87] width 158 height 21
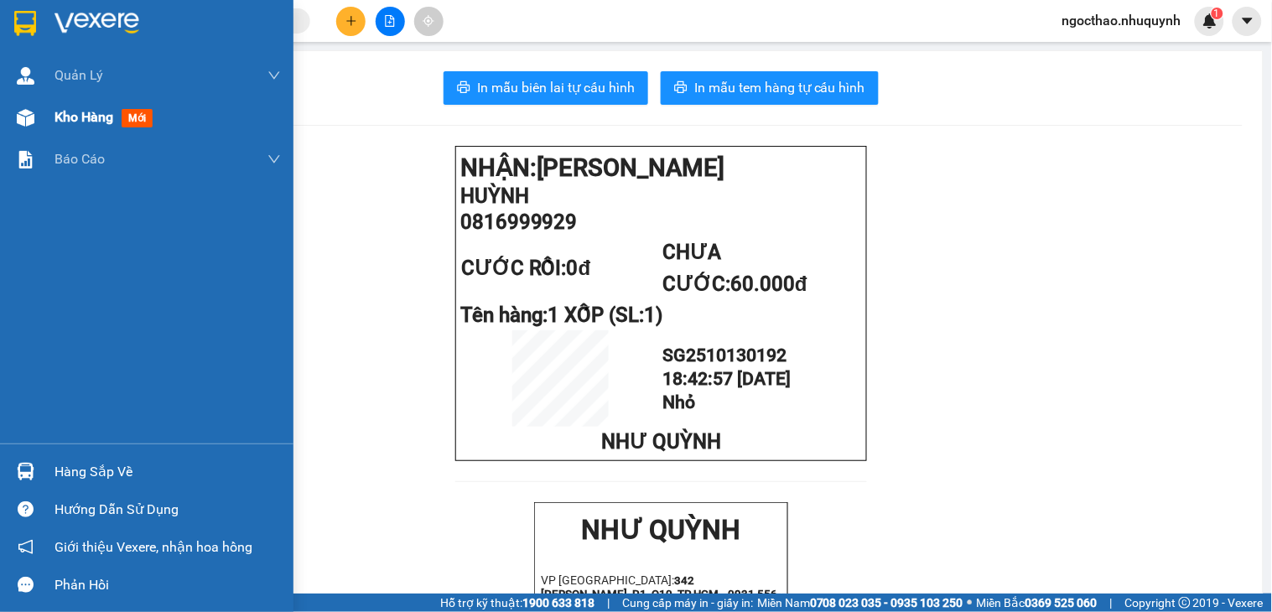
click at [82, 114] on span "Kho hàng" at bounding box center [83, 117] width 59 height 16
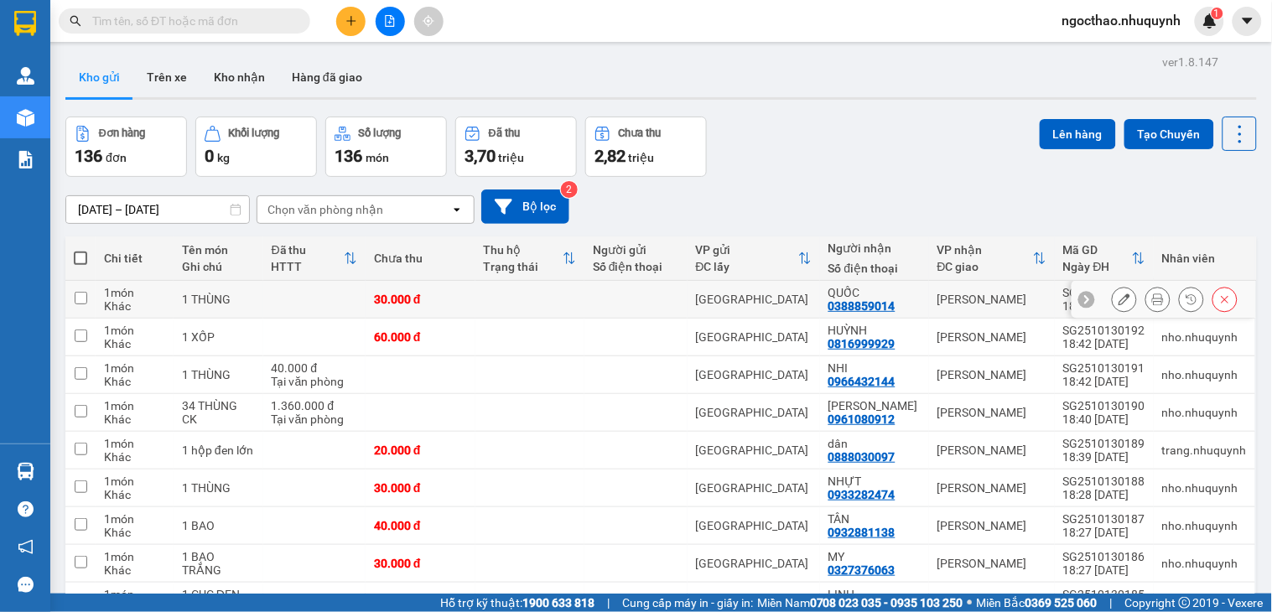
click at [1152, 303] on icon at bounding box center [1158, 299] width 12 height 12
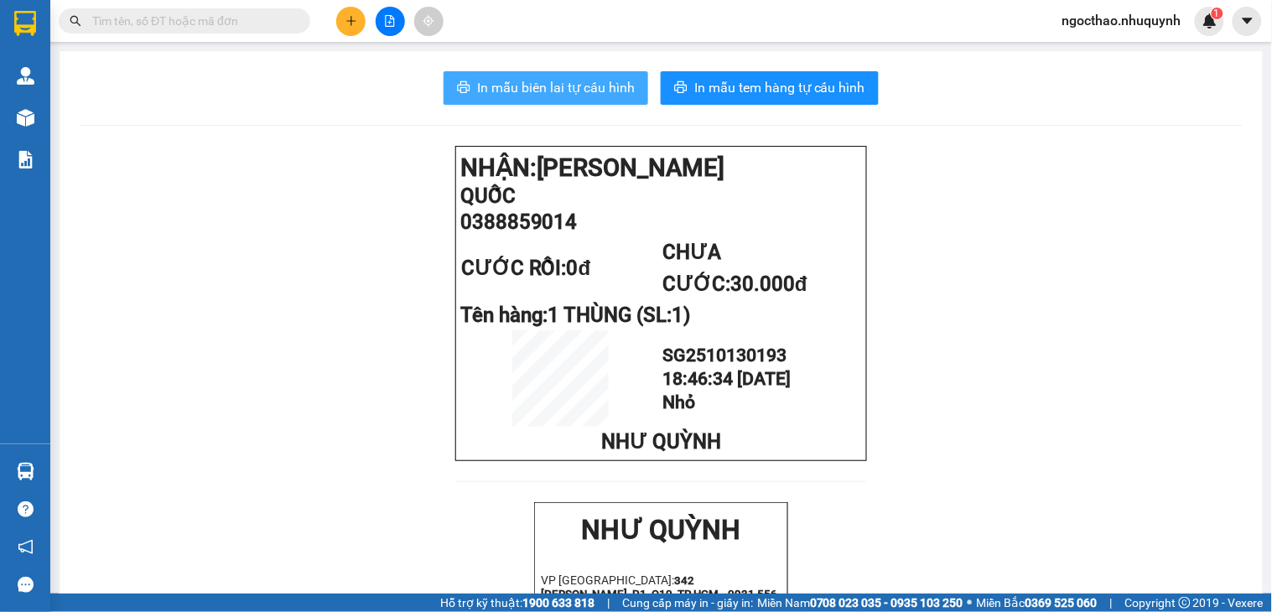
drag, startPoint x: 552, startPoint y: 88, endPoint x: 1066, endPoint y: 240, distance: 535.9
click at [552, 87] on span "In mẫu biên lai tự cấu hình" at bounding box center [556, 87] width 158 height 21
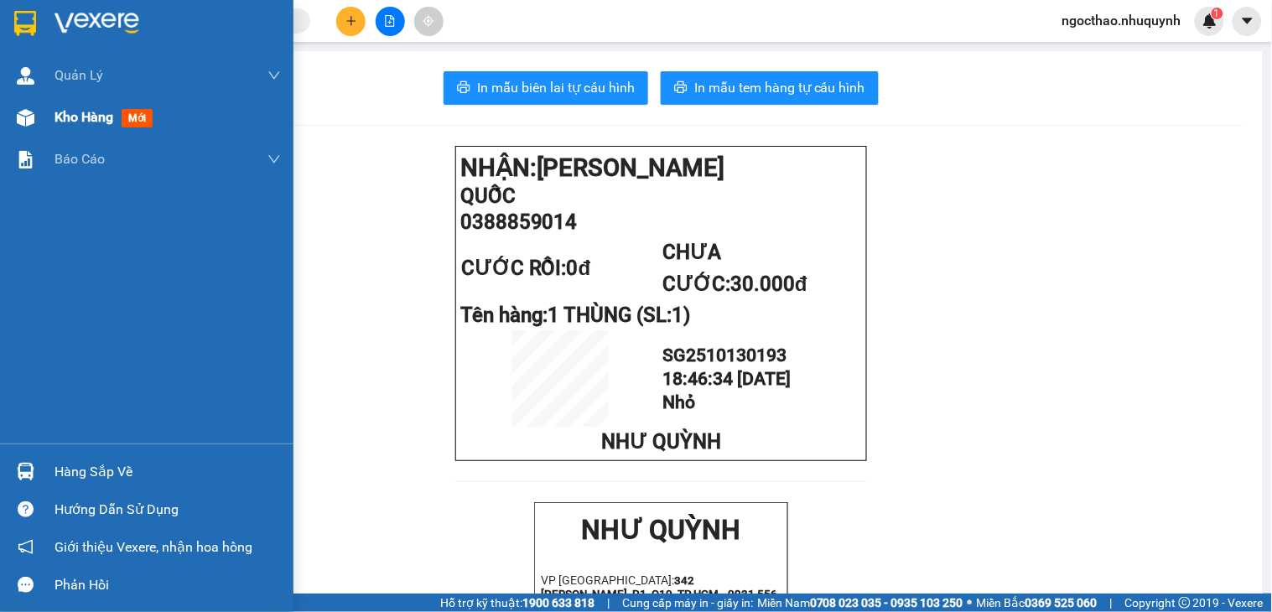
click at [68, 119] on span "Kho hàng" at bounding box center [83, 117] width 59 height 16
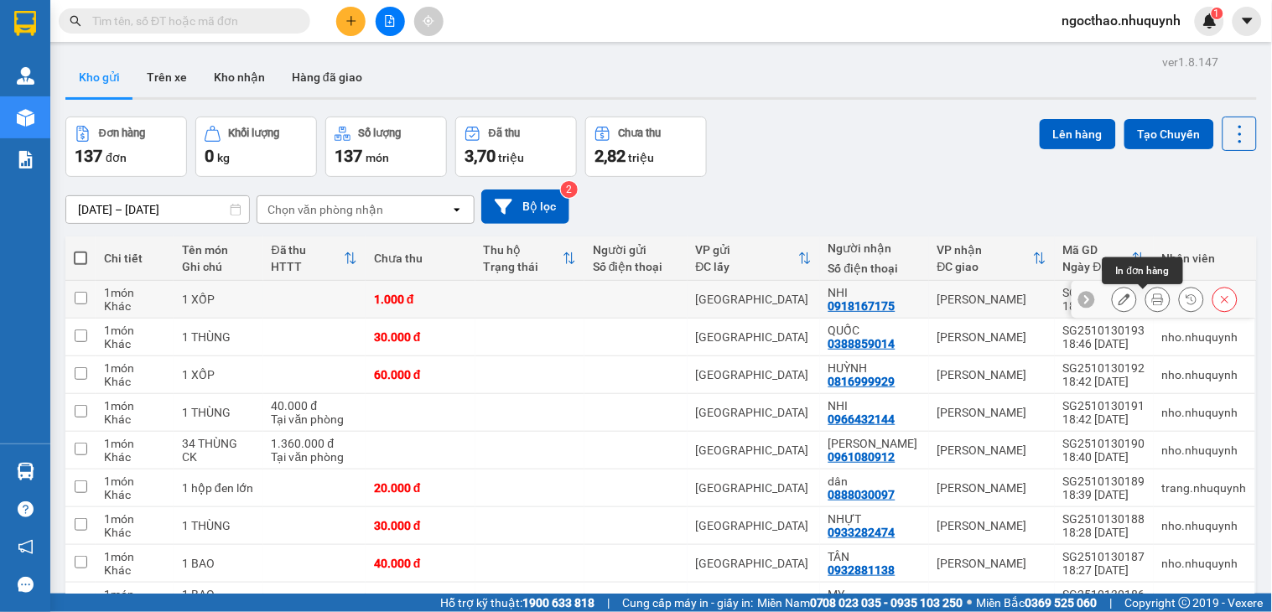
click at [1149, 300] on button at bounding box center [1157, 299] width 23 height 29
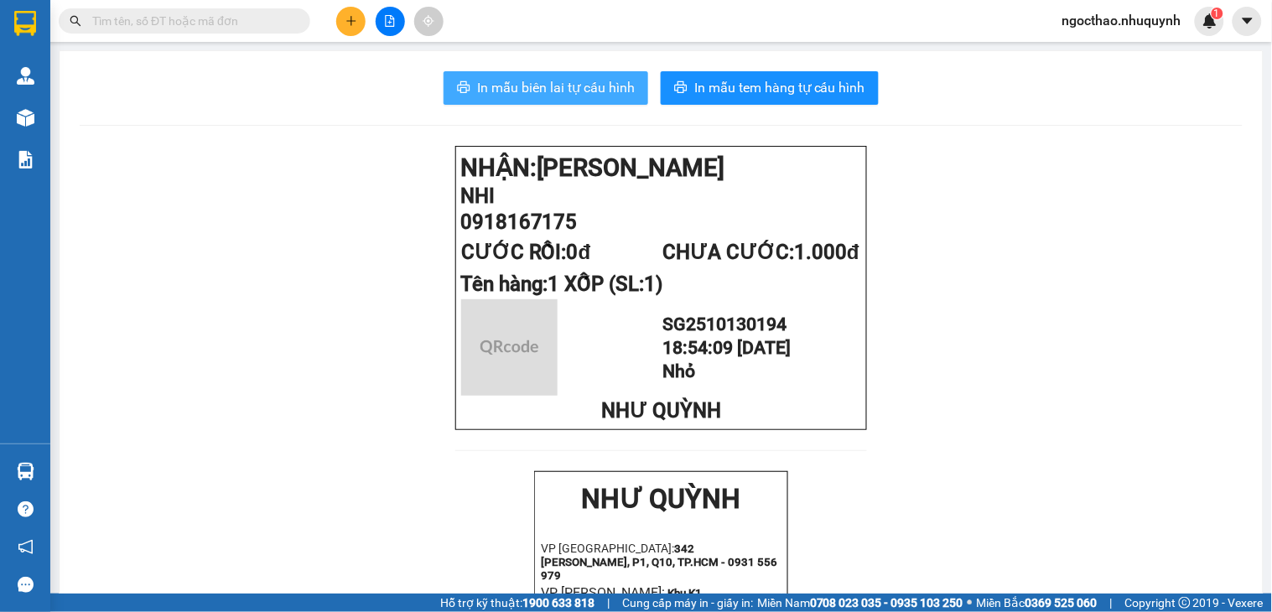
drag, startPoint x: 598, startPoint y: 87, endPoint x: 914, endPoint y: 319, distance: 392.2
click at [599, 87] on span "In mẫu biên lai tự cấu hình" at bounding box center [556, 87] width 158 height 21
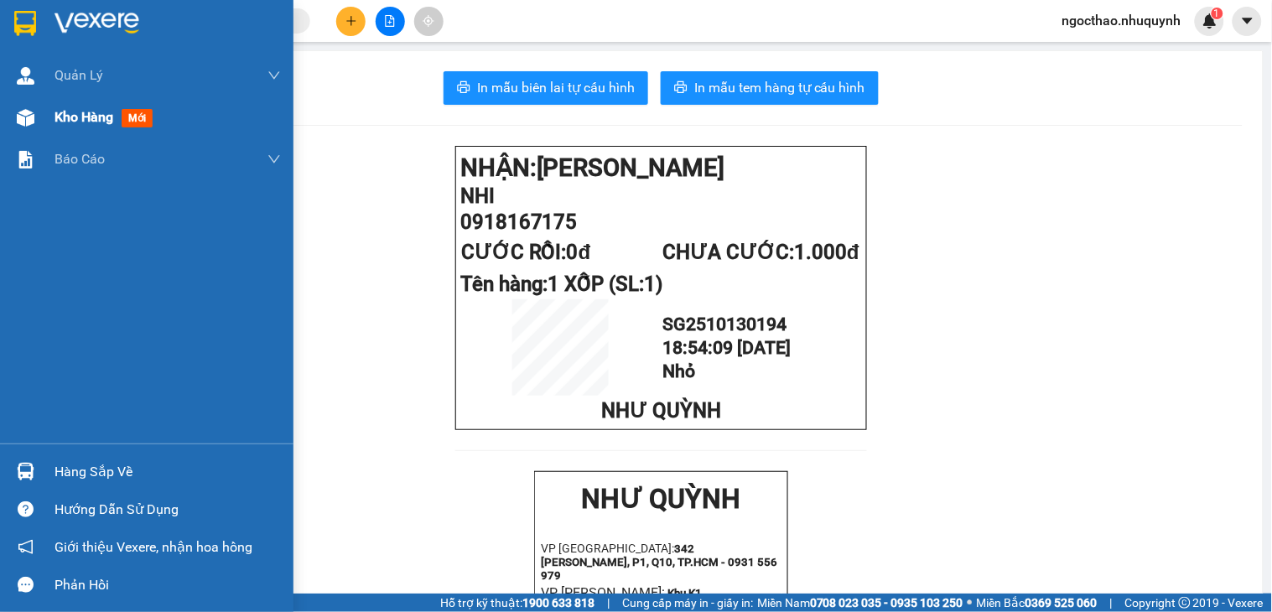
click at [65, 113] on span "Kho hàng" at bounding box center [83, 117] width 59 height 16
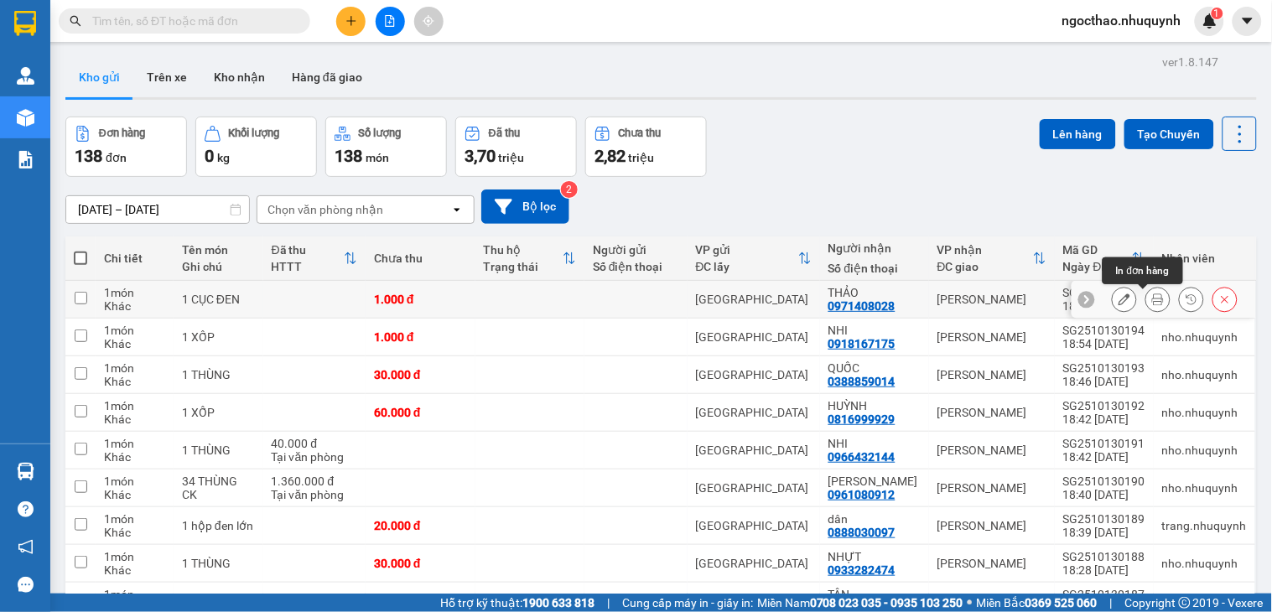
click at [1146, 304] on button at bounding box center [1157, 299] width 23 height 29
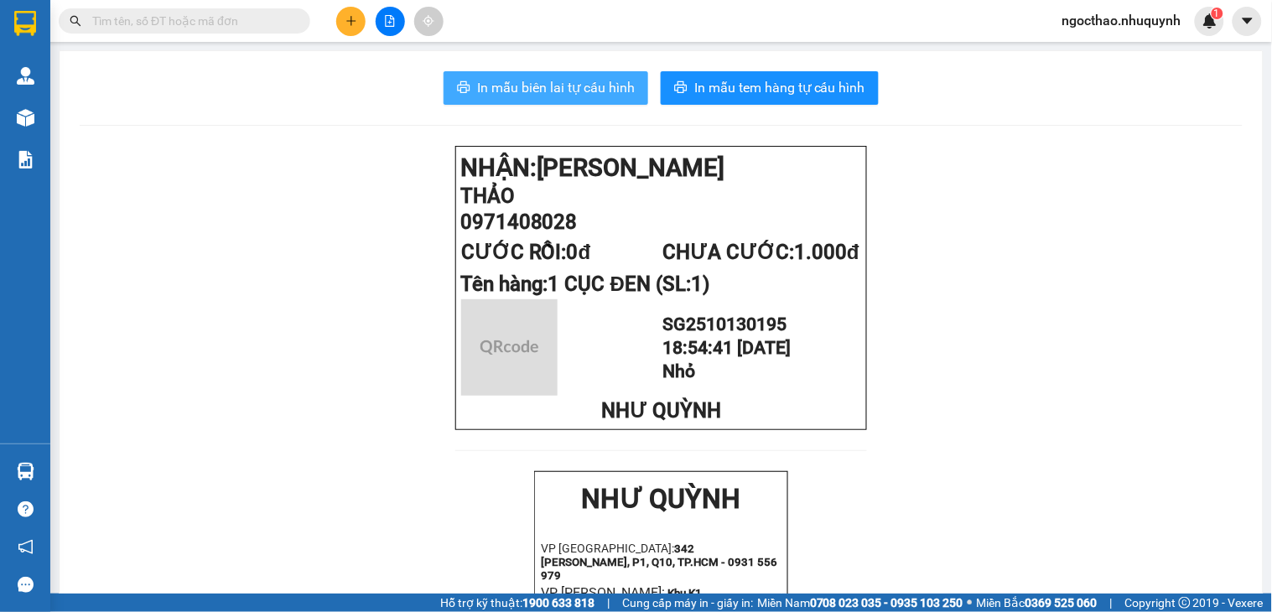
click at [513, 80] on span "In mẫu biên lai tự cấu hình" at bounding box center [556, 87] width 158 height 21
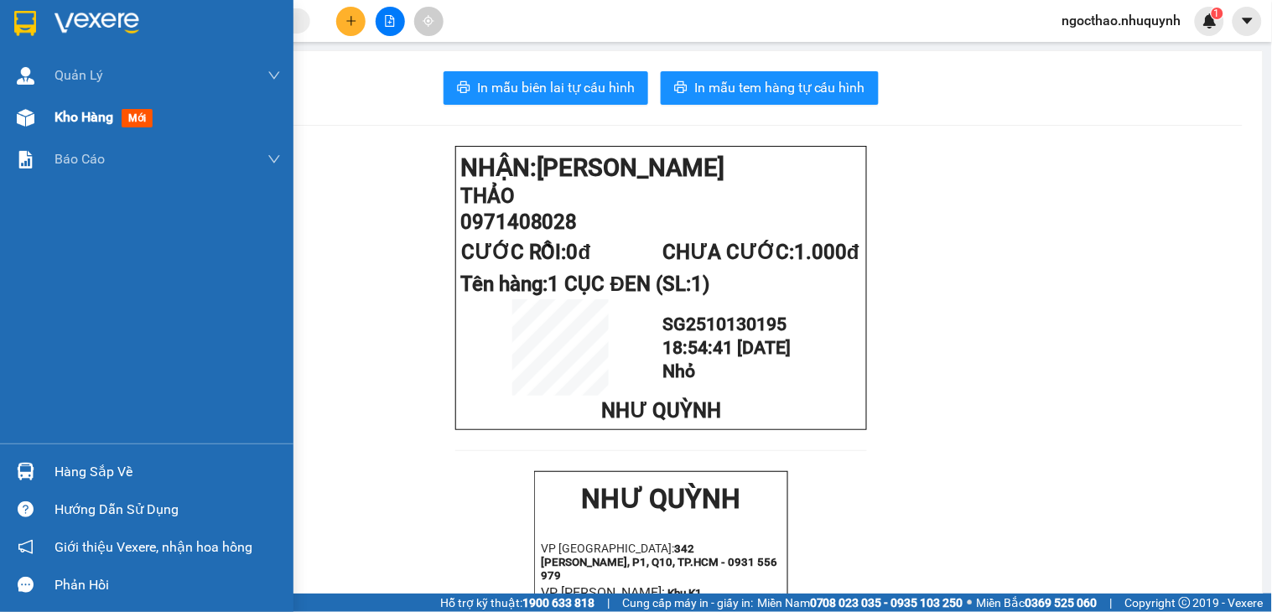
click at [72, 109] on span "Kho hàng" at bounding box center [83, 117] width 59 height 16
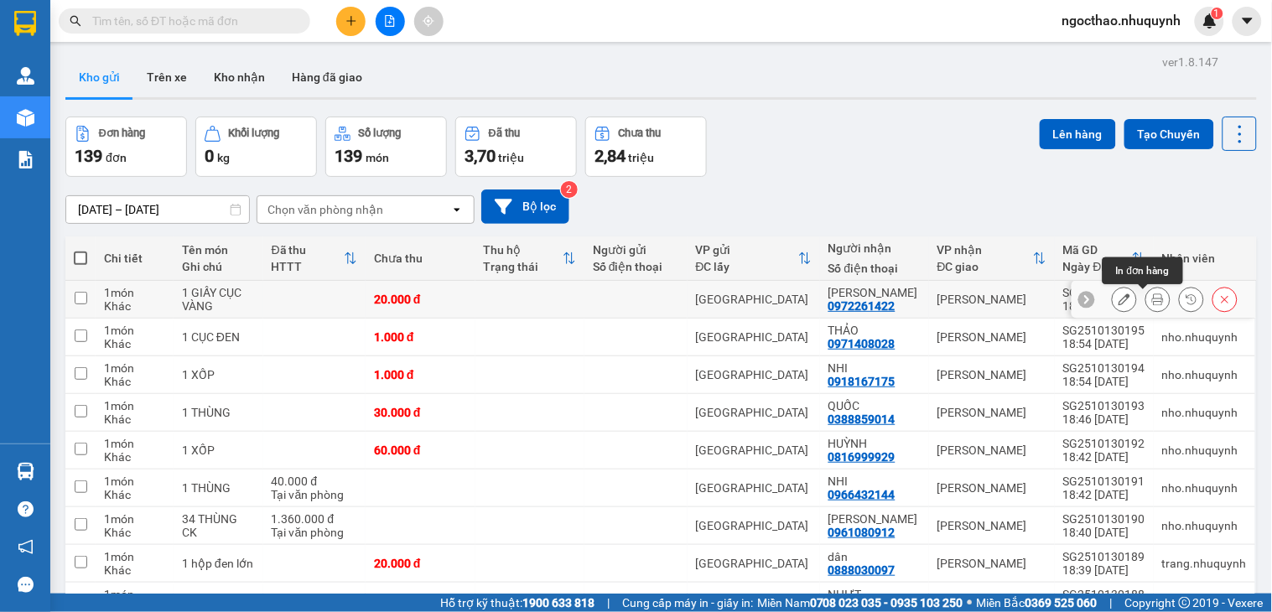
click at [1146, 303] on button at bounding box center [1157, 299] width 23 height 29
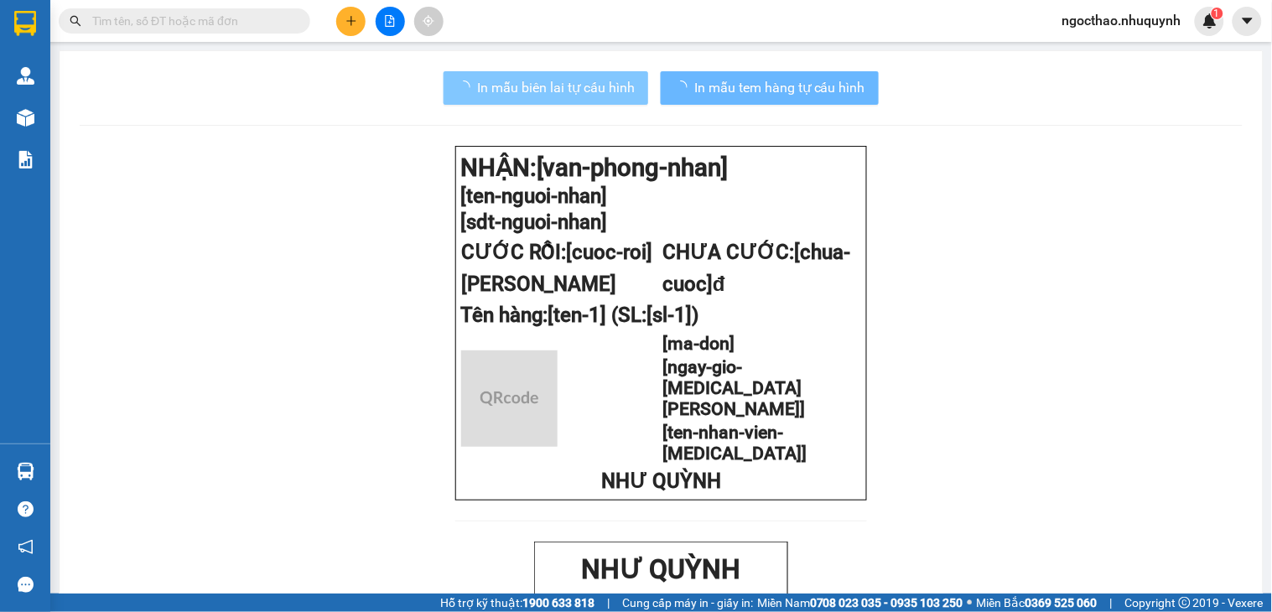
click at [523, 77] on span "In mẫu biên lai tự cấu hình" at bounding box center [556, 87] width 158 height 21
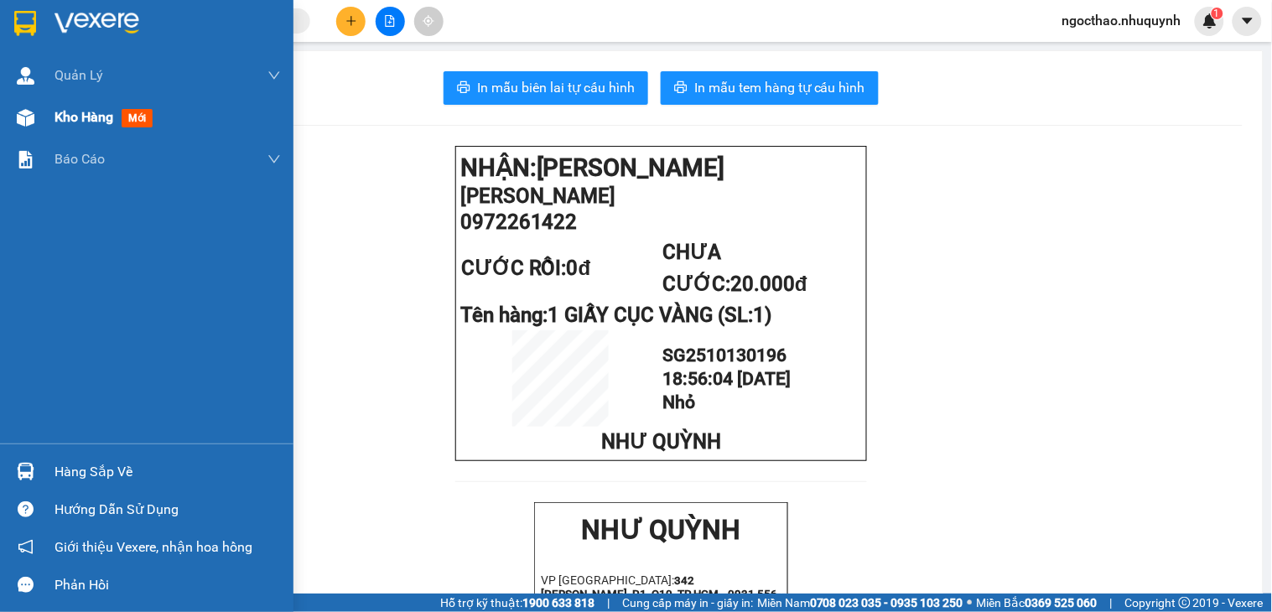
click at [76, 125] on span "Kho hàng" at bounding box center [83, 117] width 59 height 16
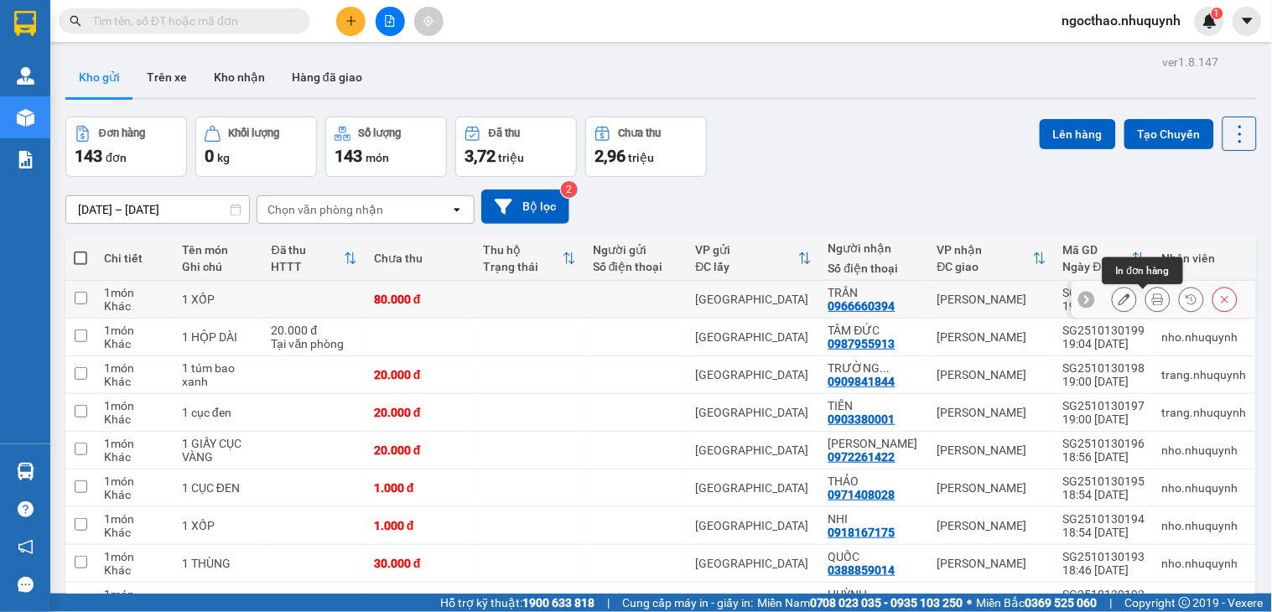
click at [1146, 298] on button at bounding box center [1157, 299] width 23 height 29
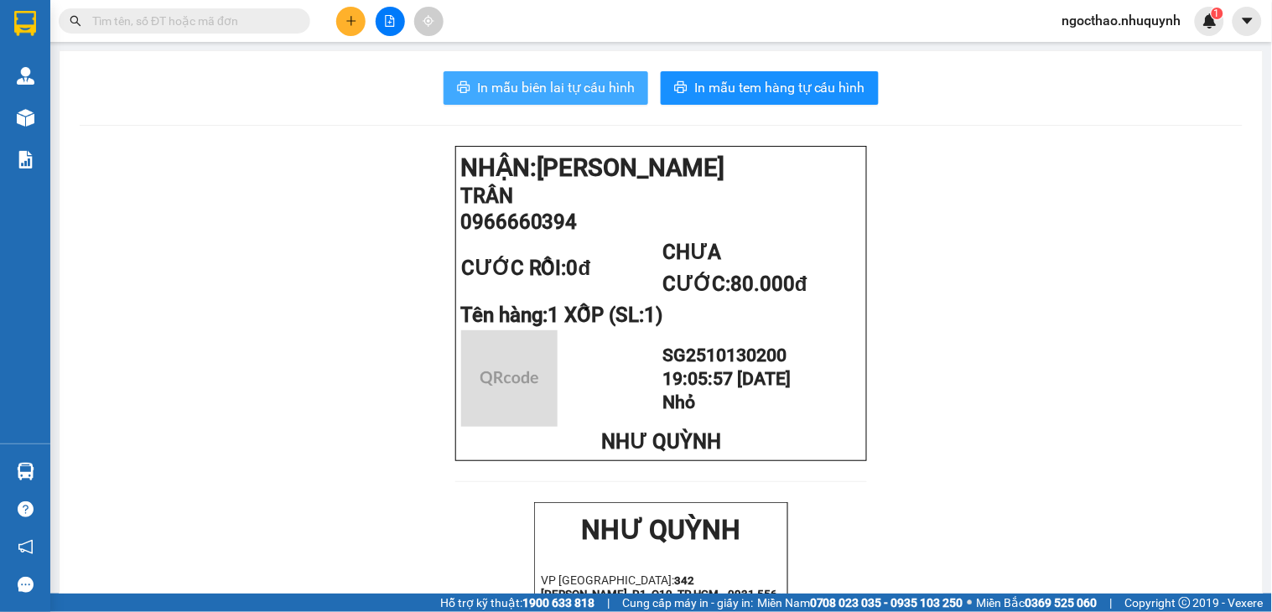
click at [572, 80] on span "In mẫu biên lai tự cấu hình" at bounding box center [556, 87] width 158 height 21
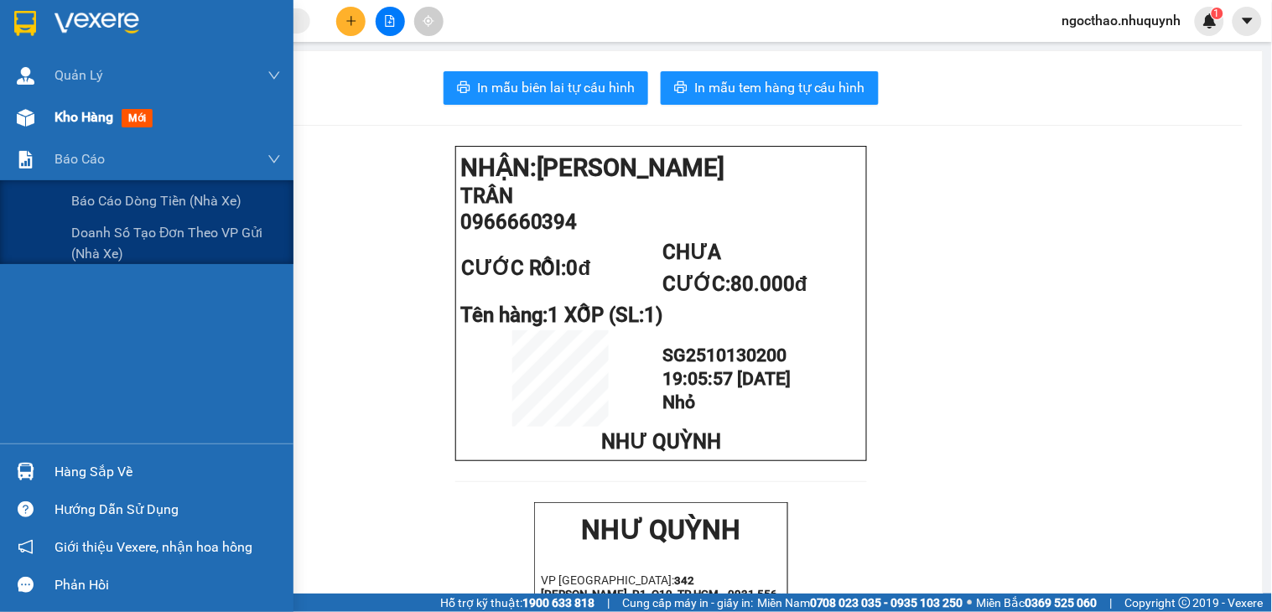
click at [94, 96] on div "Kho hàng mới" at bounding box center [167, 117] width 226 height 42
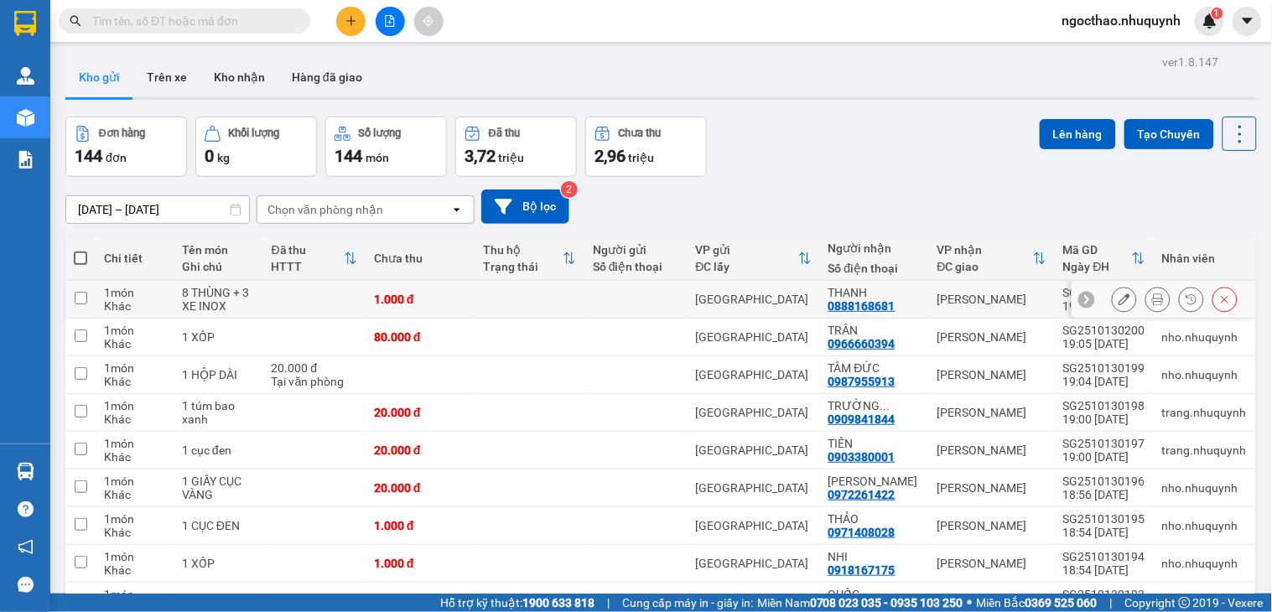
click at [1146, 309] on button at bounding box center [1157, 299] width 23 height 29
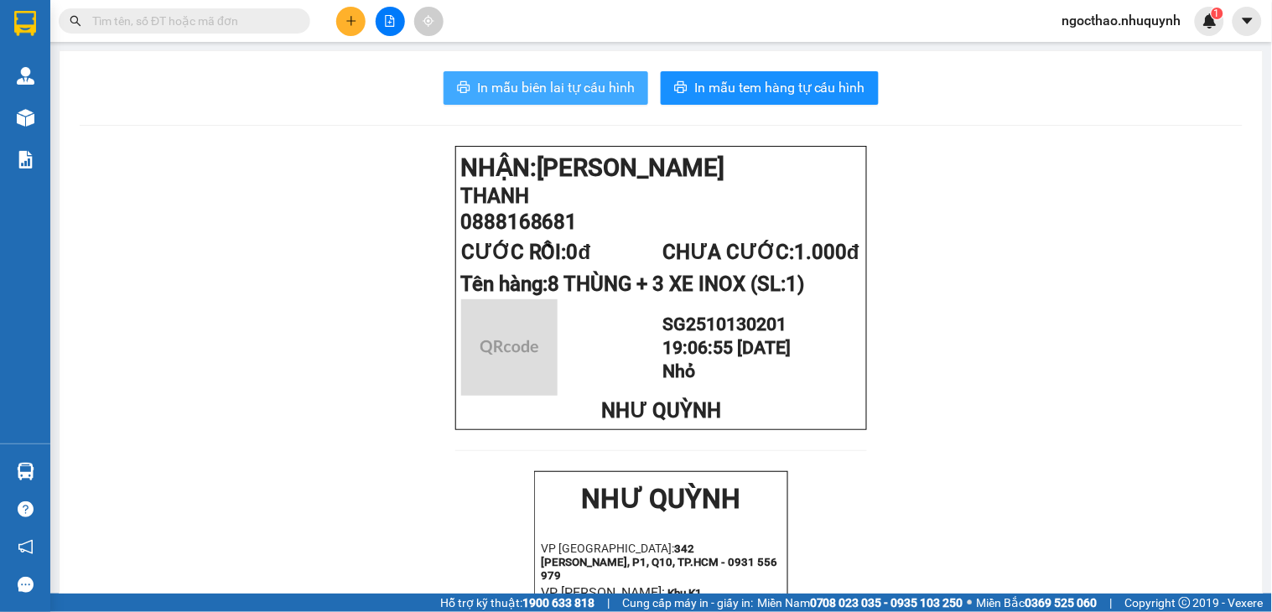
click at [579, 95] on span "In mẫu biên lai tự cấu hình" at bounding box center [556, 87] width 158 height 21
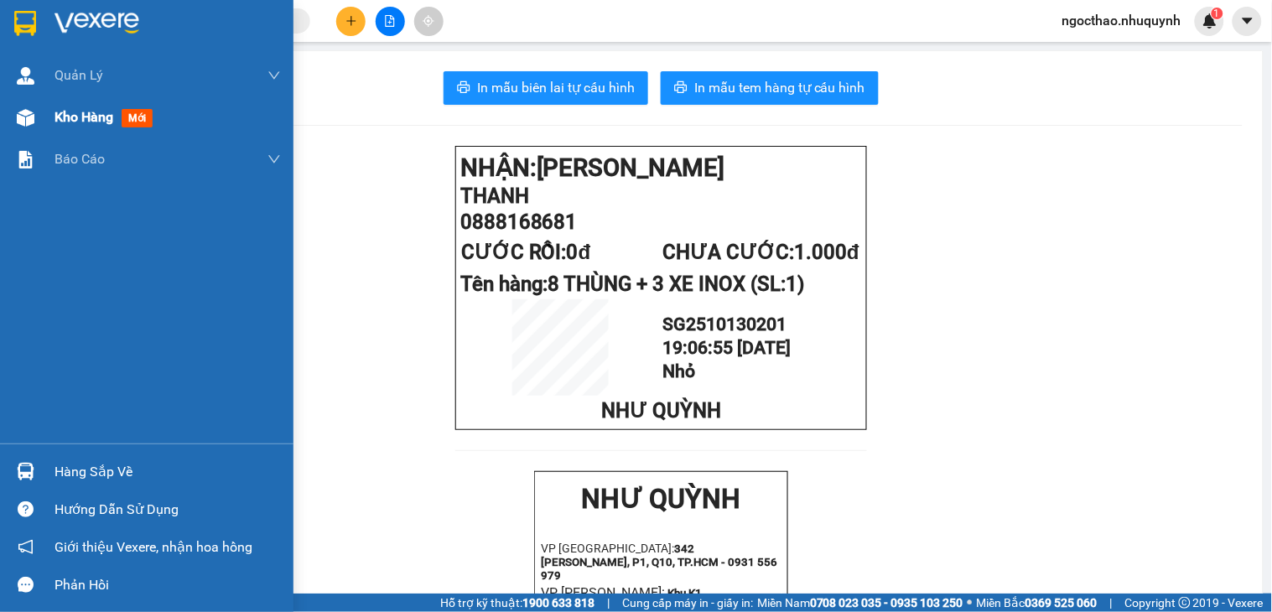
click at [39, 119] on div "Kho hàng mới" at bounding box center [146, 117] width 293 height 42
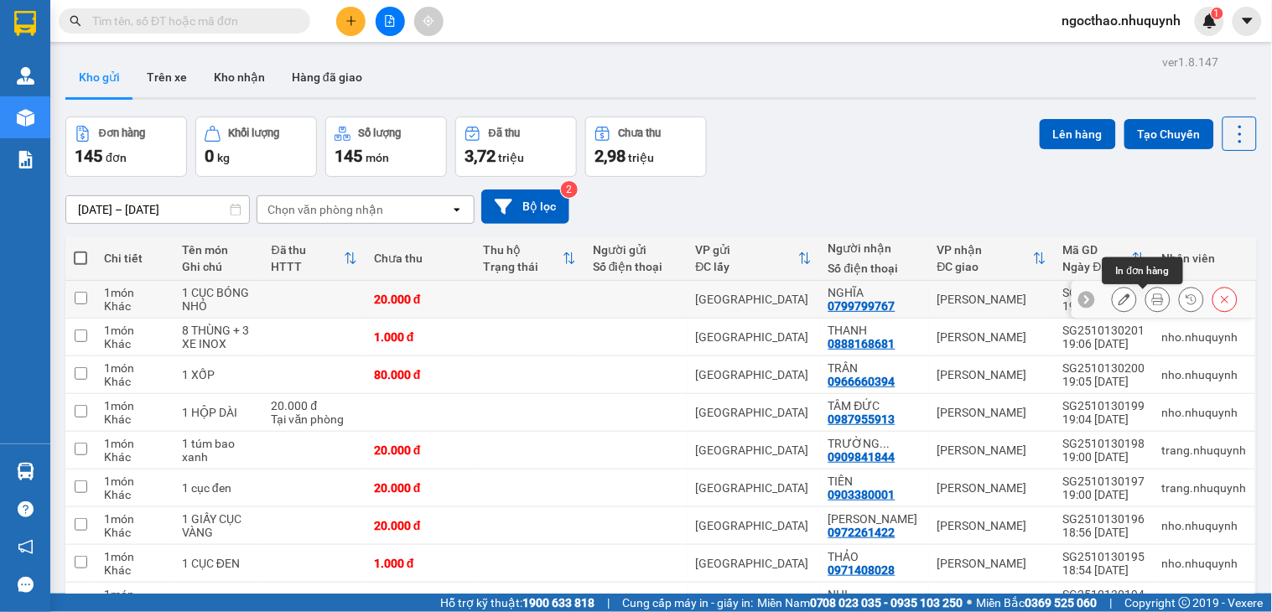
click at [1152, 298] on icon at bounding box center [1158, 299] width 12 height 12
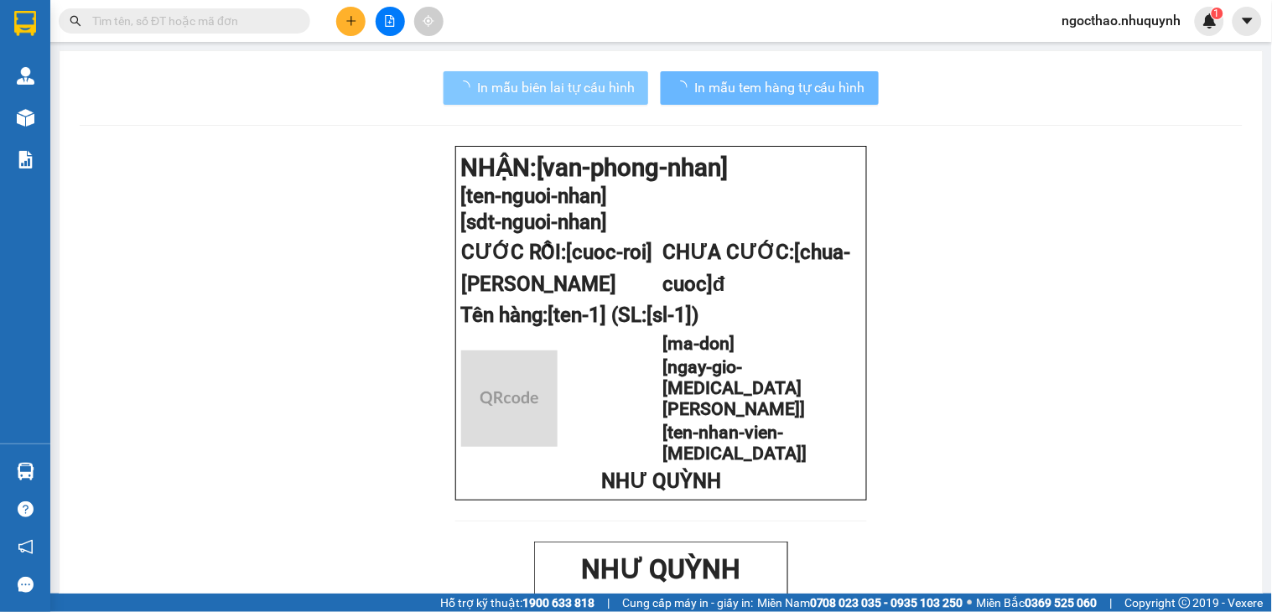
click at [588, 99] on button "In mẫu biên lai tự cấu hình" at bounding box center [546, 88] width 205 height 34
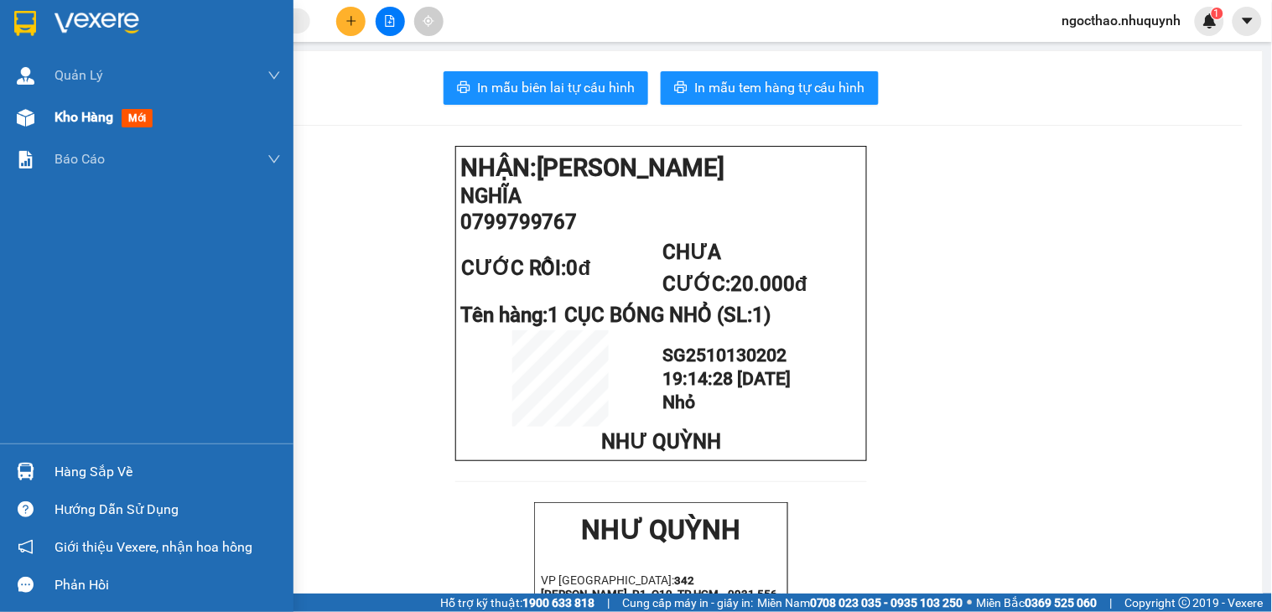
click at [96, 122] on span "Kho hàng" at bounding box center [83, 117] width 59 height 16
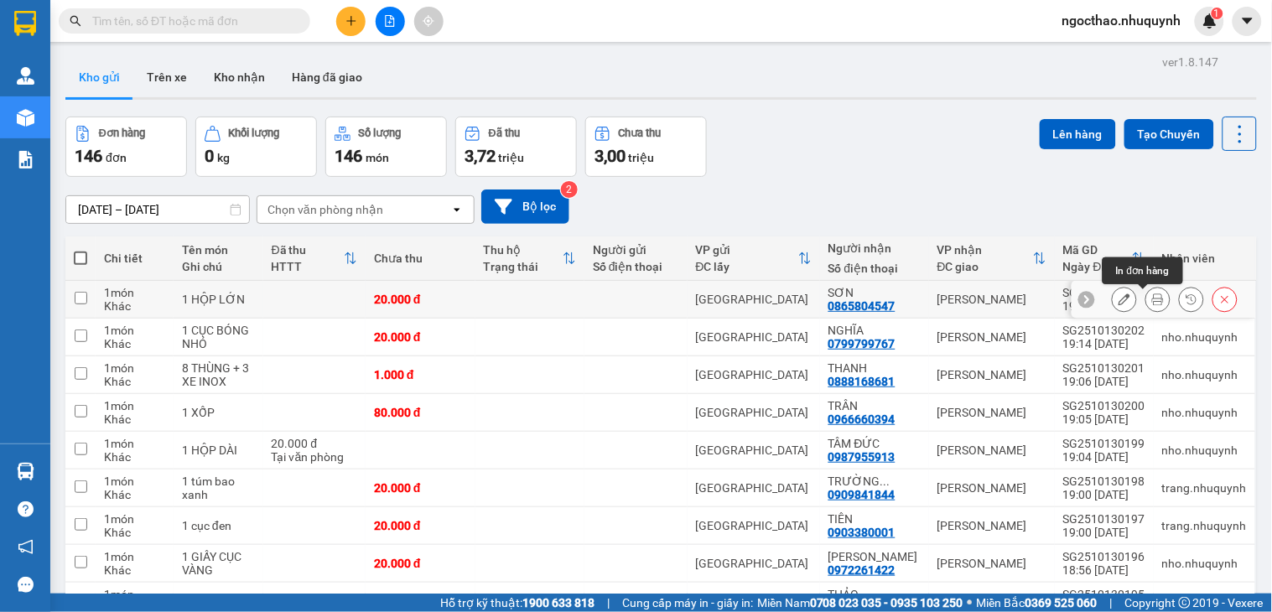
click at [1152, 296] on icon at bounding box center [1158, 299] width 12 height 12
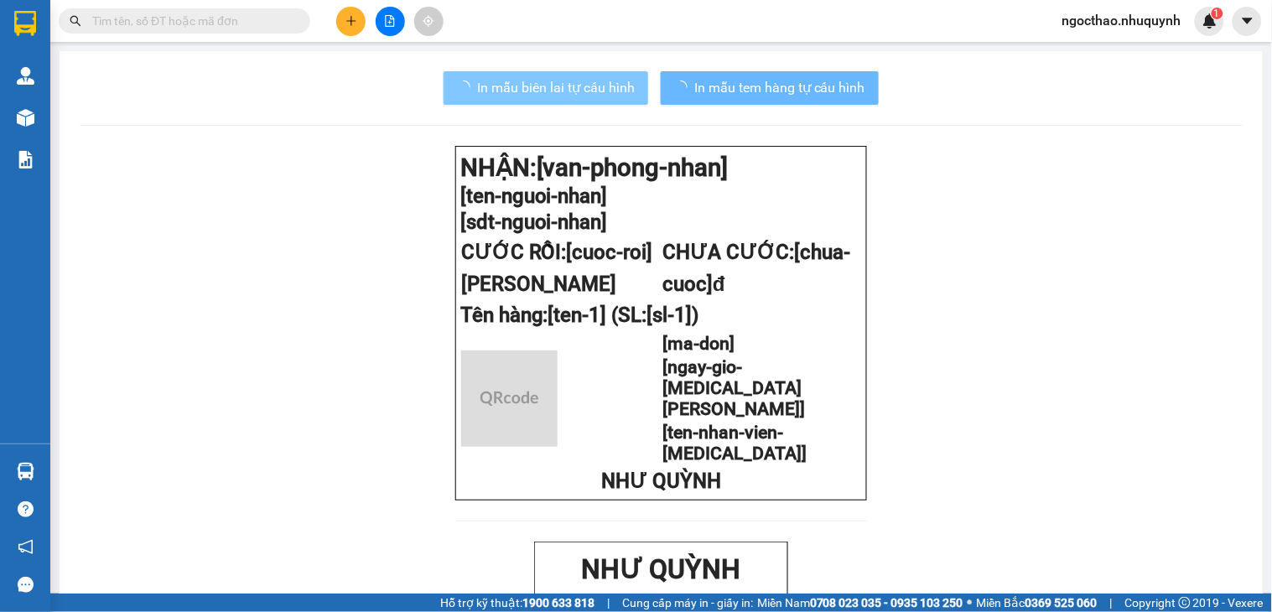
click at [599, 93] on span "In mẫu biên lai tự cấu hình" at bounding box center [556, 87] width 158 height 21
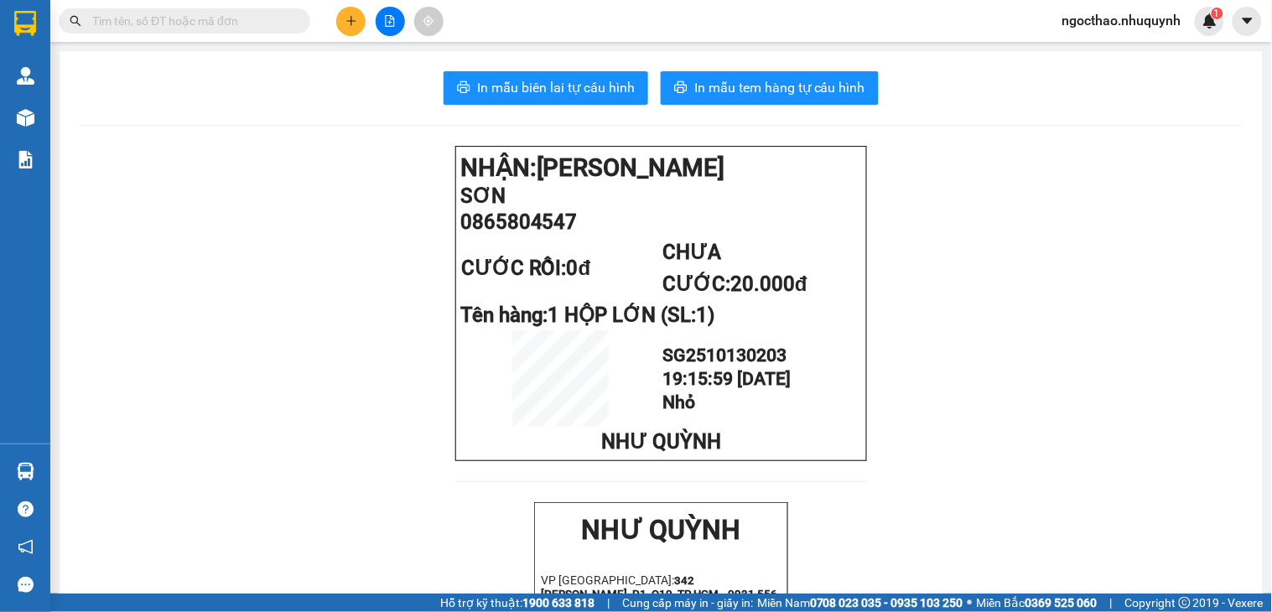
click at [589, 73] on button "In mẫu biên lai tự cấu hình" at bounding box center [546, 88] width 205 height 34
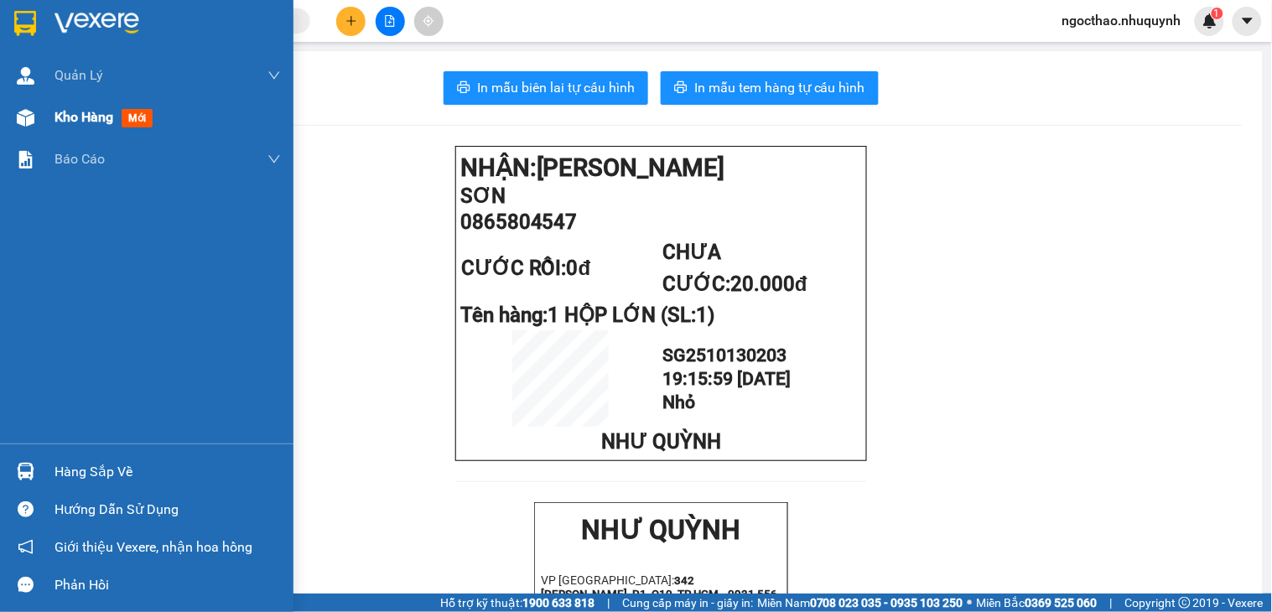
drag, startPoint x: 81, startPoint y: 91, endPoint x: 51, endPoint y: 137, distance: 55.1
click at [44, 166] on div "Quản Lý Quản lý khách hàng Quản lý khách hàng mới Kho hàng mới Báo cáo Báo cáo …" at bounding box center [146, 248] width 293 height 389
click at [70, 119] on span "Kho hàng" at bounding box center [83, 117] width 59 height 16
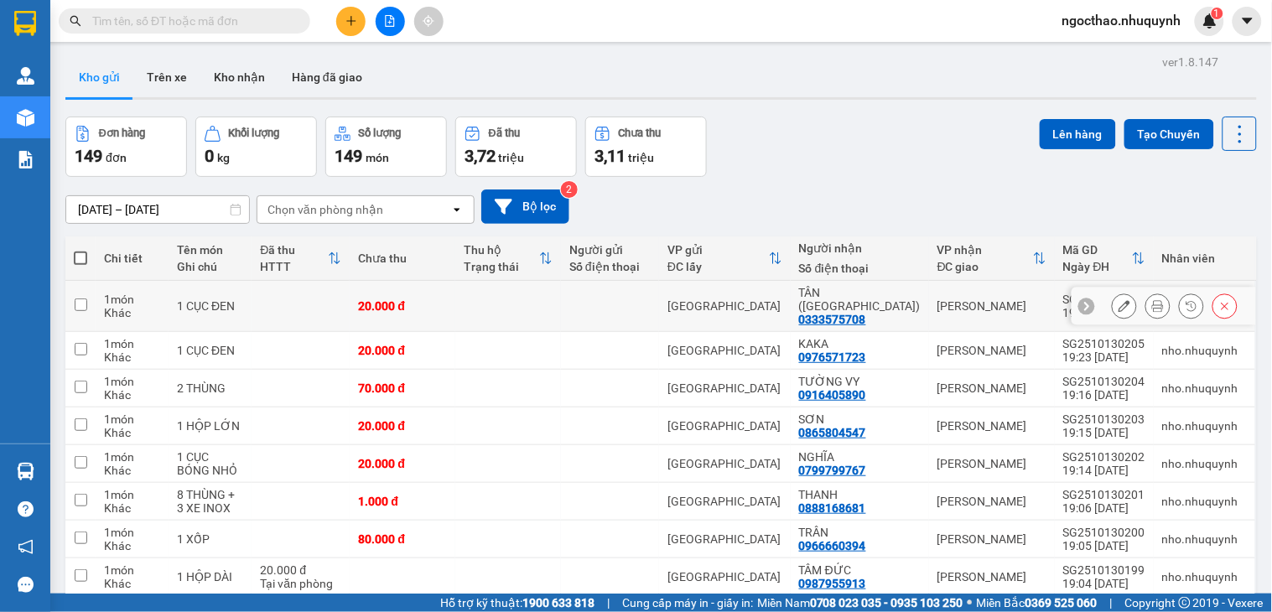
click at [1152, 300] on icon at bounding box center [1158, 306] width 12 height 12
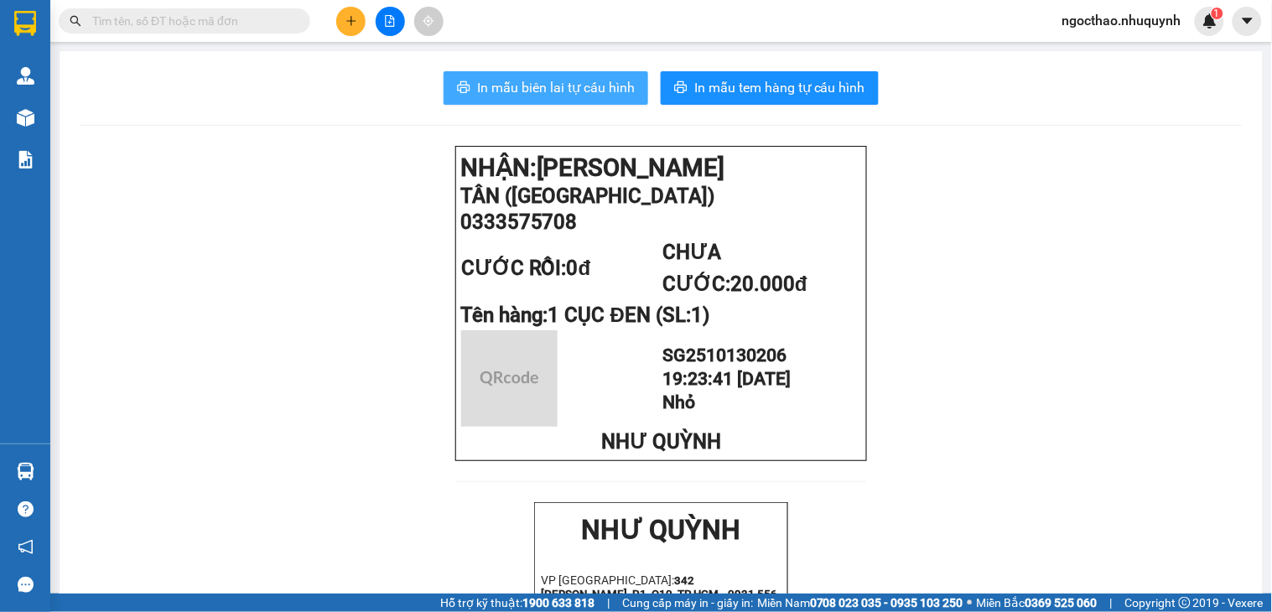
drag, startPoint x: 555, startPoint y: 93, endPoint x: 844, endPoint y: 341, distance: 381.1
click at [556, 93] on span "In mẫu biên lai tự cấu hình" at bounding box center [556, 87] width 158 height 21
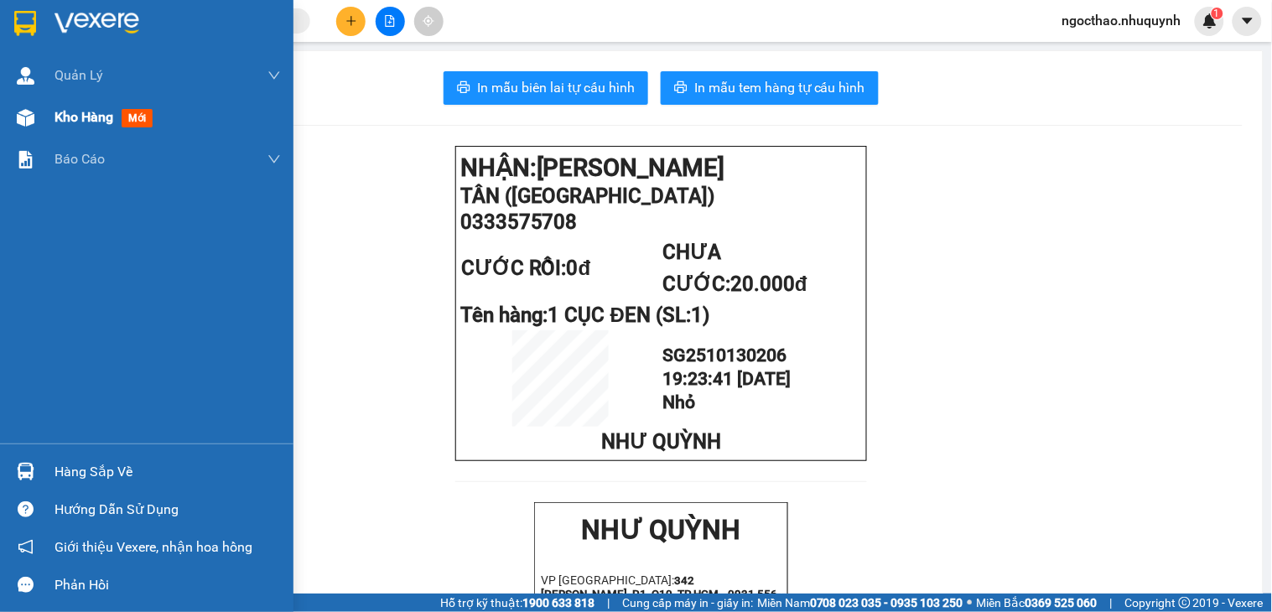
click at [39, 112] on div at bounding box center [25, 117] width 29 height 29
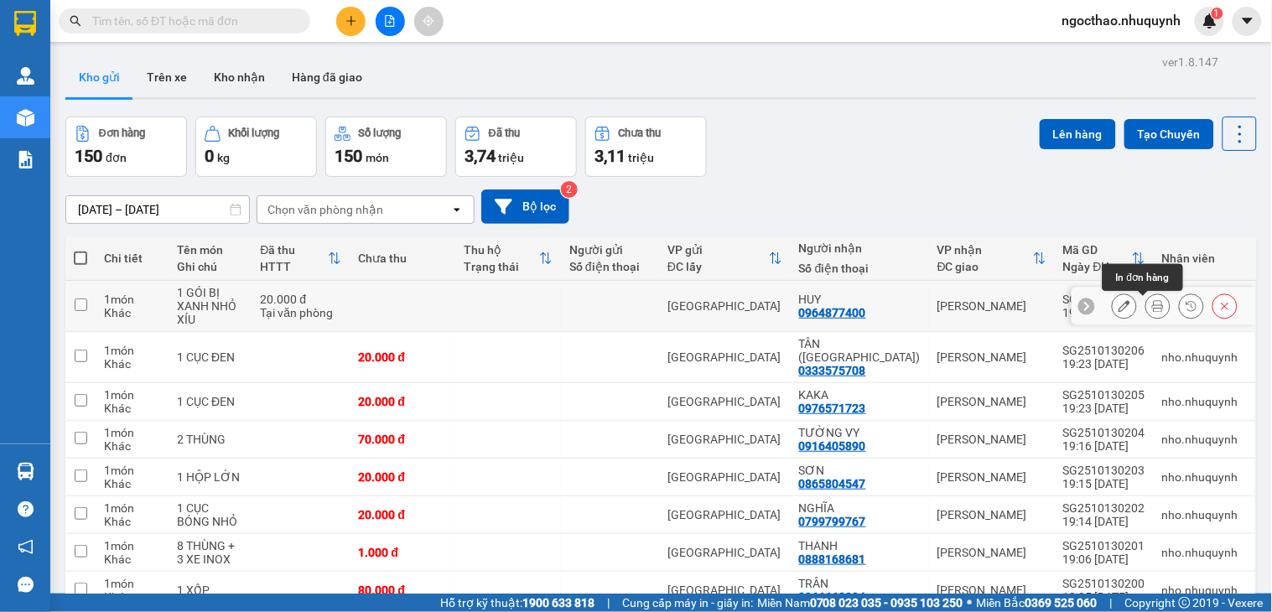
click at [1146, 309] on button at bounding box center [1157, 306] width 23 height 29
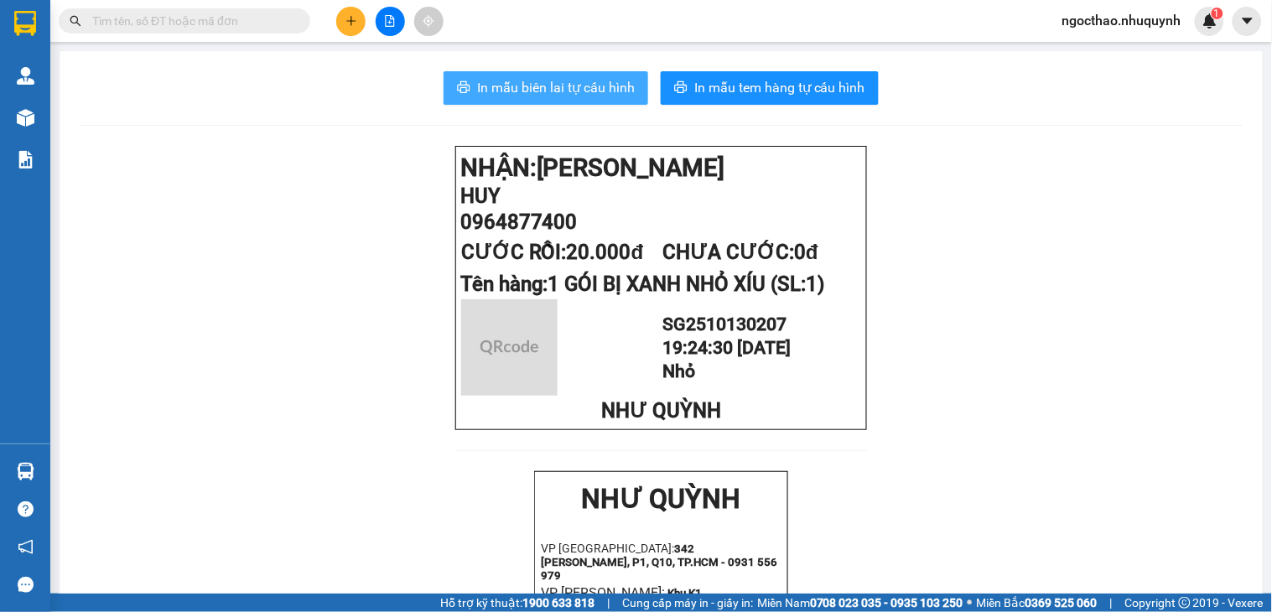
click at [574, 96] on span "In mẫu biên lai tự cấu hình" at bounding box center [556, 87] width 158 height 21
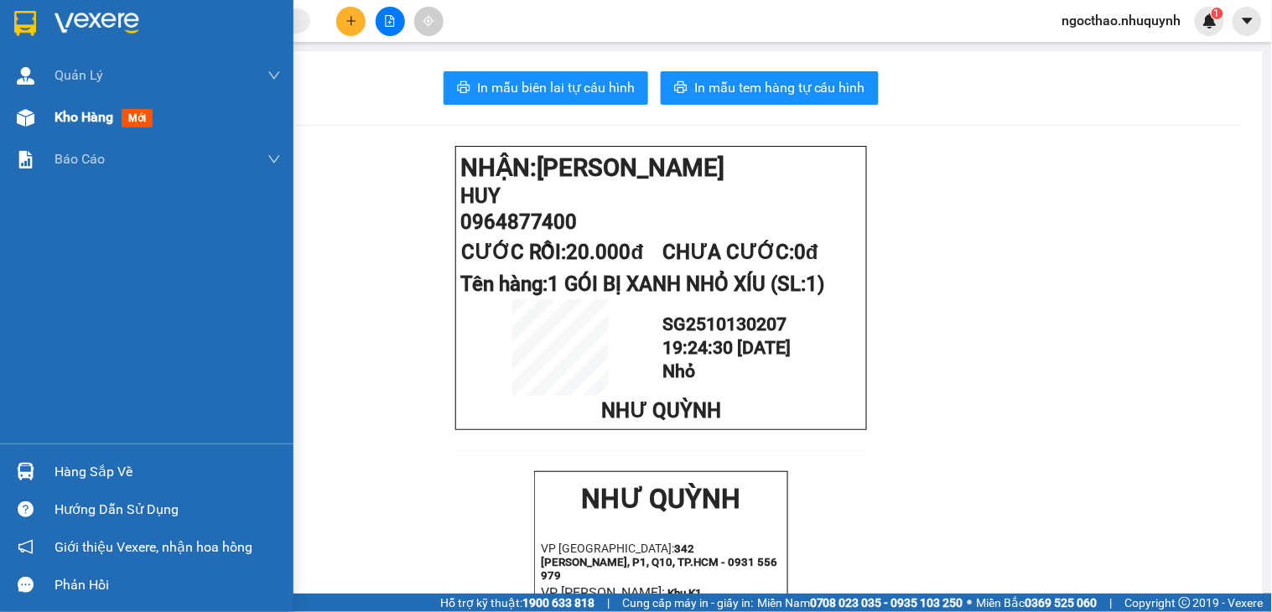
click at [92, 123] on span "Kho hàng" at bounding box center [83, 117] width 59 height 16
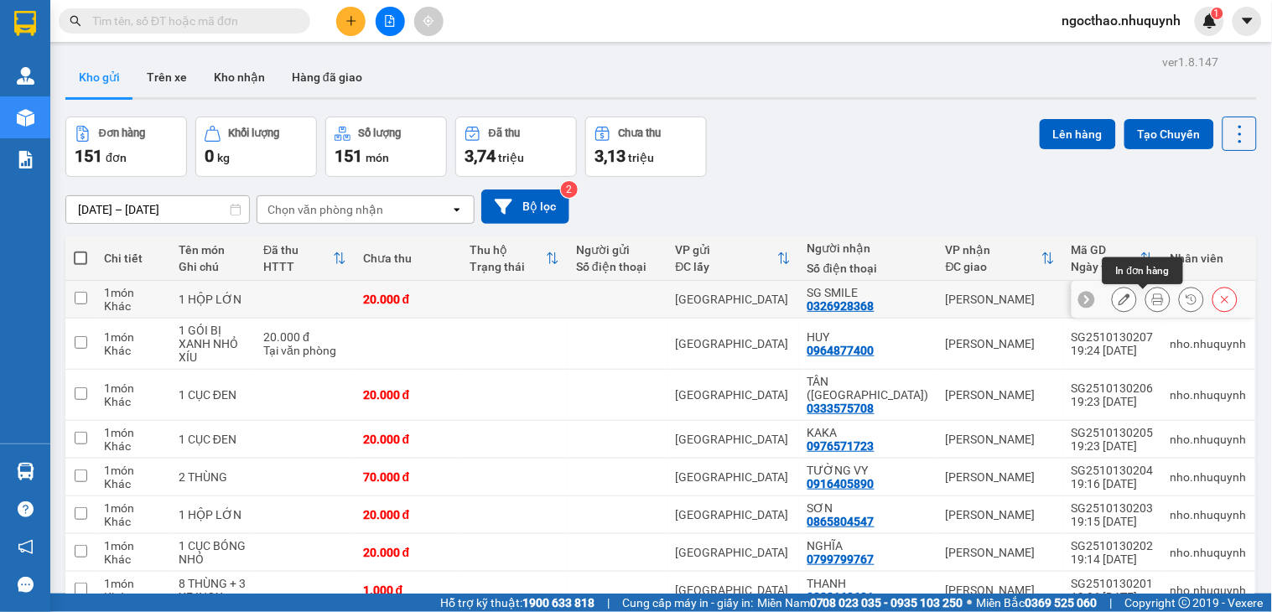
click at [1150, 303] on button at bounding box center [1157, 299] width 23 height 29
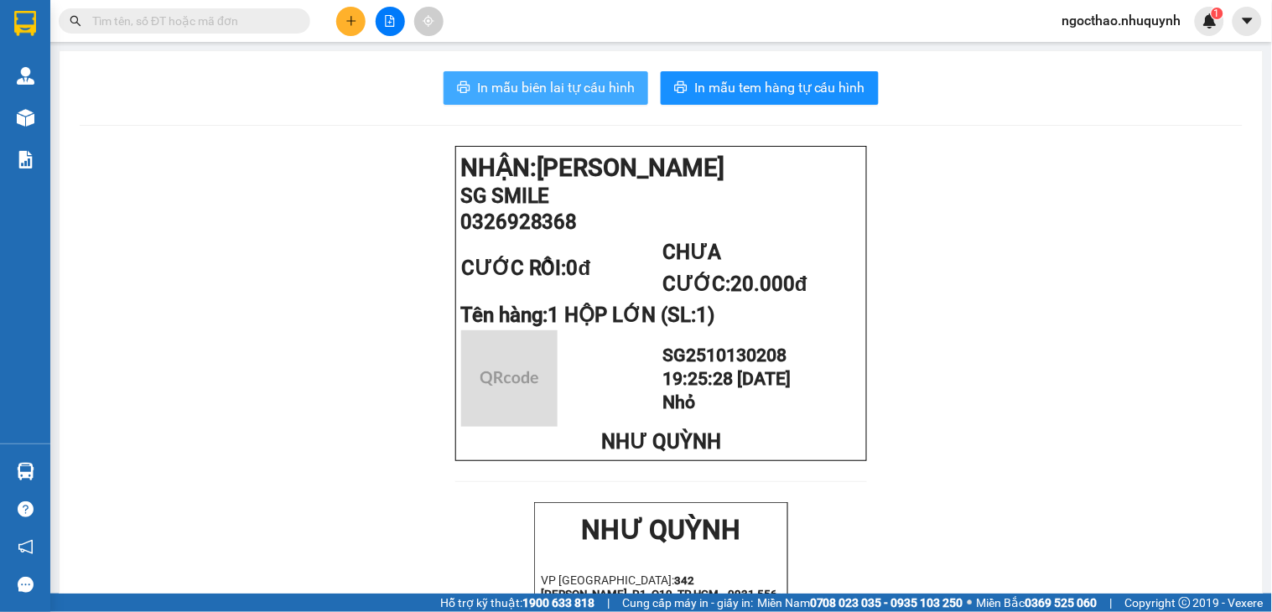
click at [594, 94] on span "In mẫu biên lai tự cấu hình" at bounding box center [556, 87] width 158 height 21
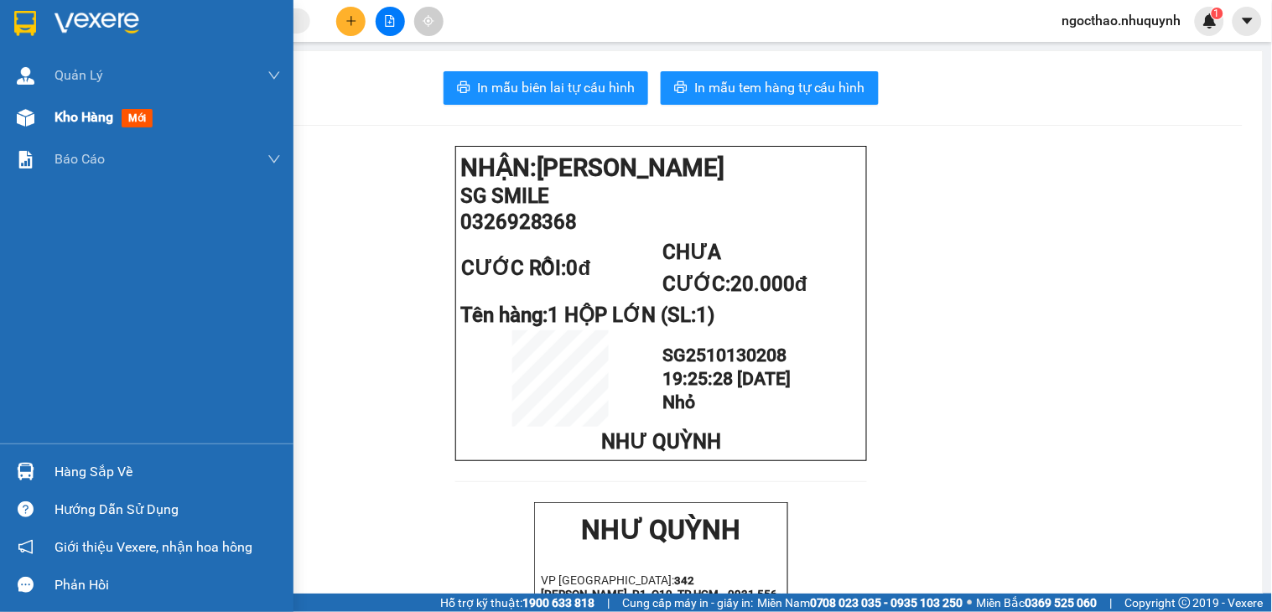
click at [72, 104] on div "Kho hàng mới" at bounding box center [167, 117] width 226 height 42
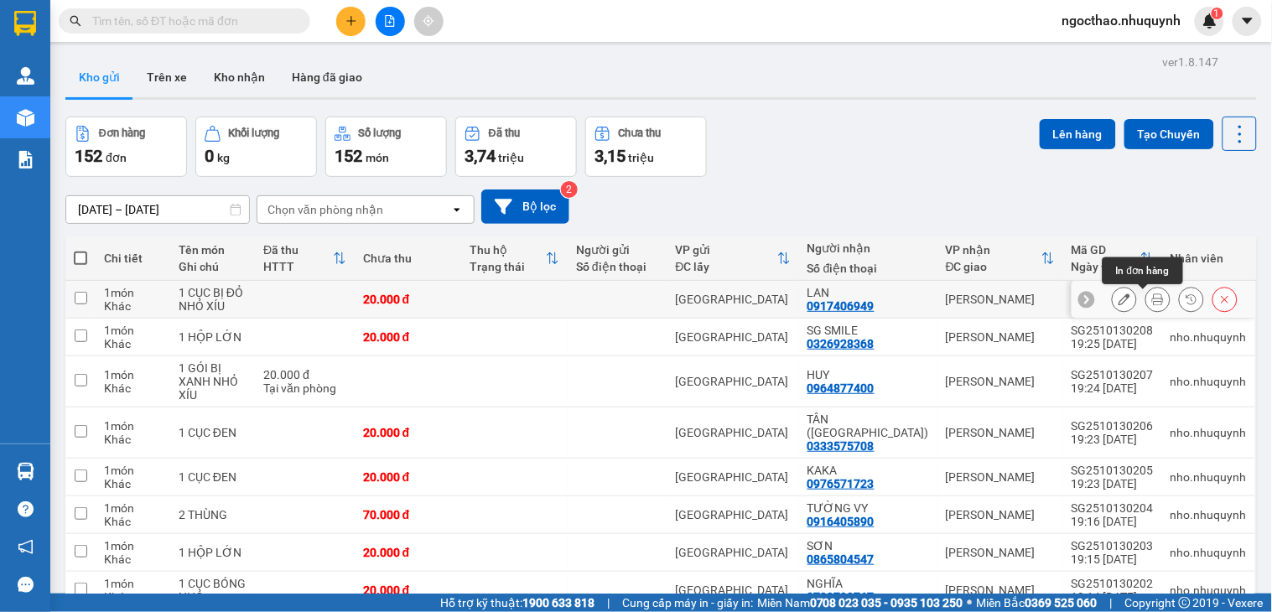
click at [1152, 298] on icon at bounding box center [1158, 299] width 12 height 12
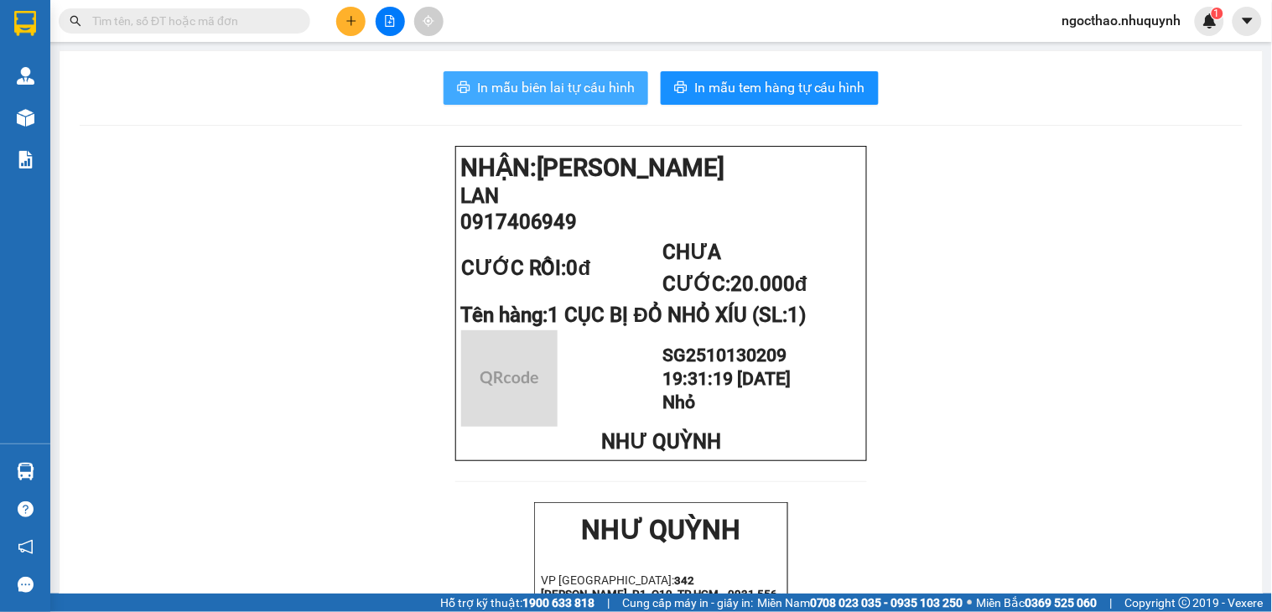
click at [583, 86] on span "In mẫu biên lai tự cấu hình" at bounding box center [556, 87] width 158 height 21
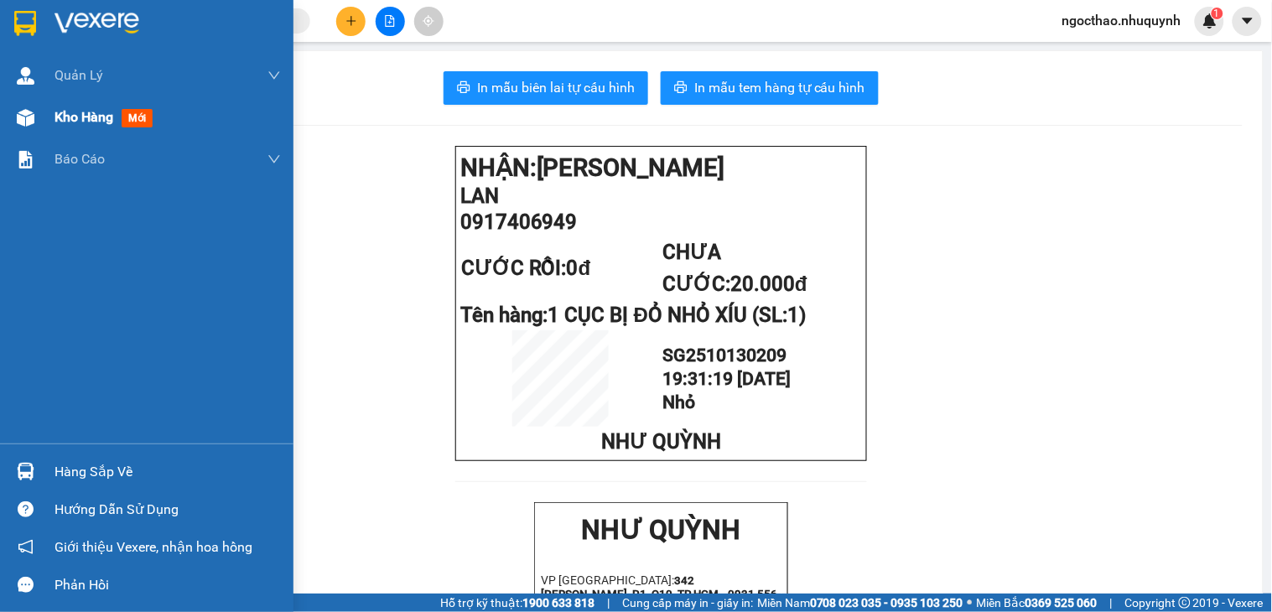
click at [65, 131] on div "Kho hàng mới" at bounding box center [167, 117] width 226 height 42
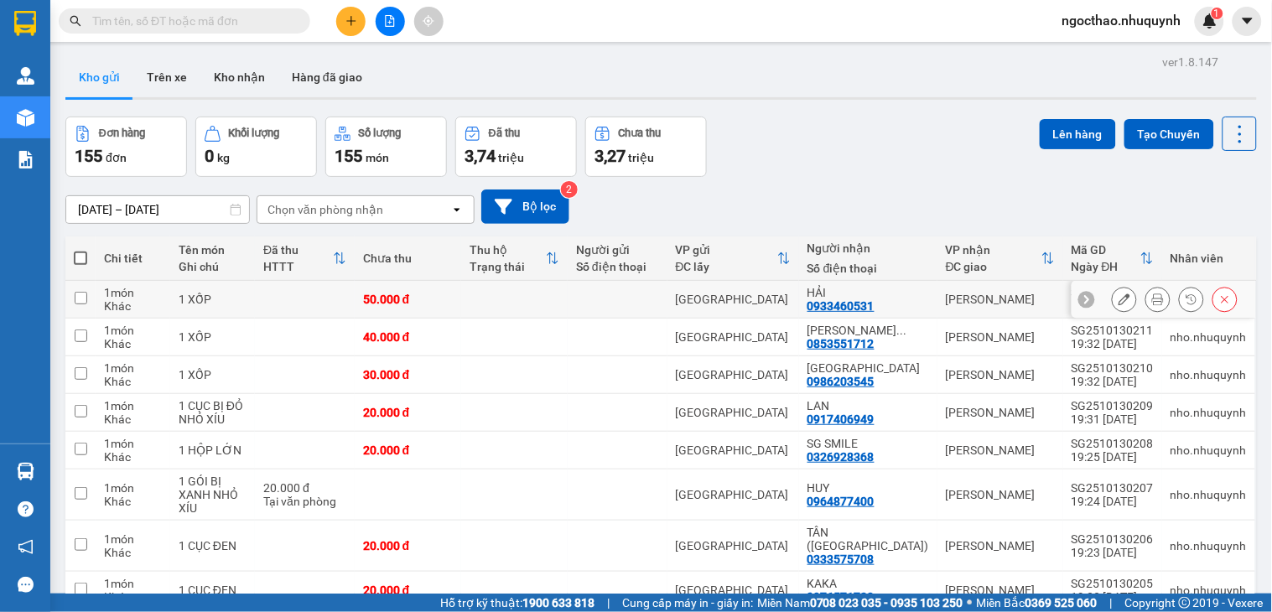
click at [1152, 300] on div at bounding box center [1157, 299] width 25 height 25
click at [1152, 299] on icon at bounding box center [1158, 299] width 12 height 12
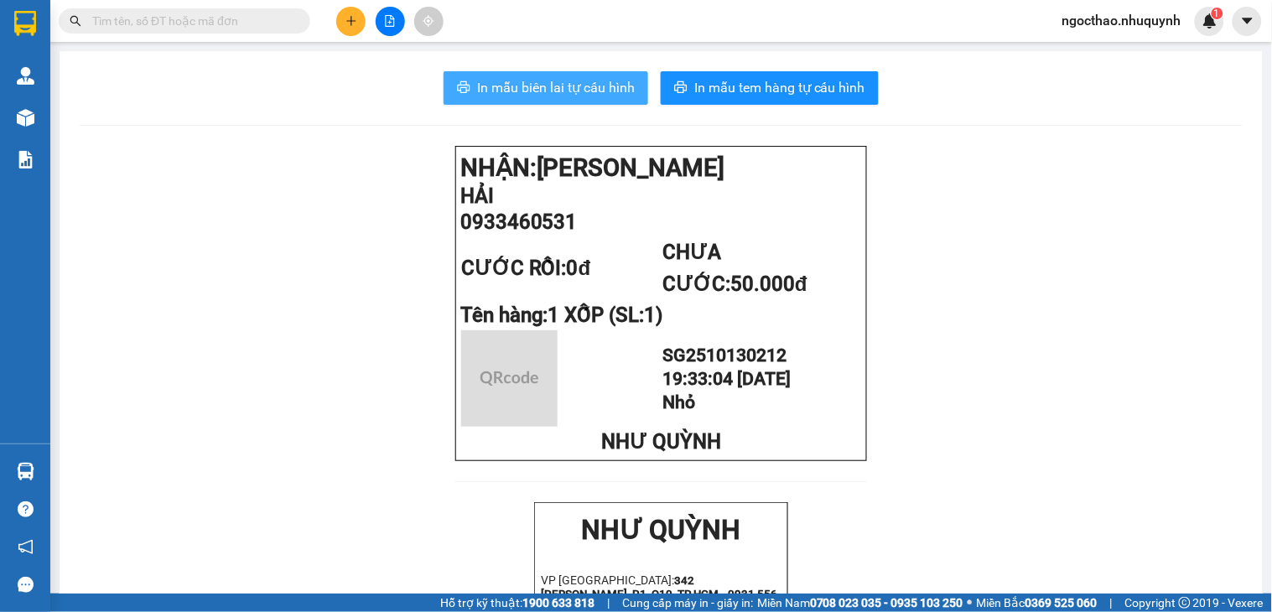
click at [568, 71] on button "In mẫu biên lai tự cấu hình" at bounding box center [546, 88] width 205 height 34
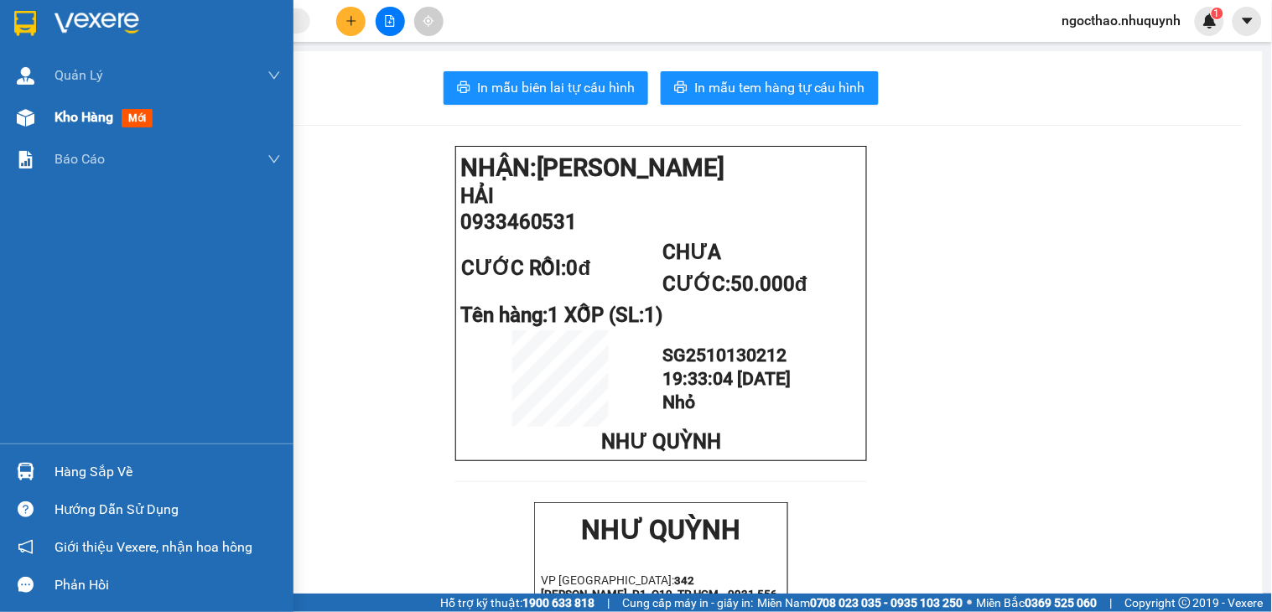
click at [61, 119] on span "Kho hàng" at bounding box center [83, 117] width 59 height 16
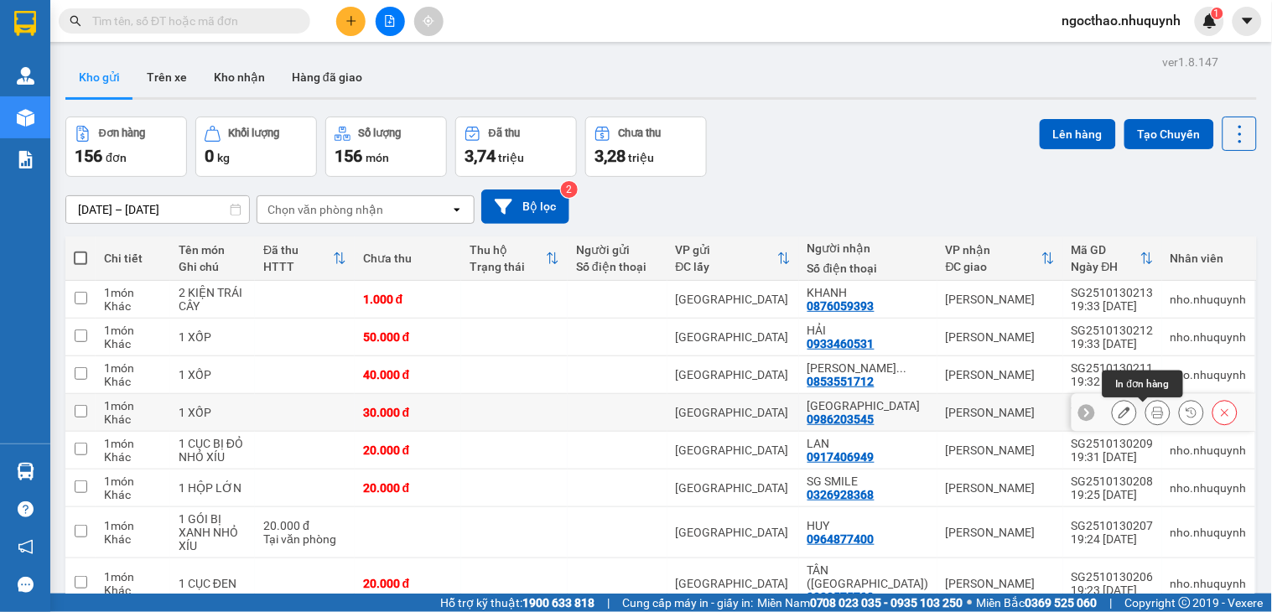
click at [1152, 415] on icon at bounding box center [1158, 413] width 12 height 12
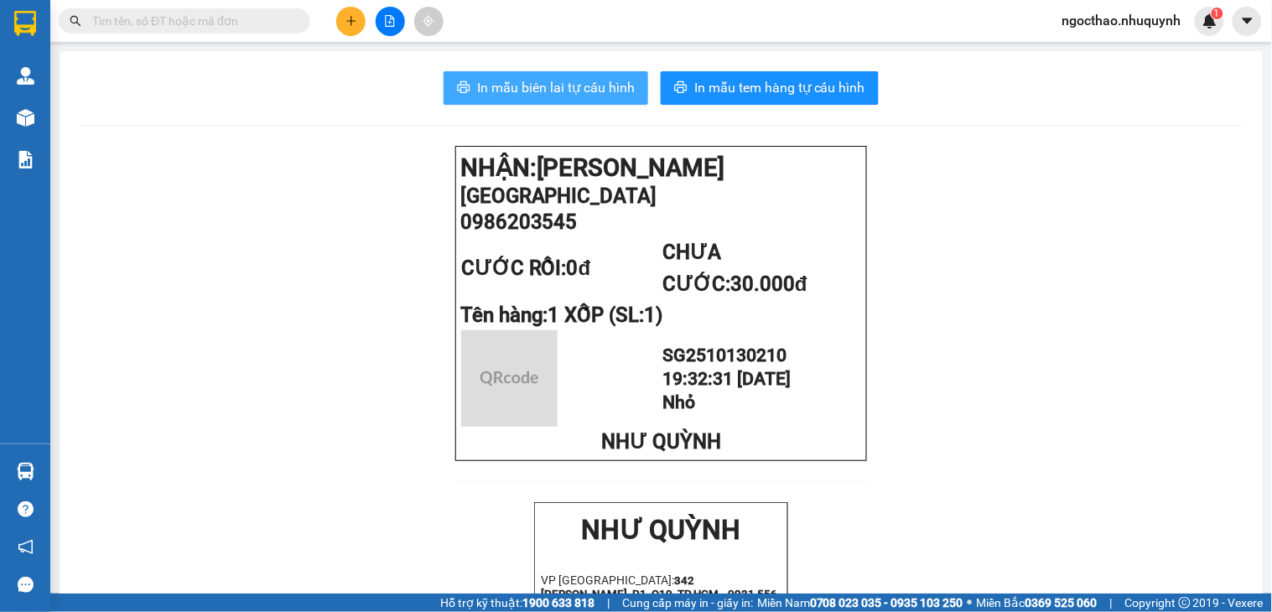
click at [545, 93] on span "In mẫu biên lai tự cấu hình" at bounding box center [556, 87] width 158 height 21
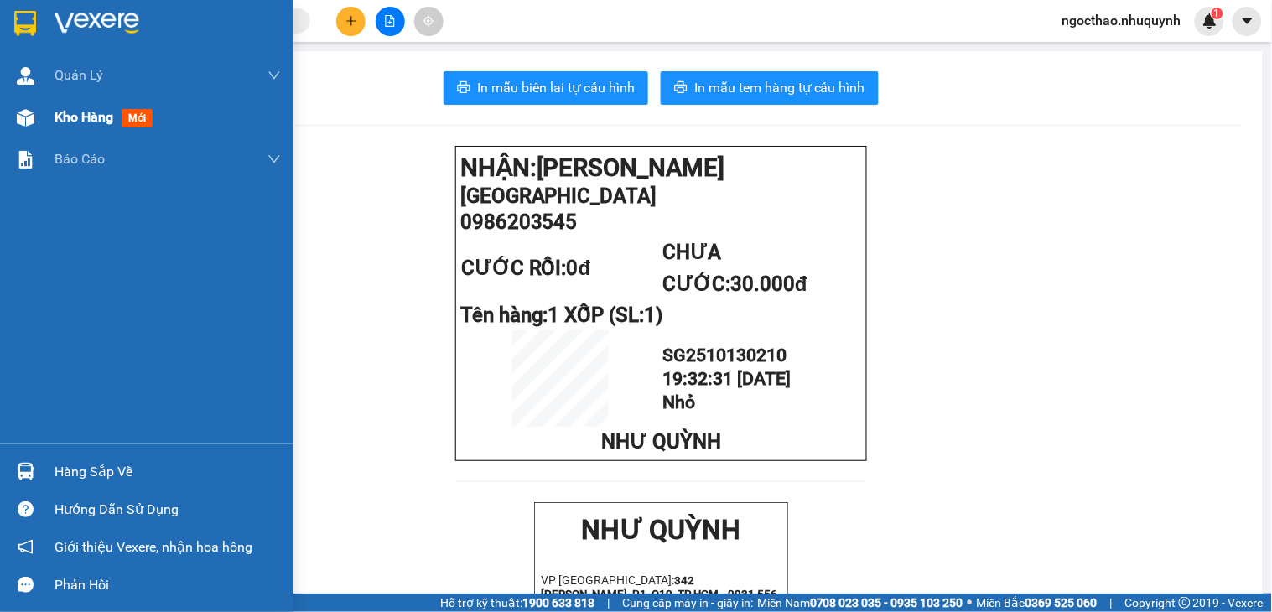
click at [82, 117] on span "Kho hàng" at bounding box center [83, 117] width 59 height 16
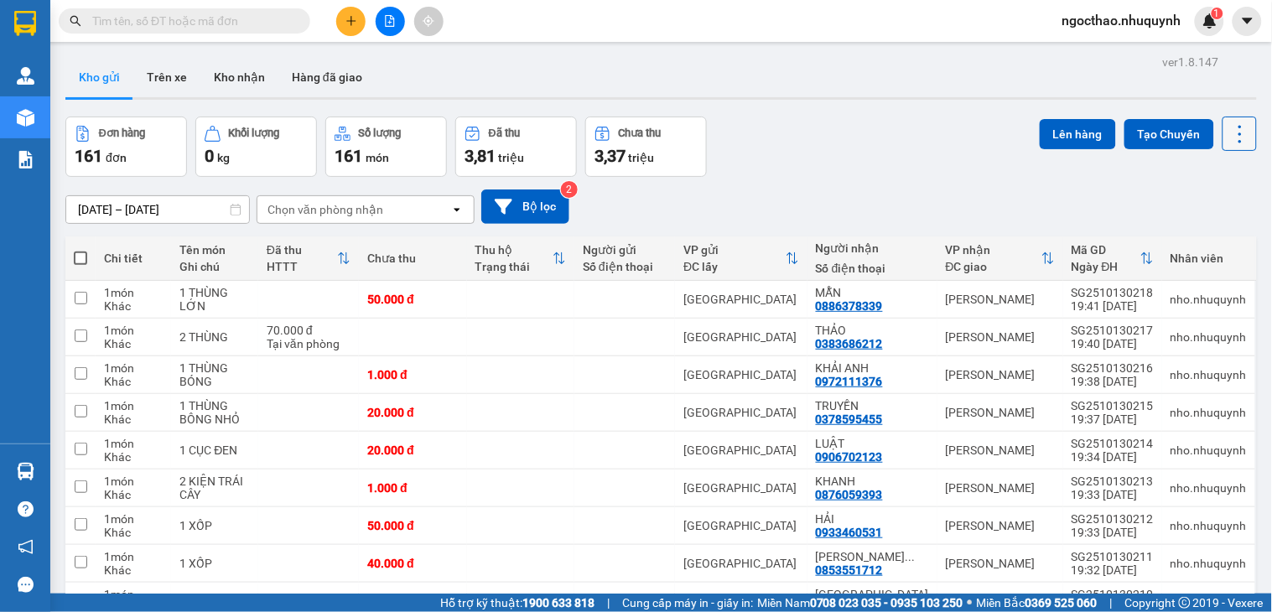
click at [1234, 134] on div "ver 1.8.147 Kho gửi Trên xe Kho nhận Hàng đã giao Đơn hàng 161 đơn Khối lượng 0…" at bounding box center [661, 384] width 1205 height 668
click at [1234, 134] on icon at bounding box center [1239, 133] width 23 height 23
click at [1212, 236] on span "Làm mới" at bounding box center [1200, 239] width 46 height 17
click at [1152, 339] on icon at bounding box center [1158, 337] width 12 height 12
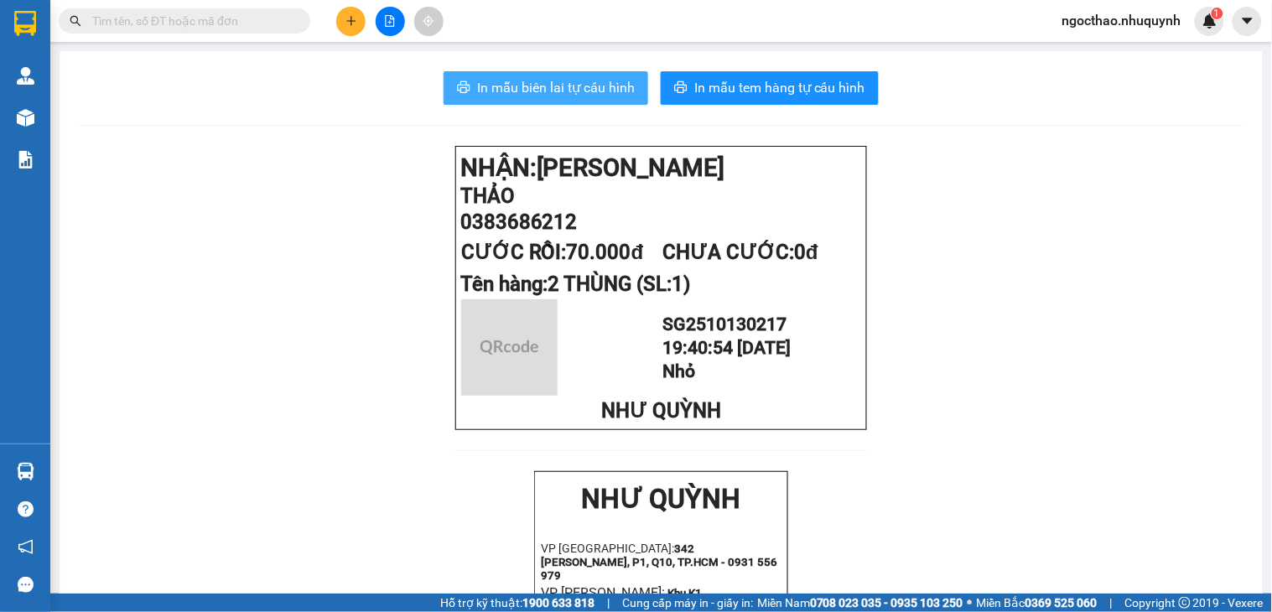
click at [580, 88] on span "In mẫu biên lai tự cấu hình" at bounding box center [556, 87] width 158 height 21
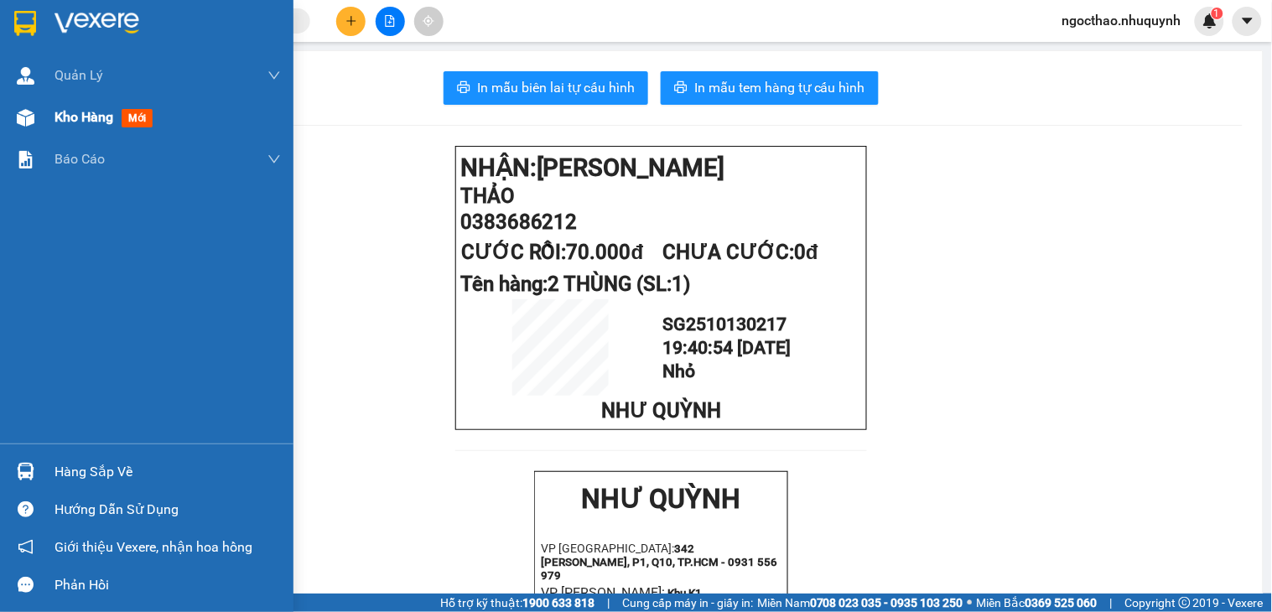
click at [52, 101] on div "Kho hàng mới" at bounding box center [146, 117] width 293 height 42
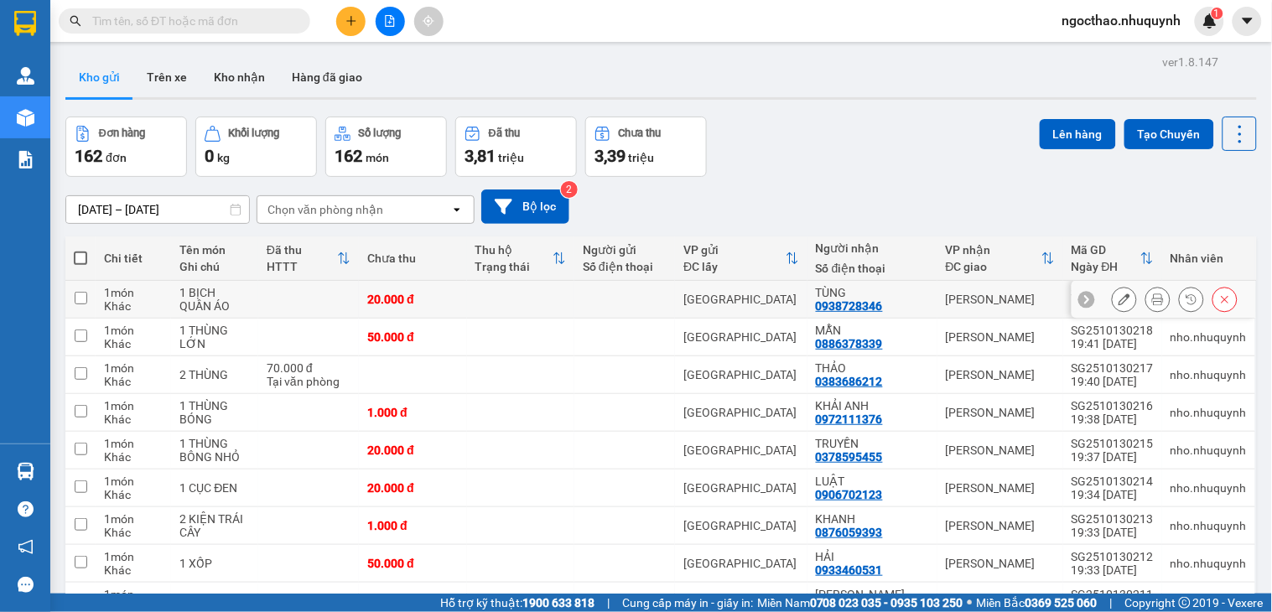
drag, startPoint x: 1127, startPoint y: 303, endPoint x: 1136, endPoint y: 298, distance: 10.1
click at [1129, 302] on div at bounding box center [1175, 299] width 126 height 25
click at [1152, 298] on icon at bounding box center [1158, 299] width 12 height 12
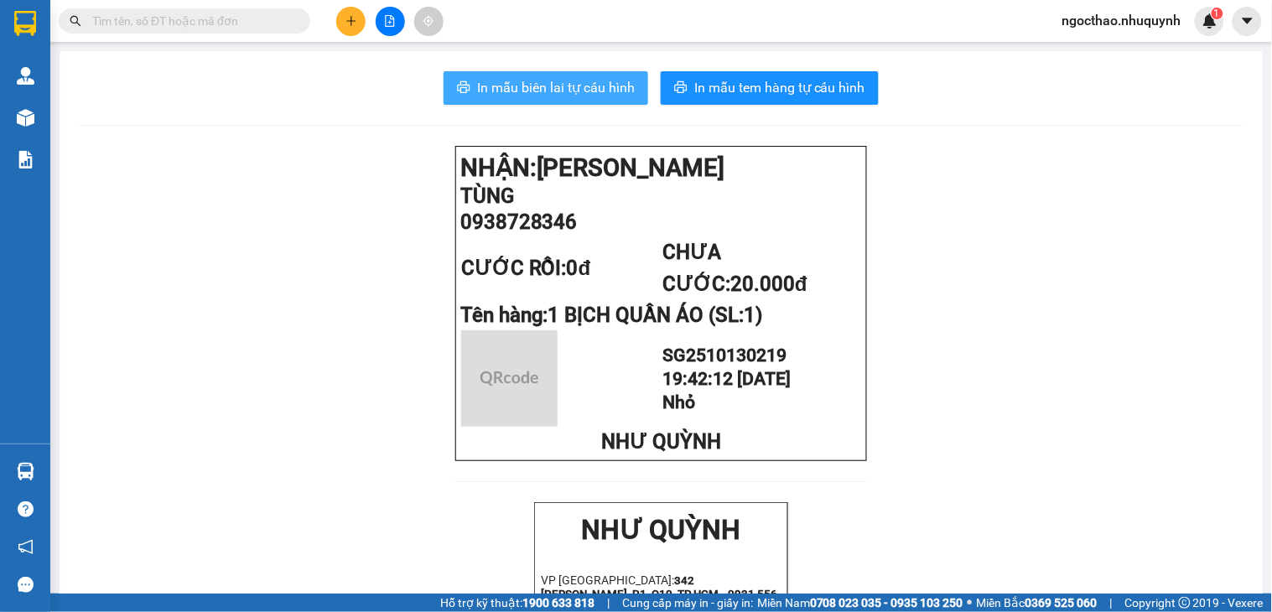
click at [602, 90] on span "In mẫu biên lai tự cấu hình" at bounding box center [556, 87] width 158 height 21
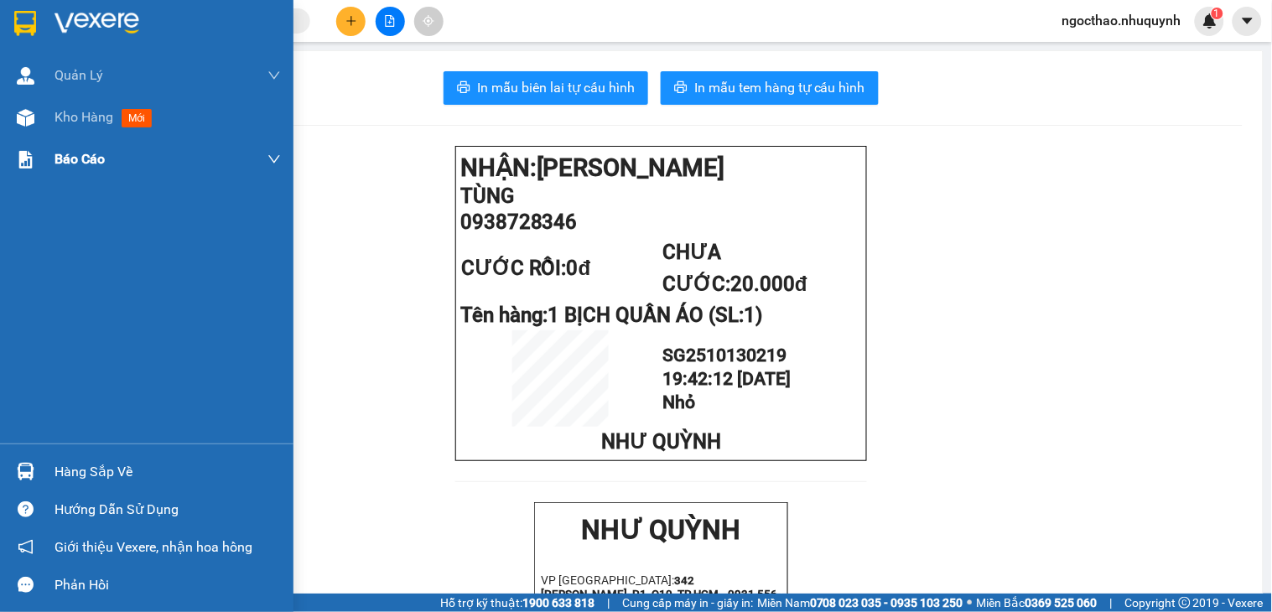
drag, startPoint x: 82, startPoint y: 77, endPoint x: 56, endPoint y: 177, distance: 103.1
click at [54, 203] on div "Quản Lý Quản lý khách hàng Quản lý khách hàng mới Kho hàng mới Báo cáo Báo cáo …" at bounding box center [146, 248] width 293 height 389
click at [101, 132] on div "Kho hàng mới" at bounding box center [167, 117] width 226 height 42
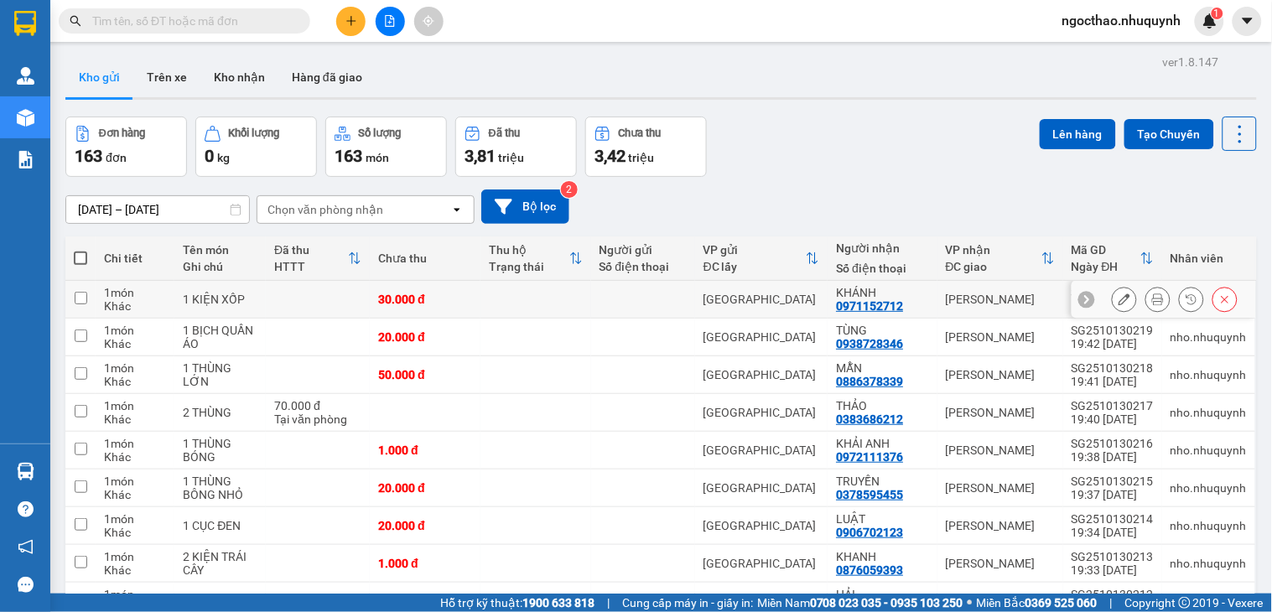
click at [1152, 302] on icon at bounding box center [1158, 299] width 12 height 12
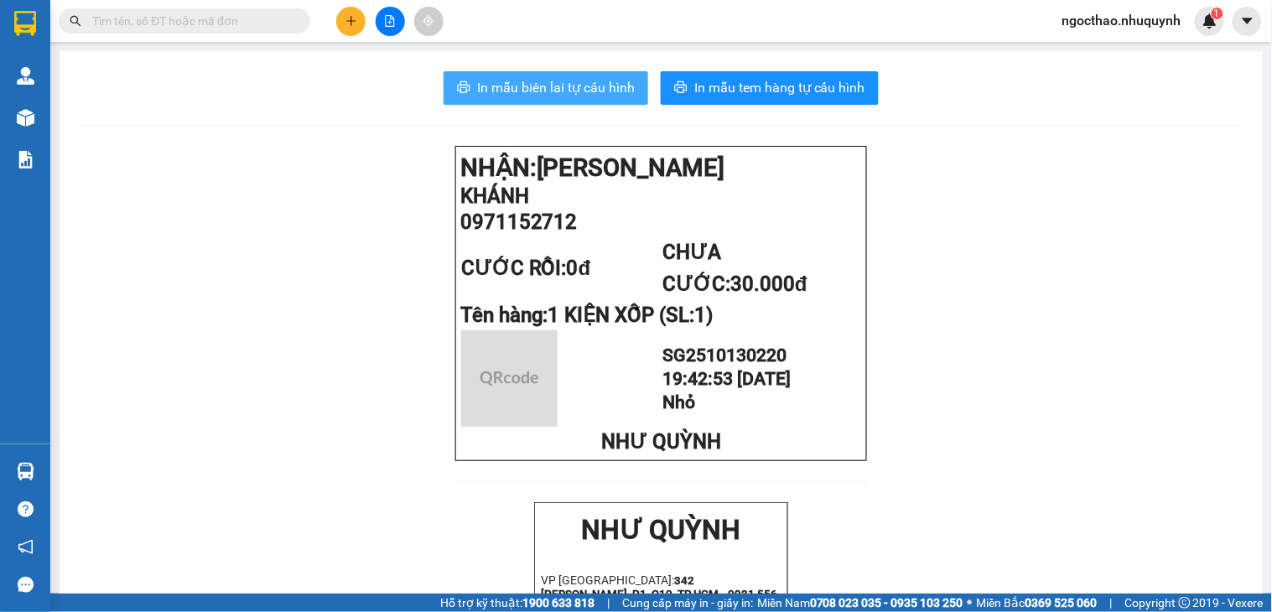
click at [556, 91] on span "In mẫu biên lai tự cấu hình" at bounding box center [556, 87] width 158 height 21
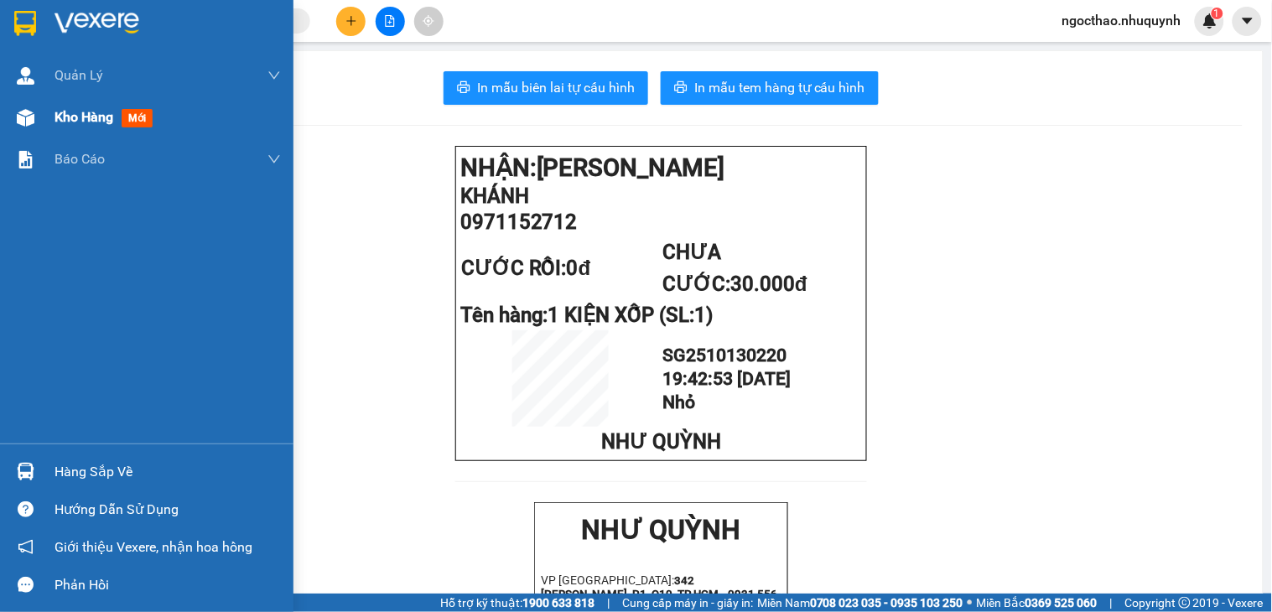
click at [54, 122] on span "Kho hàng" at bounding box center [83, 117] width 59 height 16
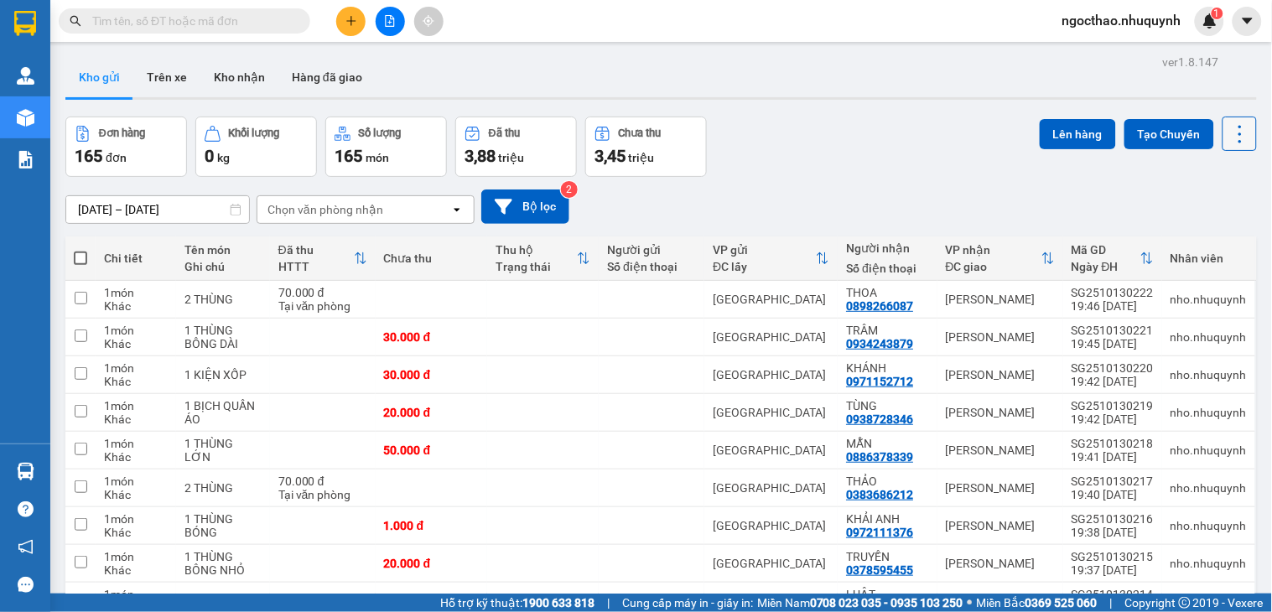
click at [1238, 134] on icon at bounding box center [1239, 134] width 3 height 18
click at [1211, 245] on span "Làm mới" at bounding box center [1200, 239] width 46 height 17
click at [1228, 131] on icon at bounding box center [1239, 133] width 23 height 23
click at [1212, 238] on span "Làm mới" at bounding box center [1200, 239] width 46 height 17
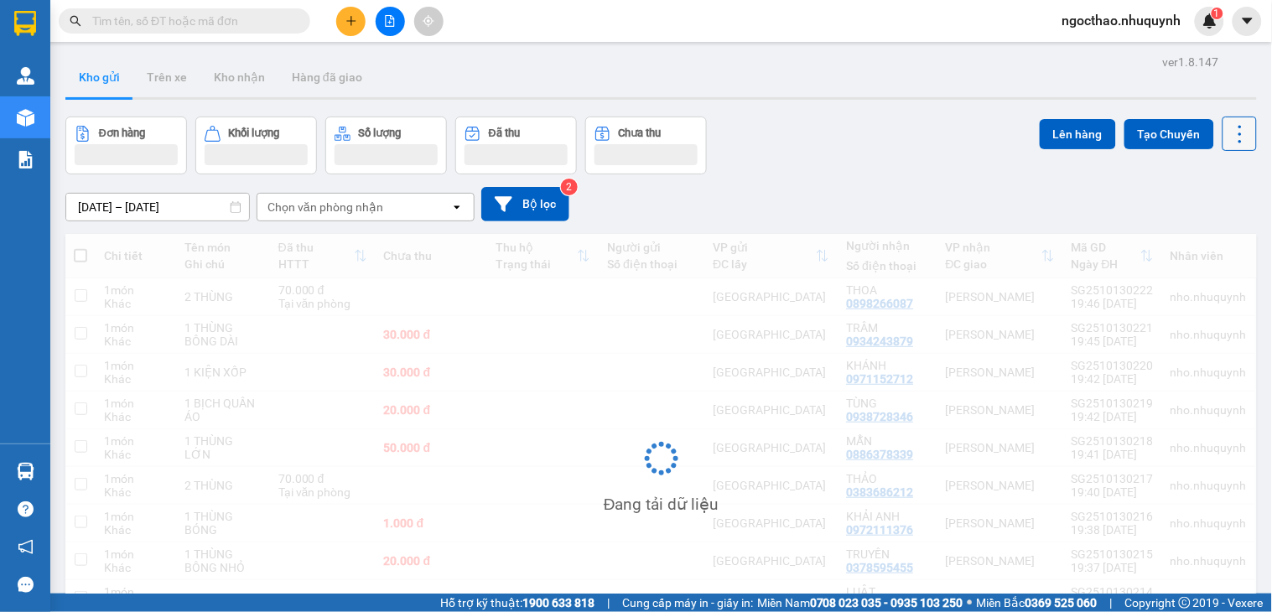
click at [1234, 148] on button at bounding box center [1239, 134] width 34 height 34
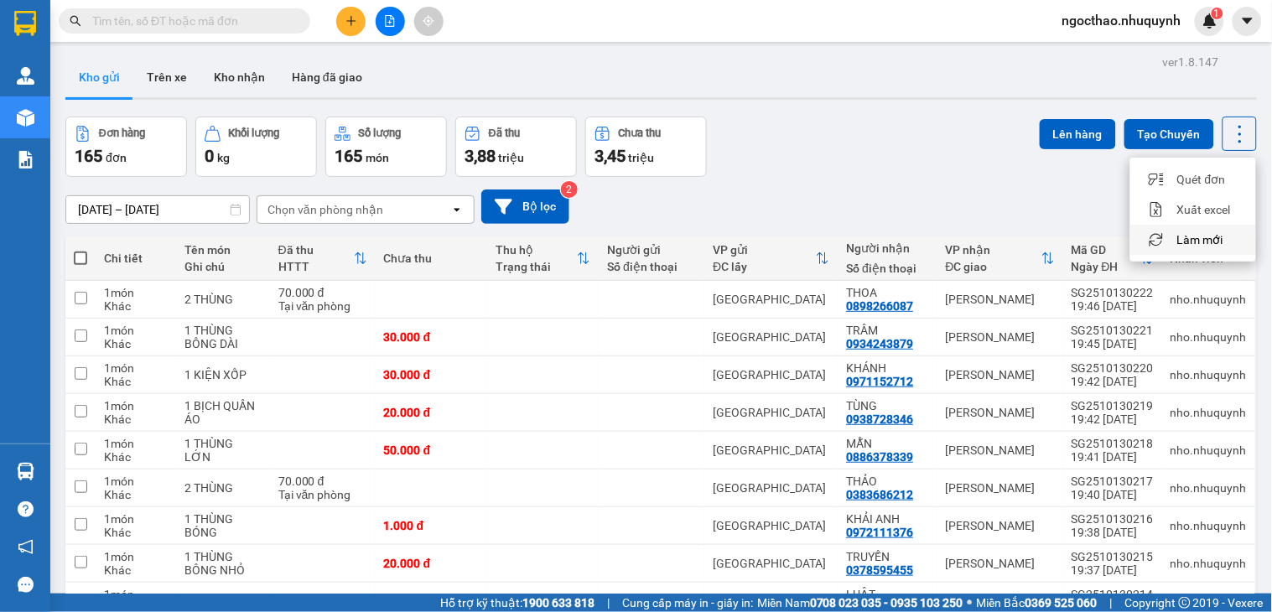
click at [1225, 238] on div "Làm mới" at bounding box center [1193, 239] width 99 height 17
click at [1227, 151] on div "Lên hàng Tạo Chuyến" at bounding box center [1148, 147] width 217 height 60
drag, startPoint x: 1230, startPoint y: 119, endPoint x: 1227, endPoint y: 135, distance: 16.3
click at [1230, 120] on button at bounding box center [1239, 134] width 34 height 34
click at [1206, 237] on span "Làm mới" at bounding box center [1200, 239] width 46 height 17
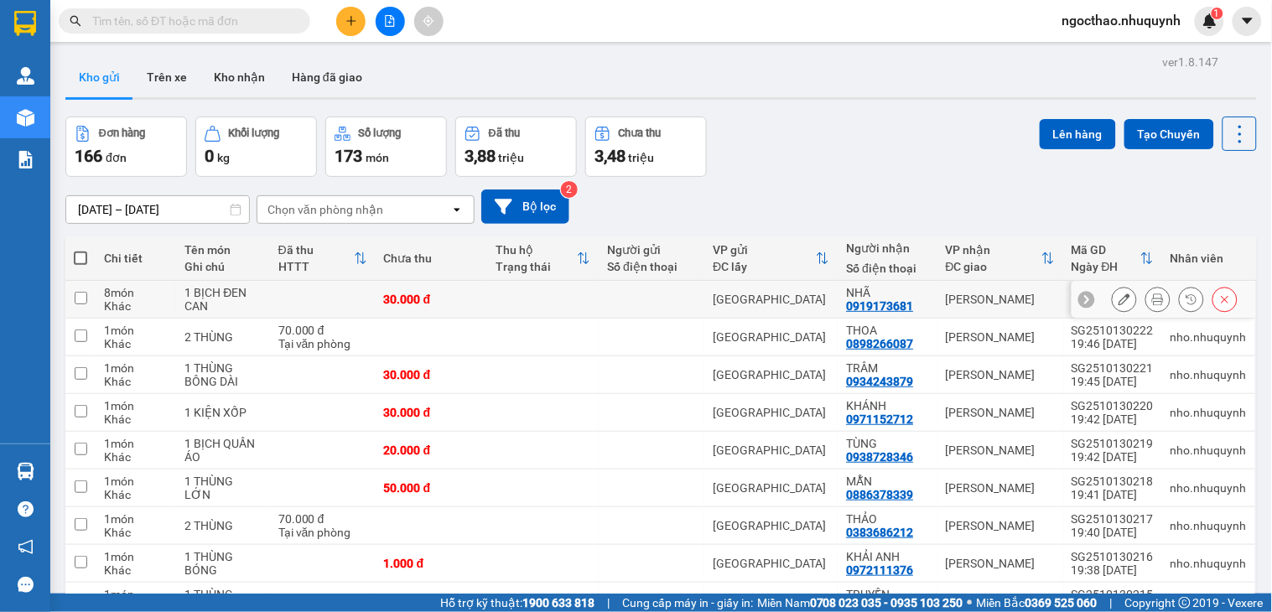
click at [1150, 305] on button at bounding box center [1157, 299] width 23 height 29
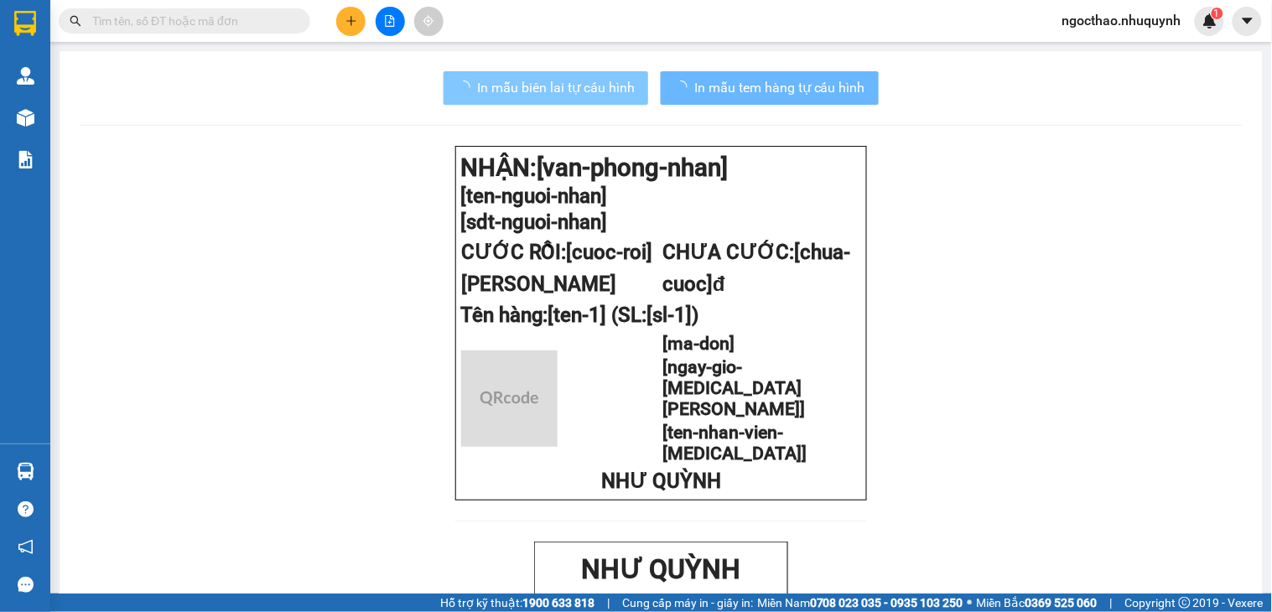
click at [567, 97] on span "In mẫu biên lai tự cấu hình" at bounding box center [556, 87] width 158 height 21
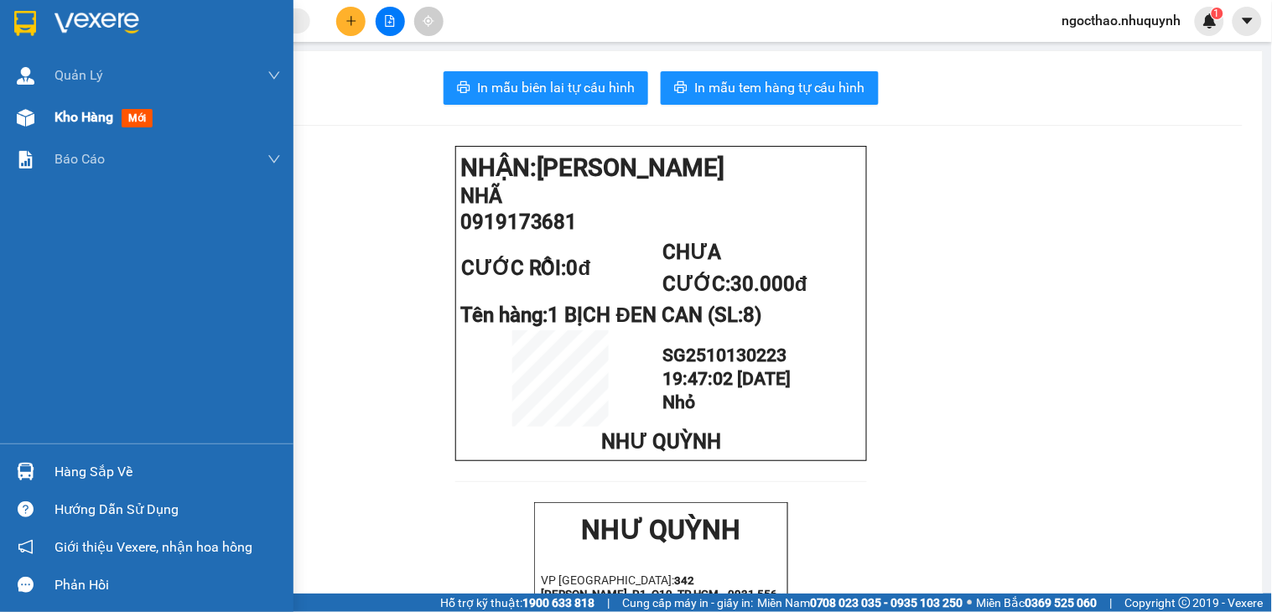
click at [46, 109] on div "Kho hàng mới" at bounding box center [146, 117] width 293 height 42
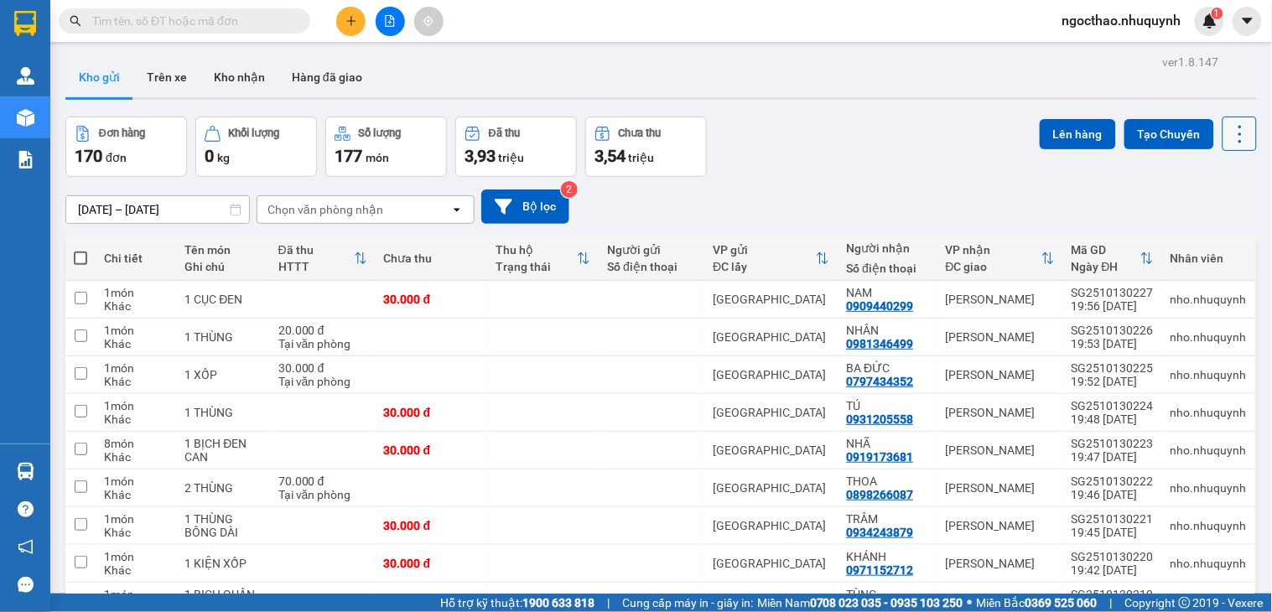
click at [1228, 134] on icon at bounding box center [1239, 133] width 23 height 23
click at [1188, 232] on span "Làm mới" at bounding box center [1200, 239] width 46 height 17
click at [1233, 130] on icon at bounding box center [1239, 133] width 23 height 23
click at [1204, 233] on span "Làm mới" at bounding box center [1200, 239] width 46 height 17
click at [1228, 122] on icon at bounding box center [1239, 133] width 23 height 23
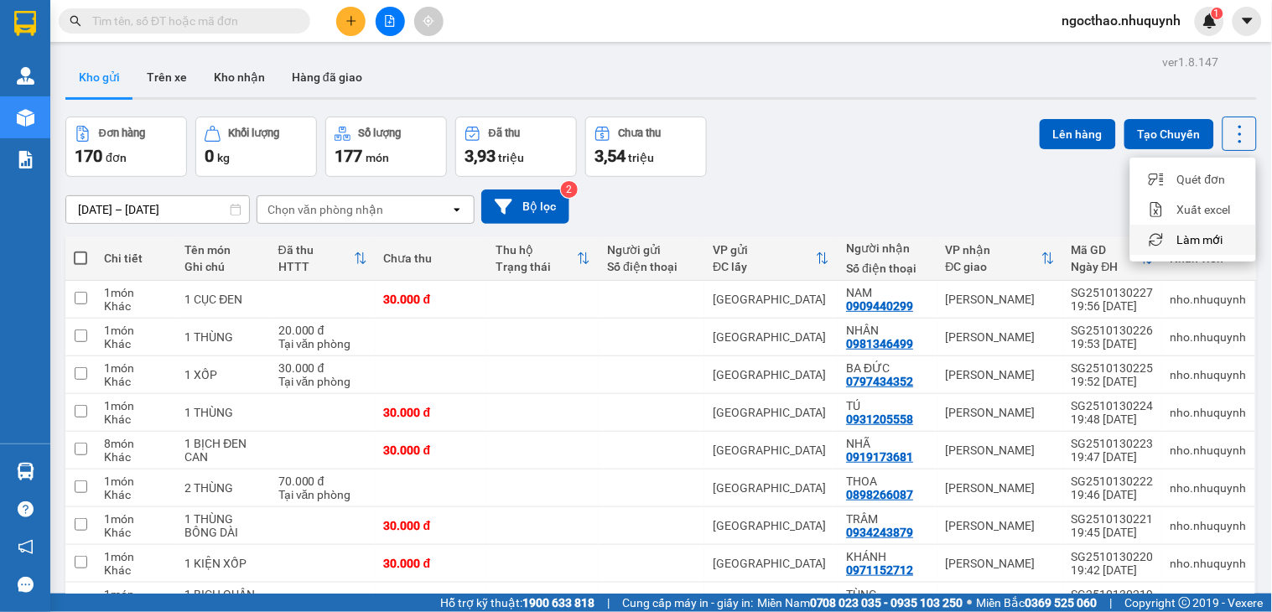
click at [1205, 239] on span "Làm mới" at bounding box center [1200, 239] width 46 height 17
drag, startPoint x: 1208, startPoint y: 146, endPoint x: 1218, endPoint y: 143, distance: 10.4
click at [1222, 146] on button at bounding box center [1239, 134] width 34 height 34
click at [1201, 246] on span "Làm mới" at bounding box center [1200, 239] width 46 height 17
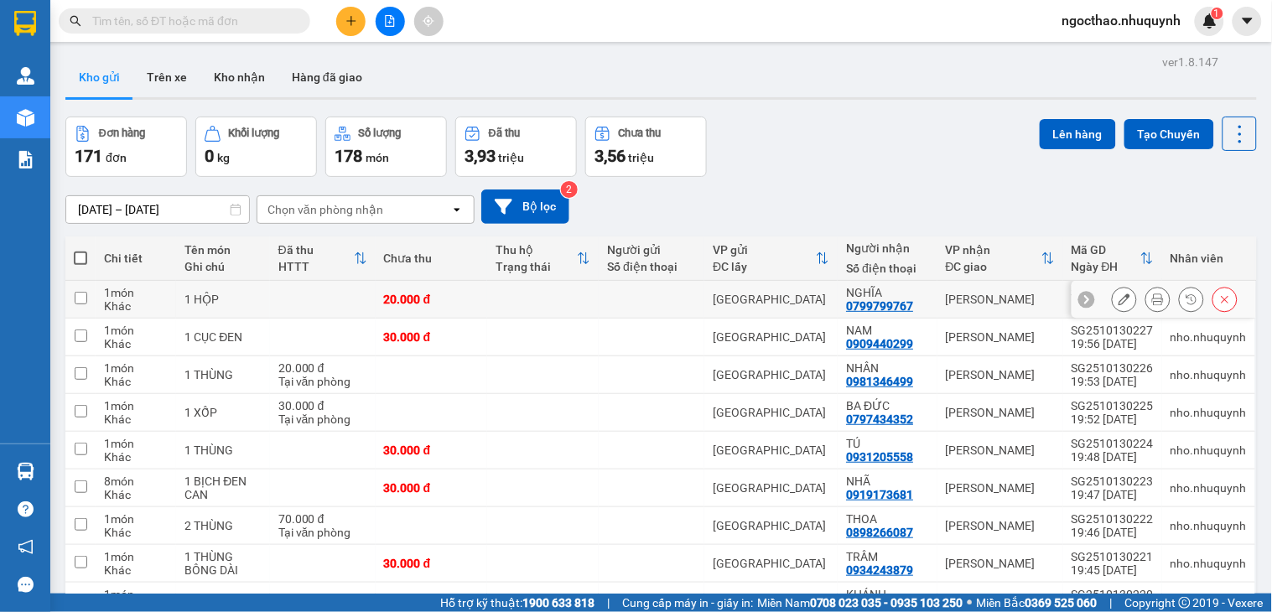
click at [1152, 294] on div at bounding box center [1157, 299] width 25 height 25
click at [1152, 298] on icon at bounding box center [1158, 299] width 12 height 12
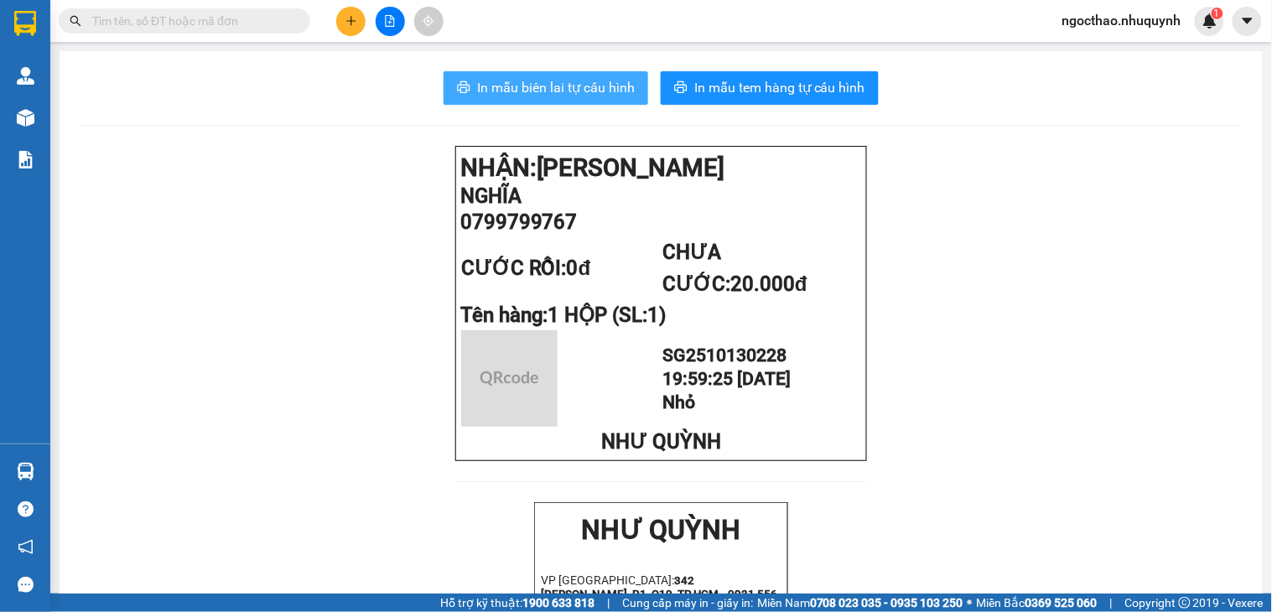
click at [575, 81] on span "In mẫu biên lai tự cấu hình" at bounding box center [556, 87] width 158 height 21
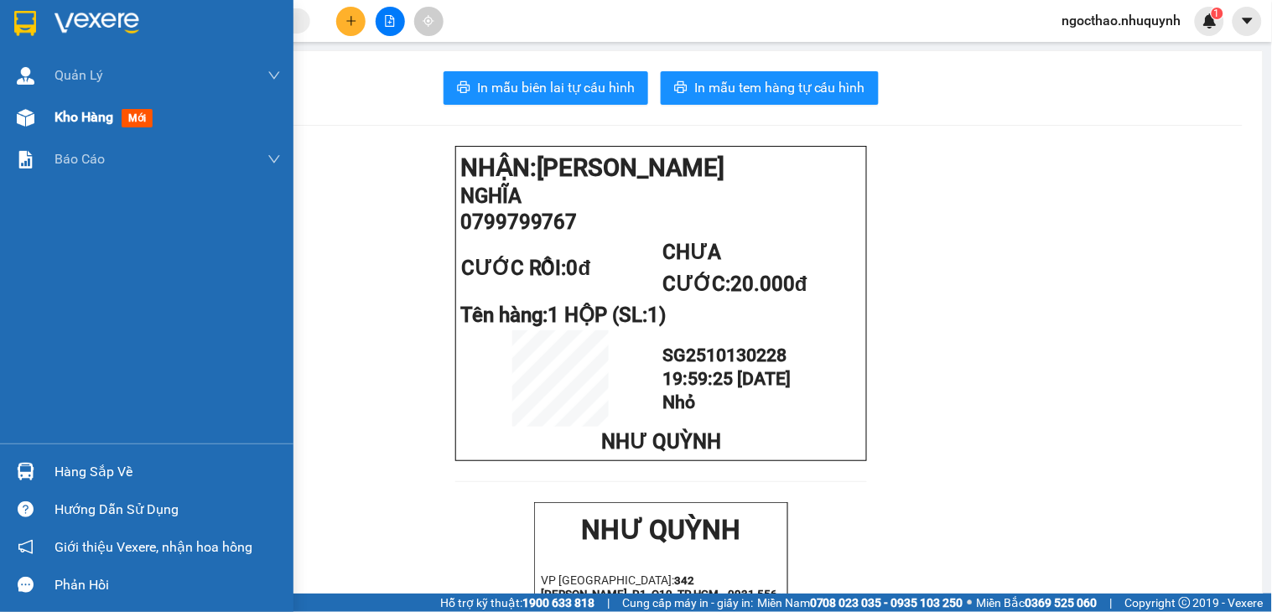
click at [61, 129] on div "Kho hàng mới" at bounding box center [167, 117] width 226 height 42
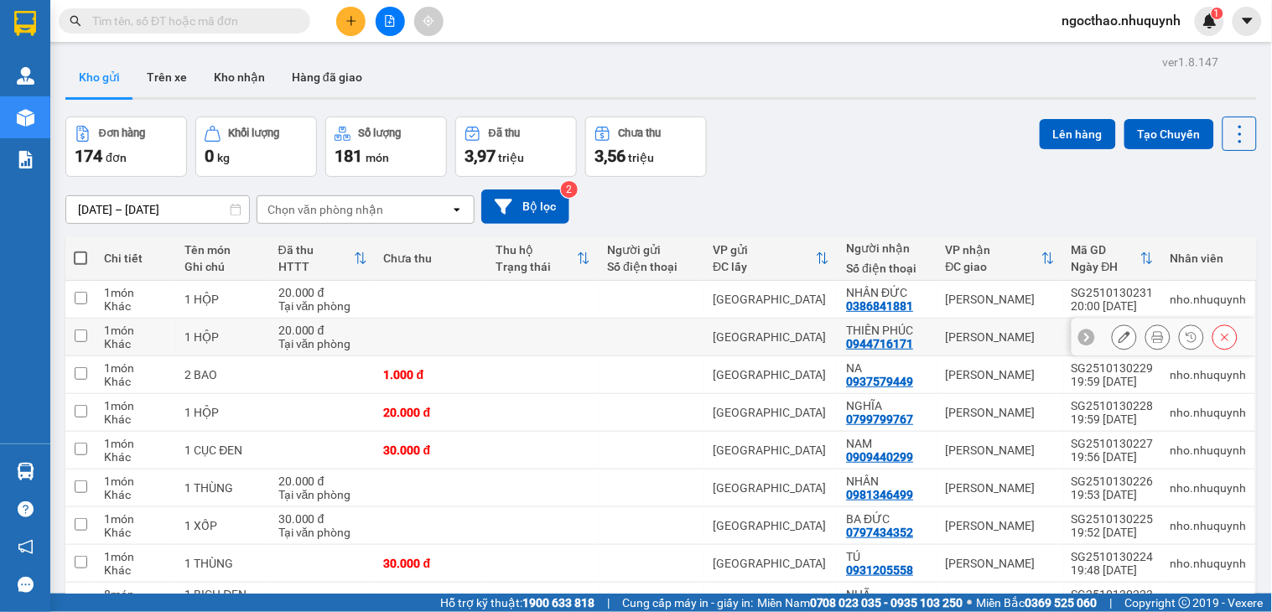
click at [1152, 343] on icon at bounding box center [1158, 337] width 12 height 12
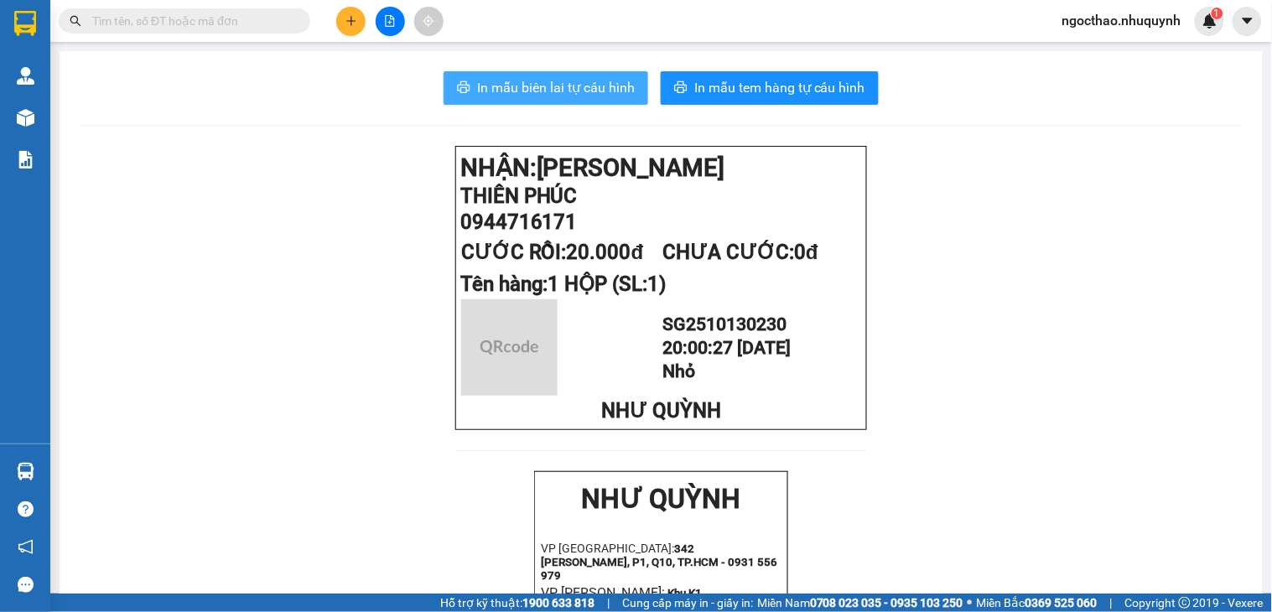
click at [556, 99] on button "In mẫu biên lai tự cấu hình" at bounding box center [546, 88] width 205 height 34
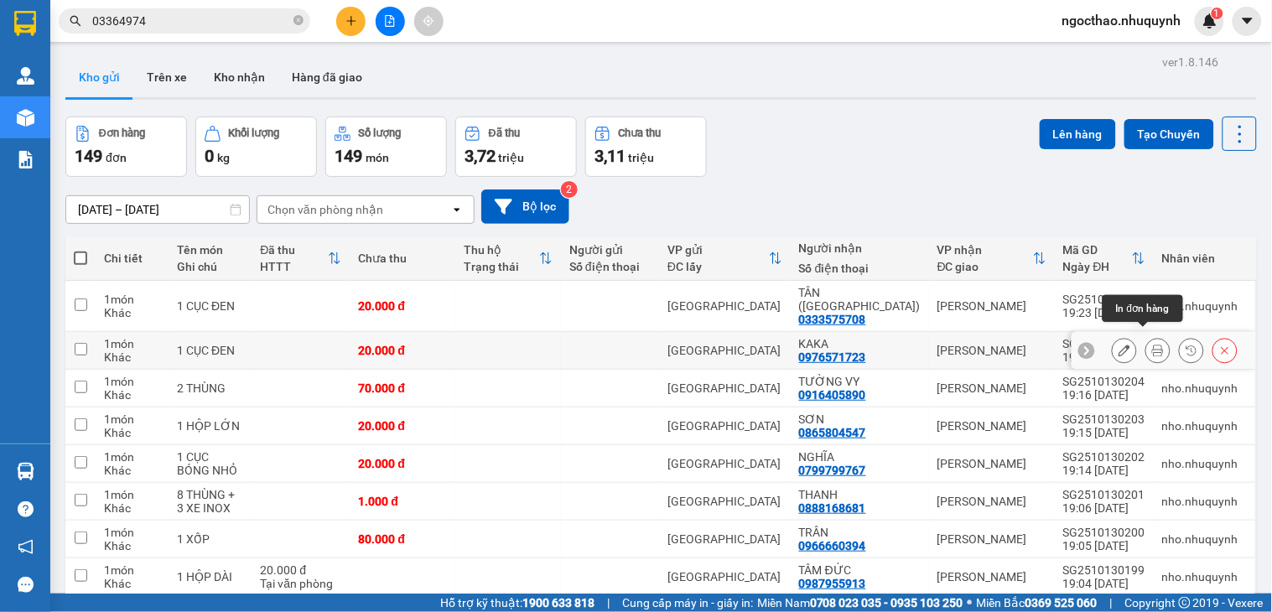
click at [1152, 345] on icon at bounding box center [1158, 351] width 12 height 12
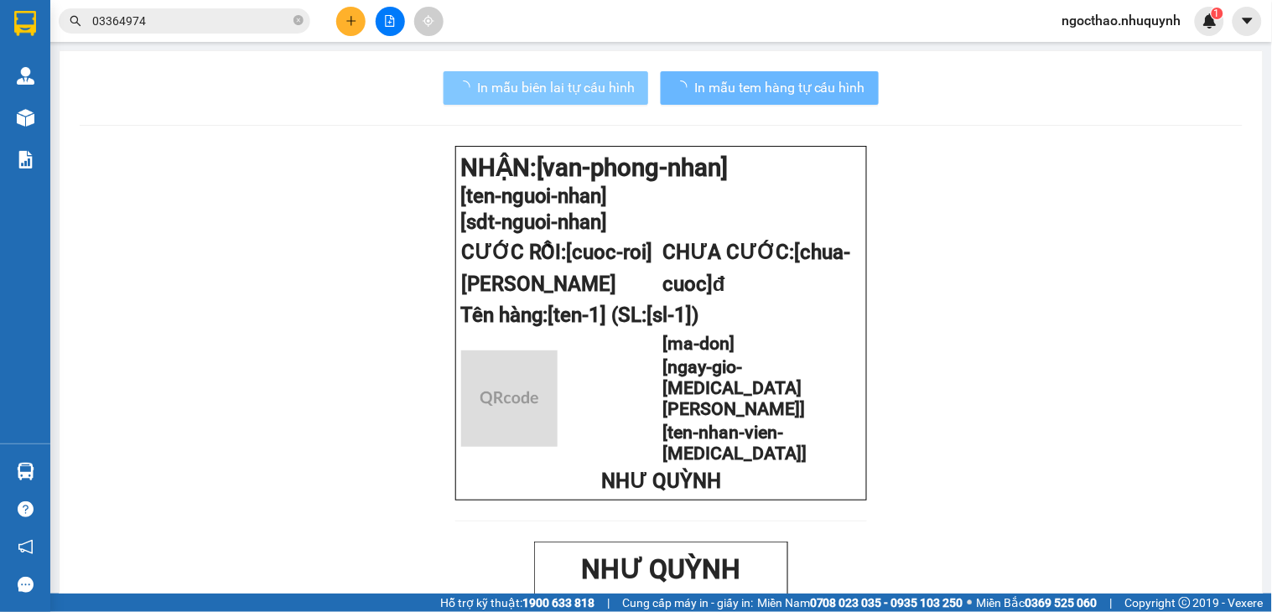
click at [527, 81] on span "In mẫu biên lai tự cấu hình" at bounding box center [556, 87] width 158 height 21
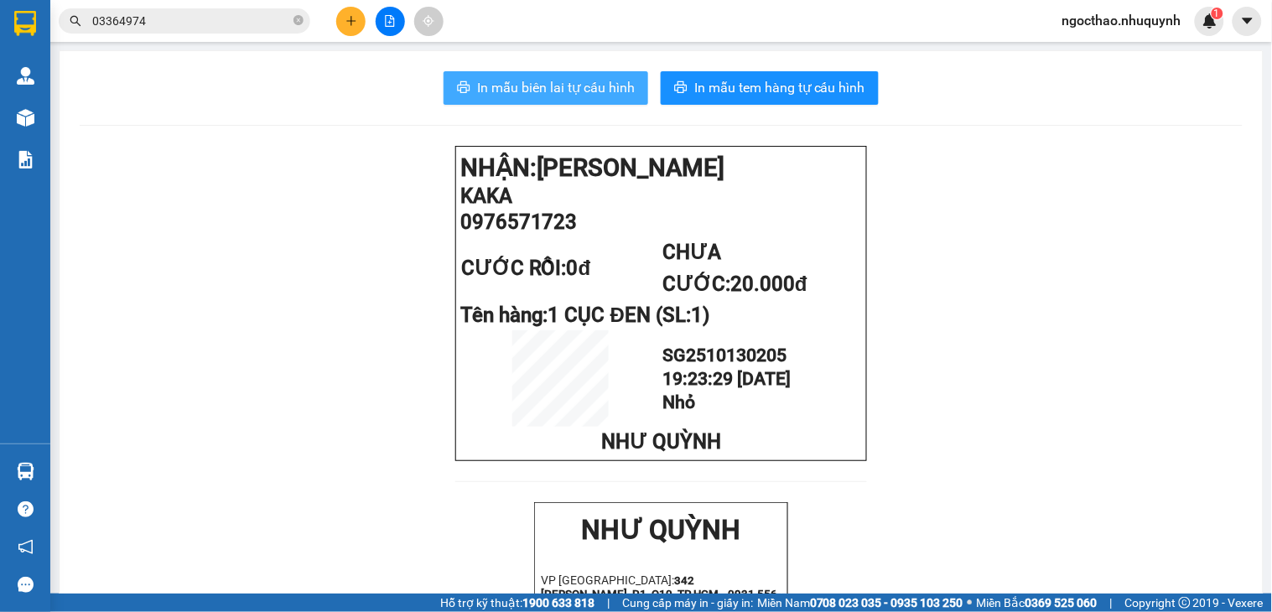
click at [532, 93] on span "In mẫu biên lai tự cấu hình" at bounding box center [556, 87] width 158 height 21
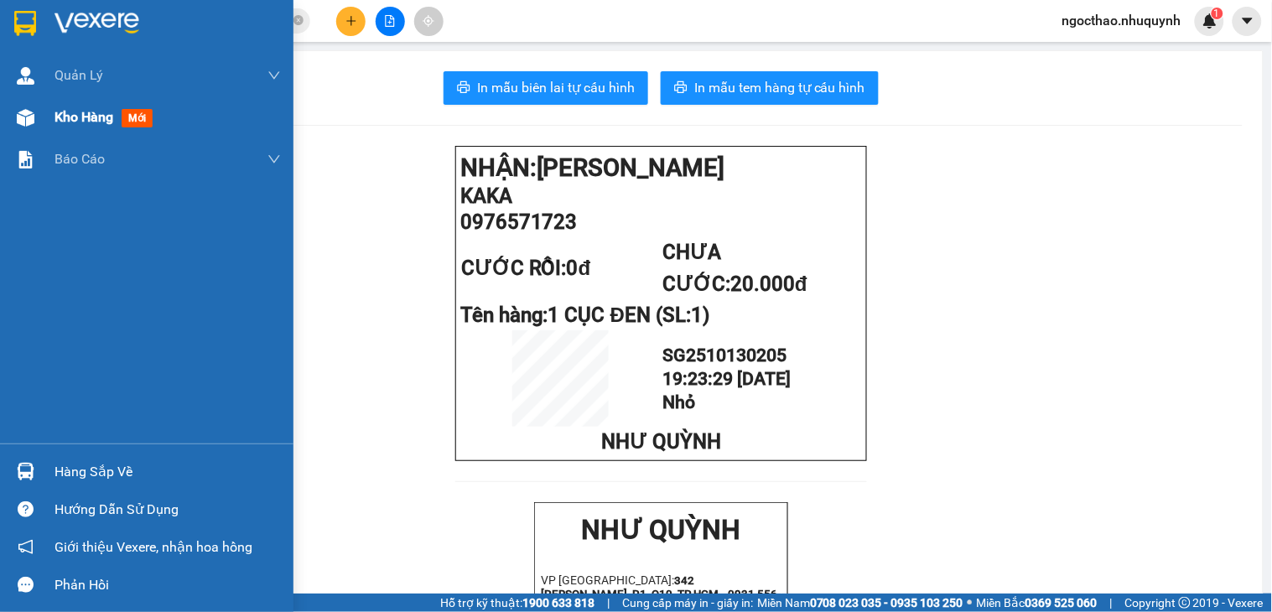
click at [59, 121] on span "Kho hàng" at bounding box center [83, 117] width 59 height 16
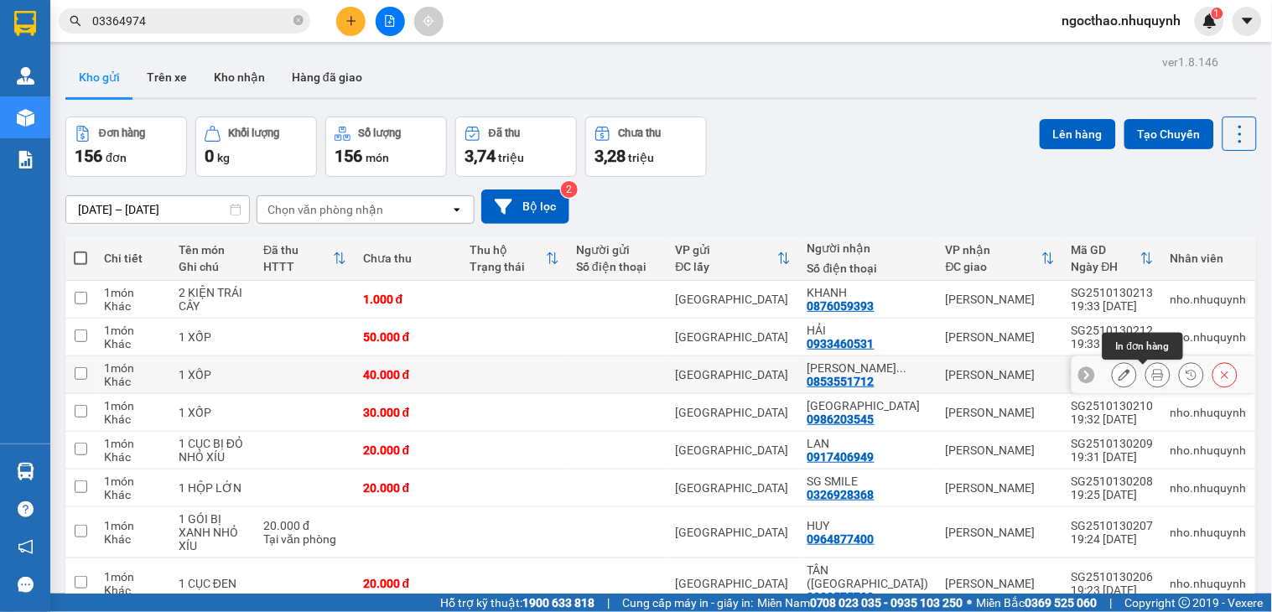
click at [1152, 373] on icon at bounding box center [1158, 375] width 12 height 12
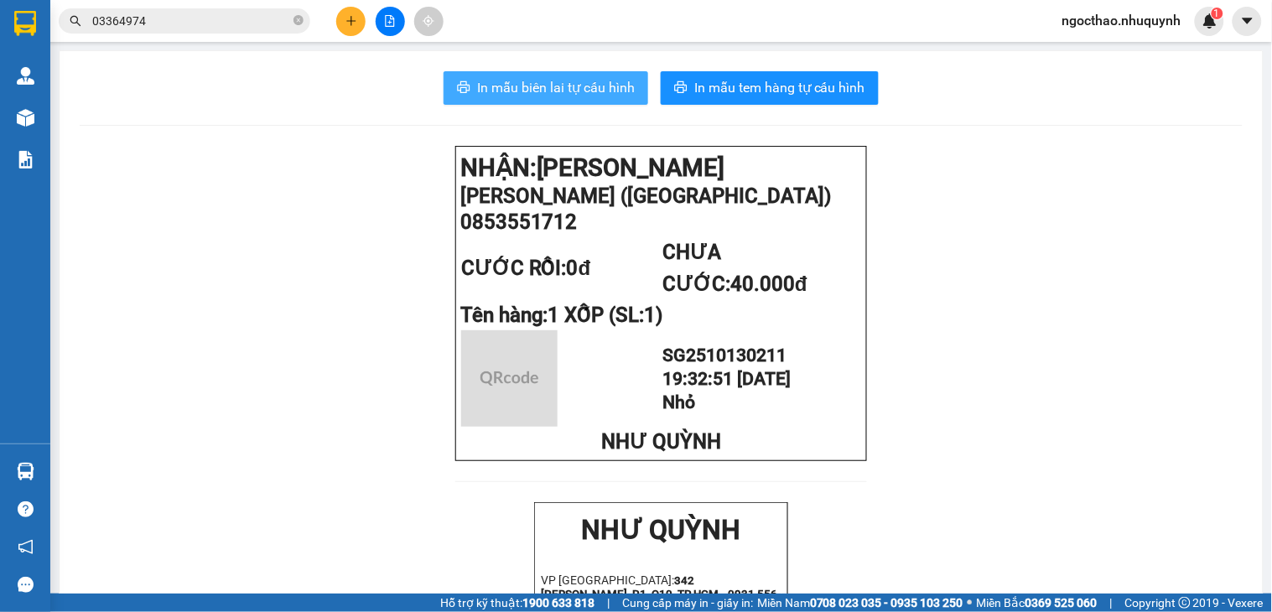
click at [594, 86] on span "In mẫu biên lai tự cấu hình" at bounding box center [556, 87] width 158 height 21
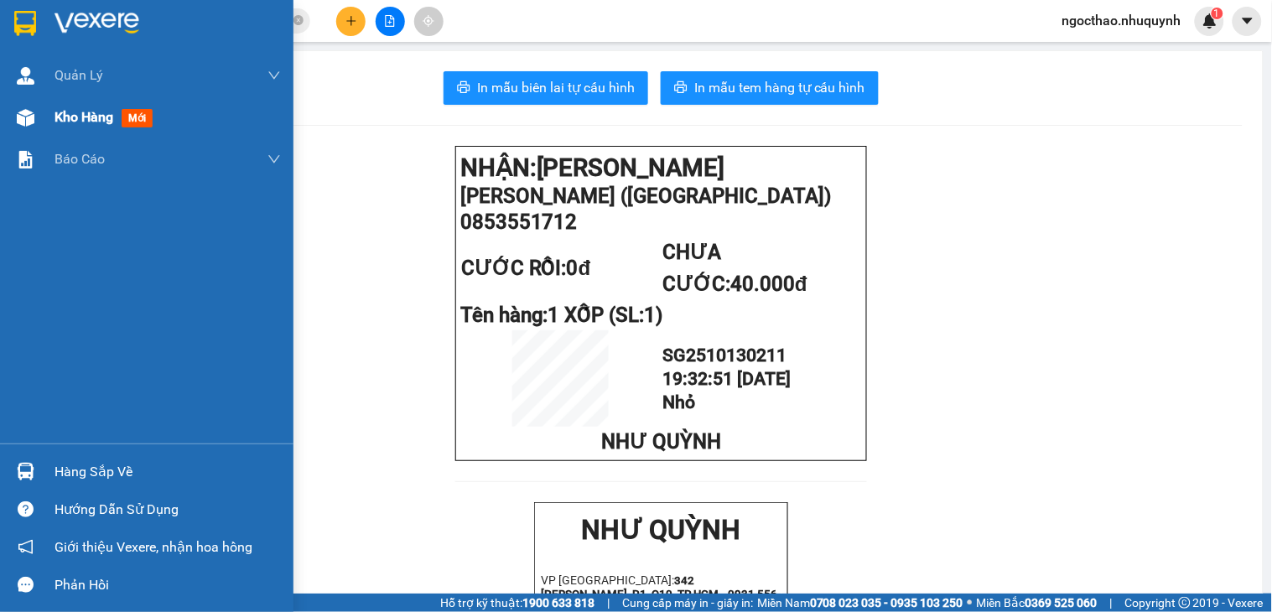
click at [34, 113] on div at bounding box center [25, 117] width 29 height 29
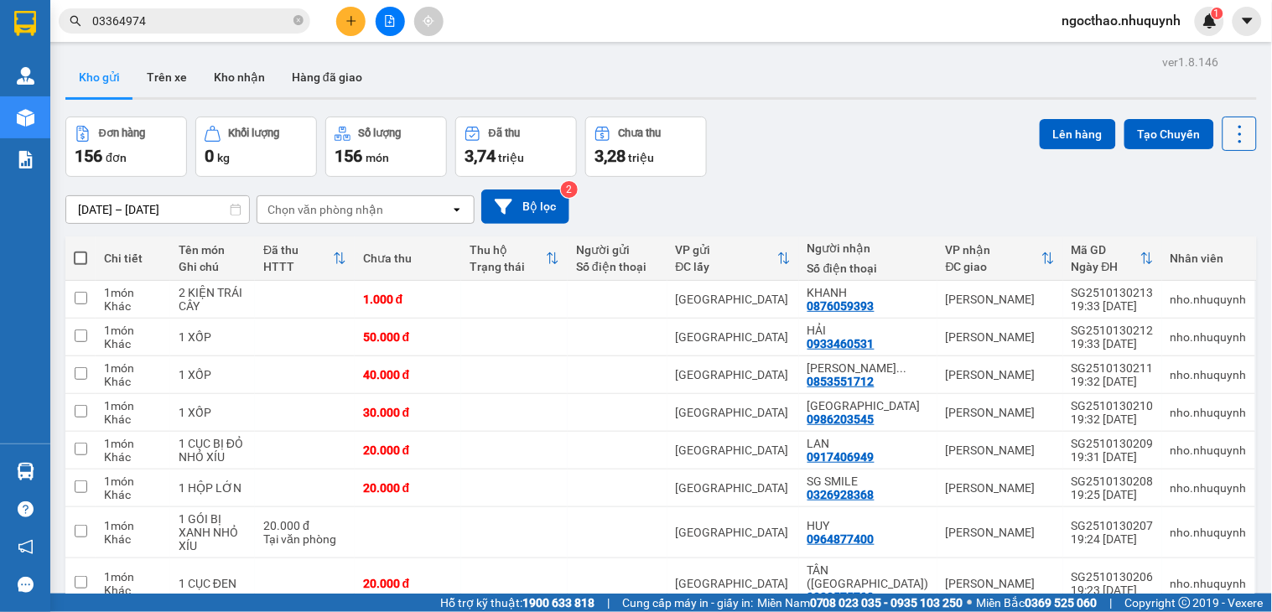
click at [1238, 140] on icon at bounding box center [1239, 134] width 3 height 18
click at [1217, 241] on span "Làm mới" at bounding box center [1200, 239] width 46 height 17
click at [1228, 138] on icon at bounding box center [1239, 133] width 23 height 23
click at [1212, 236] on span "Làm mới" at bounding box center [1200, 239] width 46 height 17
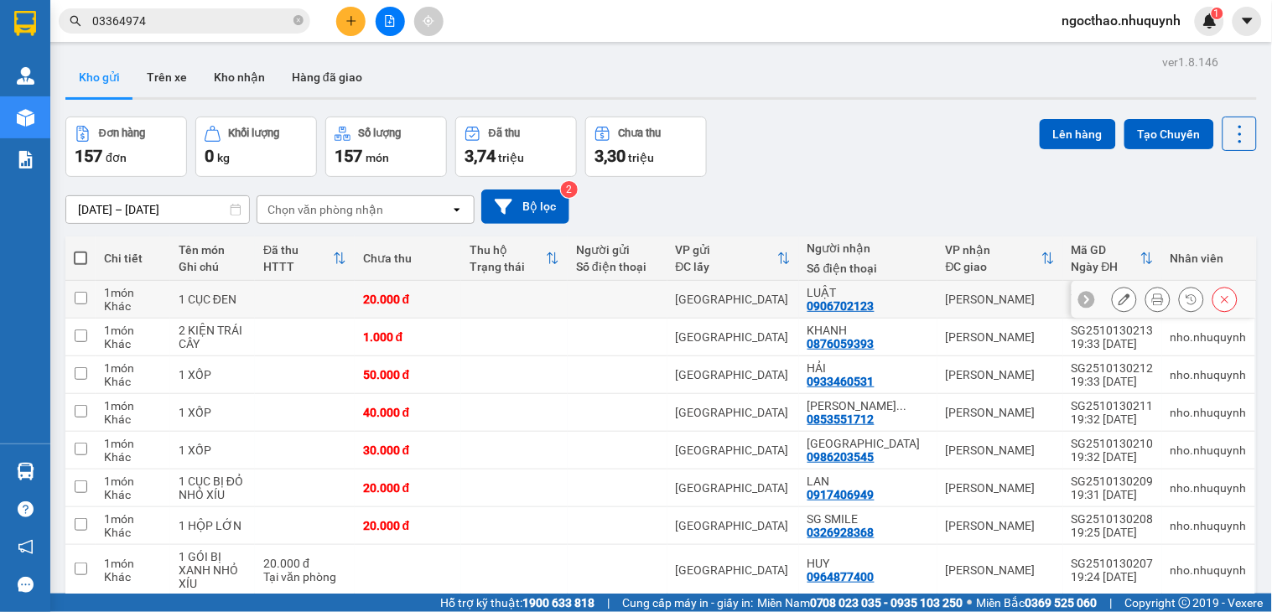
click at [1146, 294] on button at bounding box center [1157, 299] width 23 height 29
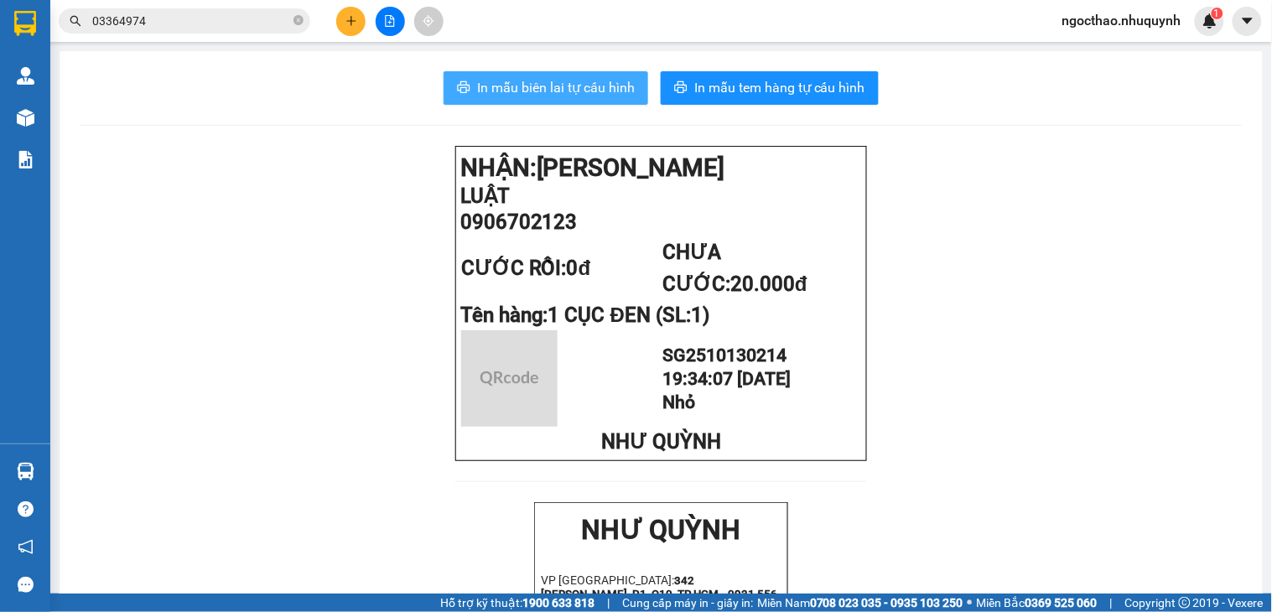
click at [595, 80] on span "In mẫu biên lai tự cấu hình" at bounding box center [556, 87] width 158 height 21
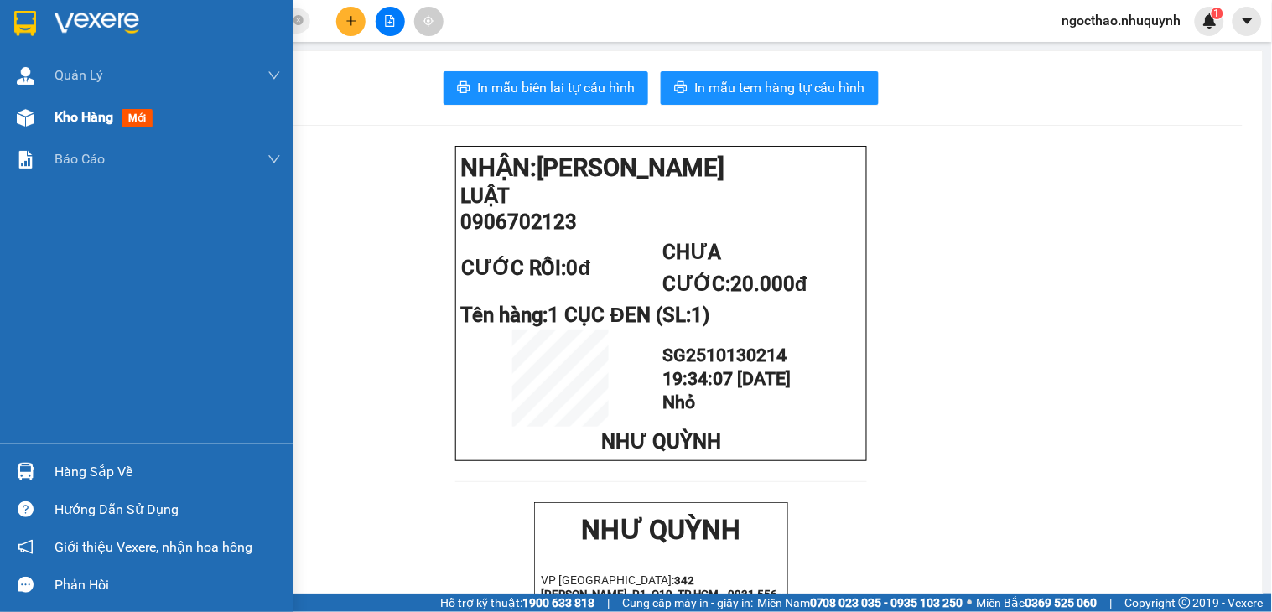
click at [102, 96] on div "Kho hàng mới" at bounding box center [167, 117] width 226 height 42
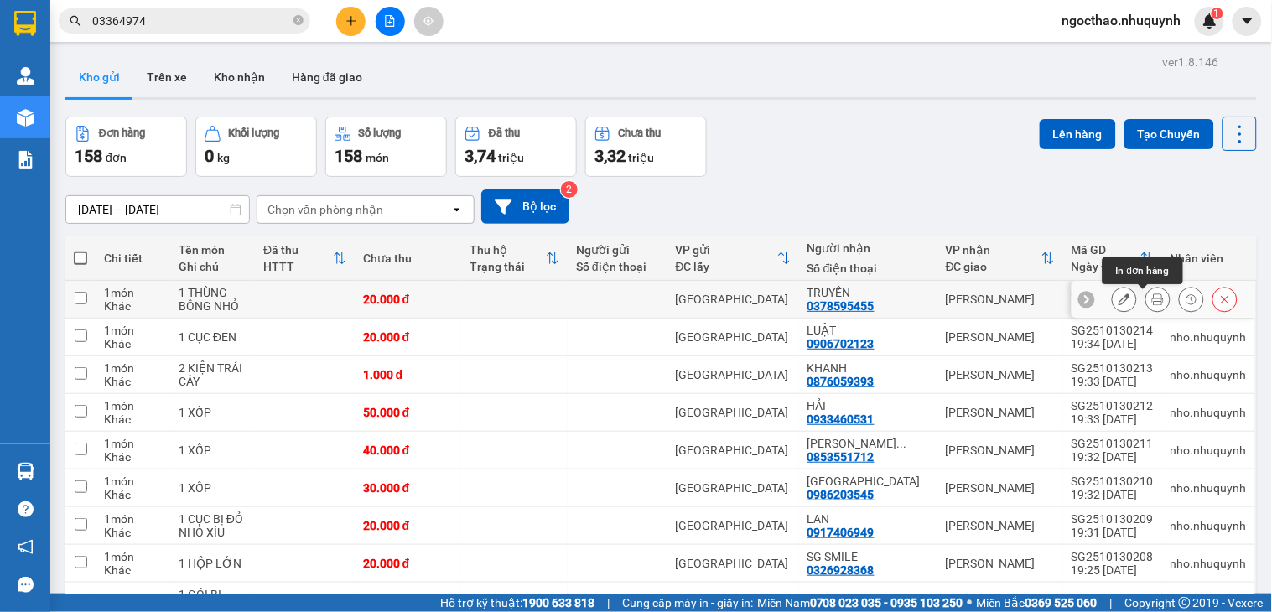
click at [1152, 298] on icon at bounding box center [1158, 299] width 12 height 12
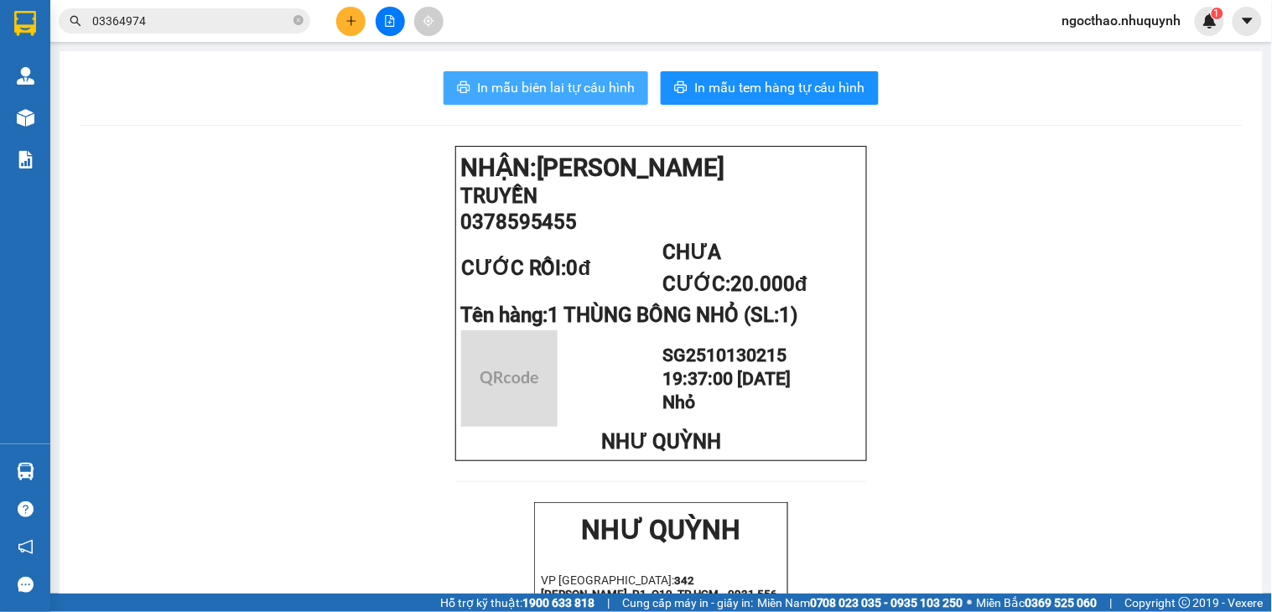
click at [605, 95] on span "In mẫu biên lai tự cấu hình" at bounding box center [556, 87] width 158 height 21
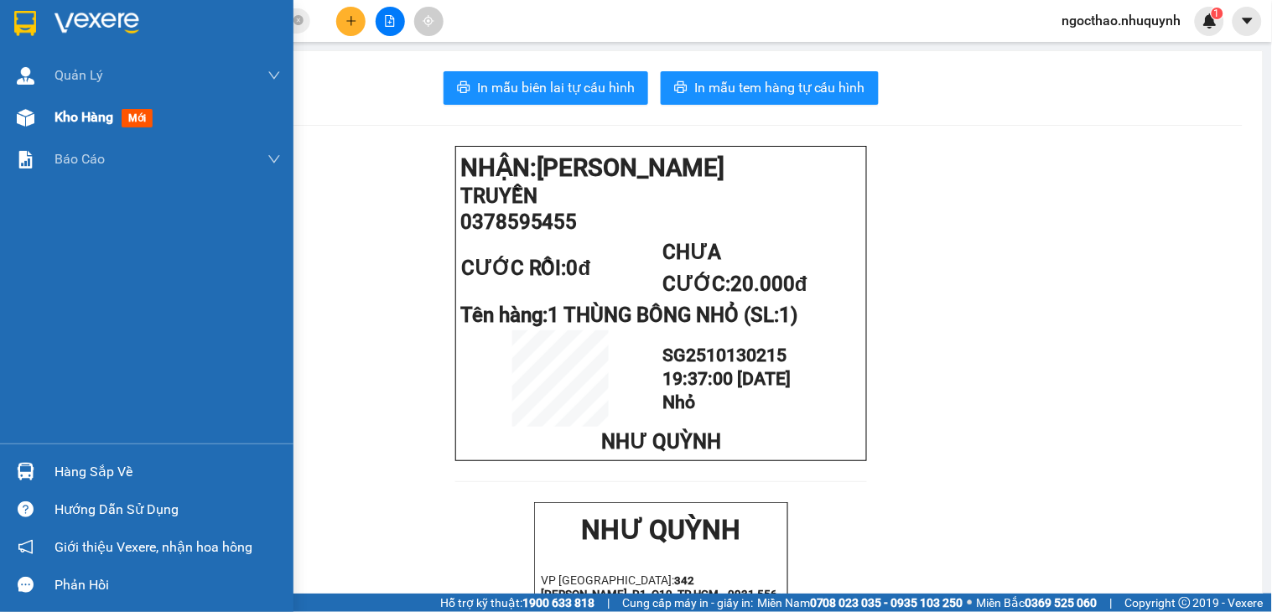
click at [64, 125] on span "Kho hàng" at bounding box center [83, 117] width 59 height 16
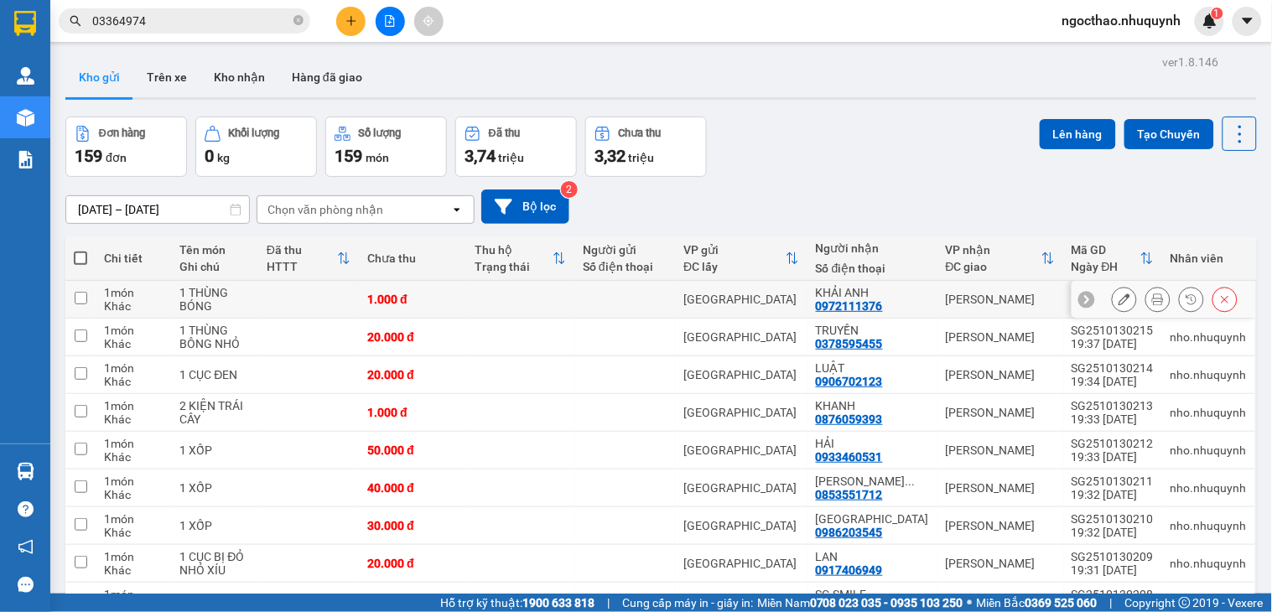
click at [1152, 300] on icon at bounding box center [1158, 299] width 12 height 12
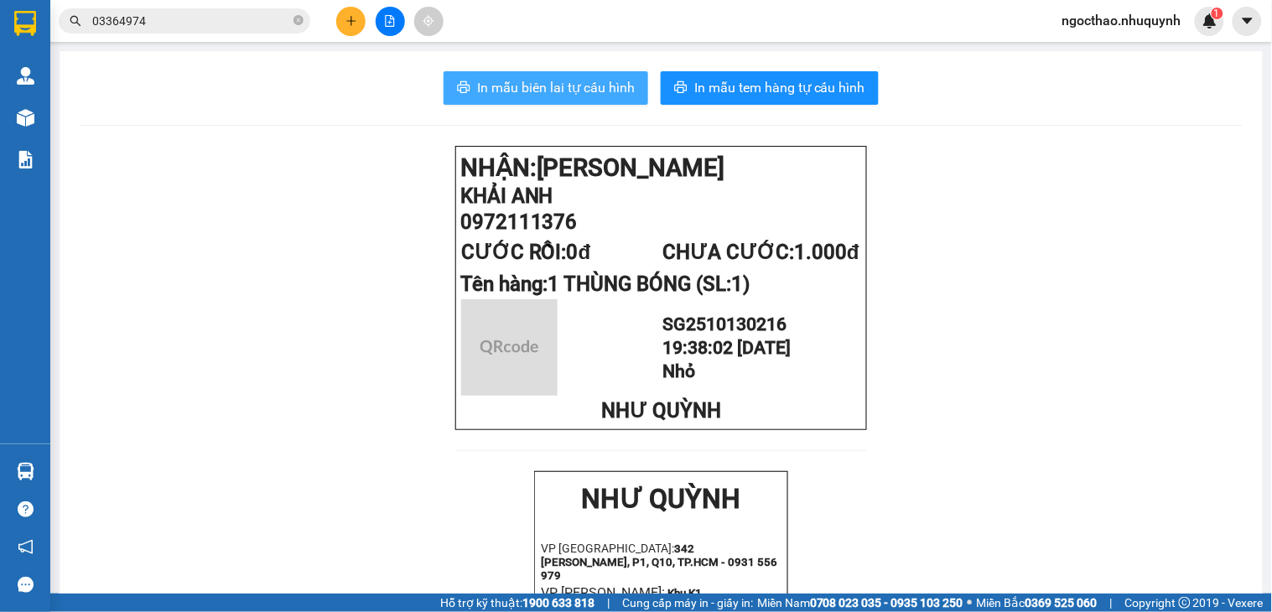
click at [553, 90] on span "In mẫu biên lai tự cấu hình" at bounding box center [556, 87] width 158 height 21
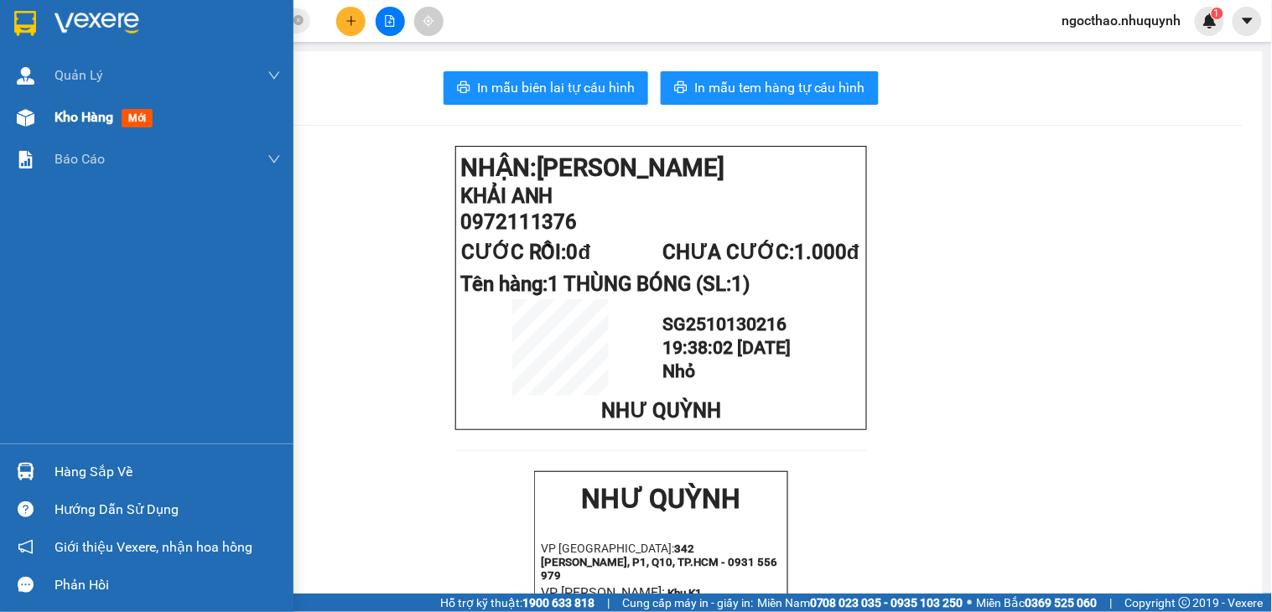
click at [70, 109] on span "Kho hàng" at bounding box center [83, 117] width 59 height 16
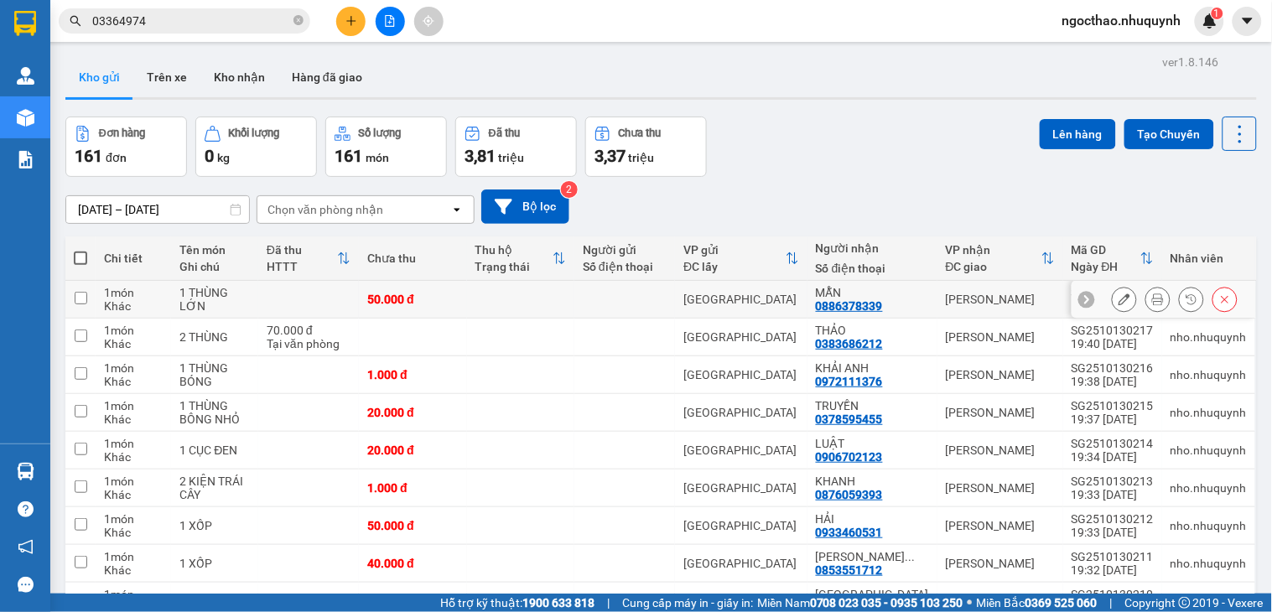
click at [1146, 304] on button at bounding box center [1157, 299] width 23 height 29
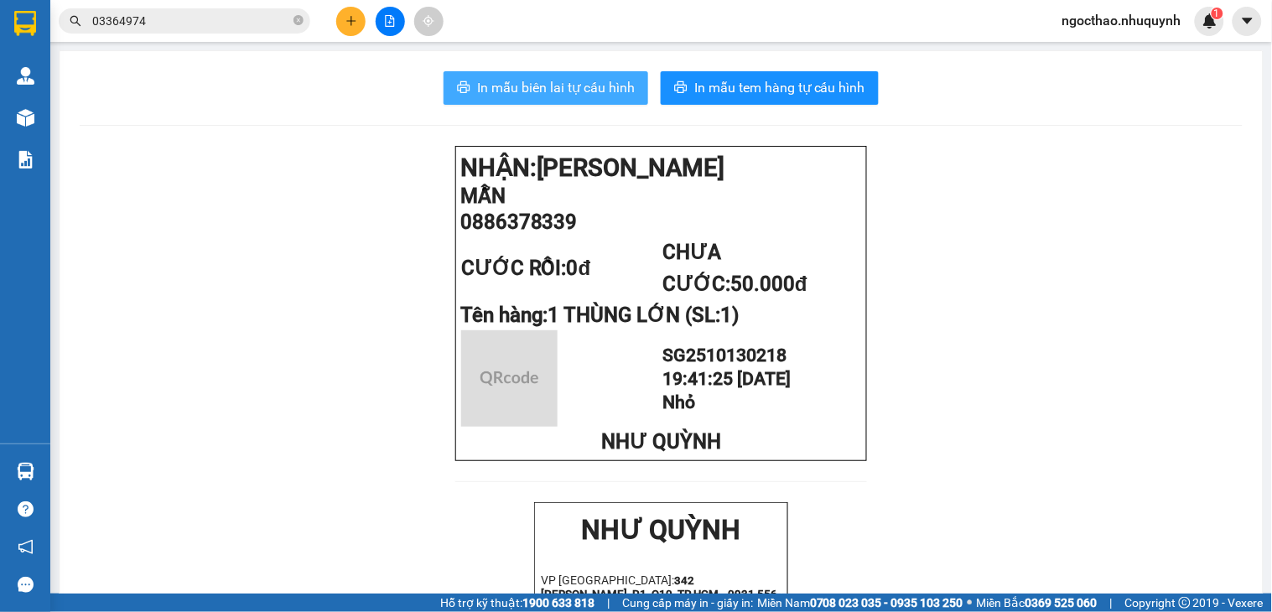
drag, startPoint x: 557, startPoint y: 88, endPoint x: 612, endPoint y: 110, distance: 59.5
click at [562, 88] on span "In mẫu biên lai tự cấu hình" at bounding box center [556, 87] width 158 height 21
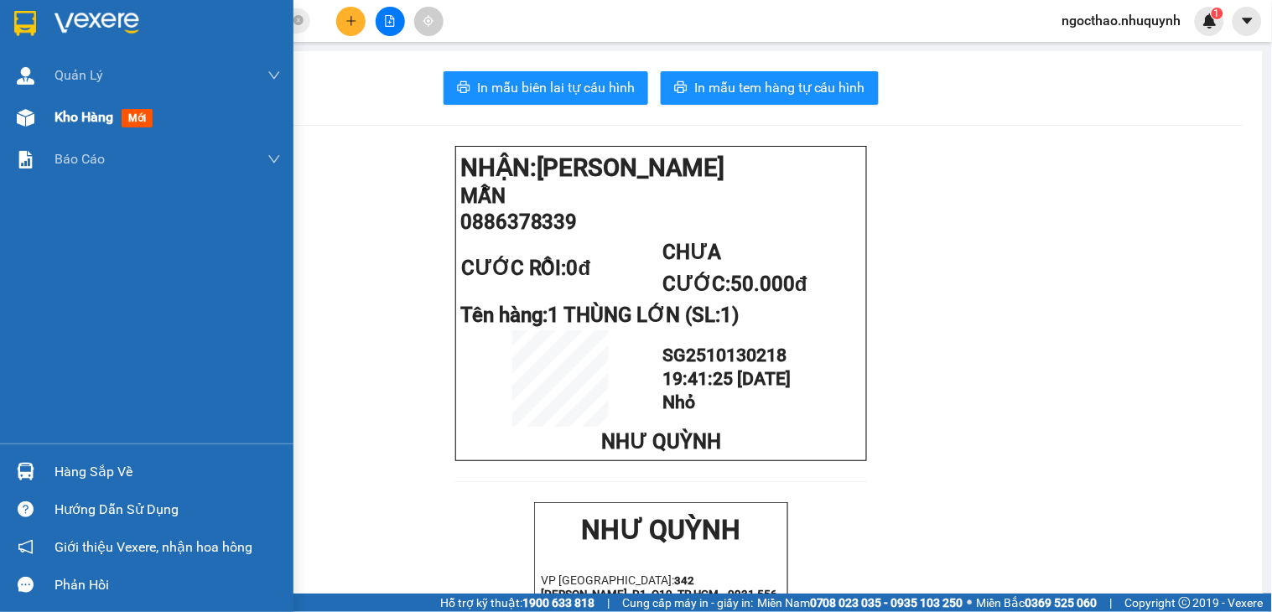
click at [63, 124] on span "Kho hàng" at bounding box center [83, 117] width 59 height 16
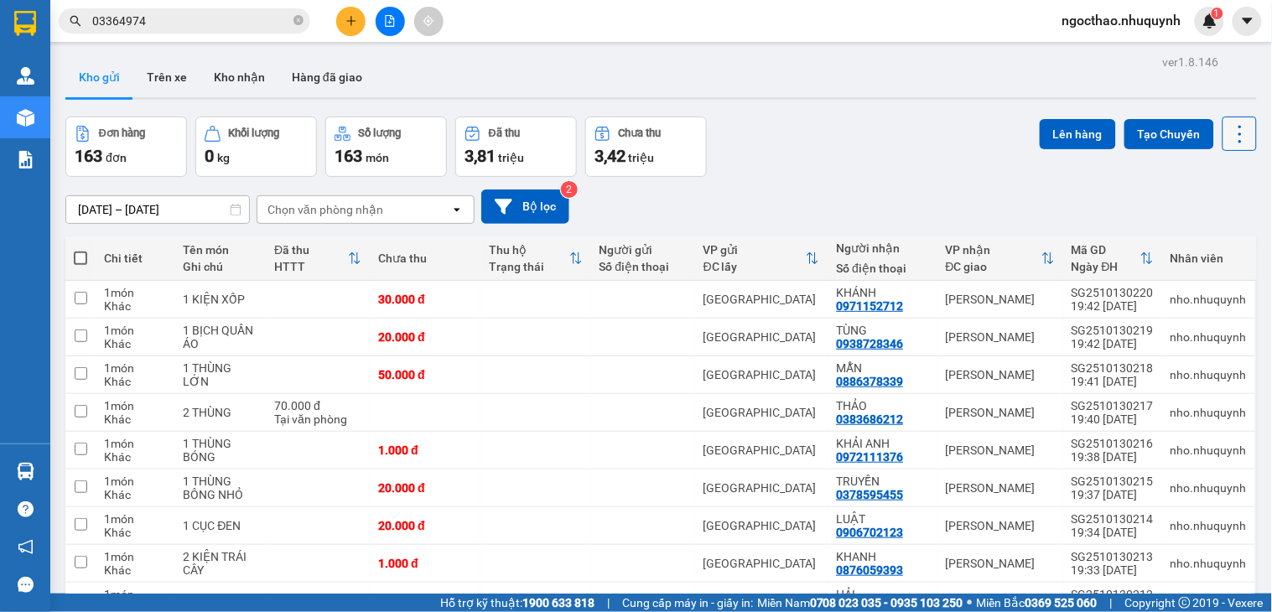
click at [1236, 132] on button at bounding box center [1239, 134] width 34 height 34
click at [1224, 246] on div "Làm mới" at bounding box center [1193, 239] width 99 height 17
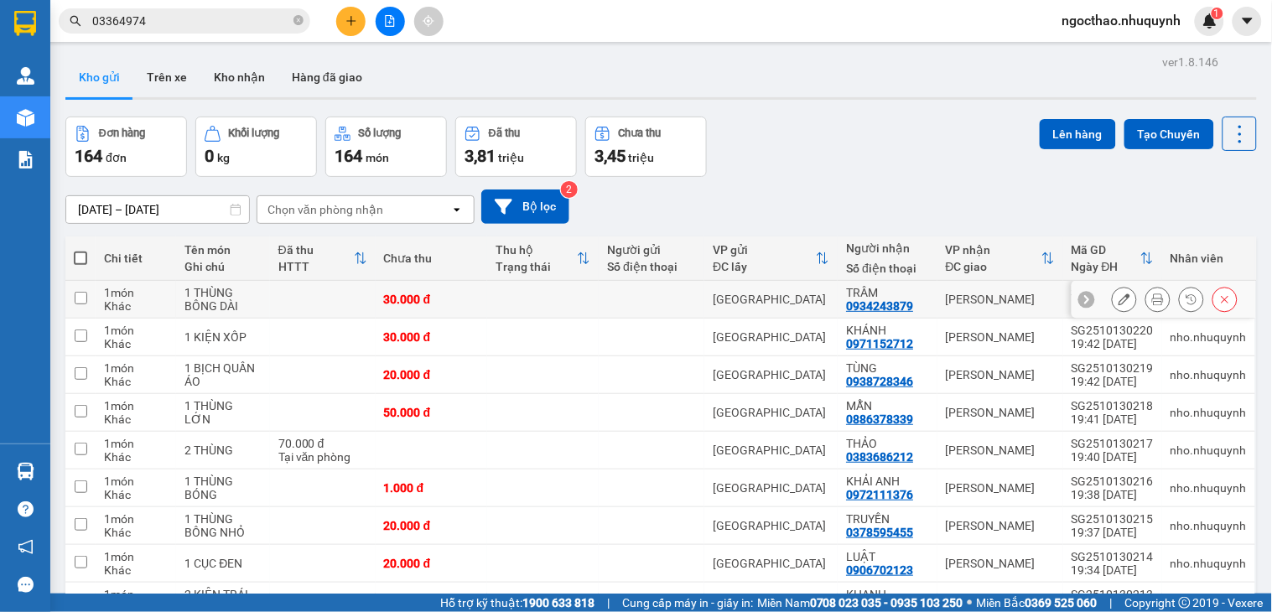
click at [1152, 299] on icon at bounding box center [1158, 299] width 12 height 12
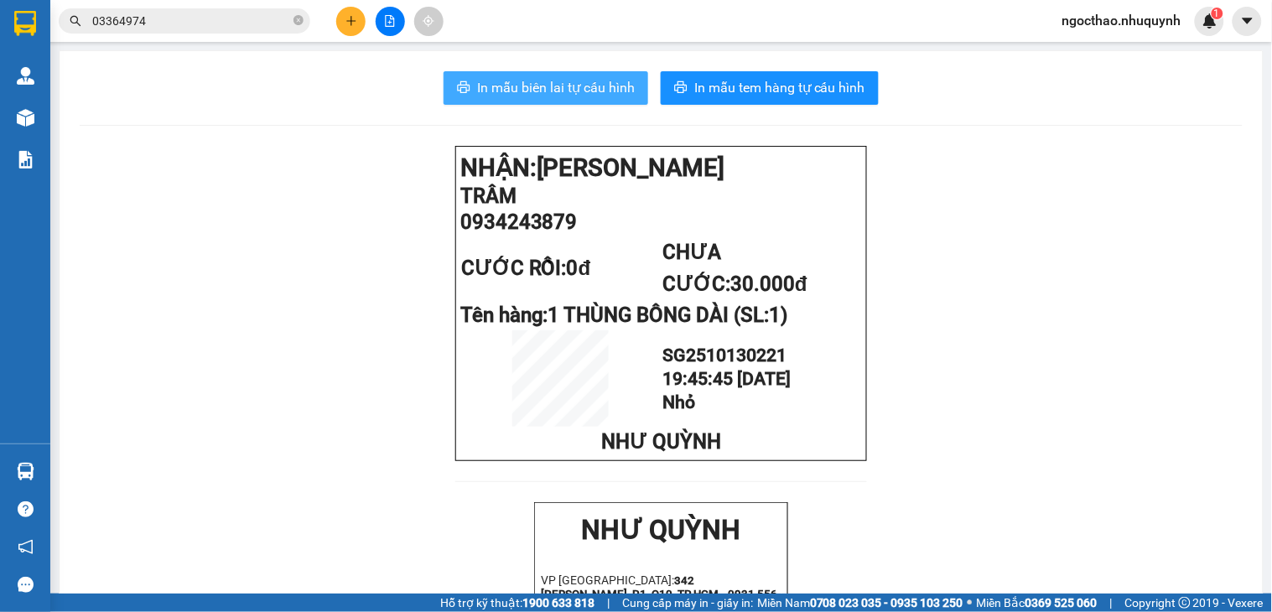
drag, startPoint x: 532, startPoint y: 80, endPoint x: 681, endPoint y: 147, distance: 163.6
click at [533, 80] on span "In mẫu biên lai tự cấu hình" at bounding box center [556, 87] width 158 height 21
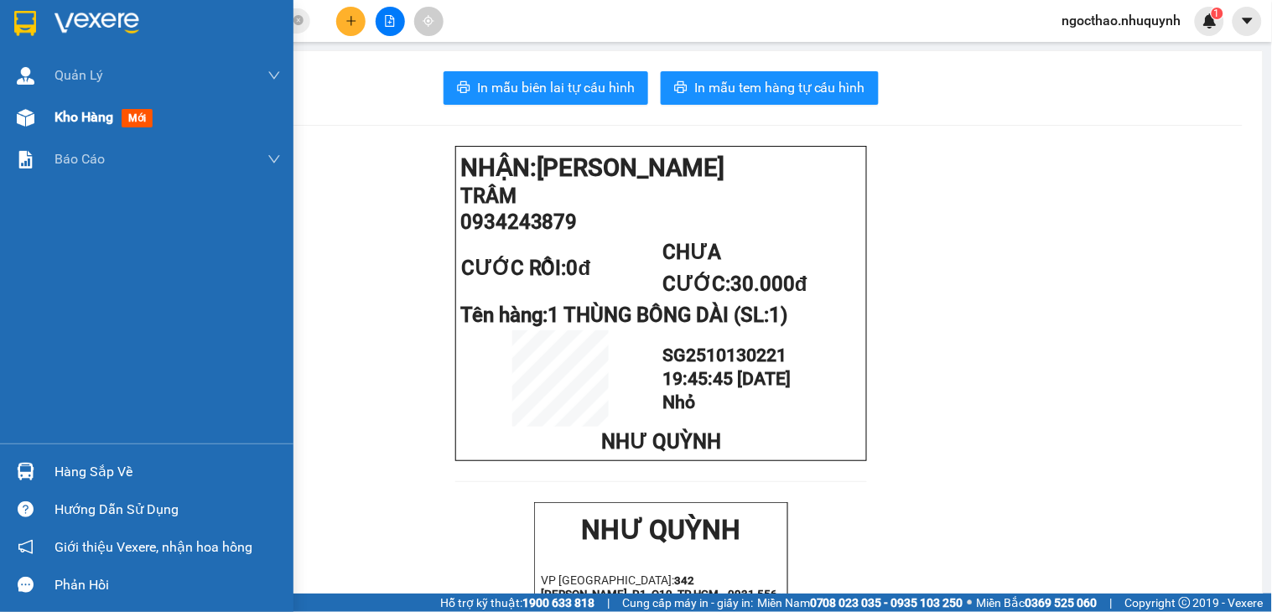
click at [80, 112] on span "Kho hàng" at bounding box center [83, 117] width 59 height 16
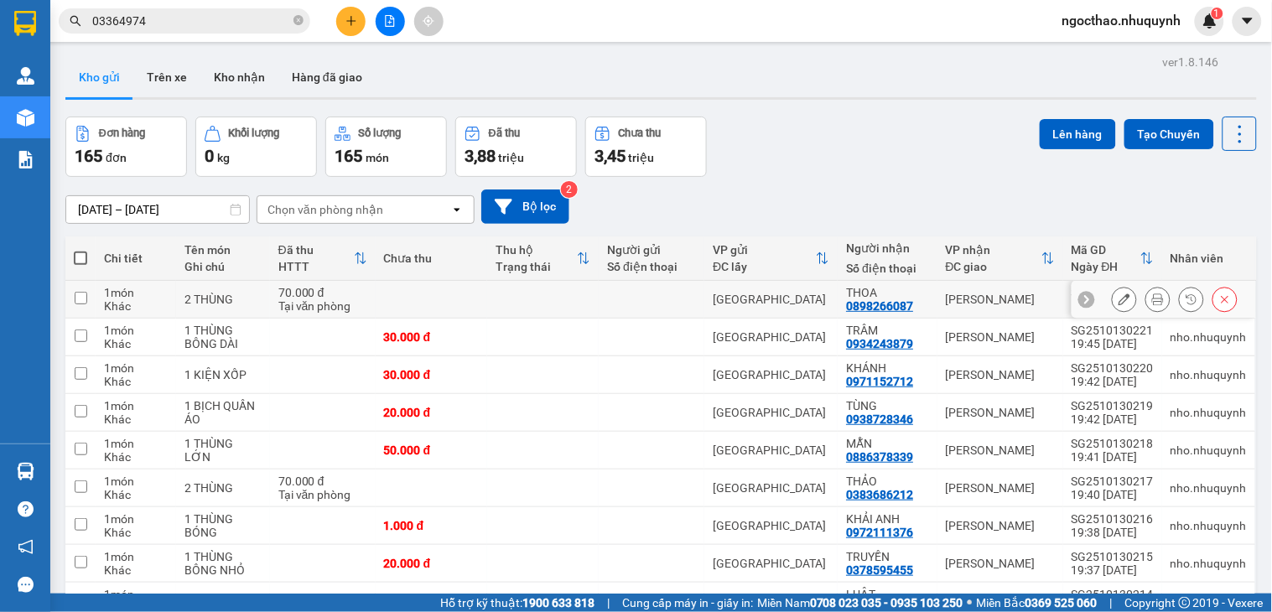
click at [1146, 297] on button at bounding box center [1157, 299] width 23 height 29
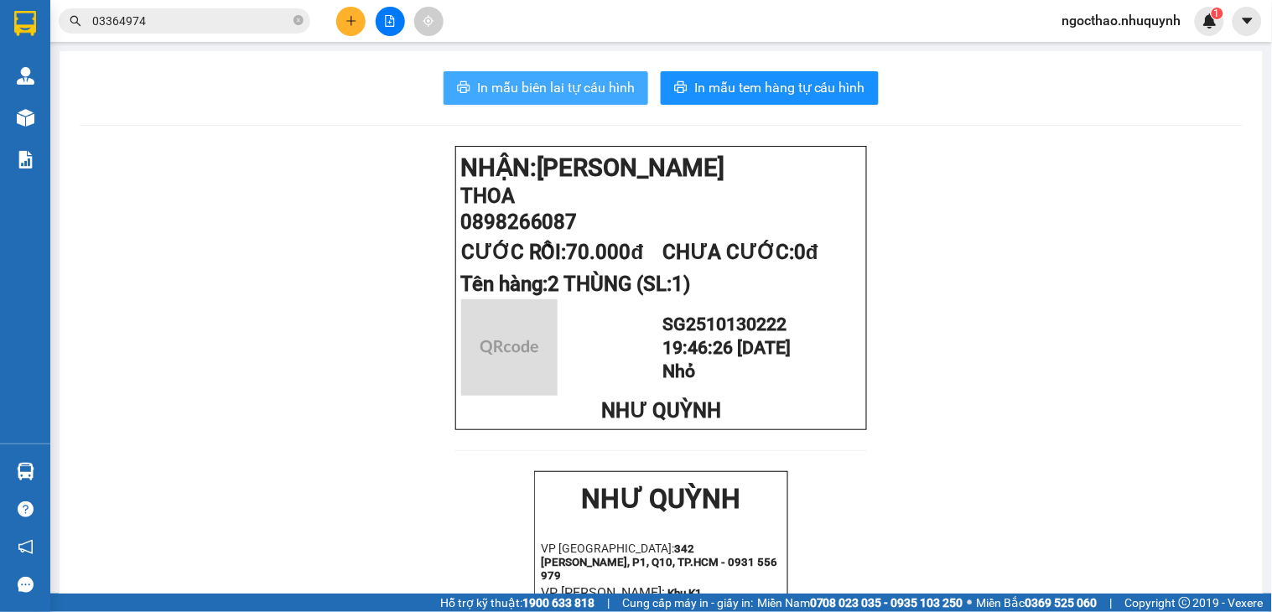
click at [613, 80] on span "In mẫu biên lai tự cấu hình" at bounding box center [556, 87] width 158 height 21
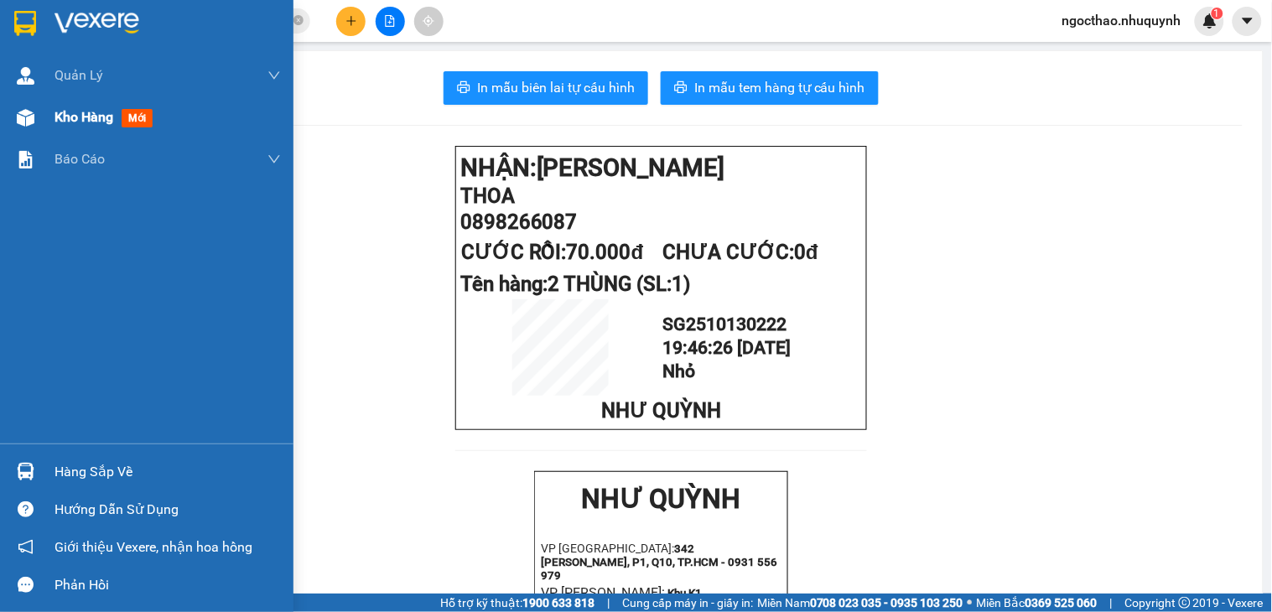
click at [74, 122] on span "Kho hàng" at bounding box center [83, 117] width 59 height 16
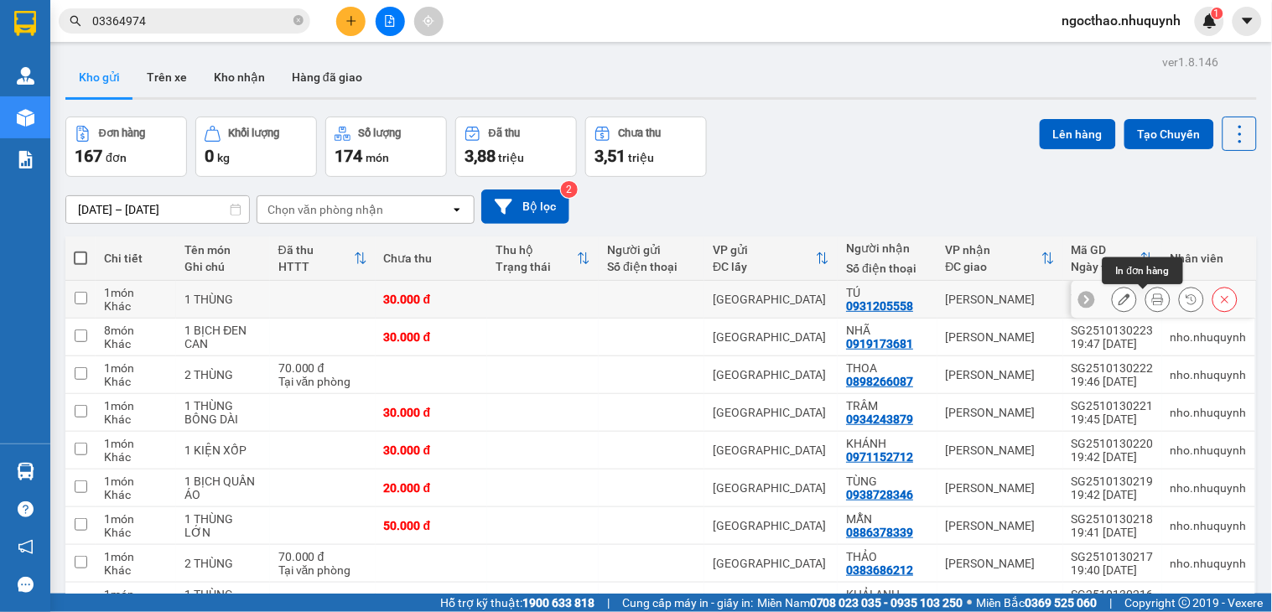
click at [1152, 304] on icon at bounding box center [1158, 299] width 12 height 12
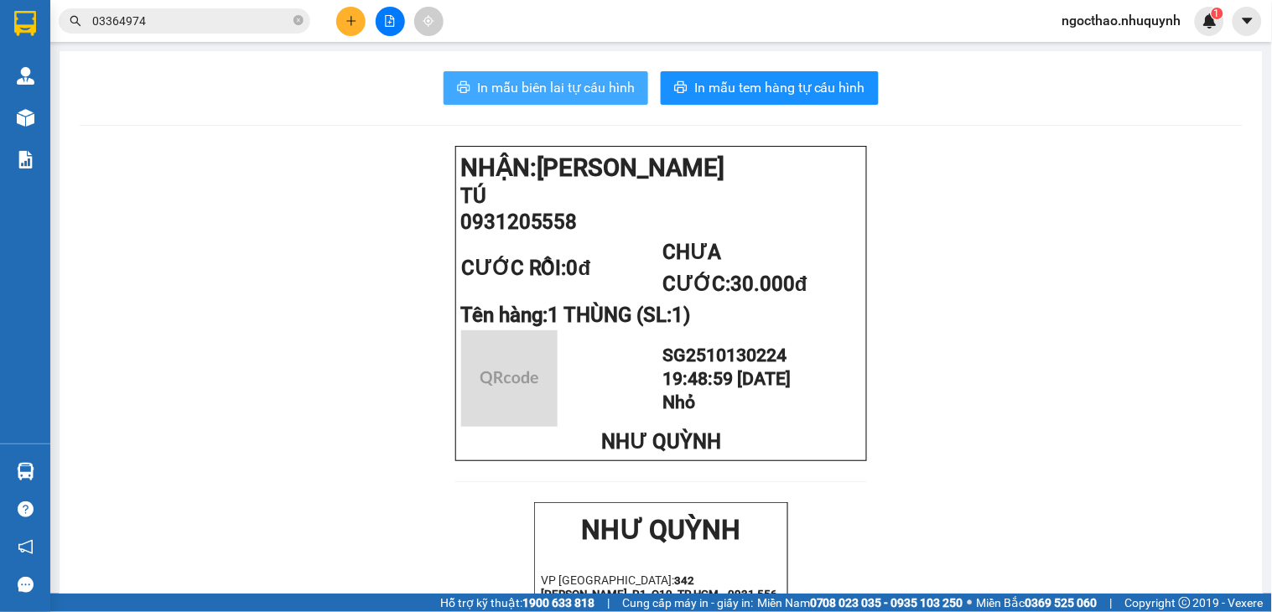
click at [597, 98] on button "In mẫu biên lai tự cấu hình" at bounding box center [546, 88] width 205 height 34
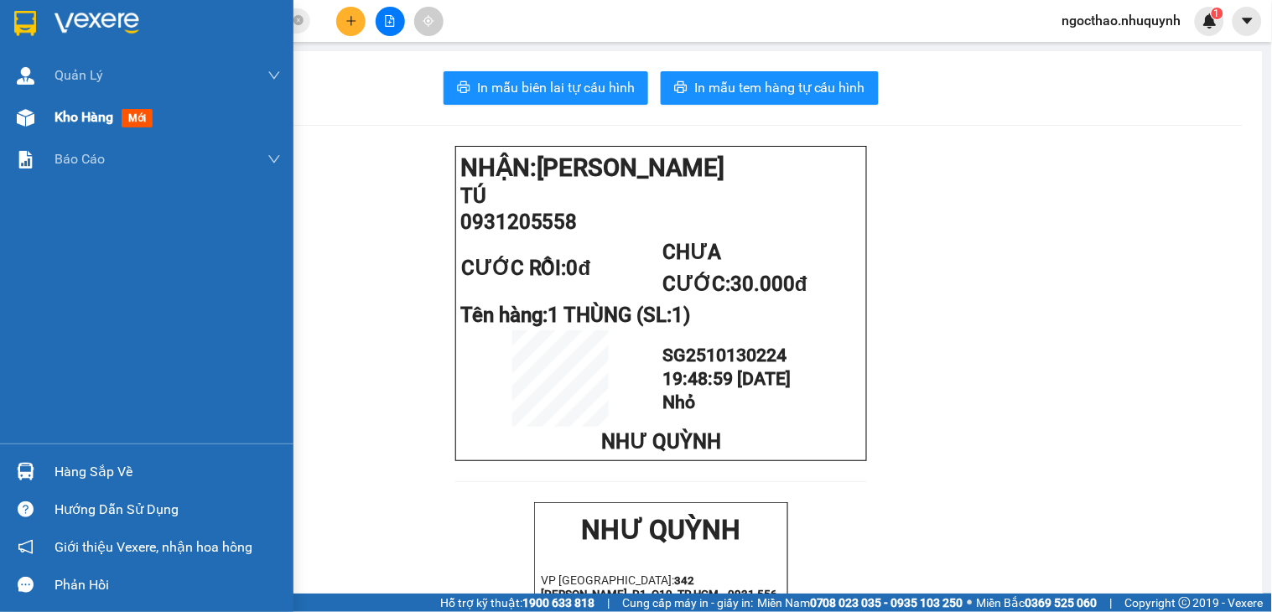
click at [97, 117] on span "Kho hàng" at bounding box center [83, 117] width 59 height 16
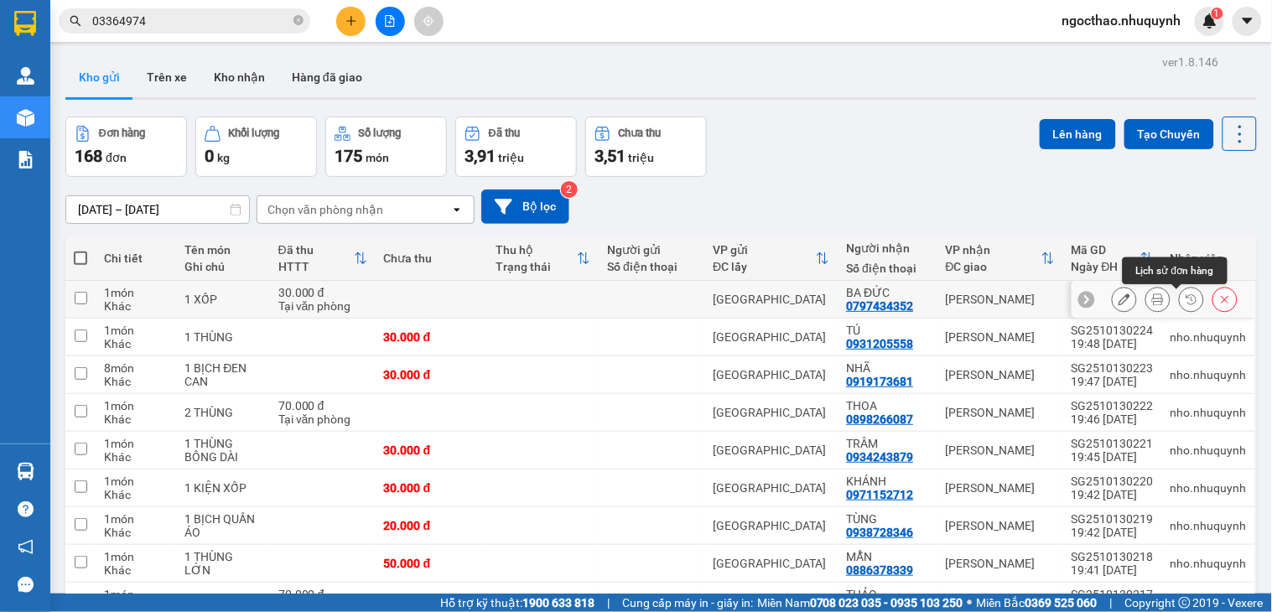
click at [1152, 303] on icon at bounding box center [1158, 299] width 12 height 12
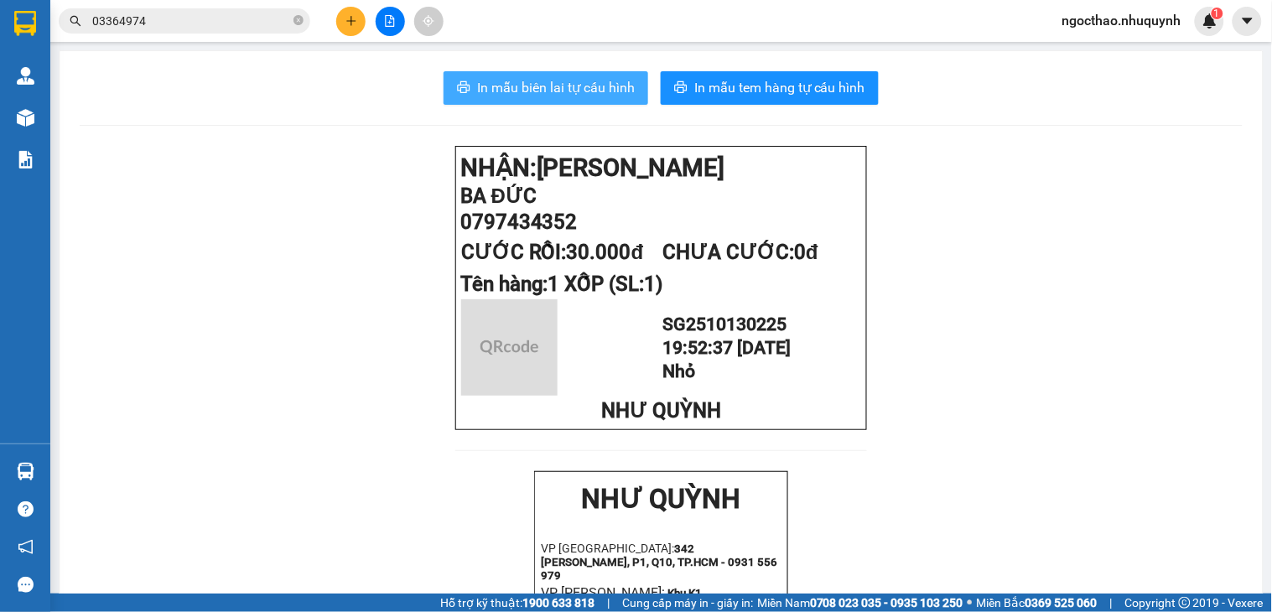
click at [584, 87] on span "In mẫu biên lai tự cấu hình" at bounding box center [556, 87] width 158 height 21
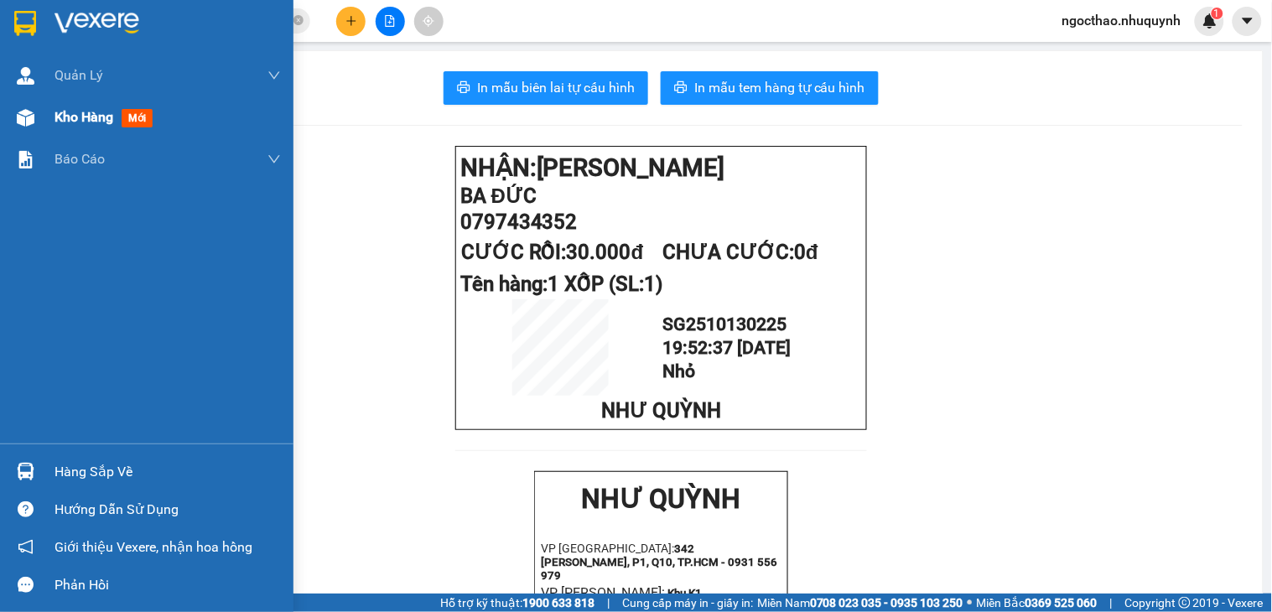
click at [60, 129] on div "Kho hàng mới" at bounding box center [167, 117] width 226 height 42
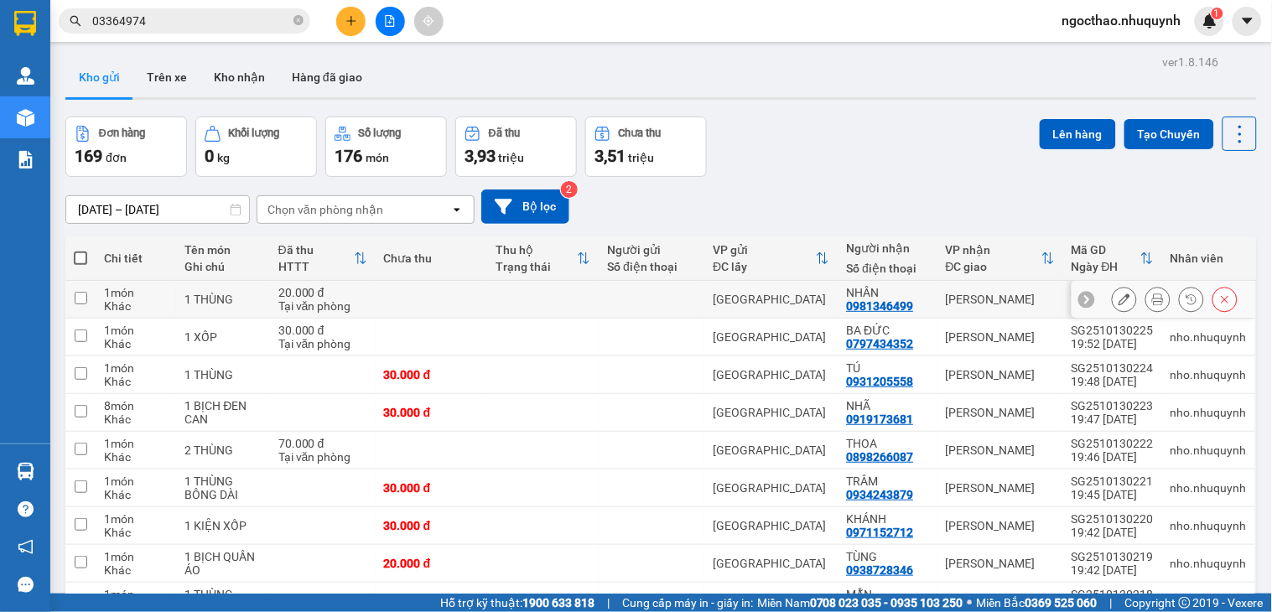
drag, startPoint x: 1154, startPoint y: 300, endPoint x: 1143, endPoint y: 300, distance: 10.9
click at [1150, 300] on div at bounding box center [1157, 299] width 25 height 25
click at [1152, 300] on icon at bounding box center [1158, 299] width 12 height 12
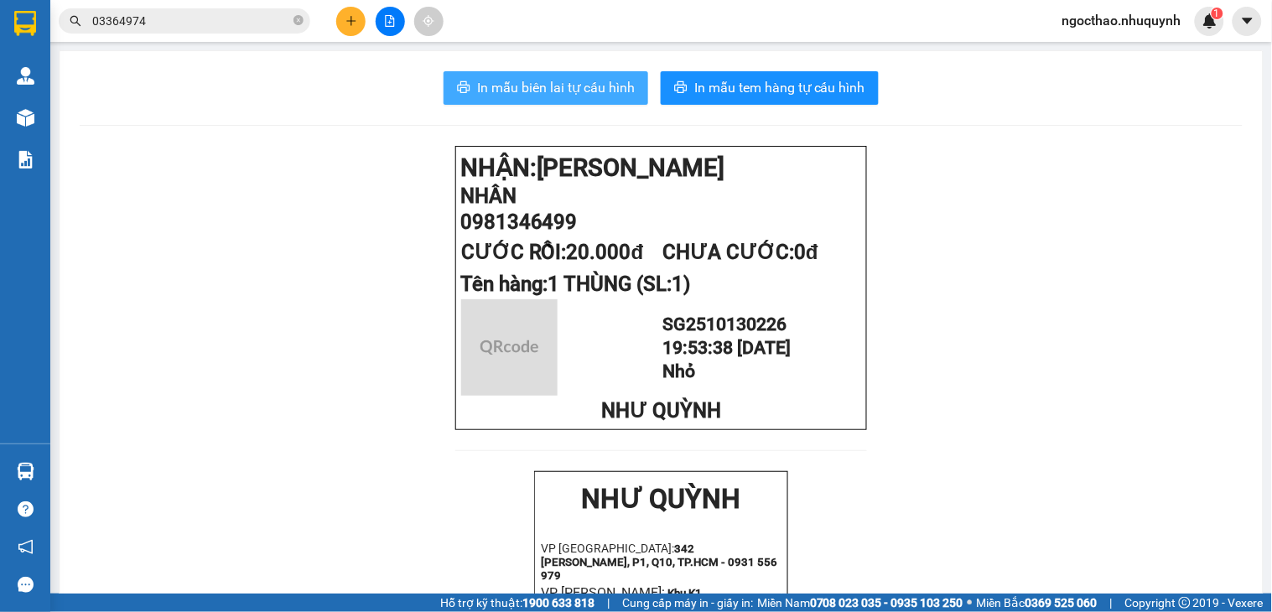
click at [516, 86] on span "In mẫu biên lai tự cấu hình" at bounding box center [556, 87] width 158 height 21
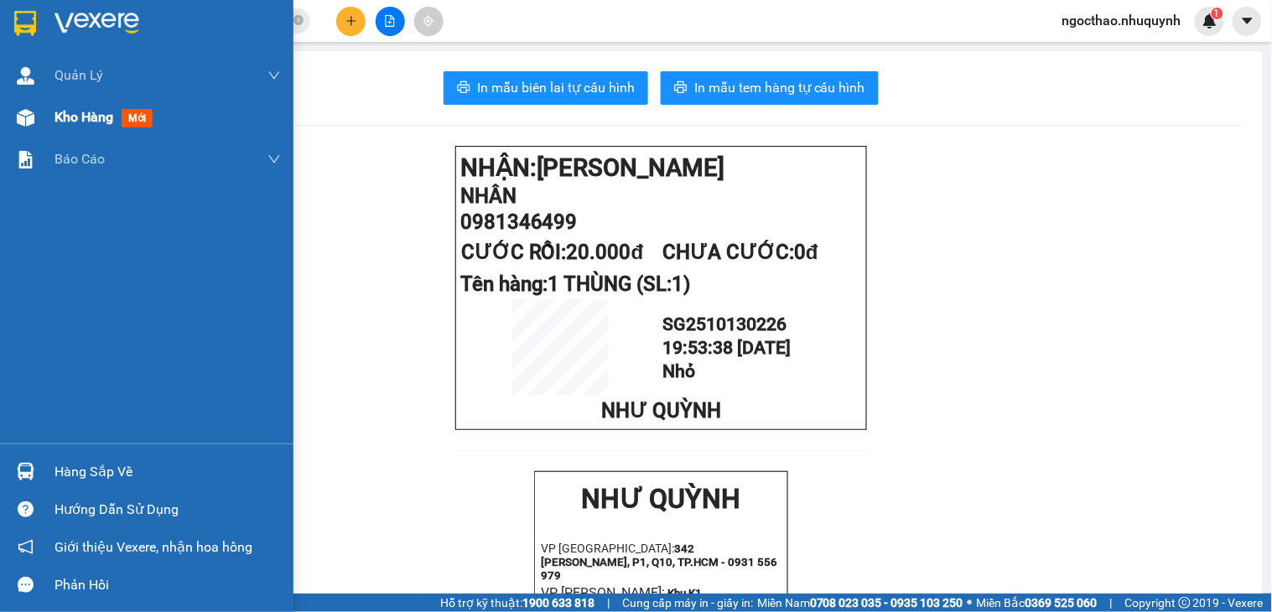
click at [61, 117] on span "Kho hàng" at bounding box center [83, 117] width 59 height 16
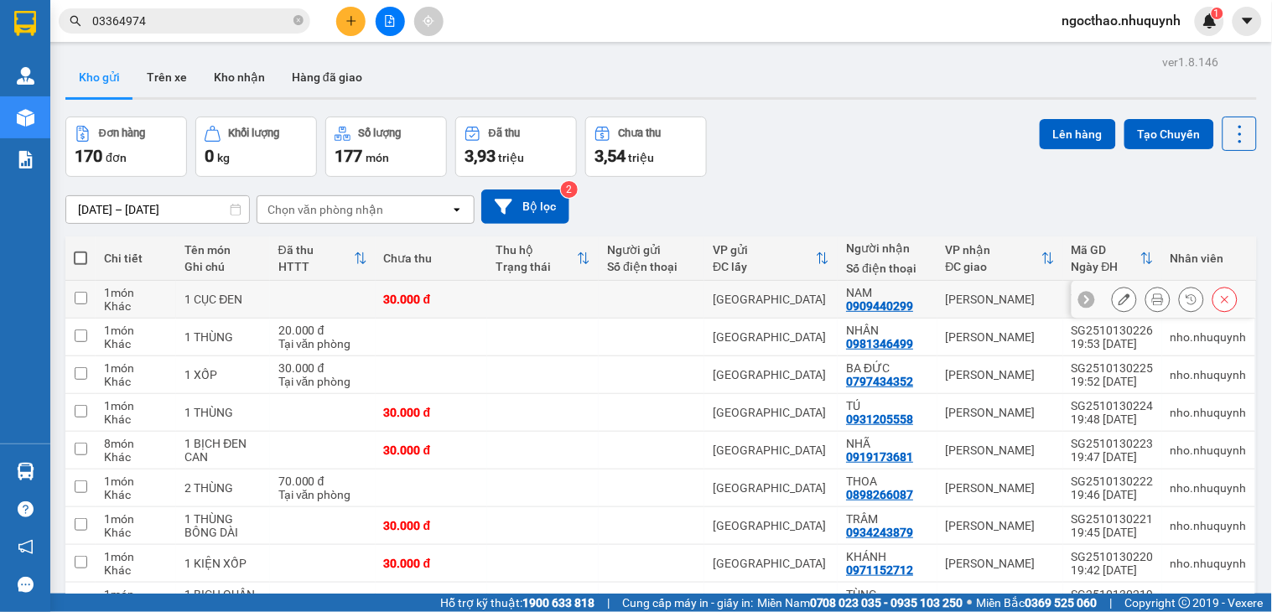
click at [1152, 298] on icon at bounding box center [1158, 299] width 12 height 12
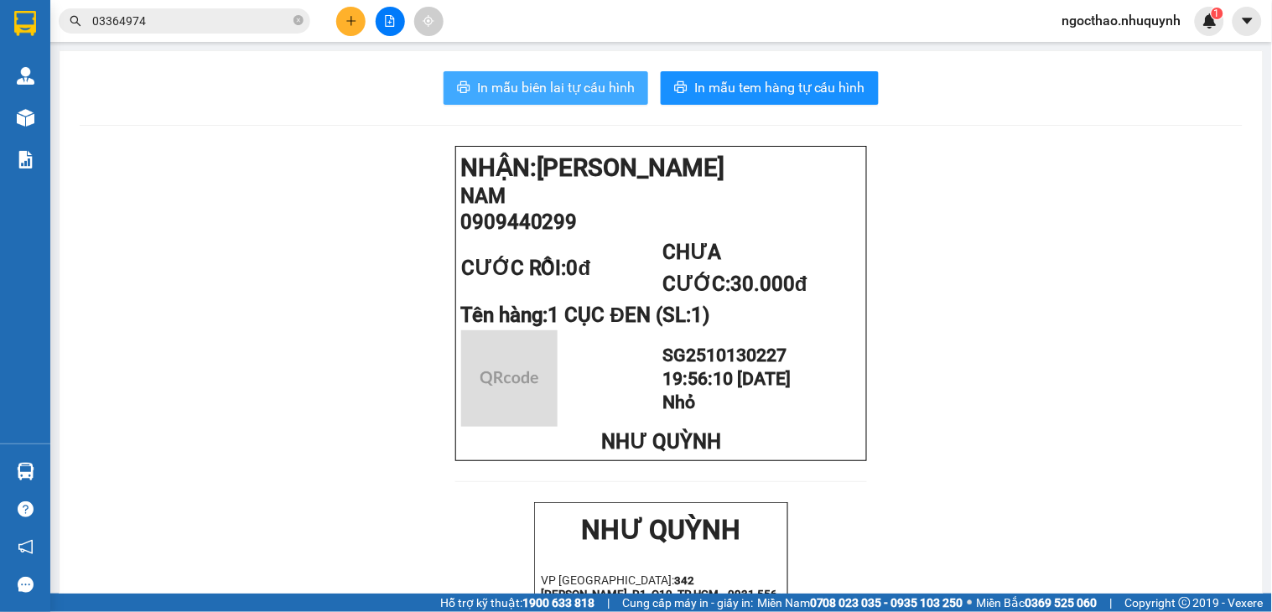
click at [576, 84] on span "In mẫu biên lai tự cấu hình" at bounding box center [556, 87] width 158 height 21
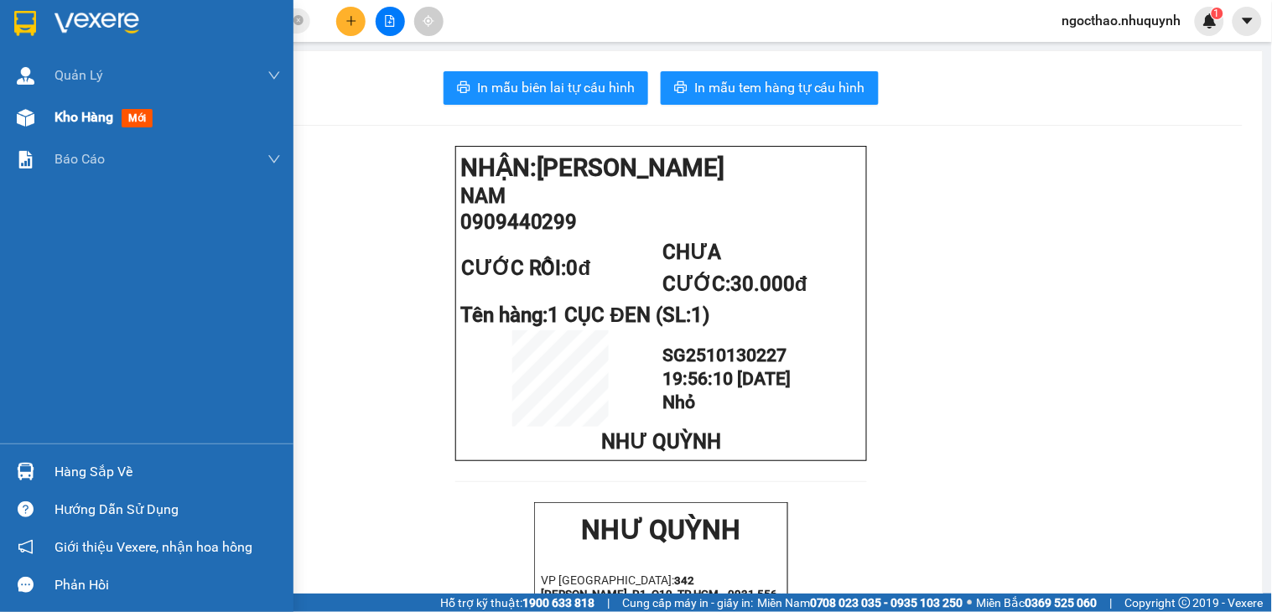
click at [70, 120] on span "Kho hàng" at bounding box center [83, 117] width 59 height 16
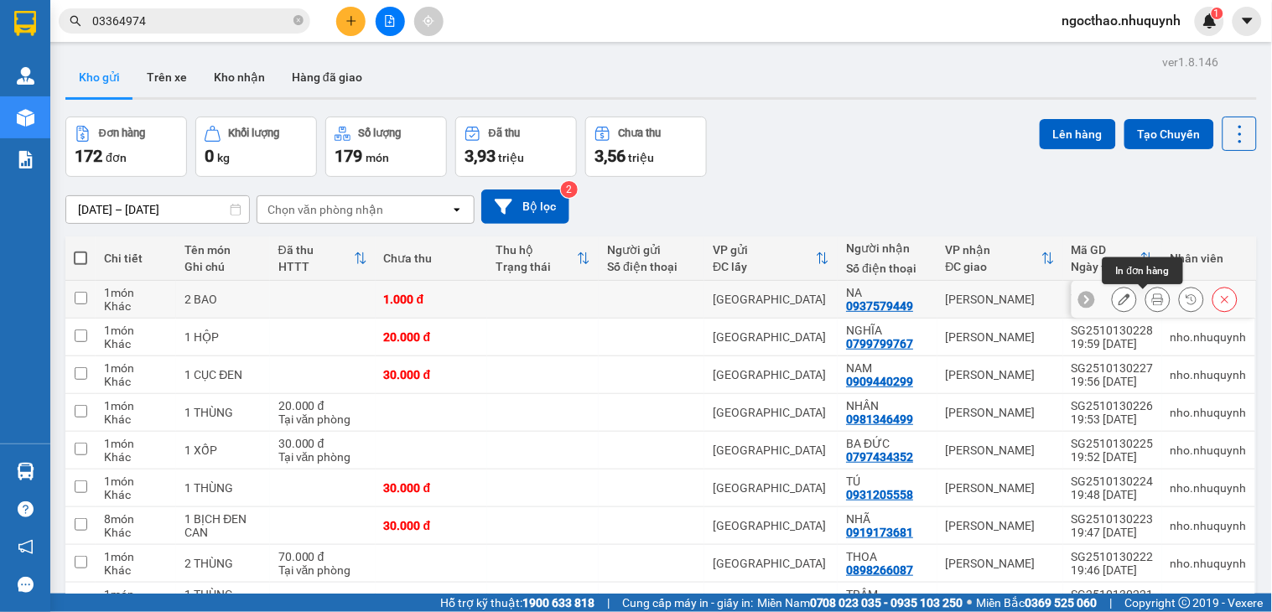
click at [1147, 302] on button at bounding box center [1157, 299] width 23 height 29
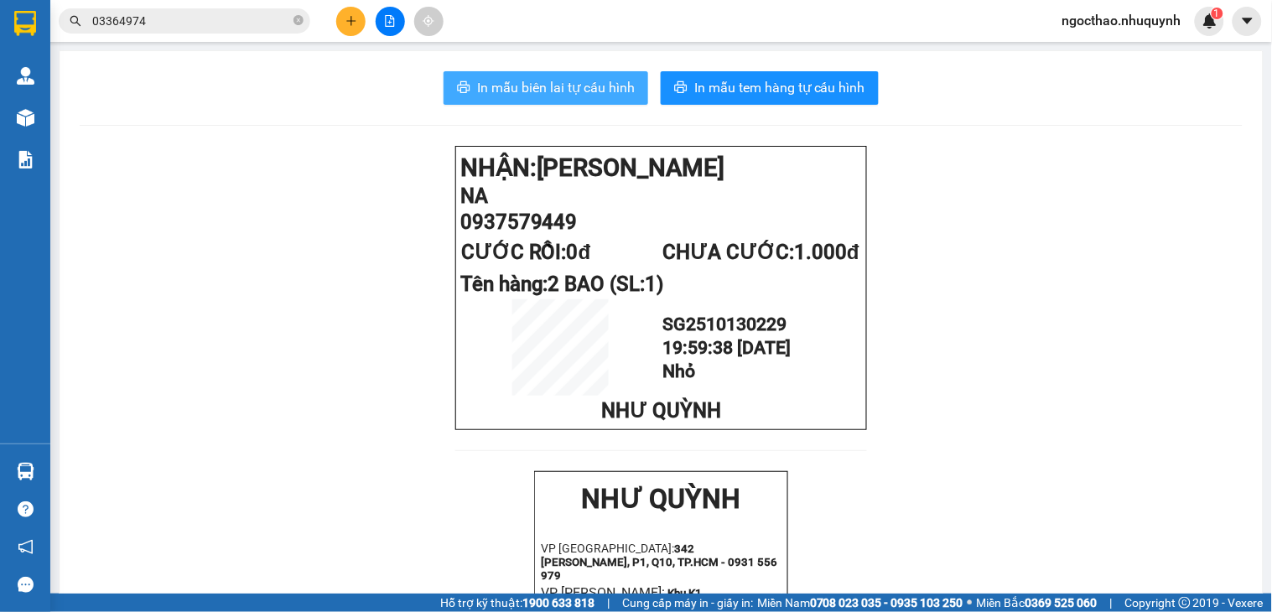
click at [542, 84] on span "In mẫu biên lai tự cấu hình" at bounding box center [556, 87] width 158 height 21
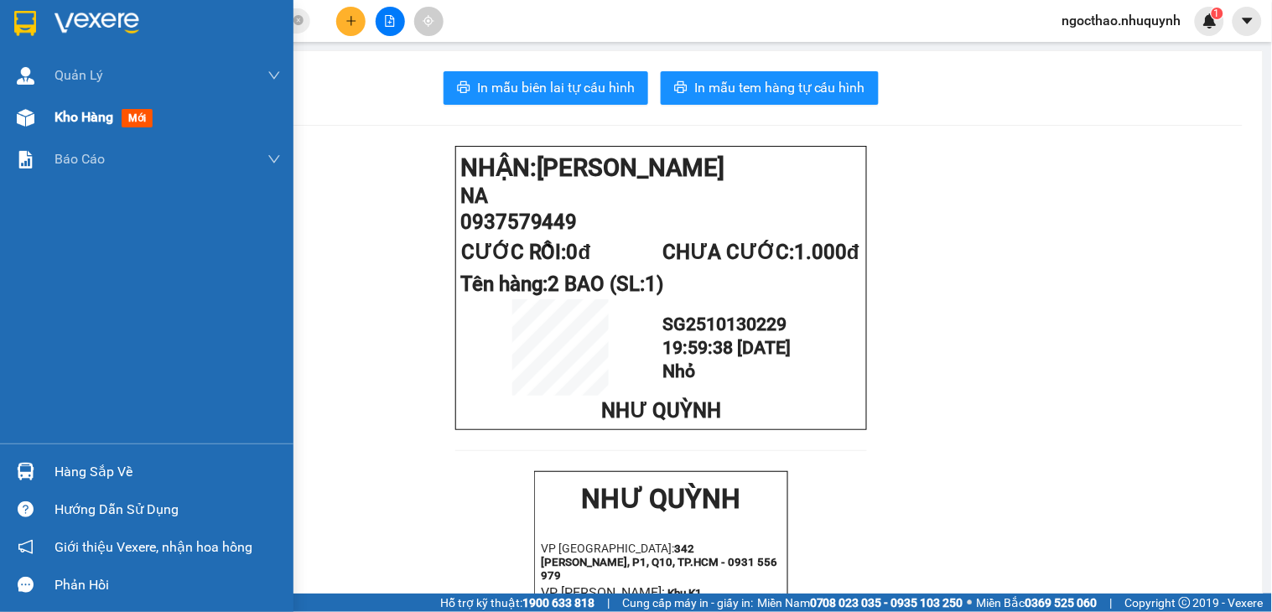
click at [78, 132] on div "Kho hàng mới" at bounding box center [167, 117] width 226 height 42
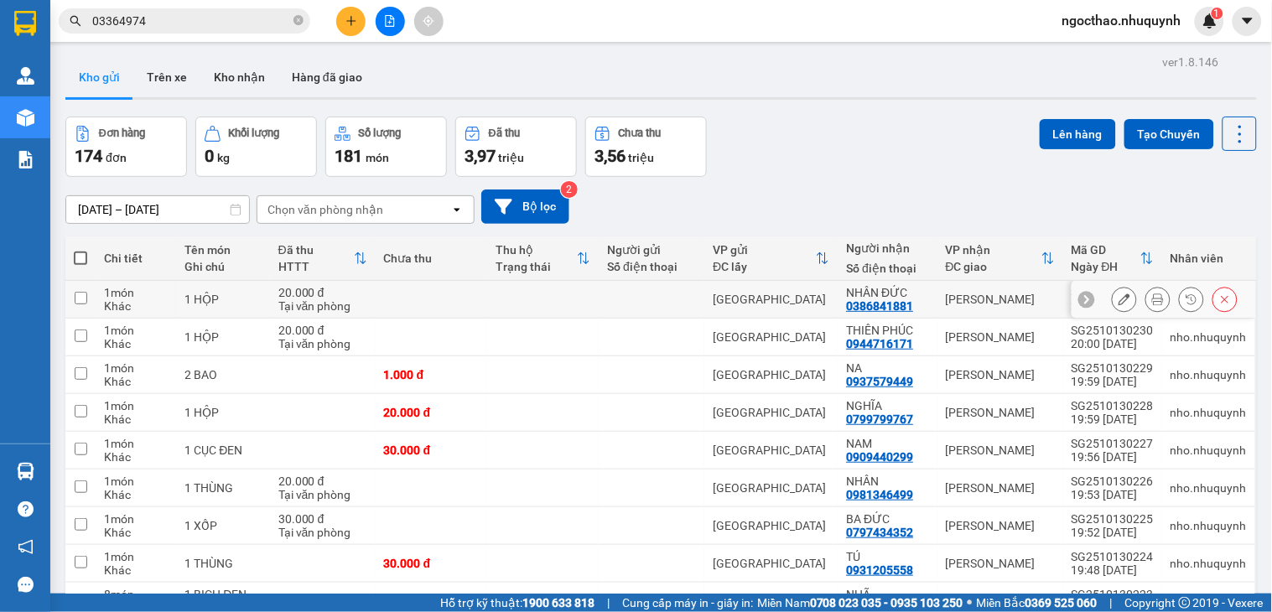
click at [1152, 300] on icon at bounding box center [1158, 299] width 12 height 12
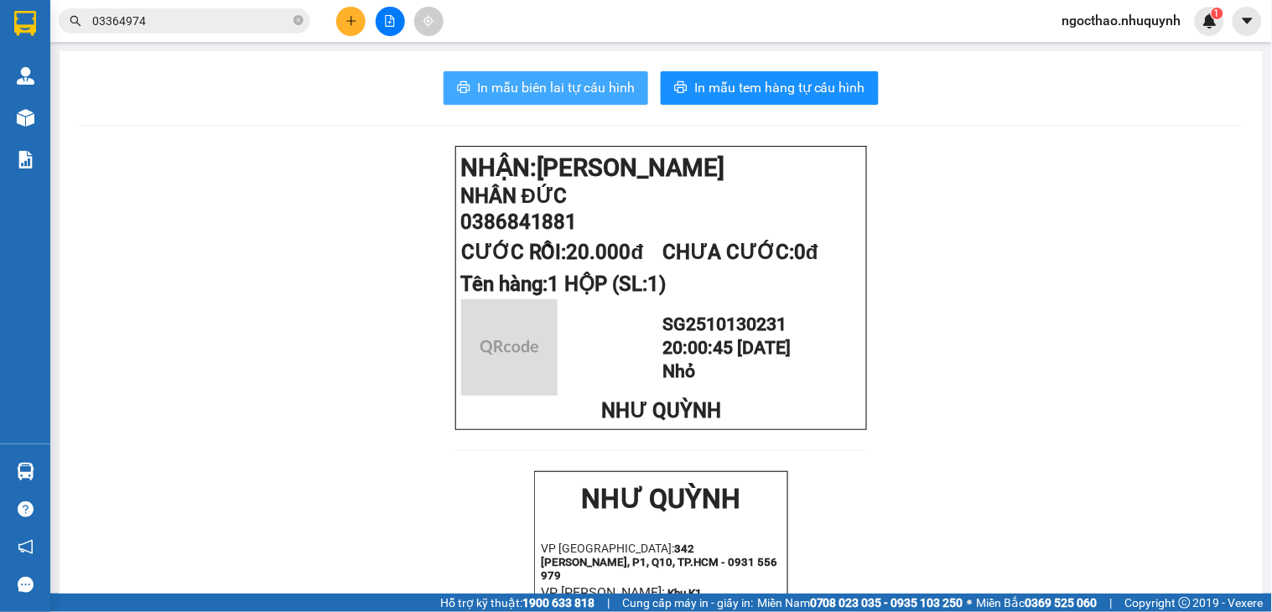
click at [582, 99] on button "In mẫu biên lai tự cấu hình" at bounding box center [546, 88] width 205 height 34
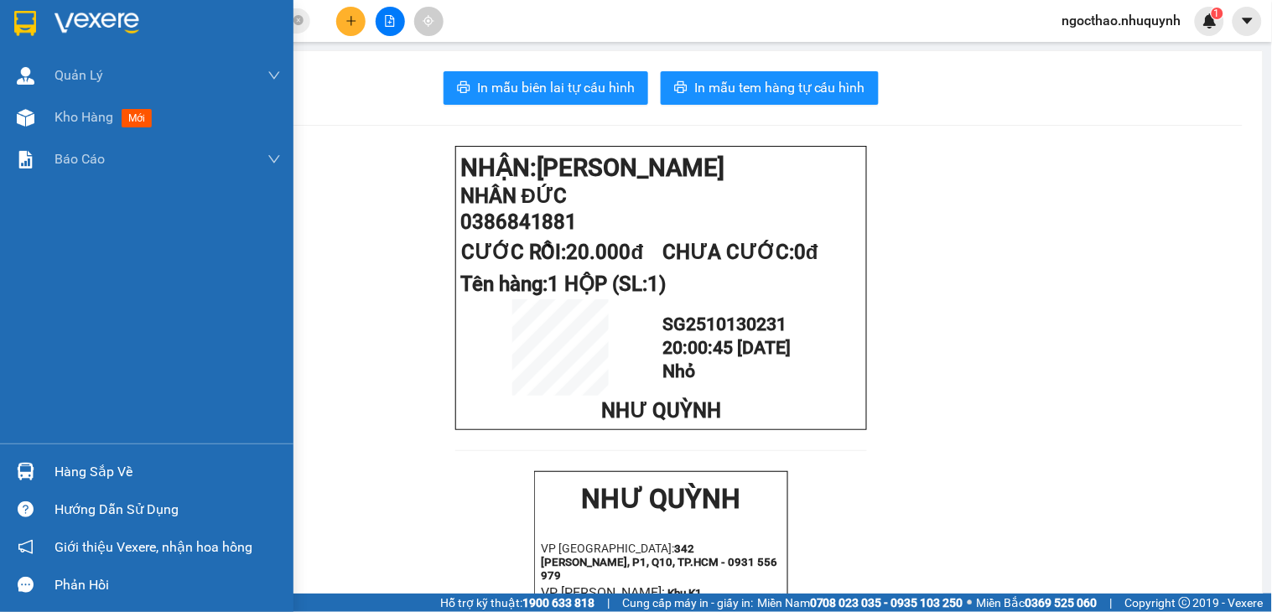
drag, startPoint x: 79, startPoint y: 107, endPoint x: 179, endPoint y: 6, distance: 142.3
click at [84, 104] on div "Kho hàng mới" at bounding box center [146, 117] width 293 height 42
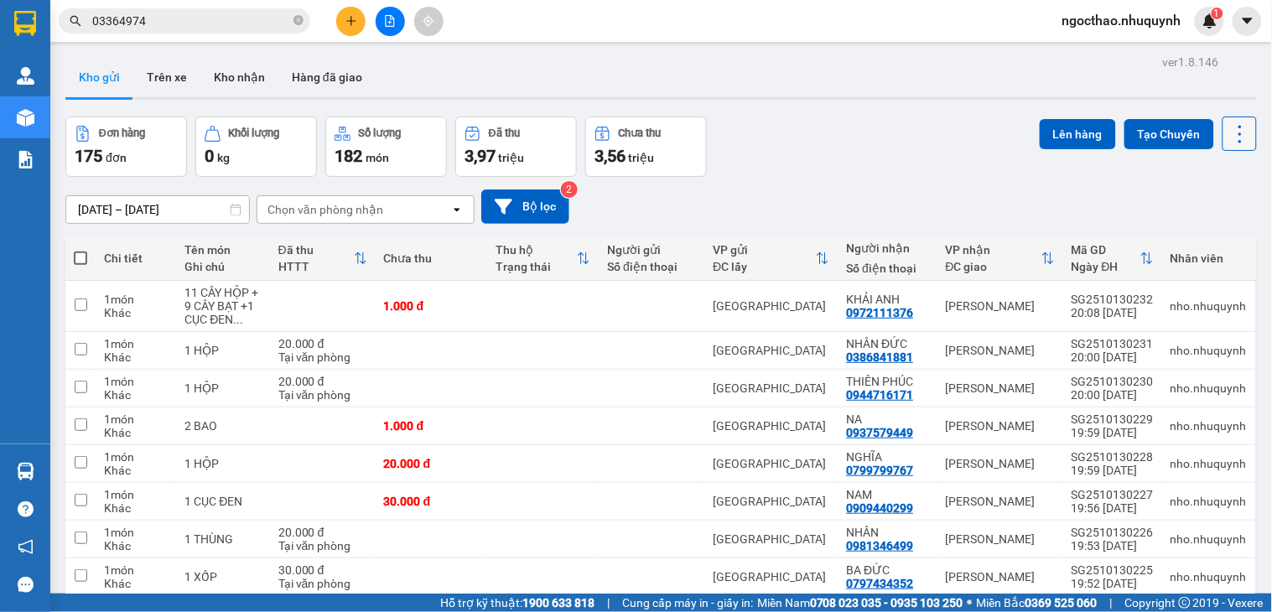
click at [1228, 135] on icon at bounding box center [1239, 133] width 23 height 23
drag, startPoint x: 1206, startPoint y: 235, endPoint x: 1206, endPoint y: 244, distance: 9.2
click at [1206, 236] on span "Làm mới" at bounding box center [1200, 239] width 46 height 17
click at [1152, 307] on icon at bounding box center [1158, 306] width 12 height 12
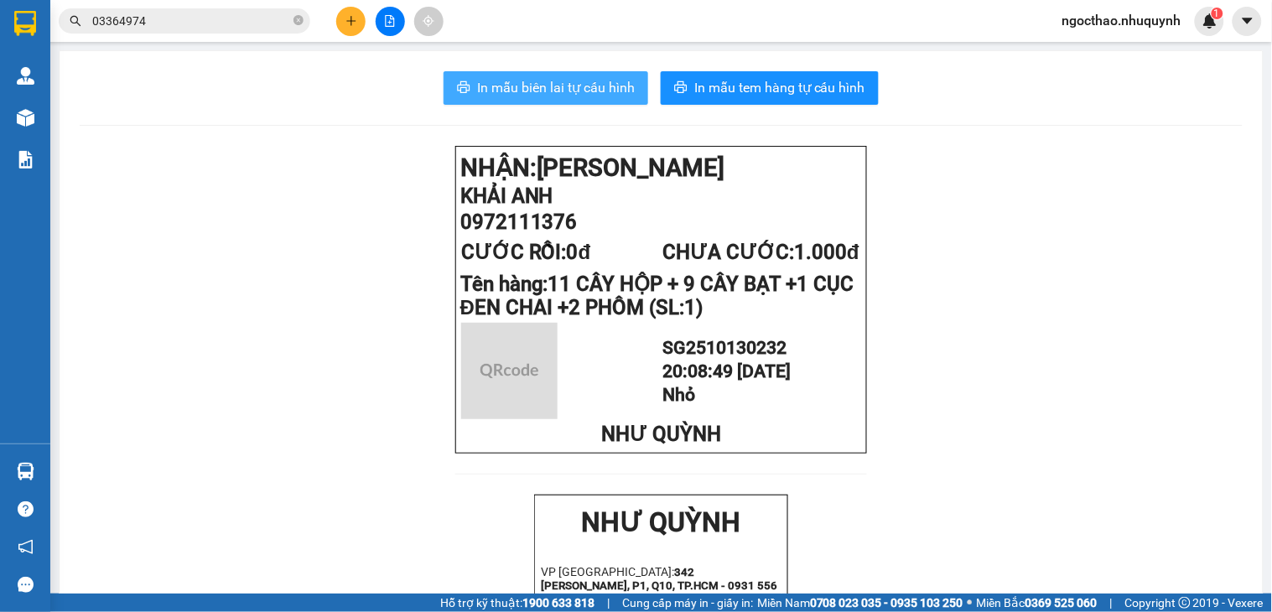
drag, startPoint x: 530, startPoint y: 70, endPoint x: 554, endPoint y: 86, distance: 29.1
click at [556, 86] on span "In mẫu biên lai tự cấu hình" at bounding box center [556, 87] width 158 height 21
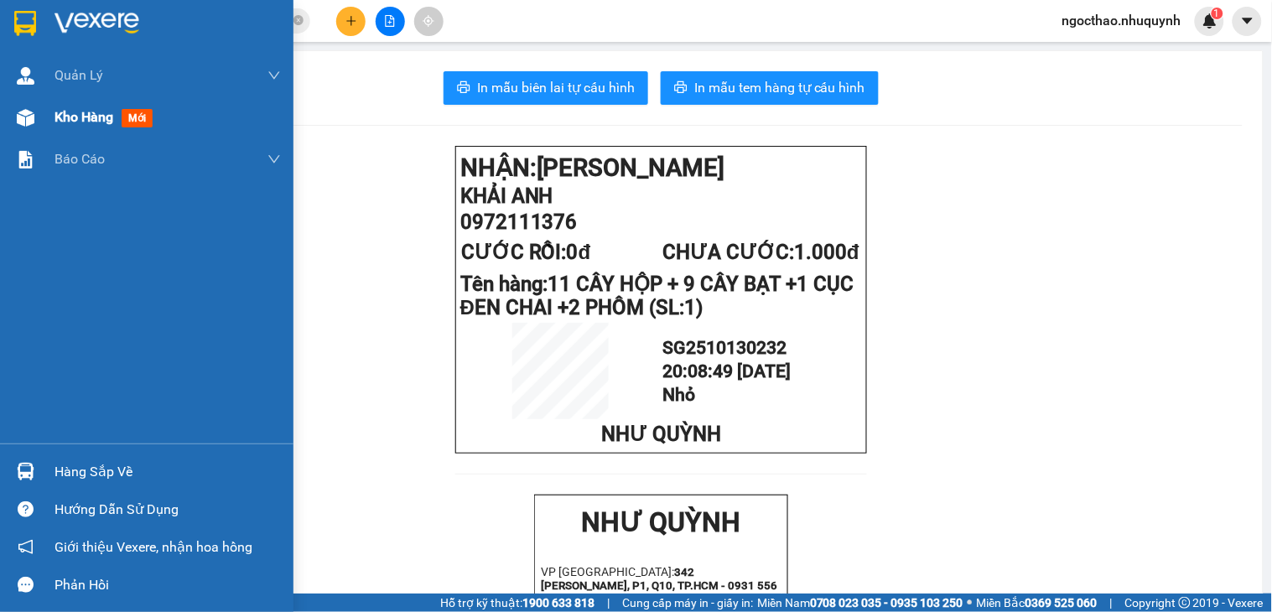
click at [36, 127] on div "Kho hàng mới" at bounding box center [146, 117] width 293 height 42
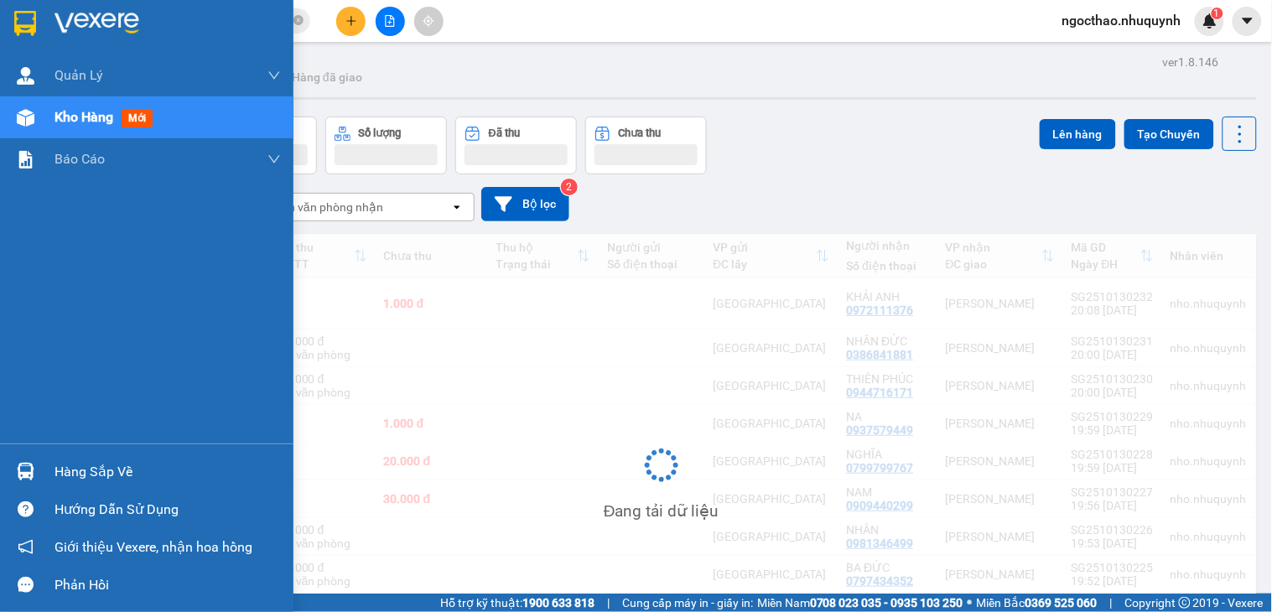
click at [36, 127] on div at bounding box center [25, 117] width 29 height 29
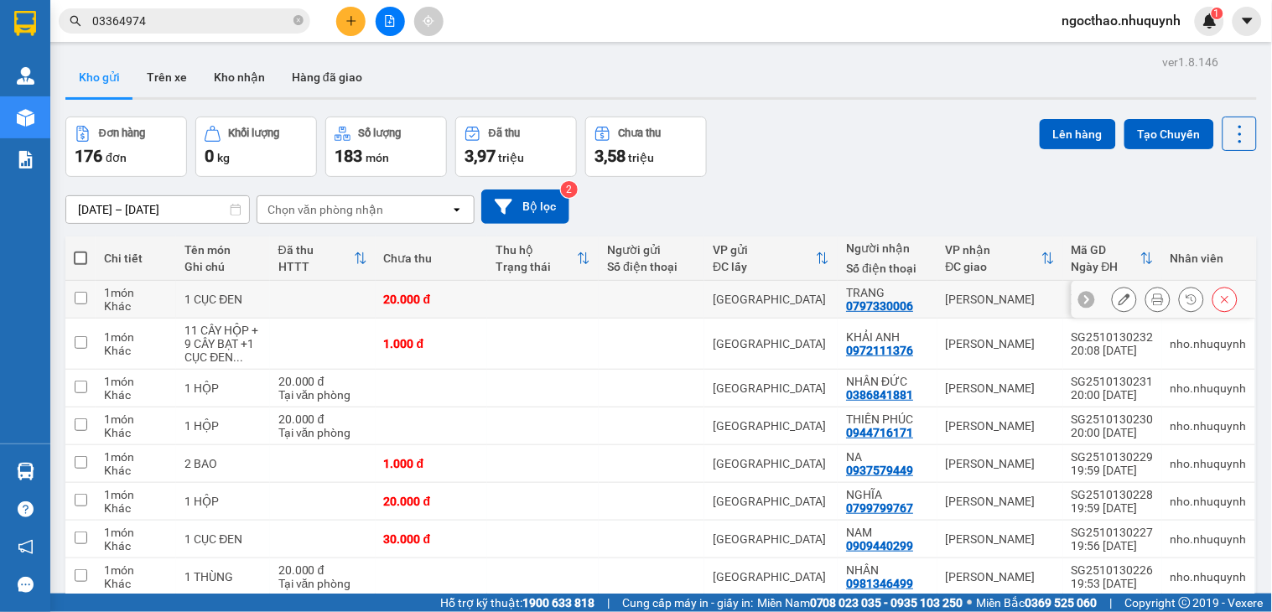
click at [1146, 306] on button at bounding box center [1157, 299] width 23 height 29
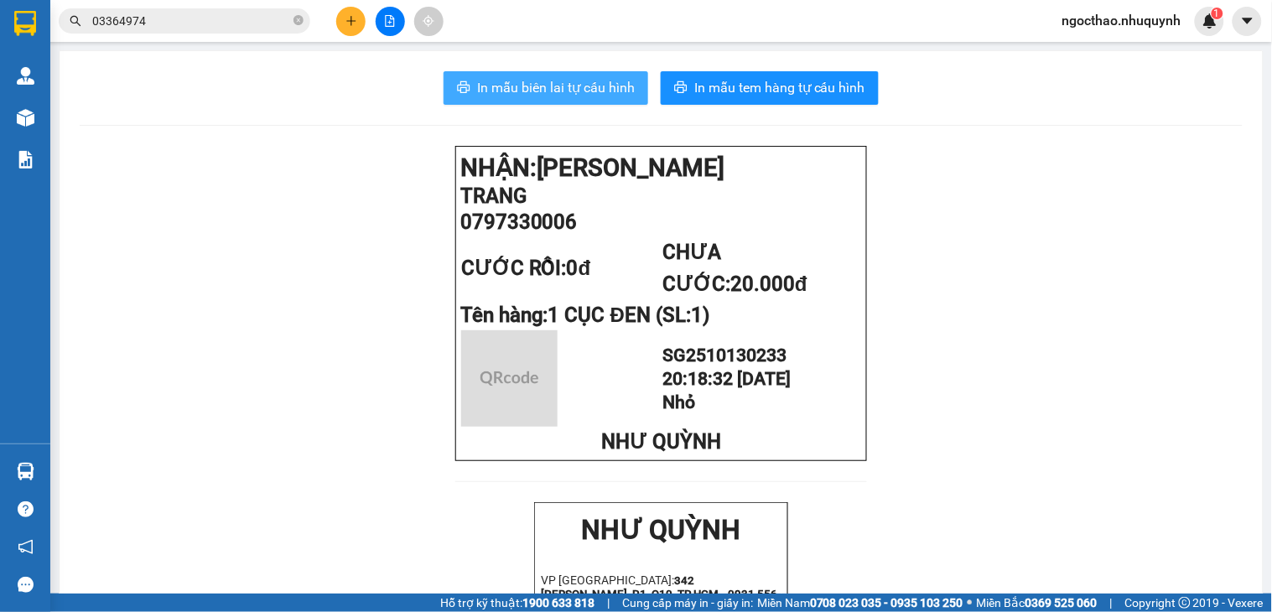
click at [615, 80] on span "In mẫu biên lai tự cấu hình" at bounding box center [556, 87] width 158 height 21
drag, startPoint x: 521, startPoint y: 68, endPoint x: 531, endPoint y: 71, distance: 9.8
click at [543, 78] on span "In mẫu biên lai tự cấu hình" at bounding box center [556, 87] width 158 height 21
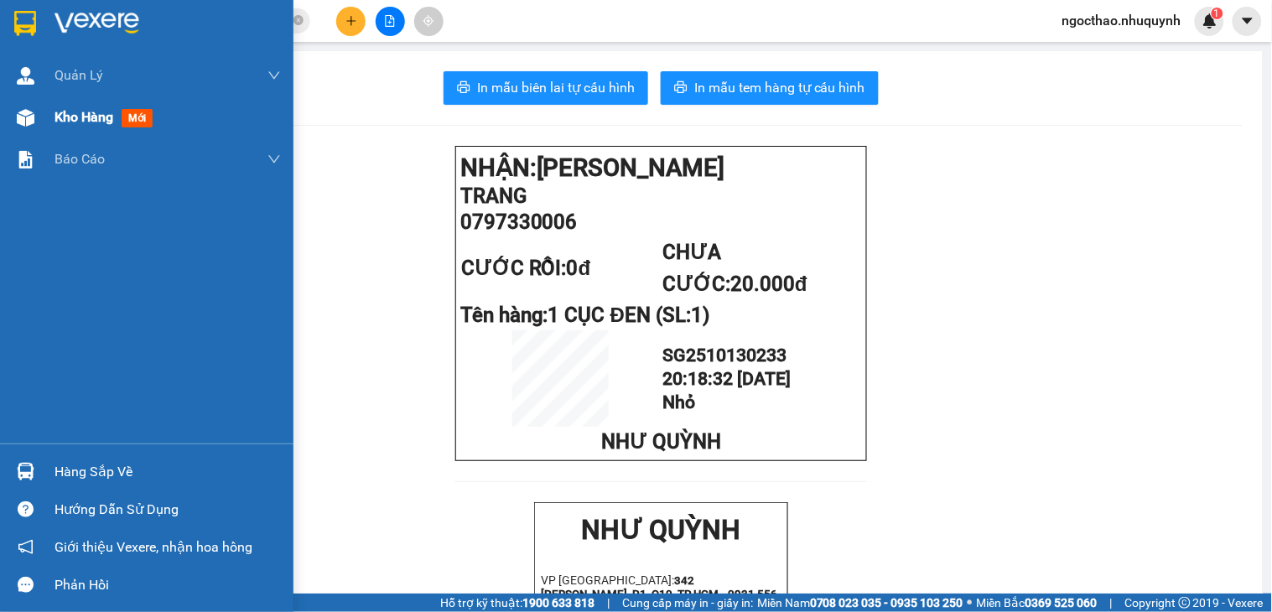
click at [68, 125] on span "Kho hàng" at bounding box center [83, 117] width 59 height 16
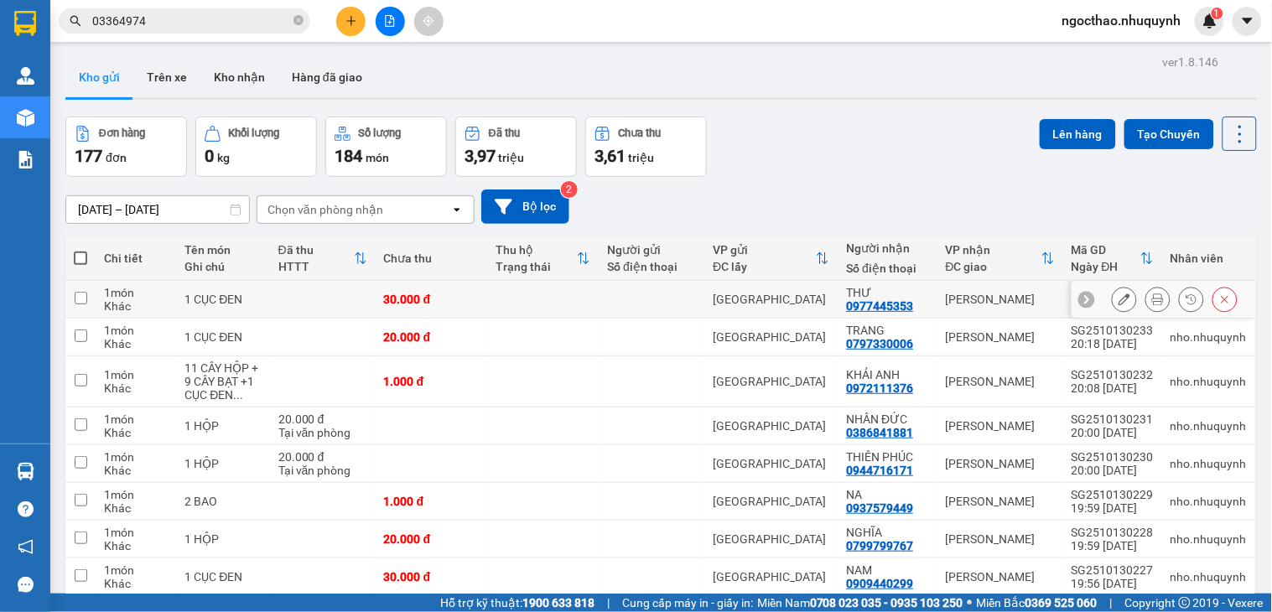
click at [1152, 298] on icon at bounding box center [1158, 299] width 12 height 12
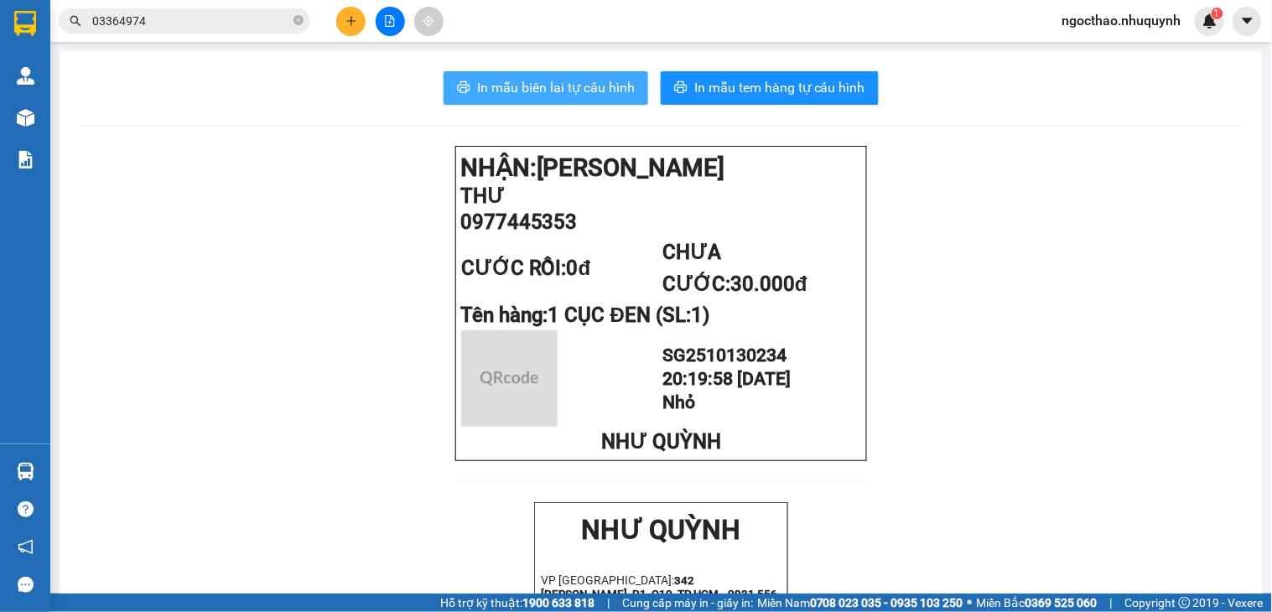
click at [575, 71] on button "In mẫu biên lai tự cấu hình" at bounding box center [546, 88] width 205 height 34
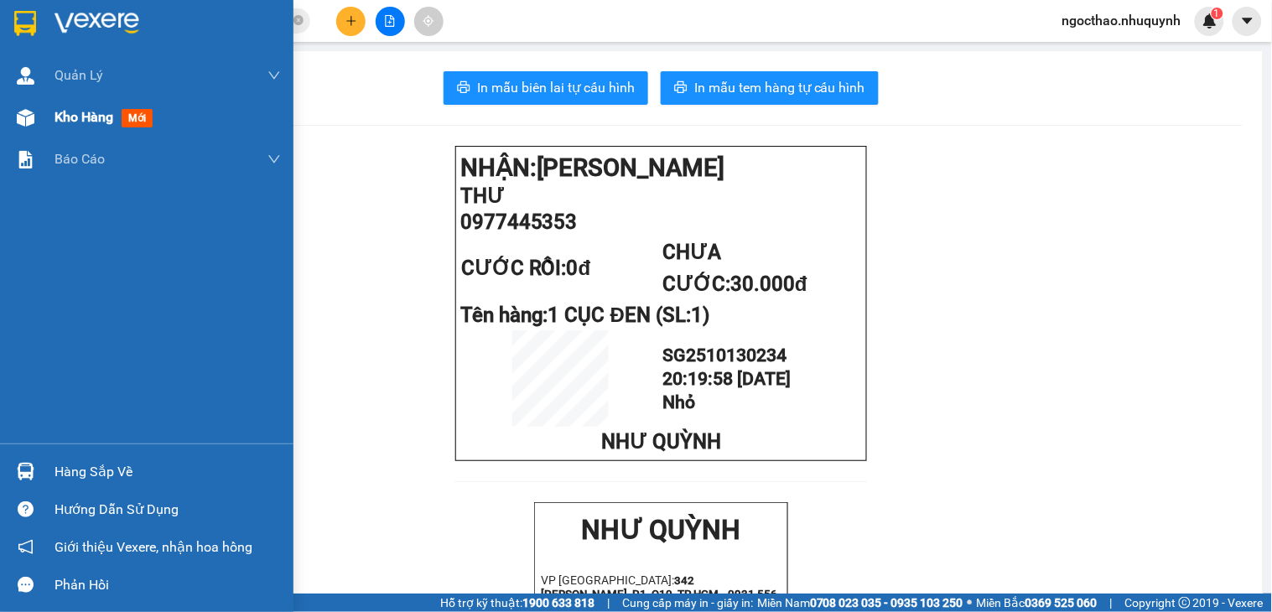
click at [78, 127] on div "Kho hàng mới" at bounding box center [106, 116] width 105 height 21
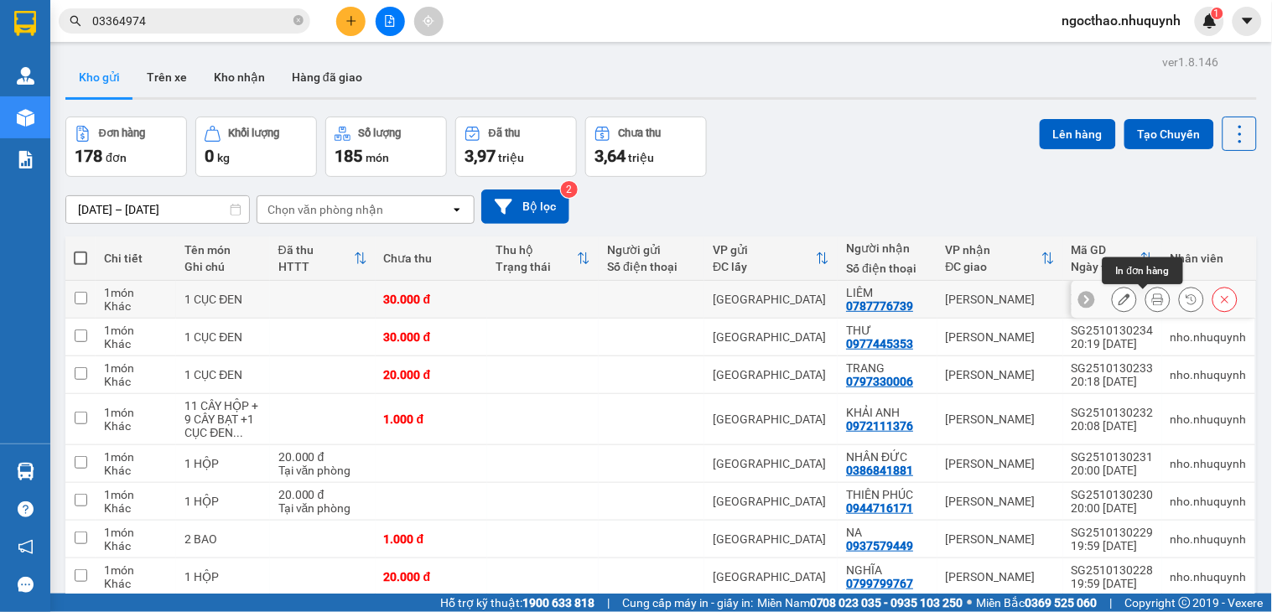
click at [1152, 300] on icon at bounding box center [1158, 299] width 12 height 12
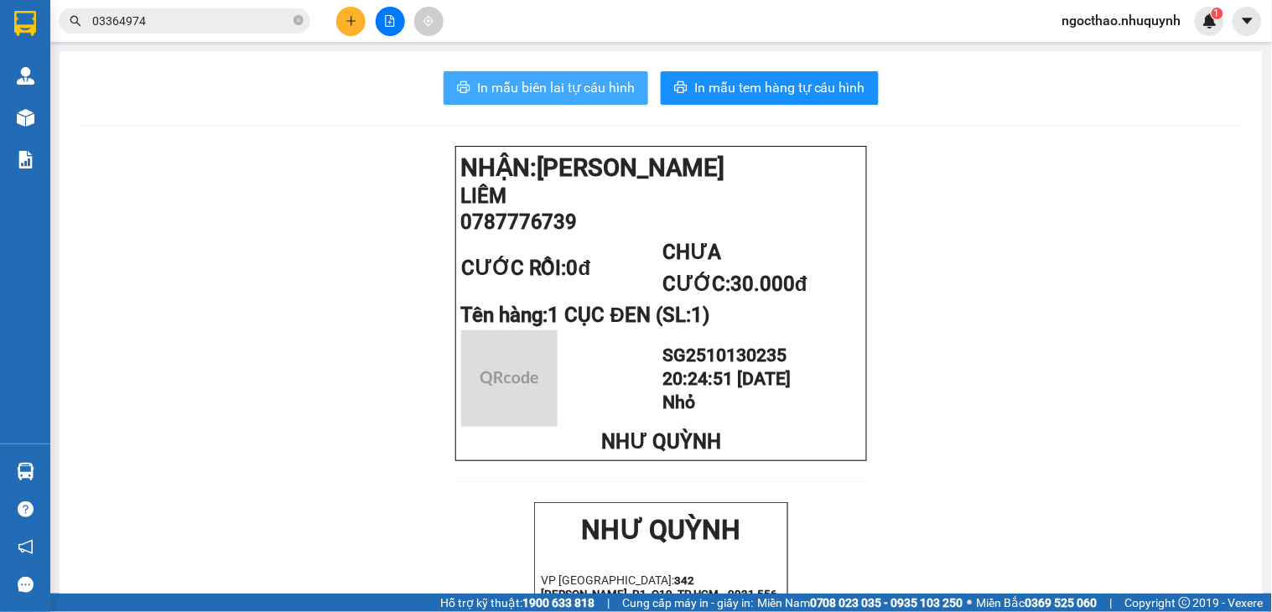
click at [608, 101] on button "In mẫu biên lai tự cấu hình" at bounding box center [546, 88] width 205 height 34
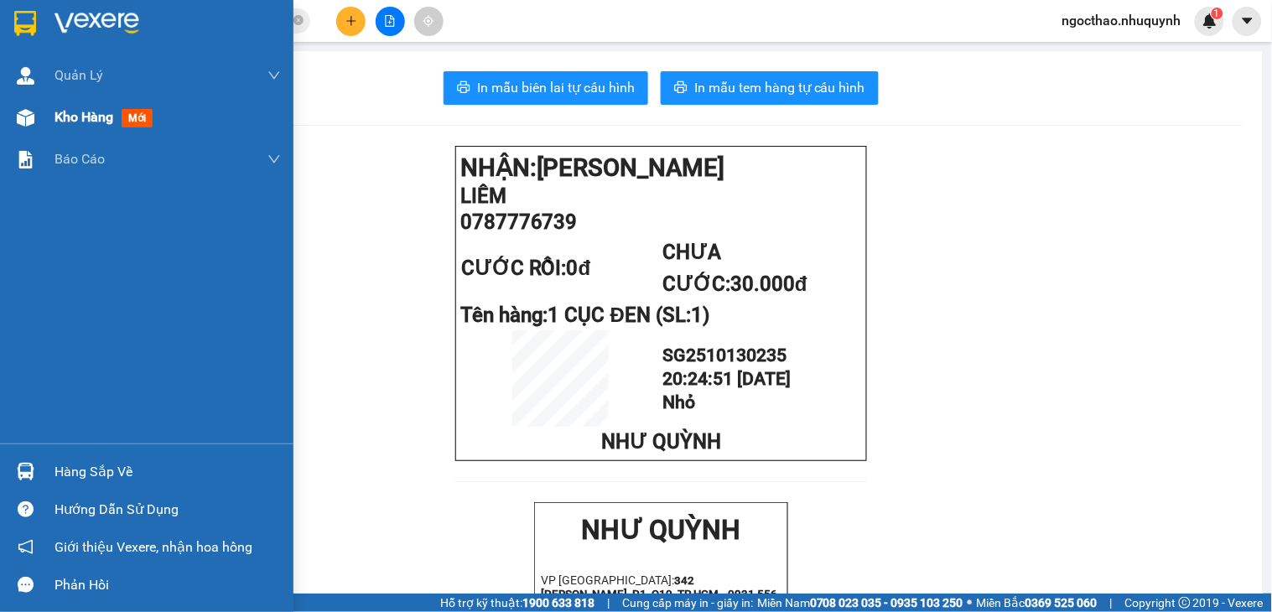
click at [90, 127] on div "Kho hàng mới" at bounding box center [167, 117] width 226 height 42
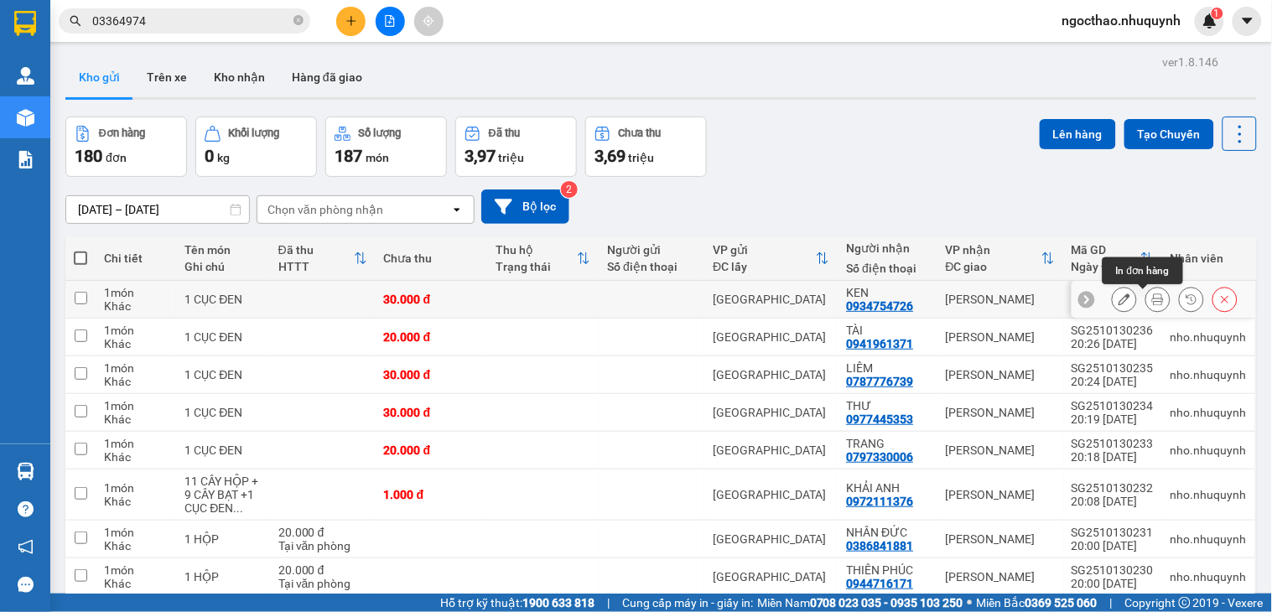
click at [1152, 303] on icon at bounding box center [1158, 299] width 12 height 12
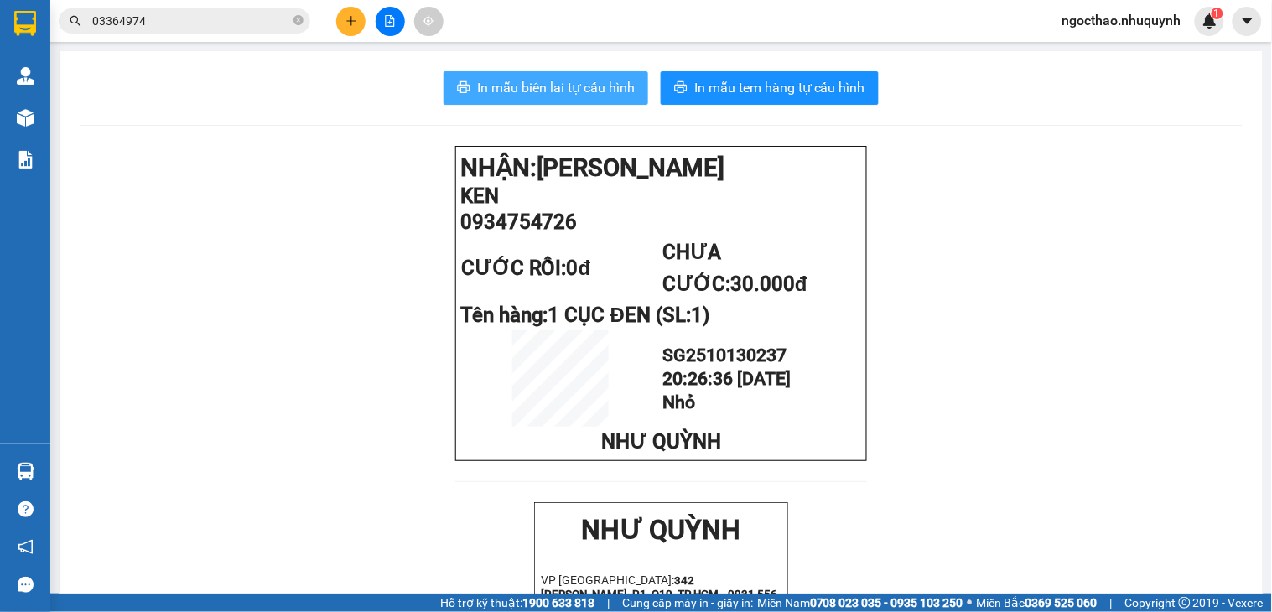
drag, startPoint x: 523, startPoint y: 106, endPoint x: 547, endPoint y: 97, distance: 24.9
click at [547, 97] on span "In mẫu biên lai tự cấu hình" at bounding box center [556, 87] width 158 height 21
drag, startPoint x: 53, startPoint y: 114, endPoint x: 65, endPoint y: 112, distance: 12.7
click at [67, 112] on main "In mẫu biên lai tự cấu hình In mẫu tem hàng tự cấu hình NHẬN: Phan Rang KEN 093…" at bounding box center [636, 297] width 1272 height 594
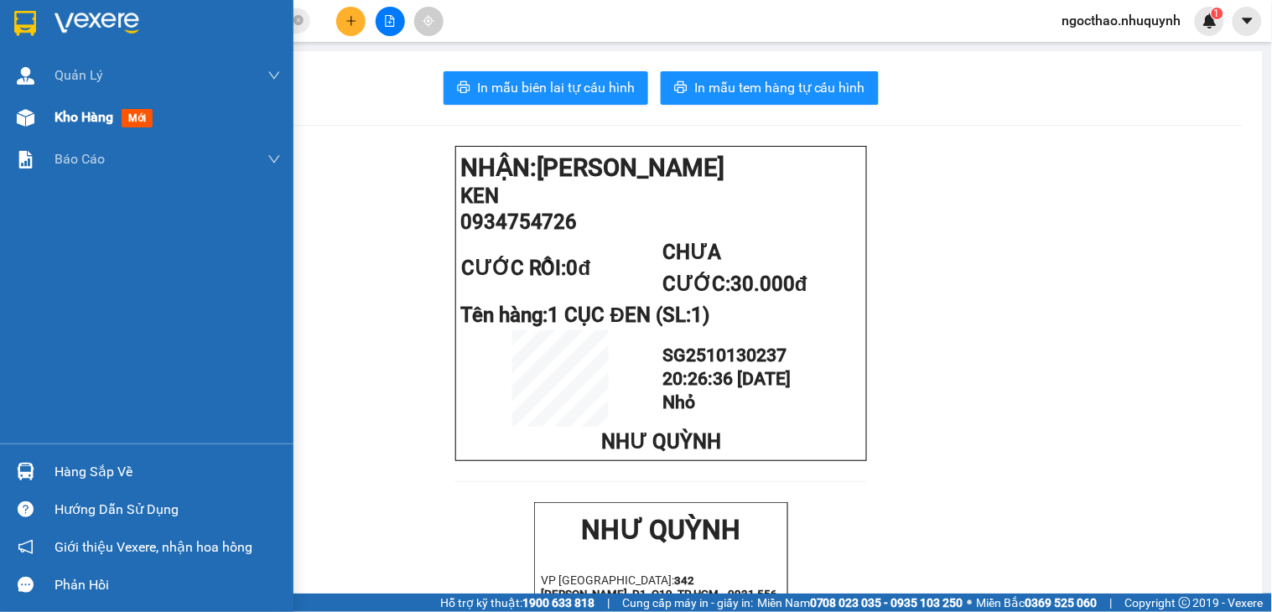
click at [60, 120] on div "Kho hàng mới" at bounding box center [146, 117] width 293 height 42
click at [60, 120] on span "Kho hàng" at bounding box center [83, 117] width 59 height 16
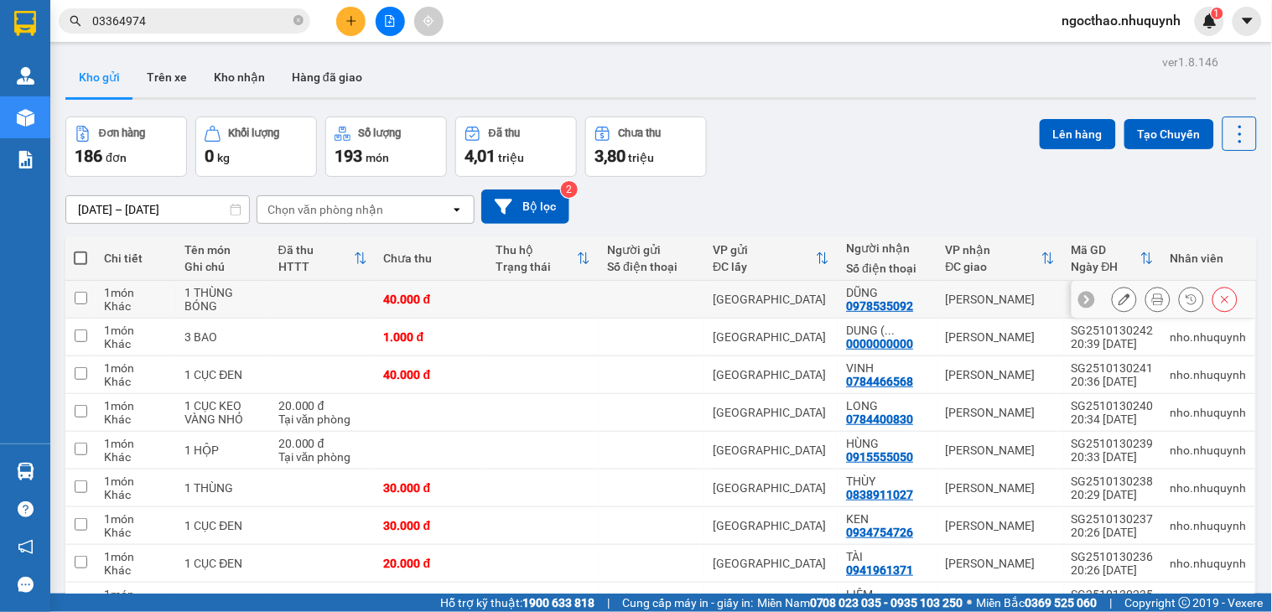
click at [1146, 298] on button at bounding box center [1157, 299] width 23 height 29
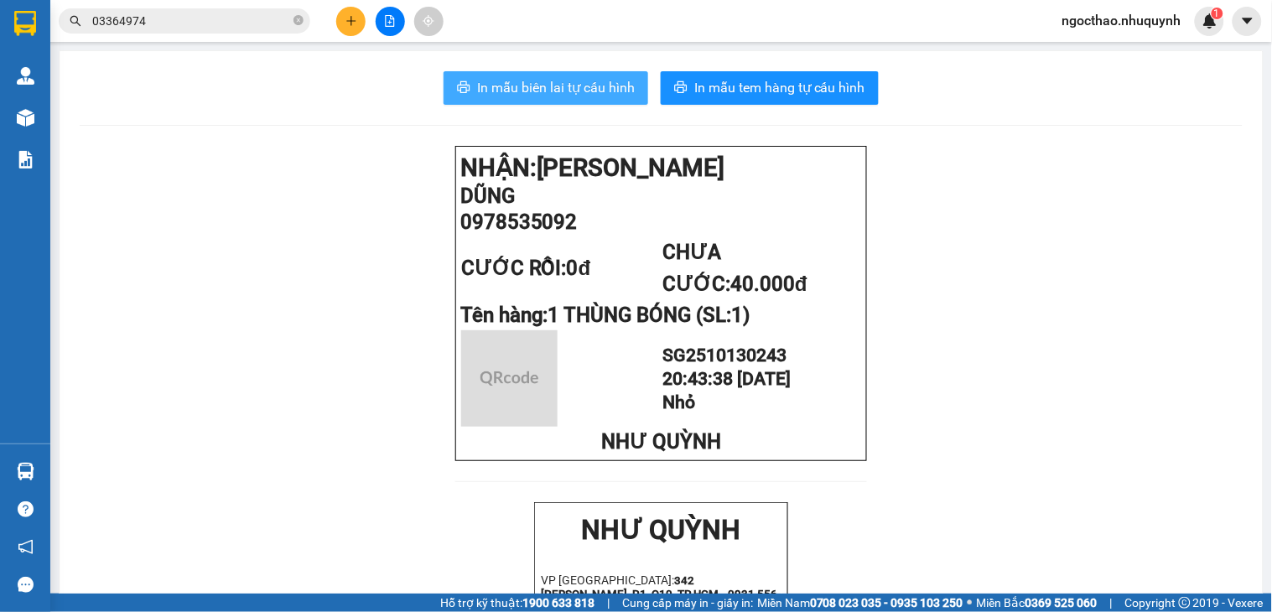
click at [566, 85] on span "In mẫu biên lai tự cấu hình" at bounding box center [556, 87] width 158 height 21
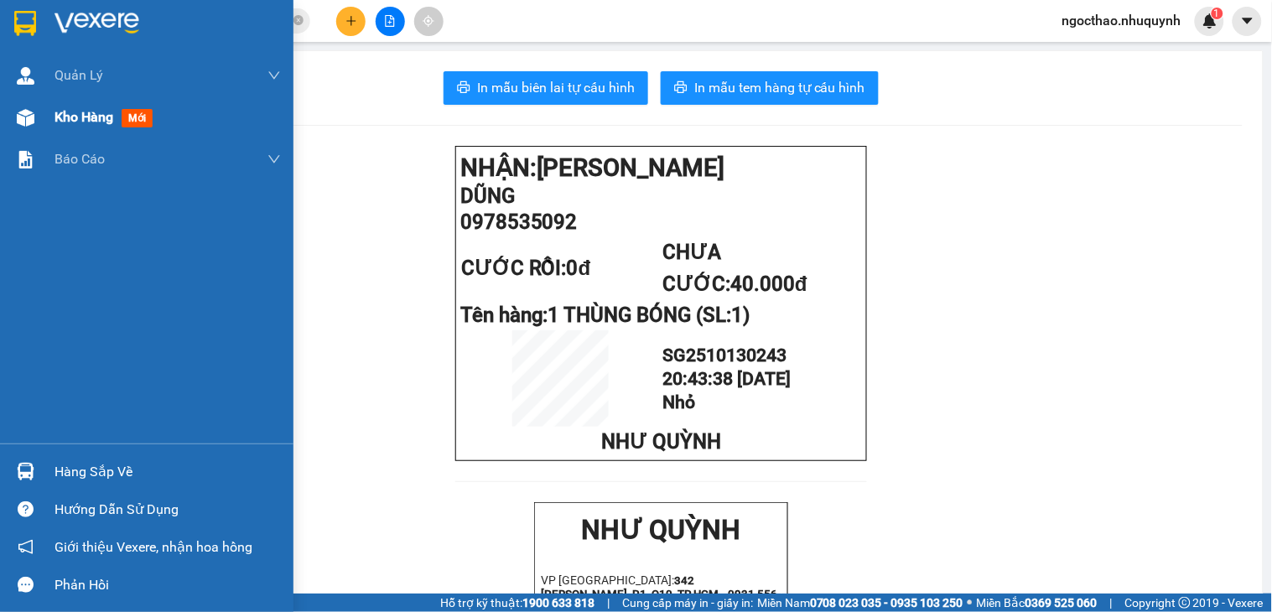
click at [72, 121] on span "Kho hàng" at bounding box center [83, 117] width 59 height 16
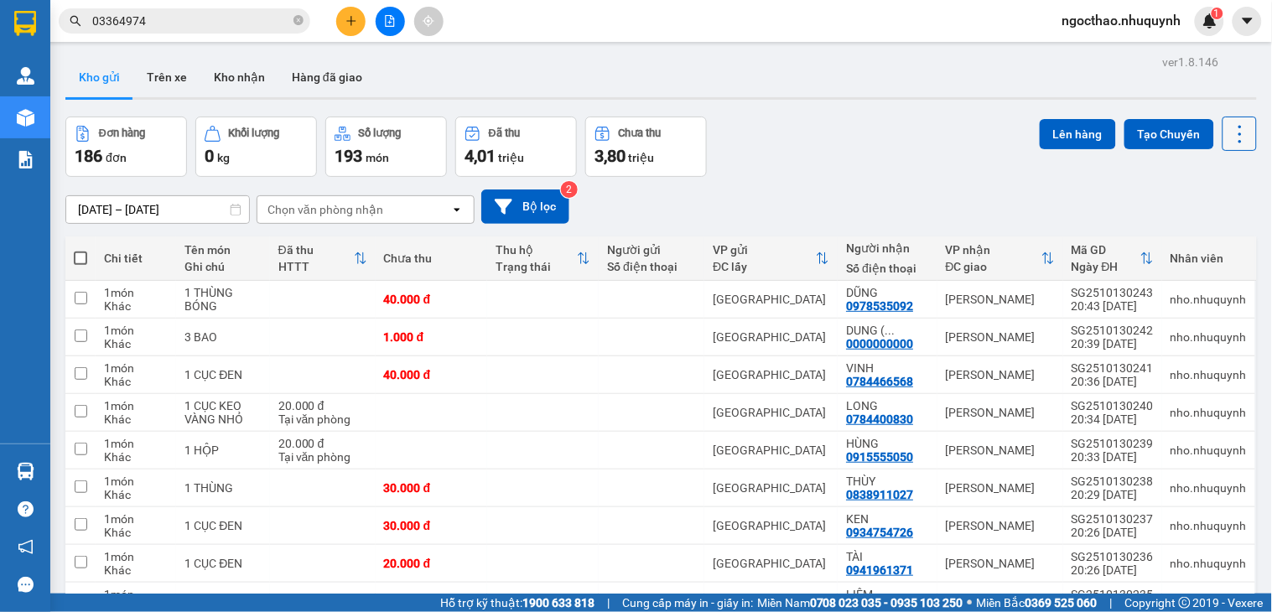
click at [1238, 143] on button at bounding box center [1239, 134] width 34 height 34
click at [1204, 231] on span "Làm mới" at bounding box center [1200, 239] width 46 height 17
click at [1228, 143] on icon at bounding box center [1239, 133] width 23 height 23
click at [1201, 241] on span "Làm mới" at bounding box center [1200, 239] width 46 height 17
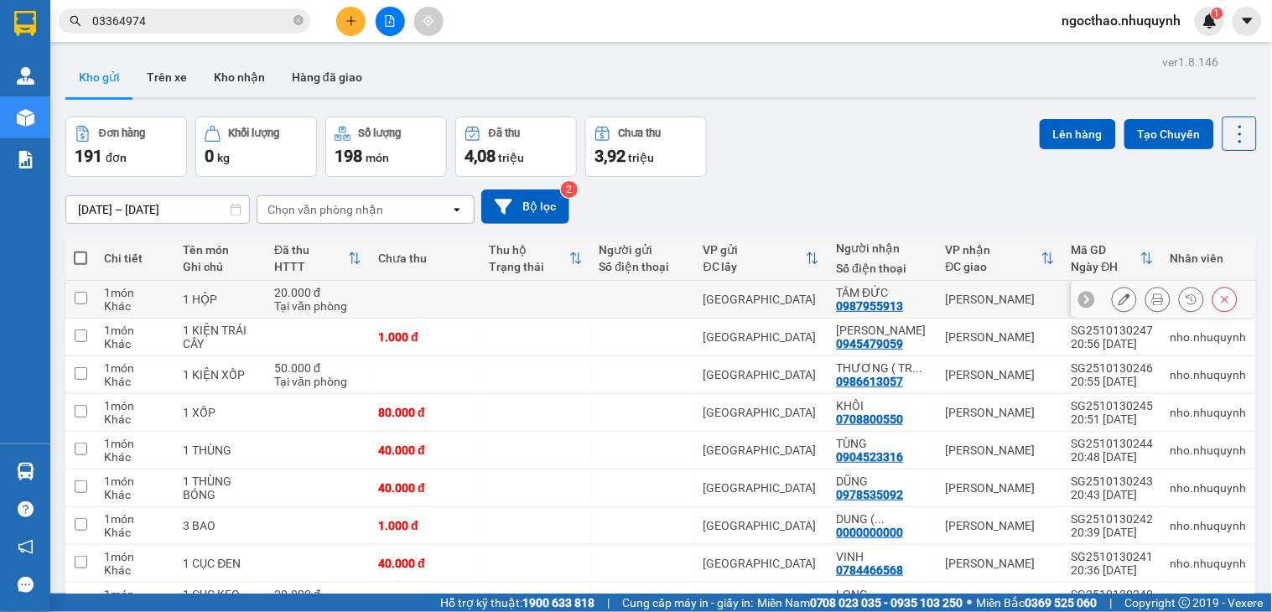
drag, startPoint x: 1159, startPoint y: 304, endPoint x: 1147, endPoint y: 299, distance: 12.5
click at [1158, 303] on div at bounding box center [1175, 299] width 126 height 25
click at [1152, 299] on icon at bounding box center [1158, 299] width 12 height 12
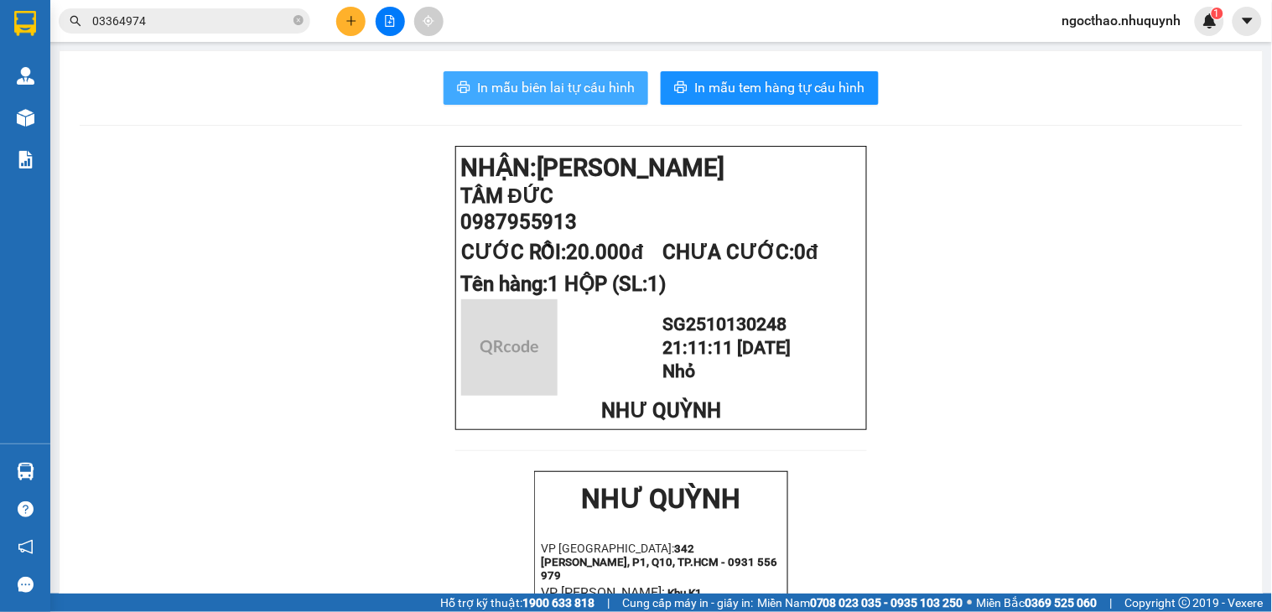
click at [530, 88] on span "In mẫu biên lai tự cấu hình" at bounding box center [556, 87] width 158 height 21
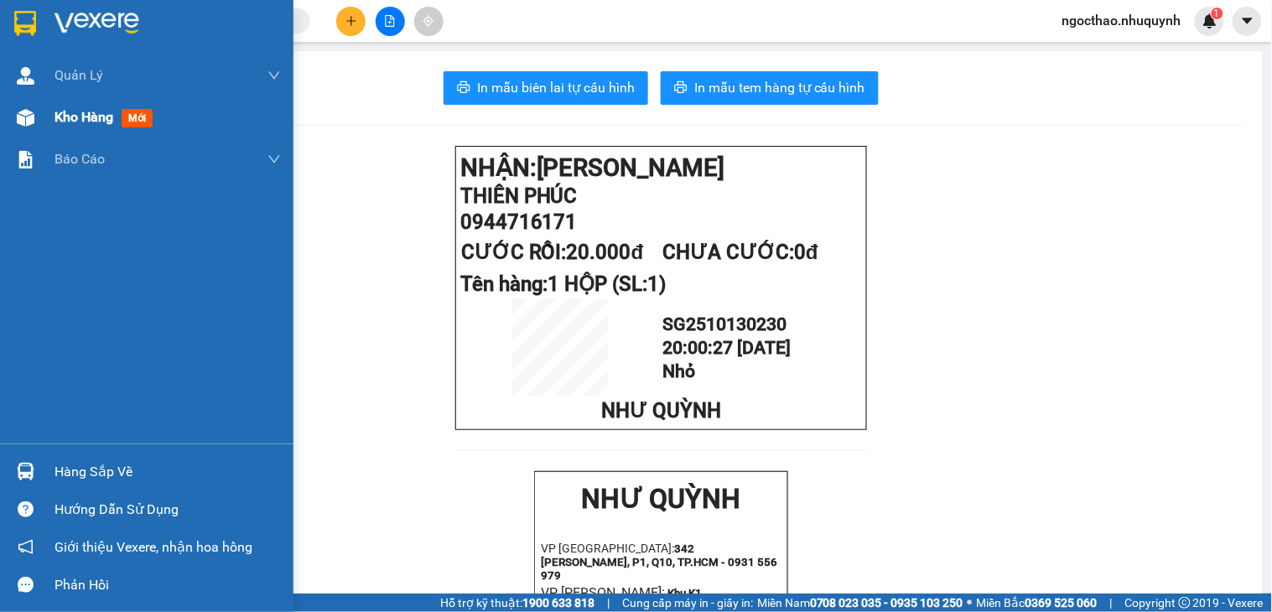
click at [44, 109] on div "Kho hàng mới" at bounding box center [146, 117] width 293 height 42
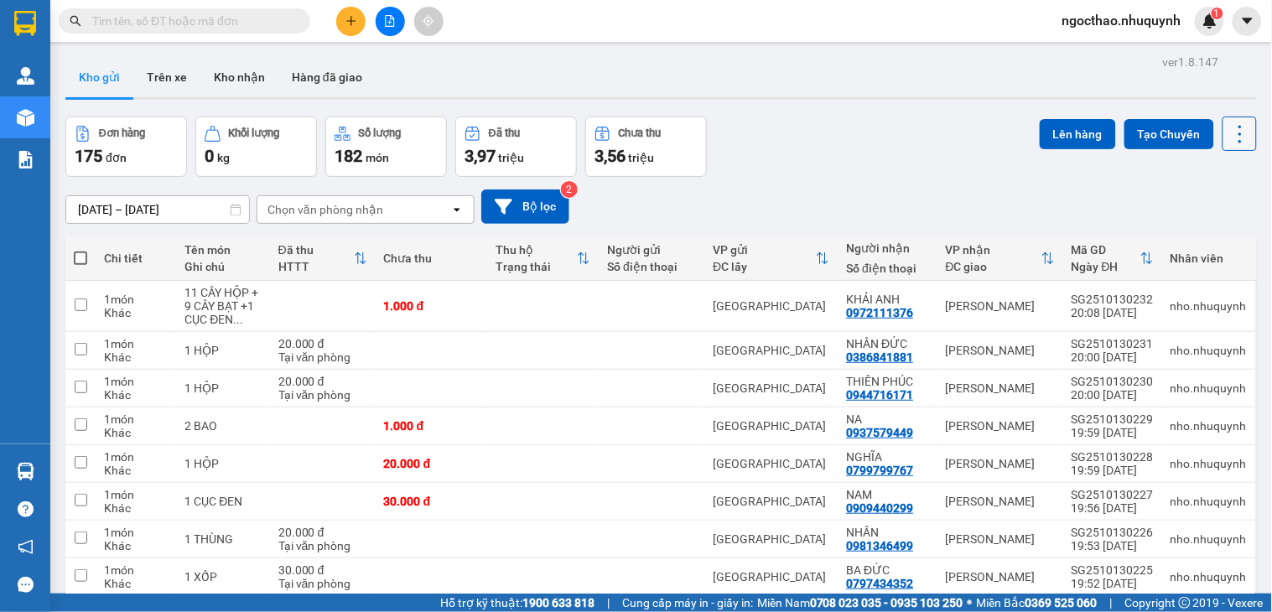
click at [1228, 127] on icon at bounding box center [1239, 133] width 23 height 23
click at [1197, 236] on li "Làm mới" at bounding box center [1193, 240] width 126 height 30
click at [1237, 149] on button at bounding box center [1239, 134] width 34 height 34
click at [1206, 240] on span "Làm mới" at bounding box center [1200, 239] width 46 height 17
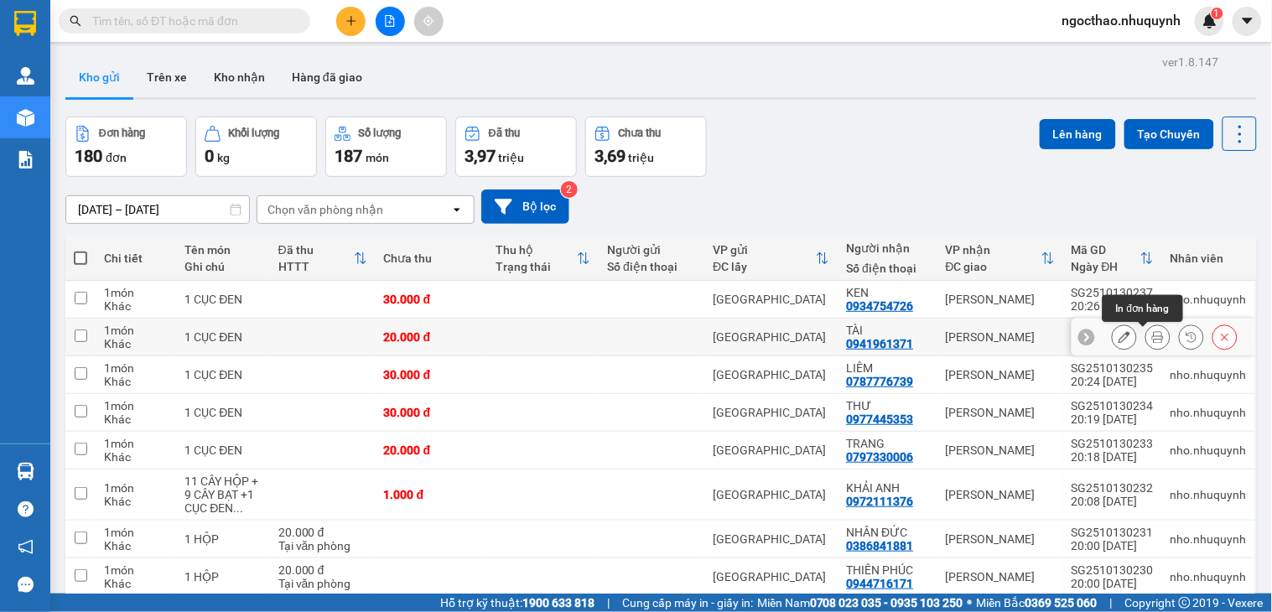
click at [1149, 335] on button at bounding box center [1157, 337] width 23 height 29
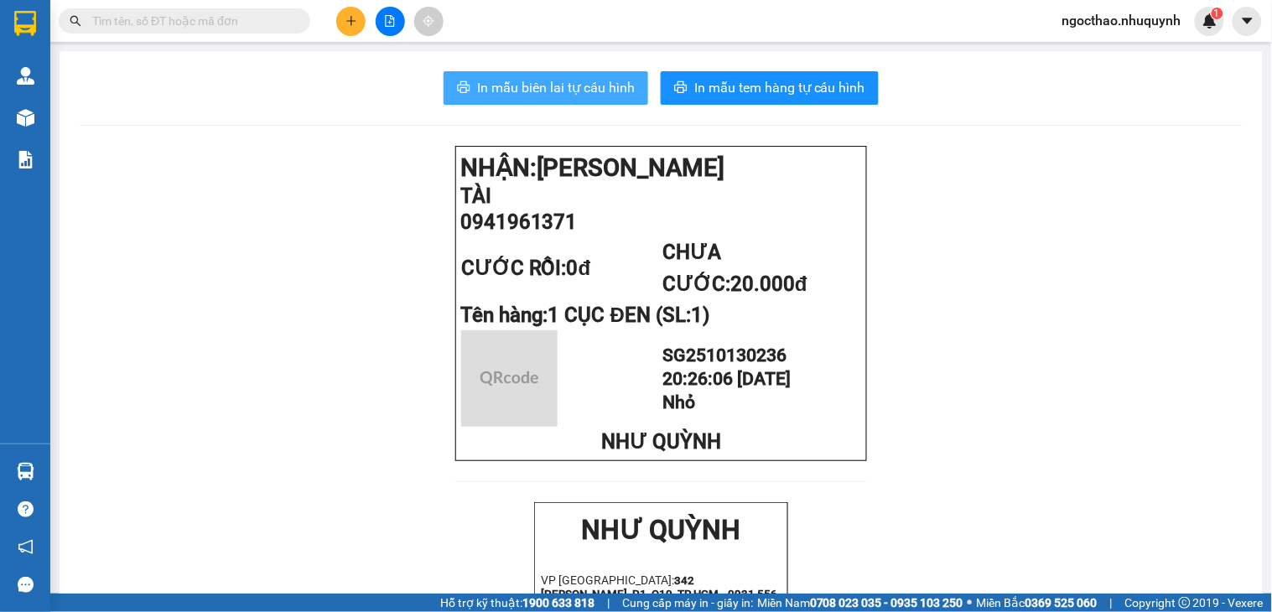
click at [525, 71] on button "In mẫu biên lai tự cấu hình" at bounding box center [546, 88] width 205 height 34
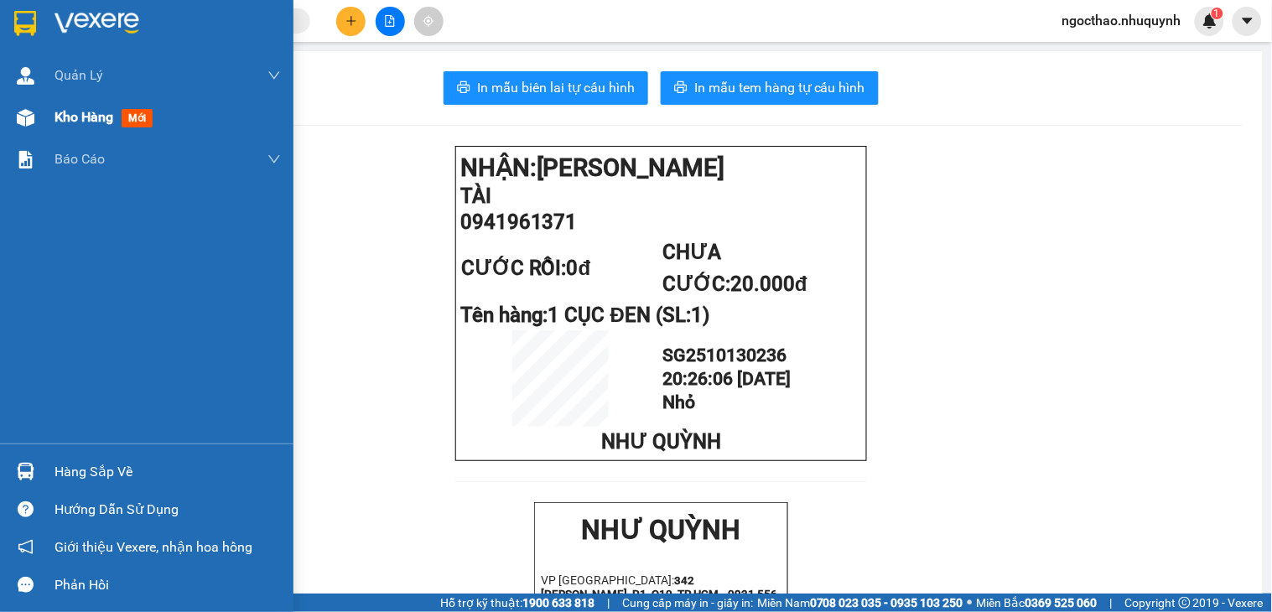
click at [88, 124] on span "Kho hàng" at bounding box center [83, 117] width 59 height 16
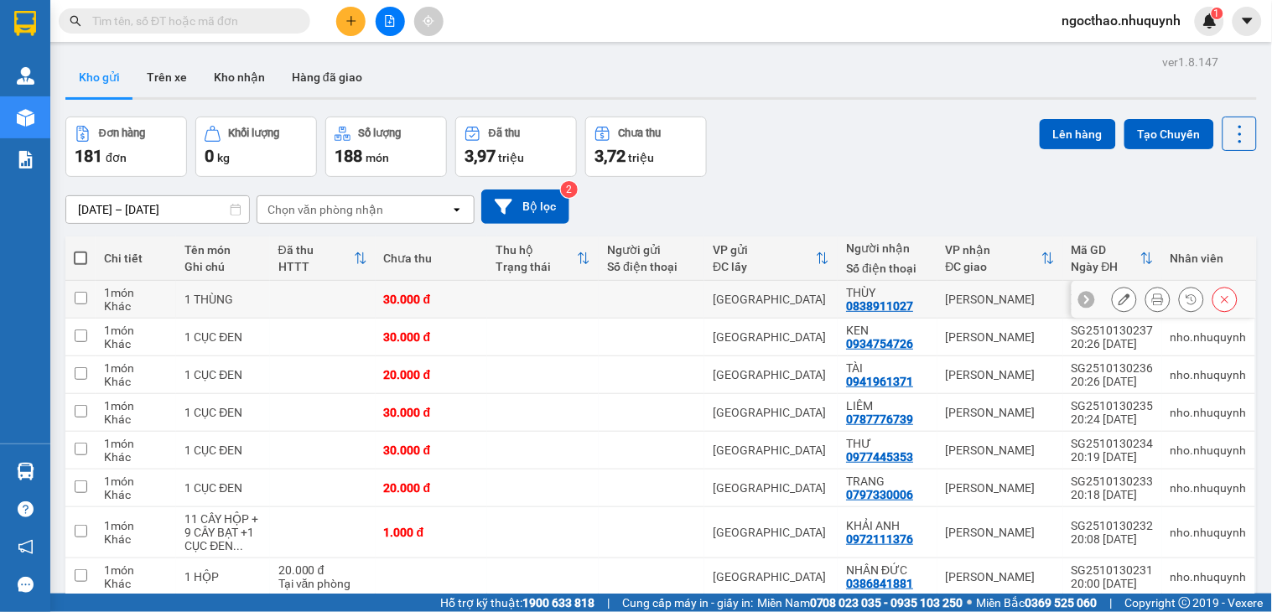
click at [1146, 309] on button at bounding box center [1157, 299] width 23 height 29
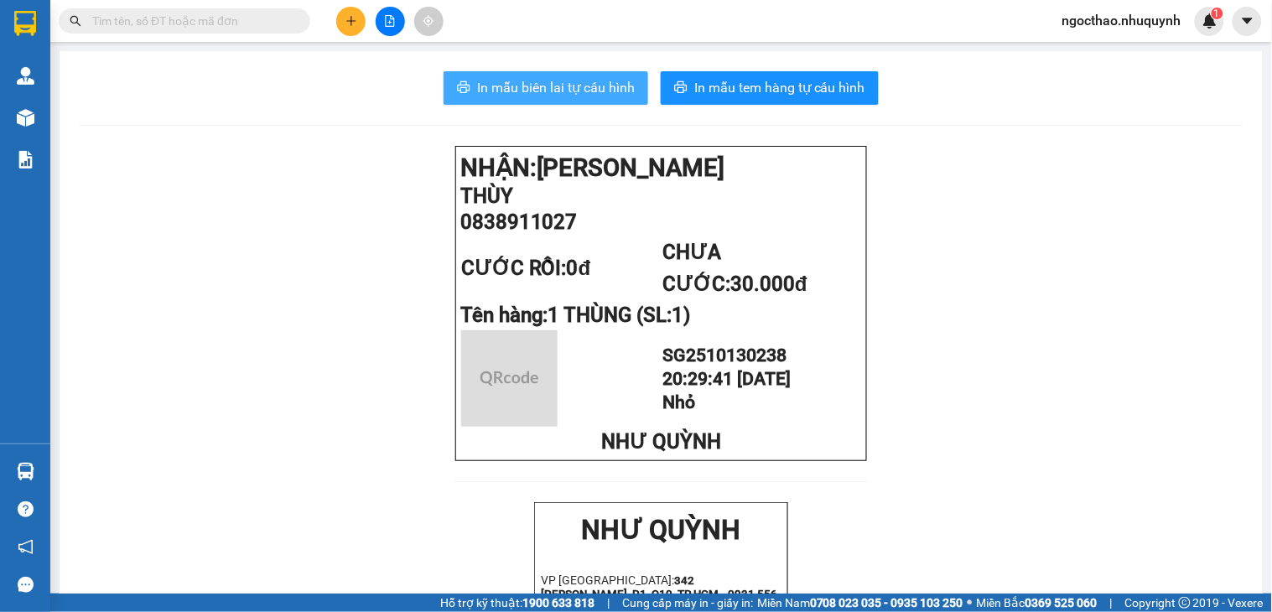
click at [606, 91] on span "In mẫu biên lai tự cấu hình" at bounding box center [556, 87] width 158 height 21
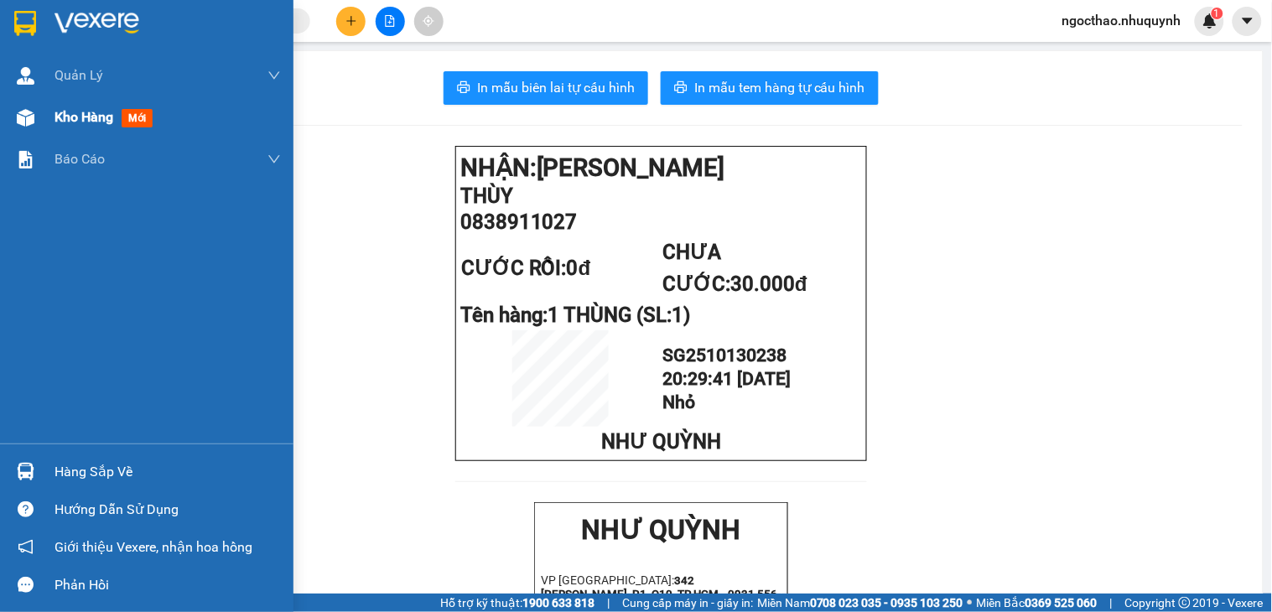
click at [79, 125] on span "Kho hàng" at bounding box center [83, 117] width 59 height 16
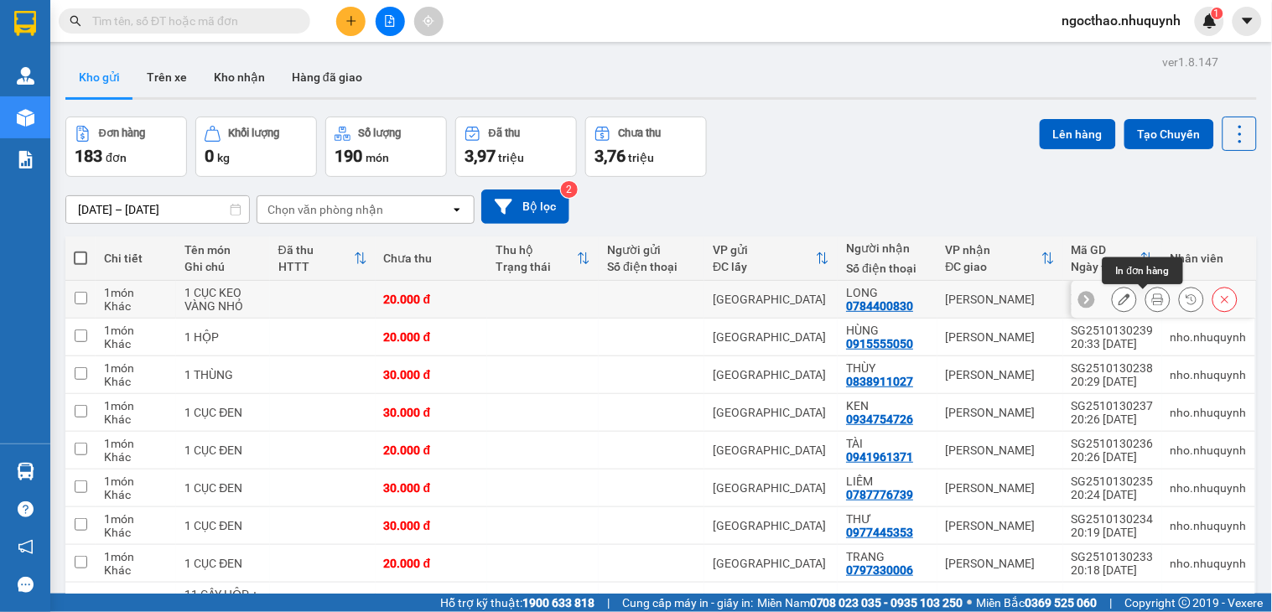
click at [1152, 305] on icon at bounding box center [1158, 299] width 12 height 12
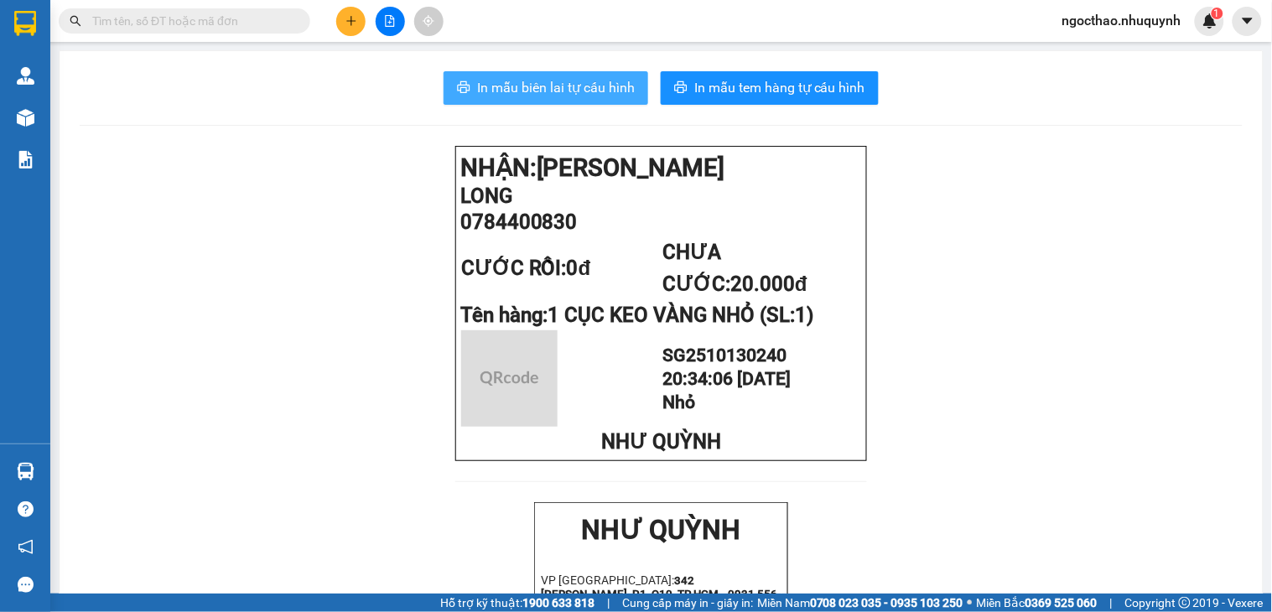
click at [623, 87] on span "In mẫu biên lai tự cấu hình" at bounding box center [556, 87] width 158 height 21
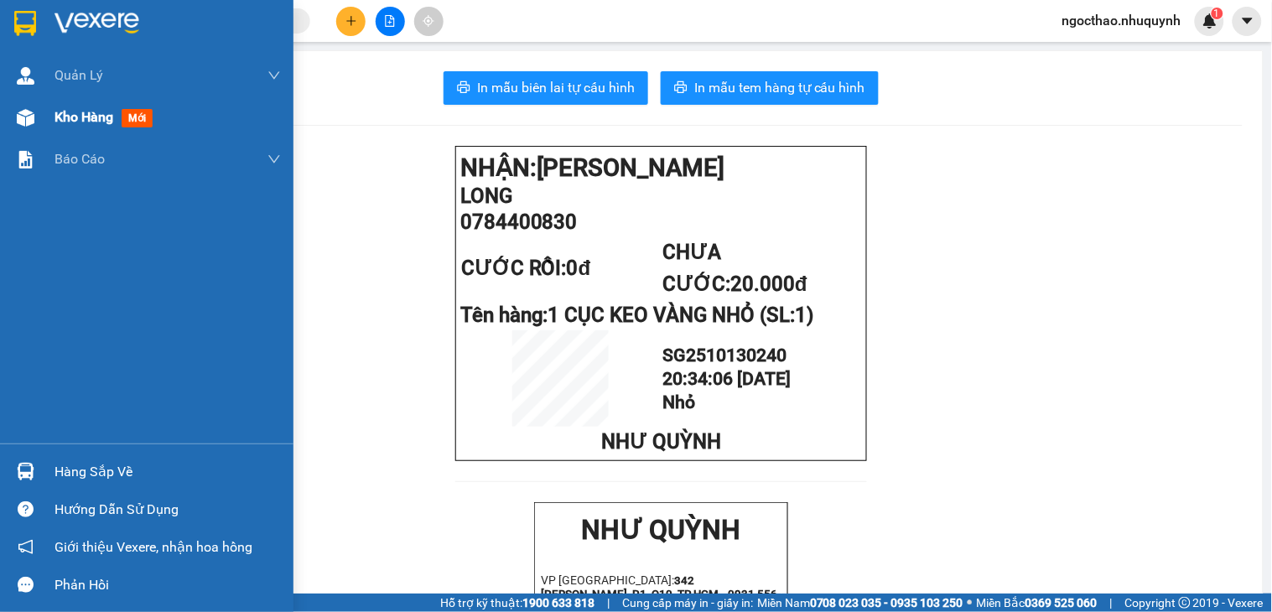
click at [79, 128] on div "Kho hàng mới" at bounding box center [167, 117] width 226 height 42
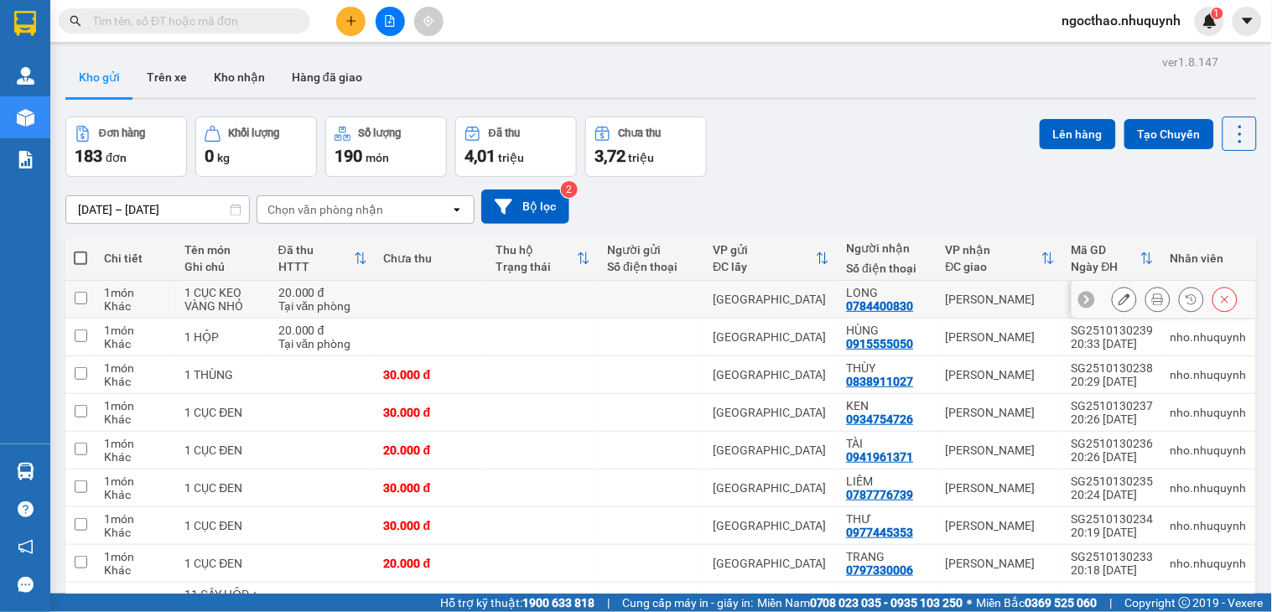
click at [1146, 309] on button at bounding box center [1157, 299] width 23 height 29
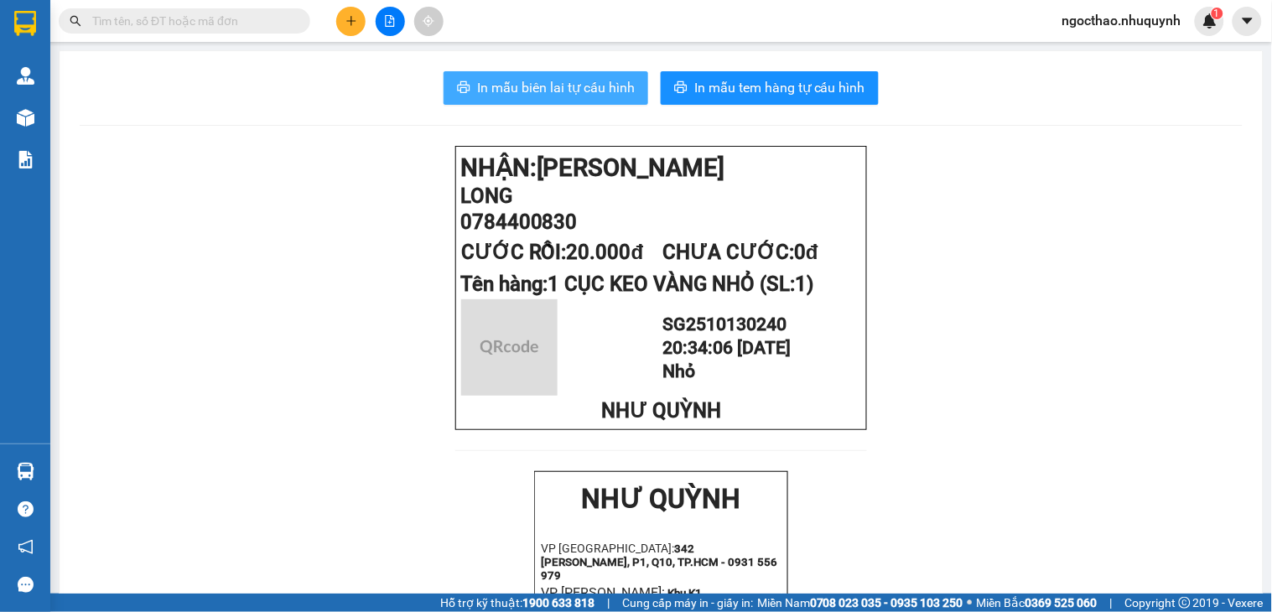
click at [563, 96] on span "In mẫu biên lai tự cấu hình" at bounding box center [556, 87] width 158 height 21
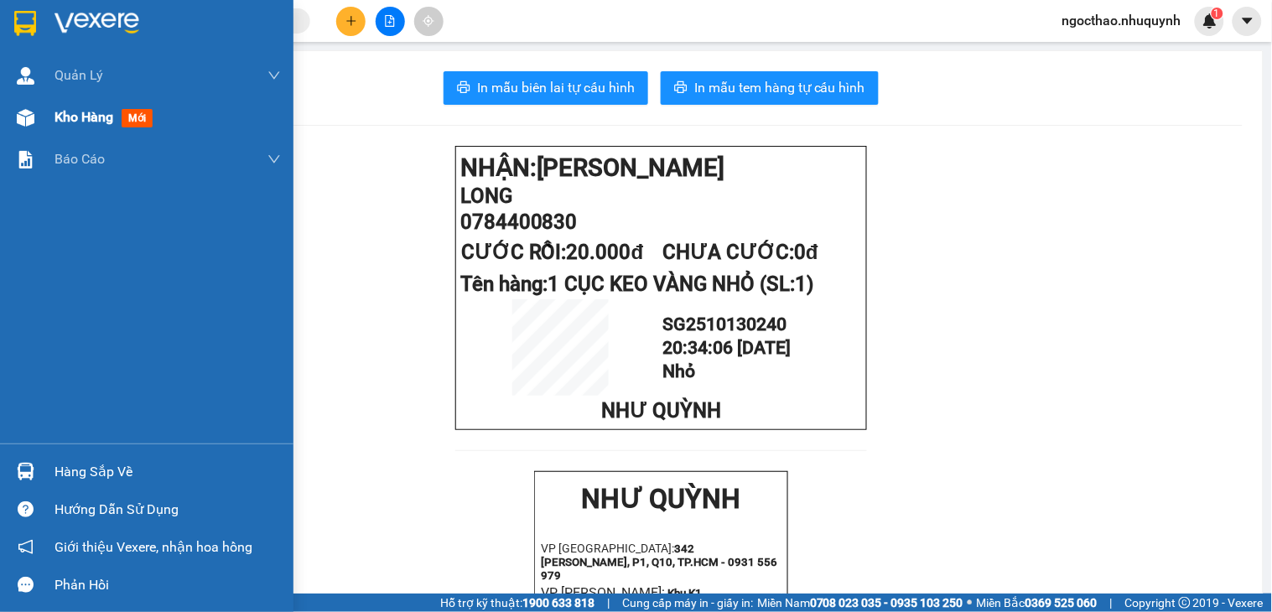
click at [73, 124] on span "Kho hàng" at bounding box center [83, 117] width 59 height 16
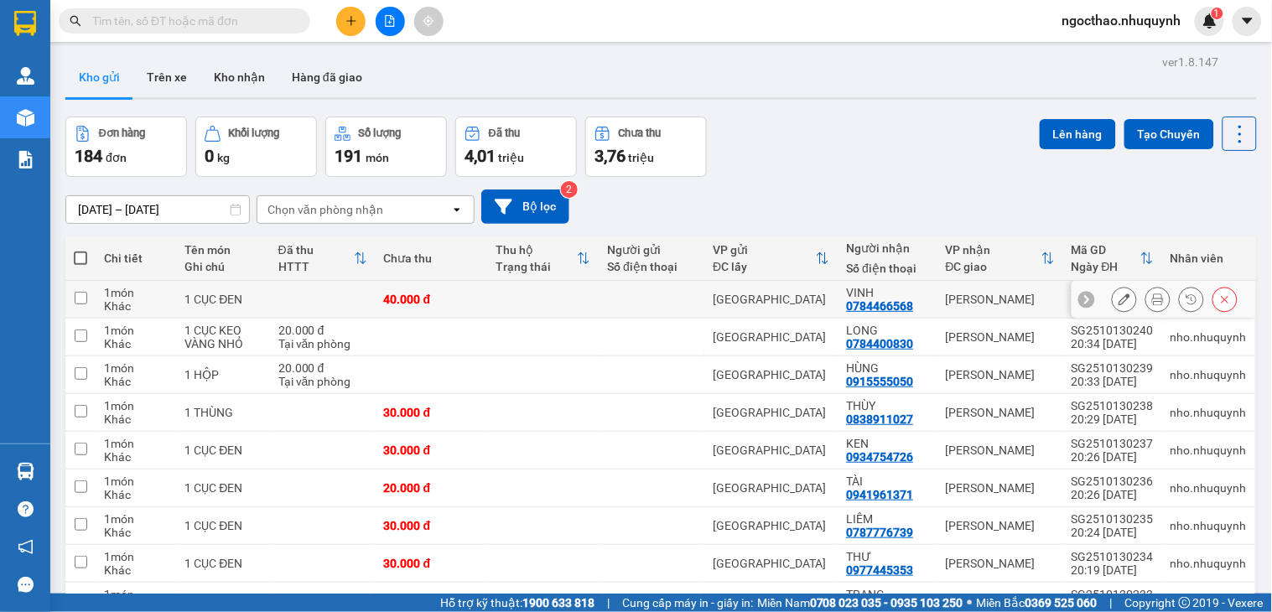
click at [1152, 299] on icon at bounding box center [1158, 299] width 12 height 12
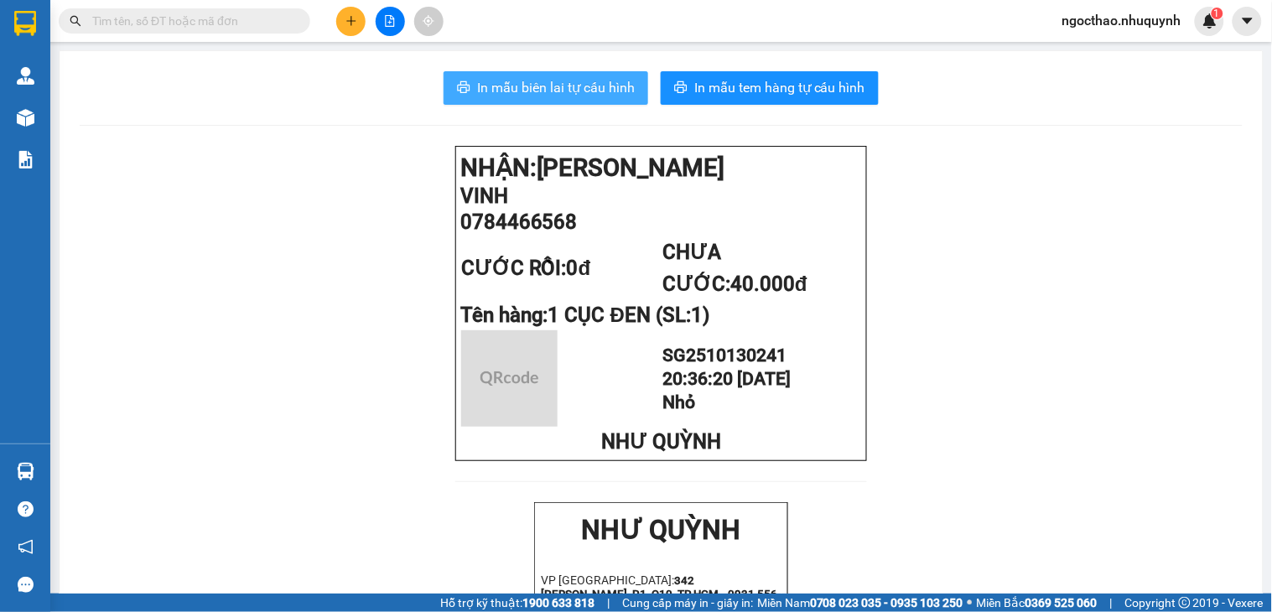
drag, startPoint x: 583, startPoint y: 63, endPoint x: 592, endPoint y: 82, distance: 21.4
click at [592, 82] on span "In mẫu biên lai tự cấu hình" at bounding box center [556, 87] width 158 height 21
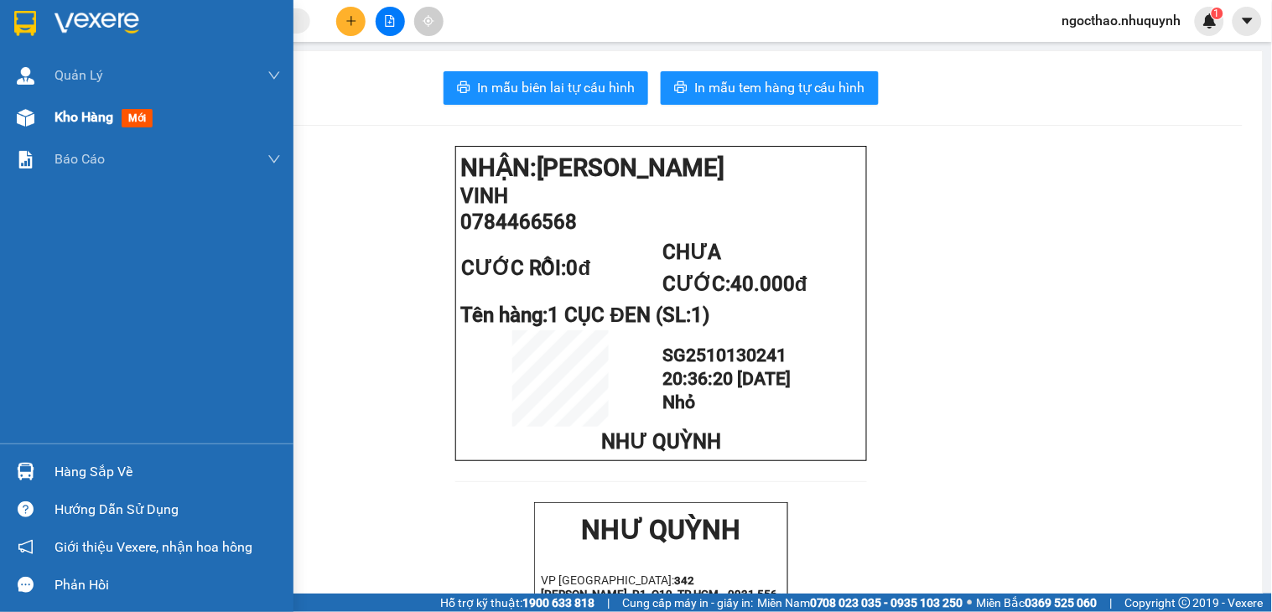
click at [85, 96] on div "Kho hàng mới" at bounding box center [167, 117] width 226 height 42
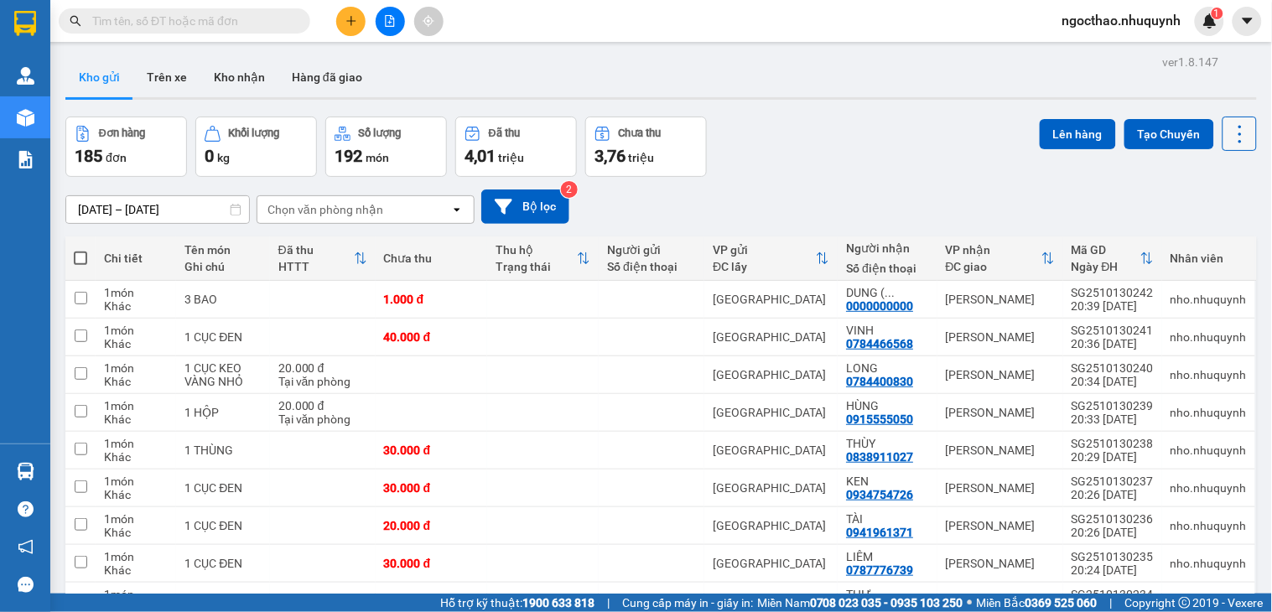
click at [1228, 132] on icon at bounding box center [1239, 133] width 23 height 23
click at [1196, 238] on span "Làm mới" at bounding box center [1200, 239] width 46 height 17
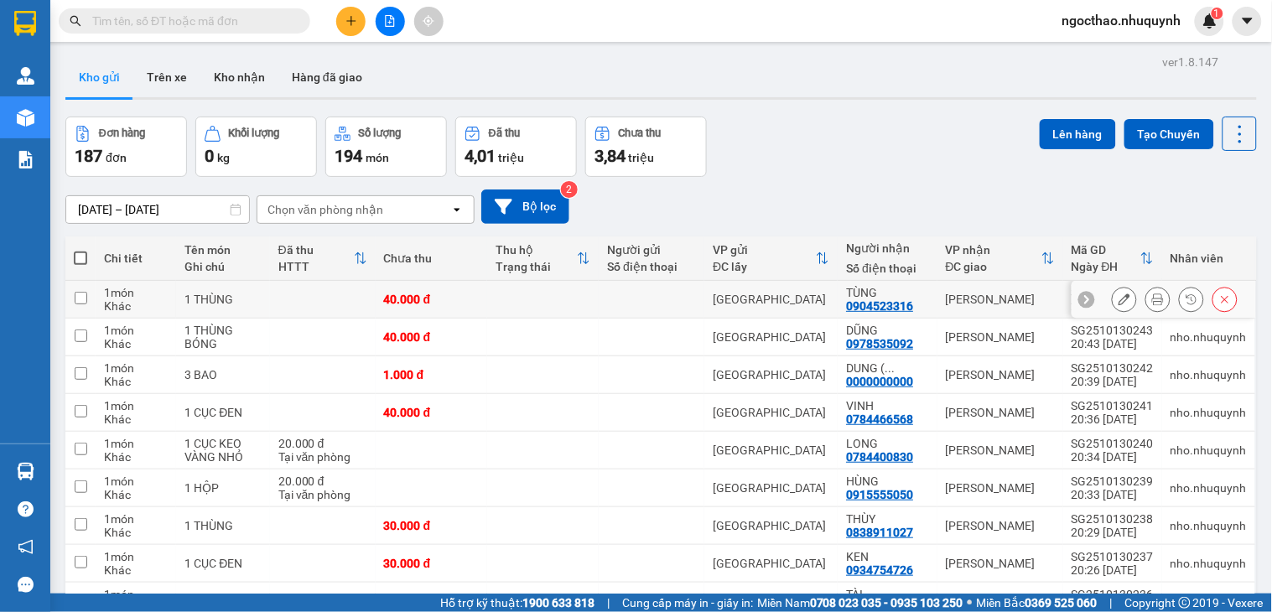
click at [1152, 298] on icon at bounding box center [1158, 299] width 12 height 12
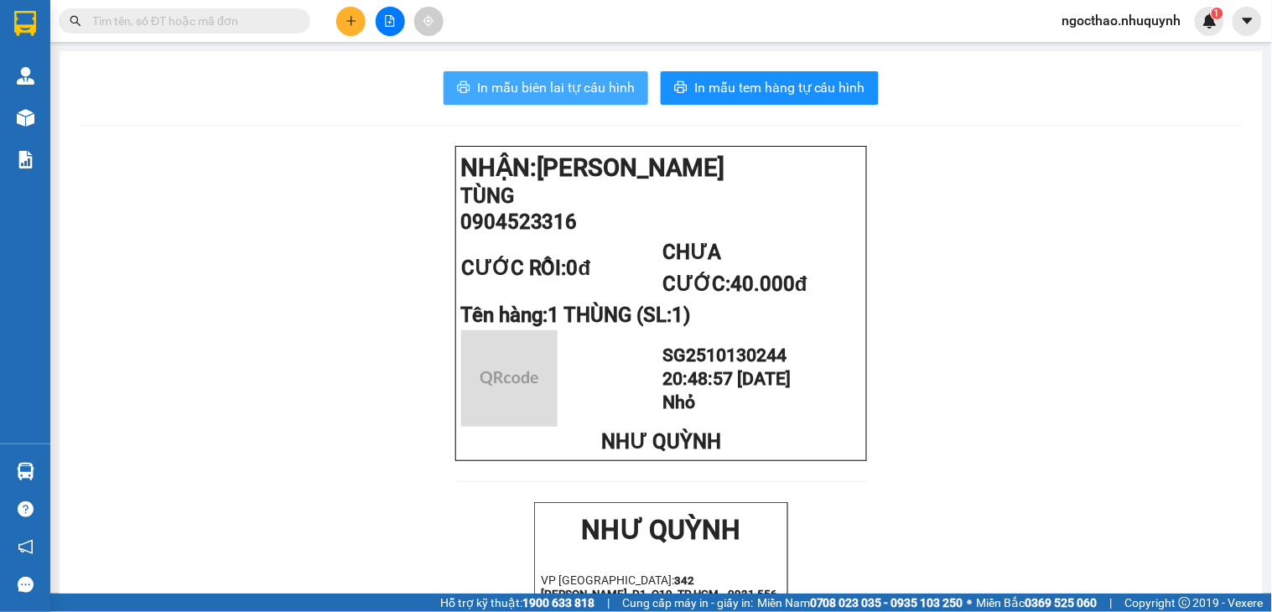
click at [588, 90] on span "In mẫu biên lai tự cấu hình" at bounding box center [556, 87] width 158 height 21
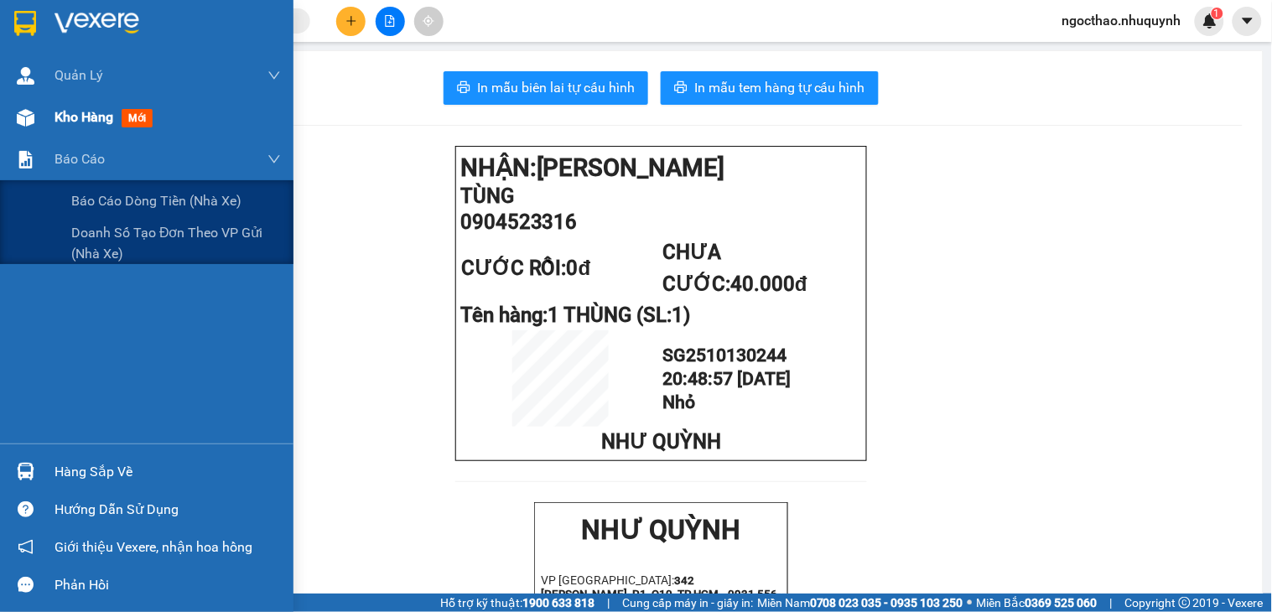
click at [79, 114] on span "Kho hàng" at bounding box center [83, 117] width 59 height 16
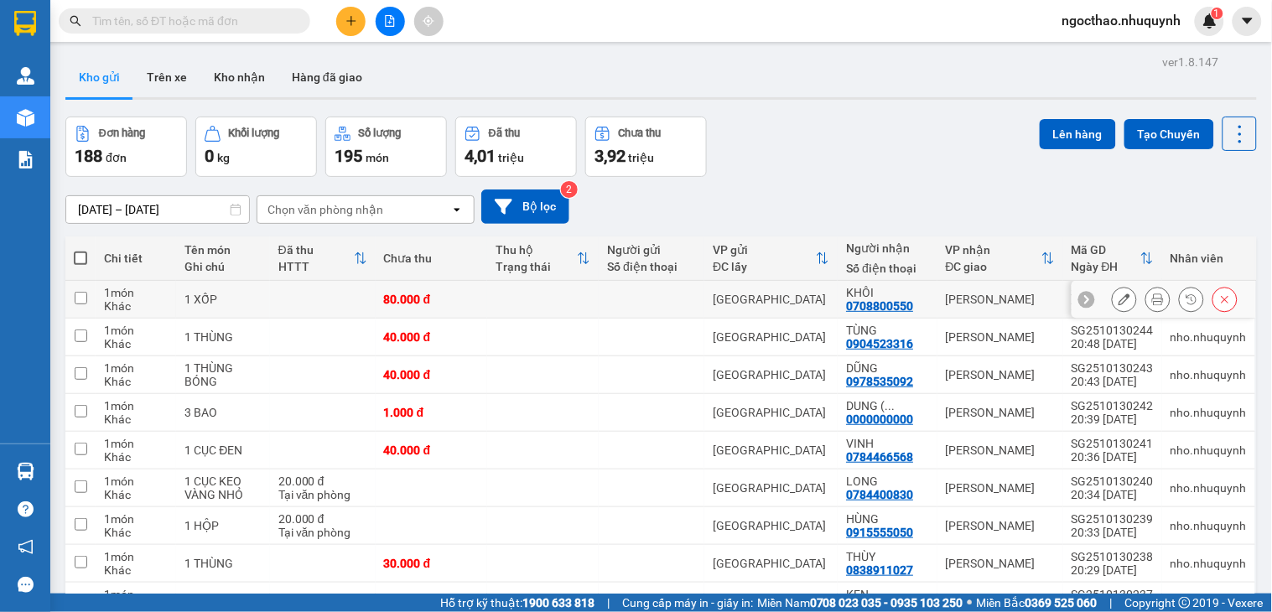
click at [1152, 299] on icon at bounding box center [1158, 299] width 12 height 12
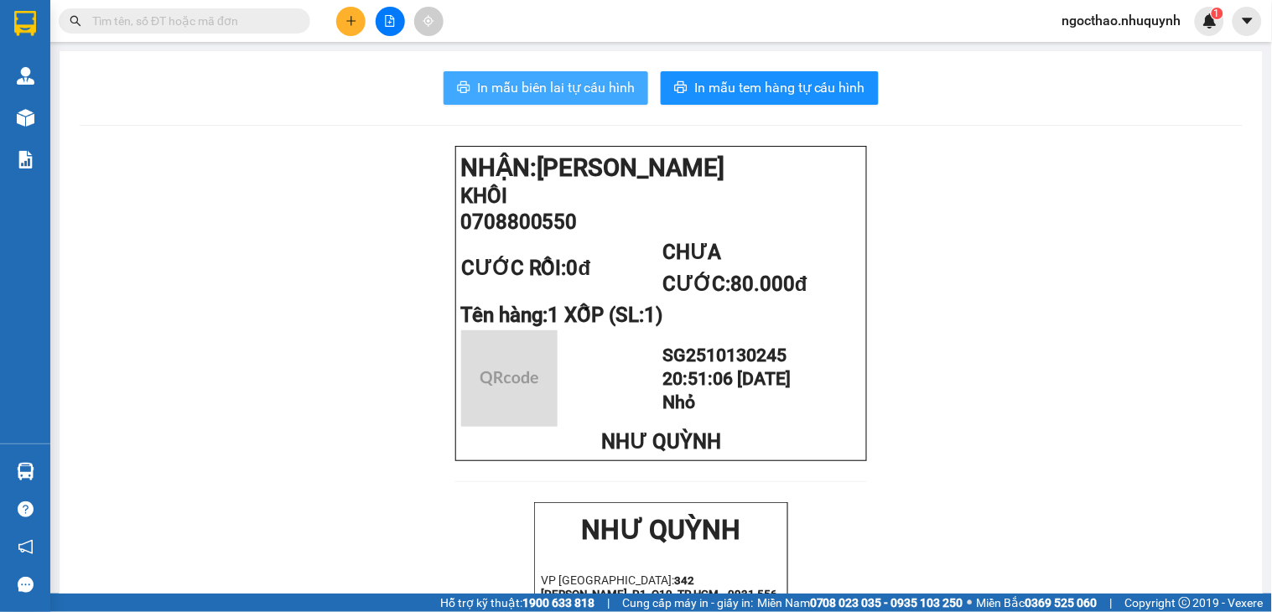
click at [517, 80] on span "In mẫu biên lai tự cấu hình" at bounding box center [556, 87] width 158 height 21
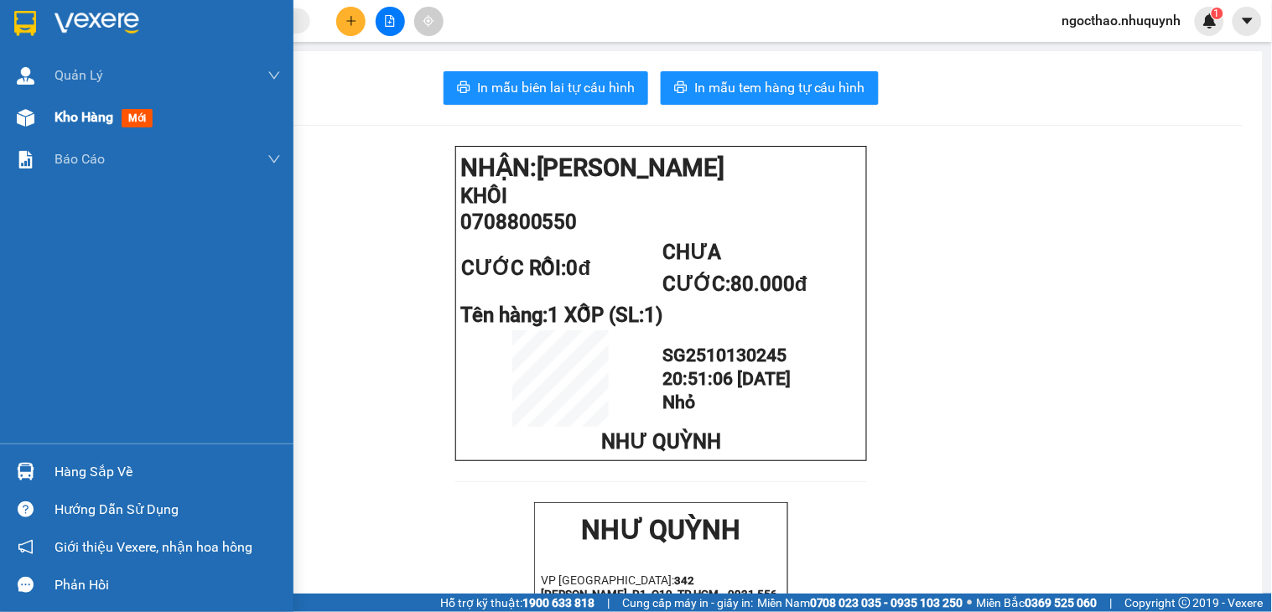
click at [69, 112] on span "Kho hàng" at bounding box center [83, 117] width 59 height 16
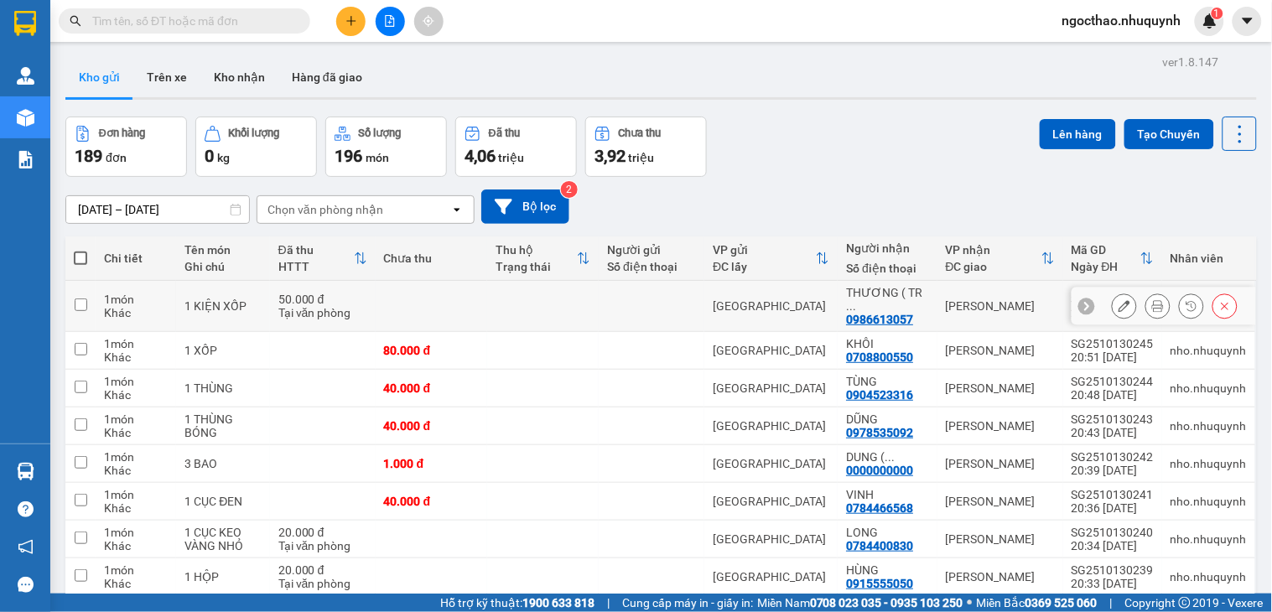
click at [1146, 302] on button at bounding box center [1157, 306] width 23 height 29
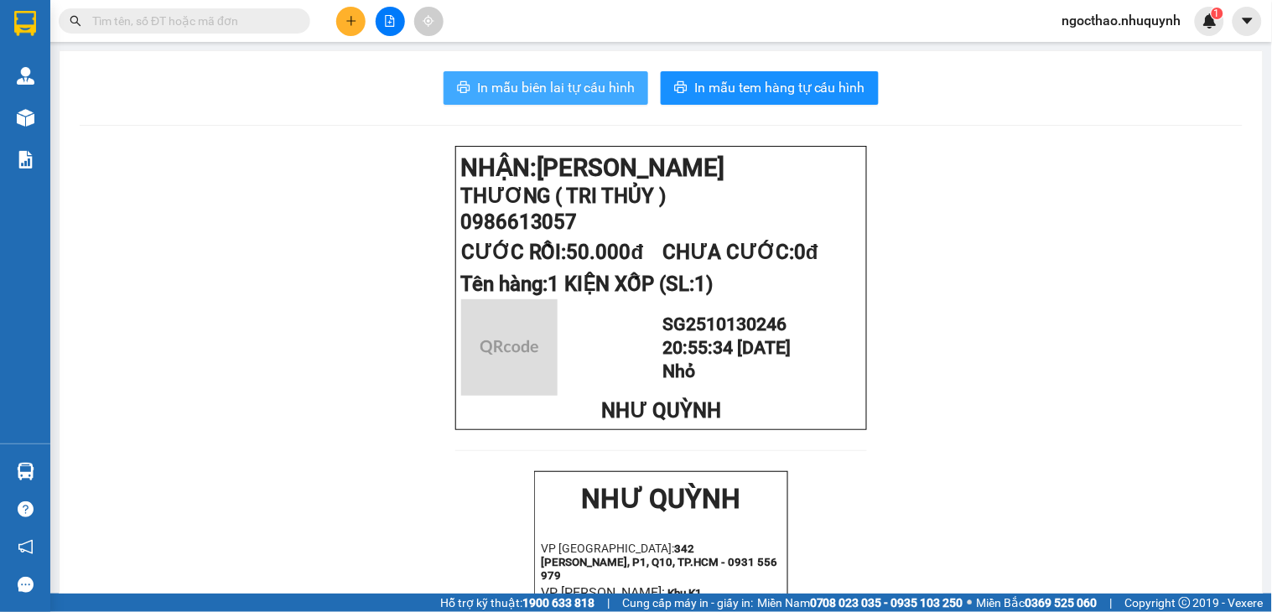
click at [635, 80] on button "In mẫu biên lai tự cấu hình" at bounding box center [546, 88] width 205 height 34
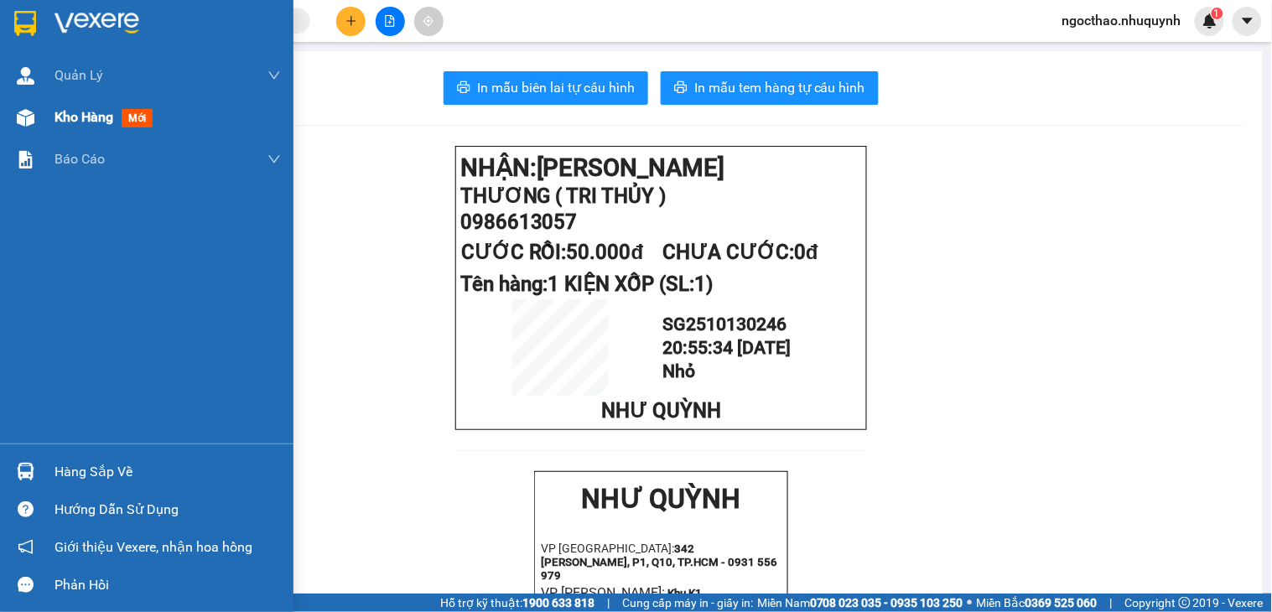
click at [45, 110] on div "Kho hàng mới" at bounding box center [146, 117] width 293 height 42
click at [98, 114] on span "Kho hàng" at bounding box center [83, 117] width 59 height 16
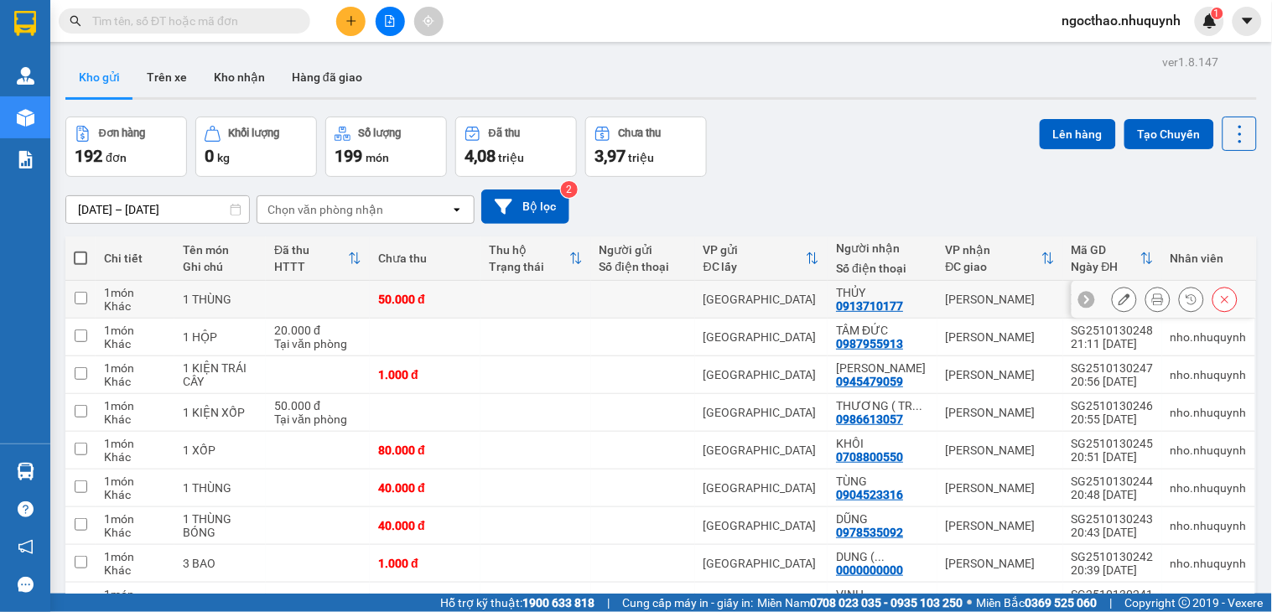
drag, startPoint x: 1144, startPoint y: 304, endPoint x: 558, endPoint y: 32, distance: 646.3
click at [1152, 304] on icon at bounding box center [1158, 299] width 12 height 12
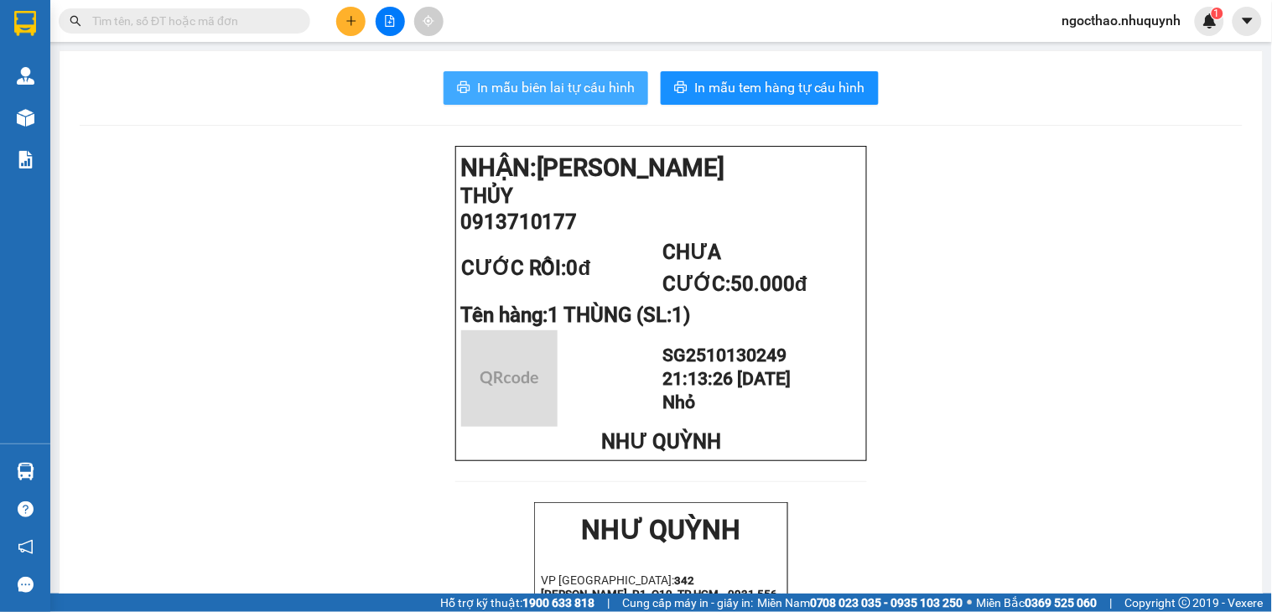
click at [542, 85] on button "In mẫu biên lai tự cấu hình" at bounding box center [546, 88] width 205 height 34
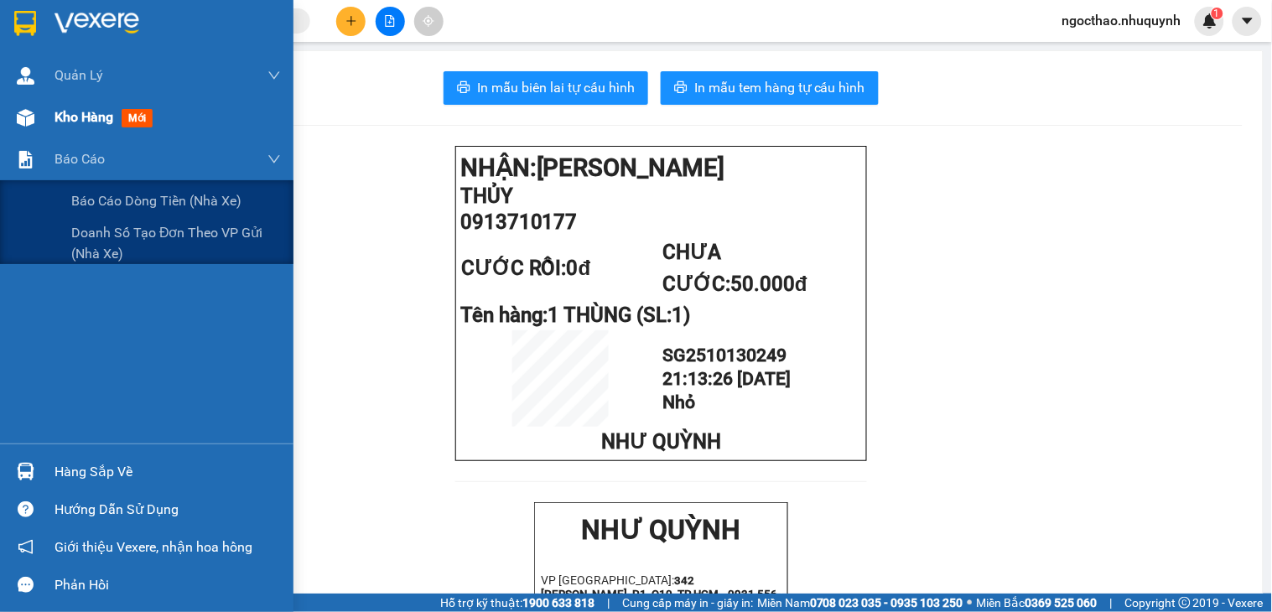
click at [93, 109] on span "Kho hàng" at bounding box center [83, 117] width 59 height 16
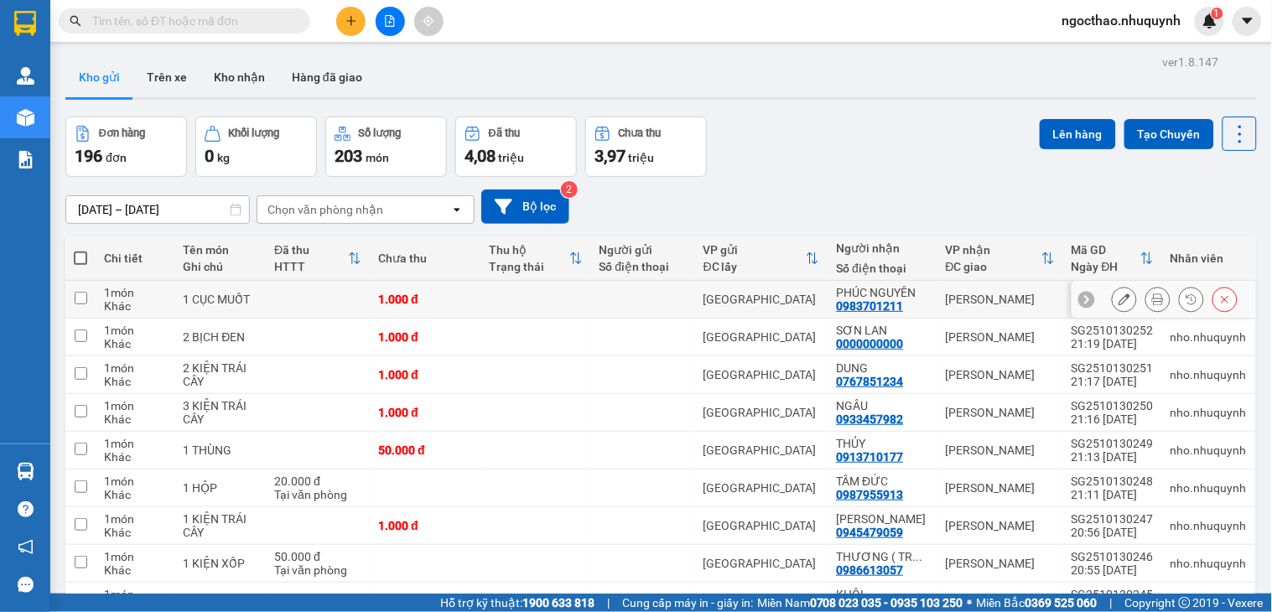
click at [1152, 304] on icon at bounding box center [1158, 299] width 12 height 12
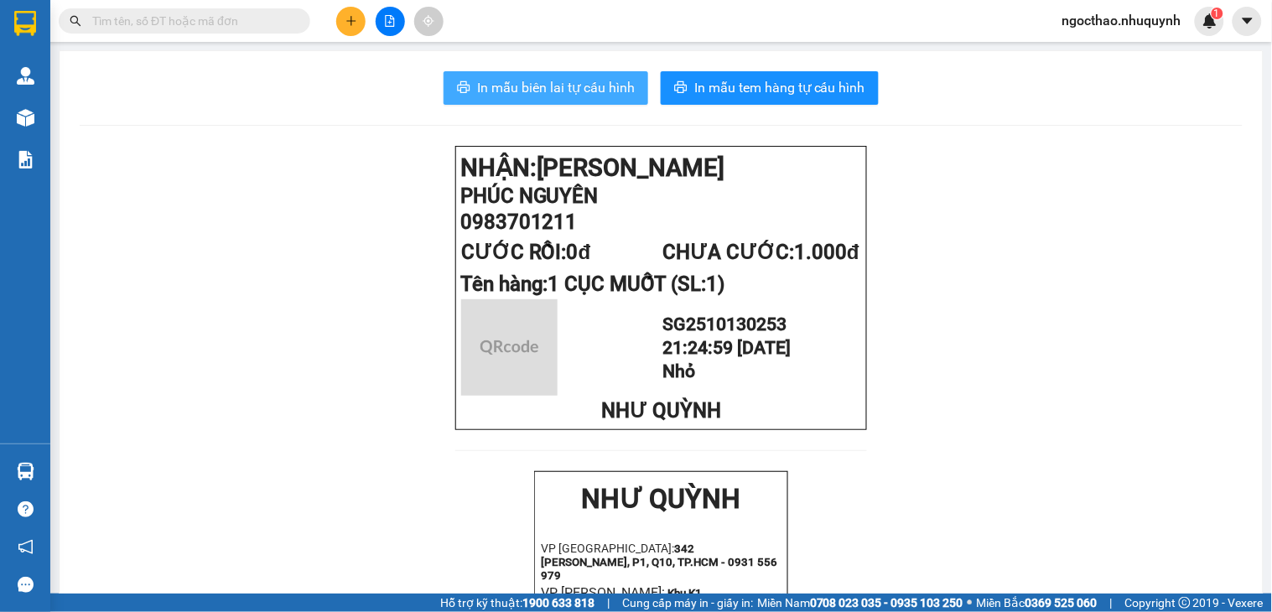
click at [498, 86] on span "In mẫu biên lai tự cấu hình" at bounding box center [556, 87] width 158 height 21
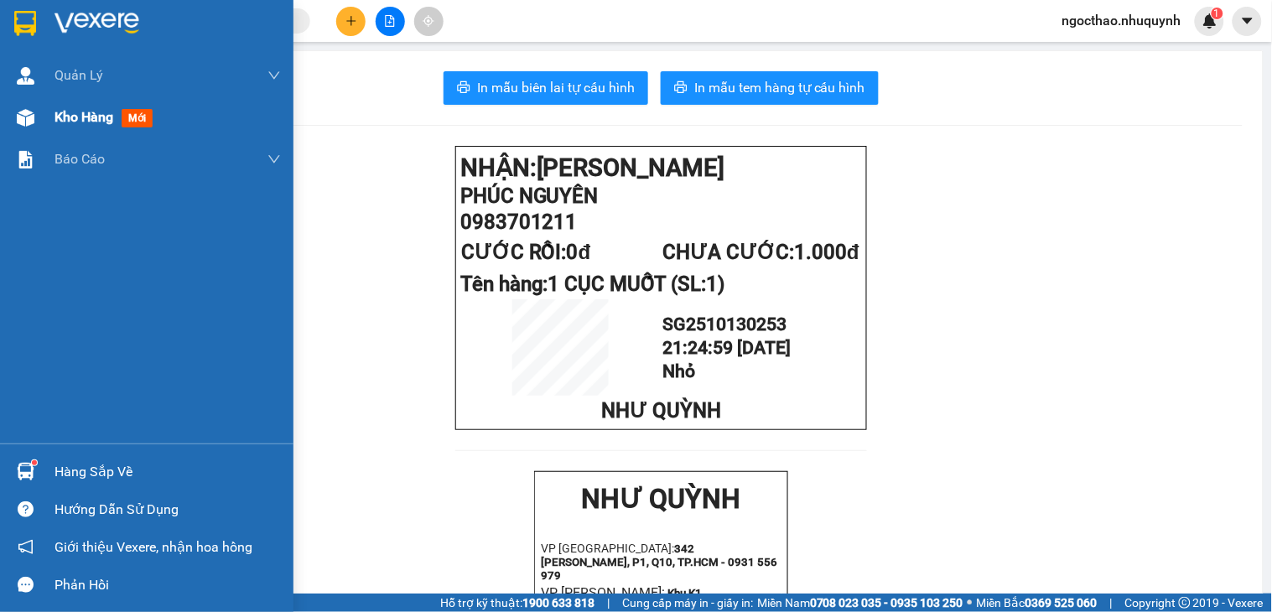
click at [79, 114] on span "Kho hàng" at bounding box center [83, 117] width 59 height 16
